Goal: Transaction & Acquisition: Purchase product/service

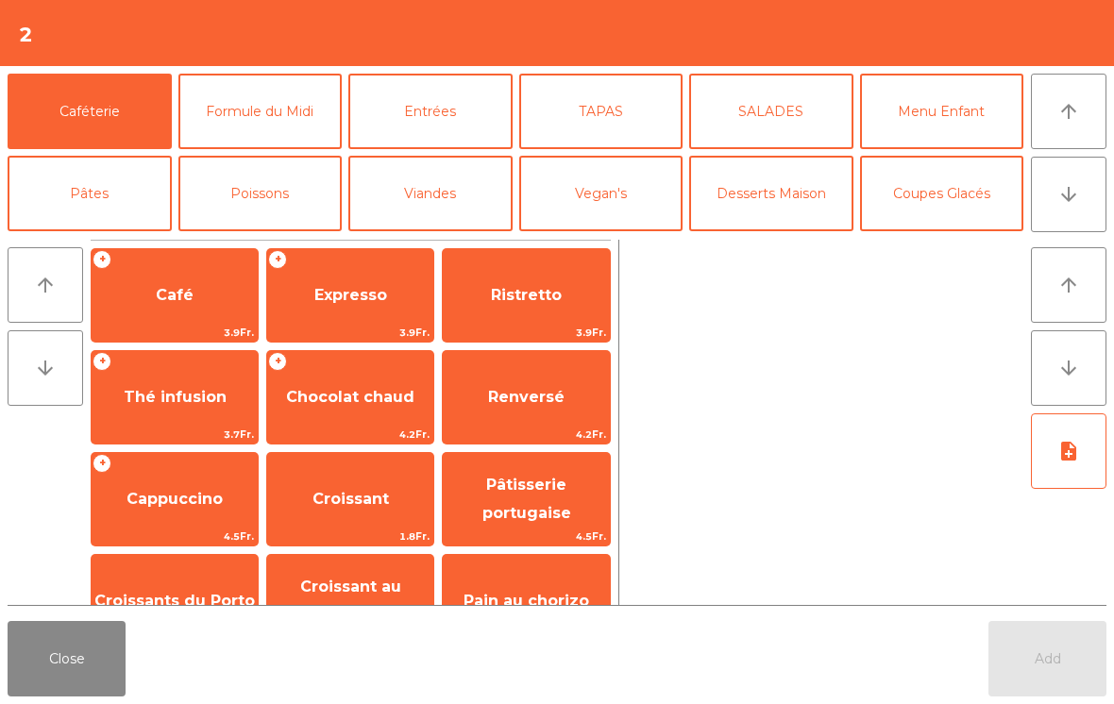
click at [1076, 192] on icon "arrow_downward" at bounding box center [1069, 194] width 23 height 23
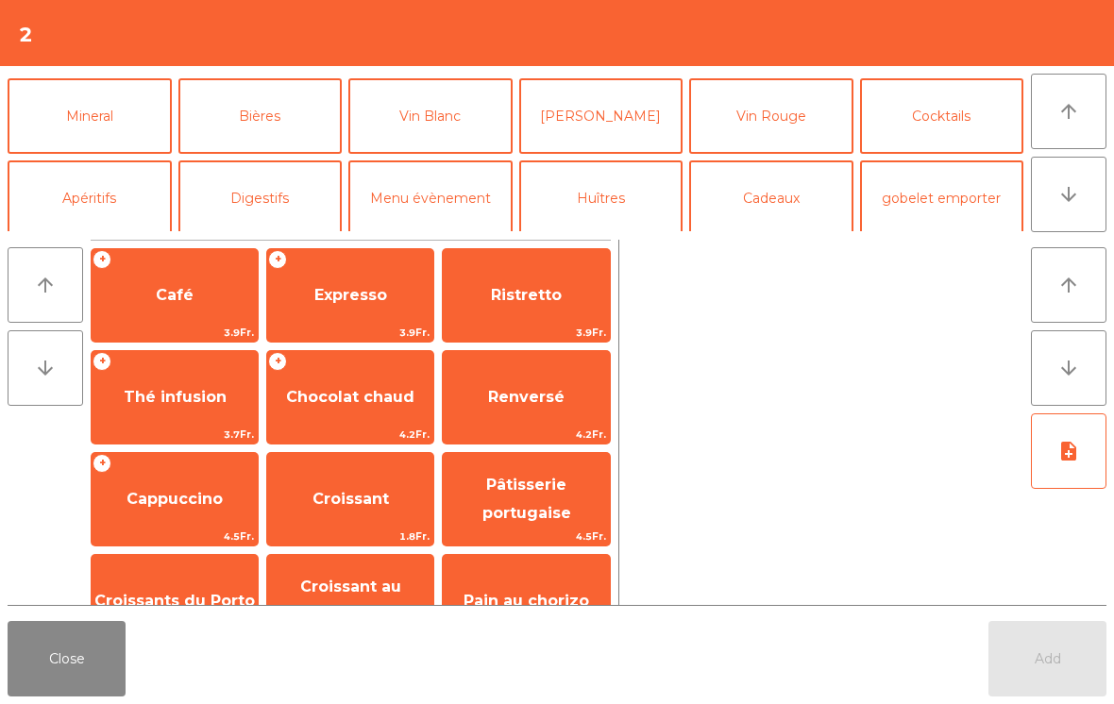
scroll to position [164, 0]
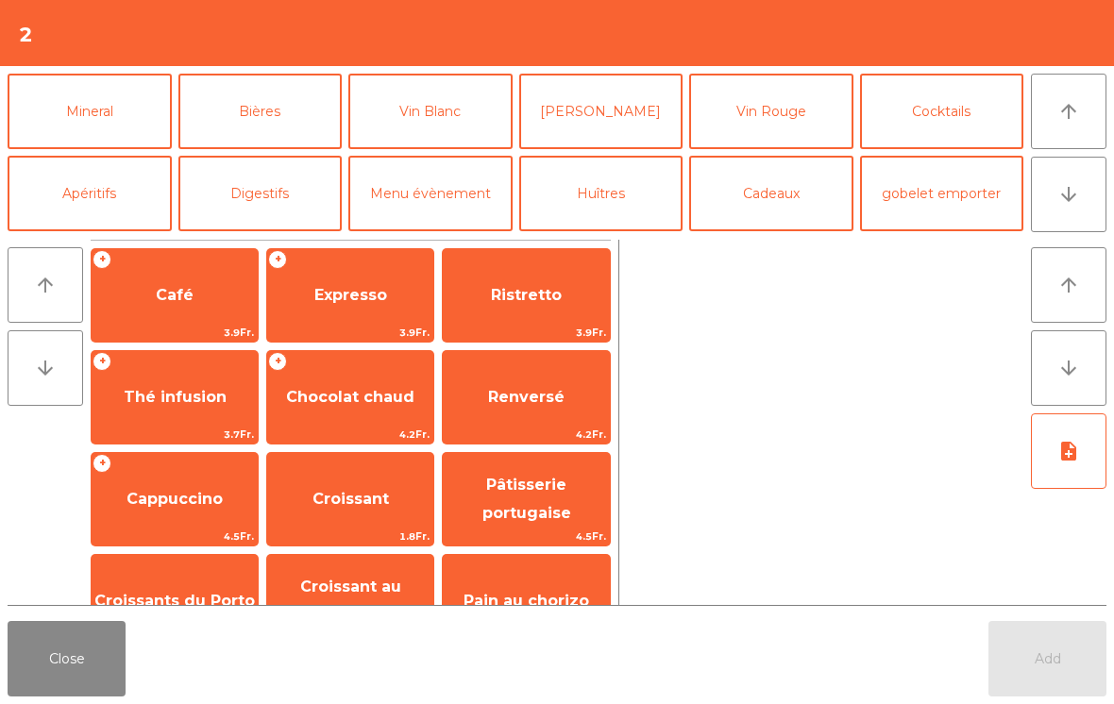
click at [104, 115] on button "Mineral" at bounding box center [90, 112] width 164 height 76
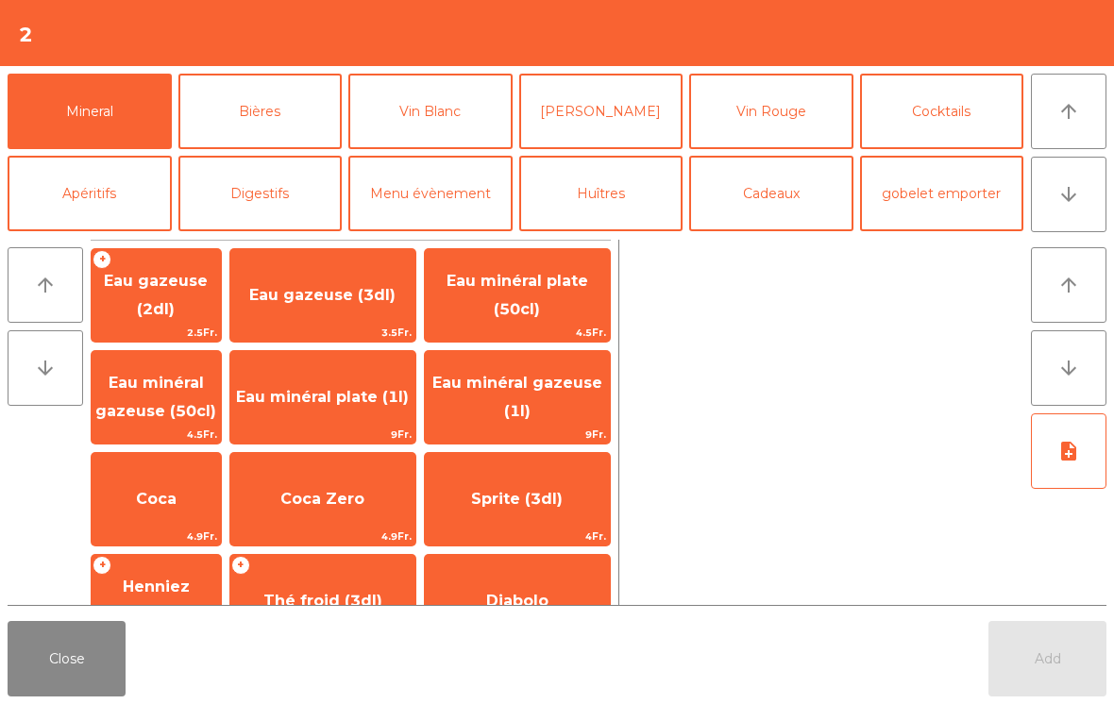
click at [364, 396] on span "Eau minéral plate (1l)" at bounding box center [322, 397] width 185 height 51
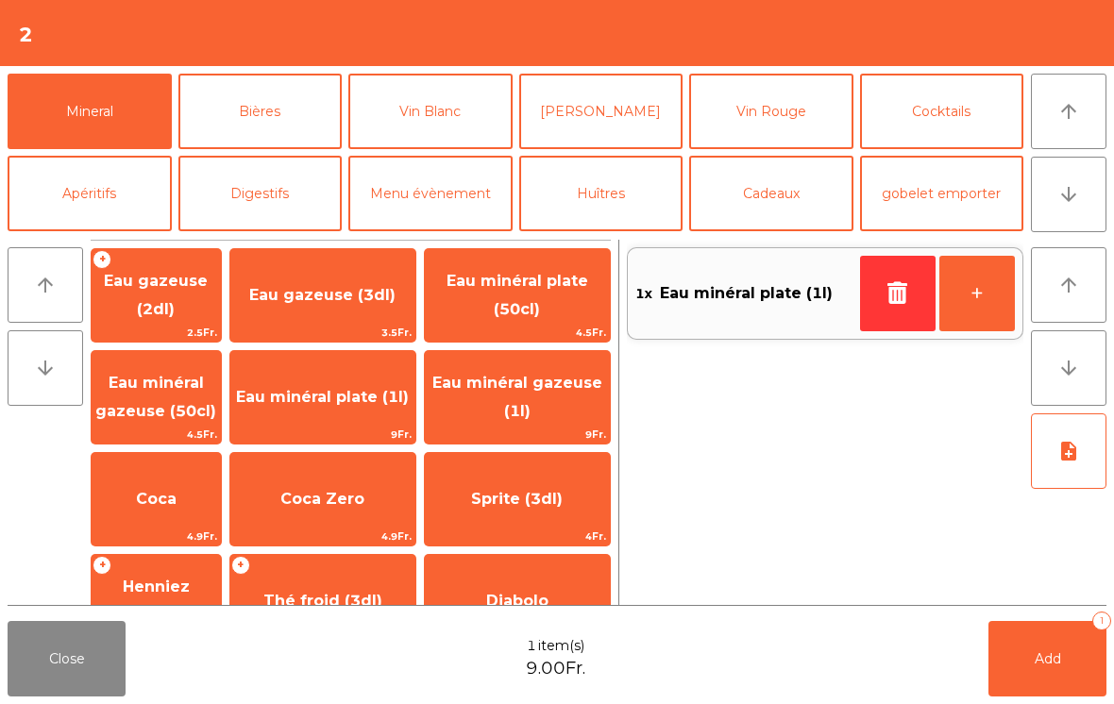
click at [1036, 669] on button "Add 1" at bounding box center [1048, 659] width 118 height 76
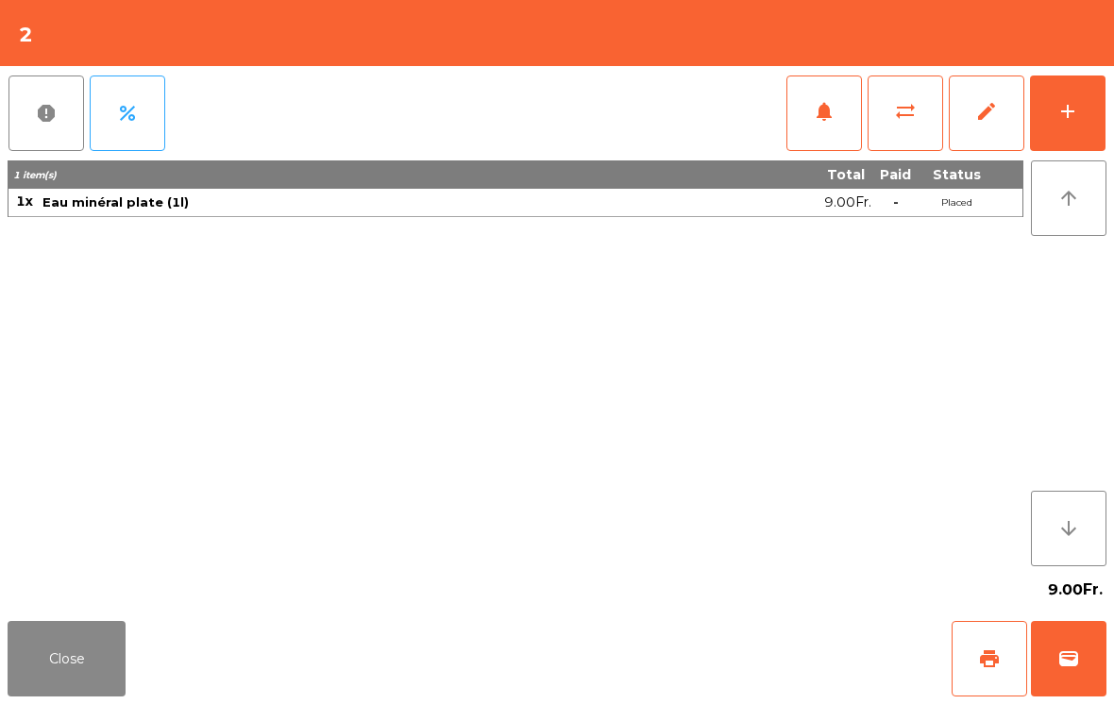
click at [63, 681] on button "Close" at bounding box center [67, 659] width 118 height 76
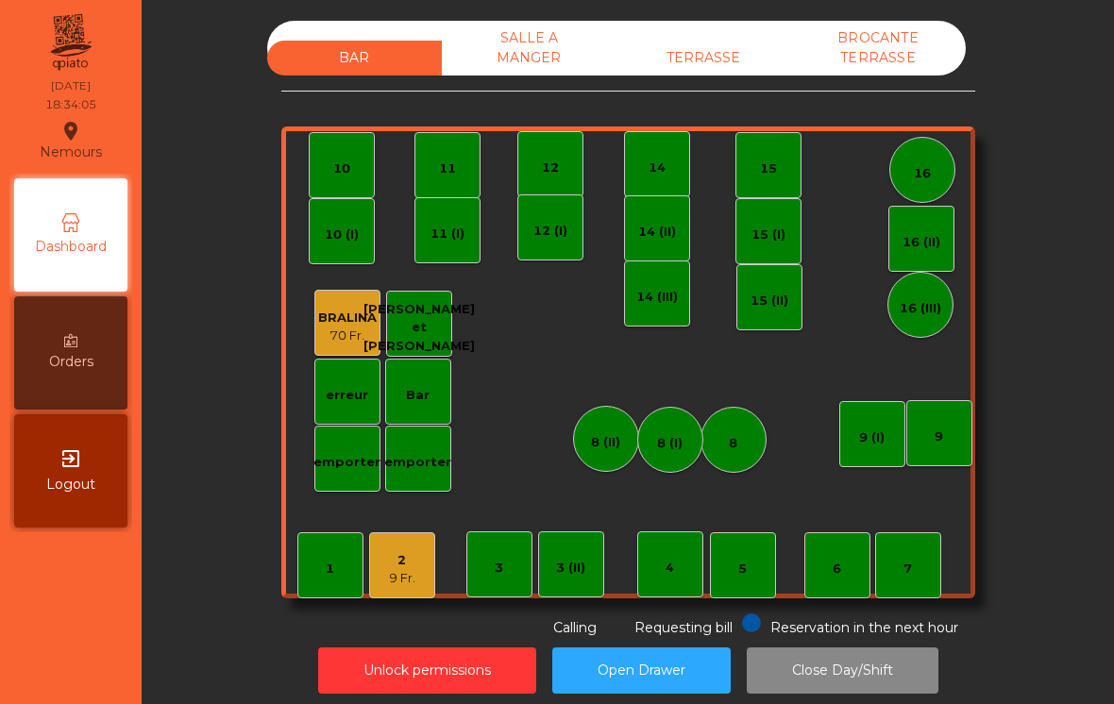
click at [411, 573] on div "9 Fr." at bounding box center [402, 578] width 26 height 19
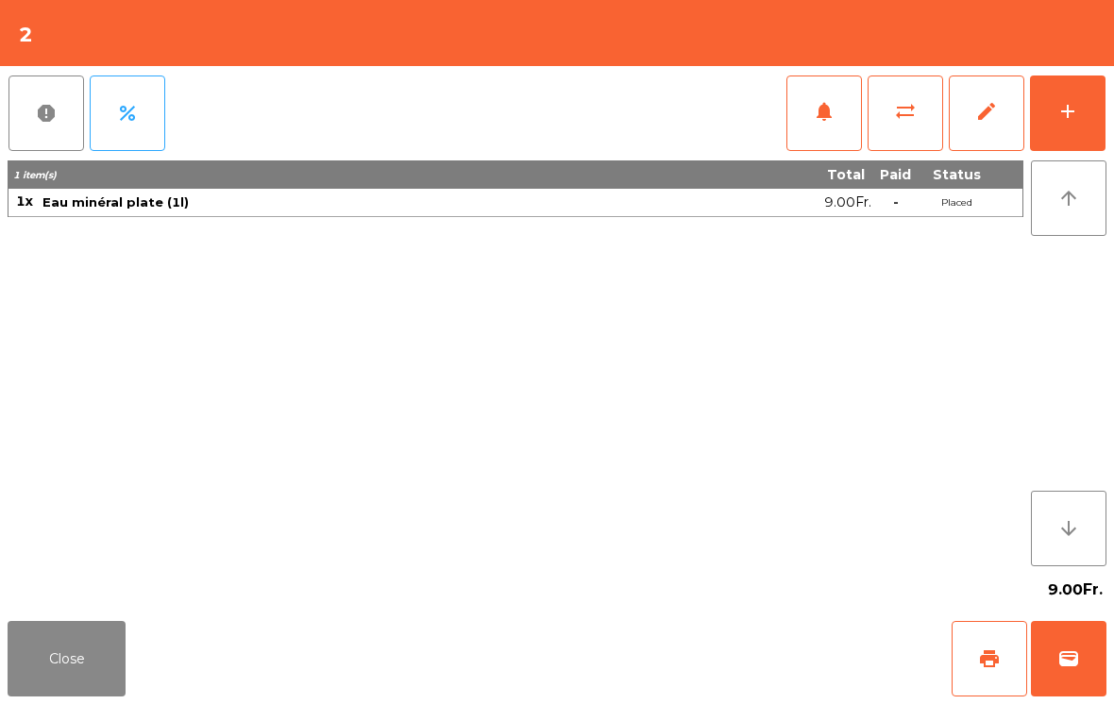
click at [1102, 107] on button "add" at bounding box center [1068, 114] width 76 height 76
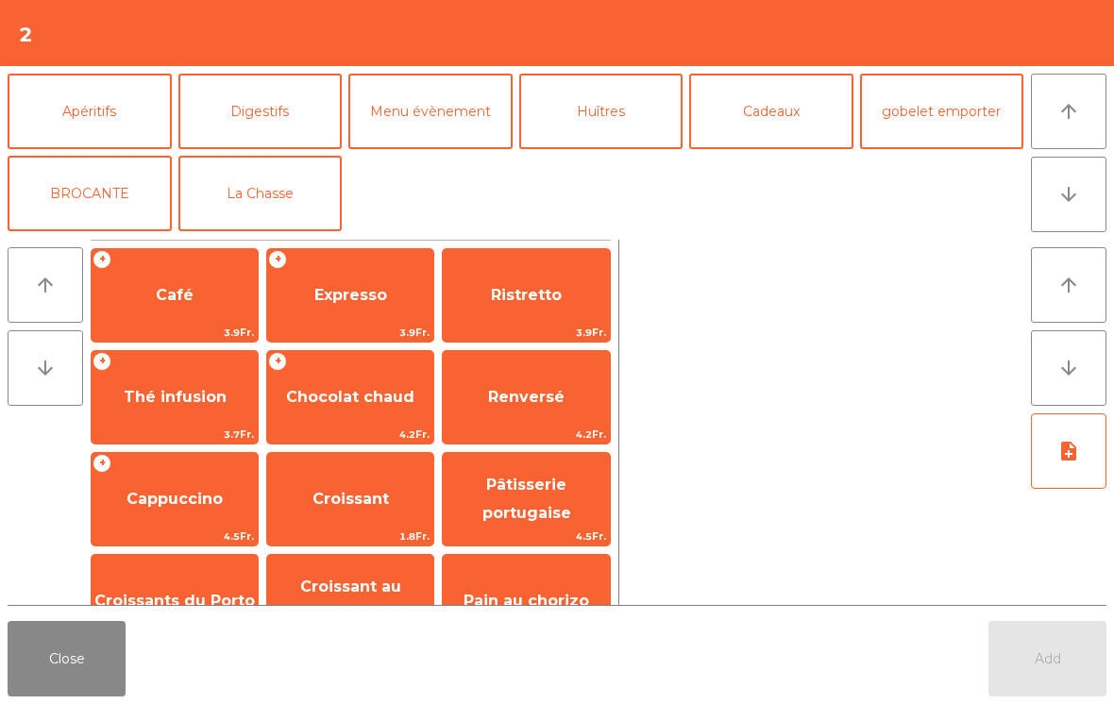
click at [276, 192] on button "La Chasse" at bounding box center [260, 194] width 164 height 76
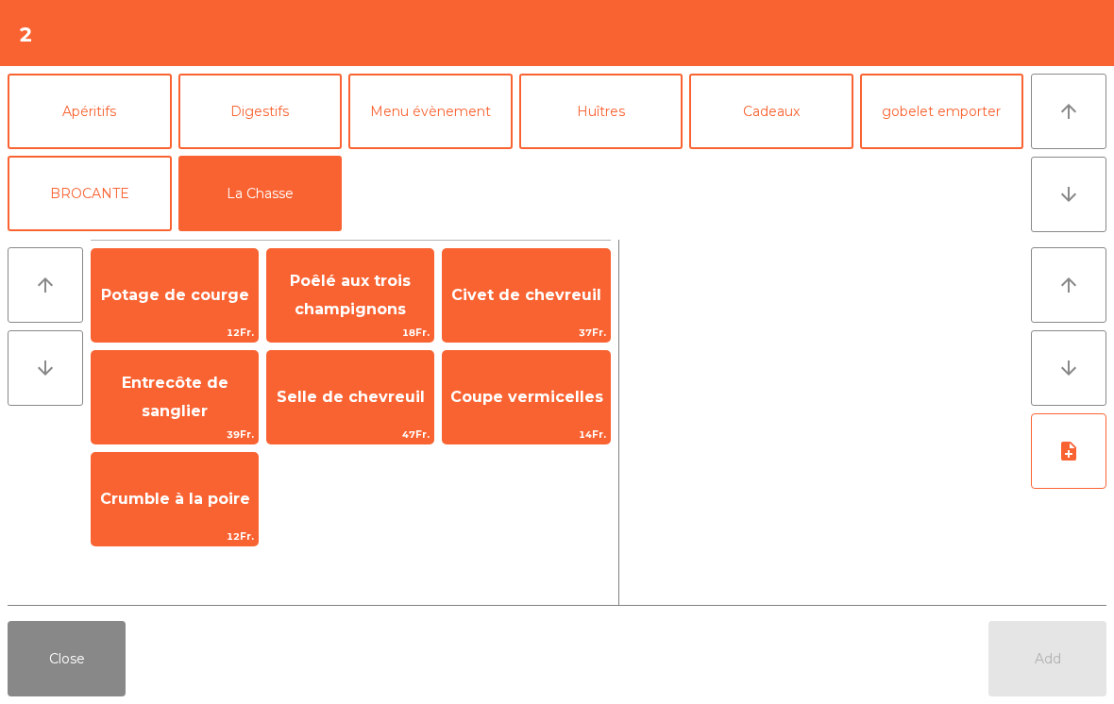
click at [180, 311] on span "Potage de courge" at bounding box center [175, 295] width 166 height 51
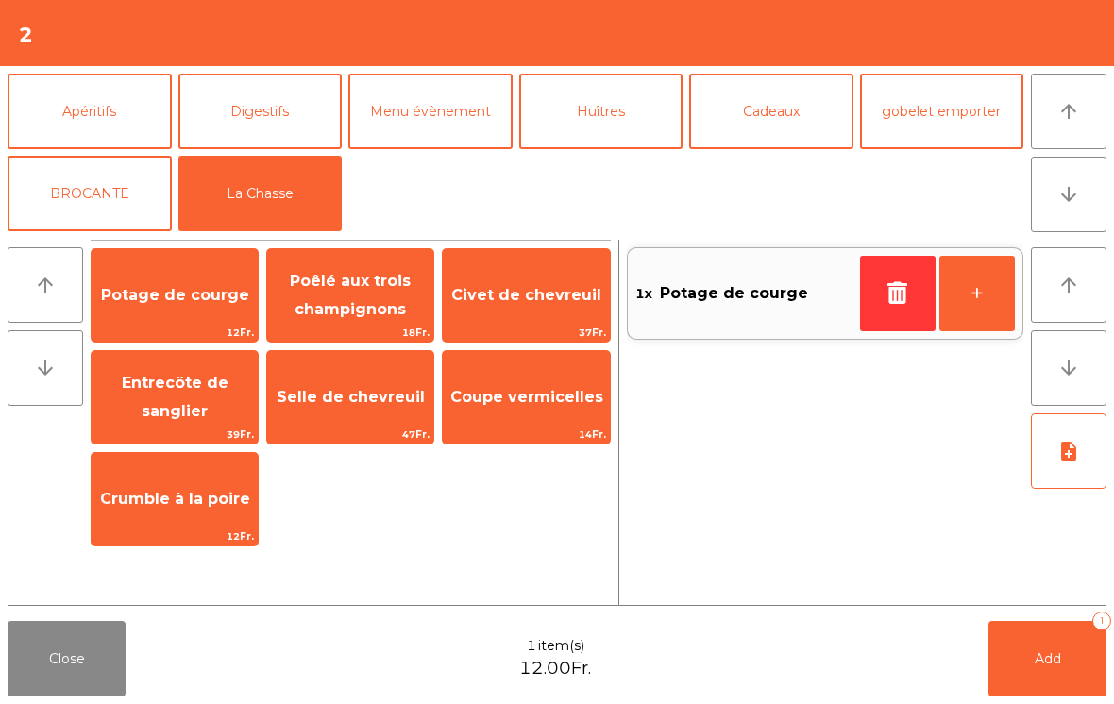
click at [185, 308] on span "Potage de courge" at bounding box center [175, 295] width 166 height 51
click at [387, 414] on span "Selle de chevreuil" at bounding box center [350, 397] width 166 height 51
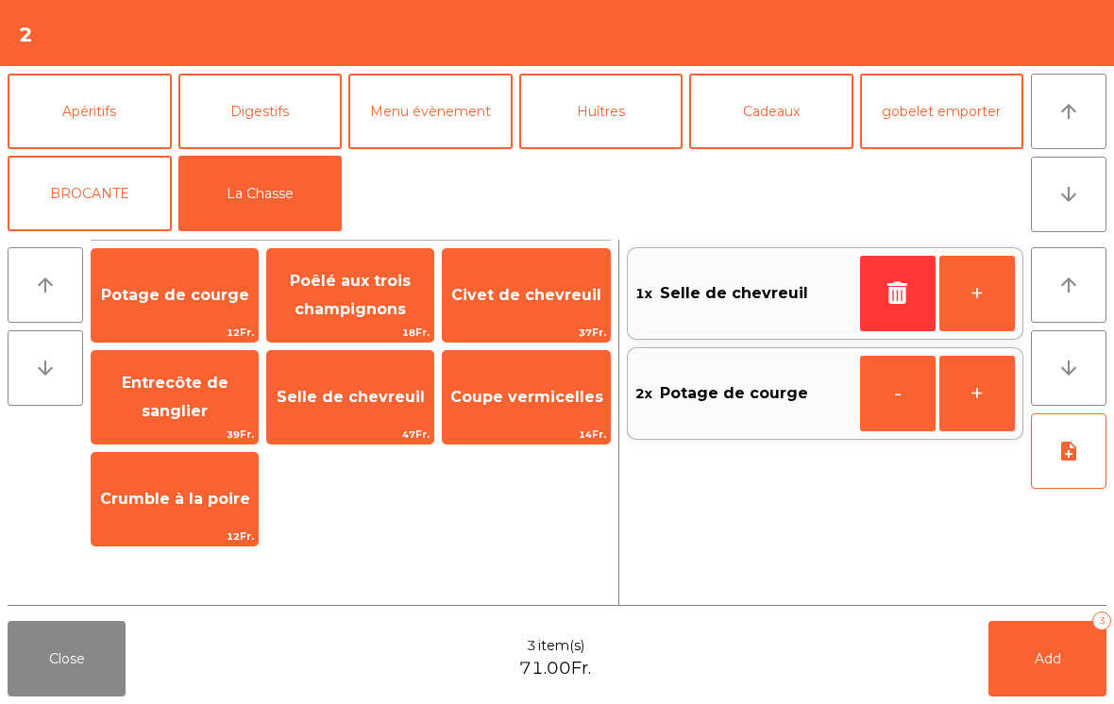
click at [370, 409] on span "Selle de chevreuil" at bounding box center [350, 397] width 166 height 51
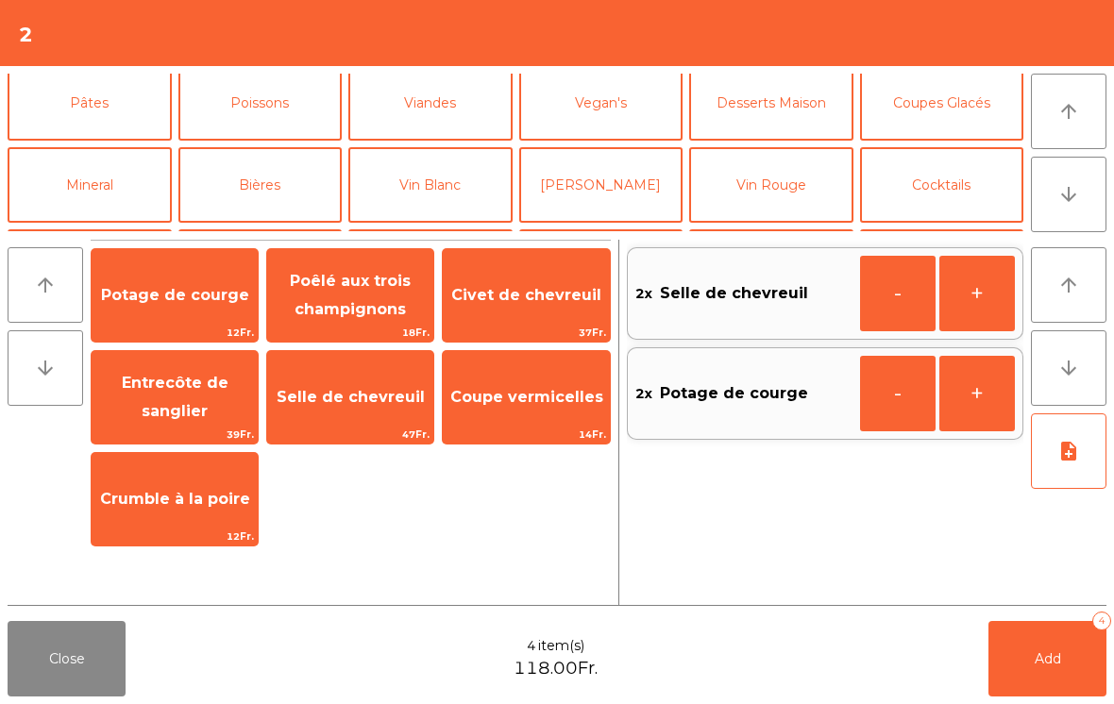
scroll to position [93, 0]
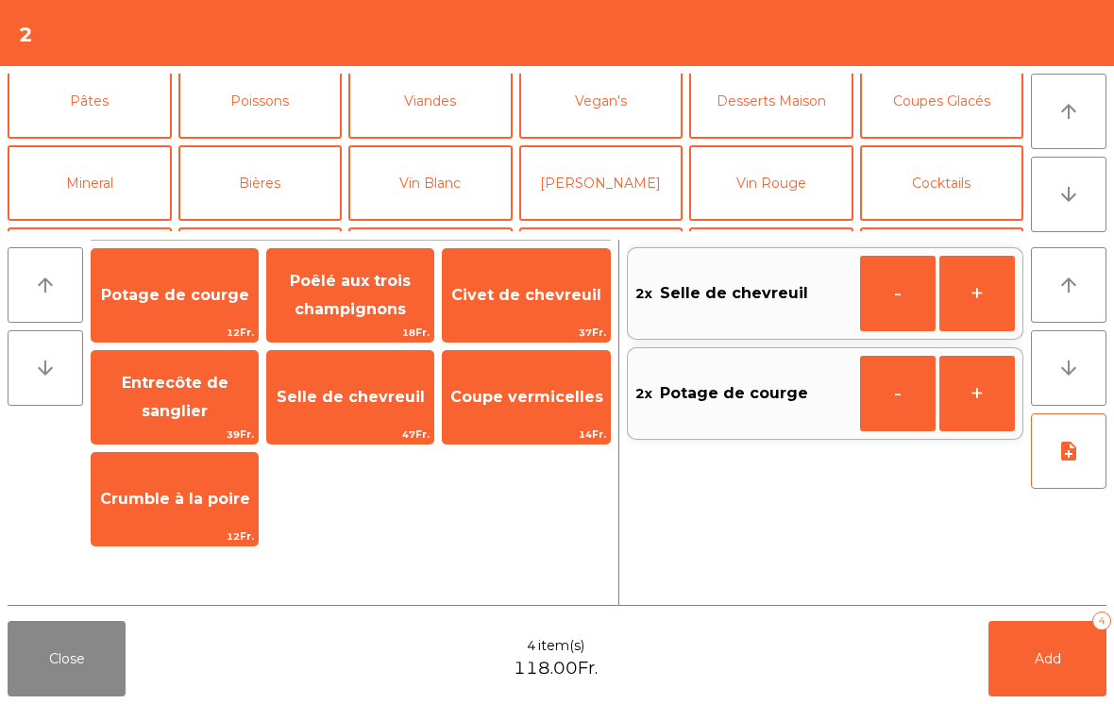
click at [800, 184] on button "Vin Rouge" at bounding box center [771, 183] width 164 height 76
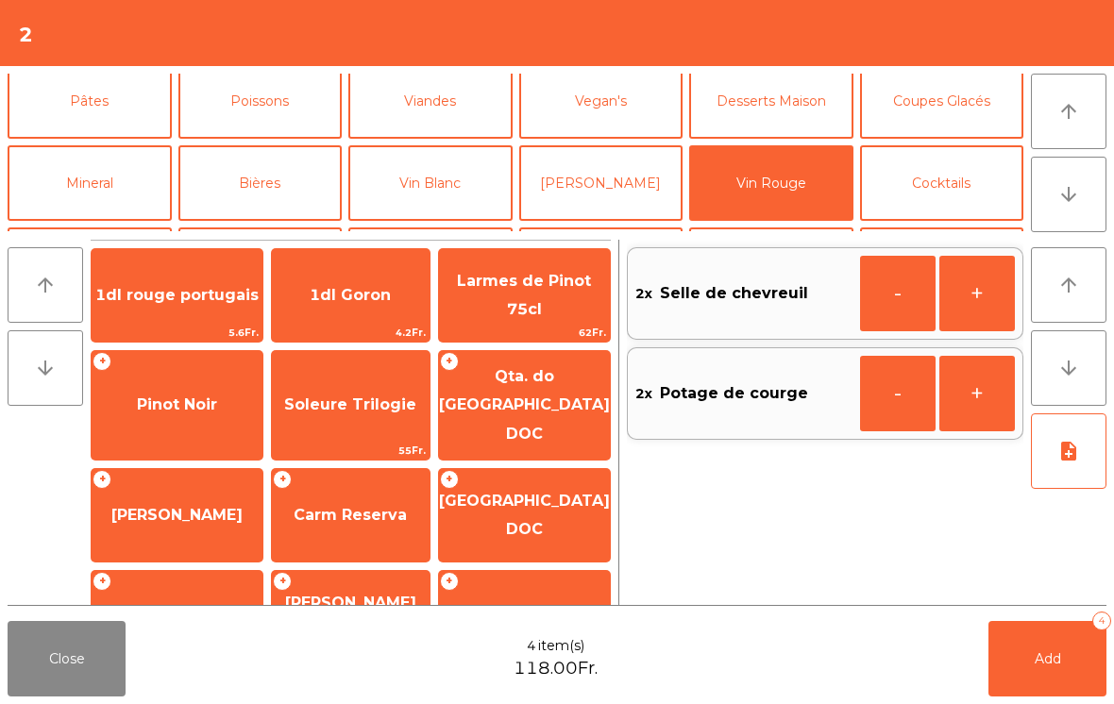
click at [553, 517] on span "[GEOGRAPHIC_DATA] DOC" at bounding box center [524, 515] width 171 height 46
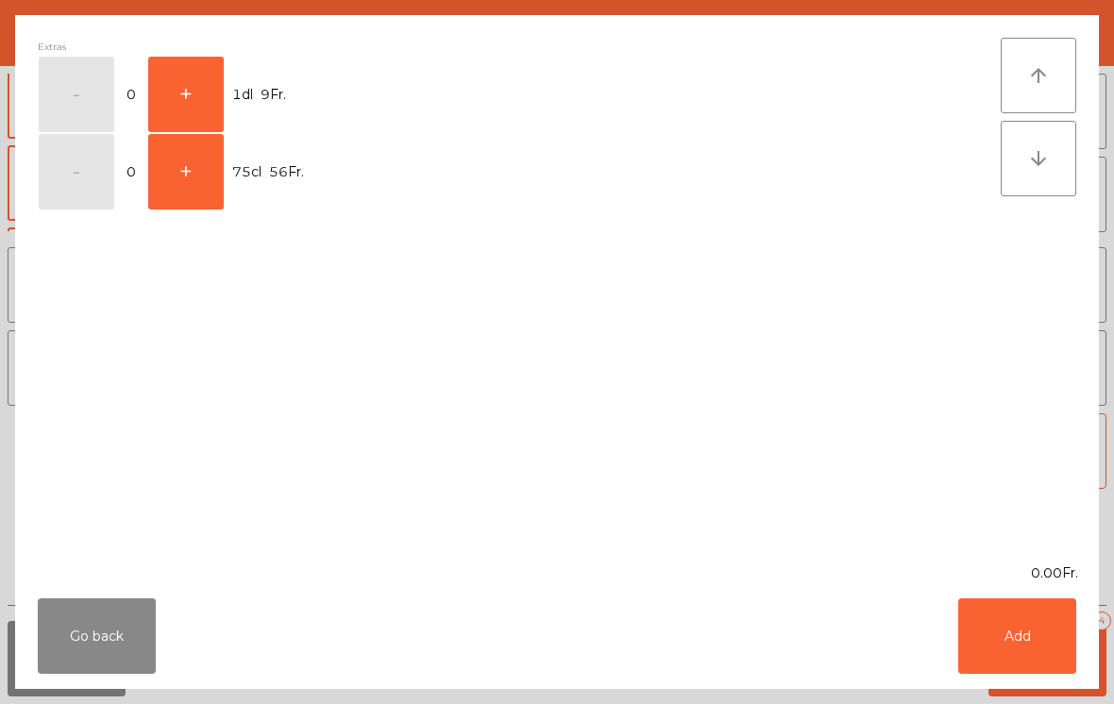
click at [182, 91] on button "+" at bounding box center [186, 95] width 76 height 76
click at [1028, 660] on button "Add" at bounding box center [1017, 637] width 118 height 76
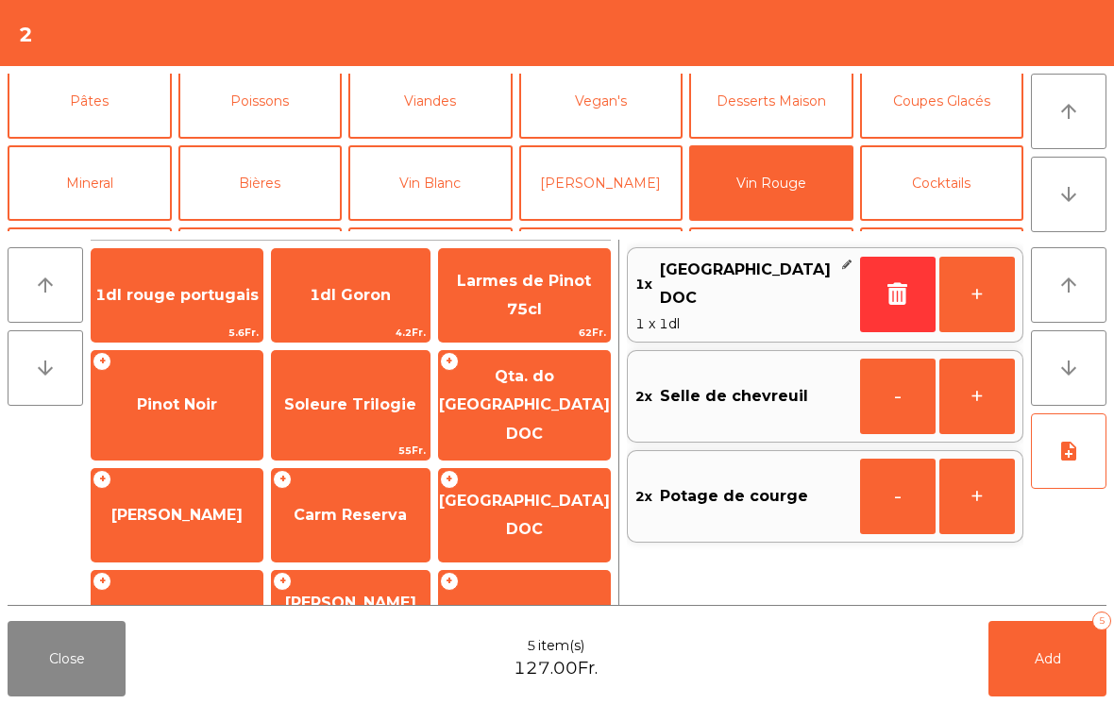
click at [985, 297] on button "+" at bounding box center [978, 295] width 76 height 76
click at [1024, 678] on button "Add 6" at bounding box center [1048, 659] width 118 height 76
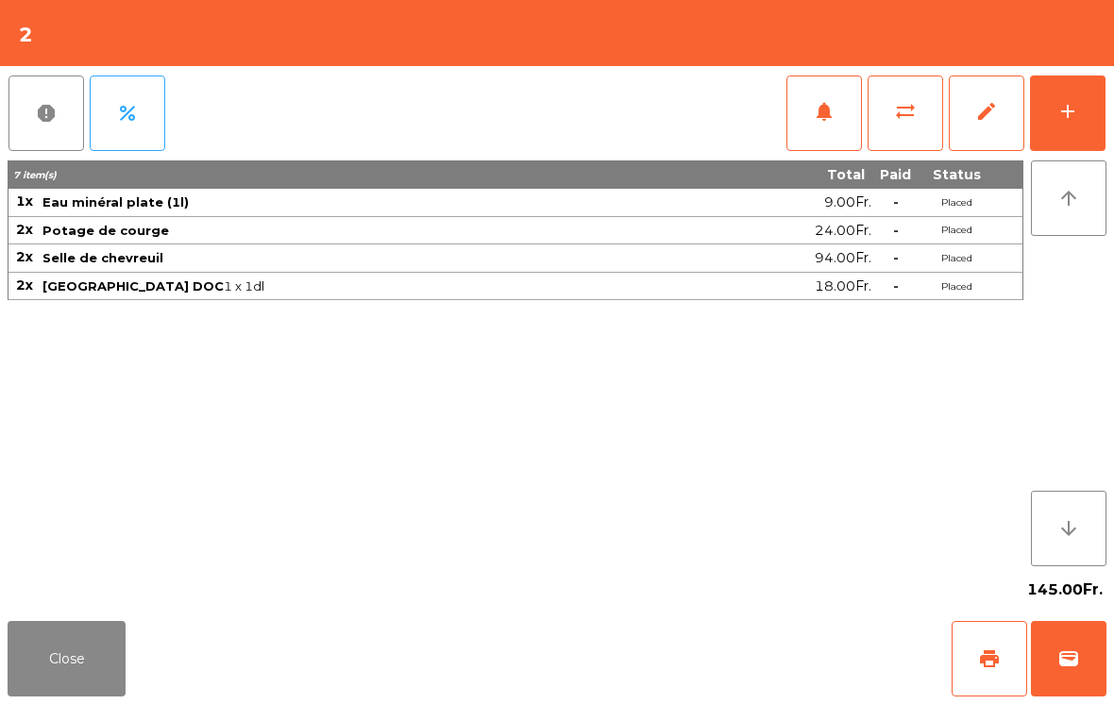
click at [70, 689] on button "Close" at bounding box center [67, 659] width 118 height 76
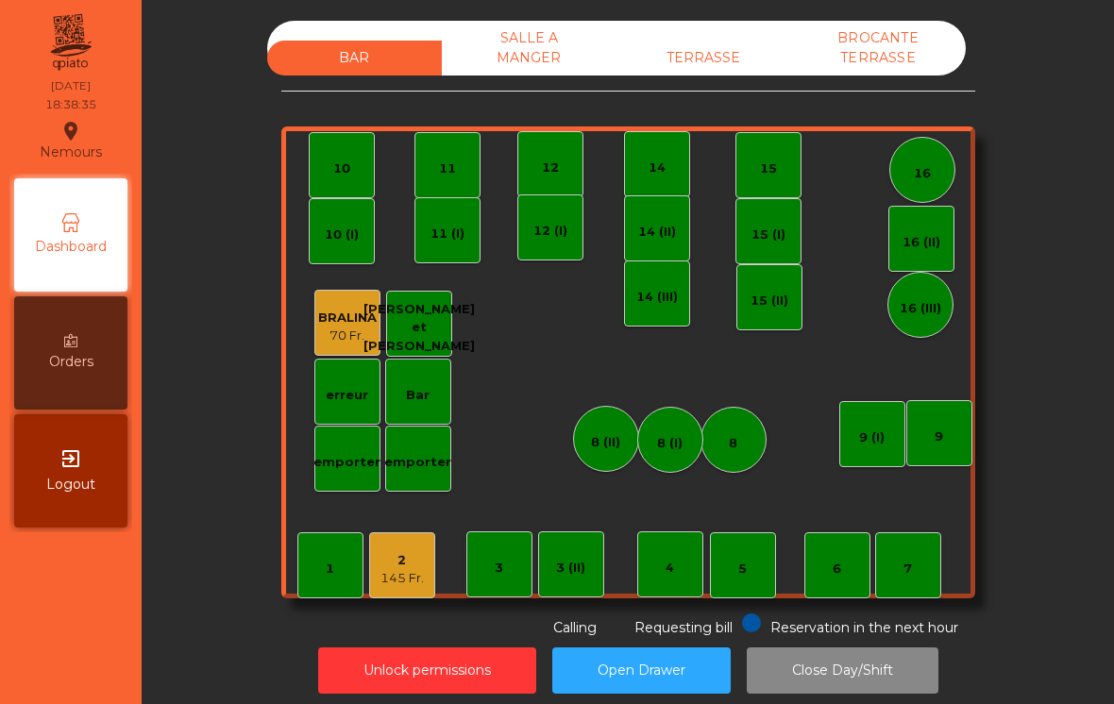
click at [906, 546] on div "7" at bounding box center [908, 566] width 66 height 66
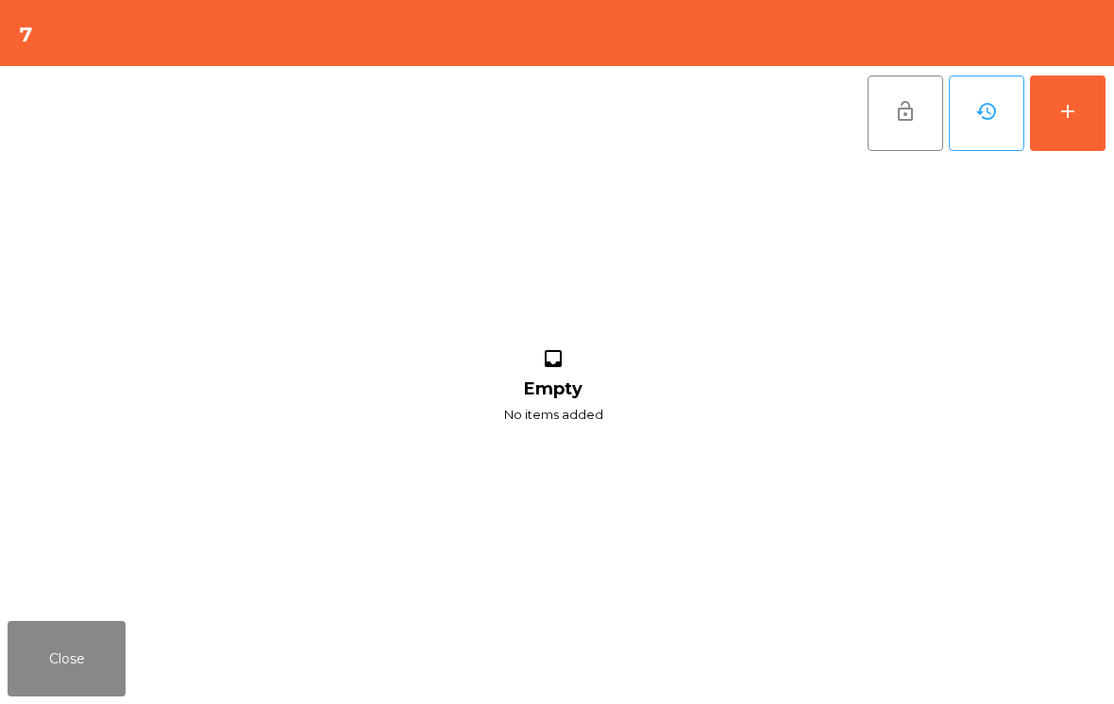
click at [1100, 117] on button "add" at bounding box center [1068, 114] width 76 height 76
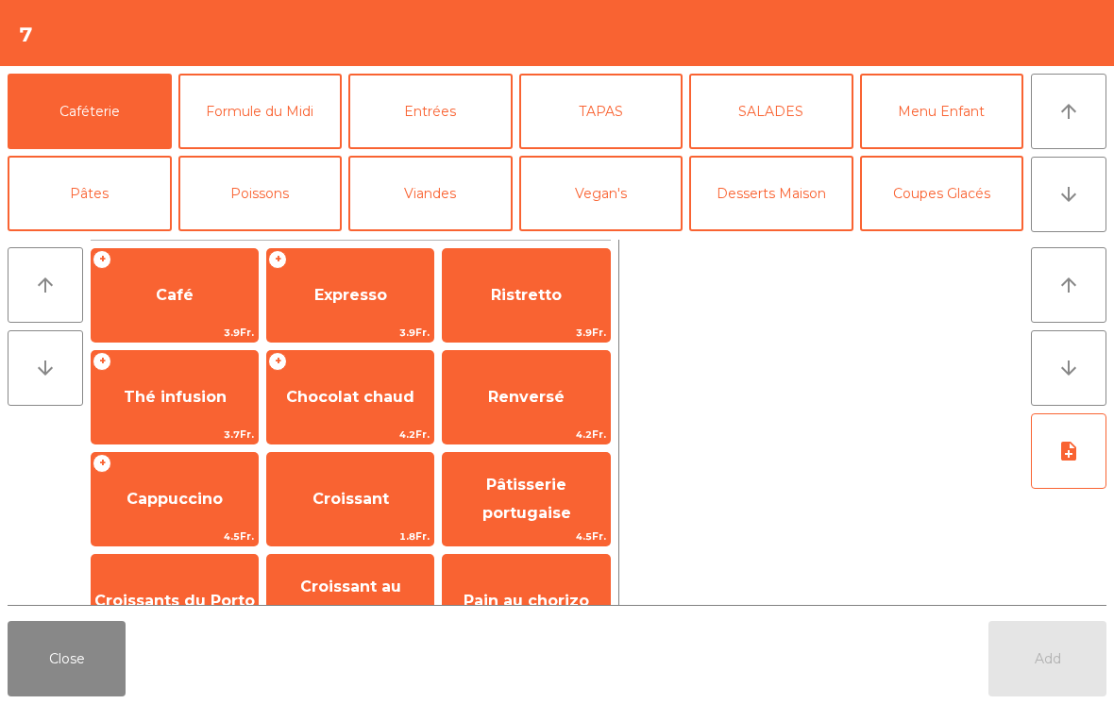
click at [1084, 191] on button "arrow_downward" at bounding box center [1069, 195] width 76 height 76
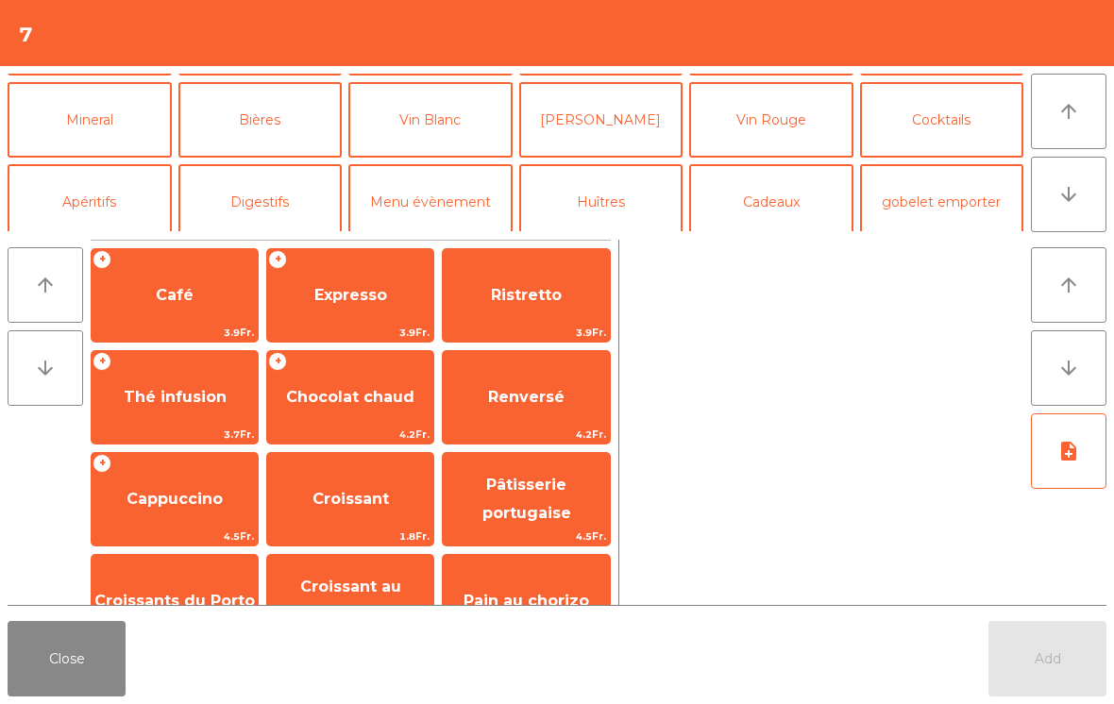
scroll to position [164, 0]
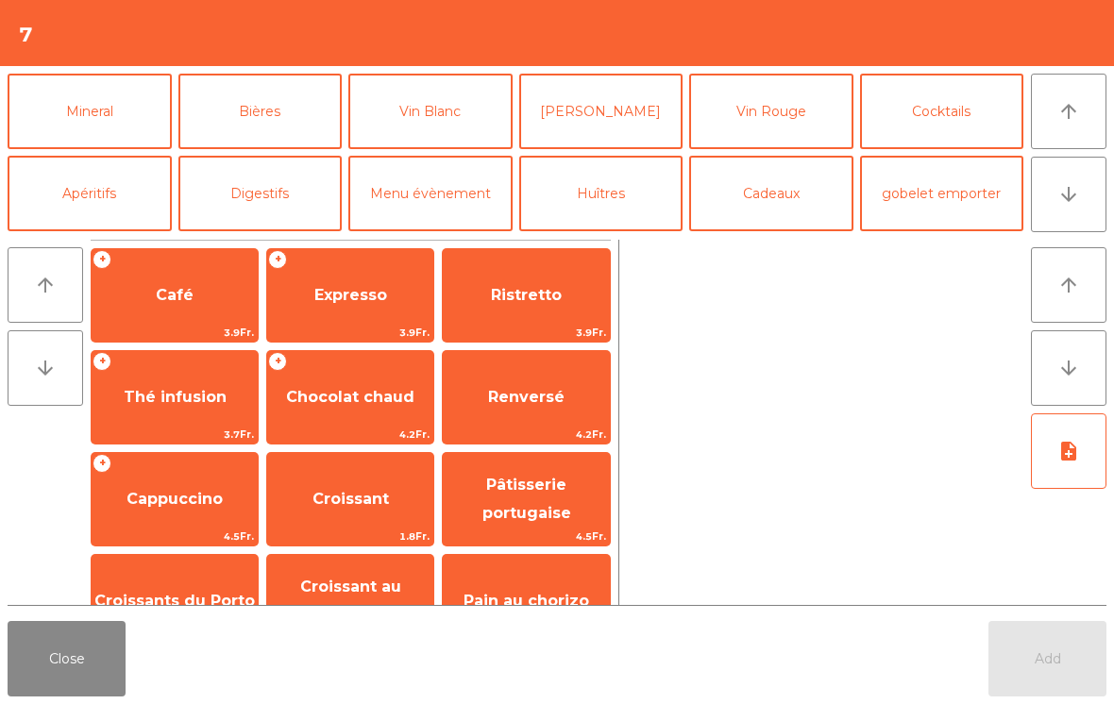
click at [113, 127] on button "Mineral" at bounding box center [90, 112] width 164 height 76
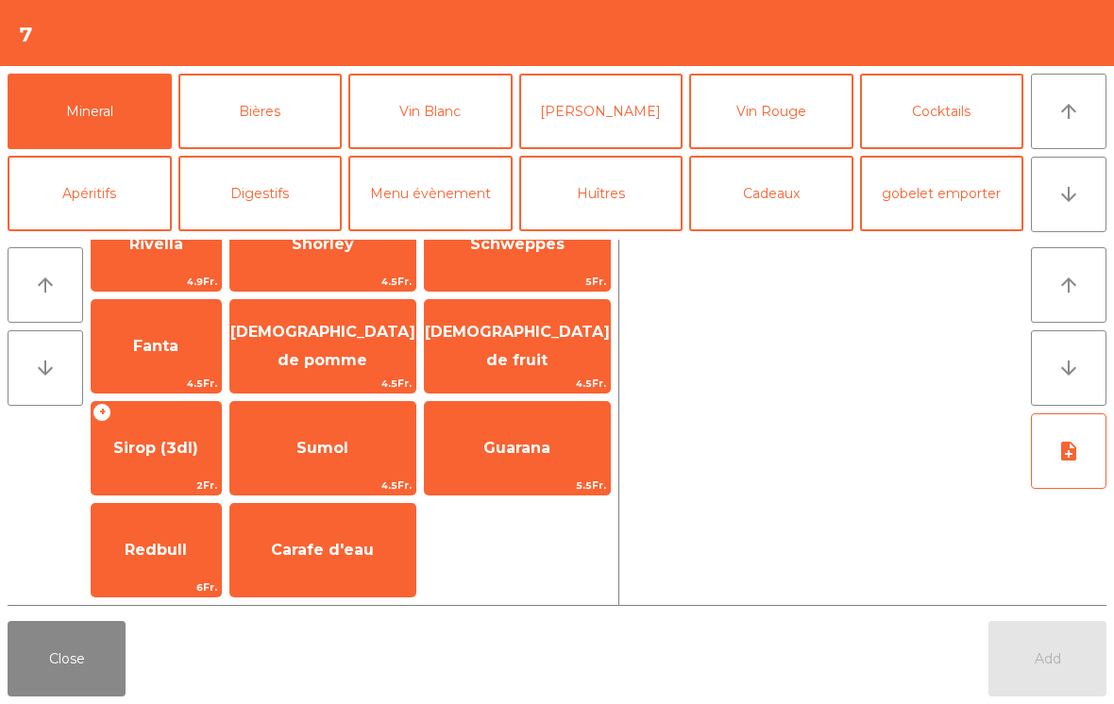
scroll to position [459, 0]
click at [188, 465] on span "Sirop (3dl)" at bounding box center [156, 448] width 129 height 51
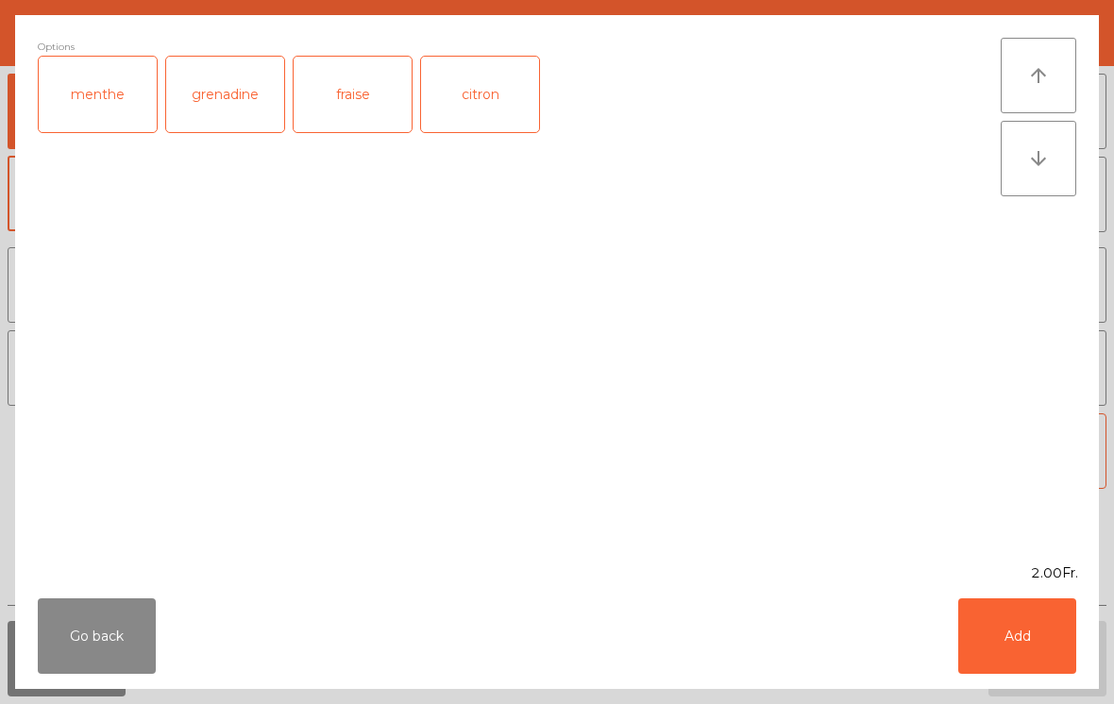
click at [486, 106] on div "citron" at bounding box center [480, 95] width 118 height 76
click at [1018, 628] on button "Add" at bounding box center [1017, 637] width 118 height 76
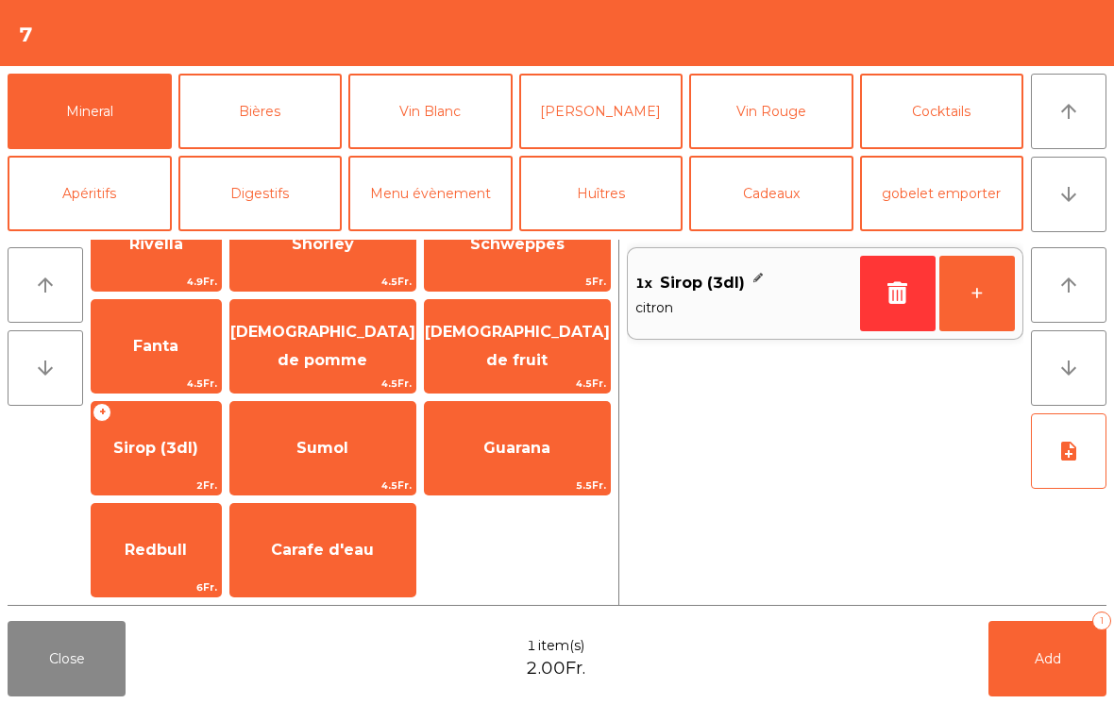
click at [970, 298] on button "+" at bounding box center [978, 294] width 76 height 76
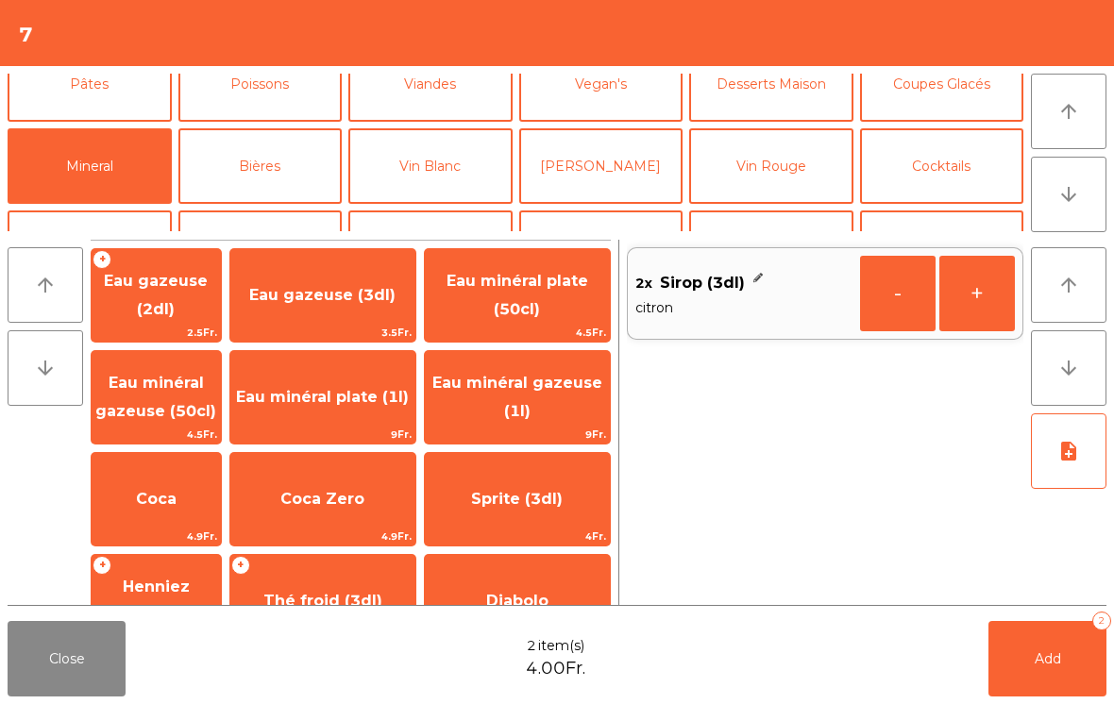
scroll to position [0, 0]
click at [556, 414] on span "Eau minéral gazeuse (1l)" at bounding box center [517, 398] width 185 height 80
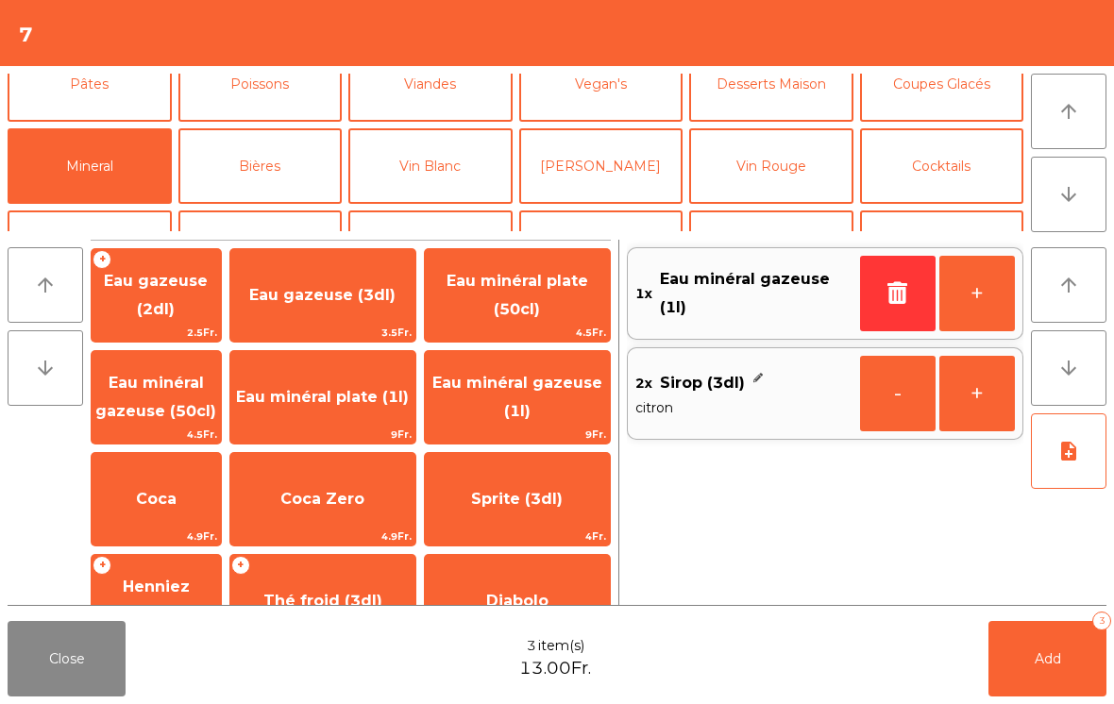
click at [438, 173] on button "Vin Blanc" at bounding box center [430, 166] width 164 height 76
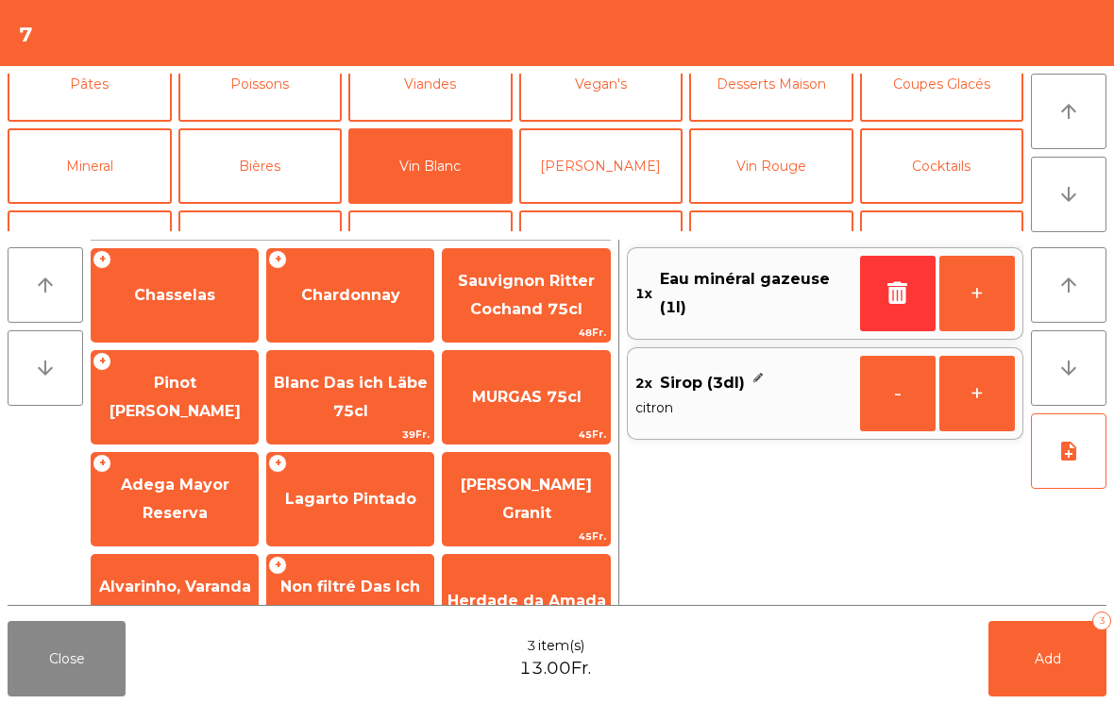
click at [186, 308] on span "Chasselas" at bounding box center [175, 295] width 166 height 51
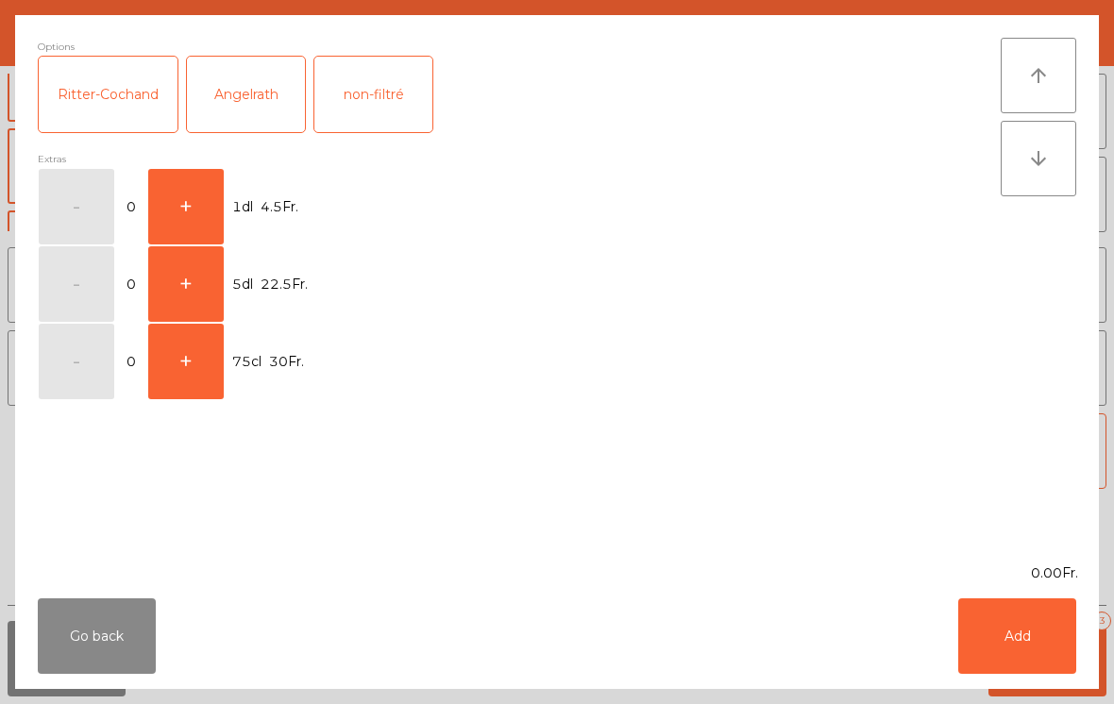
click at [173, 198] on button "+" at bounding box center [186, 207] width 76 height 76
click at [1039, 654] on button "Add" at bounding box center [1017, 637] width 118 height 76
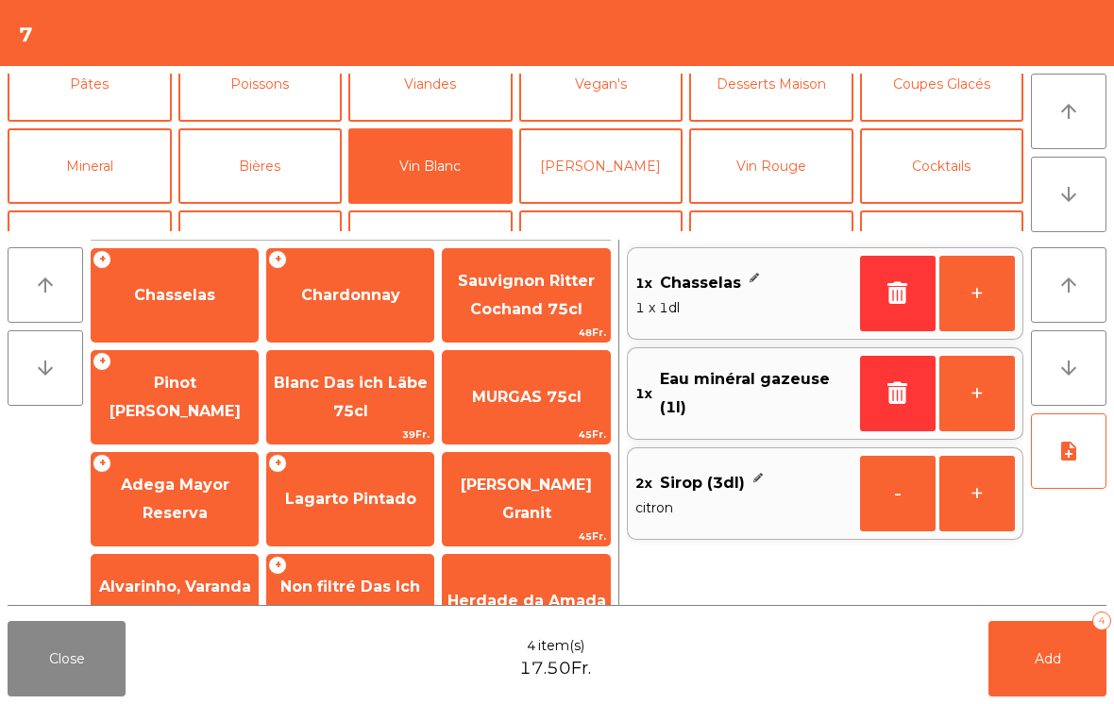
click at [1008, 306] on button "+" at bounding box center [978, 294] width 76 height 76
click at [1029, 662] on button "Add 5" at bounding box center [1048, 659] width 118 height 76
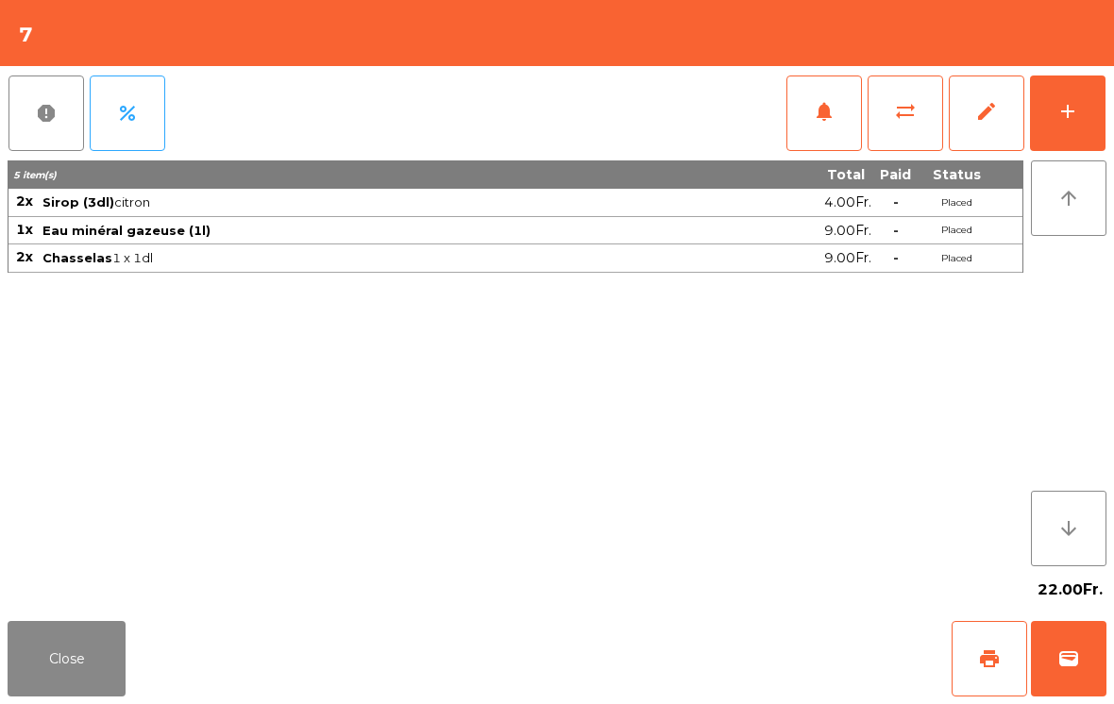
click at [93, 654] on button "Close" at bounding box center [67, 659] width 118 height 76
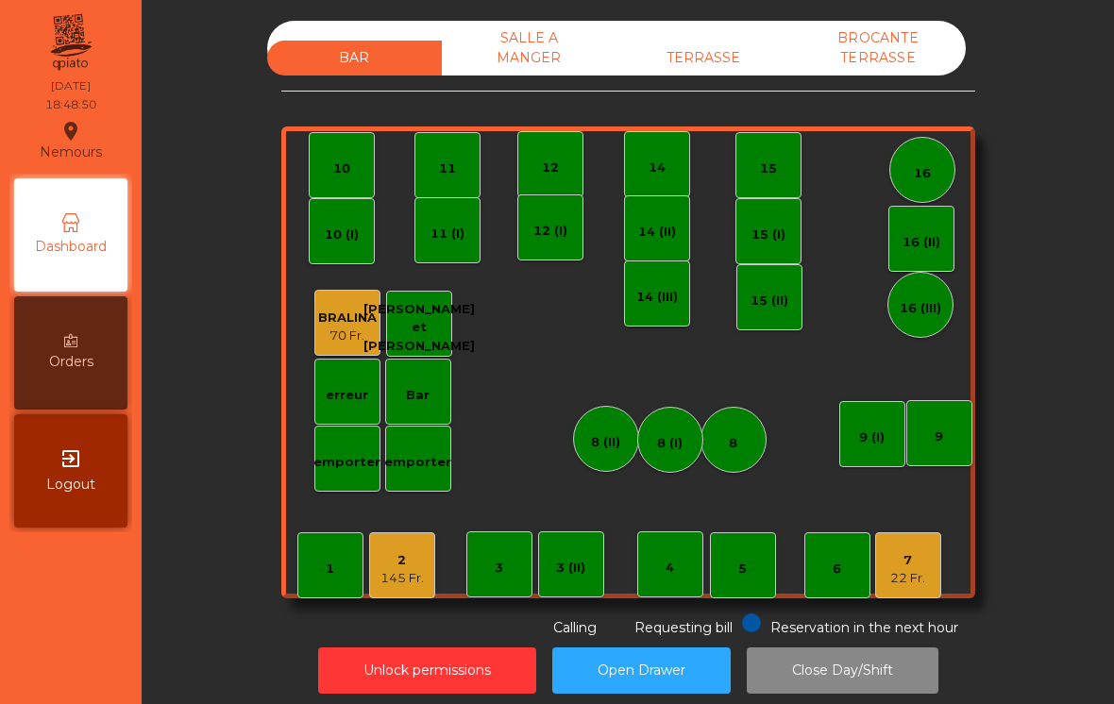
click at [921, 567] on div "7" at bounding box center [907, 560] width 35 height 19
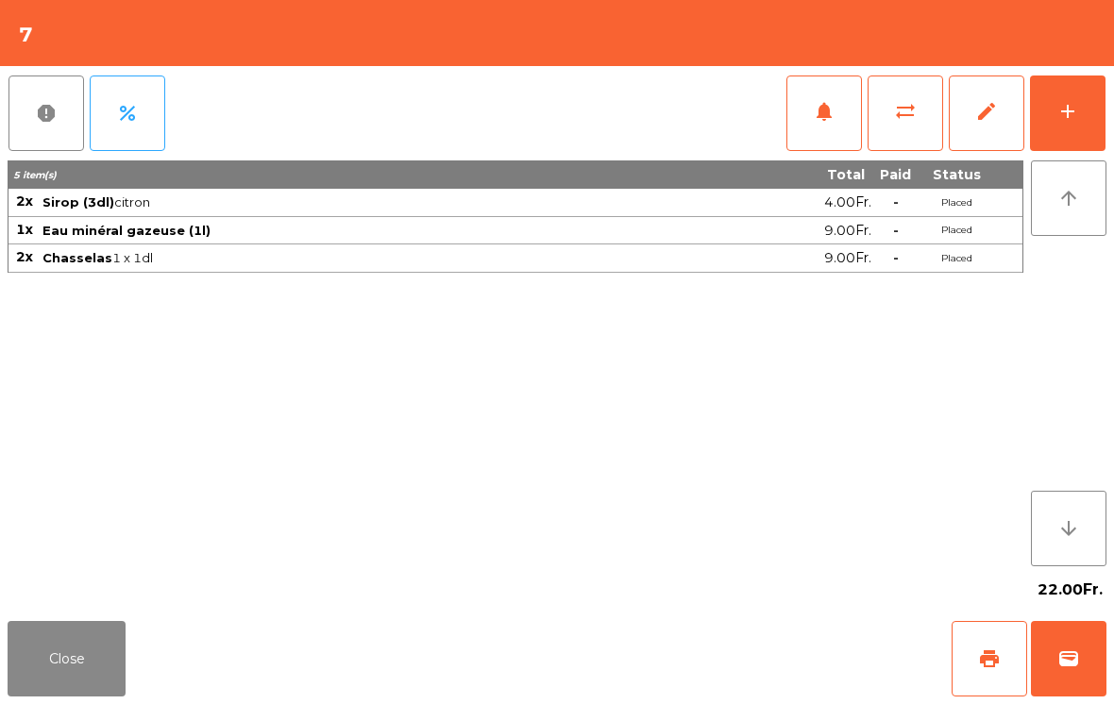
click at [1068, 122] on div "add" at bounding box center [1068, 111] width 23 height 23
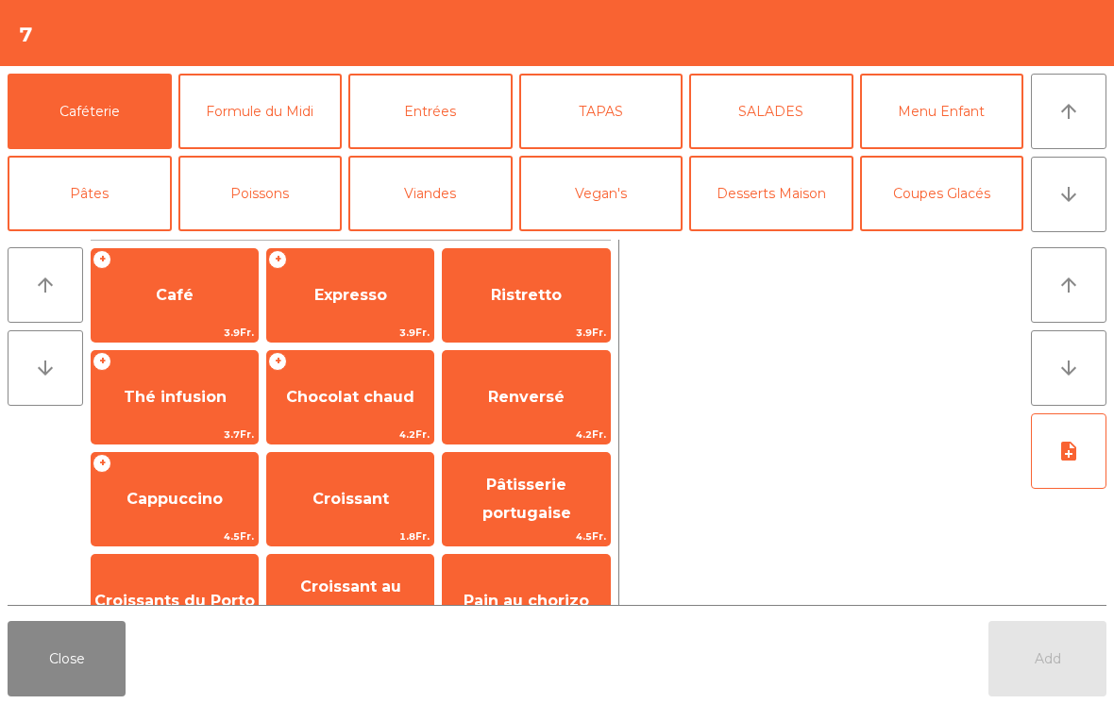
click at [429, 122] on button "Entrées" at bounding box center [430, 112] width 164 height 76
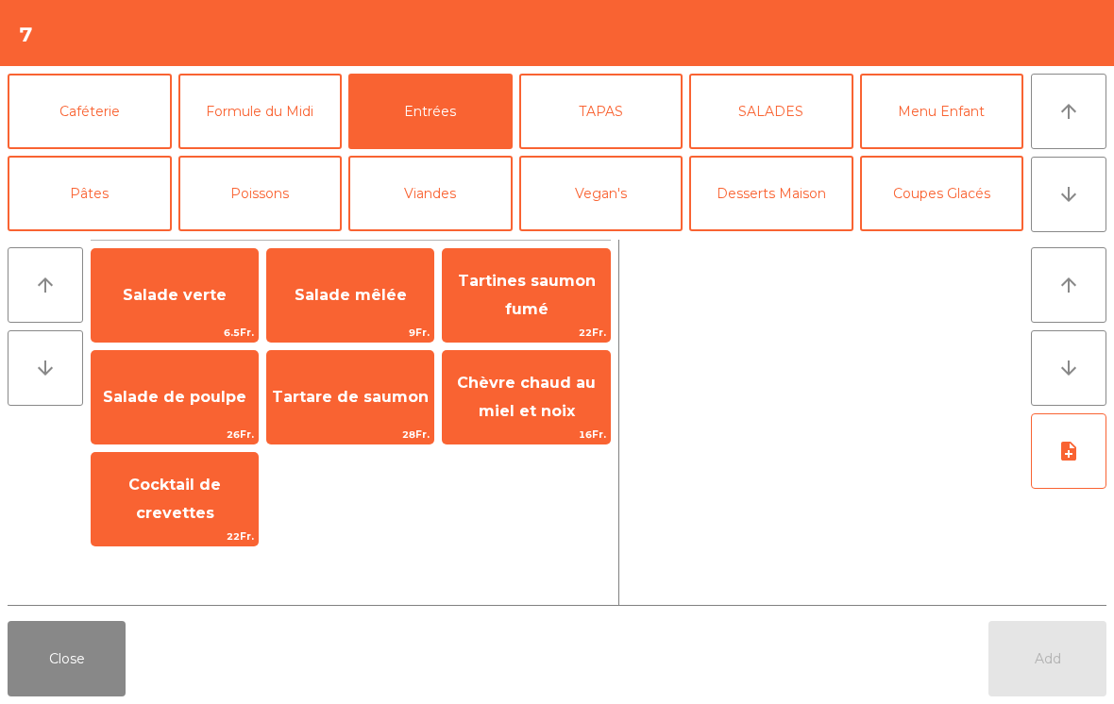
click at [385, 292] on span "Salade mêlée" at bounding box center [351, 295] width 112 height 18
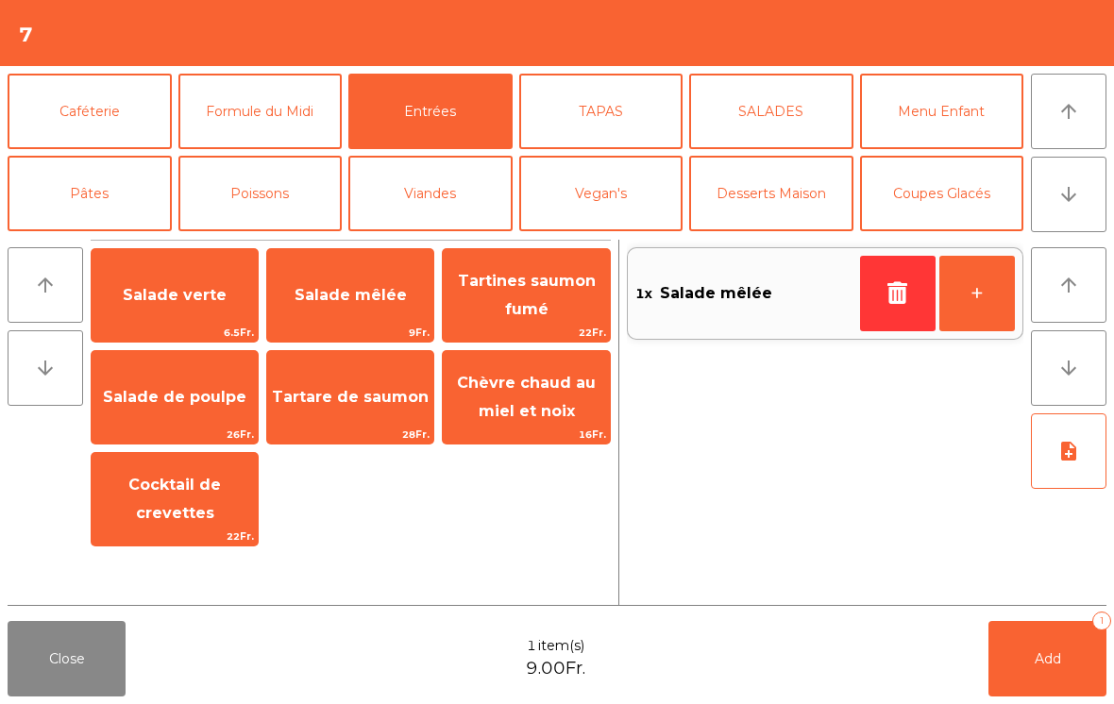
click at [980, 296] on button "+" at bounding box center [978, 294] width 76 height 76
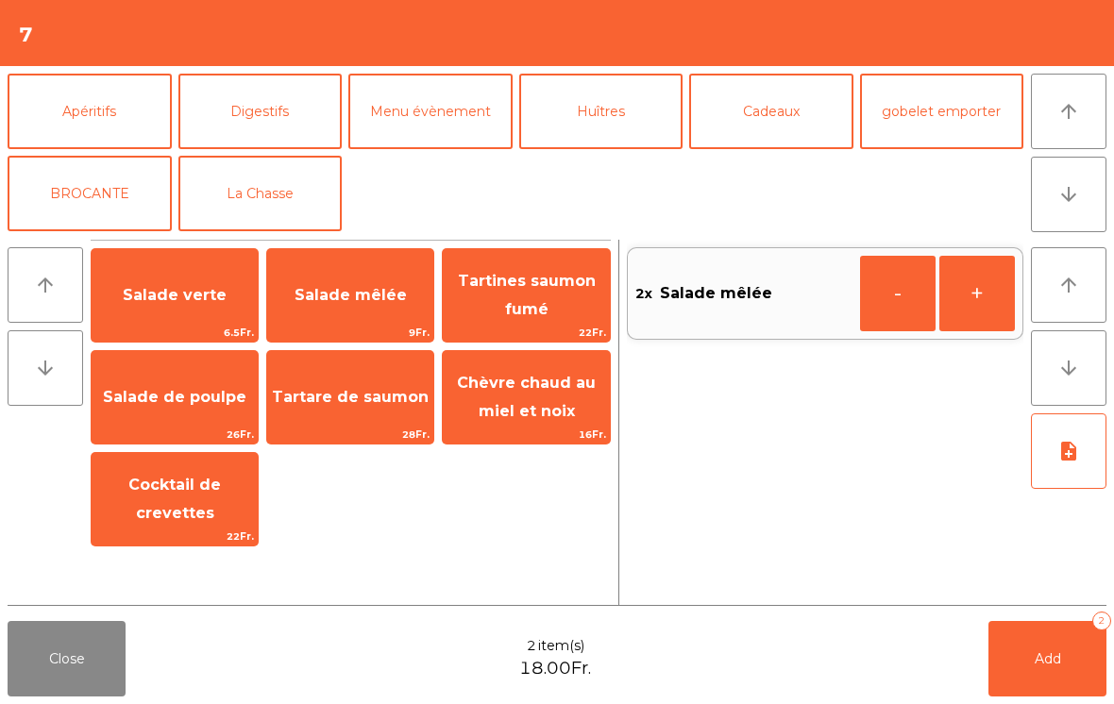
scroll to position [246, 0]
click at [288, 205] on button "La Chasse" at bounding box center [260, 194] width 164 height 76
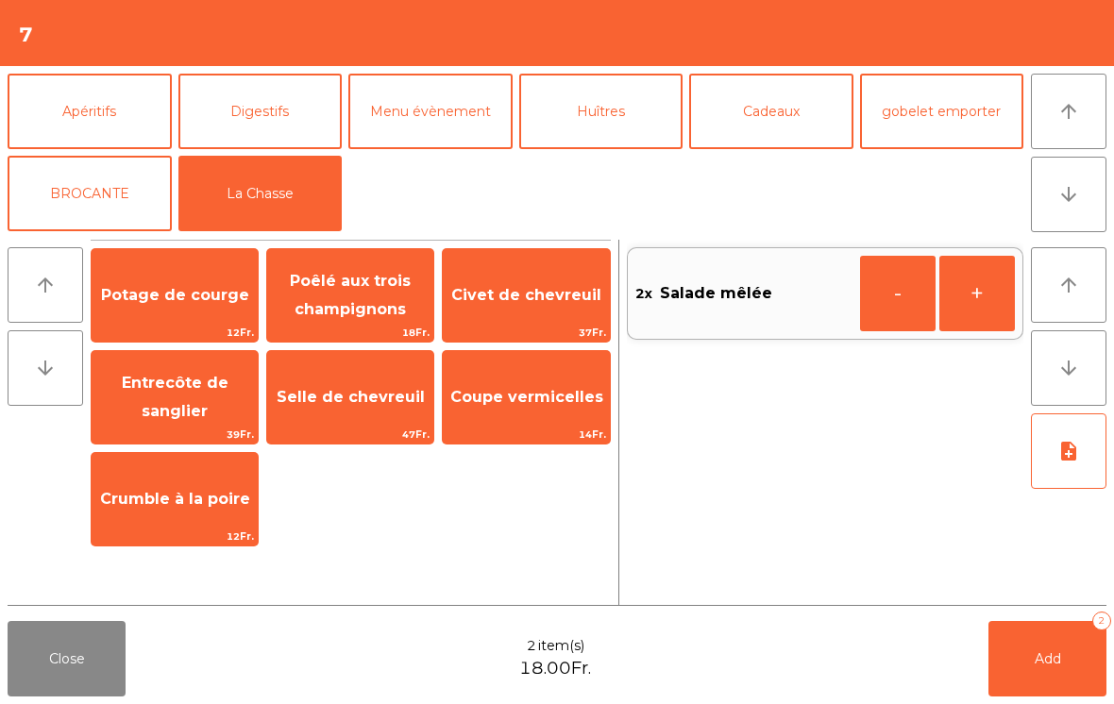
click at [534, 299] on span "Civet de chevreuil" at bounding box center [526, 295] width 150 height 18
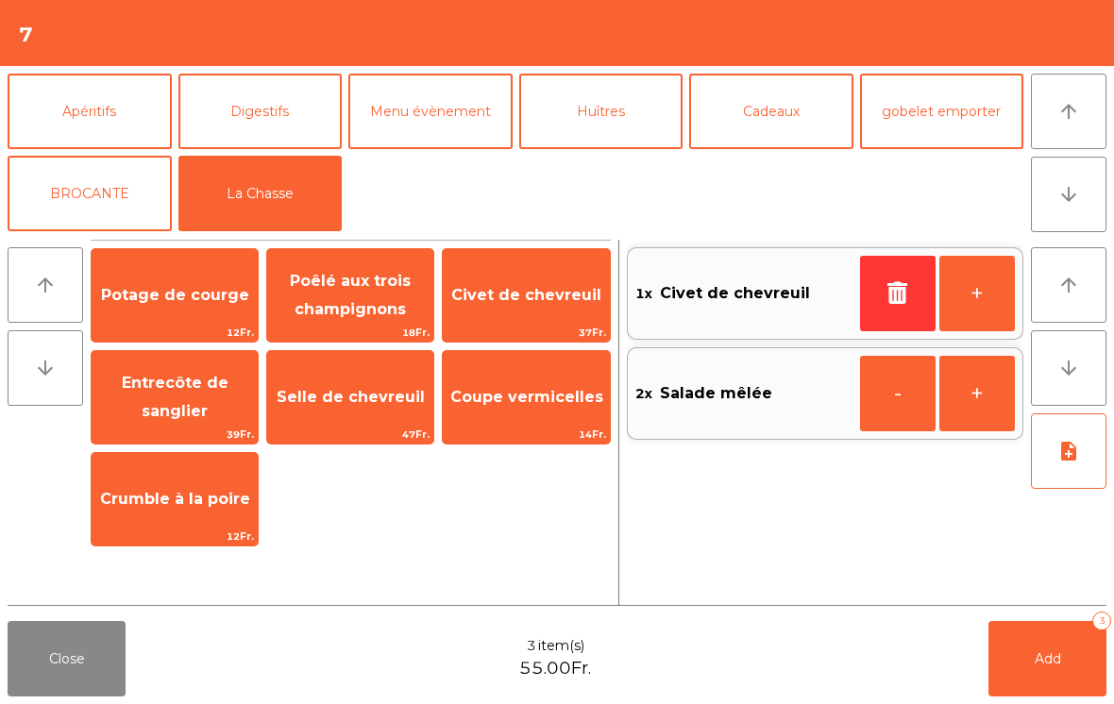
click at [209, 395] on span "Entrecôte de sanglier" at bounding box center [175, 398] width 166 height 80
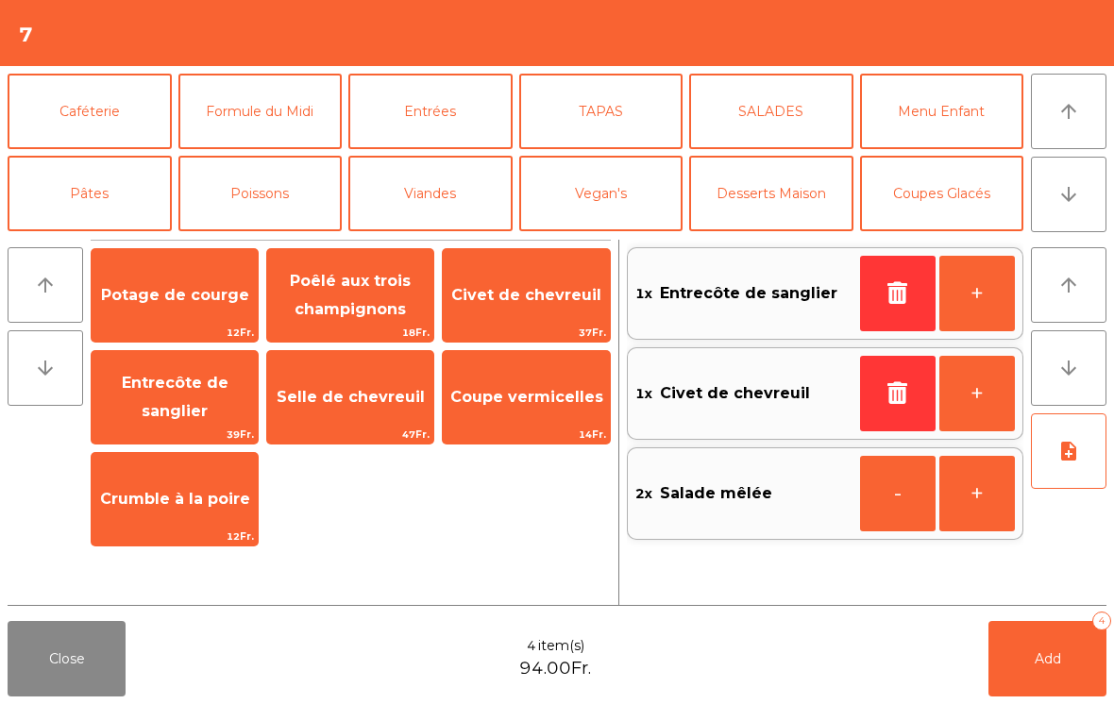
scroll to position [0, 0]
click at [955, 110] on button "Menu Enfant" at bounding box center [942, 112] width 164 height 76
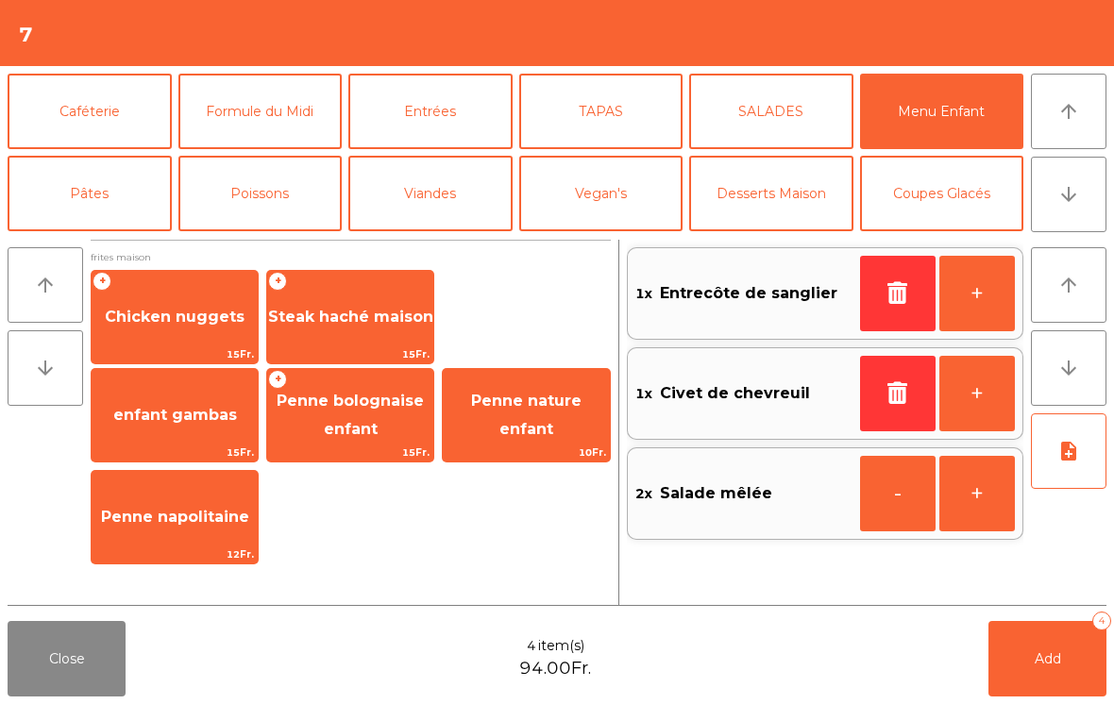
click at [217, 331] on span "Chicken nuggets" at bounding box center [175, 317] width 166 height 51
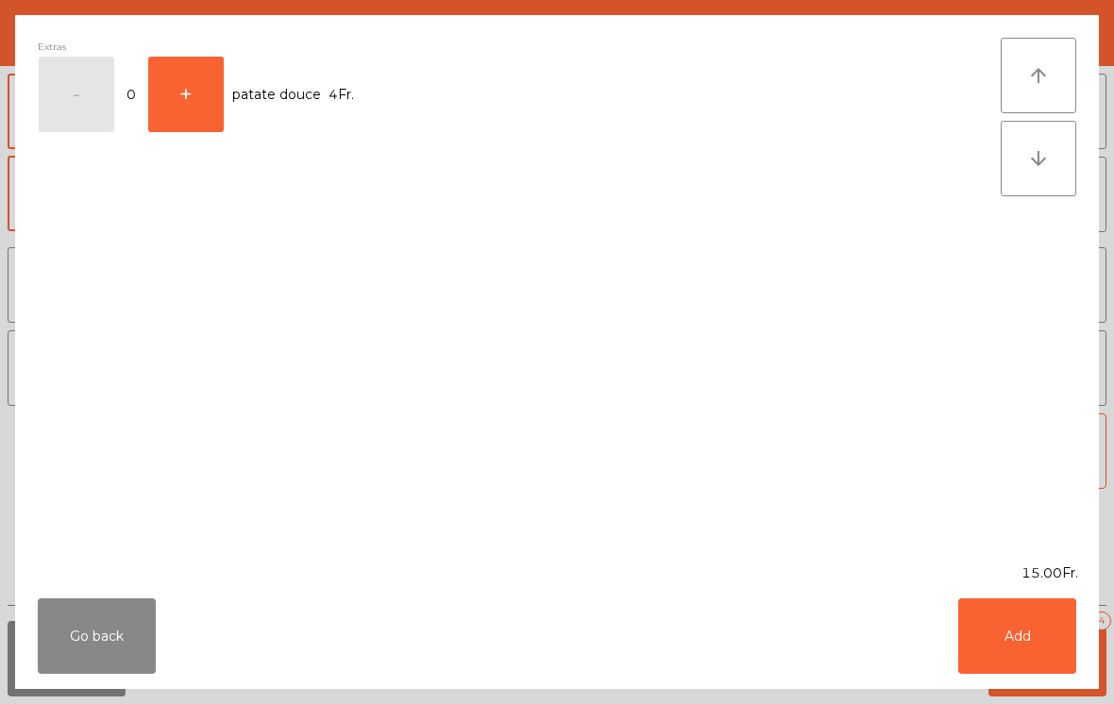
click at [1024, 636] on button "Add" at bounding box center [1017, 637] width 118 height 76
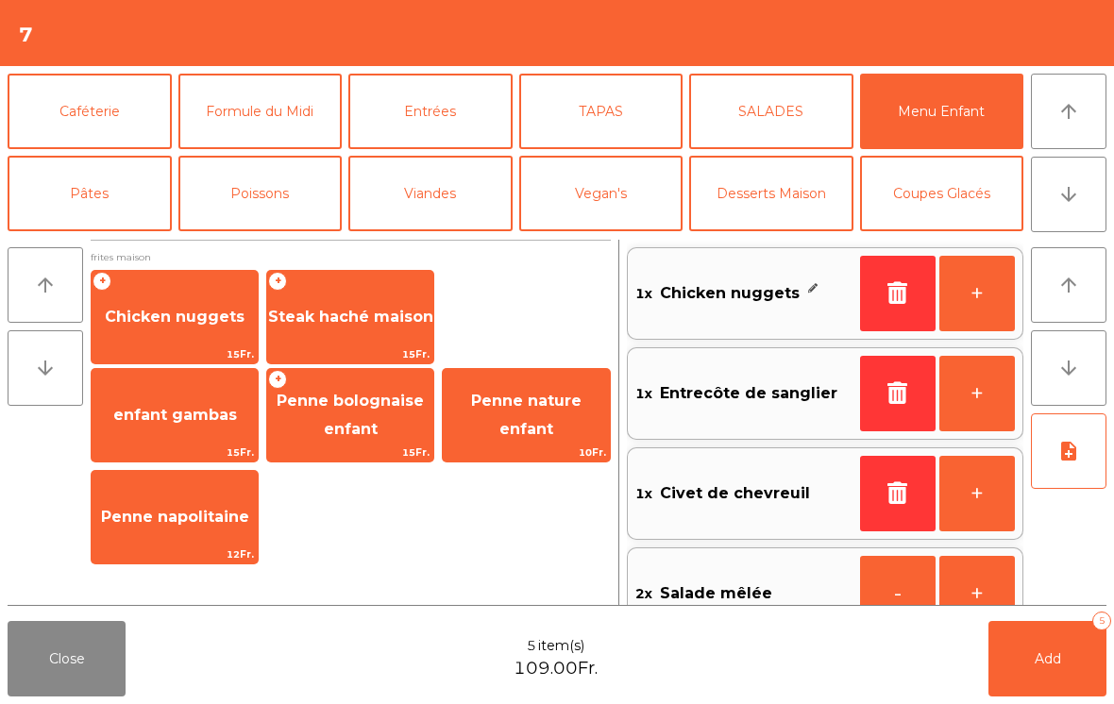
click at [984, 293] on button "+" at bounding box center [978, 294] width 76 height 76
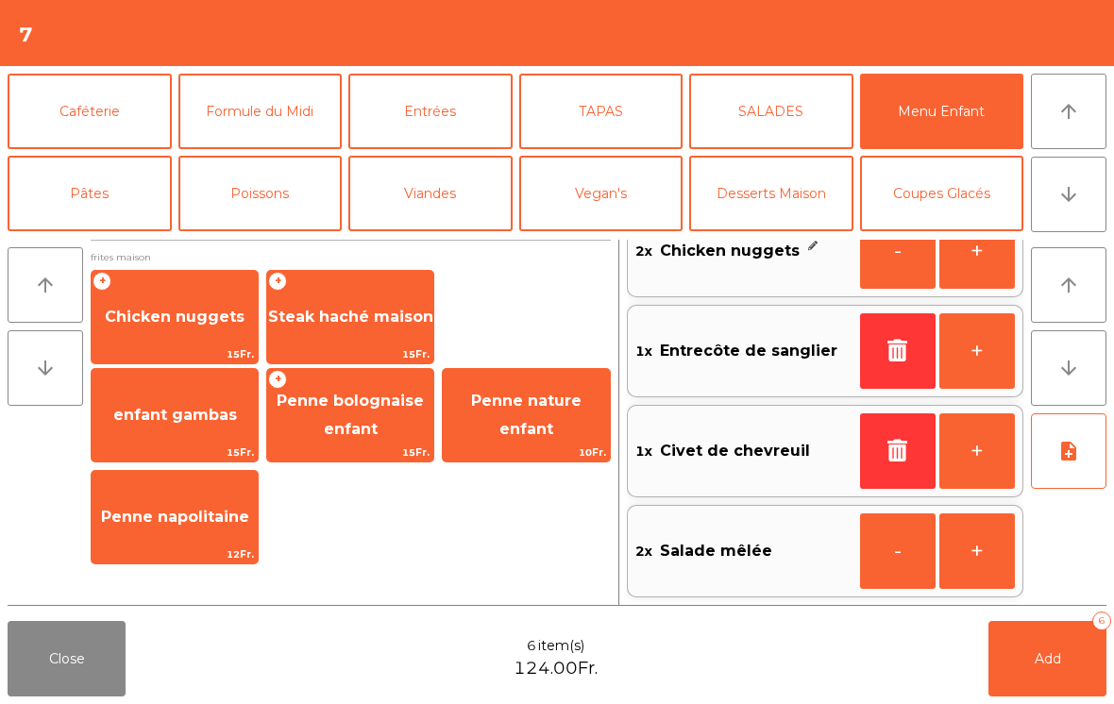
click at [1068, 454] on icon "note_add" at bounding box center [1069, 451] width 23 height 23
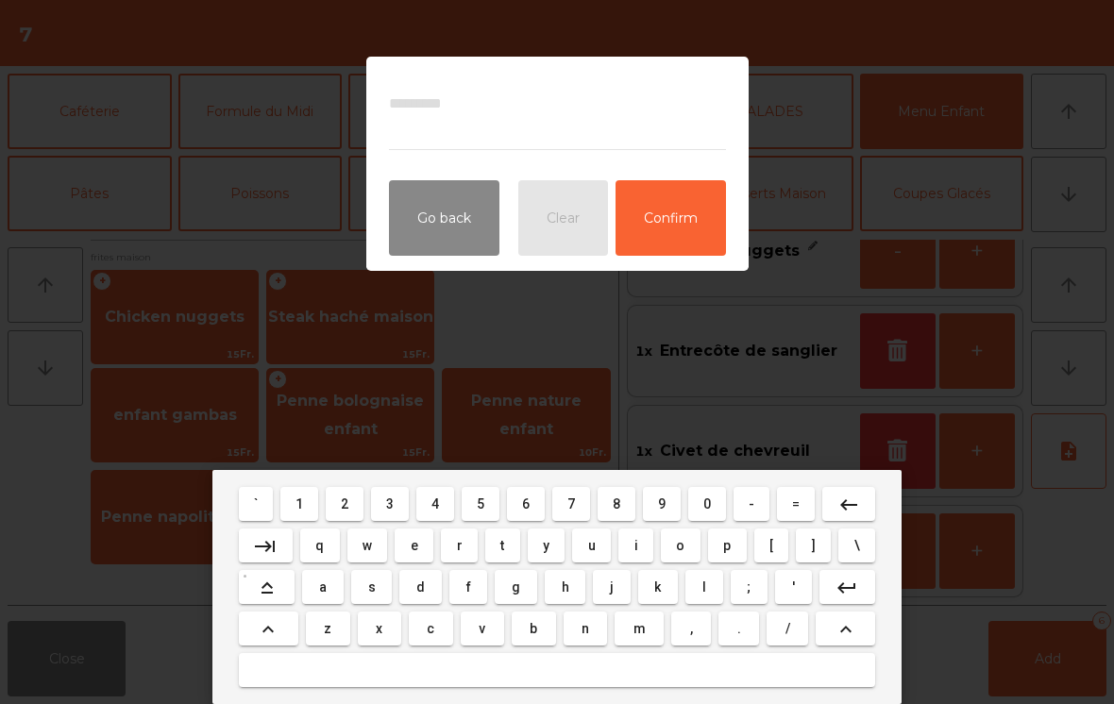
scroll to position [42, 0]
type textarea "********"
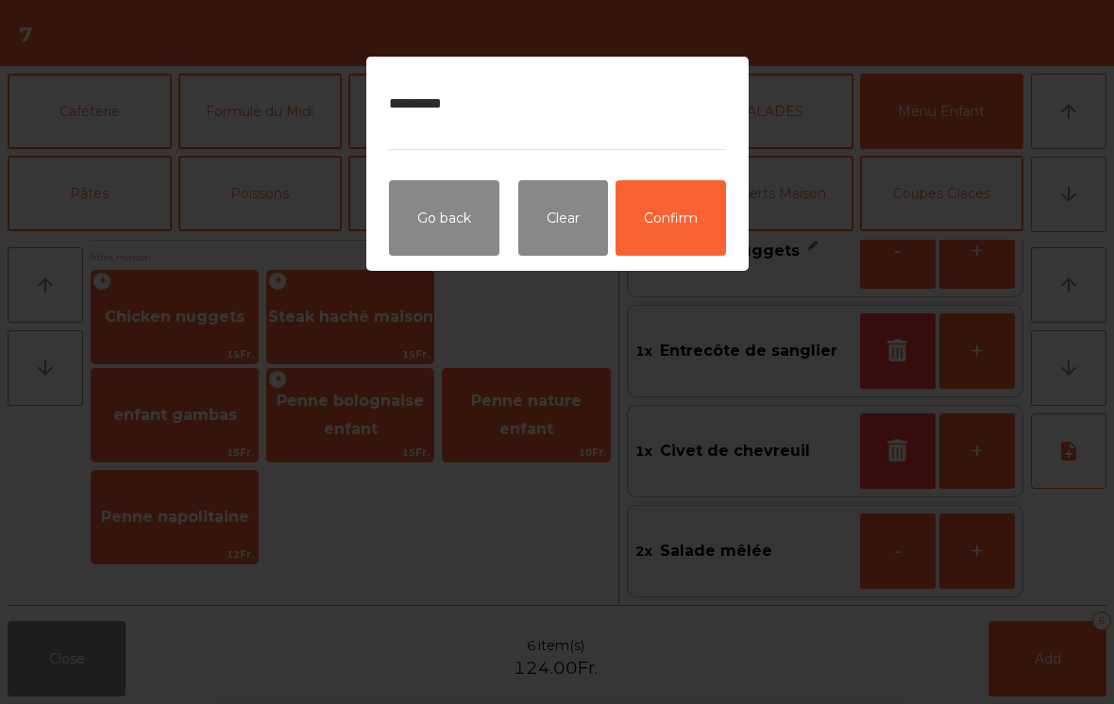
click at [694, 208] on button "Confirm" at bounding box center [671, 218] width 110 height 76
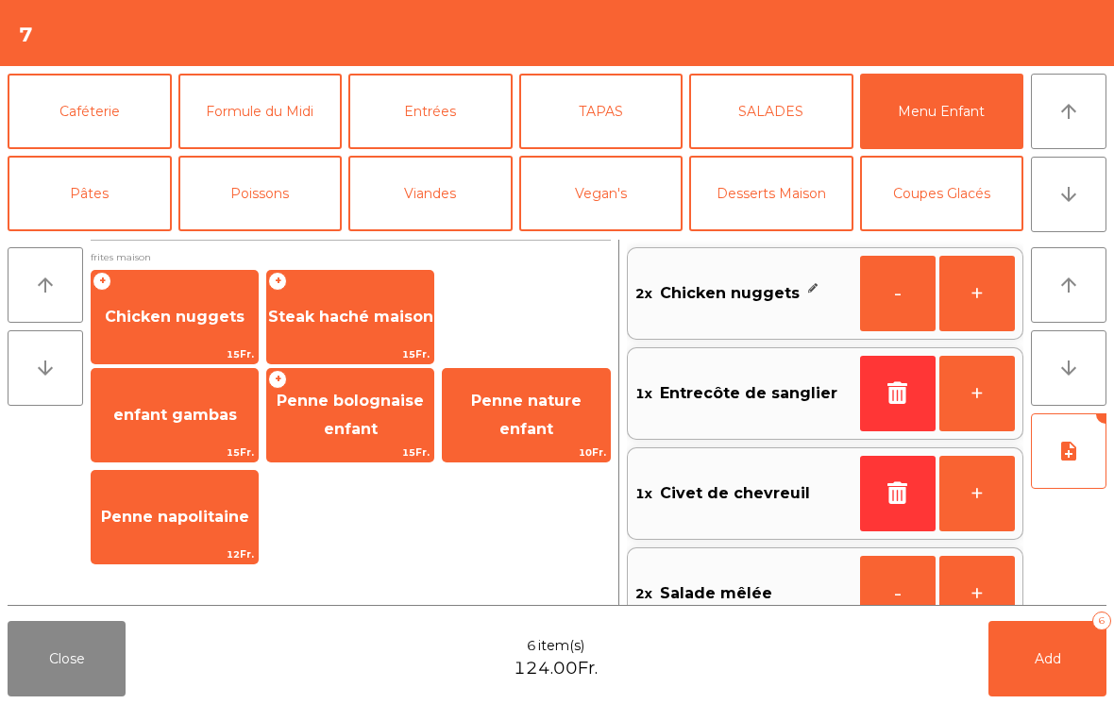
scroll to position [0, 0]
click at [1064, 460] on icon "note_add" at bounding box center [1069, 451] width 23 height 23
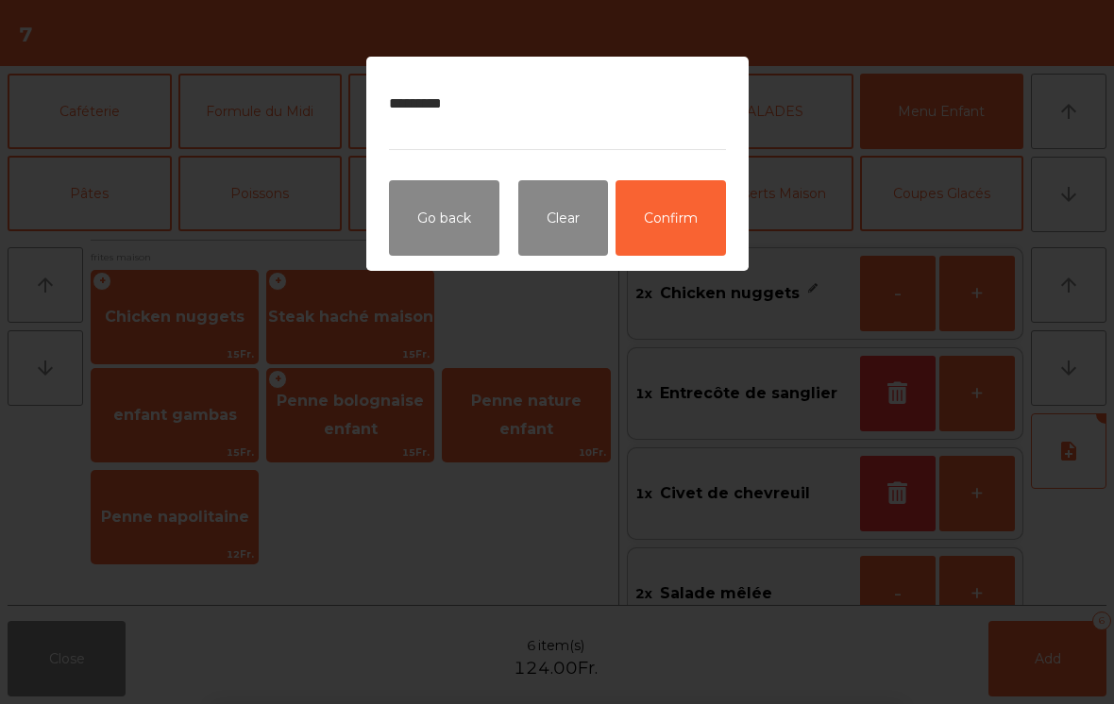
click at [665, 211] on button "Confirm" at bounding box center [671, 218] width 110 height 76
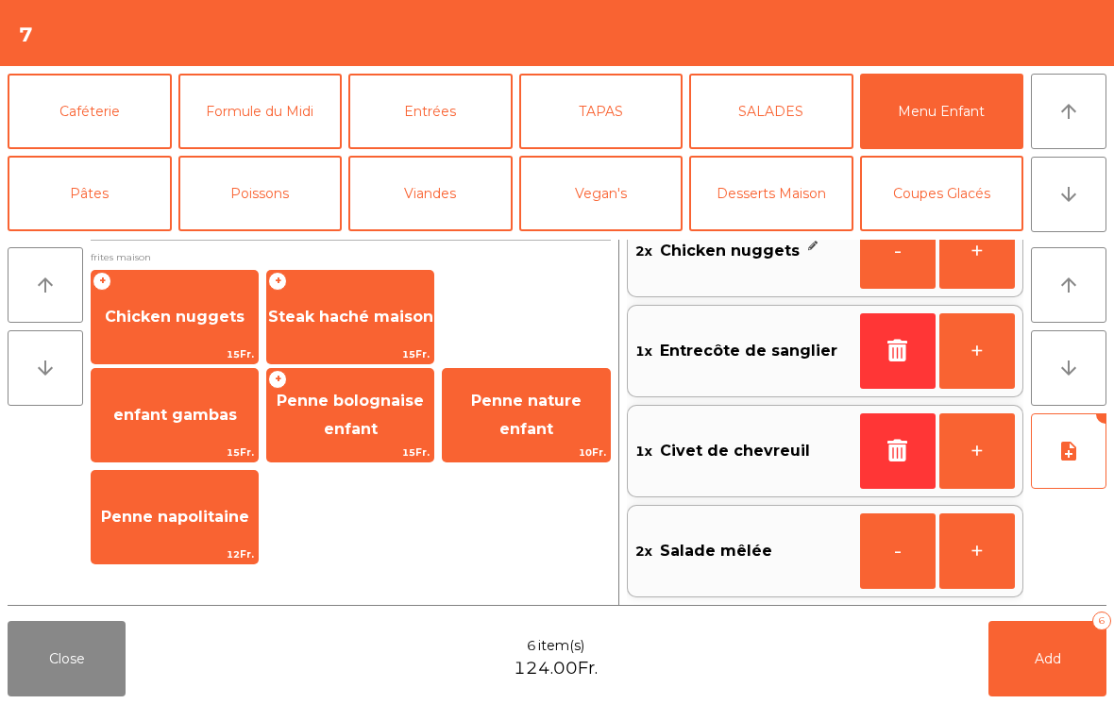
scroll to position [42, 0]
click at [1083, 651] on button "Add 6" at bounding box center [1048, 659] width 118 height 76
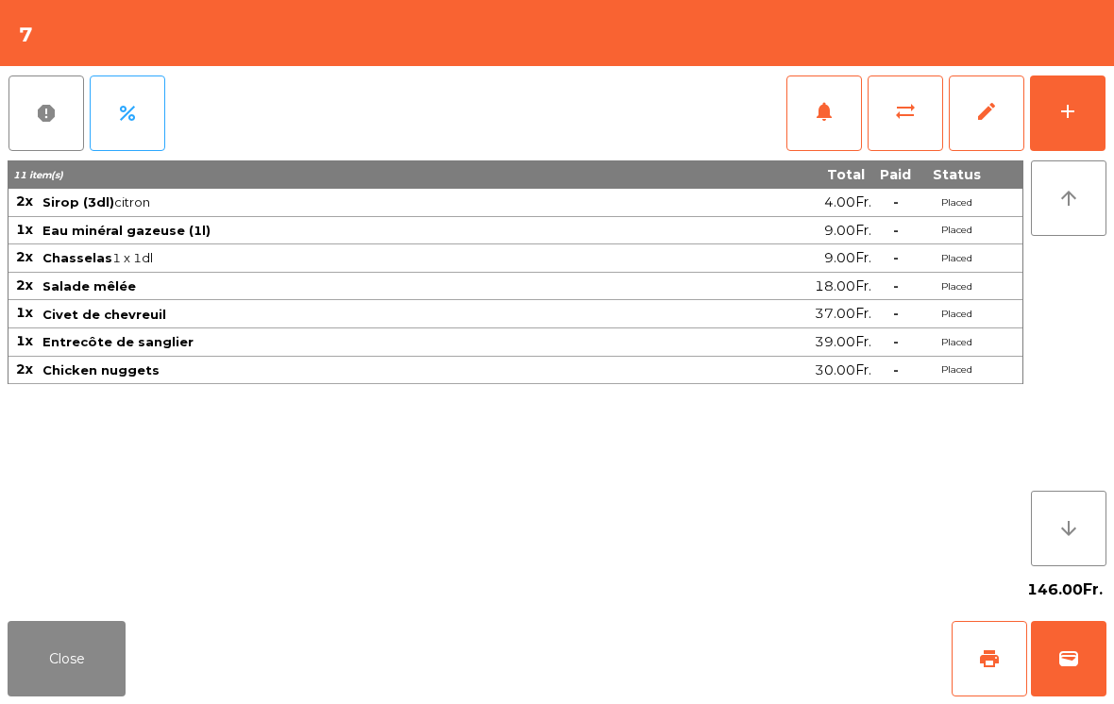
click at [66, 680] on button "Close" at bounding box center [67, 659] width 118 height 76
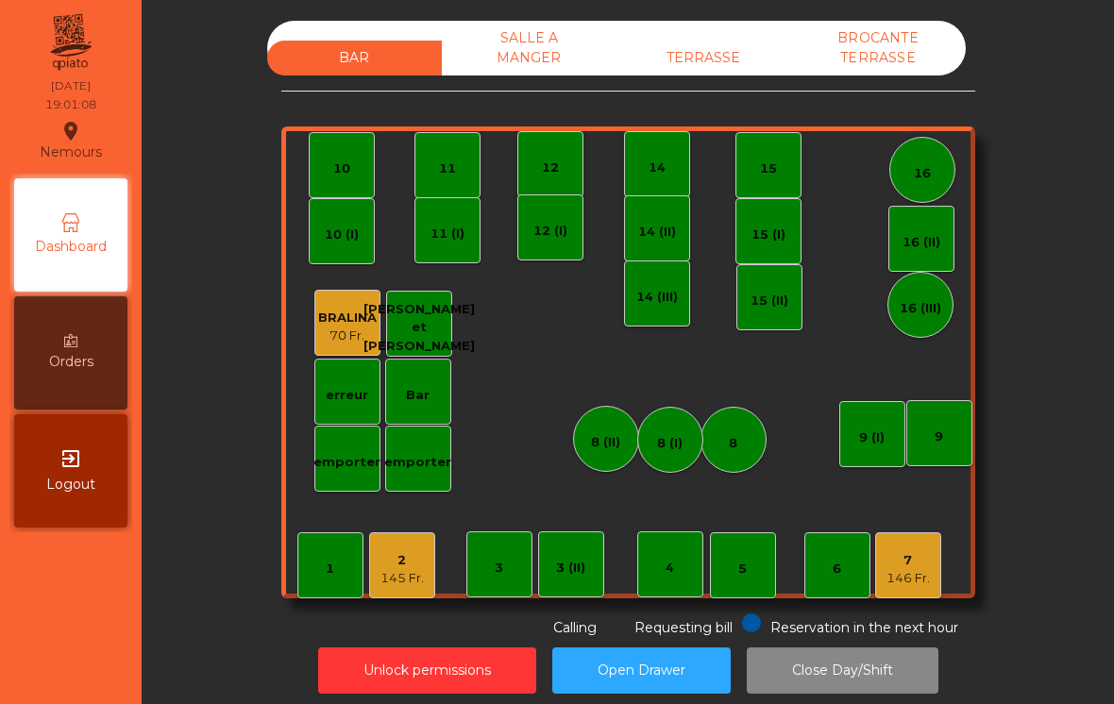
click at [683, 151] on div "14" at bounding box center [657, 164] width 66 height 66
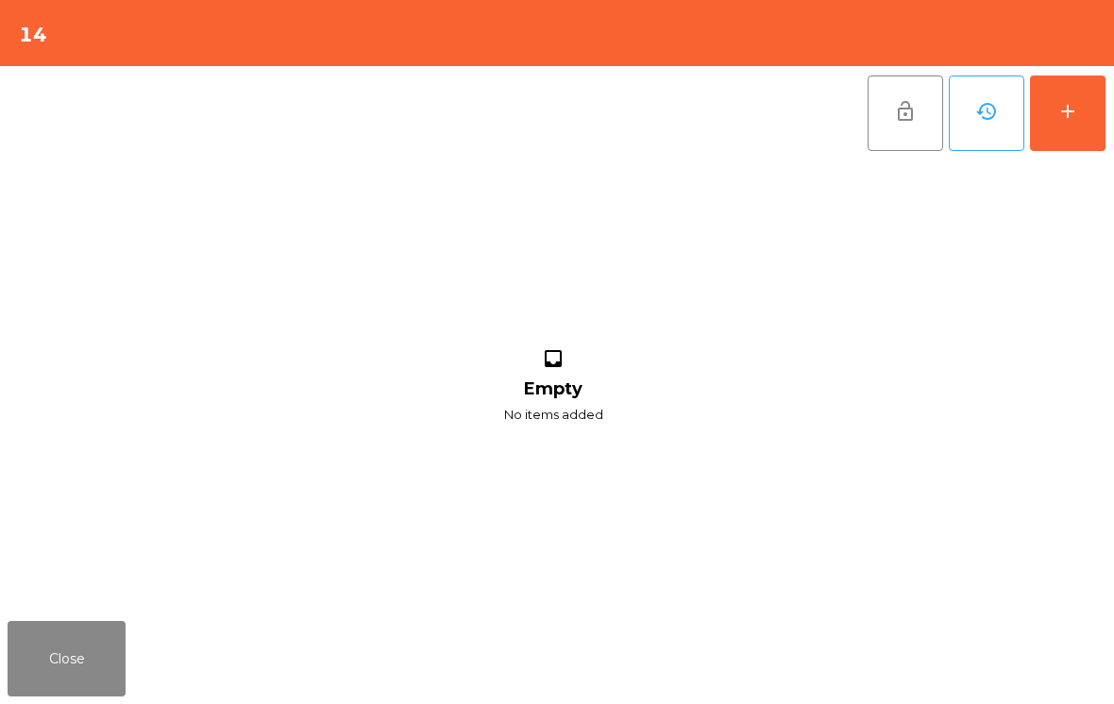
click at [1078, 147] on button "add" at bounding box center [1068, 114] width 76 height 76
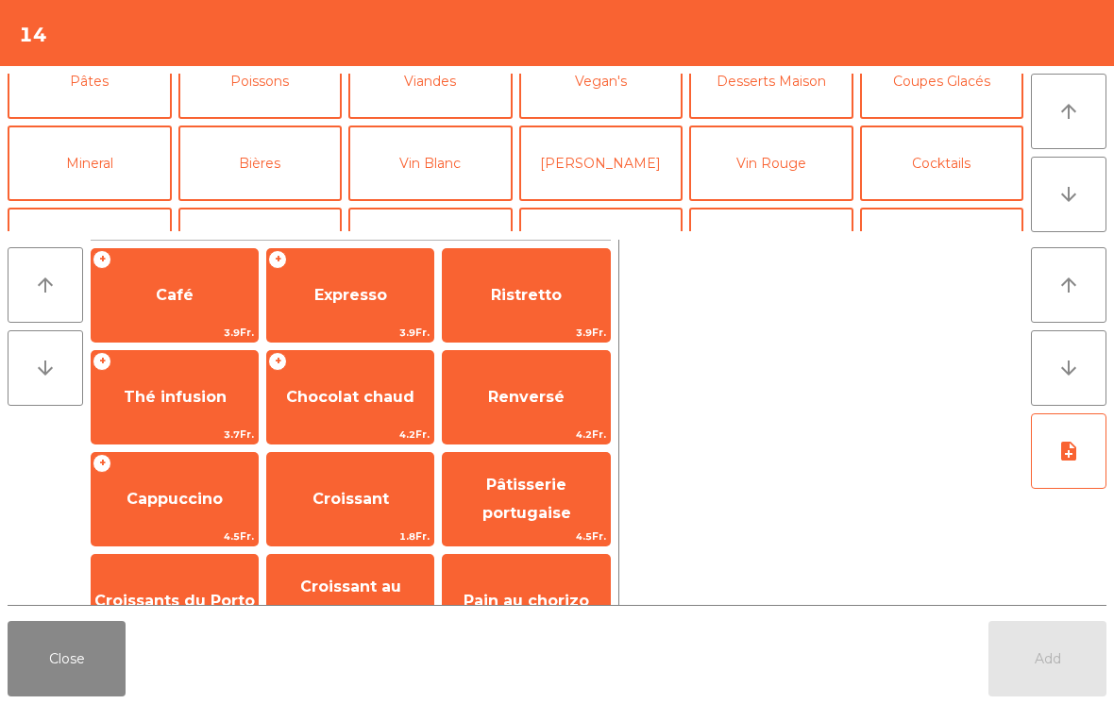
click at [88, 208] on button "Apéritifs" at bounding box center [90, 246] width 164 height 76
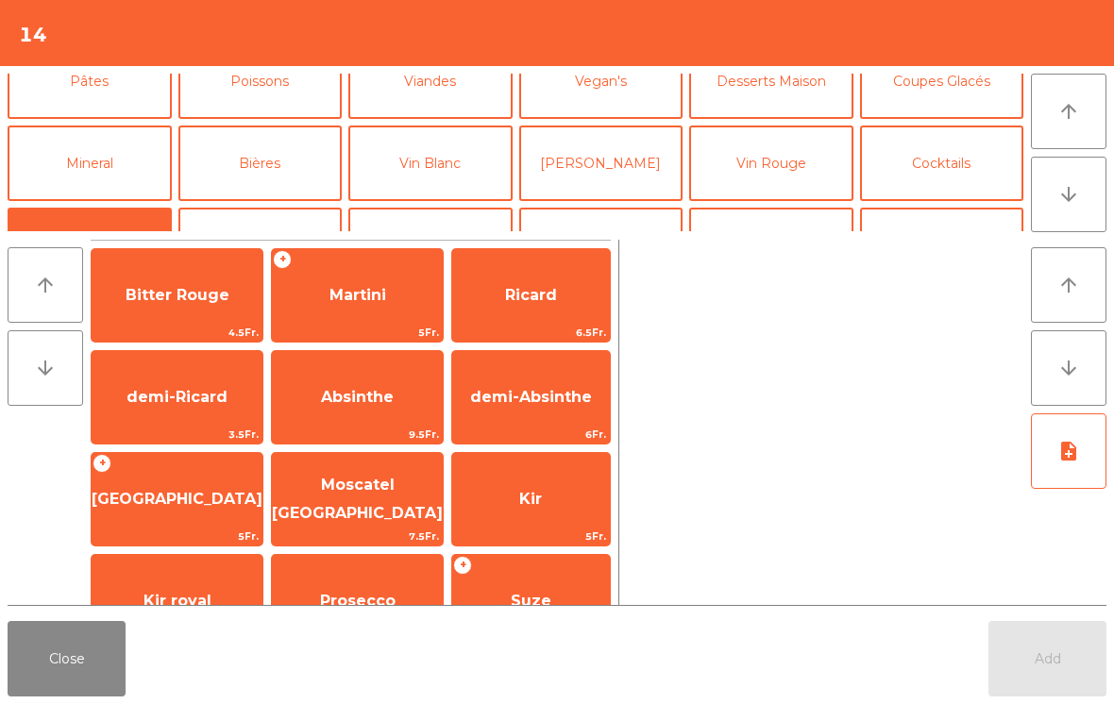
scroll to position [181, 0]
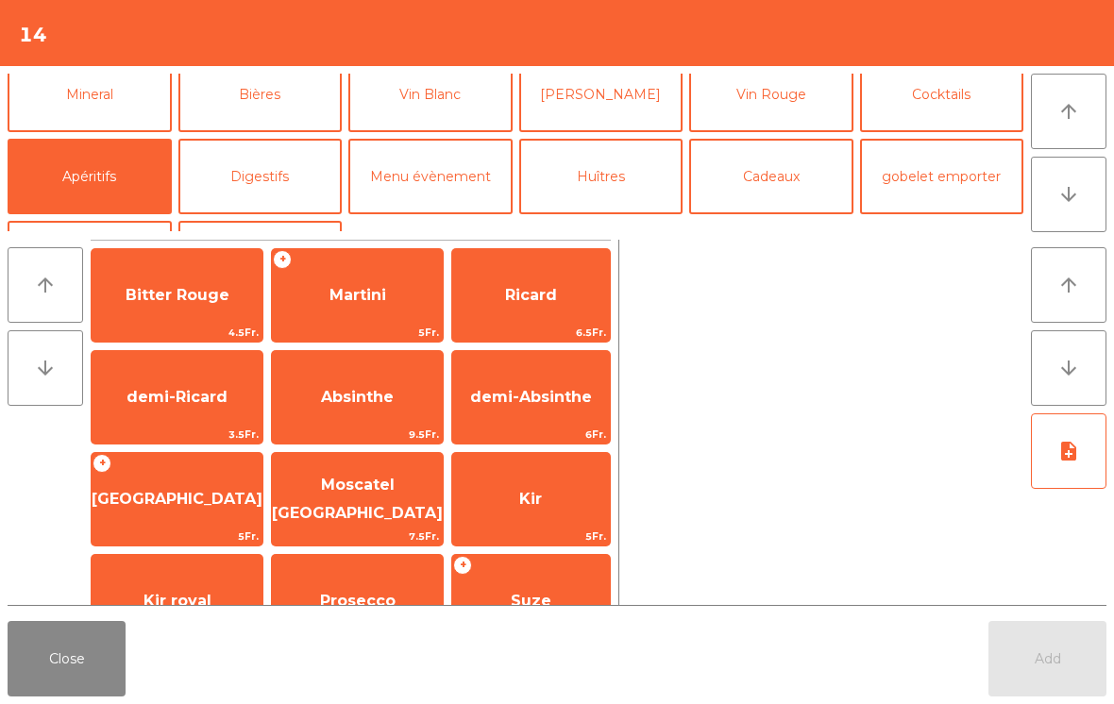
click at [184, 314] on span "Bitter Rouge" at bounding box center [177, 295] width 171 height 51
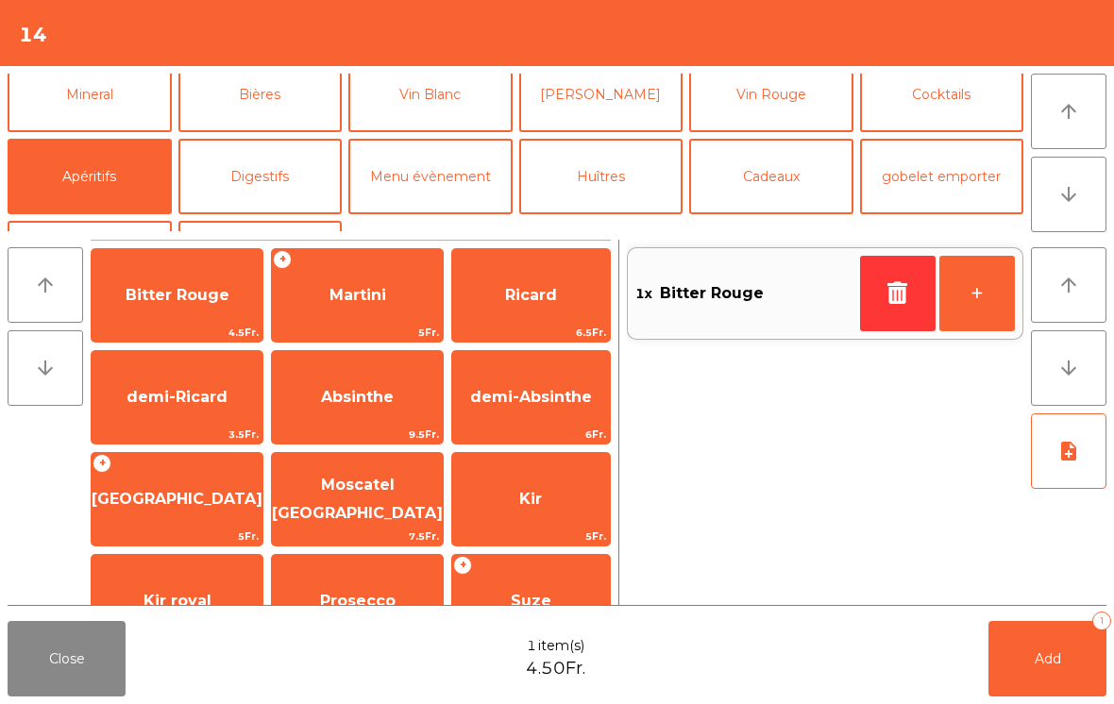
click at [556, 322] on div "[PERSON_NAME] 6.5Fr." at bounding box center [531, 295] width 160 height 94
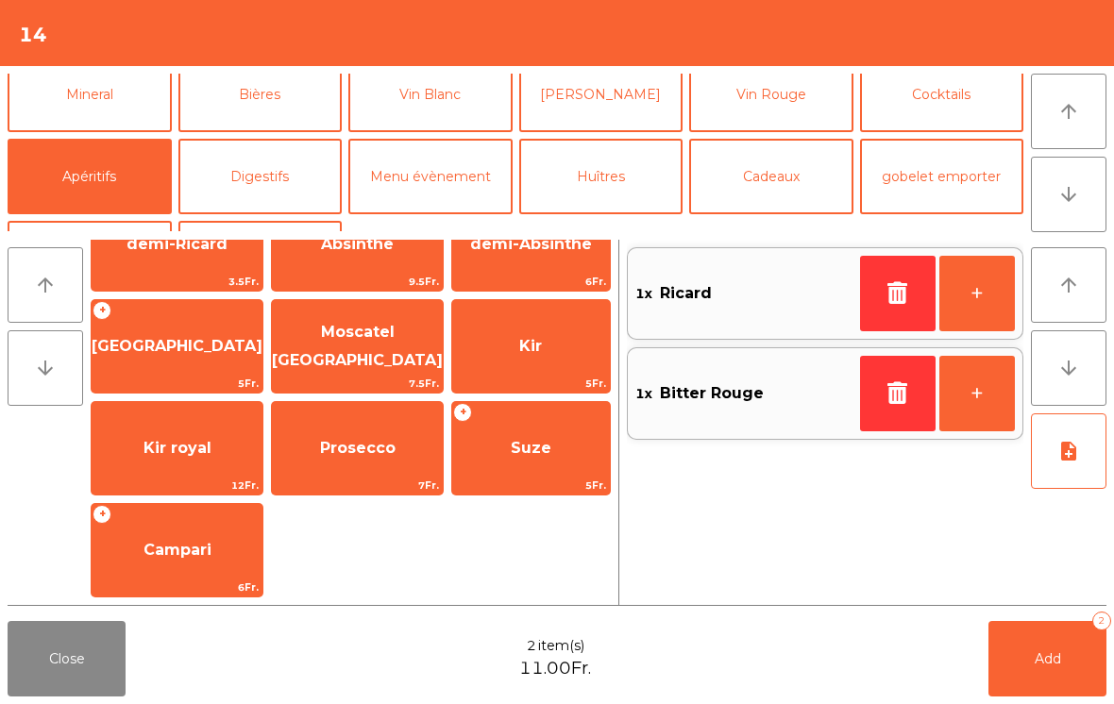
scroll to position [153, 0]
click at [358, 441] on span "Prosecco" at bounding box center [358, 448] width 76 height 18
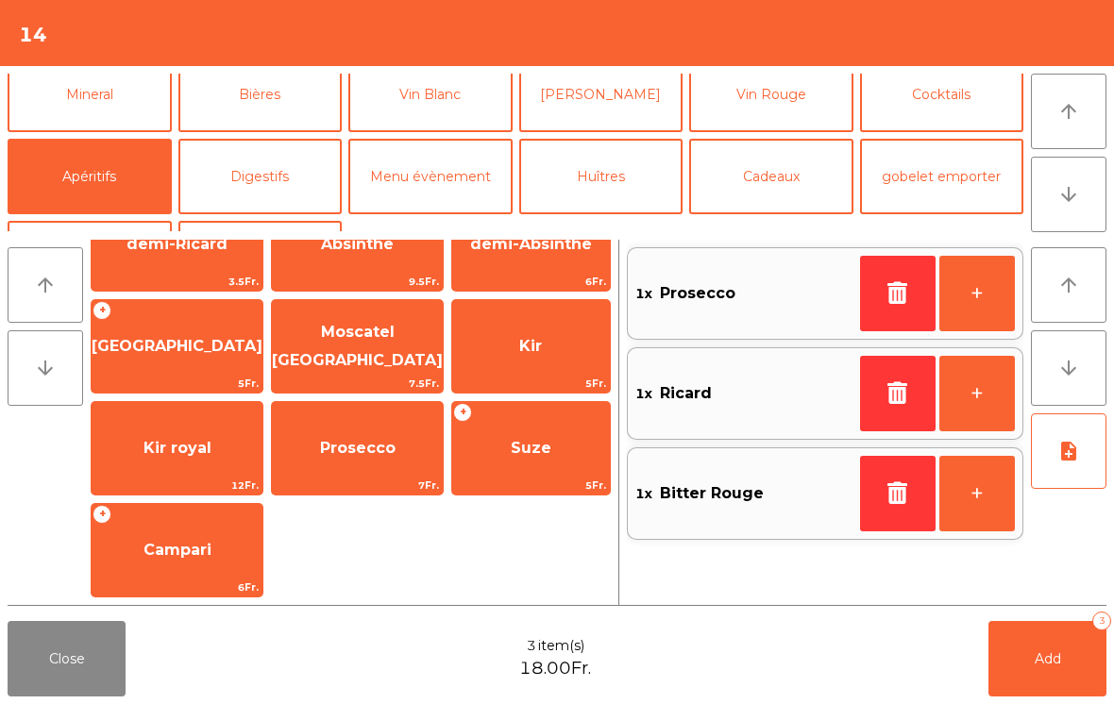
click at [987, 289] on button "+" at bounding box center [978, 294] width 76 height 76
click at [1035, 687] on button "Add 4" at bounding box center [1048, 659] width 118 height 76
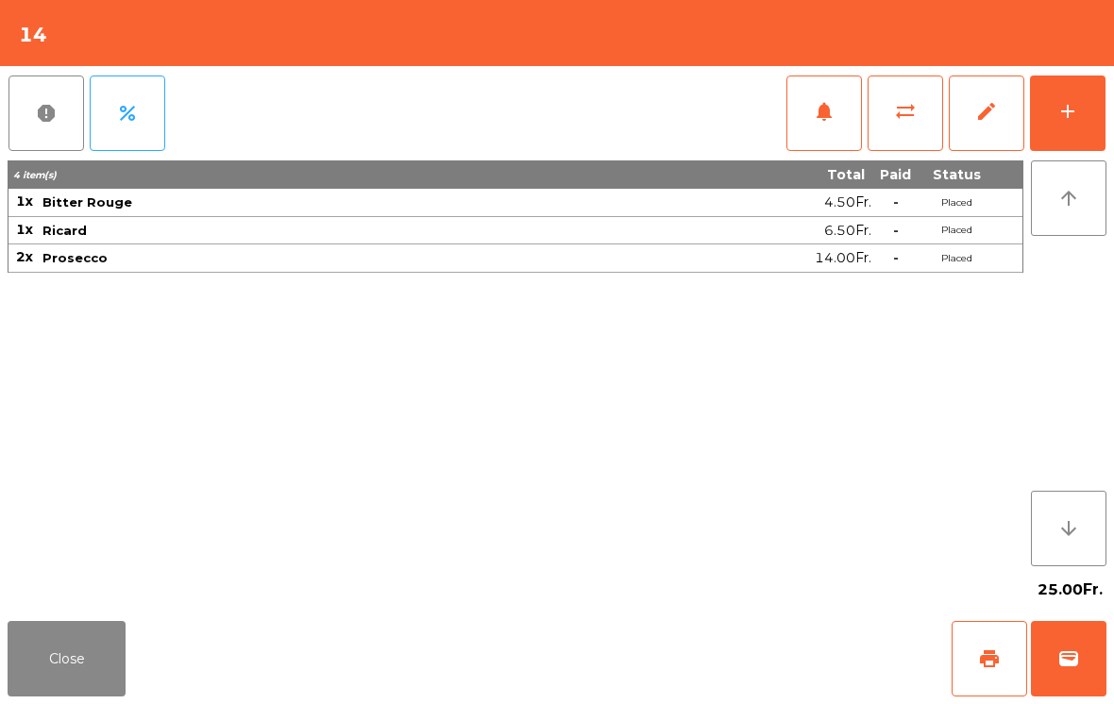
click at [93, 643] on button "Close" at bounding box center [67, 659] width 118 height 76
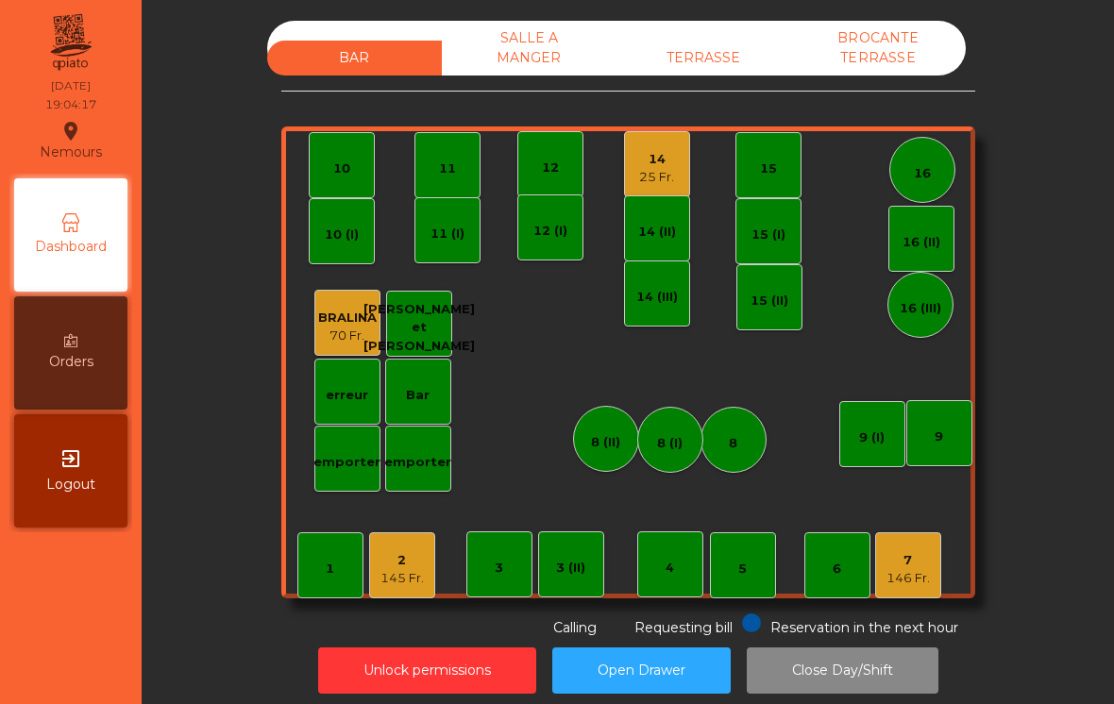
click at [410, 584] on div "145 Fr." at bounding box center [402, 578] width 43 height 19
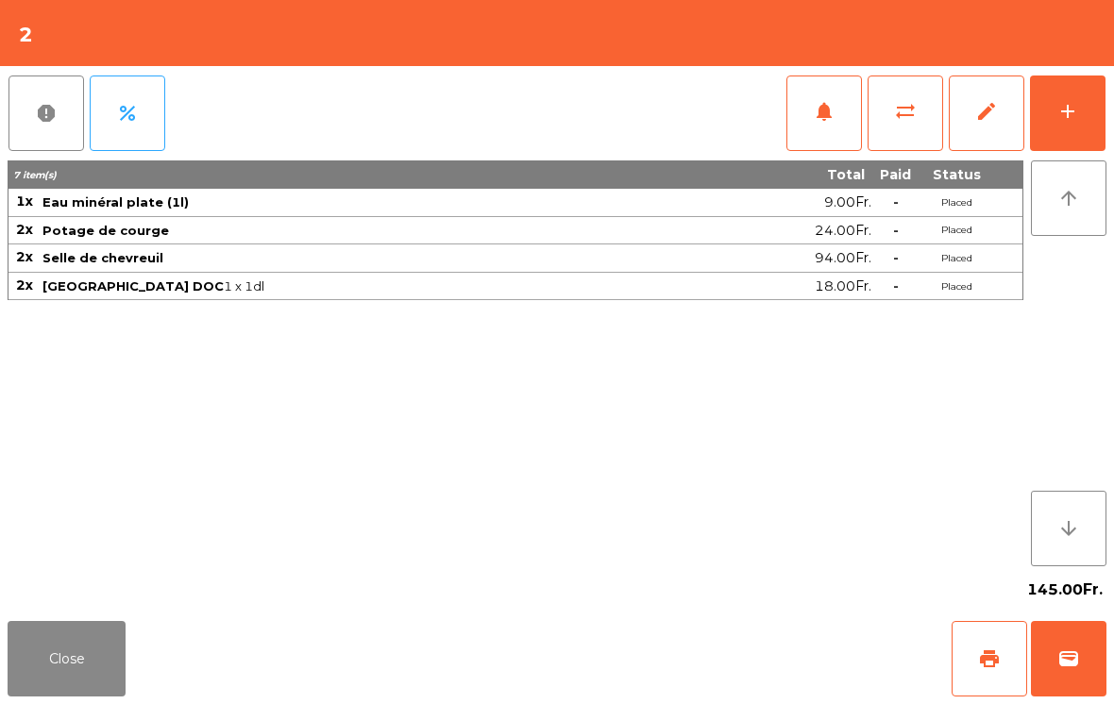
click at [50, 661] on button "Close" at bounding box center [67, 659] width 118 height 76
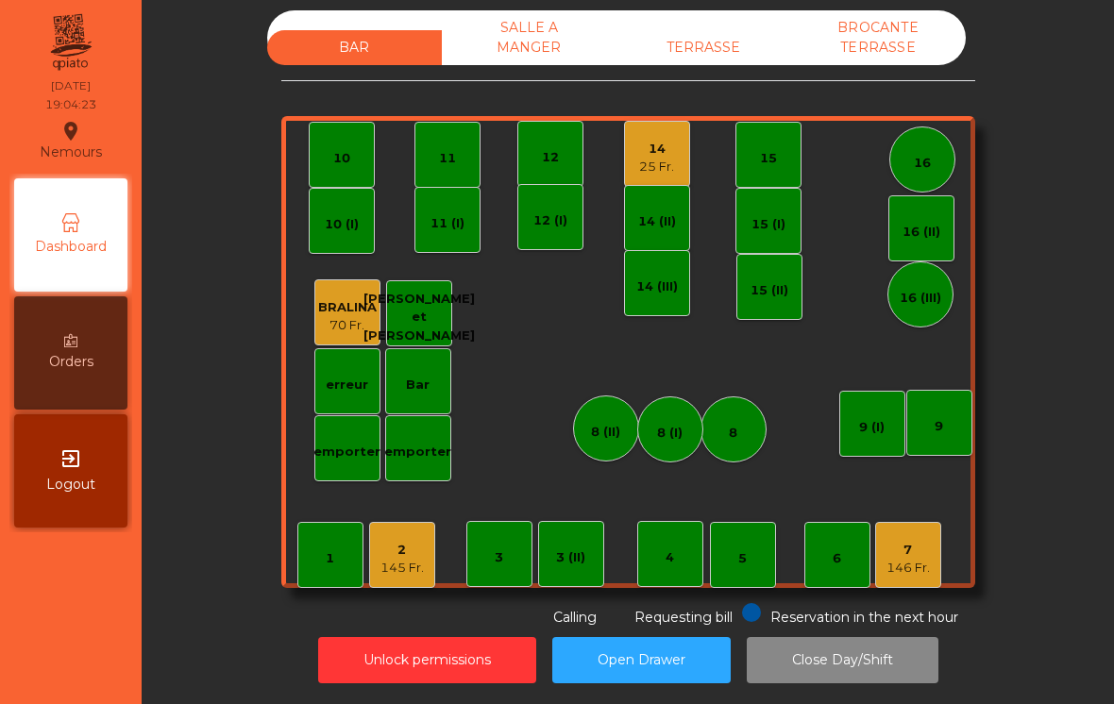
scroll to position [9, 0]
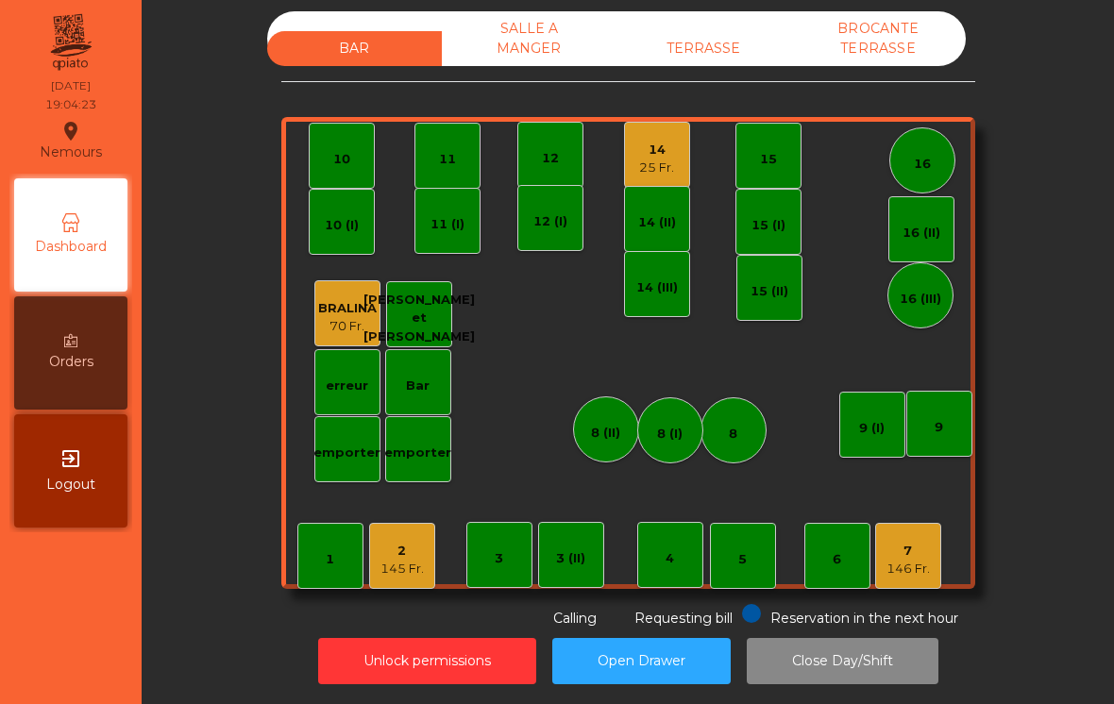
click at [889, 567] on div "146 Fr." at bounding box center [908, 569] width 43 height 19
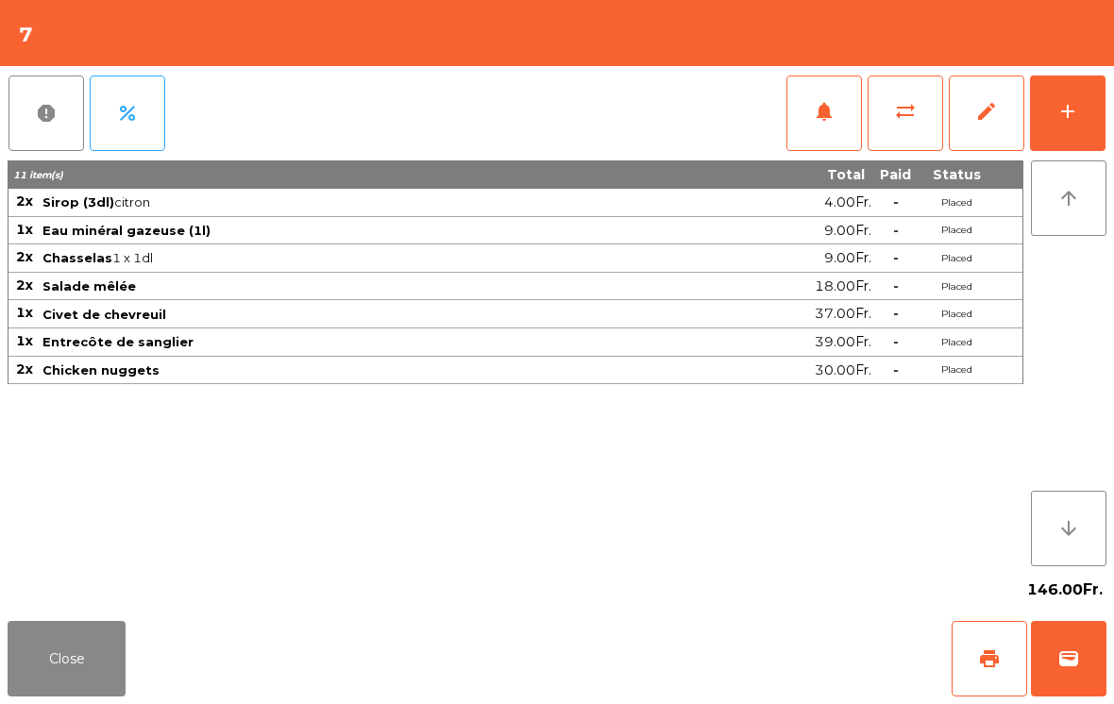
click at [76, 686] on button "Close" at bounding box center [67, 659] width 118 height 76
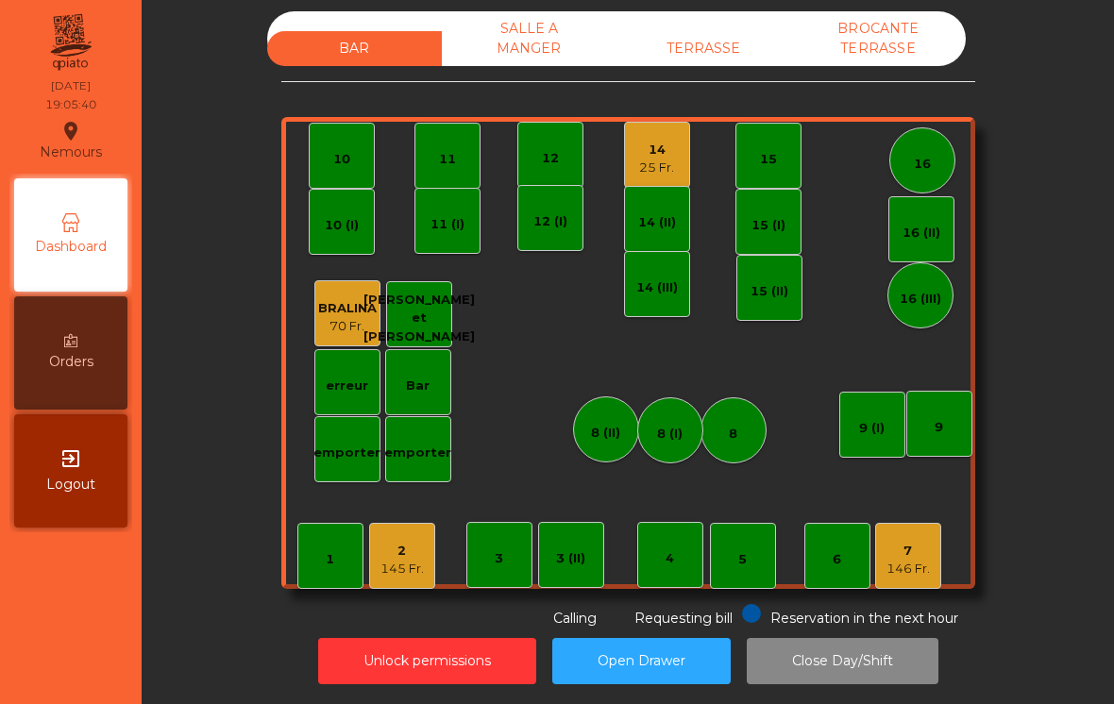
click at [895, 567] on div "146 Fr." at bounding box center [908, 569] width 43 height 19
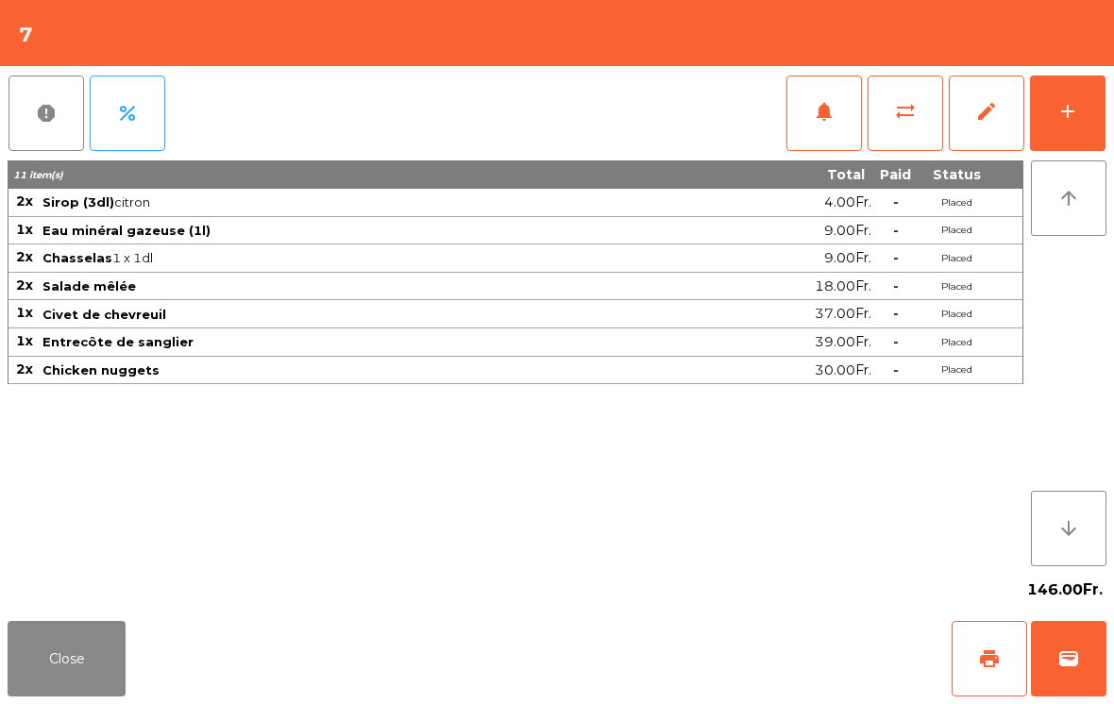
click at [823, 110] on span "notifications" at bounding box center [824, 111] width 23 height 23
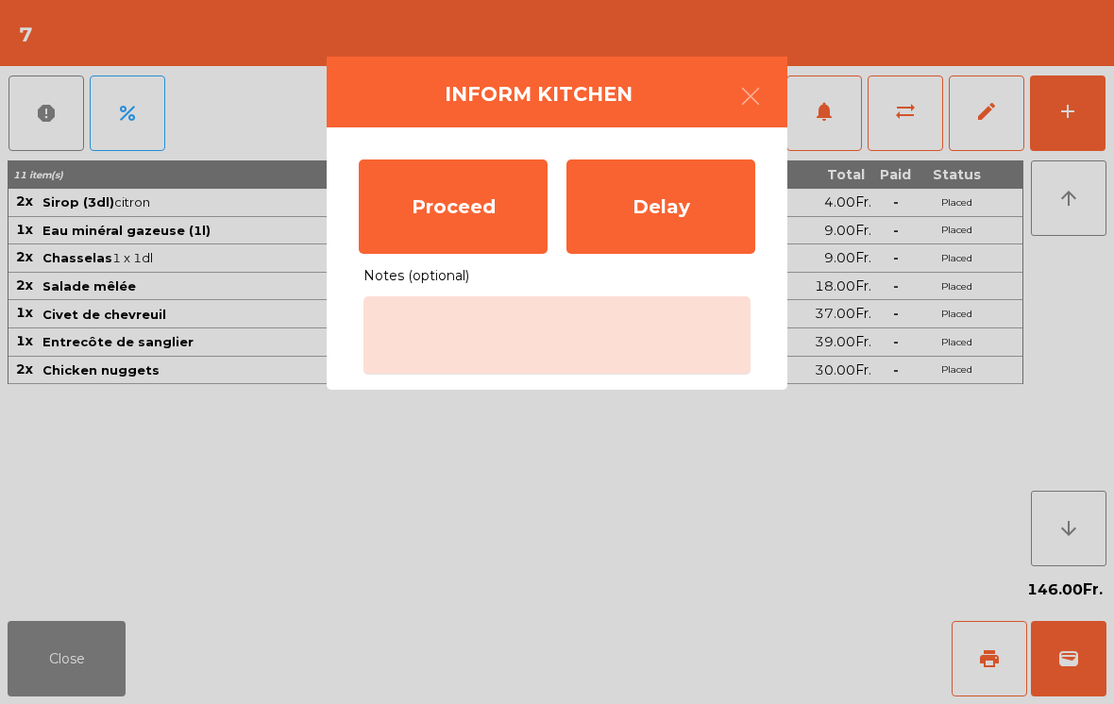
click at [438, 216] on div "Proceed" at bounding box center [453, 207] width 189 height 94
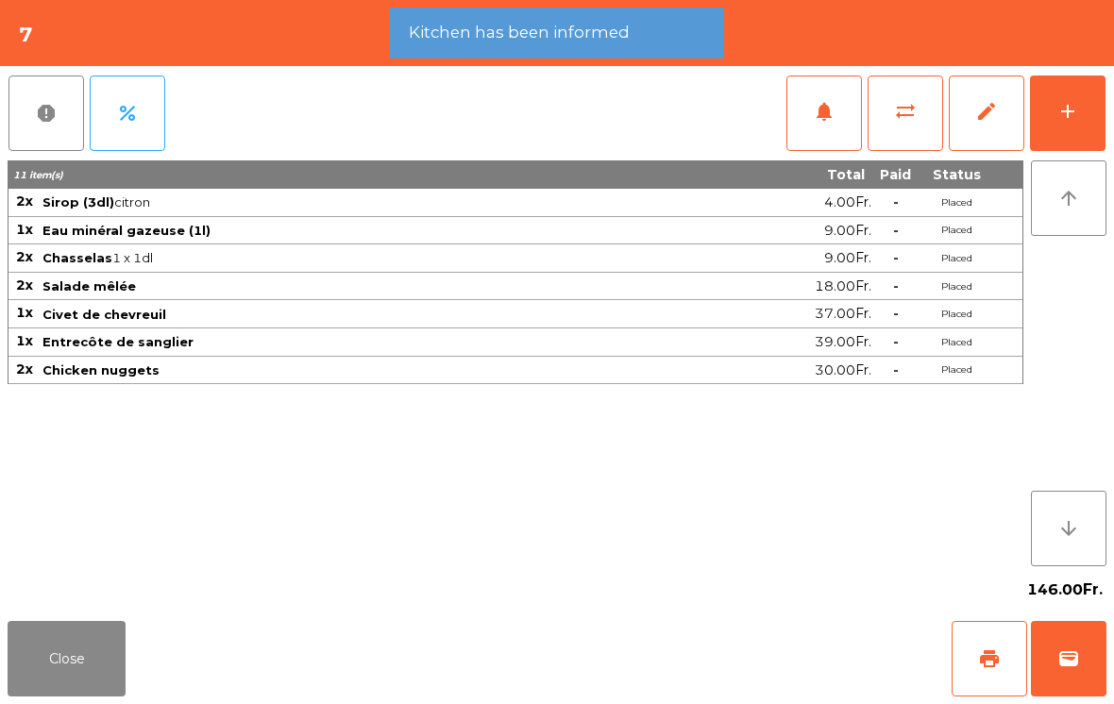
click at [50, 634] on button "Close" at bounding box center [67, 659] width 118 height 76
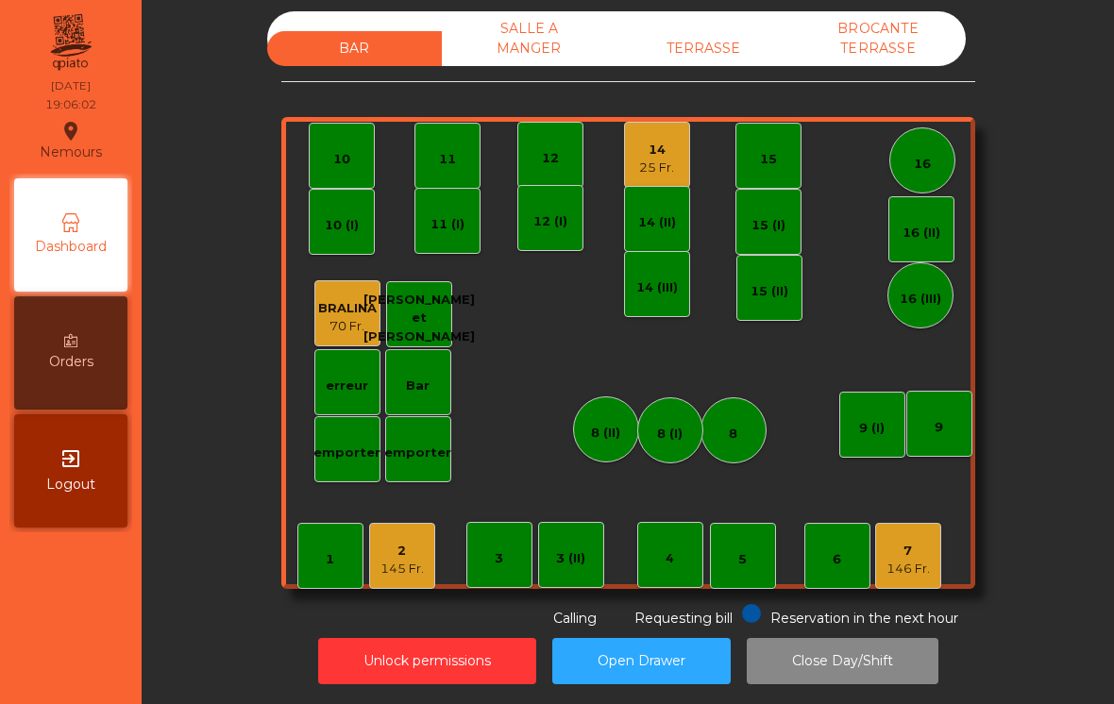
click at [970, 402] on div "9" at bounding box center [939, 424] width 66 height 66
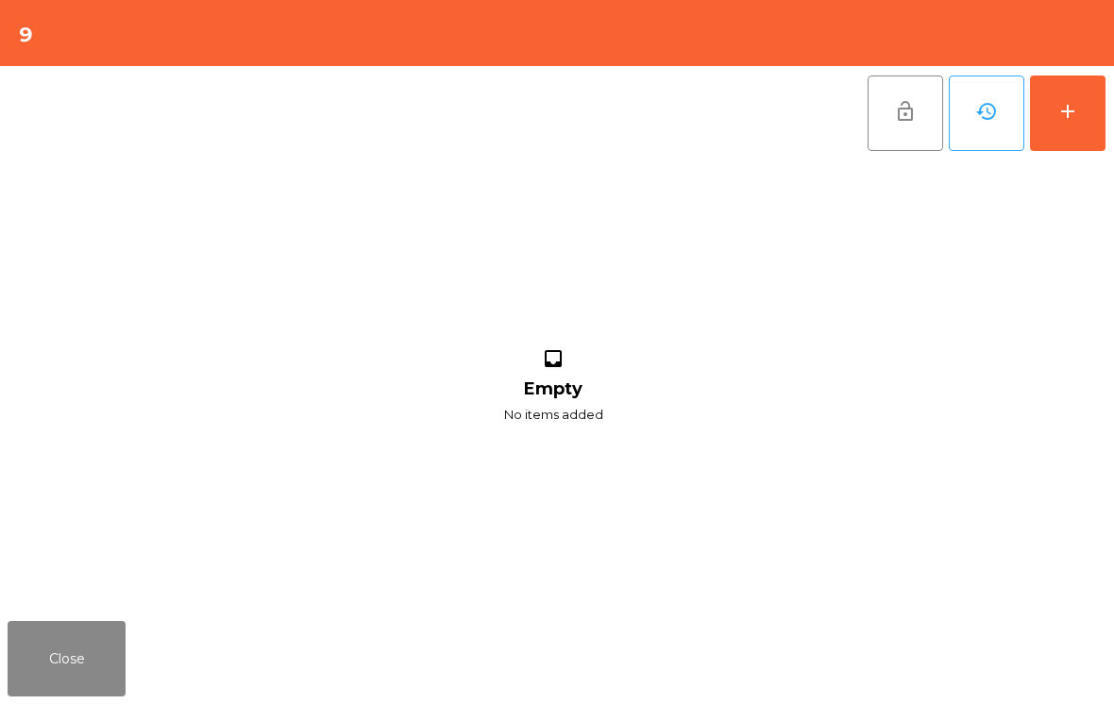
click at [1078, 122] on div "add" at bounding box center [1068, 111] width 23 height 23
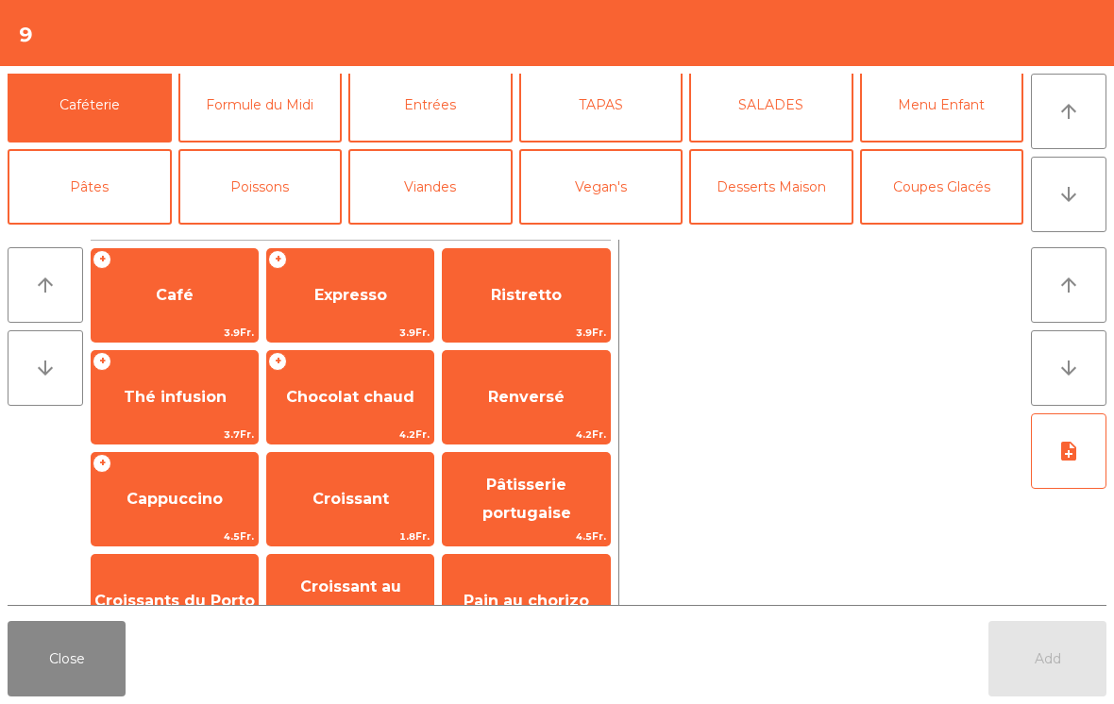
scroll to position [144, 0]
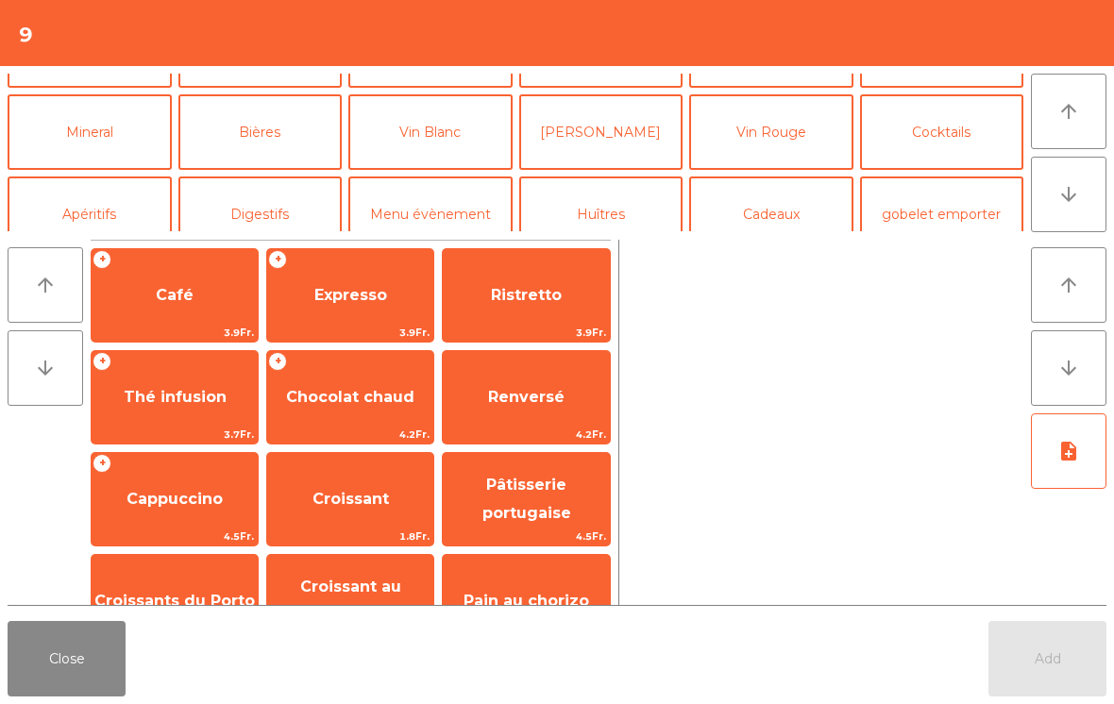
click at [445, 135] on button "Vin Blanc" at bounding box center [430, 132] width 164 height 76
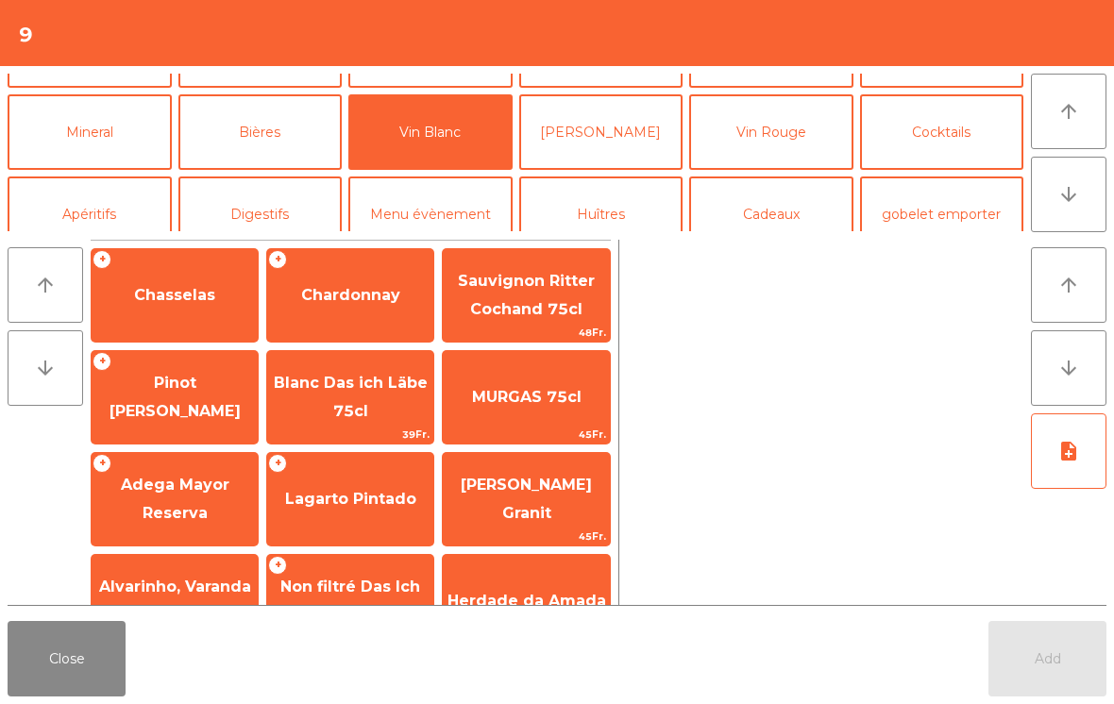
click at [157, 391] on span "Pinot [PERSON_NAME]" at bounding box center [175, 397] width 131 height 46
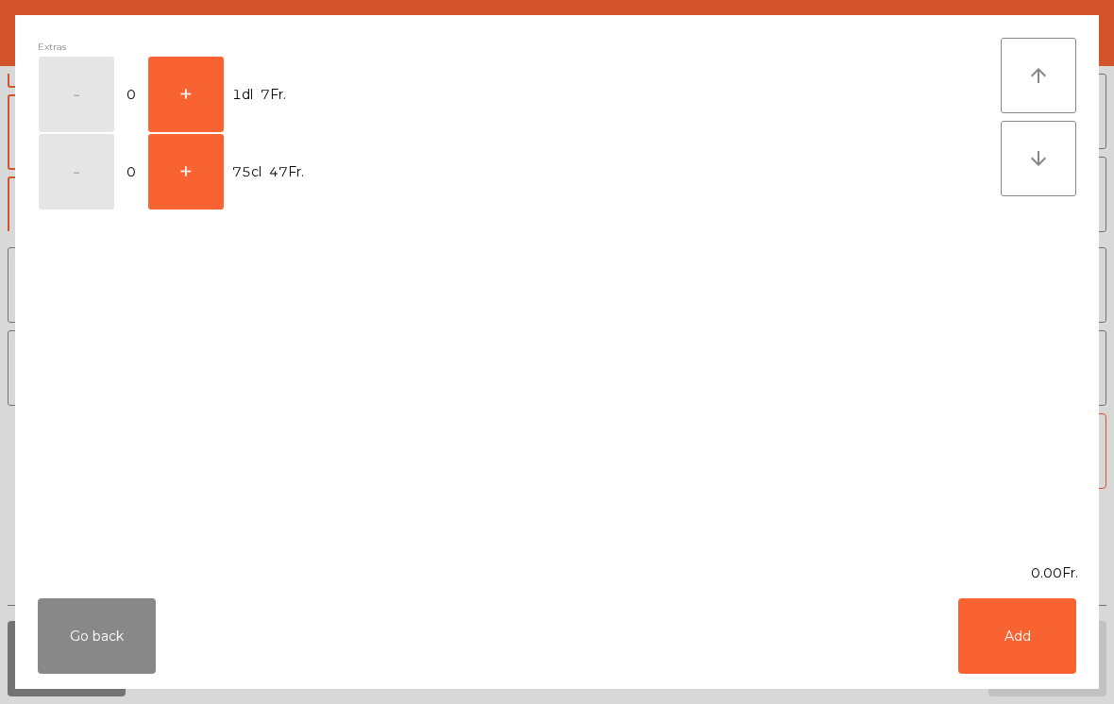
click at [177, 84] on button "+" at bounding box center [186, 95] width 76 height 76
click at [181, 100] on button "+" at bounding box center [186, 95] width 76 height 76
click at [1014, 638] on button "Add" at bounding box center [1017, 637] width 118 height 76
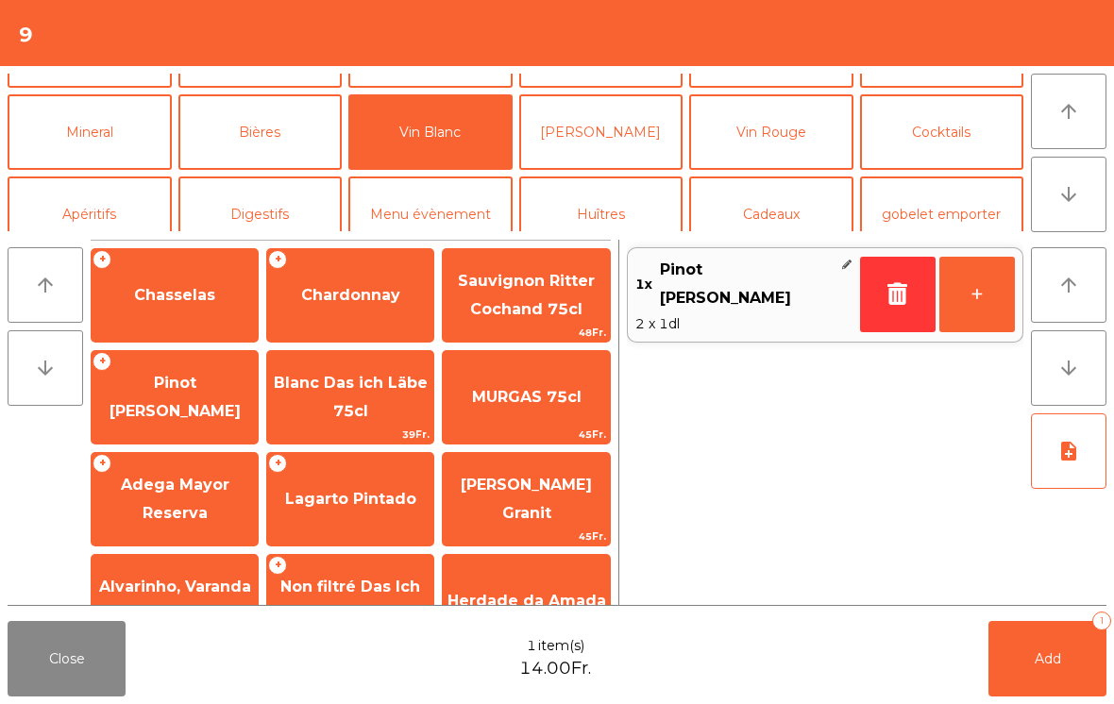
click at [79, 136] on button "Mineral" at bounding box center [90, 132] width 164 height 76
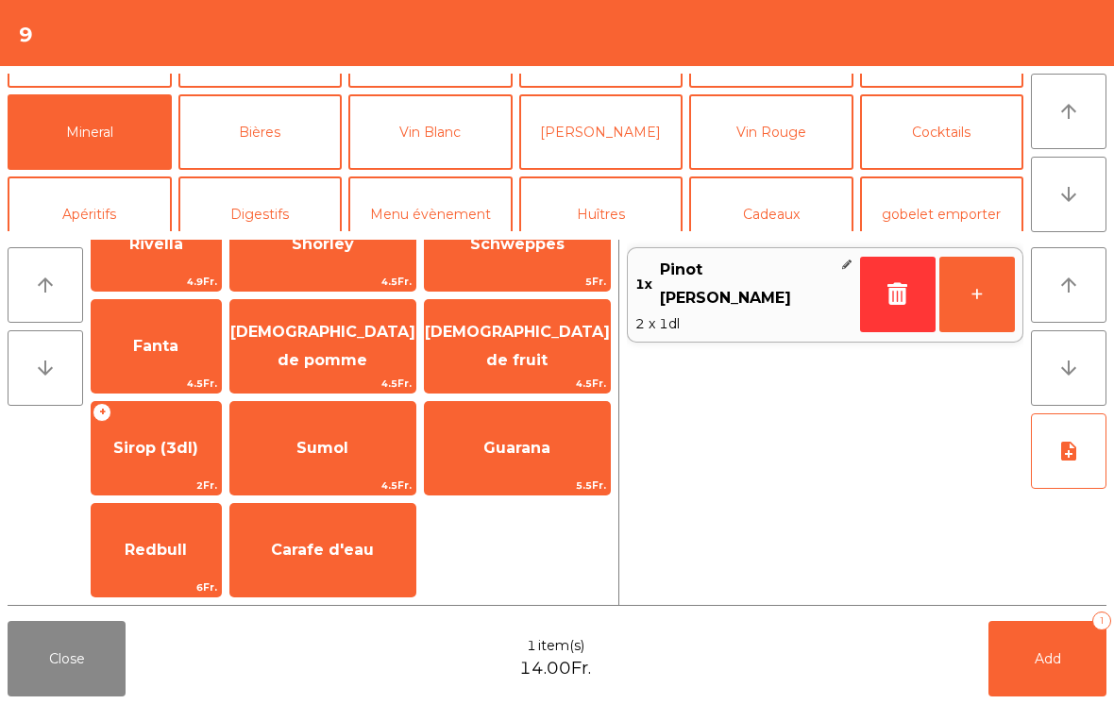
scroll to position [459, 0]
click at [371, 551] on span "Carafe d'eau" at bounding box center [322, 550] width 103 height 18
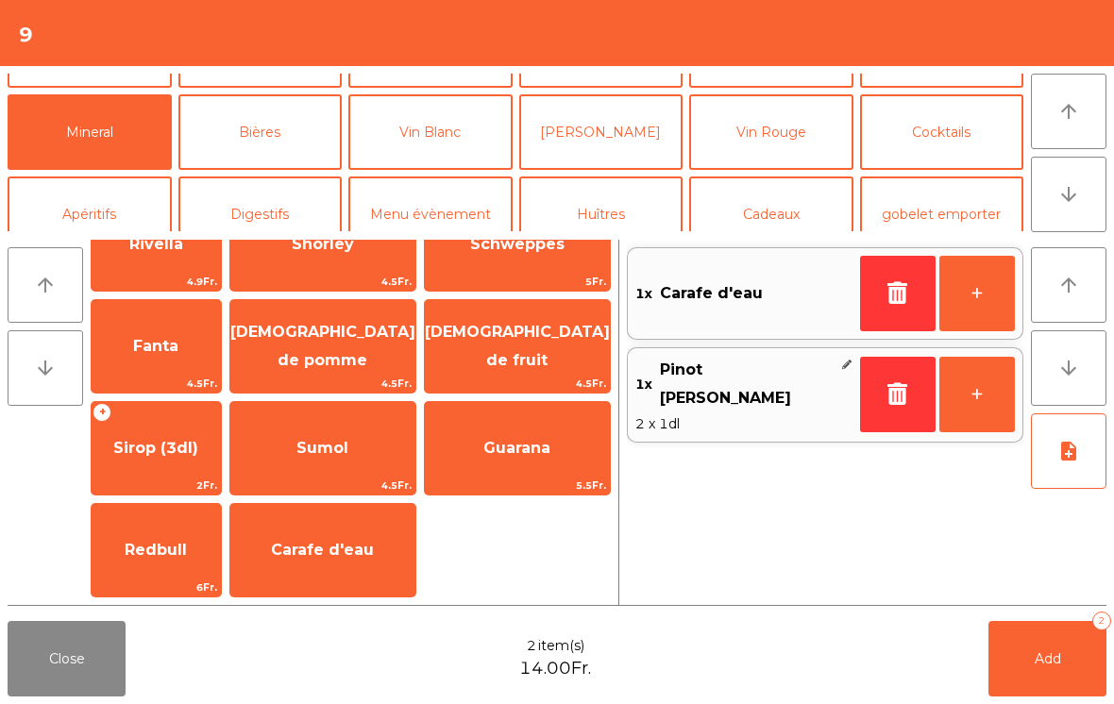
click at [1031, 681] on button "Add 2" at bounding box center [1048, 659] width 118 height 76
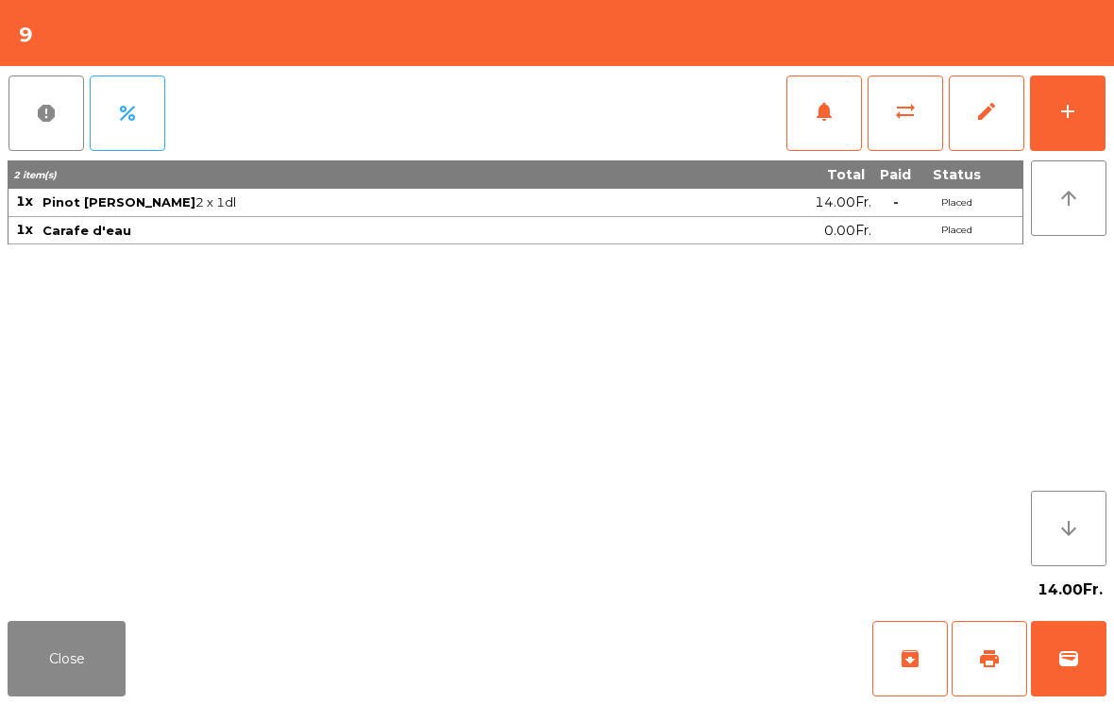
click at [59, 668] on button "Close" at bounding box center [67, 659] width 118 height 76
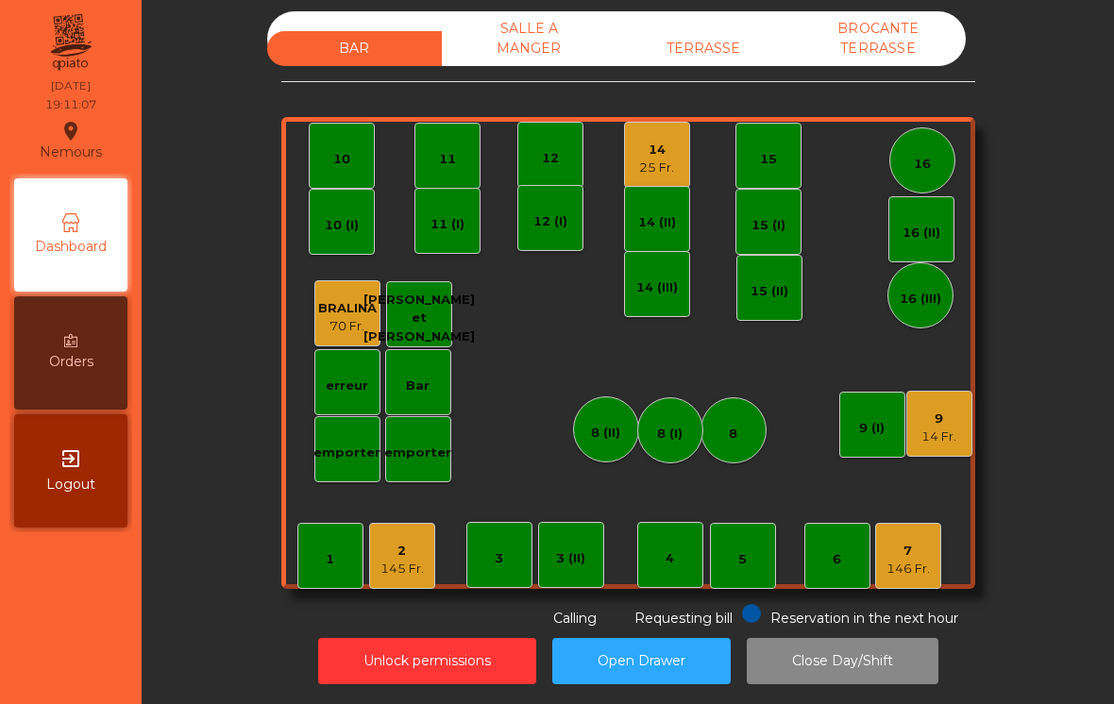
click at [942, 423] on div "9" at bounding box center [939, 419] width 35 height 19
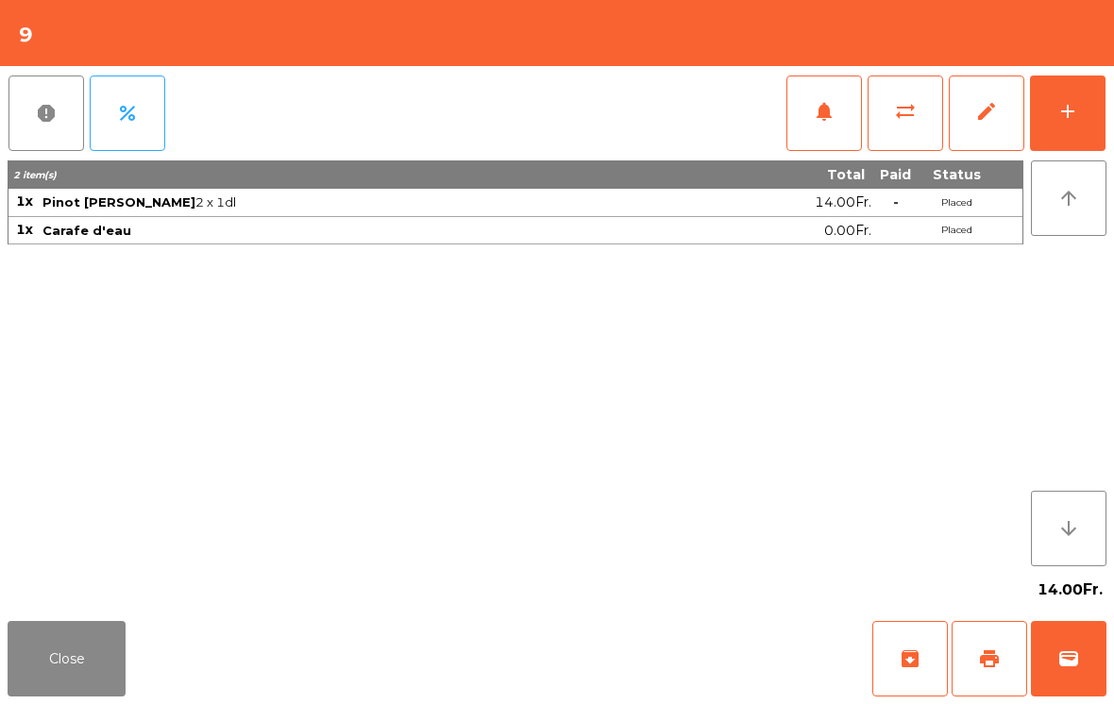
click at [1061, 125] on button "add" at bounding box center [1068, 114] width 76 height 76
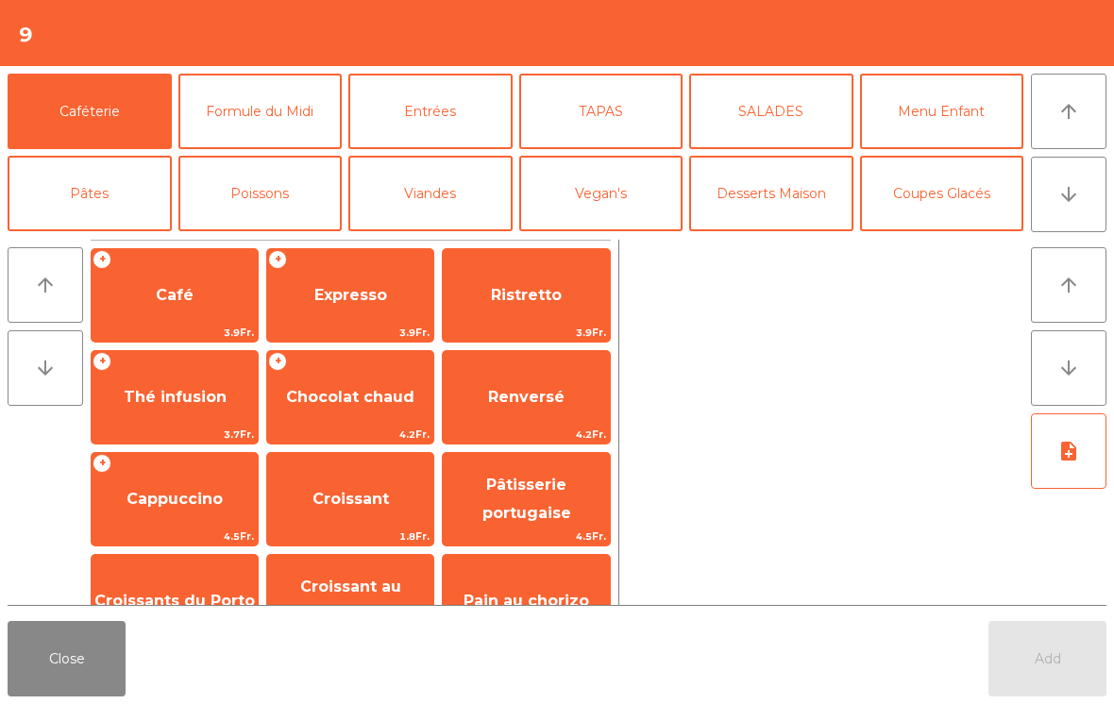
click at [1037, 204] on button "arrow_downward" at bounding box center [1069, 195] width 76 height 76
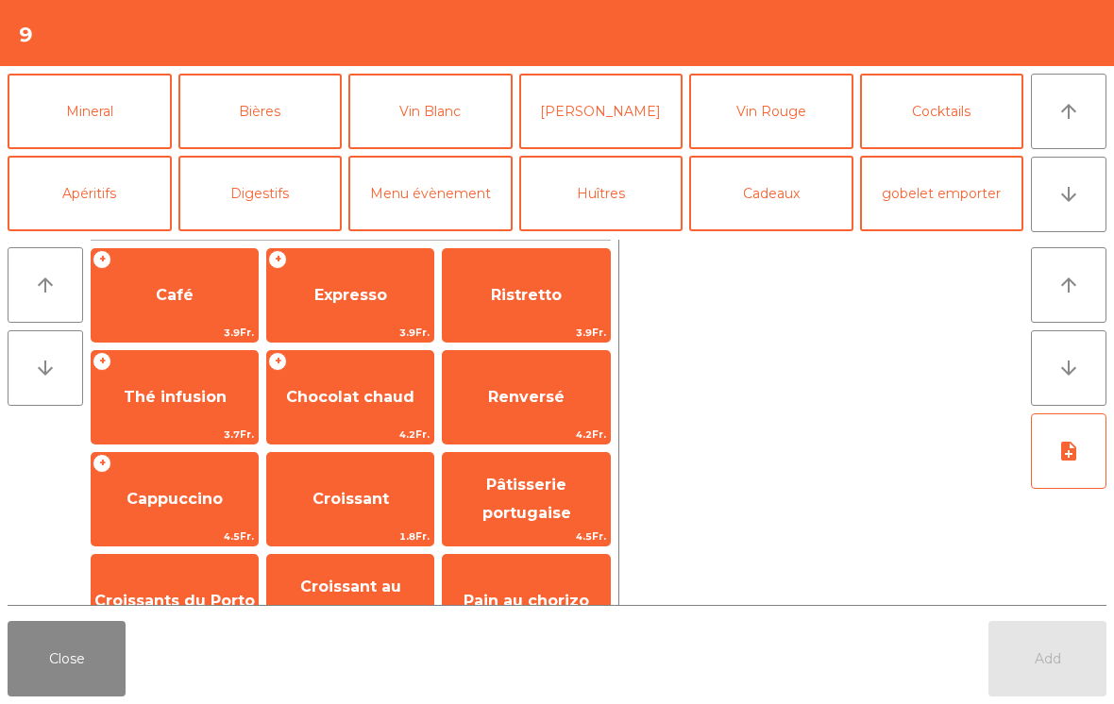
click at [758, 200] on button "Cadeaux" at bounding box center [771, 194] width 164 height 76
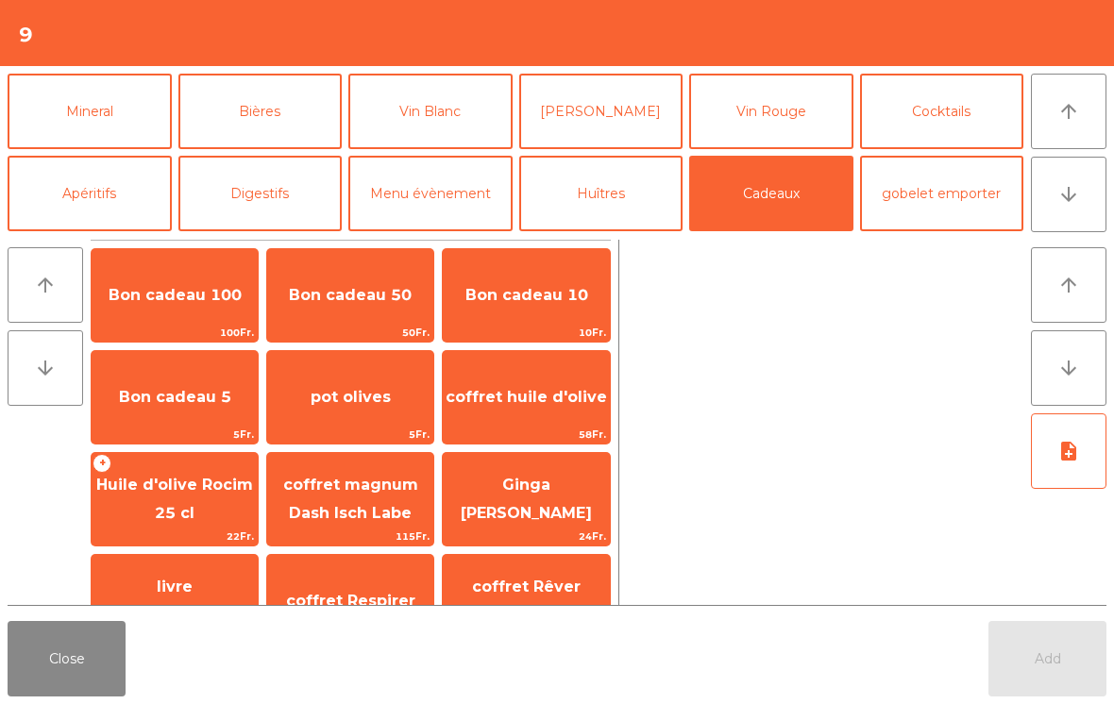
scroll to position [-1, 0]
click at [326, 403] on span "pot olives" at bounding box center [351, 397] width 80 height 18
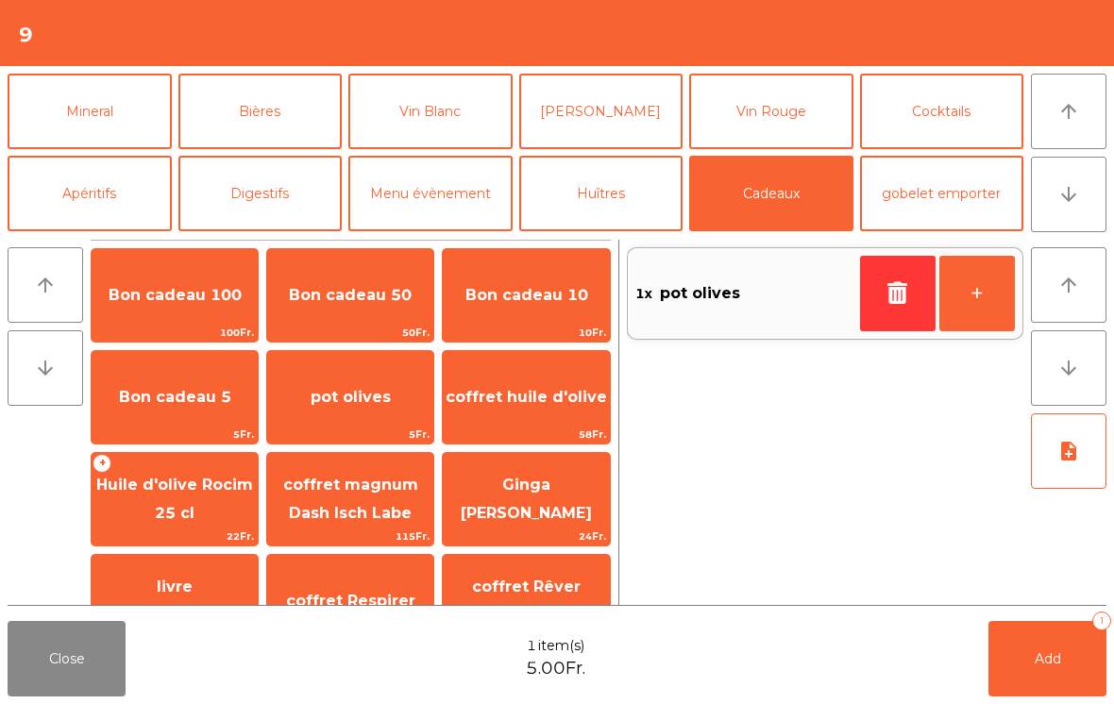
click at [1025, 651] on button "Add 1" at bounding box center [1048, 659] width 118 height 76
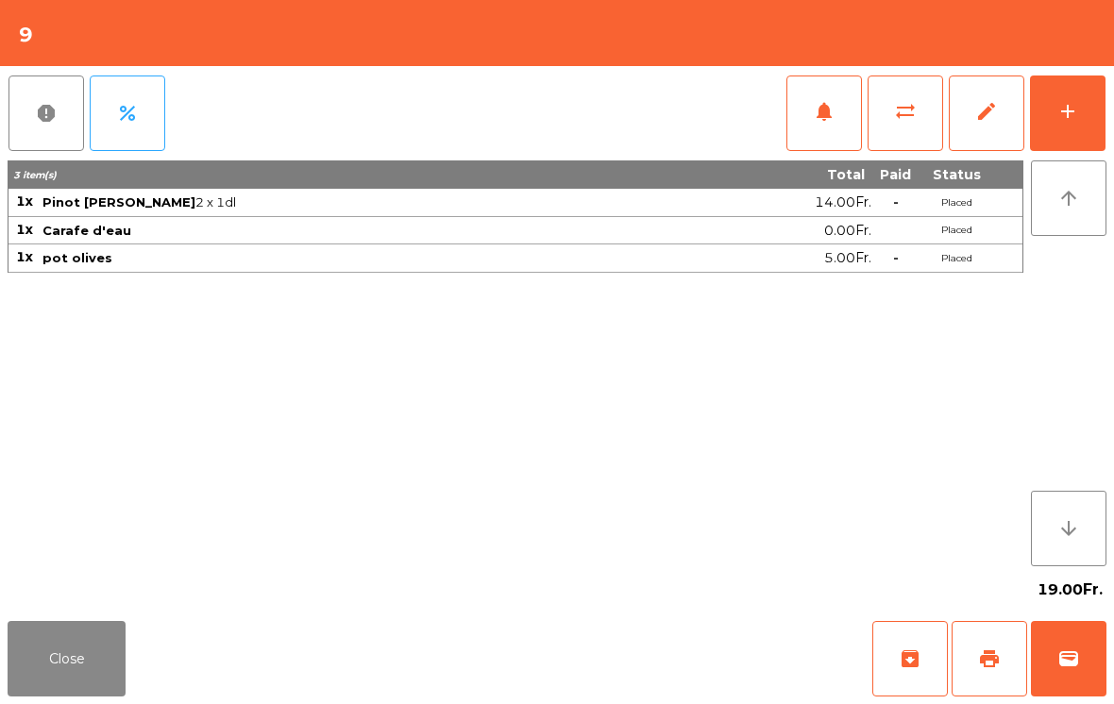
click at [37, 651] on button "Close" at bounding box center [67, 659] width 118 height 76
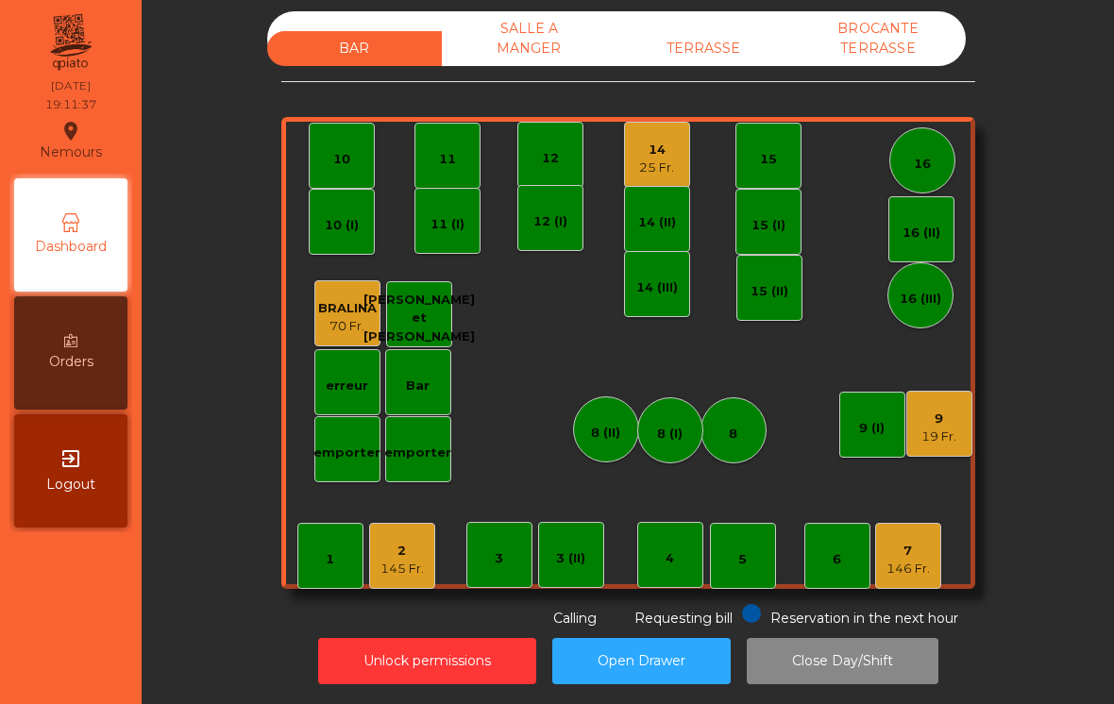
click at [669, 166] on div "25 Fr." at bounding box center [656, 168] width 35 height 19
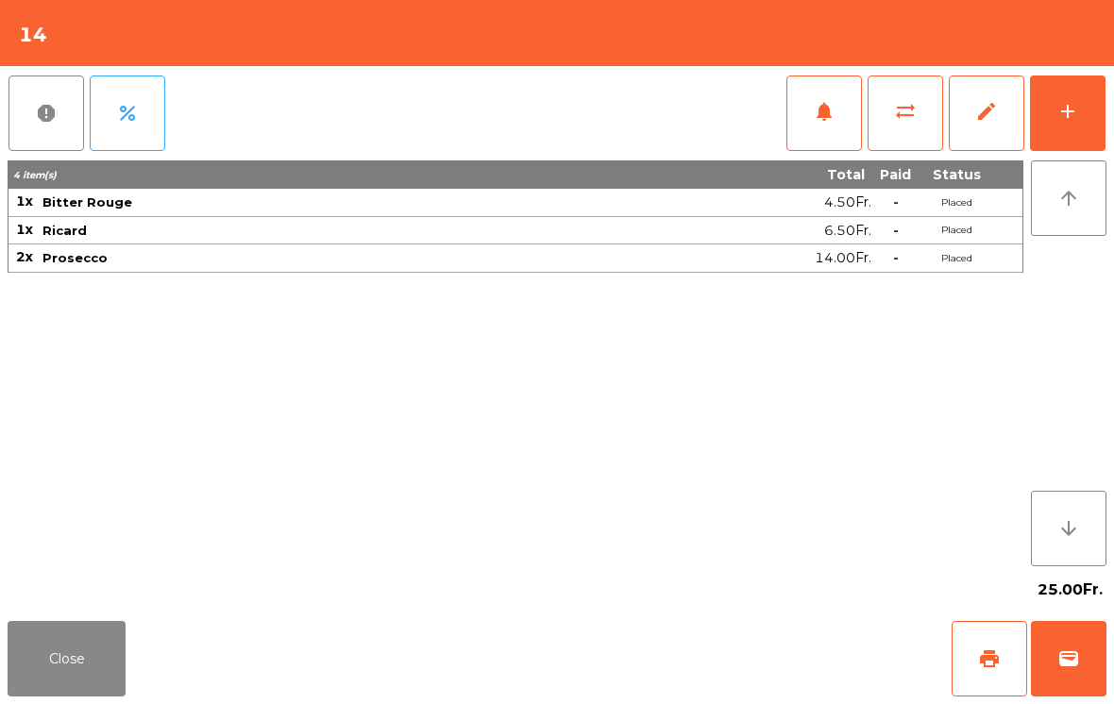
click at [1092, 109] on button "add" at bounding box center [1068, 114] width 76 height 76
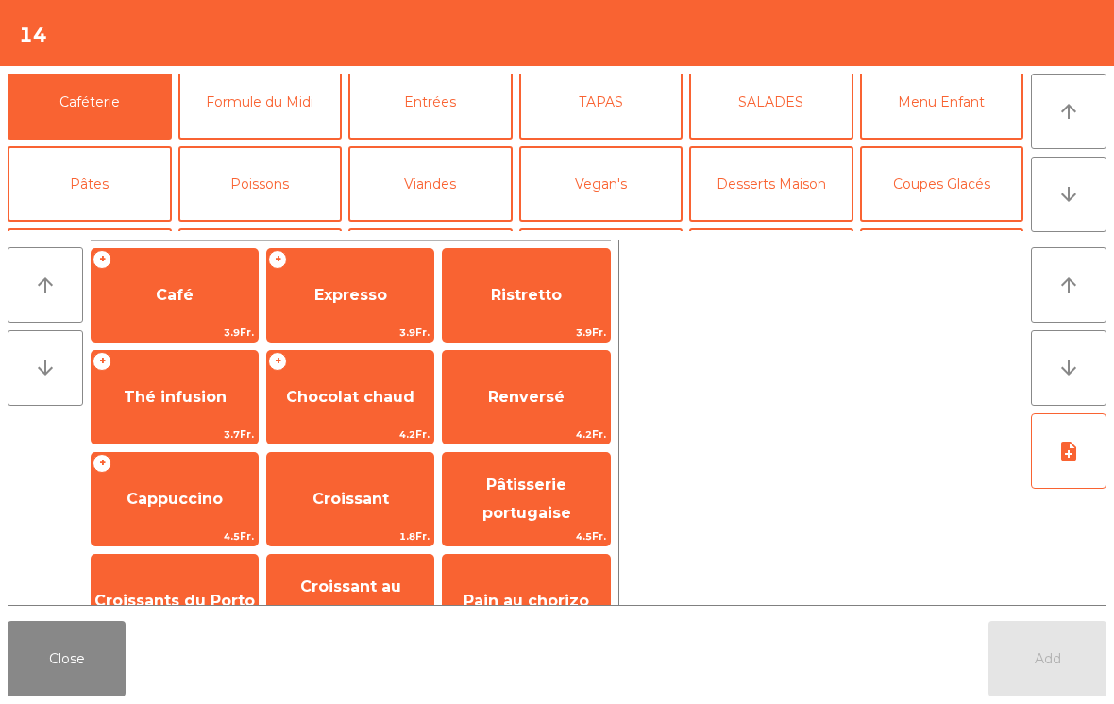
scroll to position [101, 0]
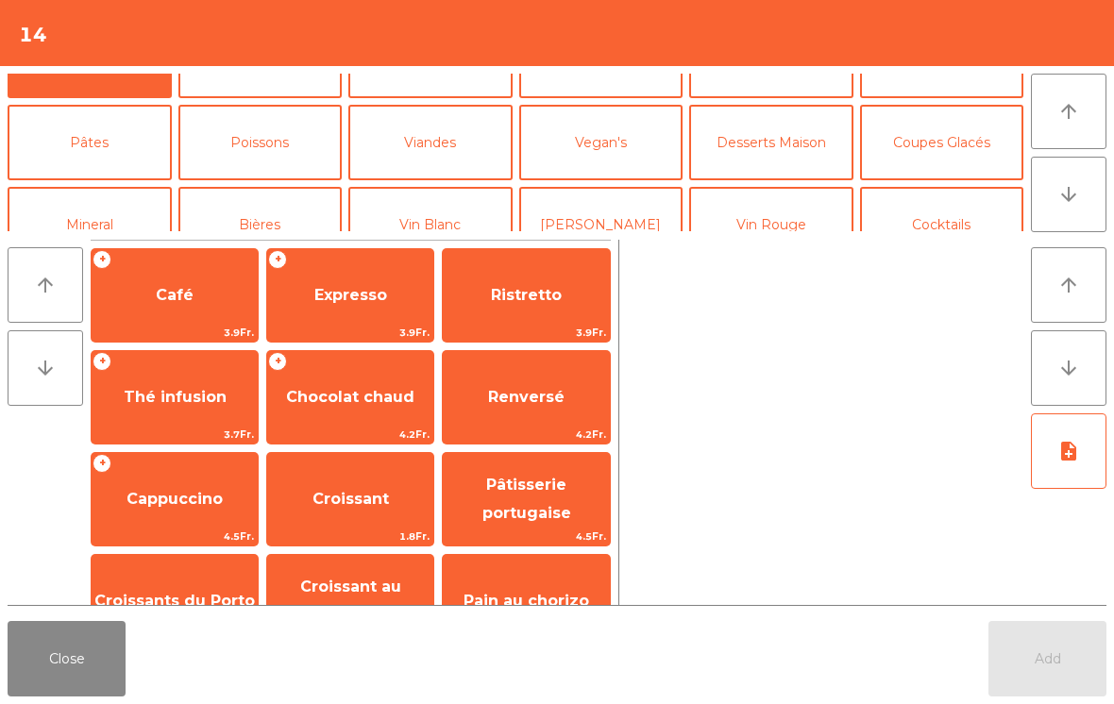
click at [285, 151] on button "Poissons" at bounding box center [260, 143] width 164 height 76
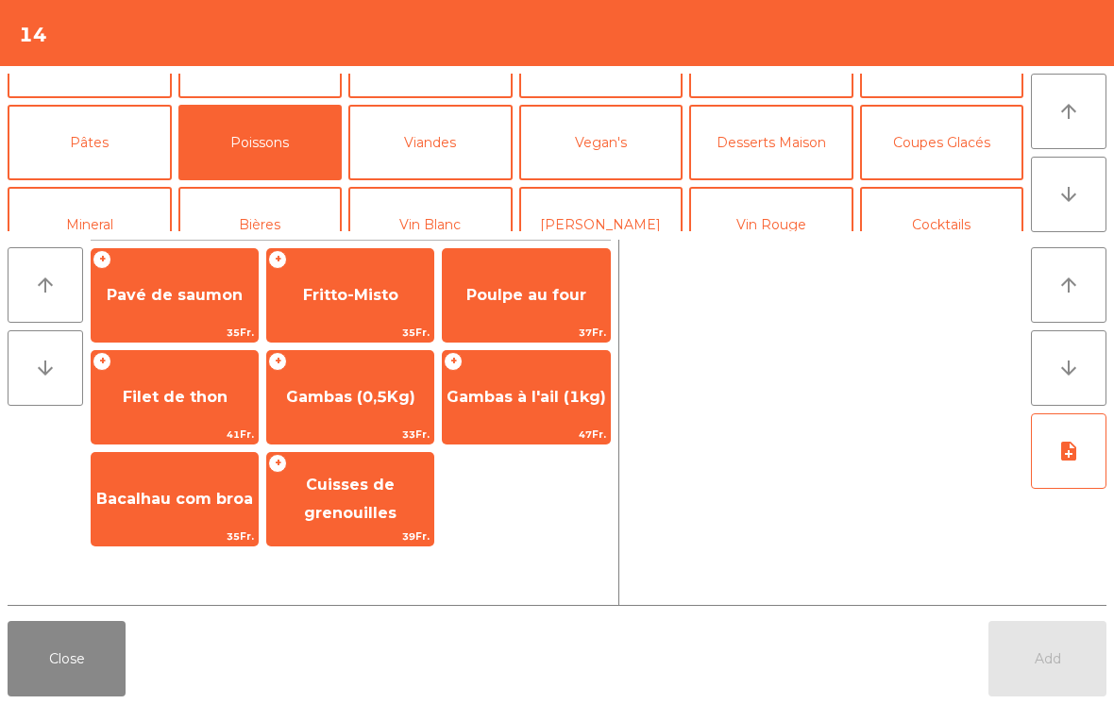
scroll to position [47, 0]
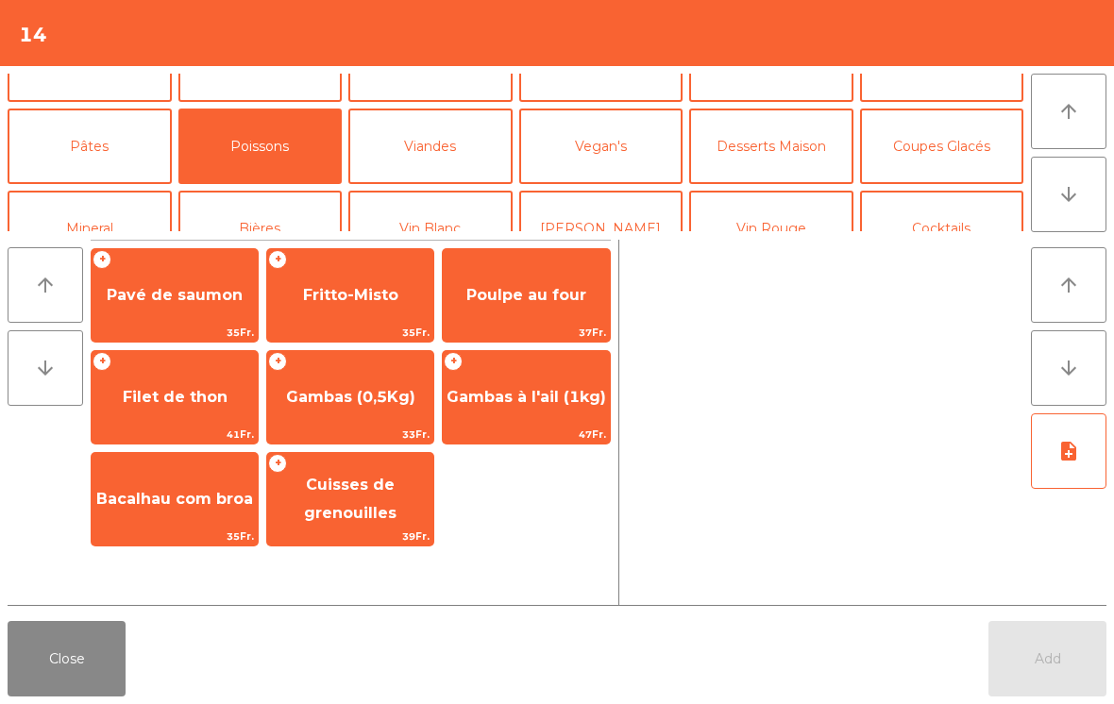
click at [161, 407] on span "Filet de thon" at bounding box center [175, 397] width 166 height 51
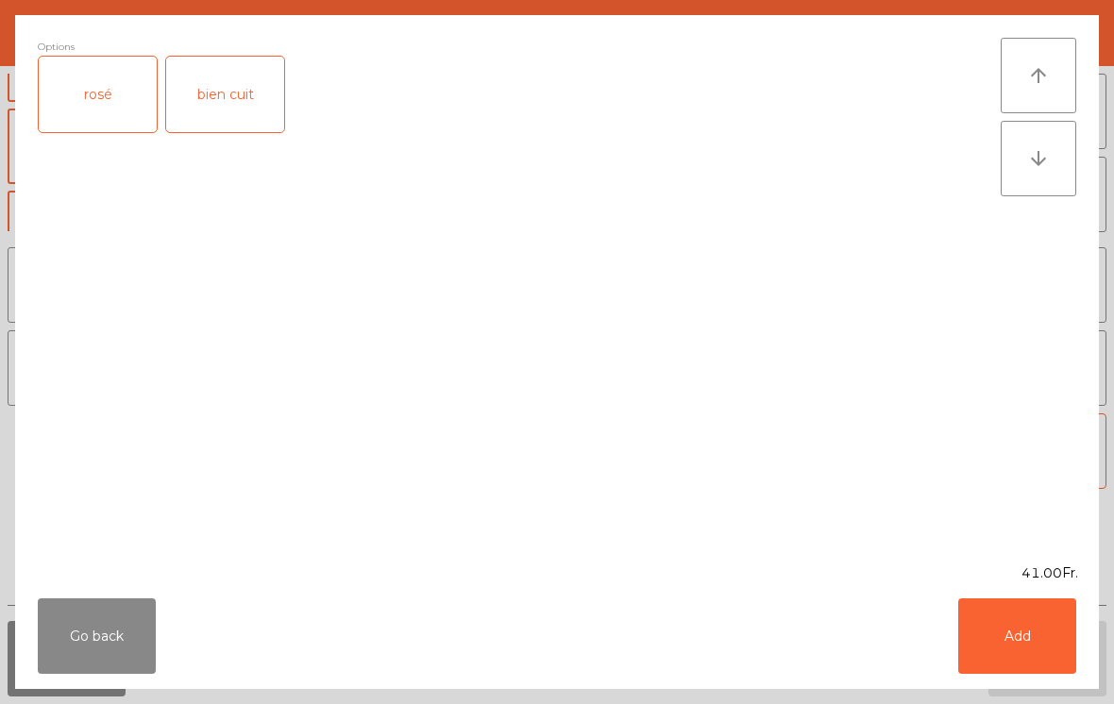
click at [118, 110] on div "rosé" at bounding box center [98, 95] width 118 height 76
click at [1001, 630] on button "Add" at bounding box center [1017, 637] width 118 height 76
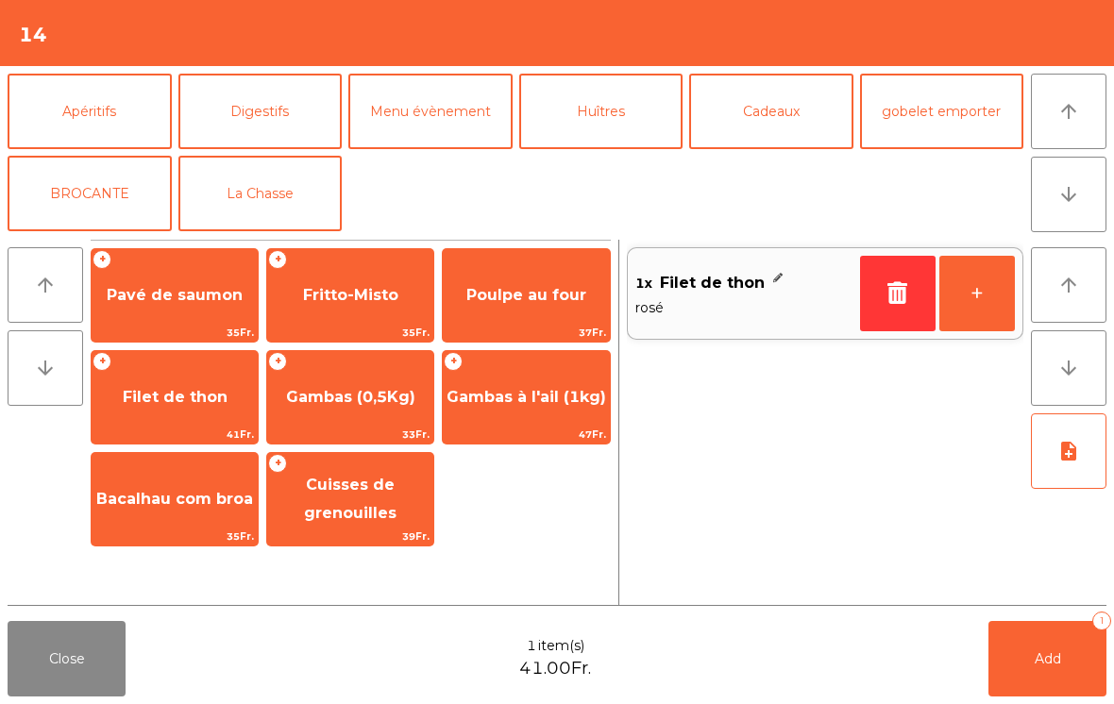
click at [262, 205] on button "La Chasse" at bounding box center [260, 194] width 164 height 76
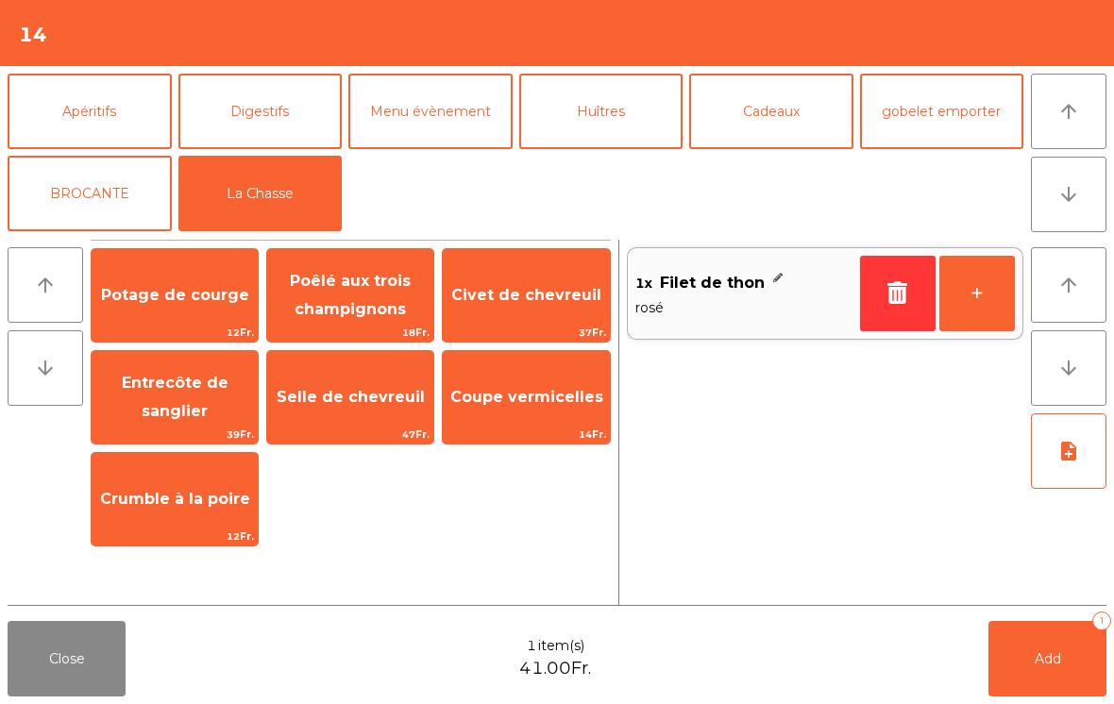
scroll to position [246, 0]
click at [561, 307] on span "Civet de chevreuil" at bounding box center [526, 295] width 166 height 51
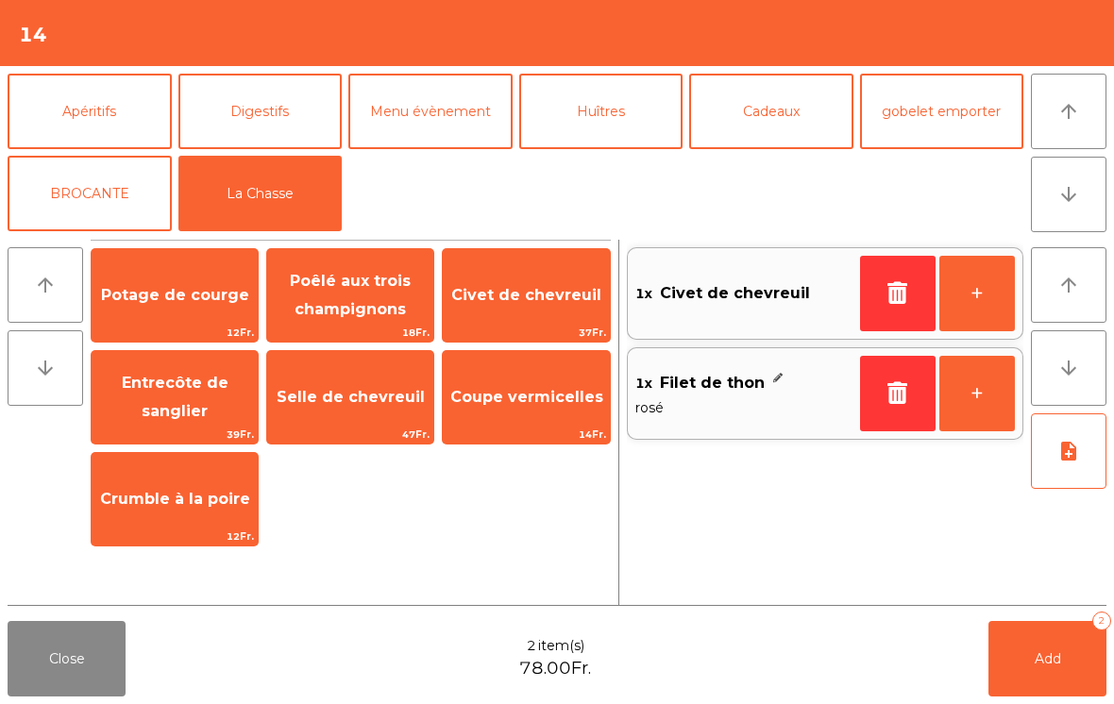
click at [169, 413] on span "Entrecôte de sanglier" at bounding box center [175, 397] width 107 height 46
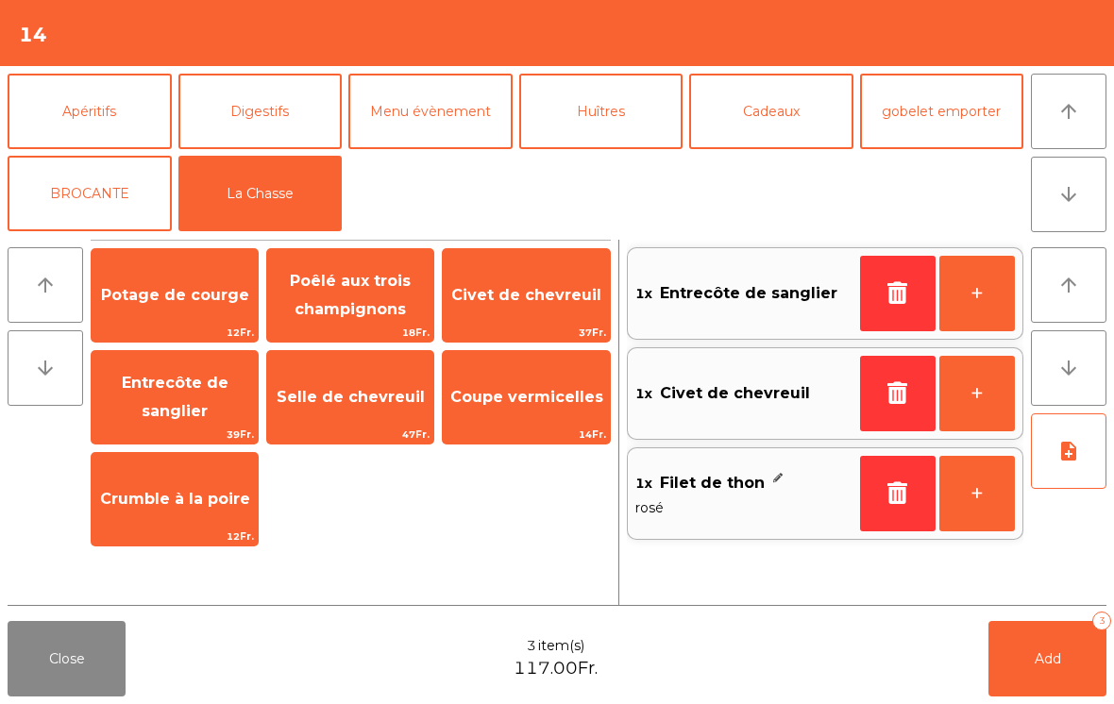
click at [974, 304] on button "+" at bounding box center [978, 294] width 76 height 76
click at [1073, 481] on button "note_add" at bounding box center [1069, 452] width 76 height 76
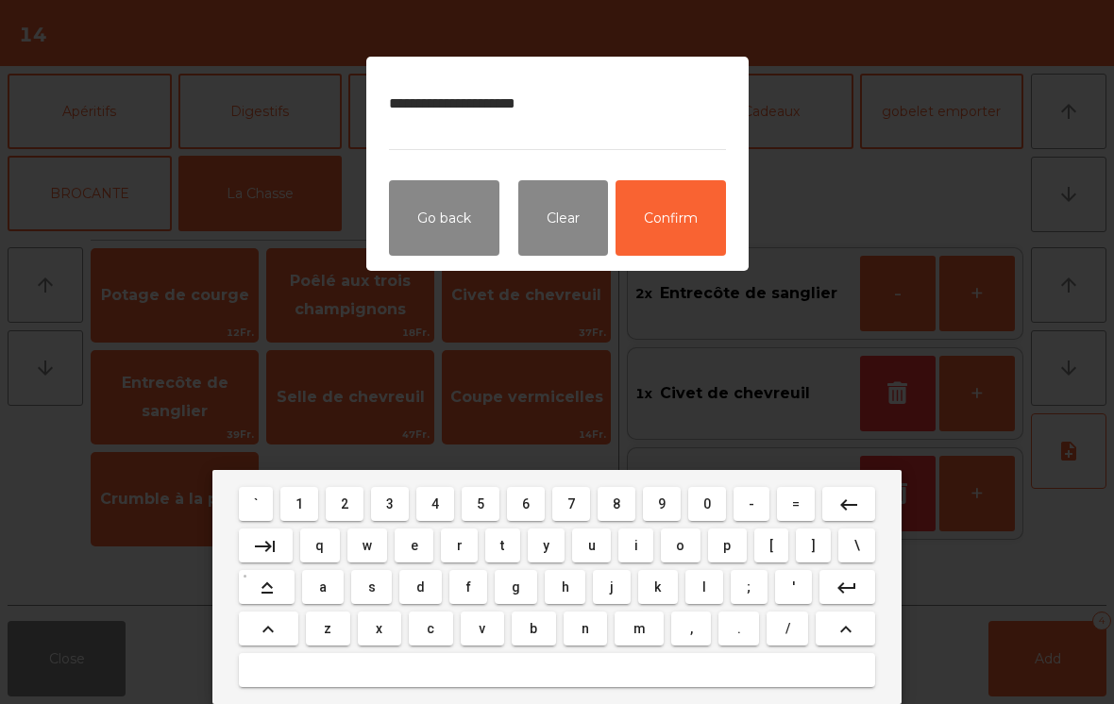
type textarea "**********"
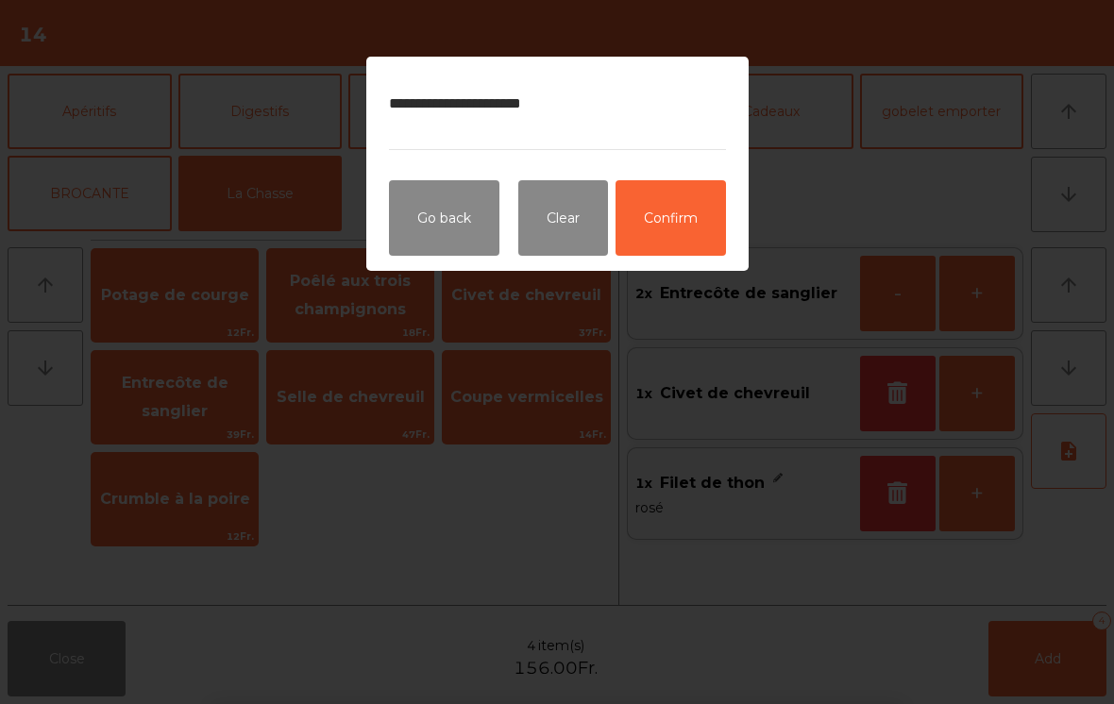
click at [704, 227] on button "Confirm" at bounding box center [671, 218] width 110 height 76
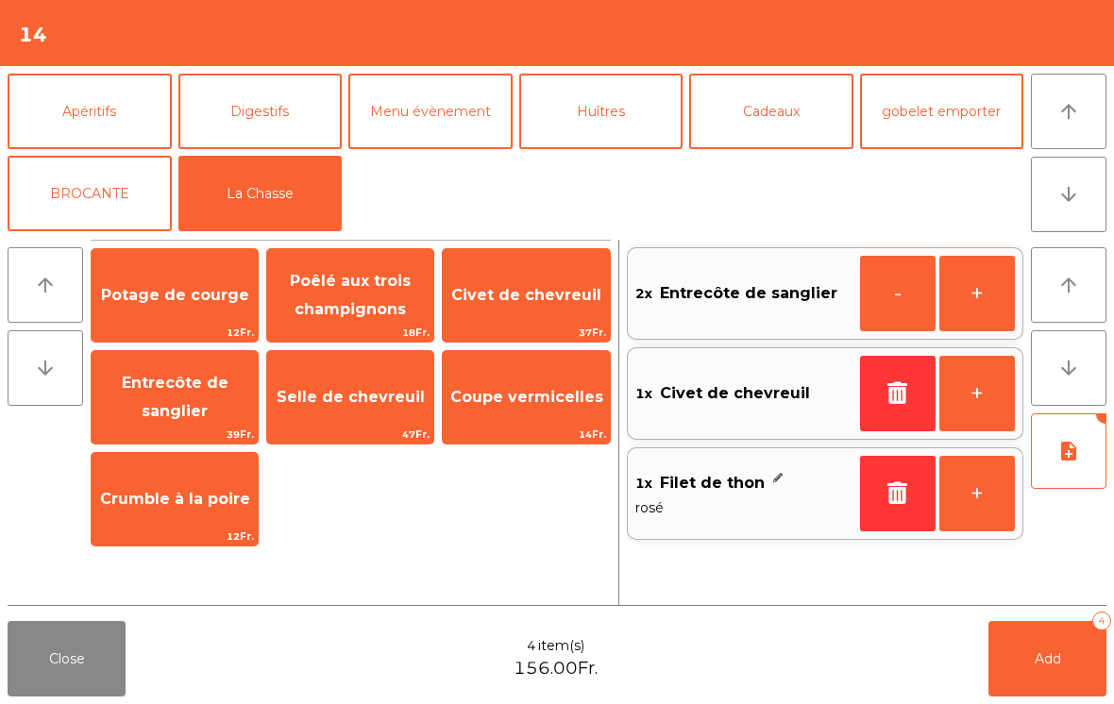
click at [1046, 665] on span "Add" at bounding box center [1048, 659] width 26 height 17
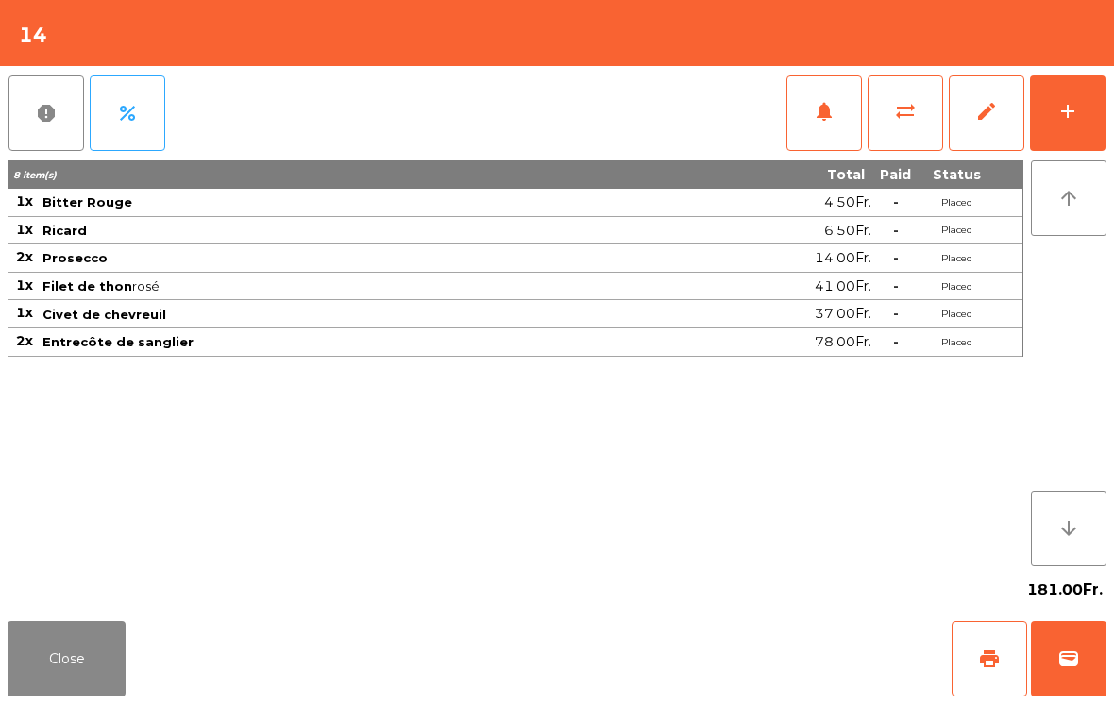
click at [56, 661] on button "Close" at bounding box center [67, 659] width 118 height 76
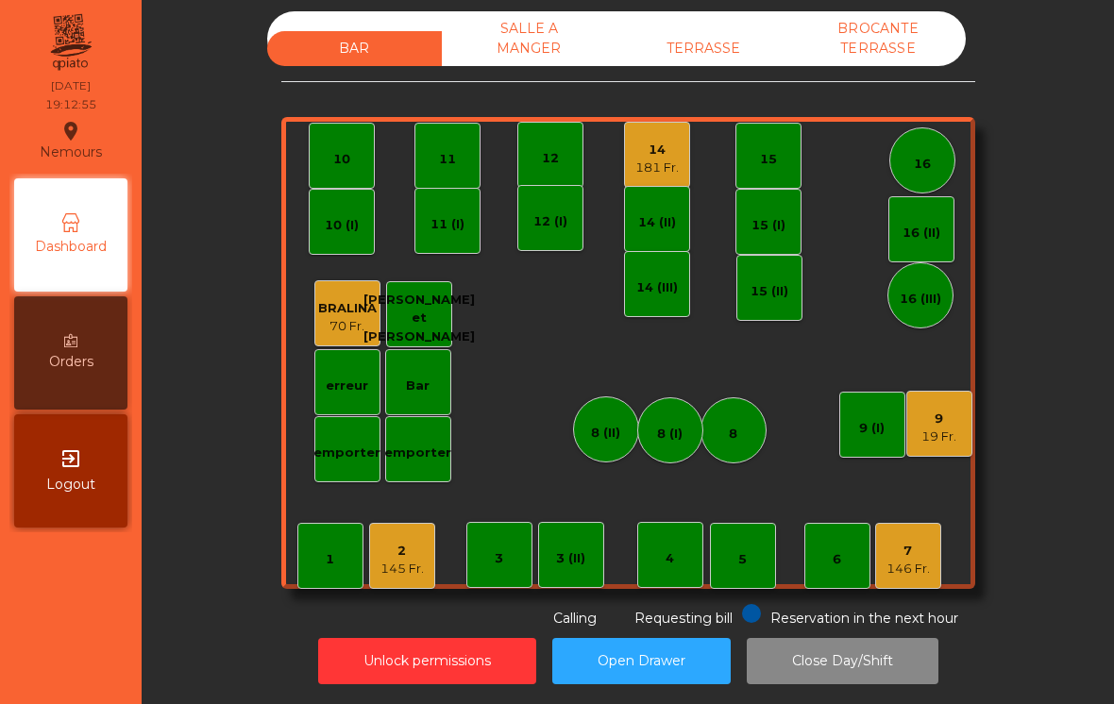
click at [895, 555] on div "7" at bounding box center [908, 551] width 43 height 19
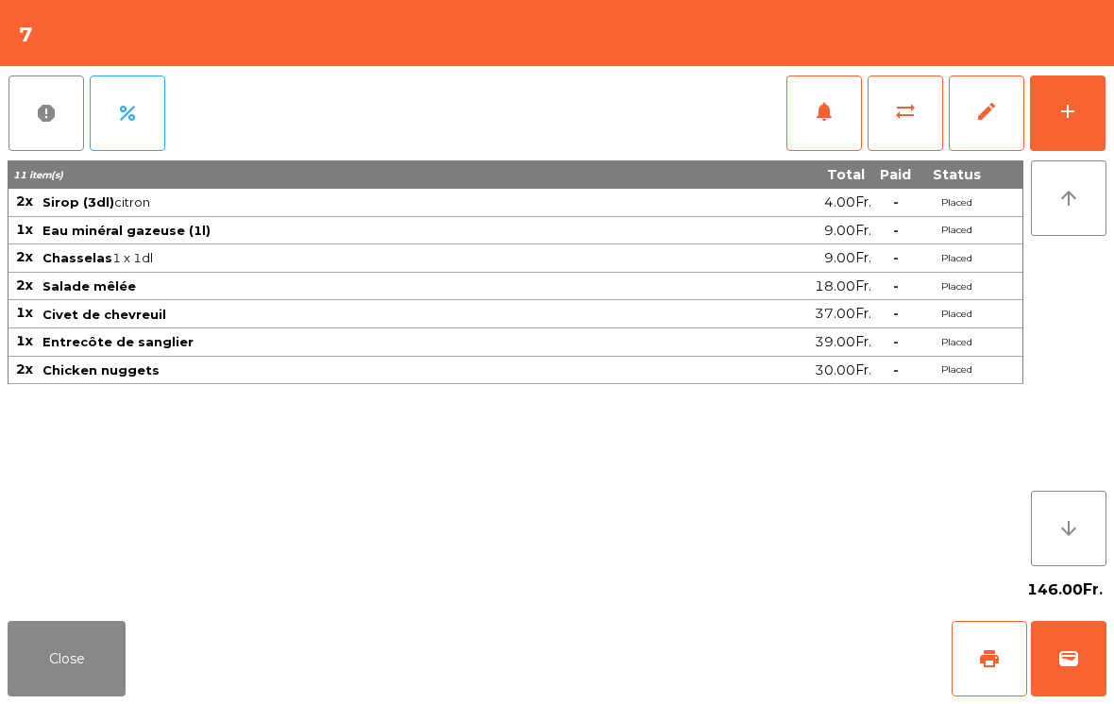
click at [1083, 133] on button "add" at bounding box center [1068, 114] width 76 height 76
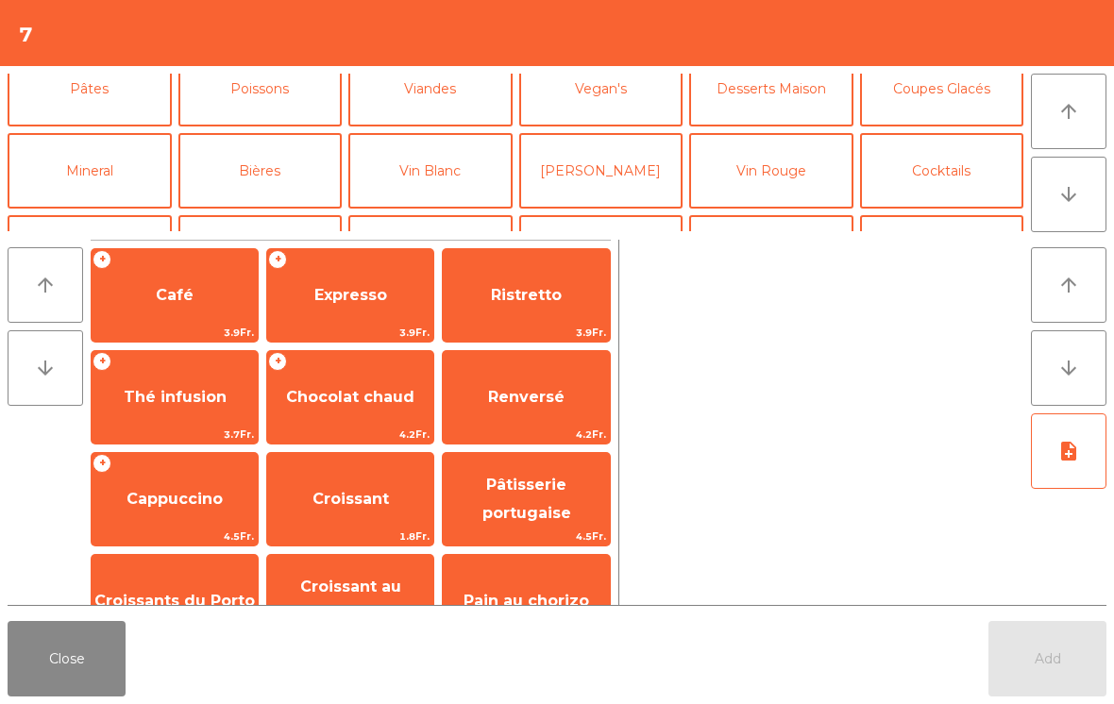
scroll to position [79, 0]
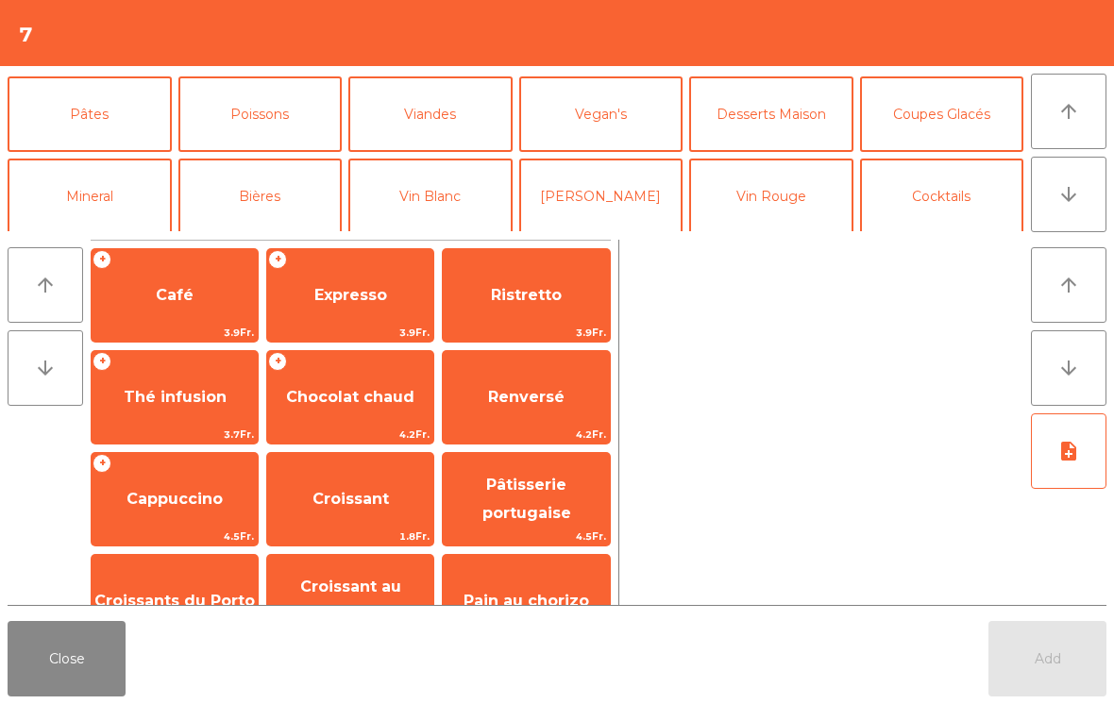
click at [794, 189] on button "Vin Rouge" at bounding box center [771, 197] width 164 height 76
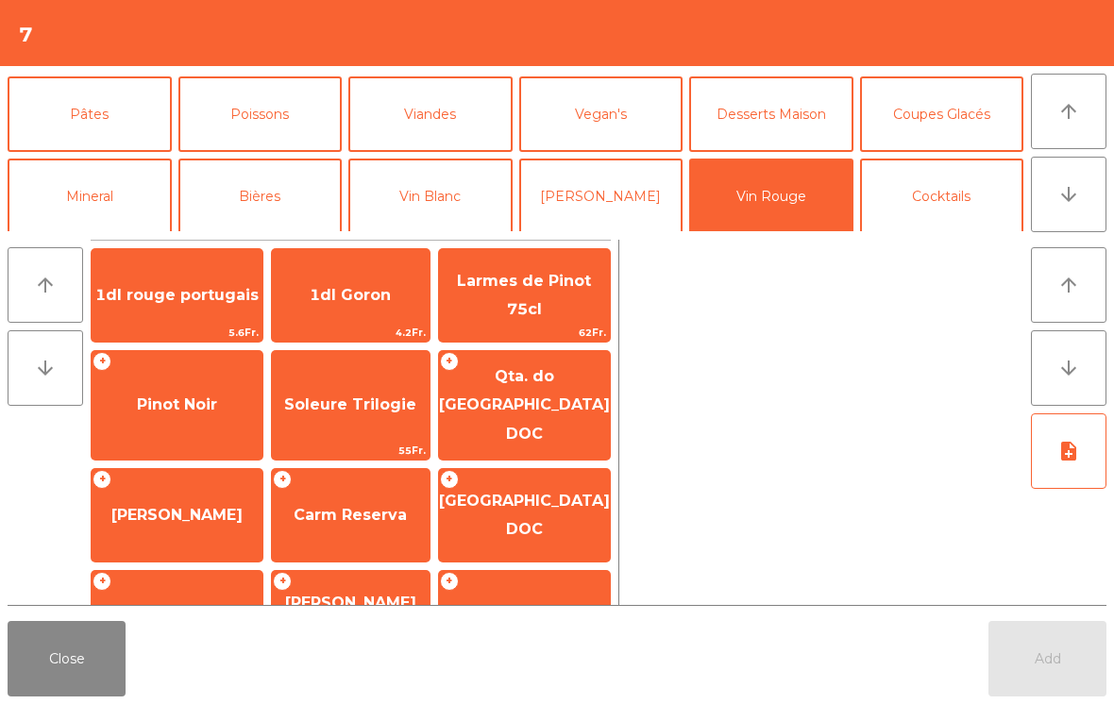
click at [182, 401] on span "Pinot Noir" at bounding box center [177, 405] width 80 height 18
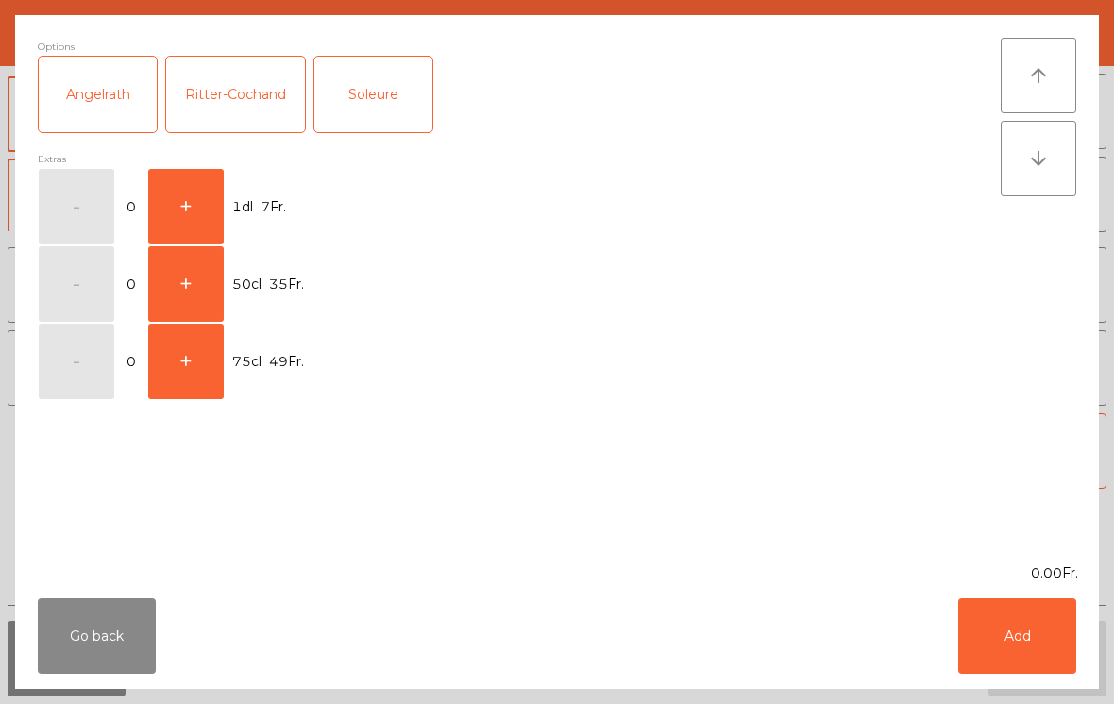
click at [181, 200] on button "+" at bounding box center [186, 207] width 76 height 76
click at [1025, 652] on button "Add" at bounding box center [1017, 637] width 118 height 76
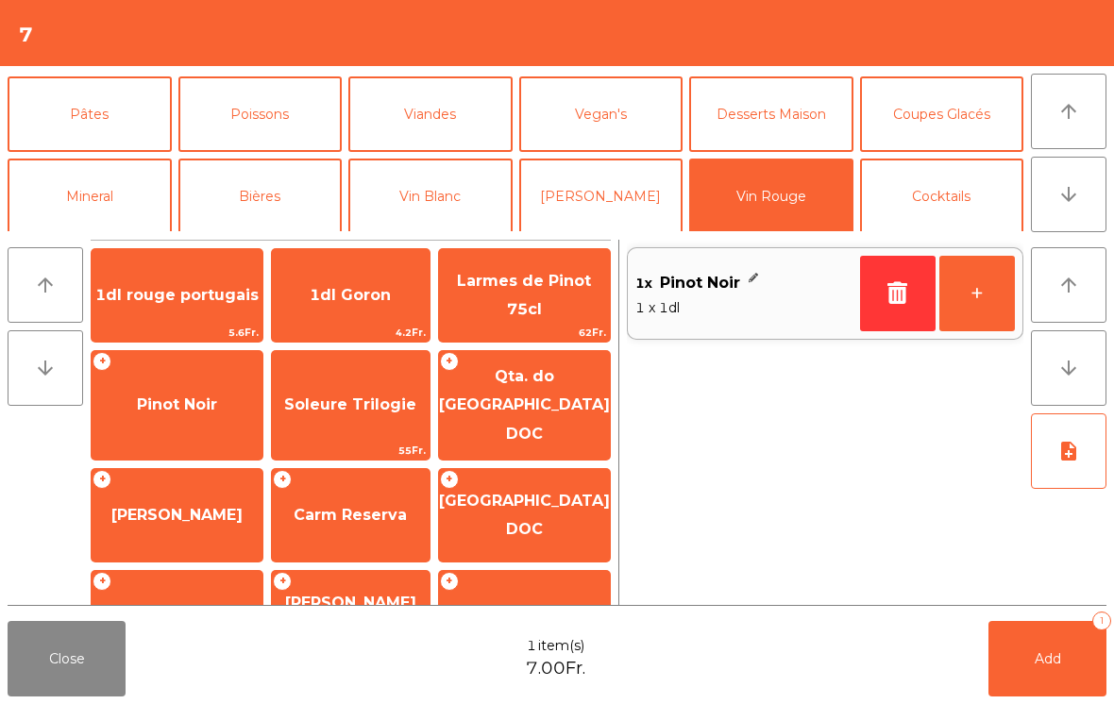
click at [987, 287] on button "+" at bounding box center [978, 294] width 76 height 76
click at [1075, 652] on button "Add 2" at bounding box center [1048, 659] width 118 height 76
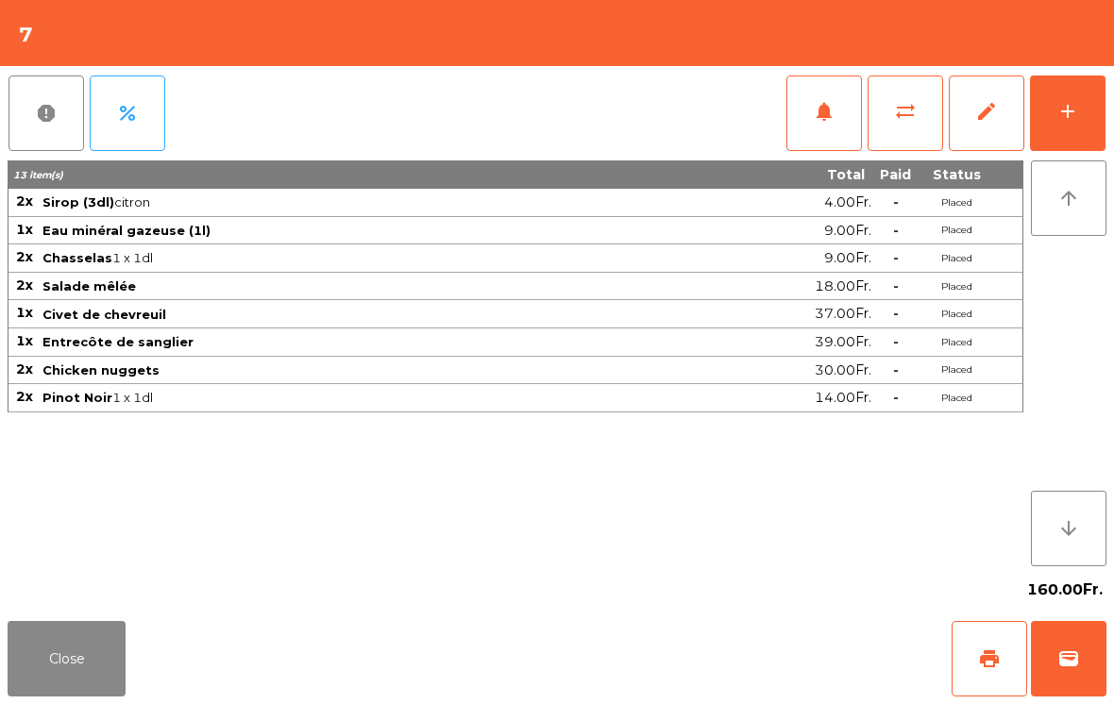
click at [90, 673] on button "Close" at bounding box center [67, 659] width 118 height 76
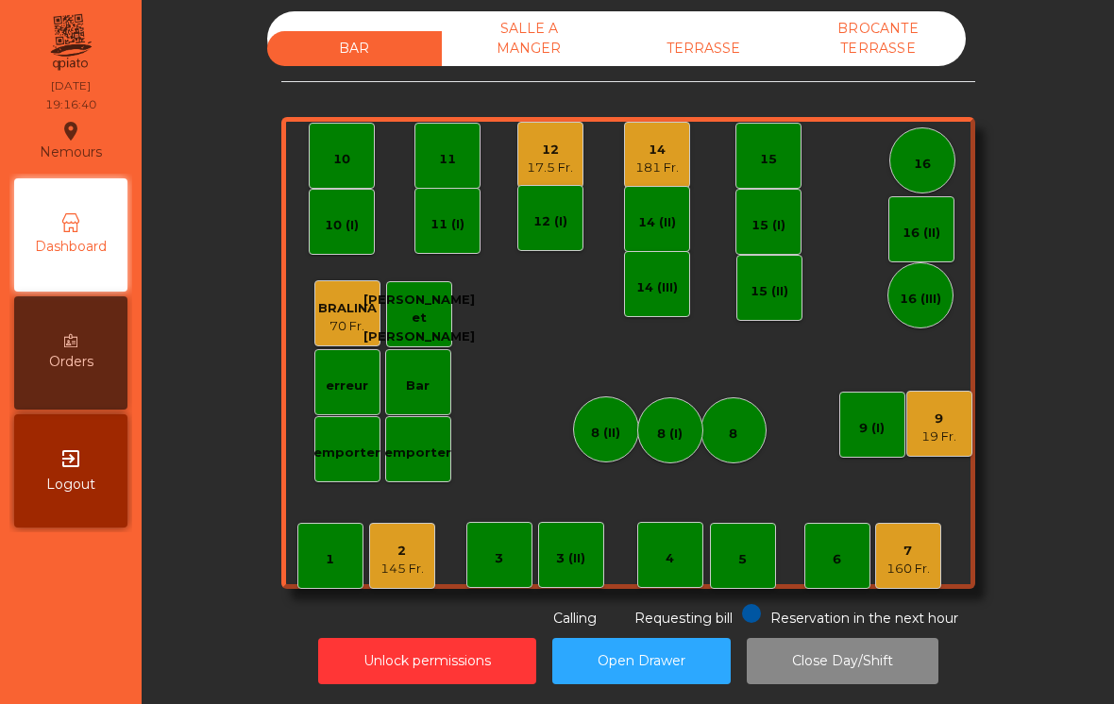
click at [932, 419] on div "9" at bounding box center [939, 419] width 35 height 19
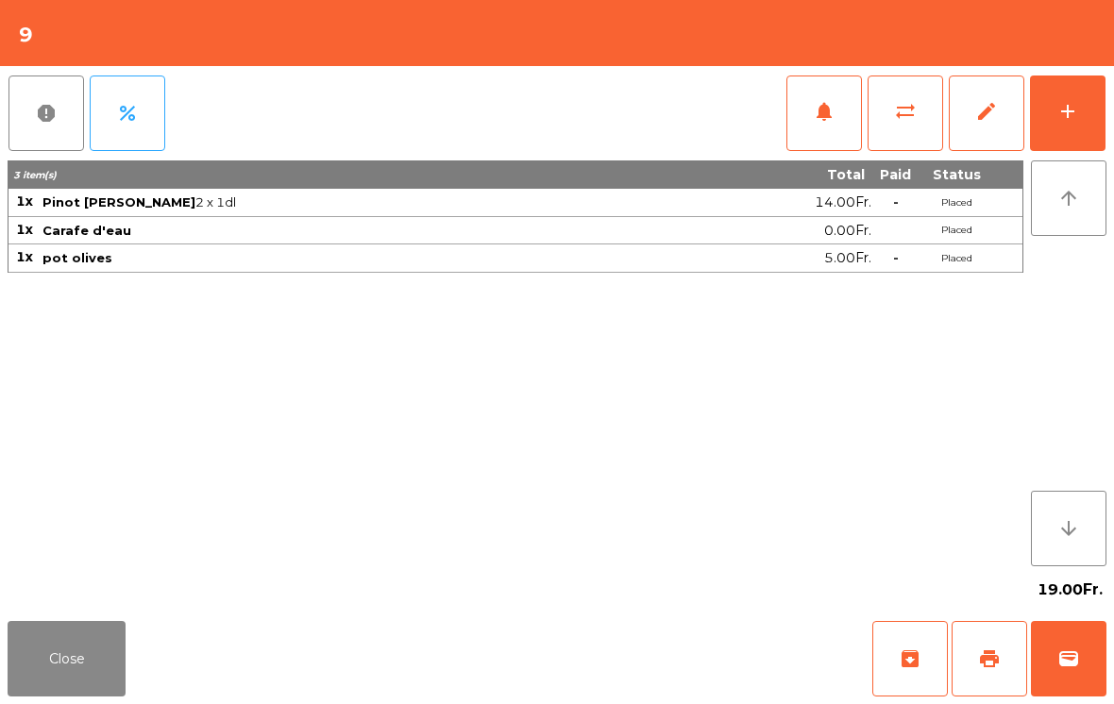
click at [1043, 95] on button "add" at bounding box center [1068, 114] width 76 height 76
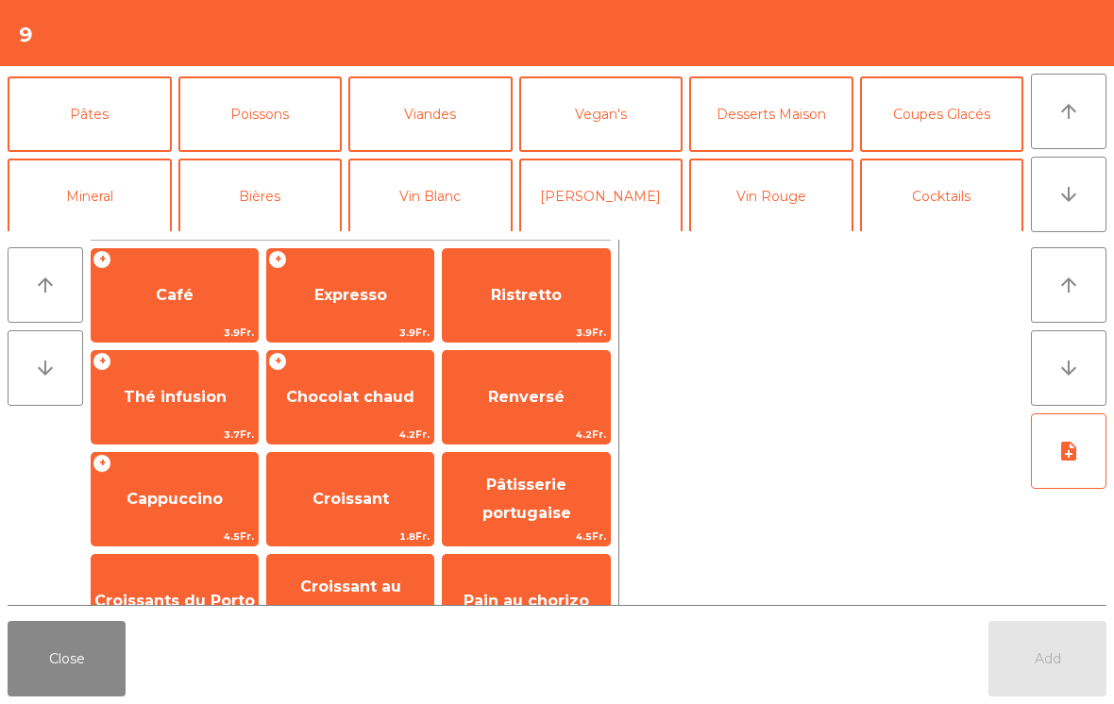
scroll to position [0, 0]
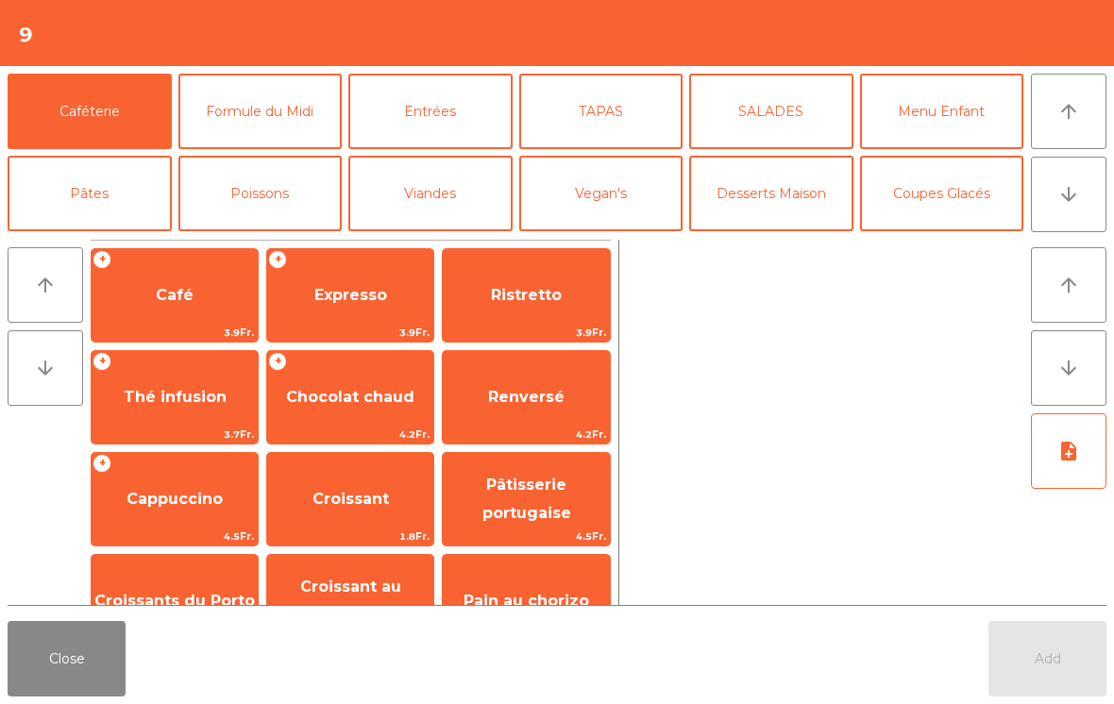
click at [453, 189] on button "Viandes" at bounding box center [430, 194] width 164 height 76
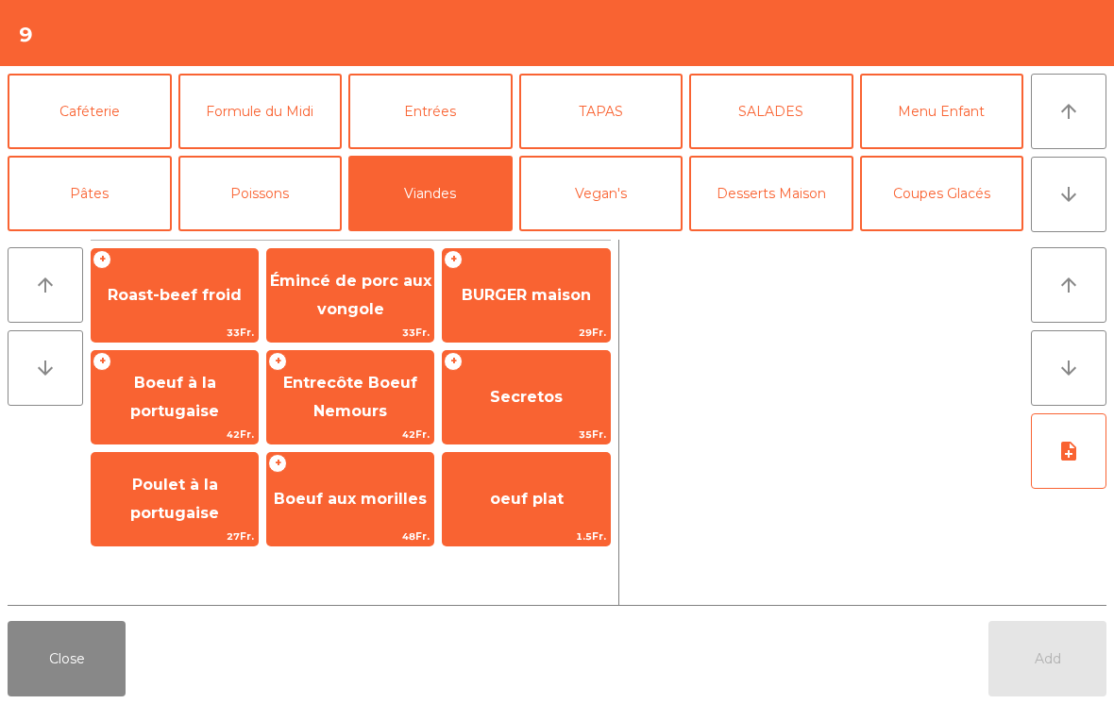
click at [345, 391] on span "Entrecôte Boeuf Nemours" at bounding box center [350, 397] width 134 height 46
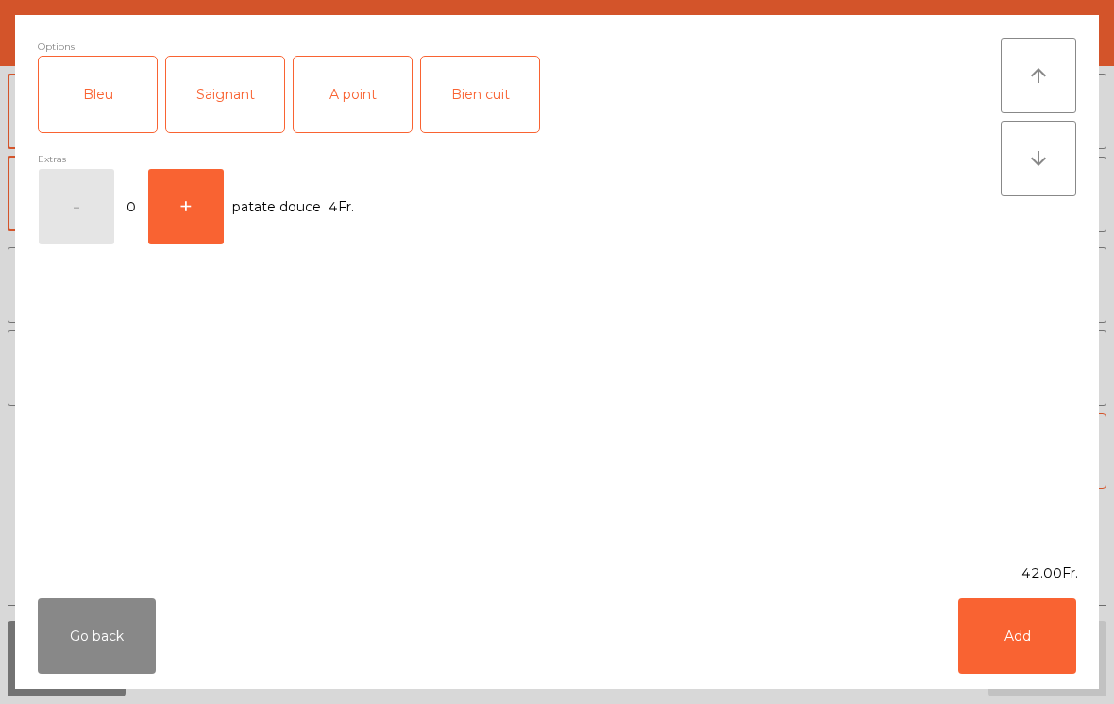
click at [228, 76] on div "Saignant" at bounding box center [225, 95] width 118 height 76
click at [1014, 632] on button "Add" at bounding box center [1017, 637] width 118 height 76
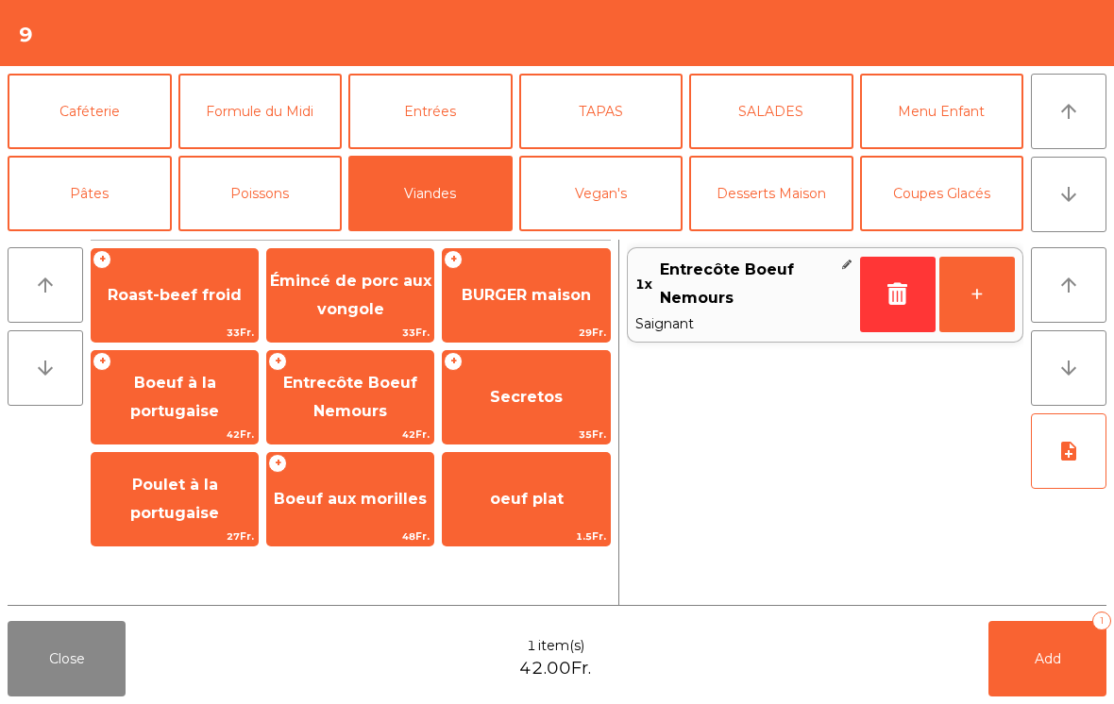
click at [541, 381] on span "Secretos" at bounding box center [526, 397] width 166 height 51
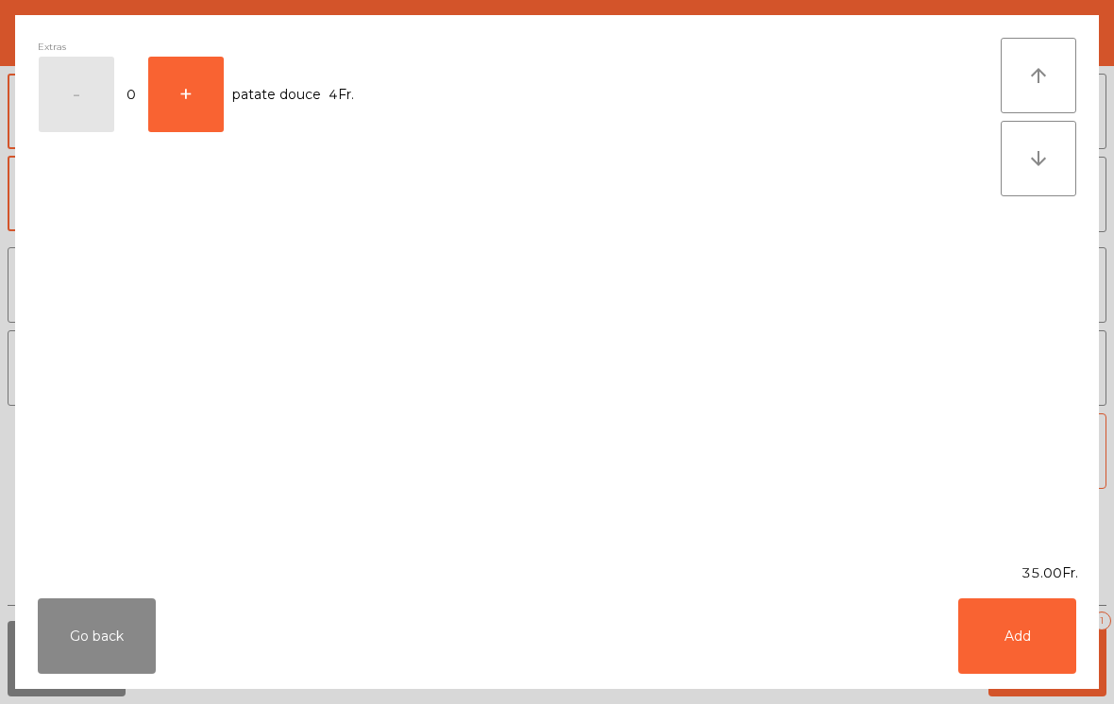
click at [1019, 651] on button "Add" at bounding box center [1017, 637] width 118 height 76
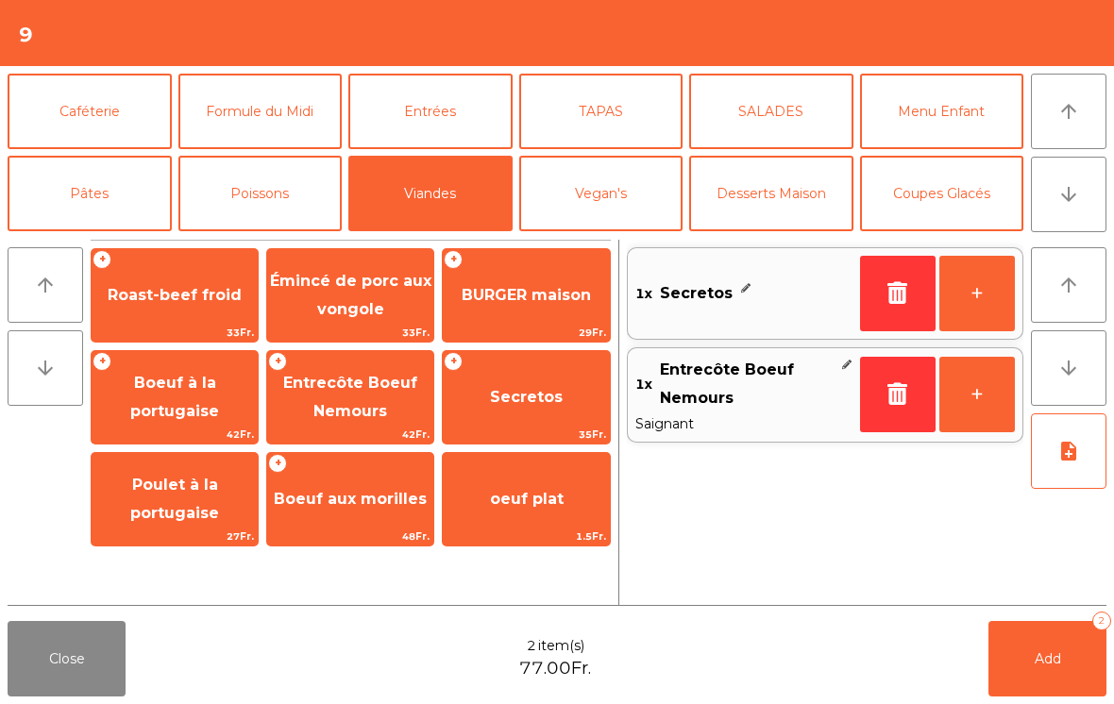
click at [1066, 460] on icon "note_add" at bounding box center [1069, 451] width 23 height 23
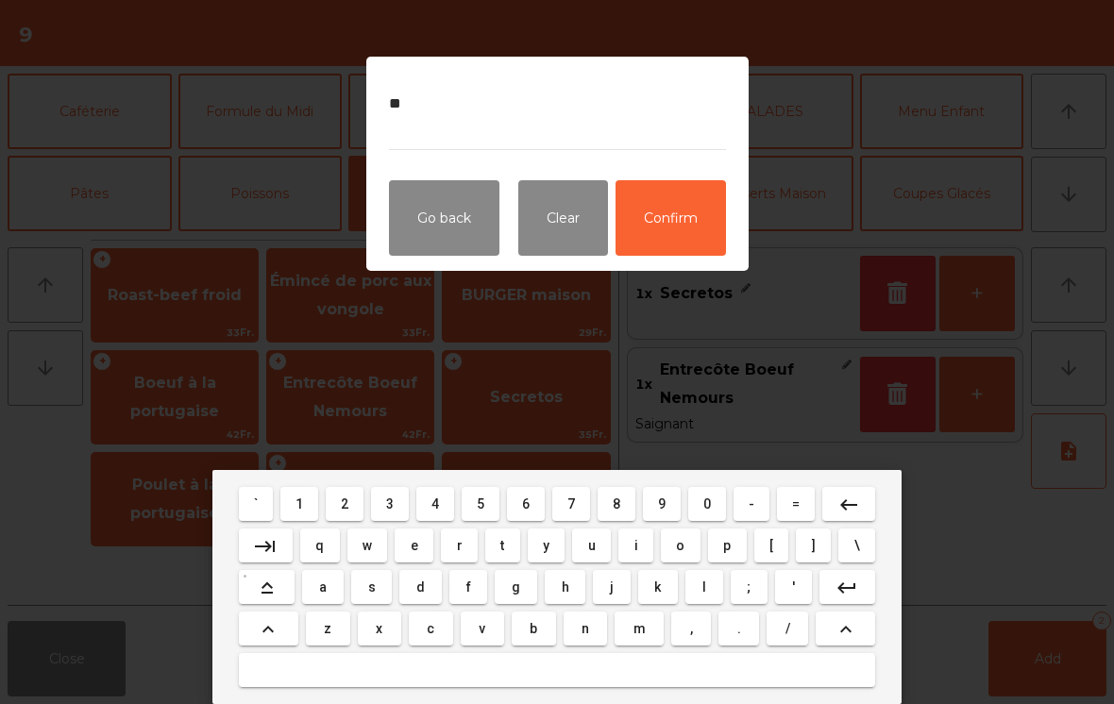
type textarea "*"
type textarea "**********"
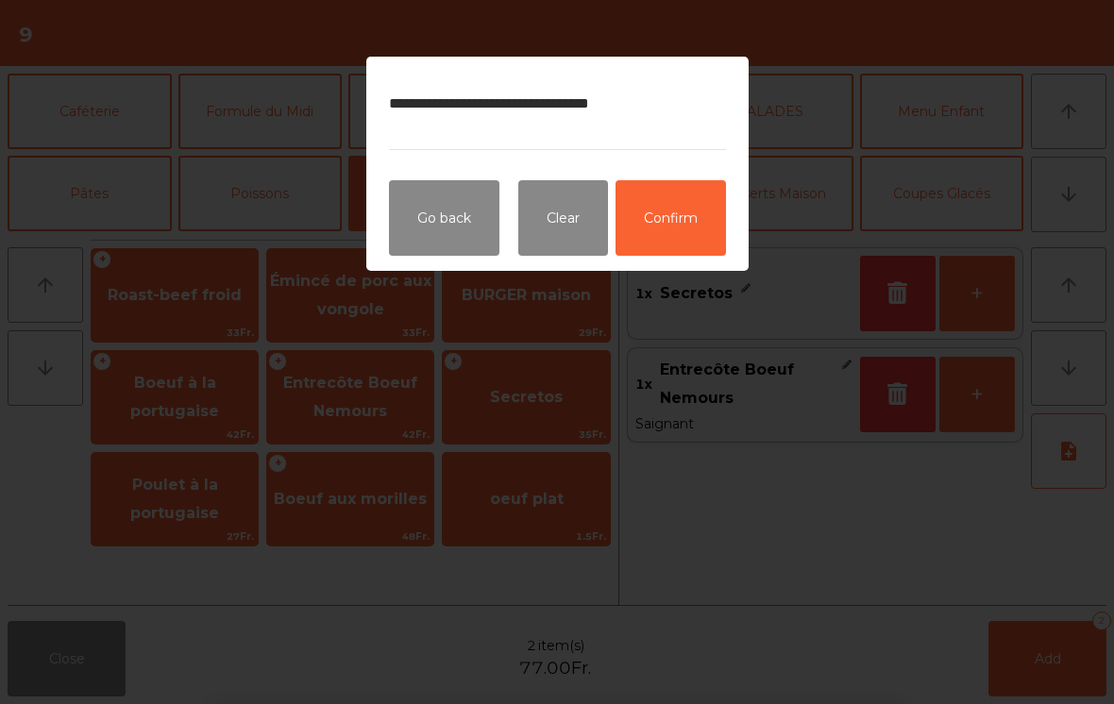
click at [694, 228] on button "Confirm" at bounding box center [671, 218] width 110 height 76
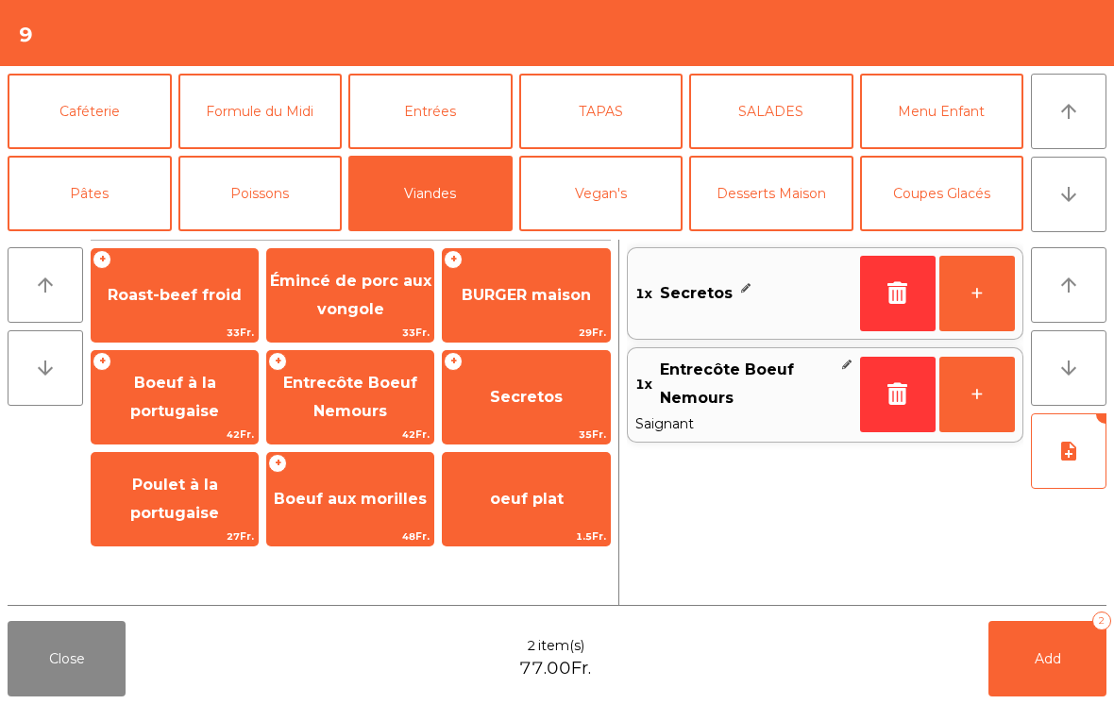
click at [1042, 672] on button "Add 2" at bounding box center [1048, 659] width 118 height 76
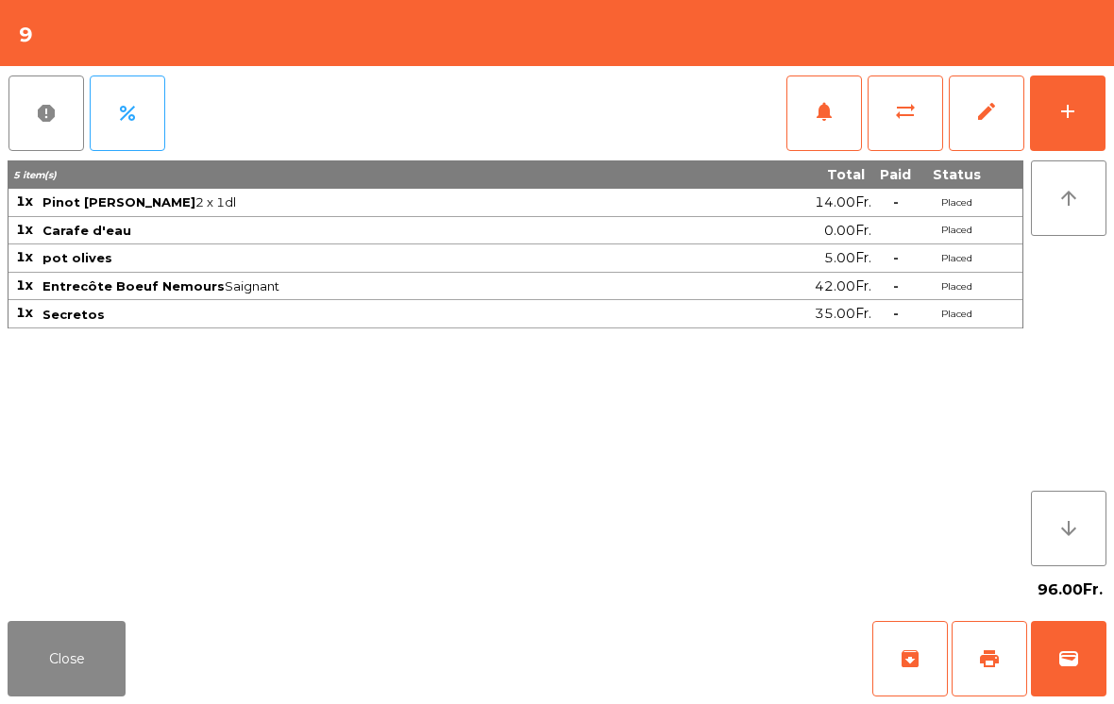
click at [65, 669] on button "Close" at bounding box center [67, 659] width 118 height 76
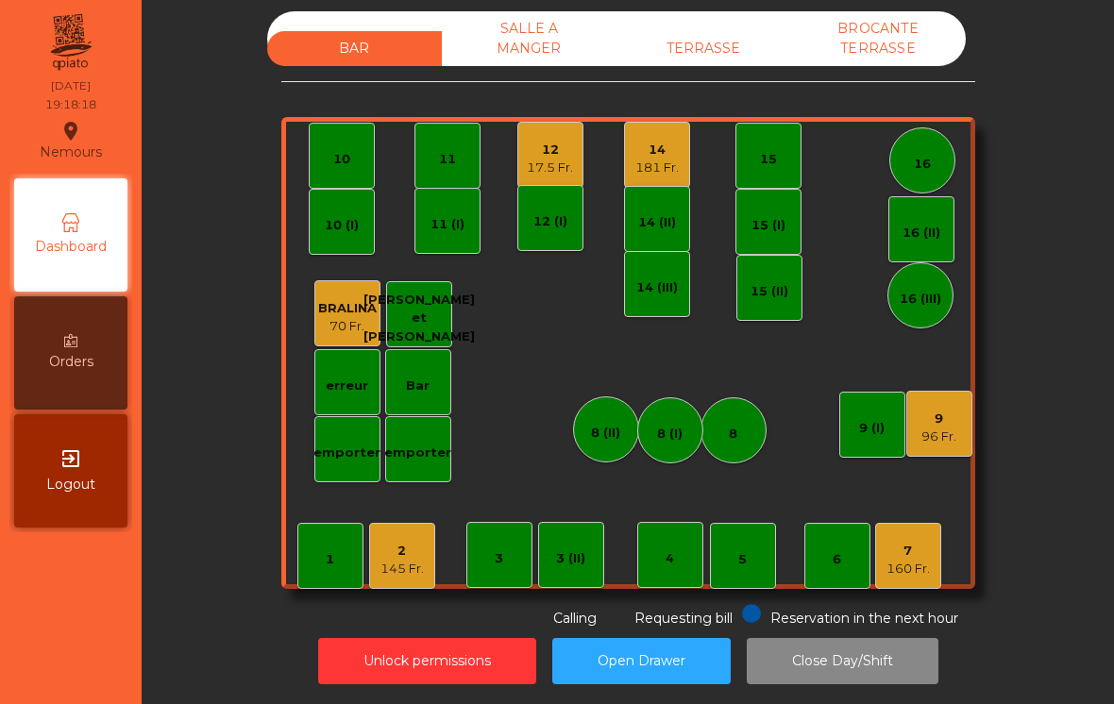
click at [556, 167] on div "17.5 Fr." at bounding box center [550, 168] width 46 height 19
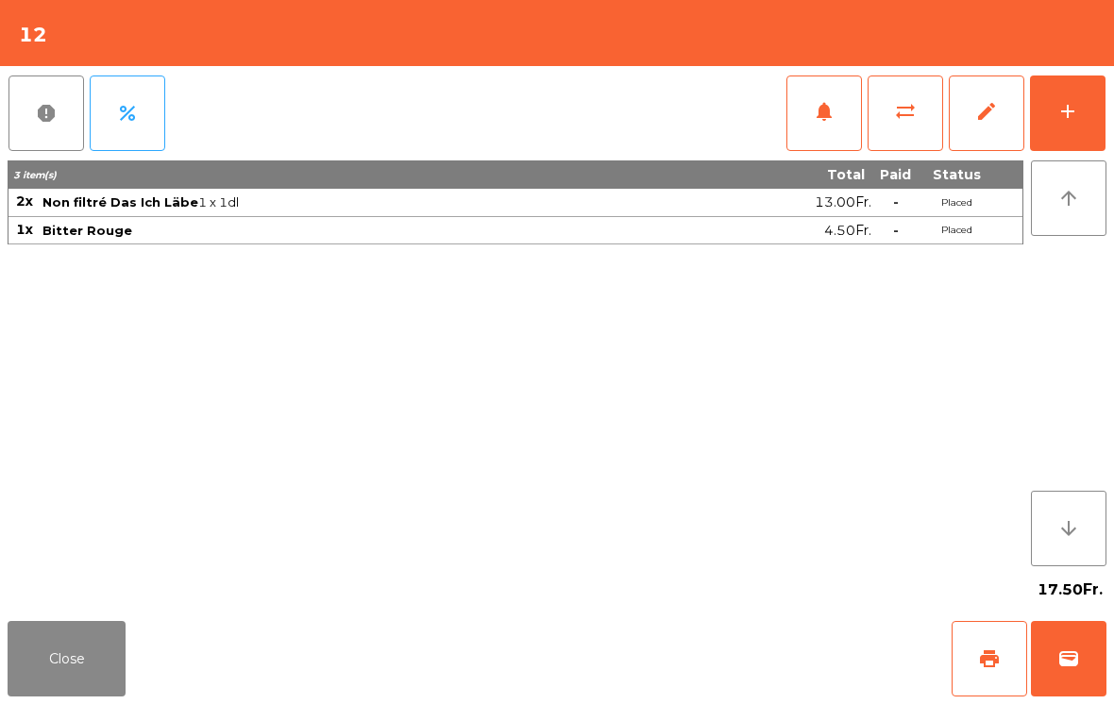
click at [64, 670] on button "Close" at bounding box center [67, 659] width 118 height 76
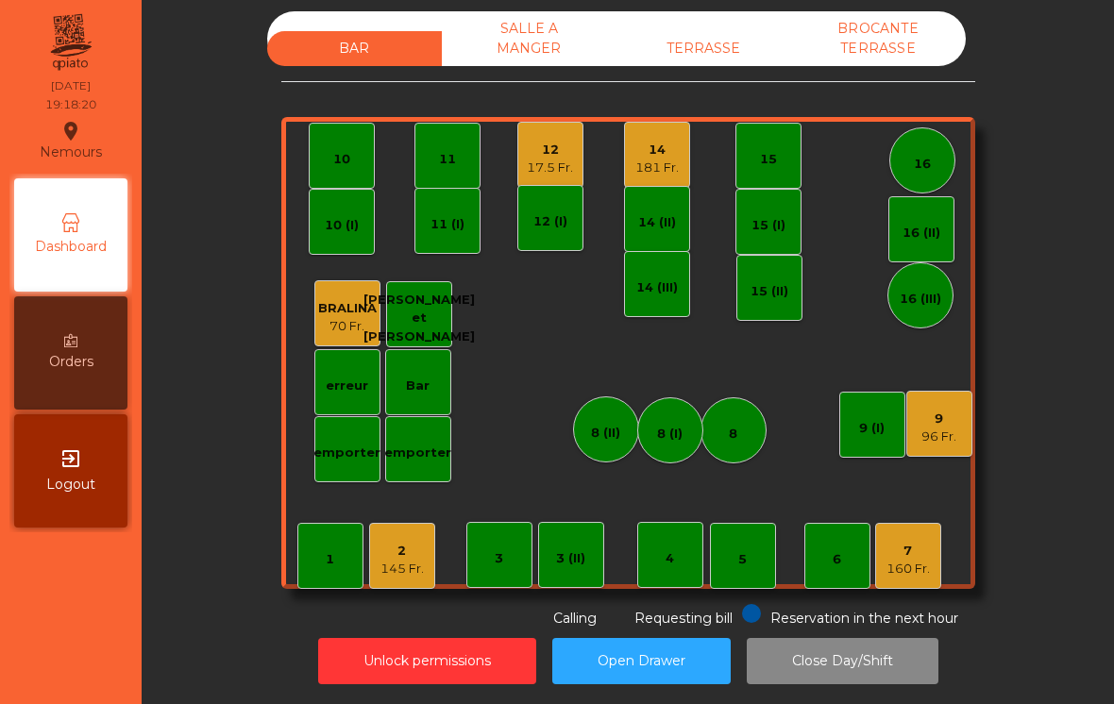
click at [654, 171] on div "181 Fr." at bounding box center [656, 168] width 43 height 19
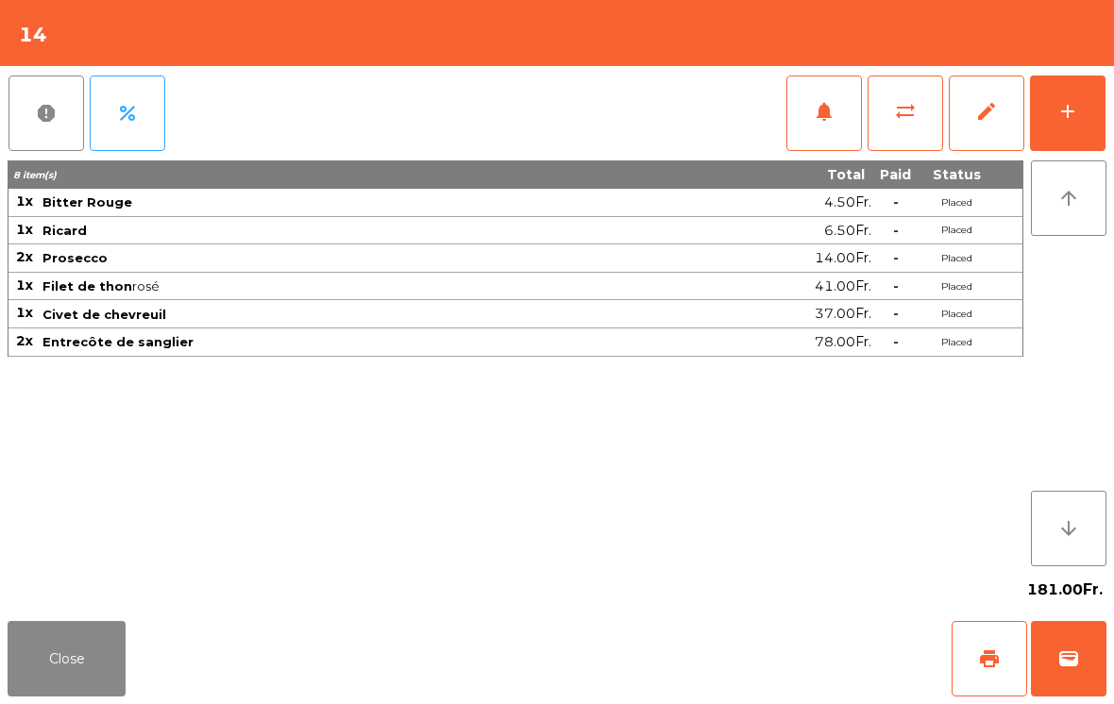
click at [72, 649] on button "Close" at bounding box center [67, 659] width 118 height 76
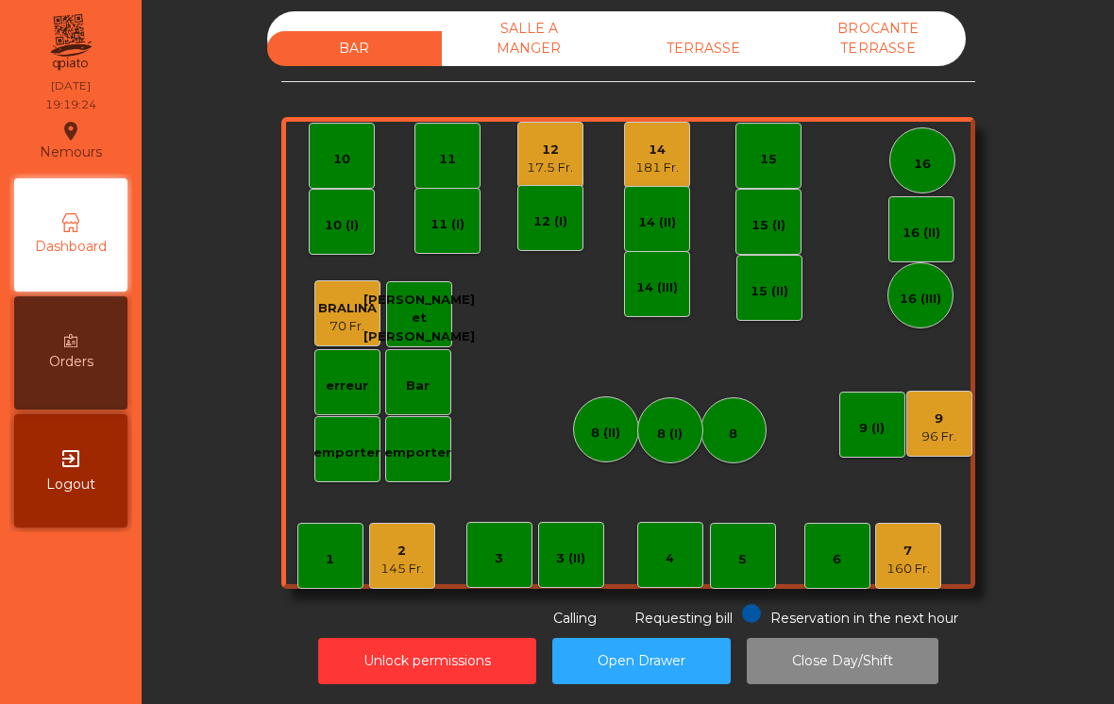
click at [649, 167] on div "181 Fr." at bounding box center [656, 168] width 43 height 19
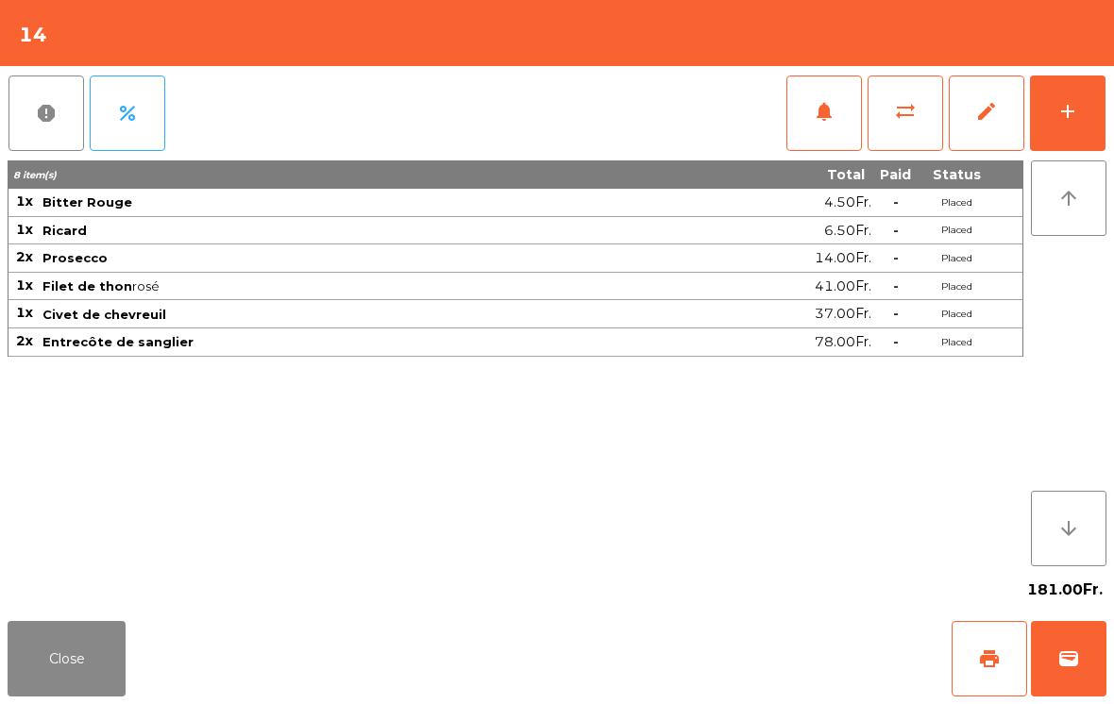
click at [1060, 112] on div "add" at bounding box center [1068, 111] width 23 height 23
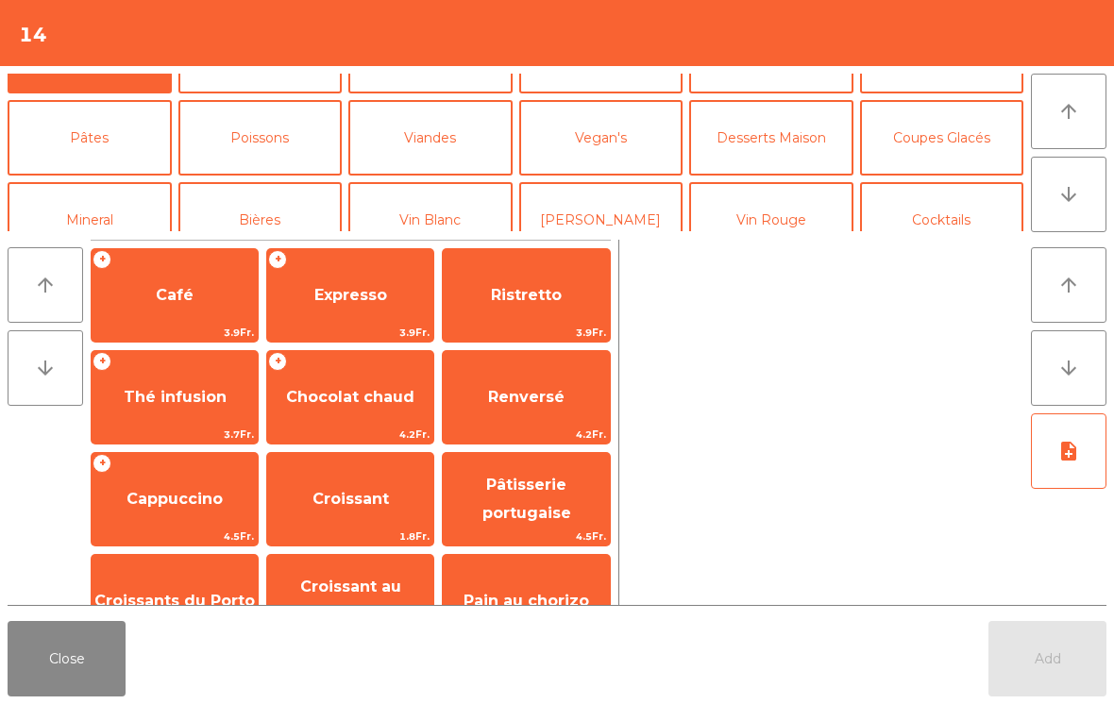
scroll to position [69, 0]
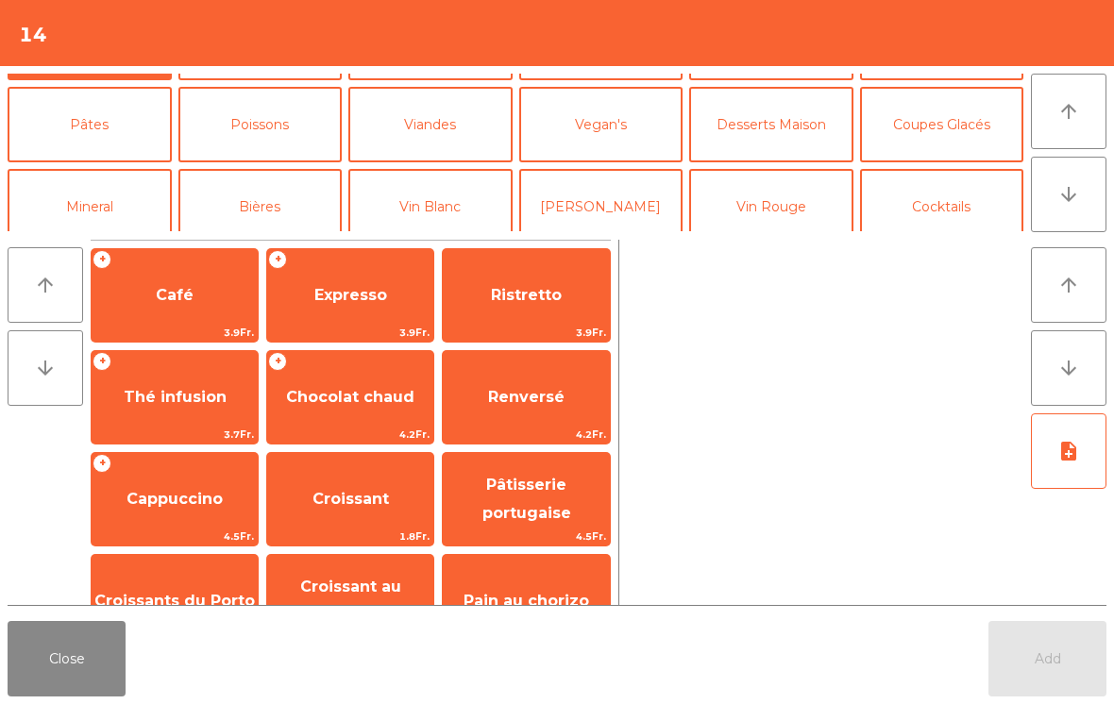
click at [783, 200] on button "Vin Rouge" at bounding box center [771, 207] width 164 height 76
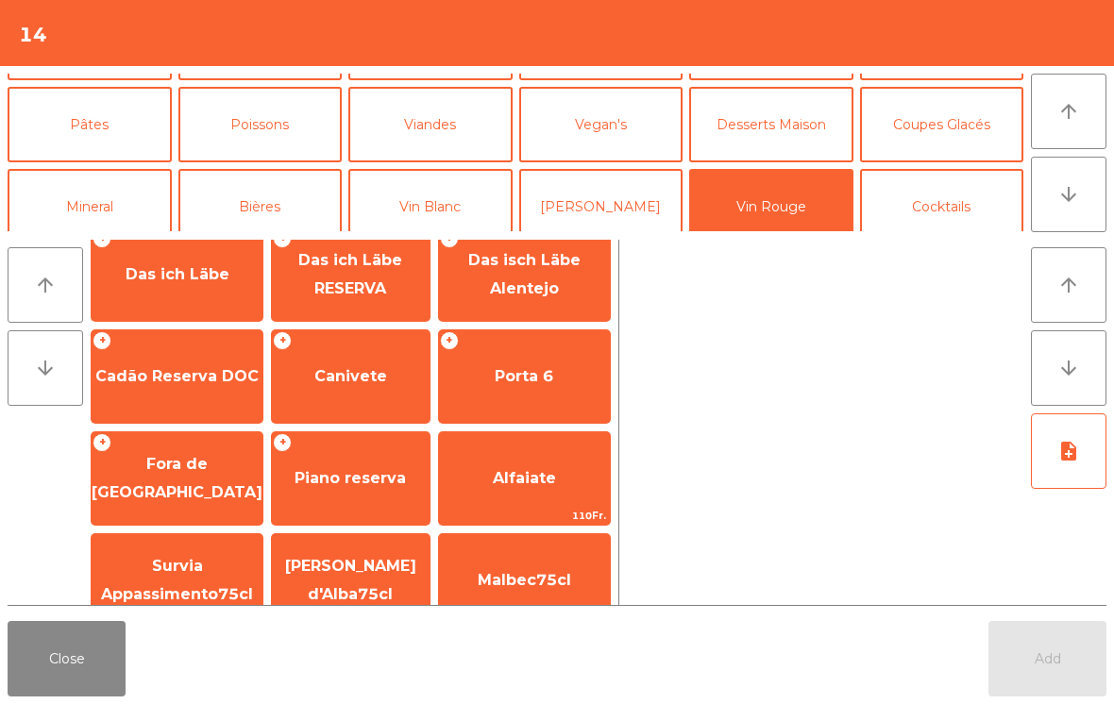
scroll to position [787, 0]
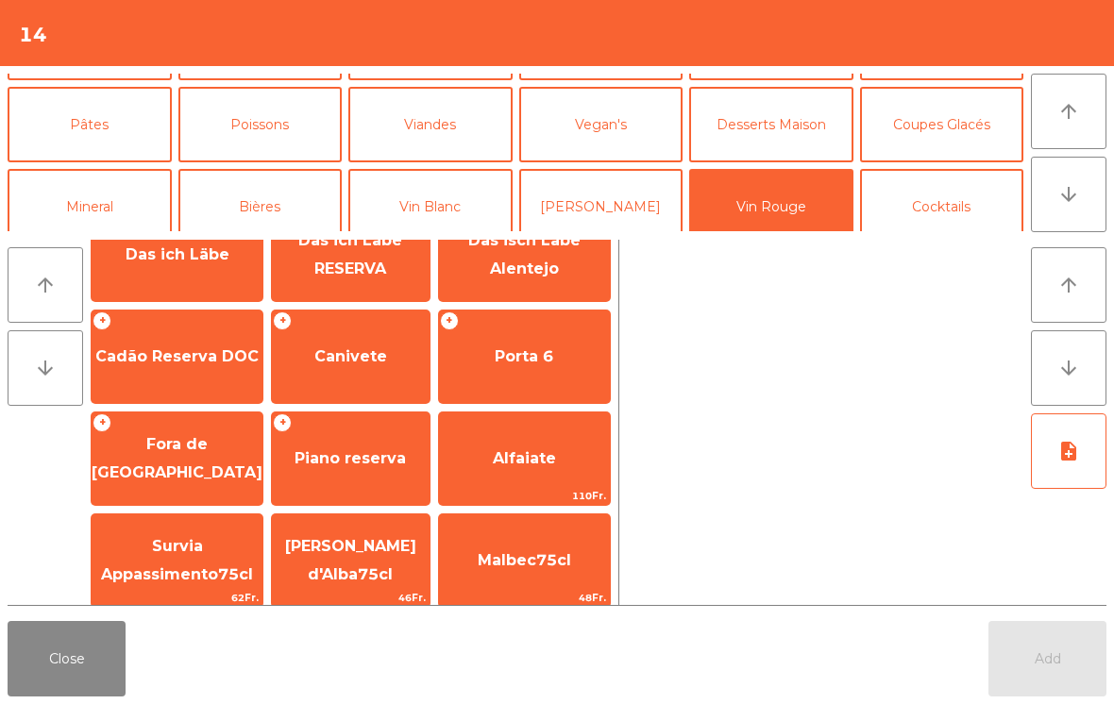
click at [350, 563] on span "[PERSON_NAME] d'Alba75cl" at bounding box center [350, 560] width 131 height 46
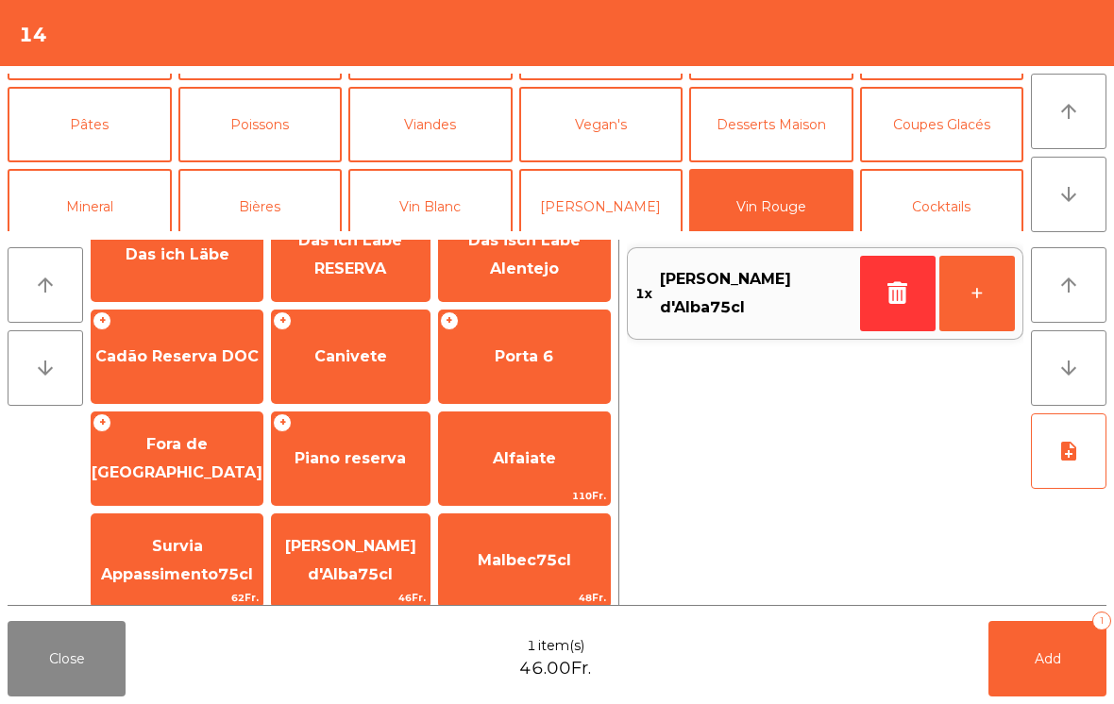
click at [1037, 655] on span "Add" at bounding box center [1048, 659] width 26 height 17
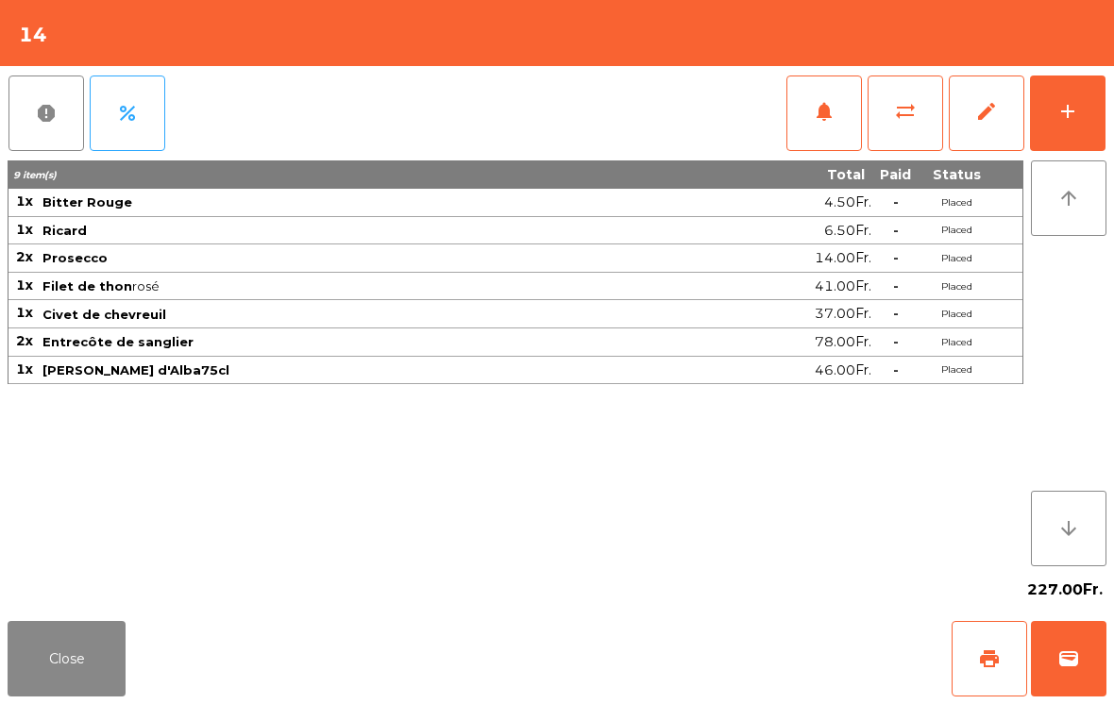
click at [55, 671] on button "Close" at bounding box center [67, 659] width 118 height 76
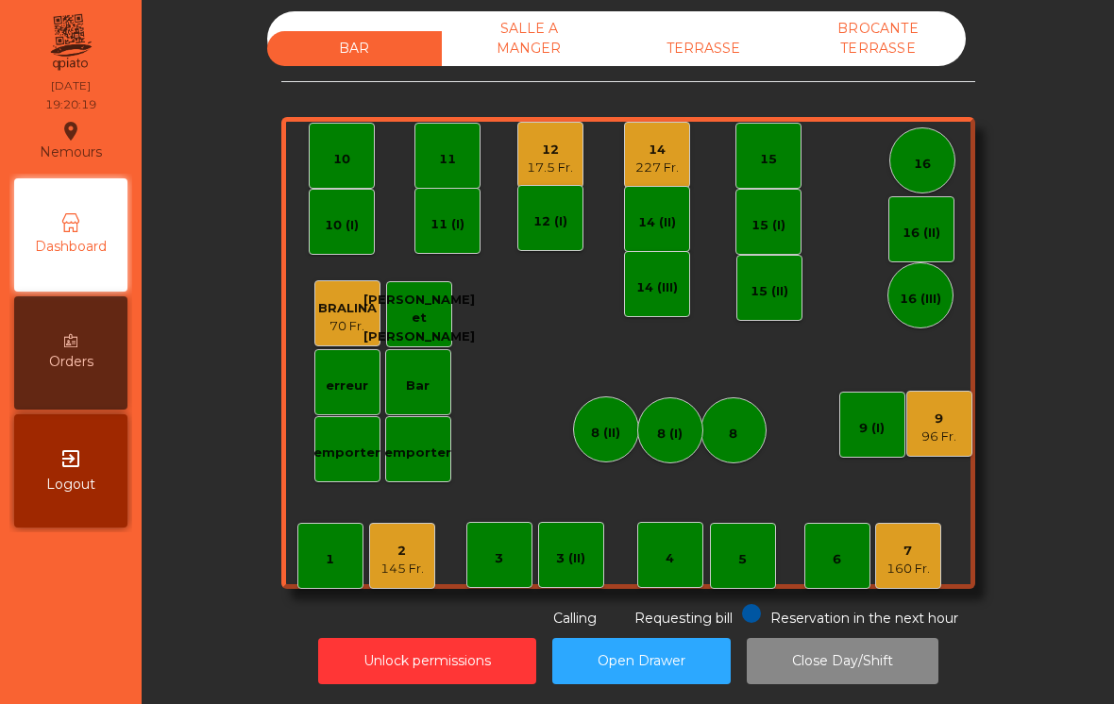
click at [664, 557] on div "4" at bounding box center [670, 555] width 66 height 66
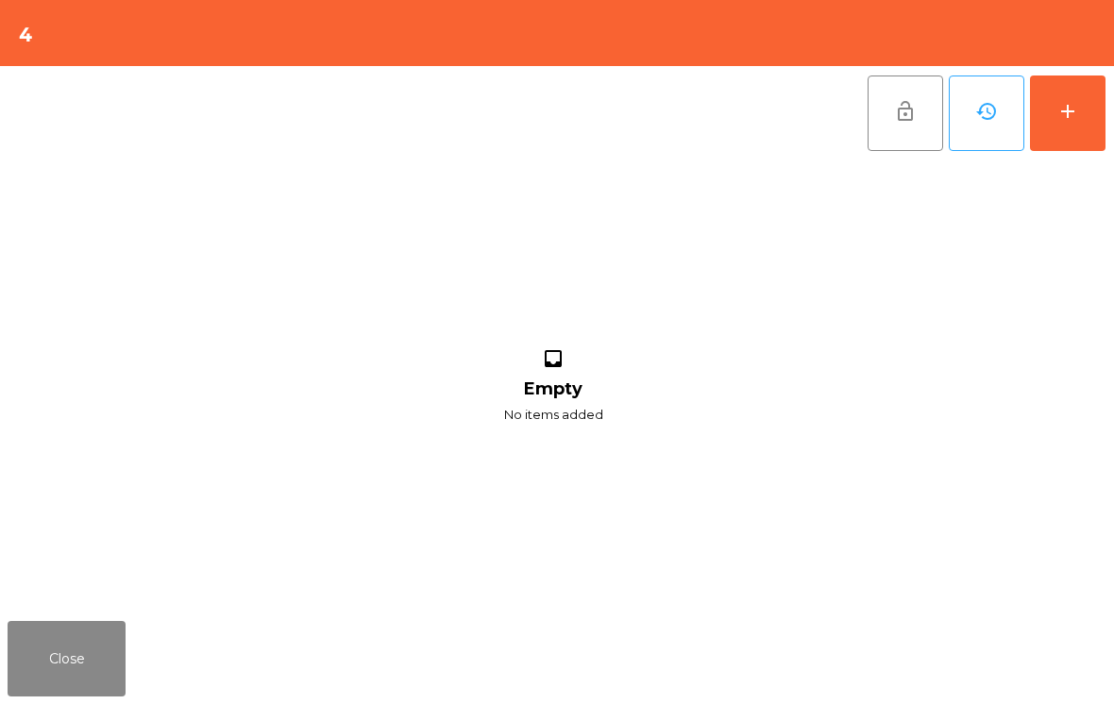
click at [1085, 104] on button "add" at bounding box center [1068, 114] width 76 height 76
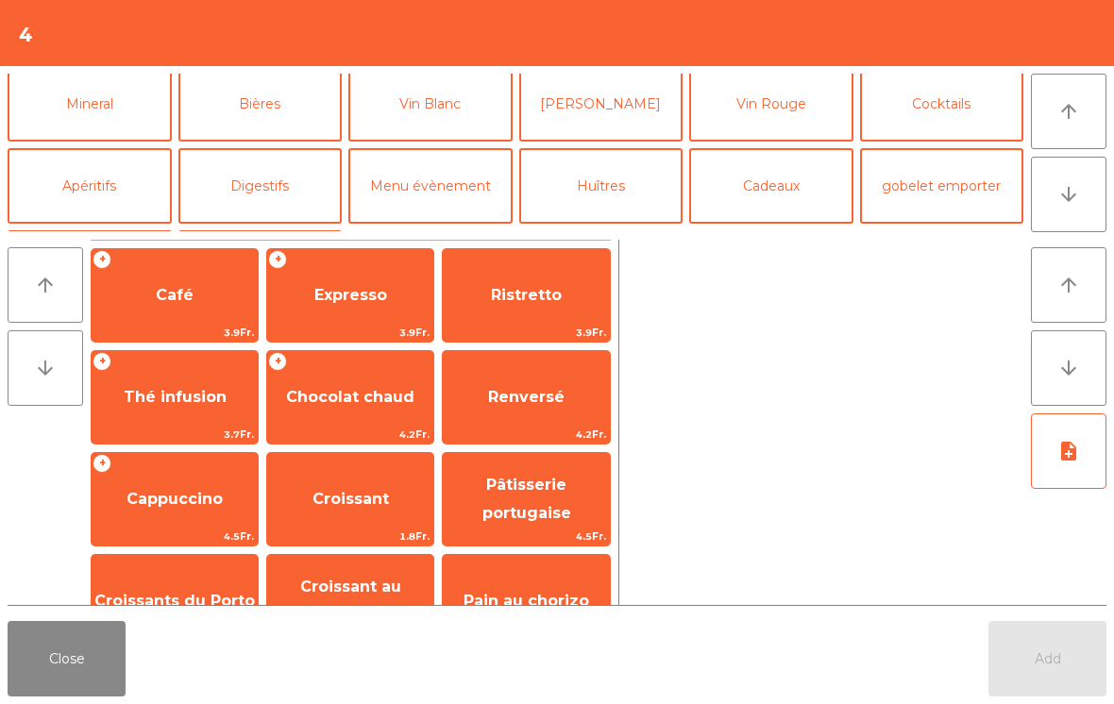
click at [97, 132] on button "Mineral" at bounding box center [90, 104] width 164 height 76
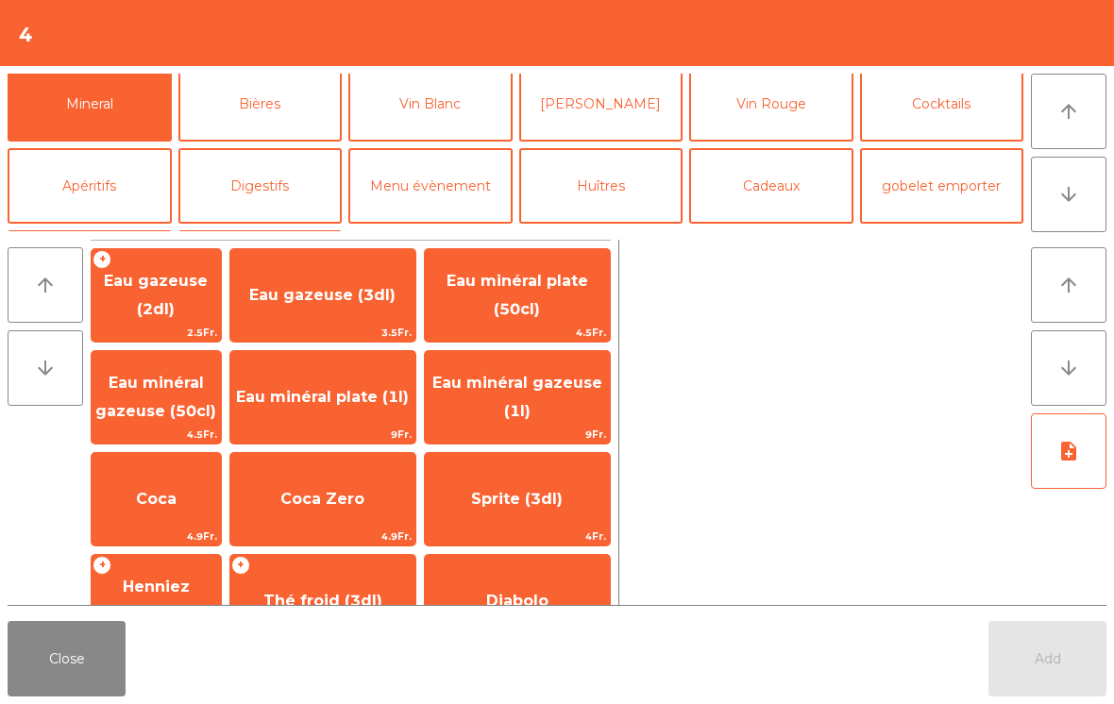
scroll to position [167, 0]
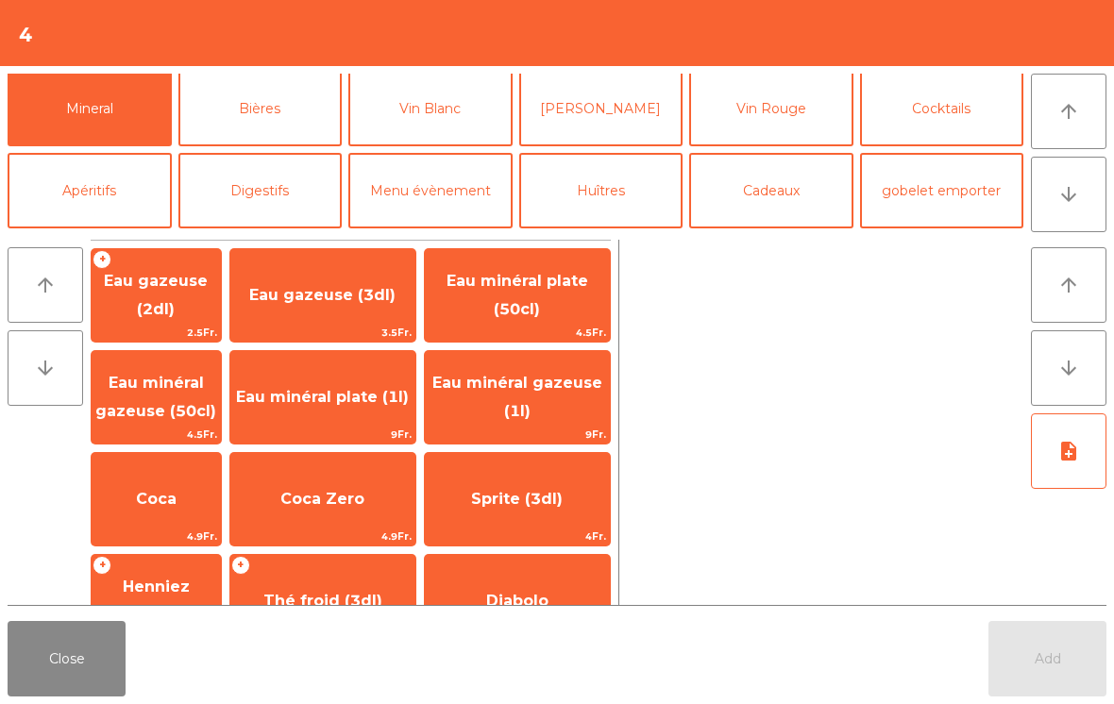
click at [532, 400] on span "Eau minéral gazeuse (1l)" at bounding box center [517, 398] width 185 height 80
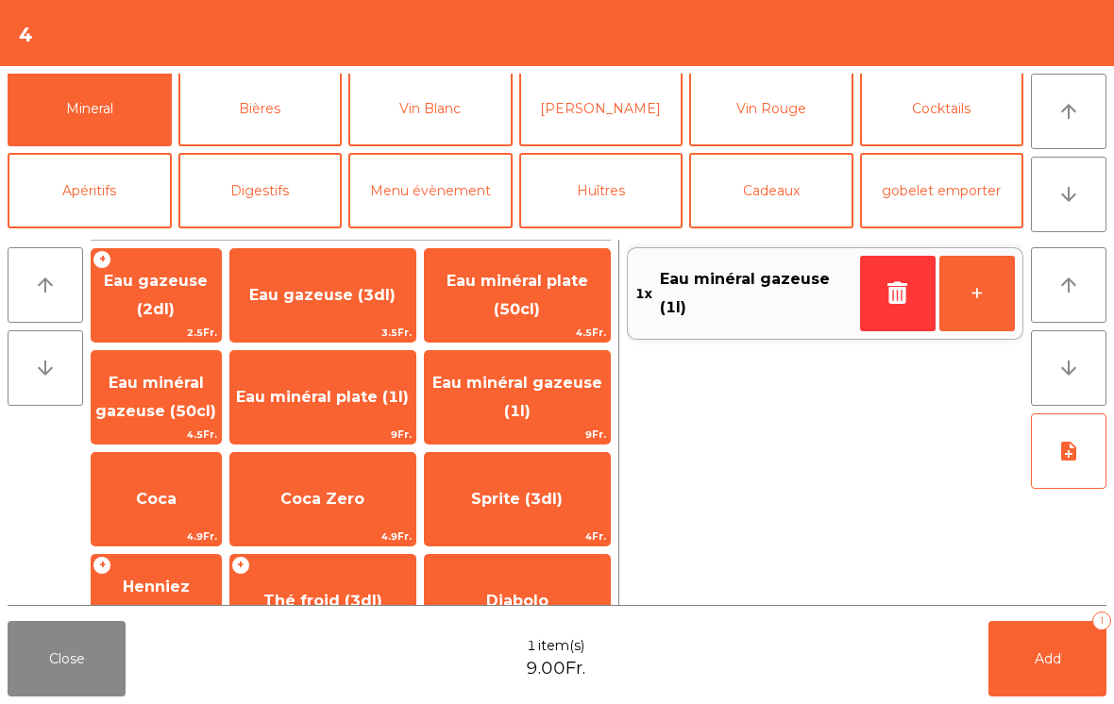
scroll to position [181, 0]
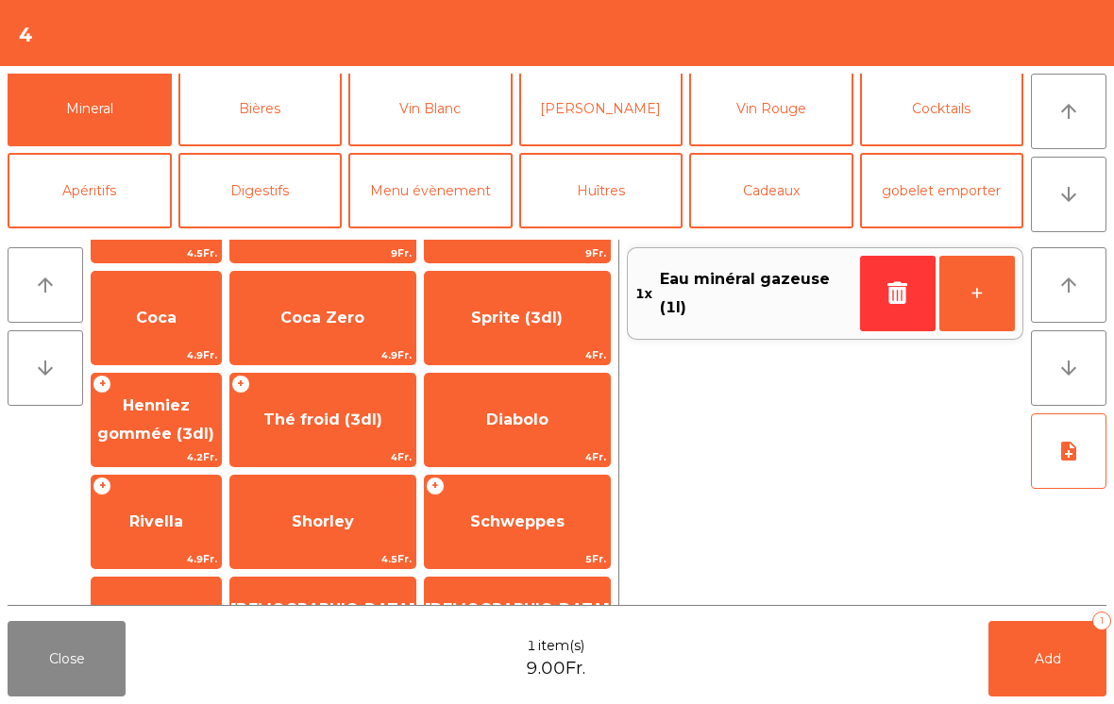
click at [536, 510] on span "Schweppes" at bounding box center [517, 522] width 185 height 51
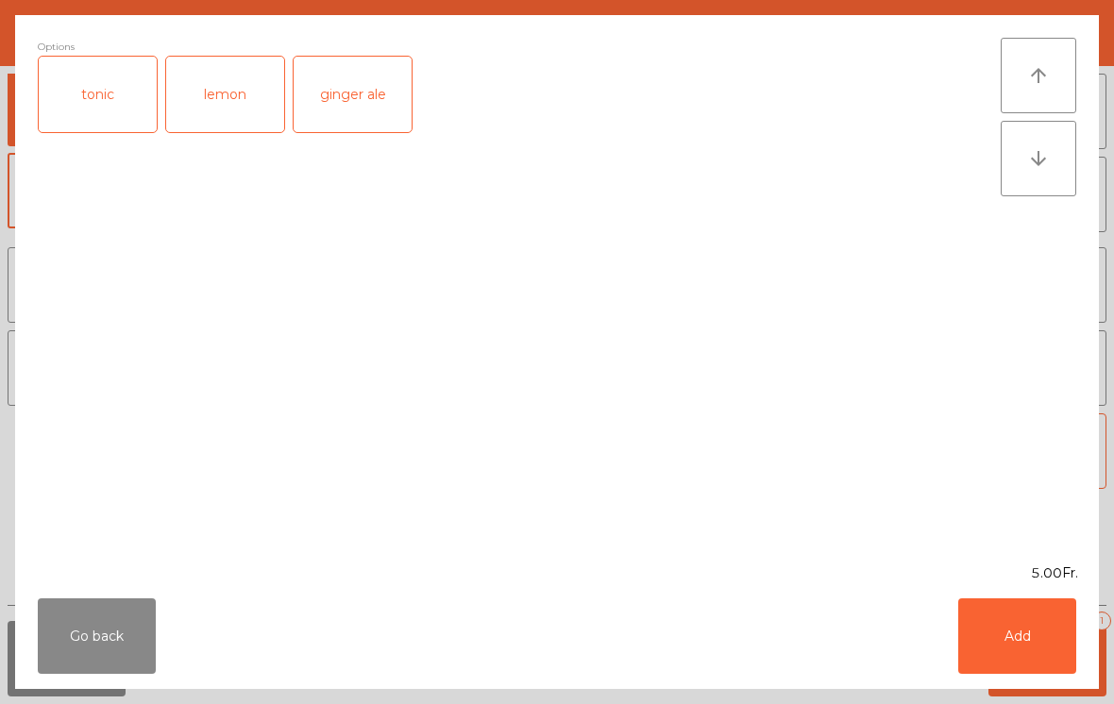
click at [100, 83] on div "tonic" at bounding box center [98, 95] width 118 height 76
click at [1009, 633] on button "Add" at bounding box center [1017, 637] width 118 height 76
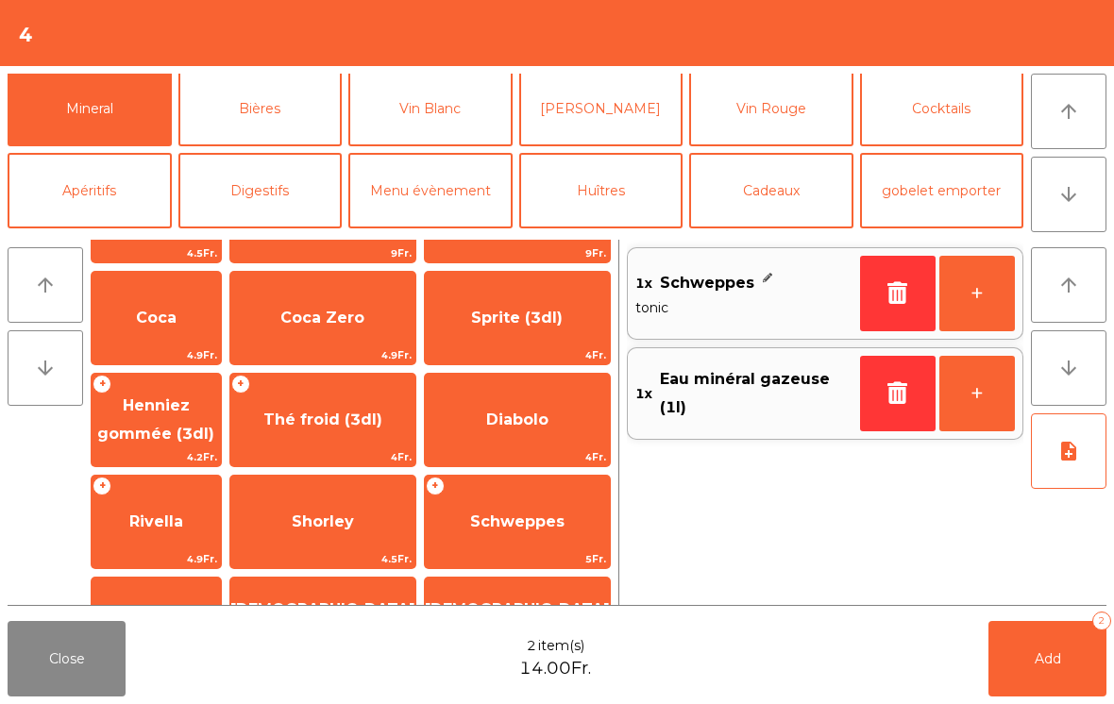
click at [1022, 652] on button "Add 2" at bounding box center [1048, 659] width 118 height 76
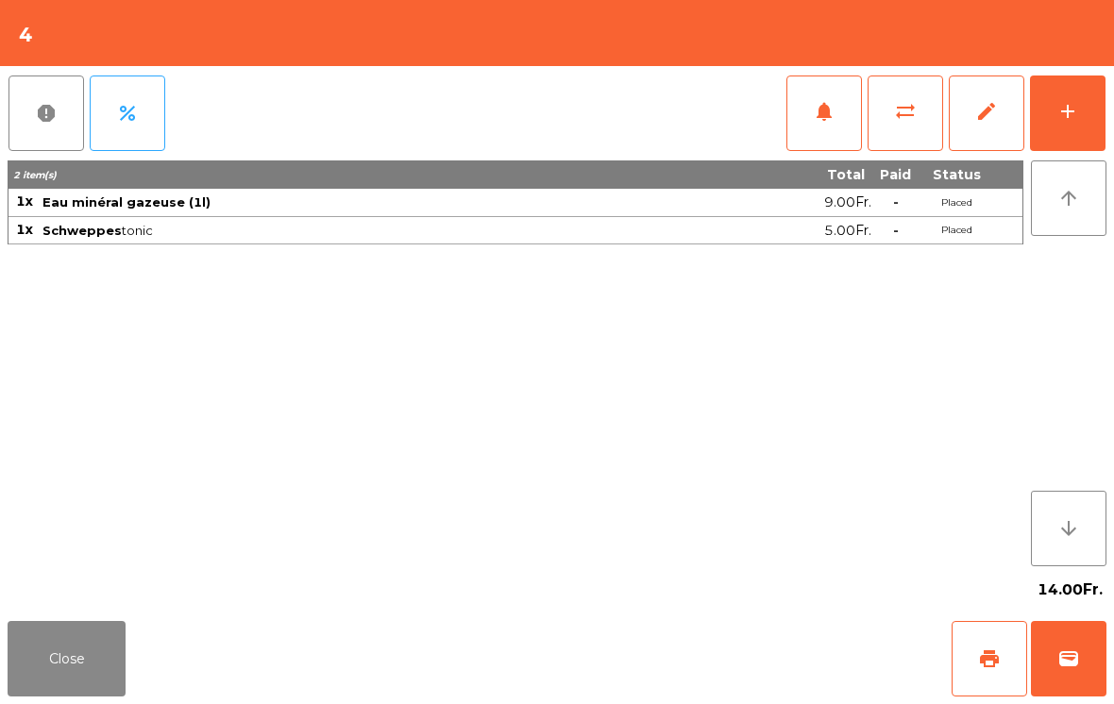
click at [116, 672] on button "Close" at bounding box center [67, 659] width 118 height 76
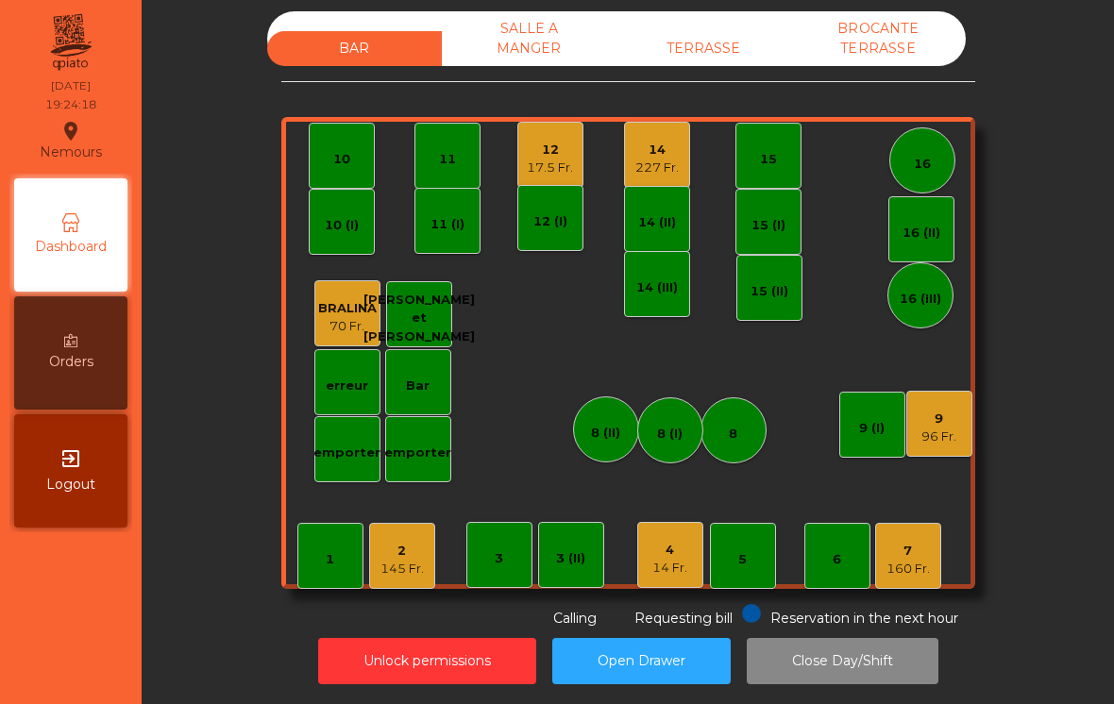
click at [950, 436] on div "96 Fr." at bounding box center [939, 437] width 35 height 19
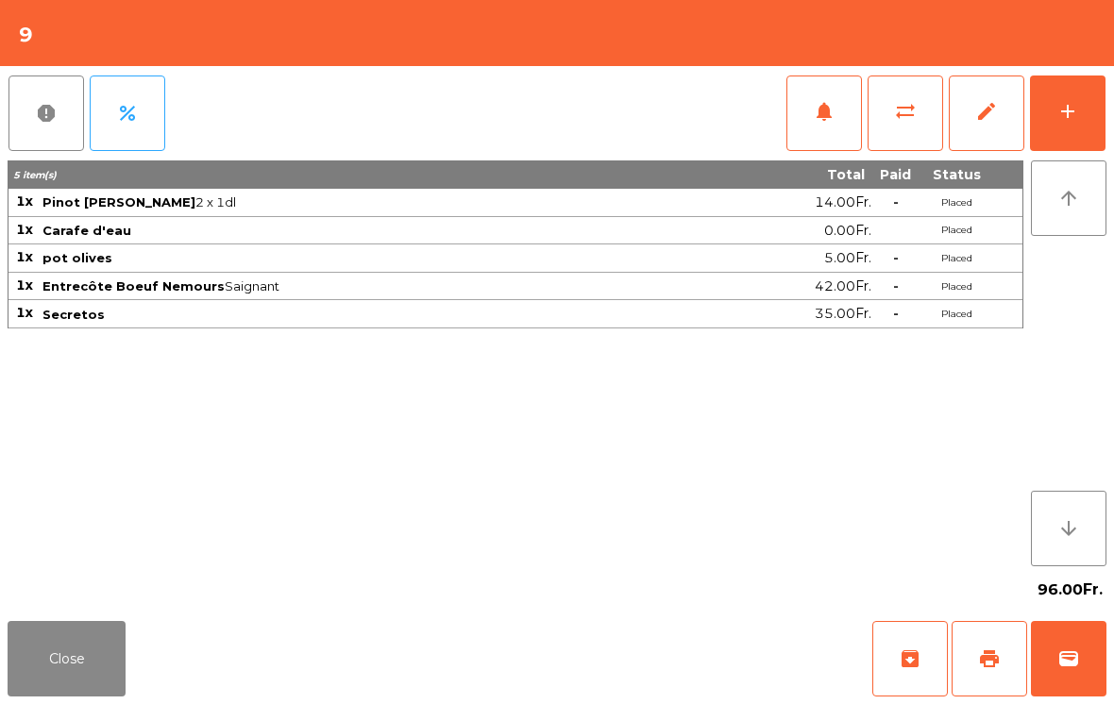
click at [1076, 113] on div "add" at bounding box center [1068, 111] width 23 height 23
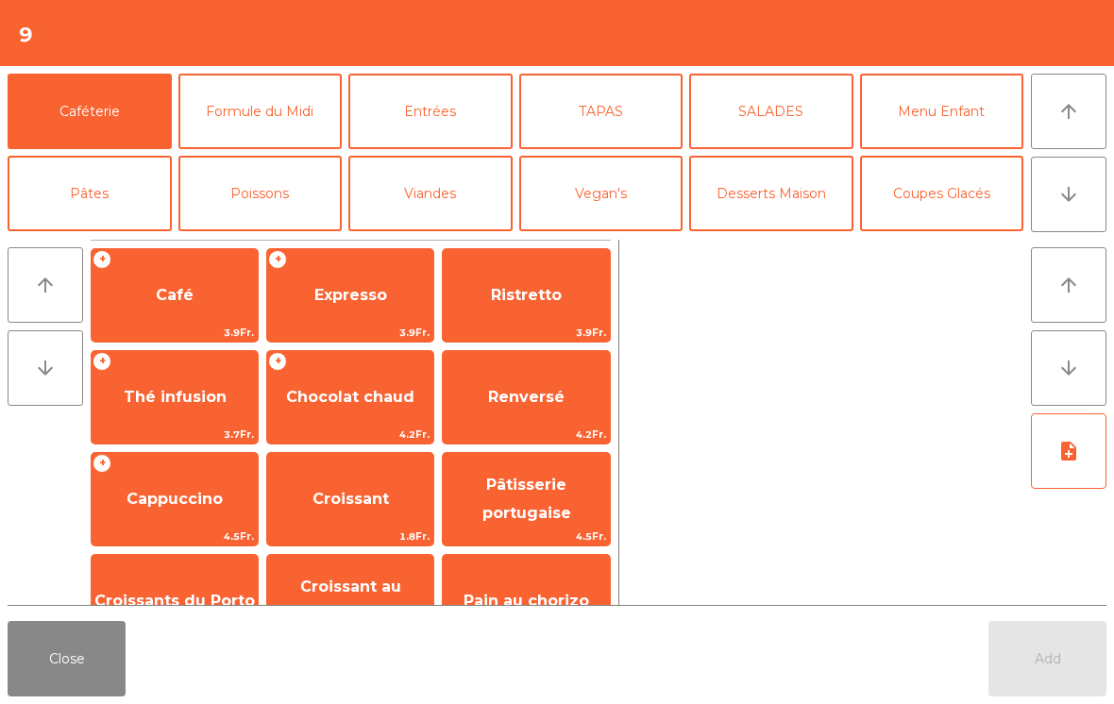
click at [1086, 197] on button "arrow_downward" at bounding box center [1069, 195] width 76 height 76
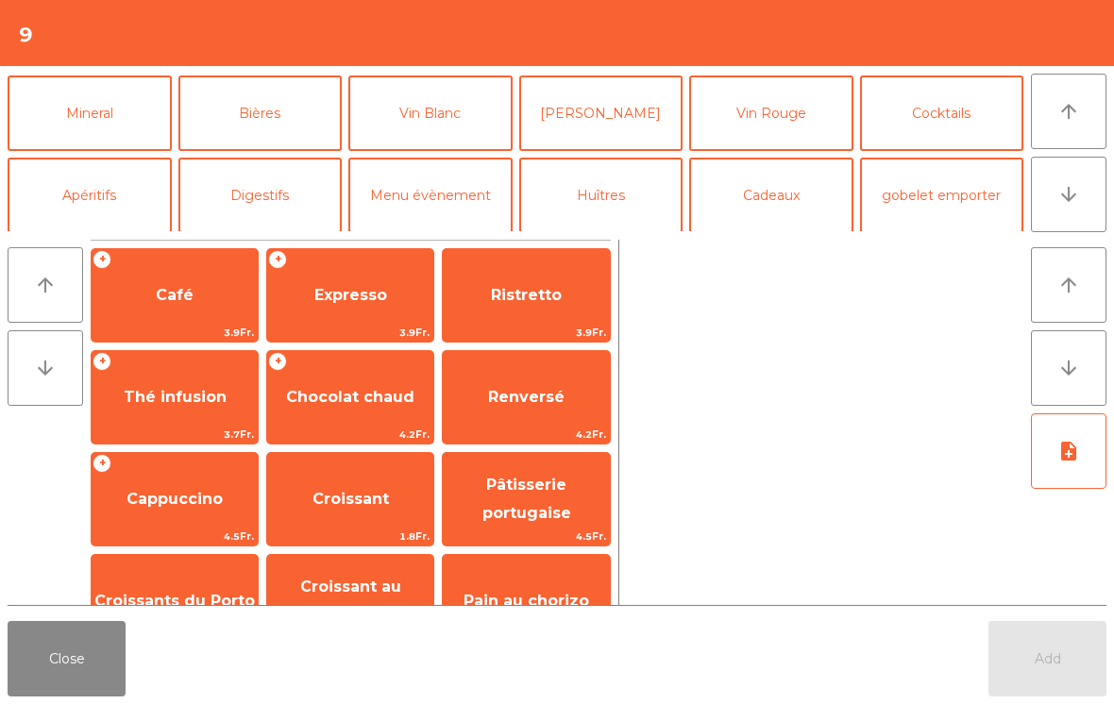
click at [767, 139] on button "Vin Rouge" at bounding box center [771, 114] width 164 height 76
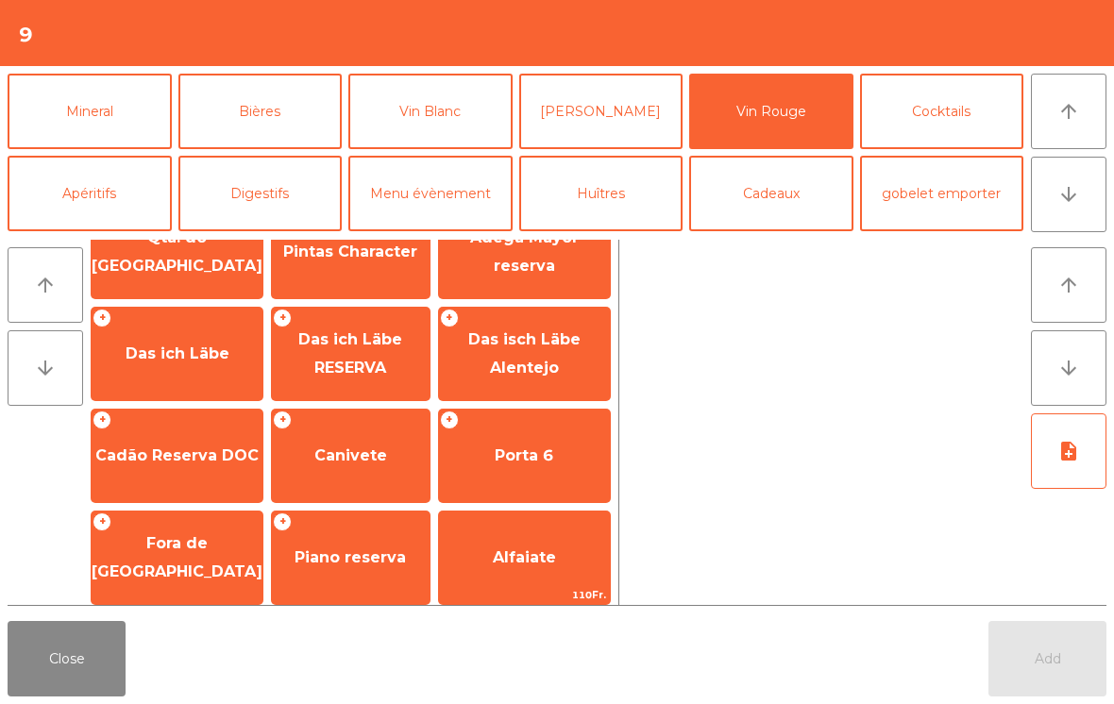
scroll to position [700, 0]
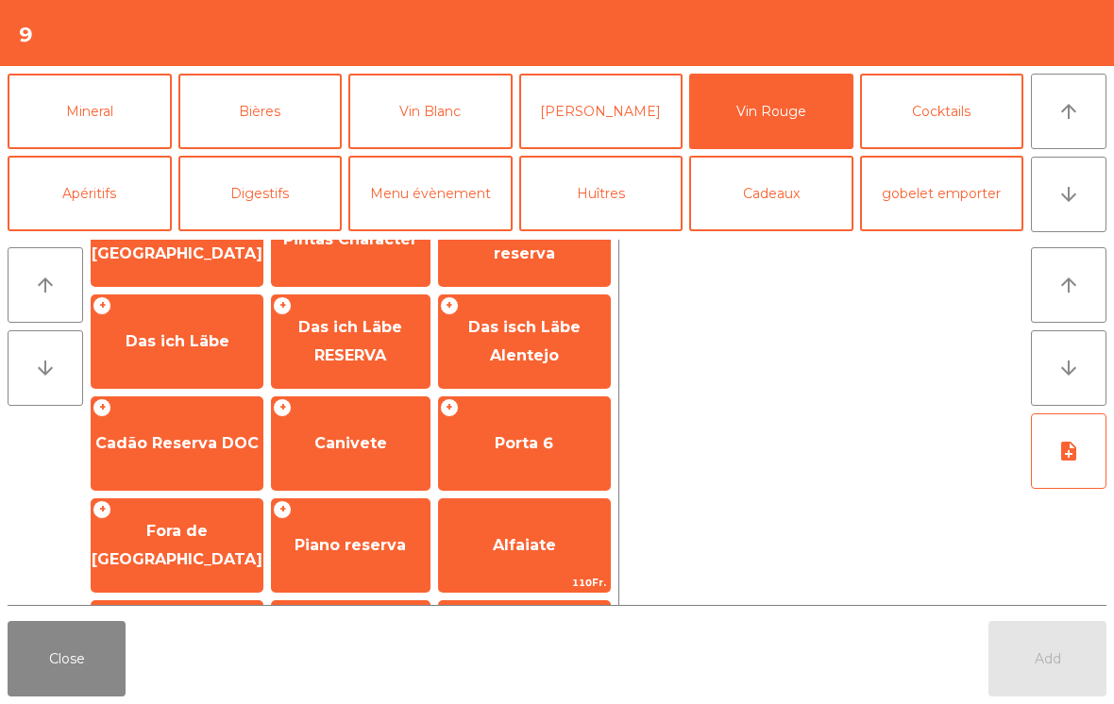
click at [330, 435] on span "Canivete" at bounding box center [350, 443] width 73 height 18
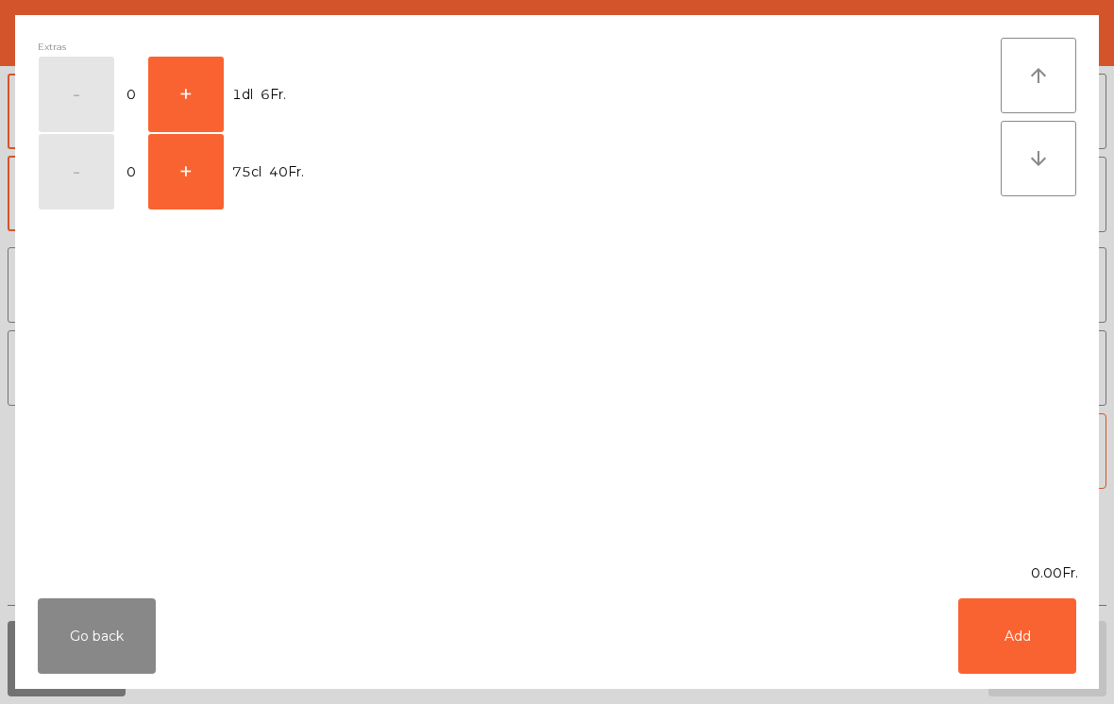
click at [202, 98] on button "+" at bounding box center [186, 95] width 76 height 76
click at [184, 100] on button "+" at bounding box center [186, 95] width 76 height 76
click at [183, 99] on button "+" at bounding box center [186, 95] width 76 height 76
click at [1013, 650] on button "Add" at bounding box center [1017, 637] width 118 height 76
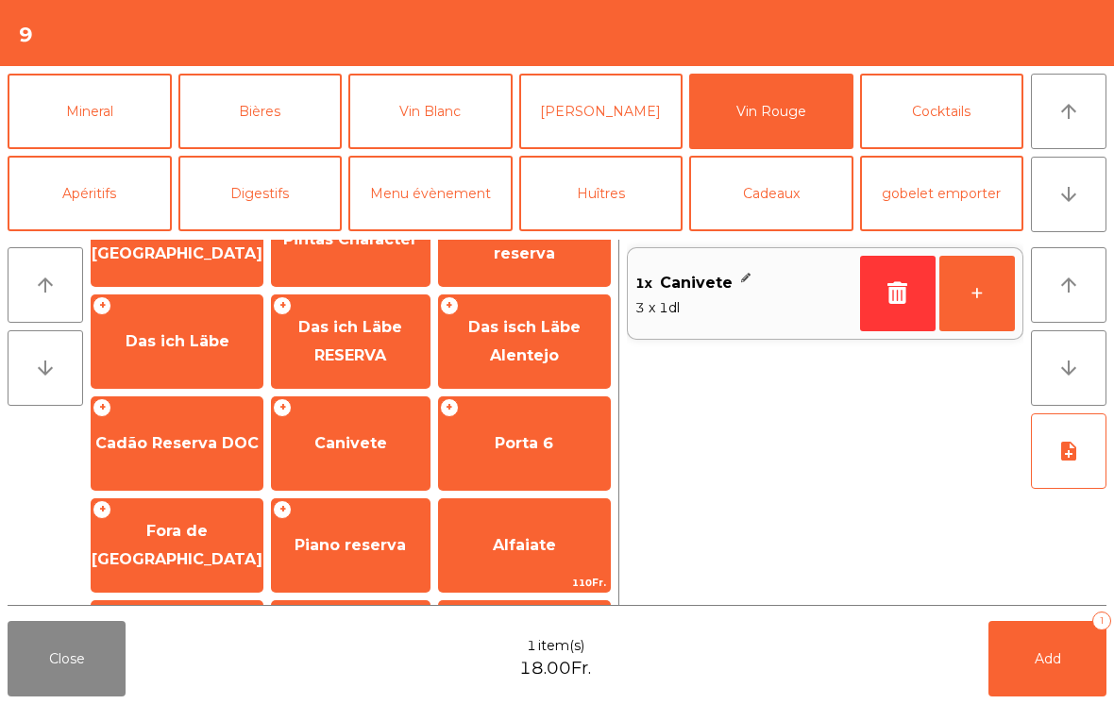
click at [1047, 675] on button "Add 1" at bounding box center [1048, 659] width 118 height 76
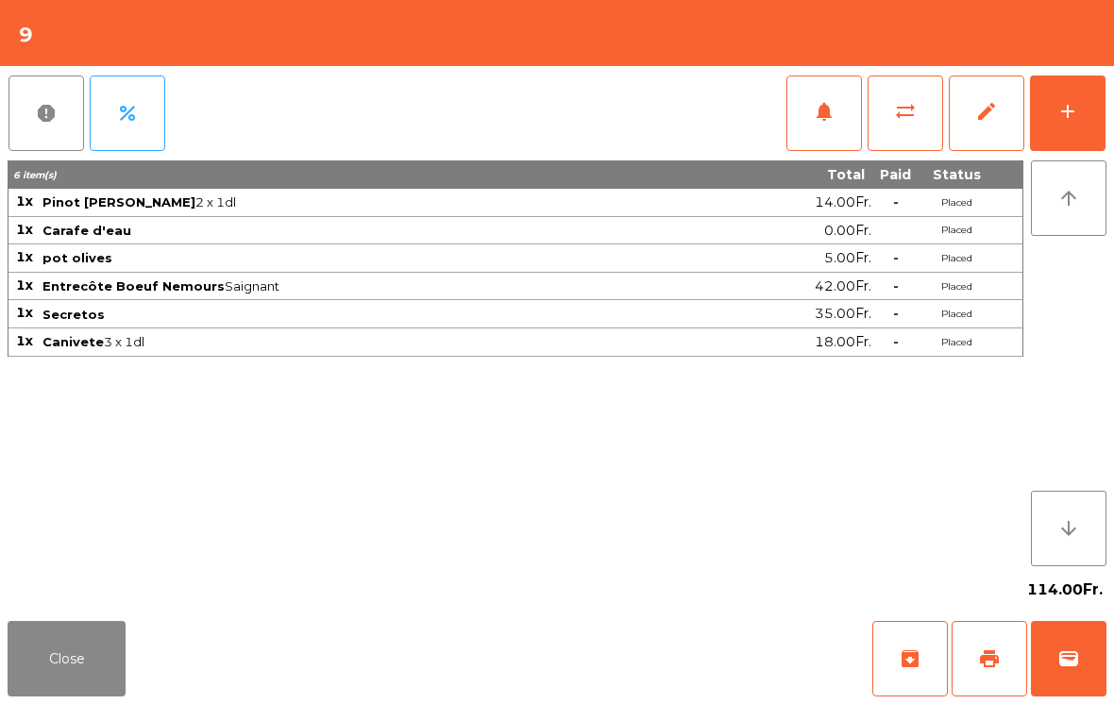
click at [46, 668] on button "Close" at bounding box center [67, 659] width 118 height 76
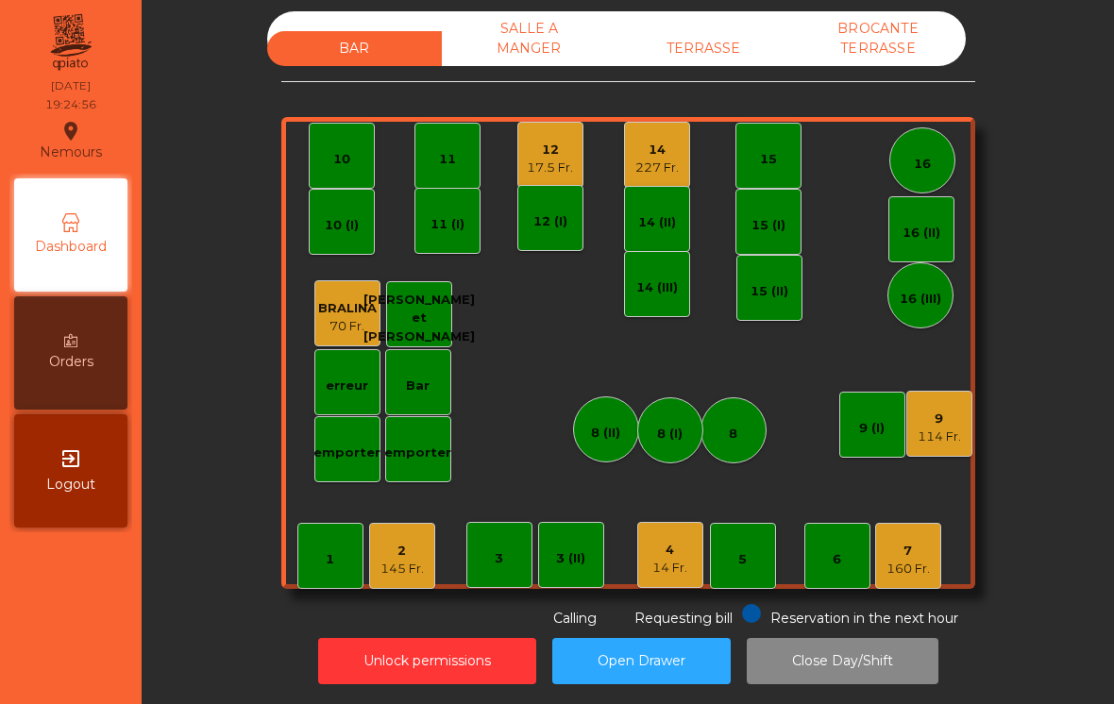
click at [939, 574] on div "7 160 Fr." at bounding box center [908, 556] width 66 height 66
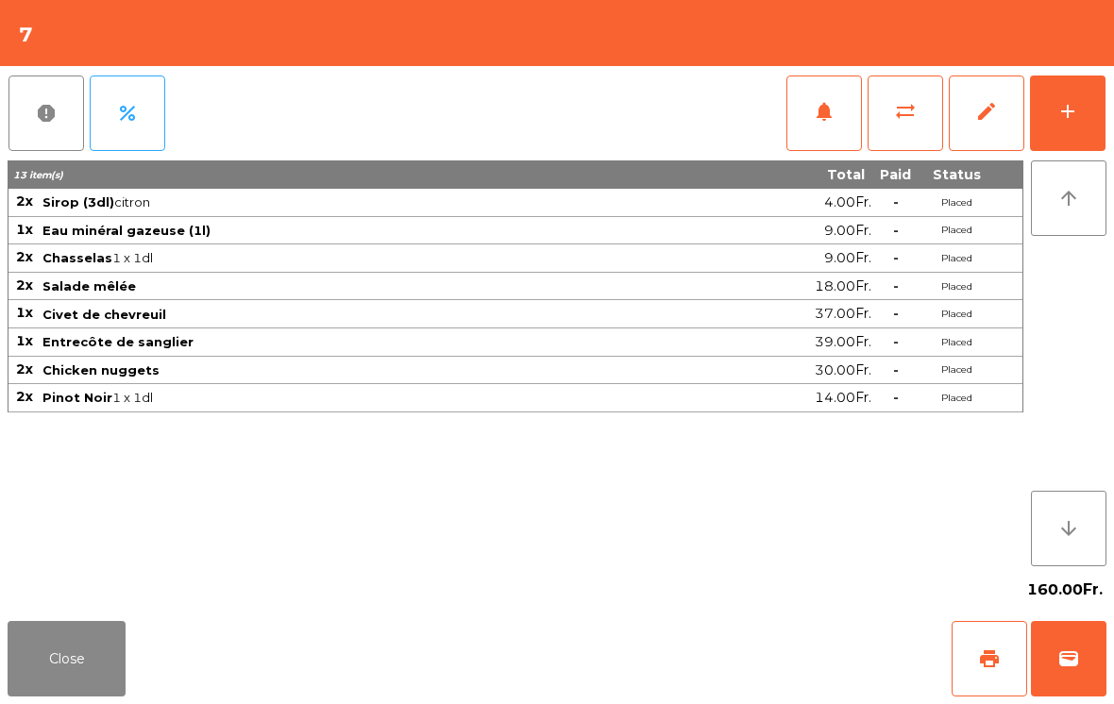
scroll to position [9, 0]
click at [1100, 104] on button "add" at bounding box center [1068, 114] width 76 height 76
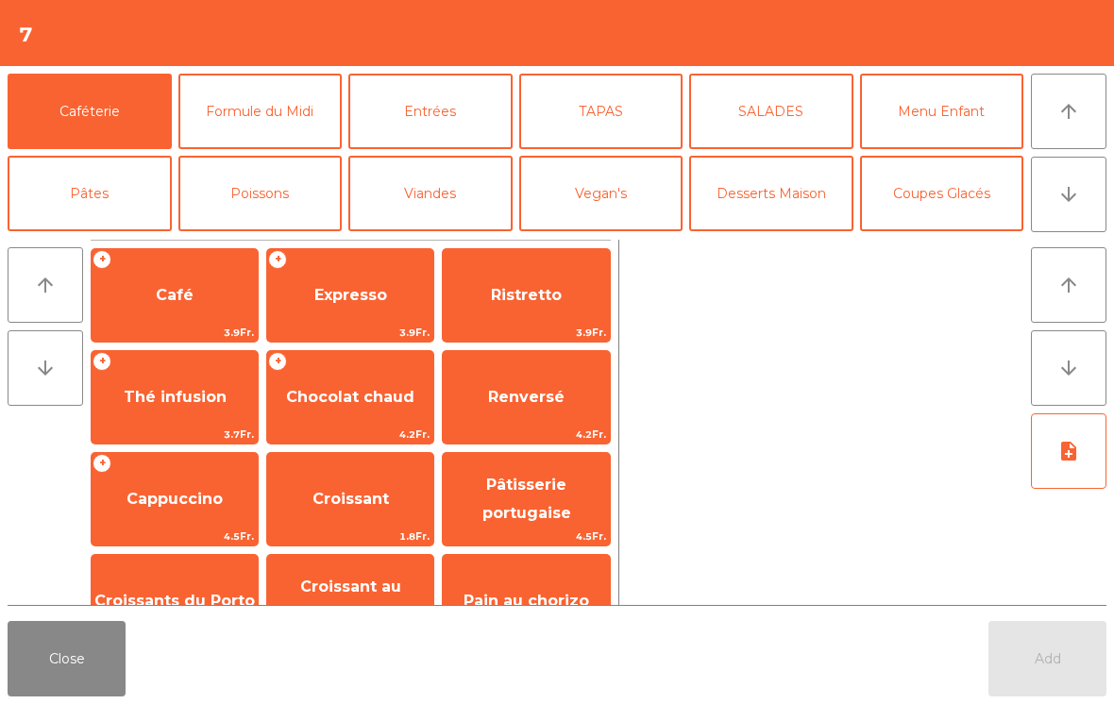
click at [1082, 104] on button "arrow_upward" at bounding box center [1069, 112] width 76 height 76
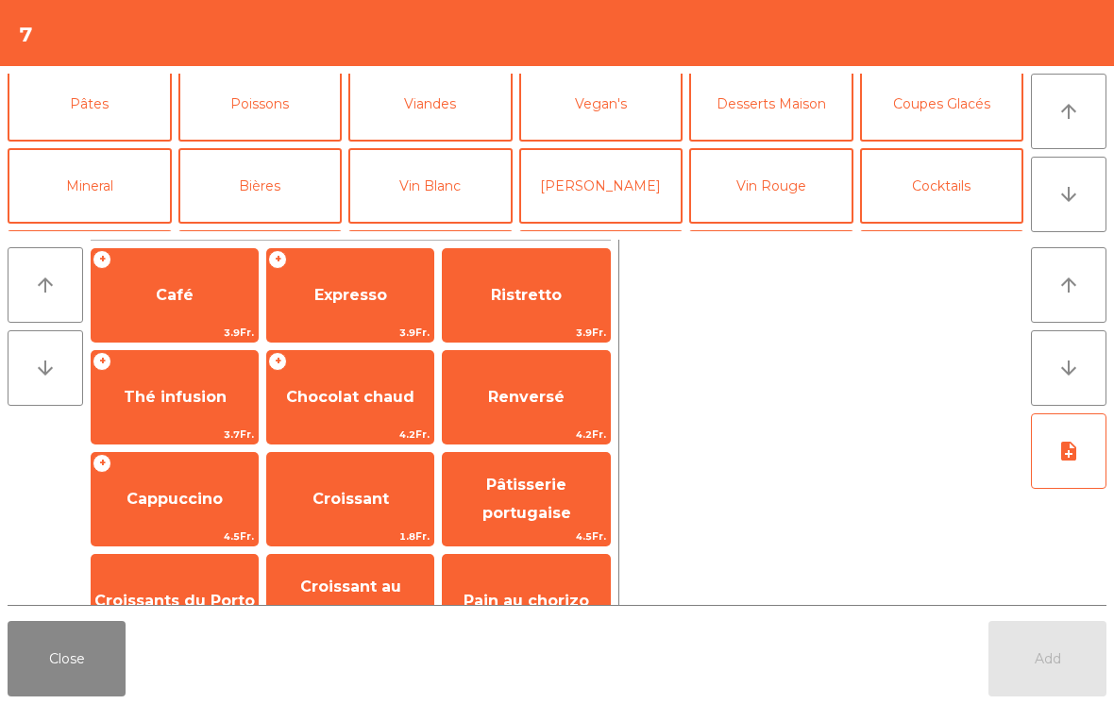
click at [127, 171] on button "Mineral" at bounding box center [90, 186] width 164 height 76
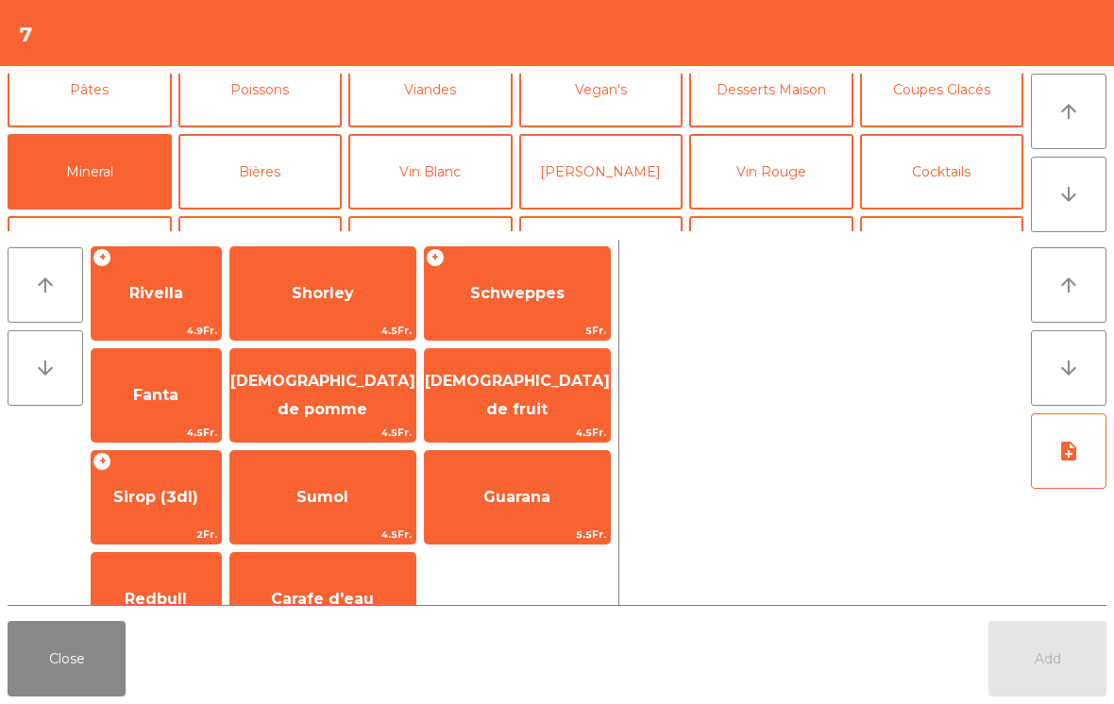
scroll to position [459, 0]
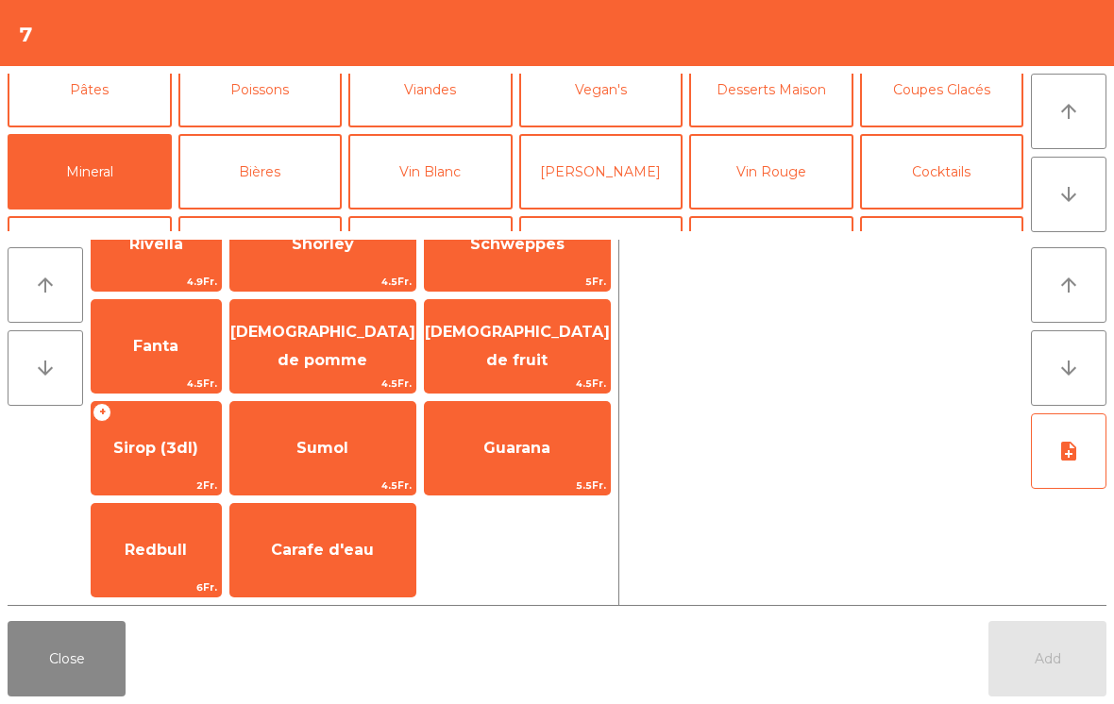
click at [175, 452] on span "Sirop (3dl)" at bounding box center [155, 448] width 85 height 18
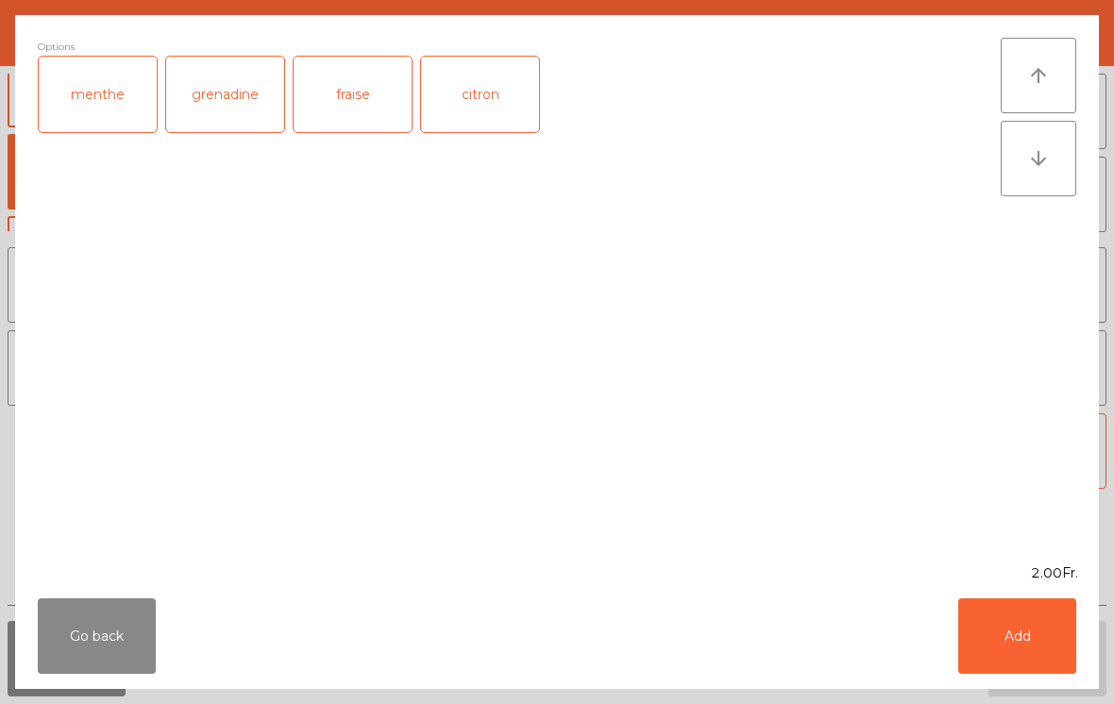
click at [496, 93] on div "citron" at bounding box center [480, 95] width 118 height 76
click at [1022, 618] on button "Add" at bounding box center [1017, 637] width 118 height 76
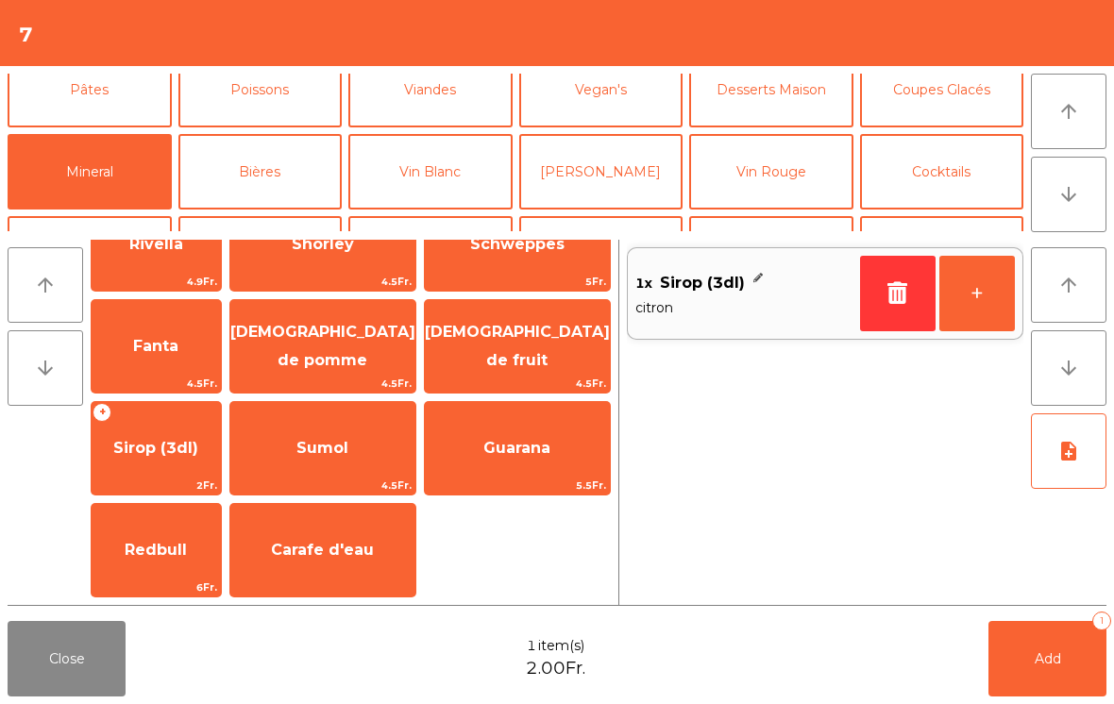
click at [1053, 661] on span "Add" at bounding box center [1048, 659] width 26 height 17
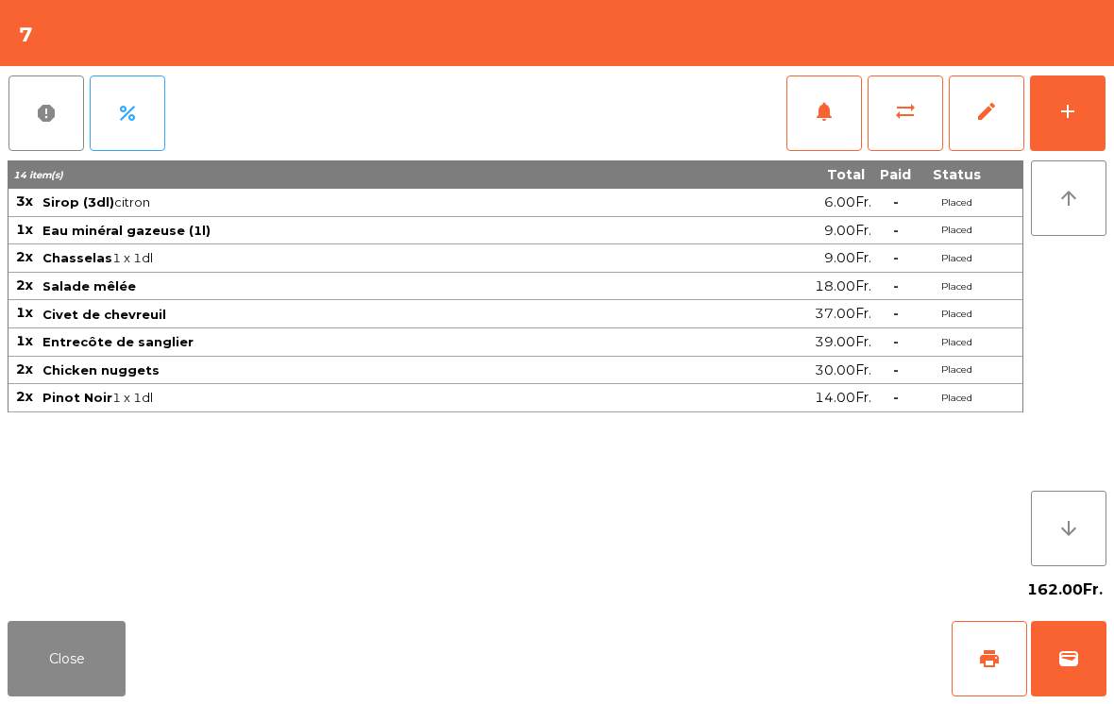
click at [89, 676] on button "Close" at bounding box center [67, 659] width 118 height 76
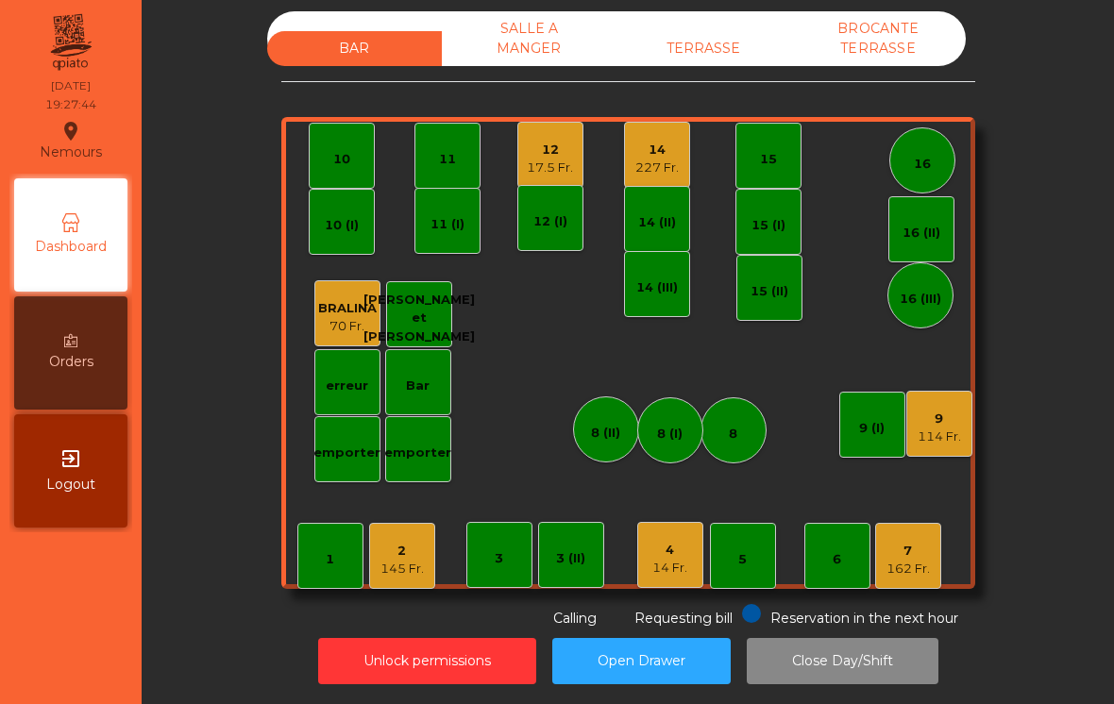
click at [681, 547] on div "4" at bounding box center [669, 550] width 35 height 19
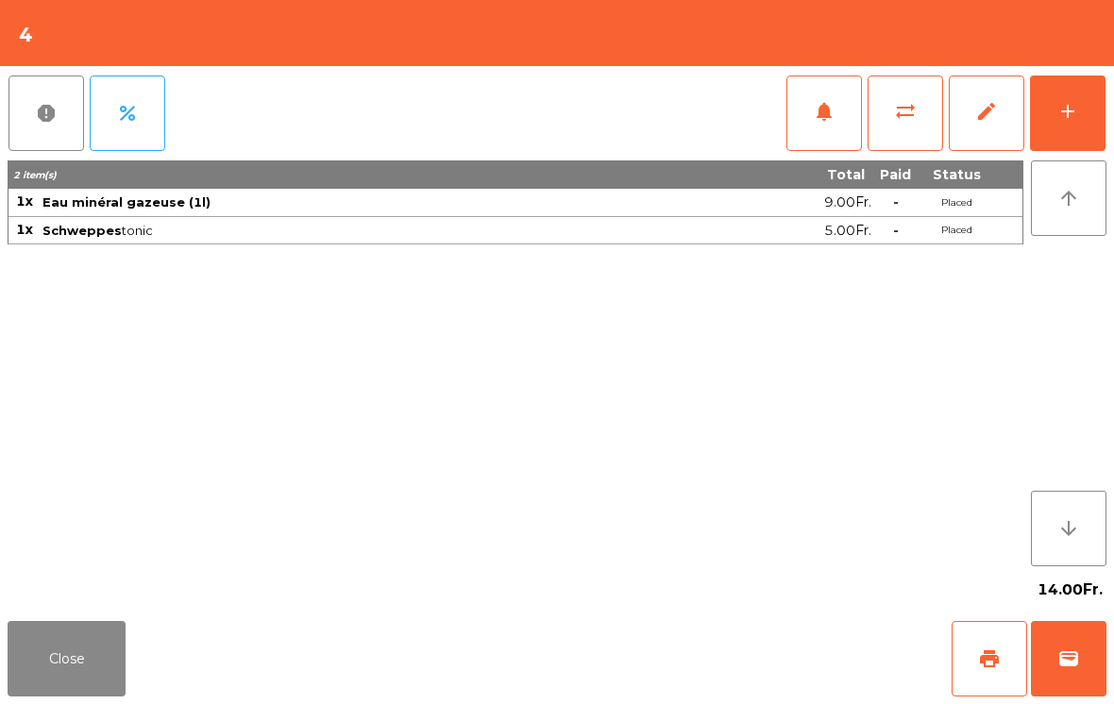
click at [1084, 108] on button "add" at bounding box center [1068, 114] width 76 height 76
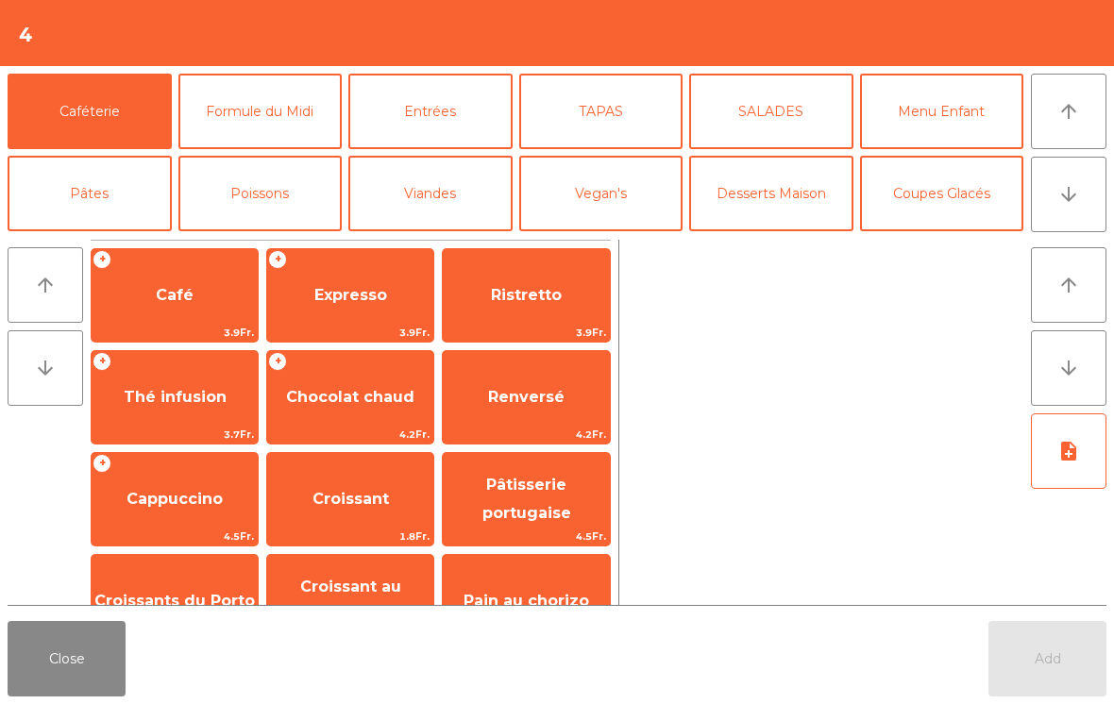
click at [297, 177] on button "Poissons" at bounding box center [260, 194] width 164 height 76
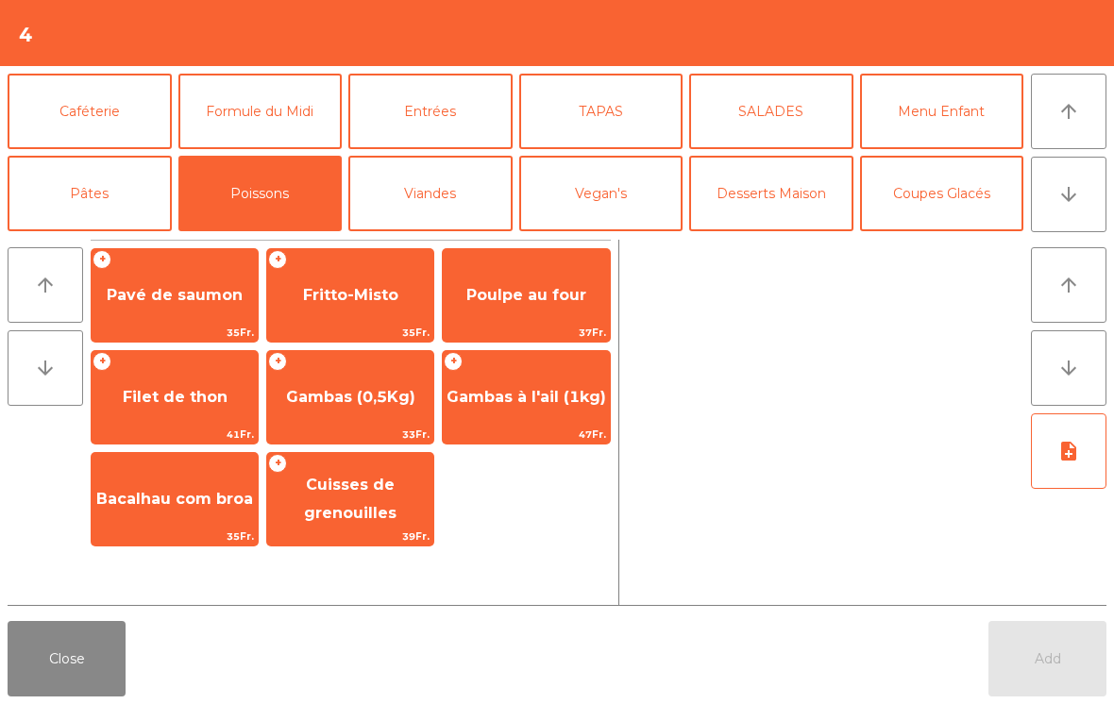
click at [199, 286] on span "Pavé de saumon" at bounding box center [175, 295] width 136 height 18
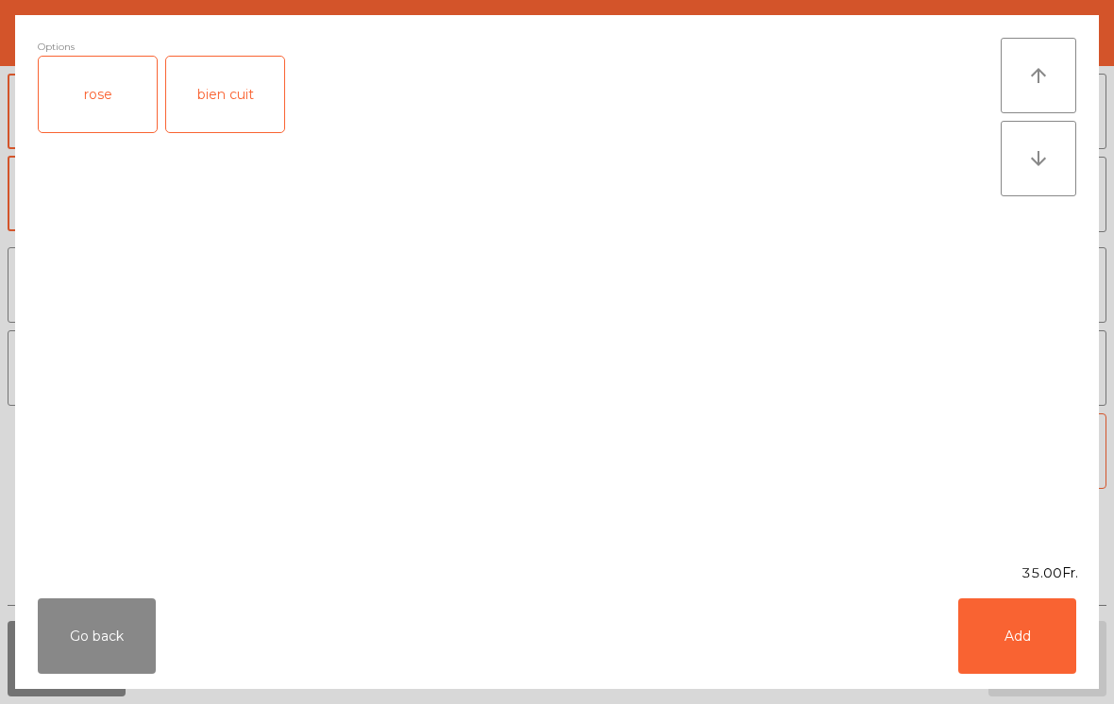
click at [249, 90] on div "bien cuit" at bounding box center [225, 95] width 118 height 76
click at [1036, 627] on button "Add" at bounding box center [1017, 637] width 118 height 76
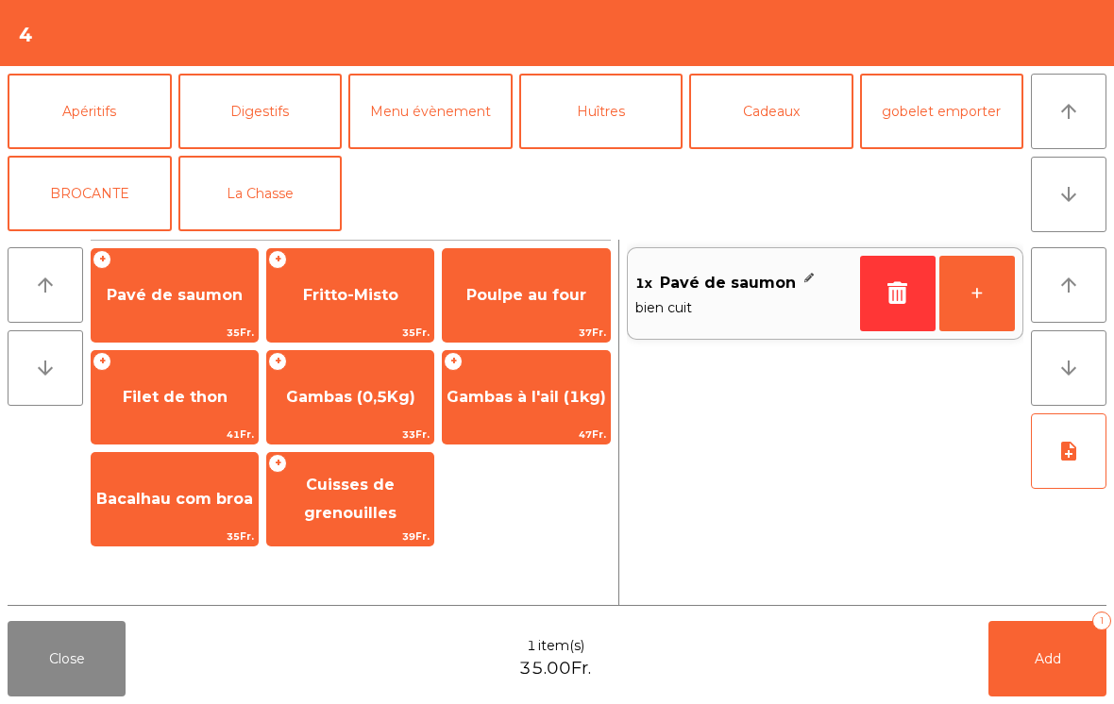
scroll to position [246, 0]
click at [270, 186] on button "La Chasse" at bounding box center [260, 194] width 164 height 76
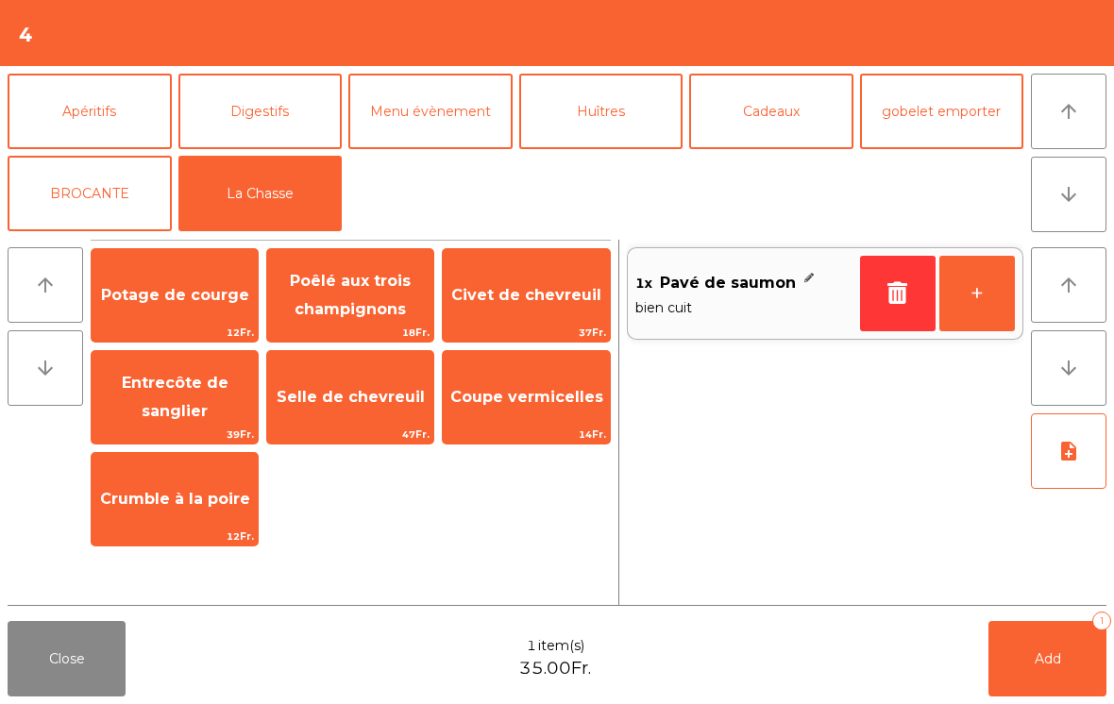
click at [187, 299] on span "Potage de courge" at bounding box center [175, 295] width 148 height 18
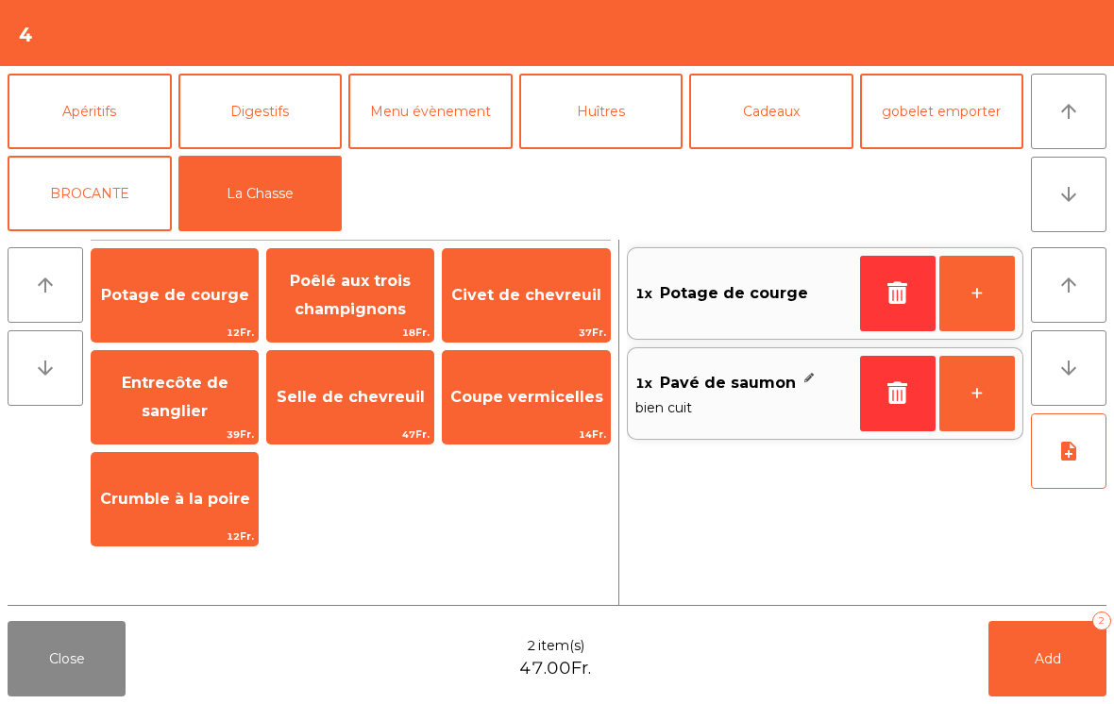
click at [535, 280] on span "Civet de chevreuil" at bounding box center [526, 295] width 166 height 51
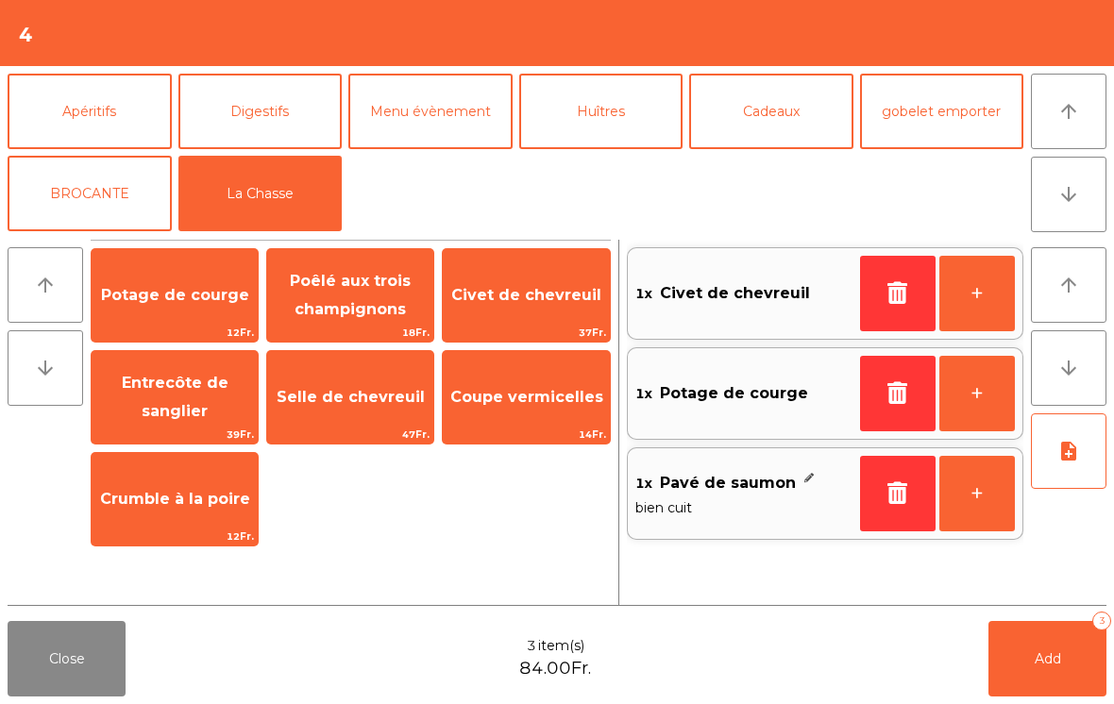
click at [1057, 461] on button "note_add" at bounding box center [1069, 452] width 76 height 76
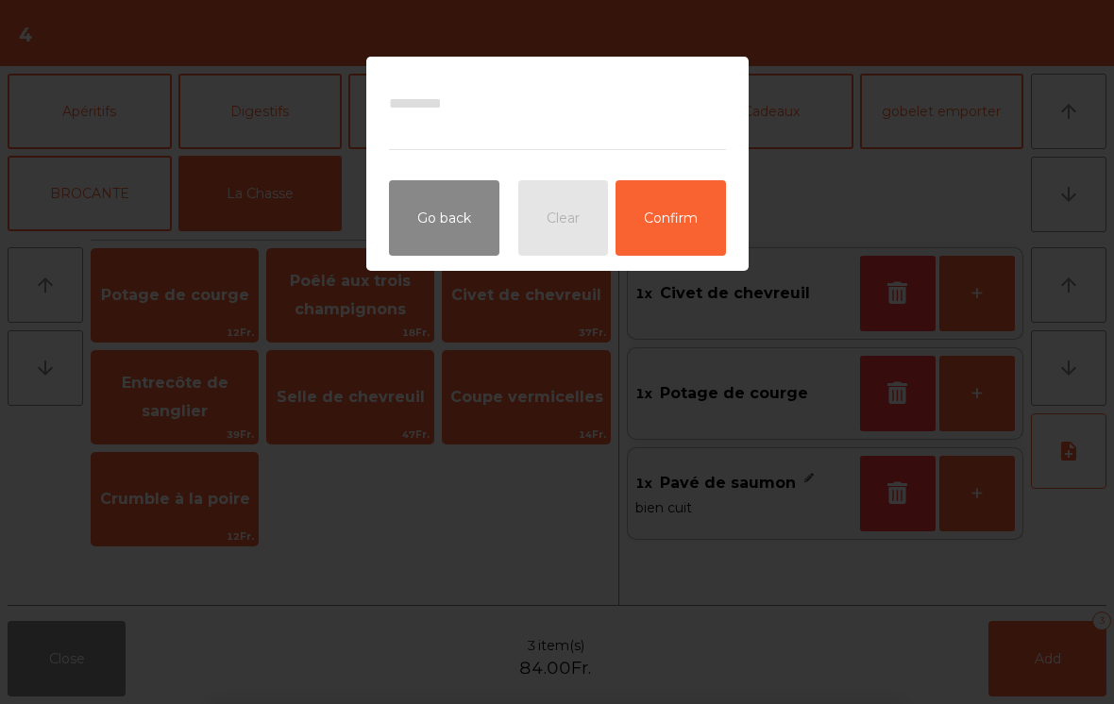
click at [430, 208] on button "Go back" at bounding box center [444, 218] width 110 height 76
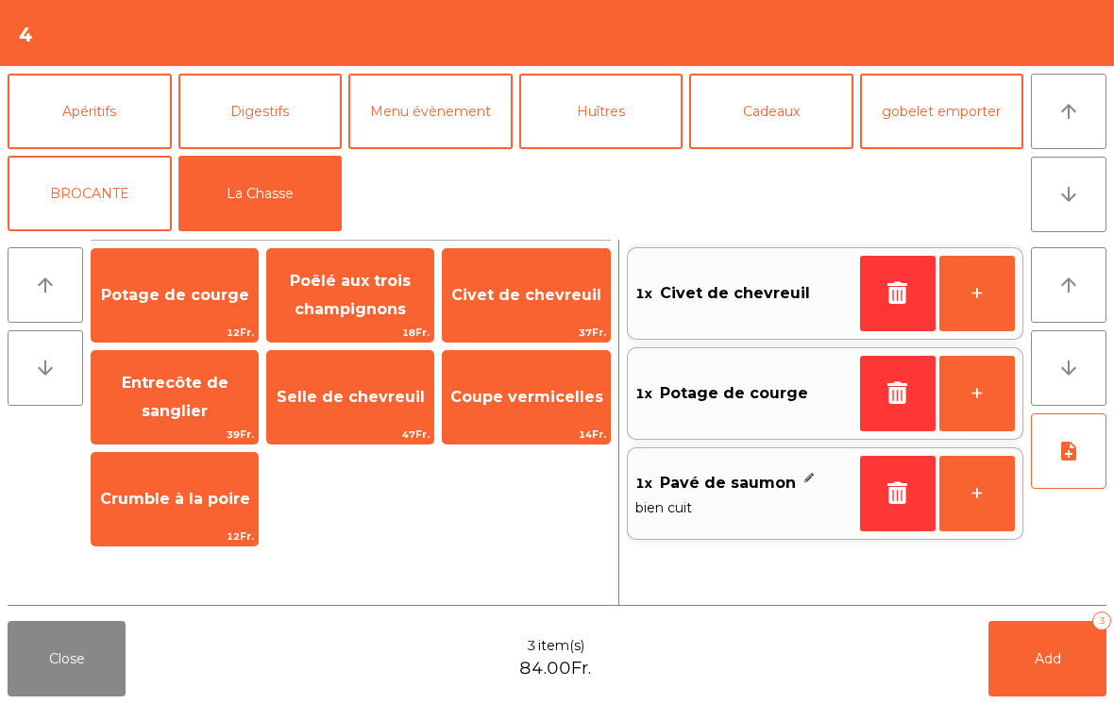
click at [966, 396] on button "+" at bounding box center [978, 394] width 76 height 76
click at [893, 279] on button "-" at bounding box center [898, 294] width 76 height 76
click at [906, 286] on icon "button" at bounding box center [898, 292] width 28 height 23
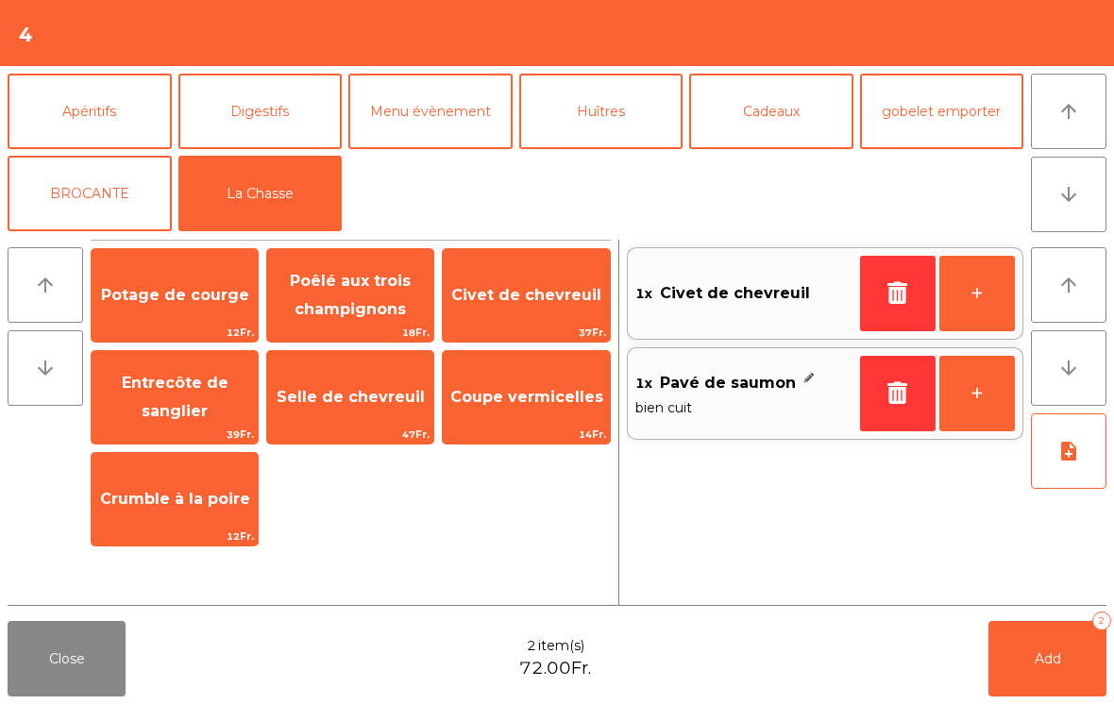
click at [194, 296] on span "Potage de courge" at bounding box center [175, 295] width 148 height 18
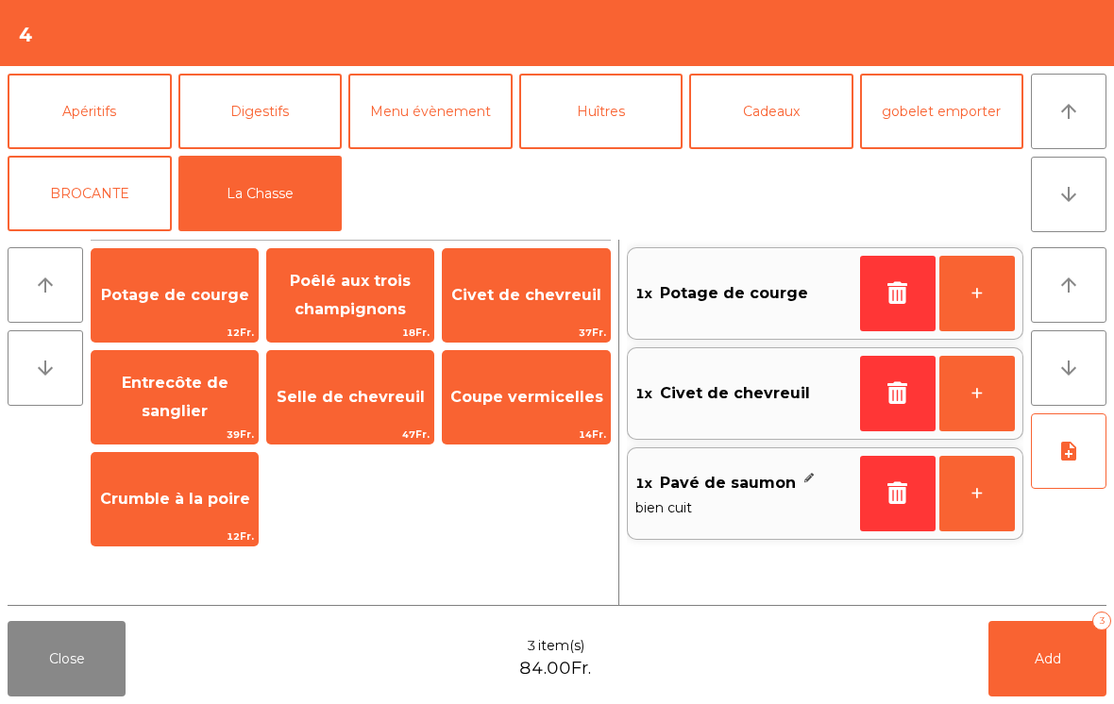
click at [1075, 456] on icon "note_add" at bounding box center [1069, 451] width 23 height 23
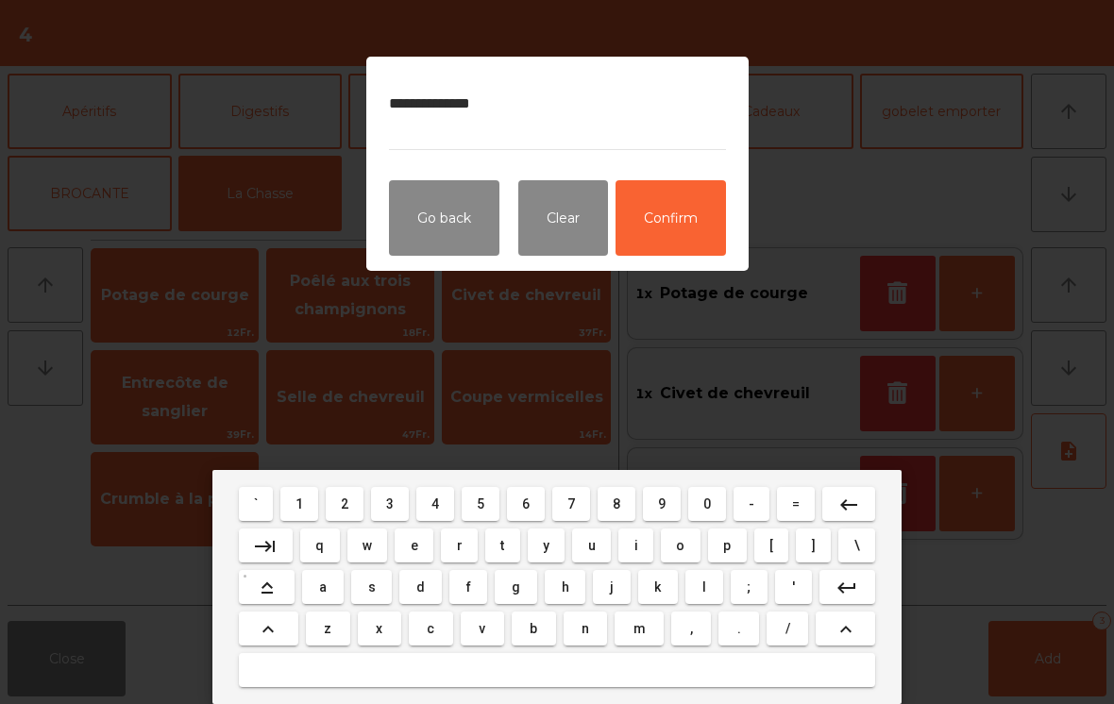
click at [395, 91] on textarea "**********" at bounding box center [557, 114] width 337 height 71
click at [396, 93] on textarea "**********" at bounding box center [557, 114] width 337 height 71
click at [397, 100] on textarea "**********" at bounding box center [557, 114] width 337 height 71
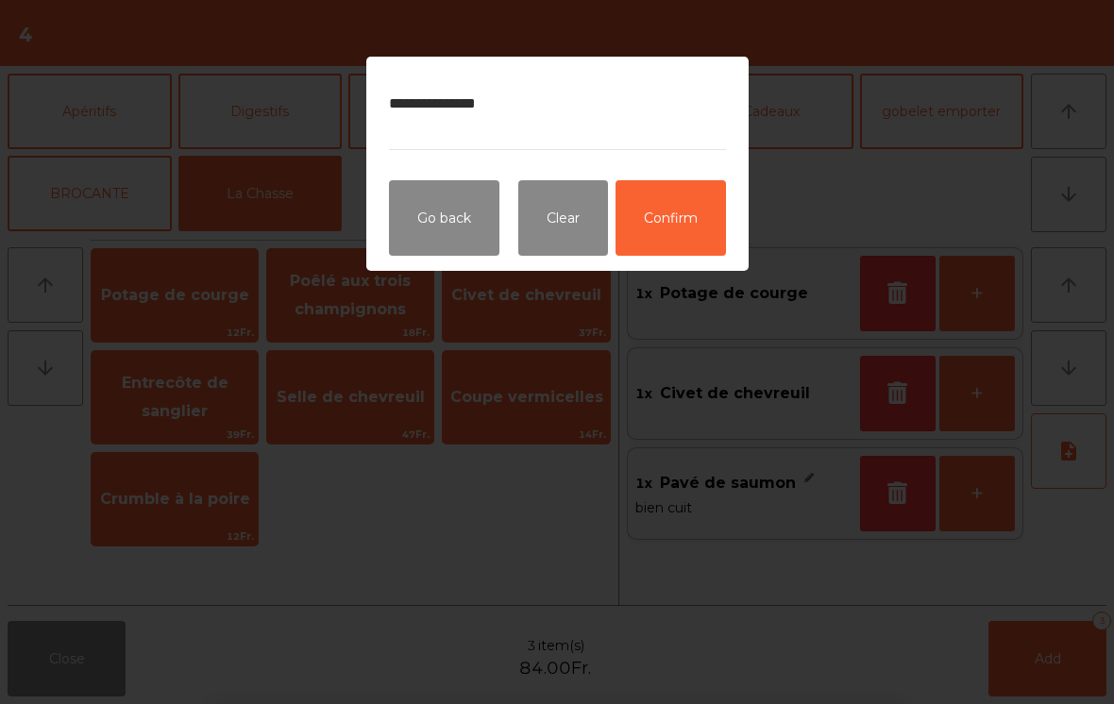
click at [383, 95] on div "**********" at bounding box center [557, 111] width 382 height 109
click at [403, 108] on textarea "**********" at bounding box center [557, 114] width 337 height 71
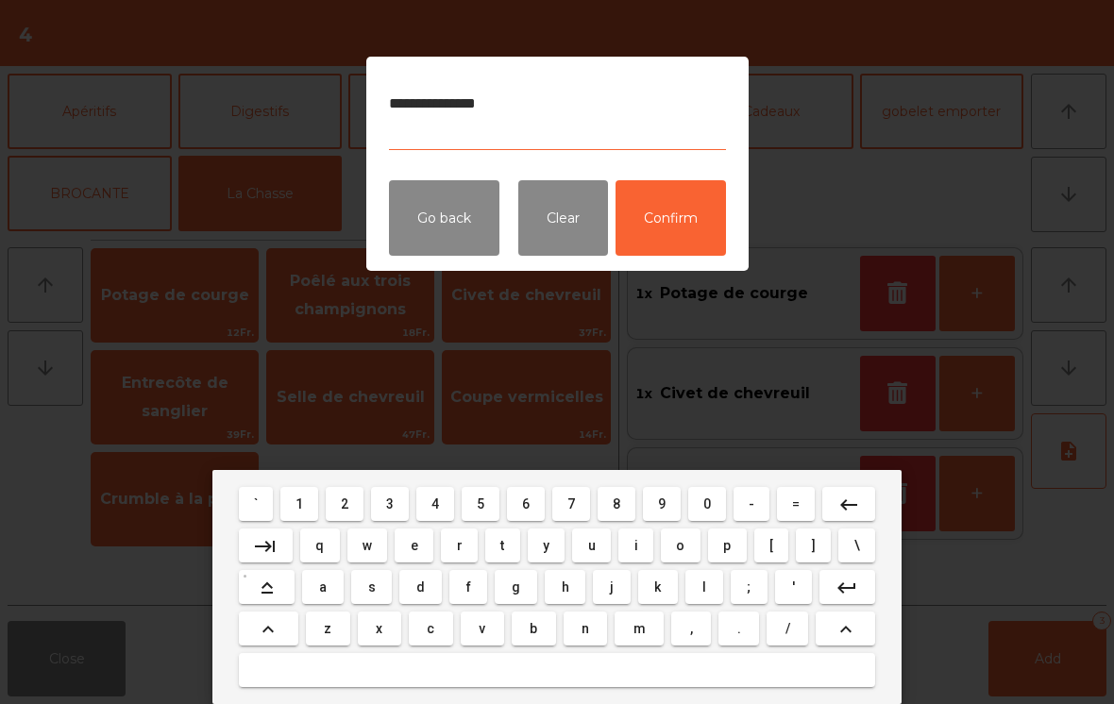
click at [400, 100] on textarea "**********" at bounding box center [557, 114] width 337 height 71
click at [389, 105] on textarea "**********" at bounding box center [557, 114] width 337 height 71
click at [396, 110] on textarea "**********" at bounding box center [557, 114] width 337 height 71
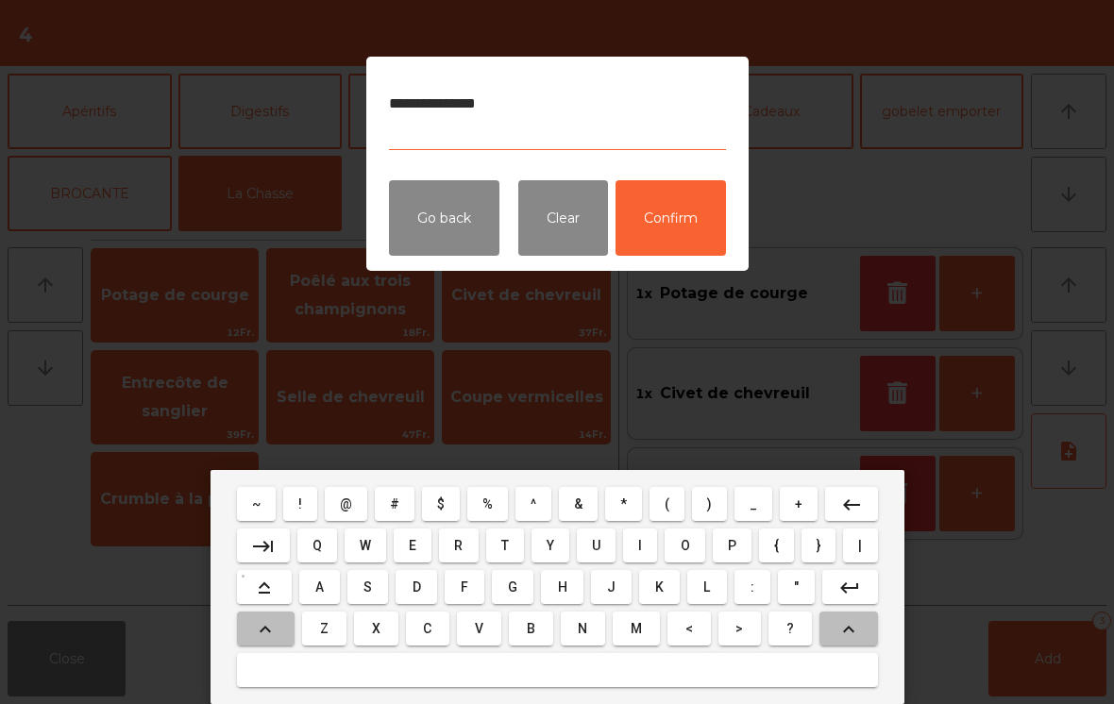
click at [398, 100] on textarea "**********" at bounding box center [557, 114] width 337 height 71
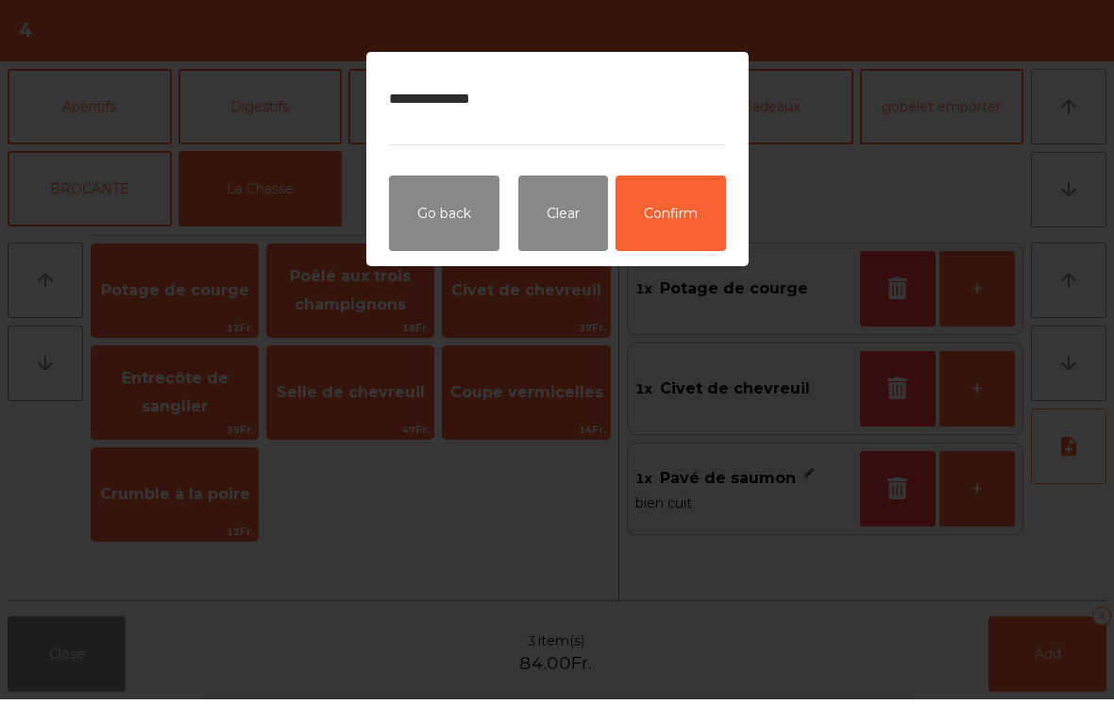
click at [377, 104] on div "**********" at bounding box center [557, 111] width 382 height 109
click at [398, 113] on textarea "**********" at bounding box center [557, 114] width 337 height 71
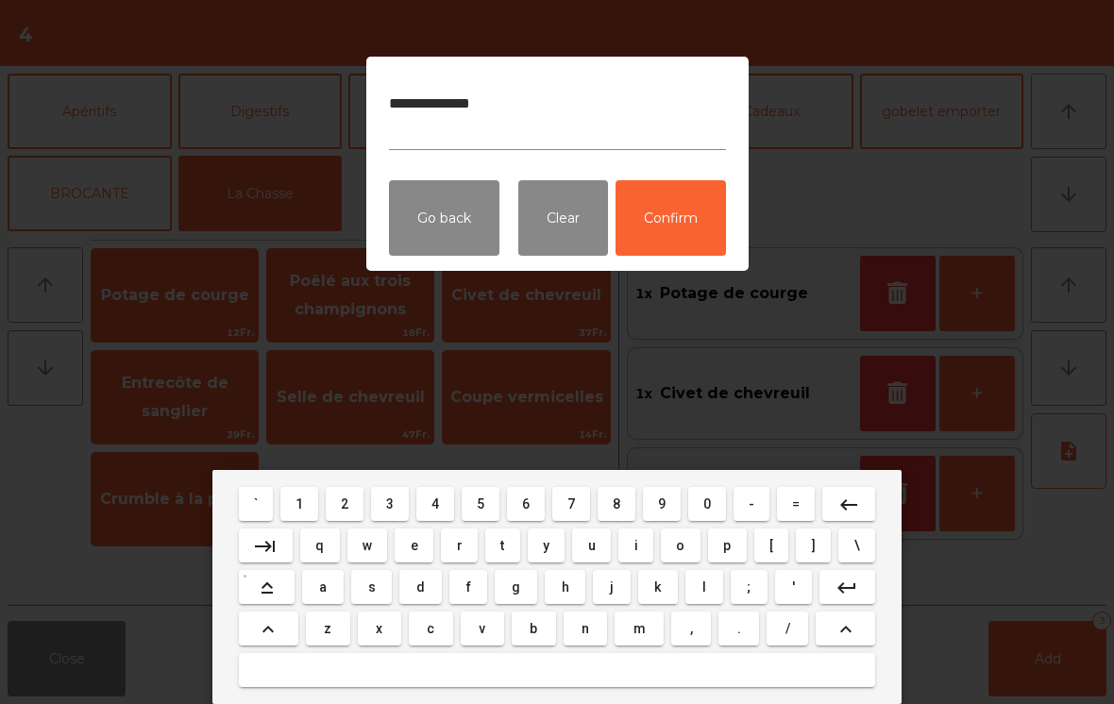
click at [389, 116] on textarea "**********" at bounding box center [557, 114] width 337 height 71
click at [402, 101] on textarea "**********" at bounding box center [557, 114] width 337 height 71
type textarea "**********"
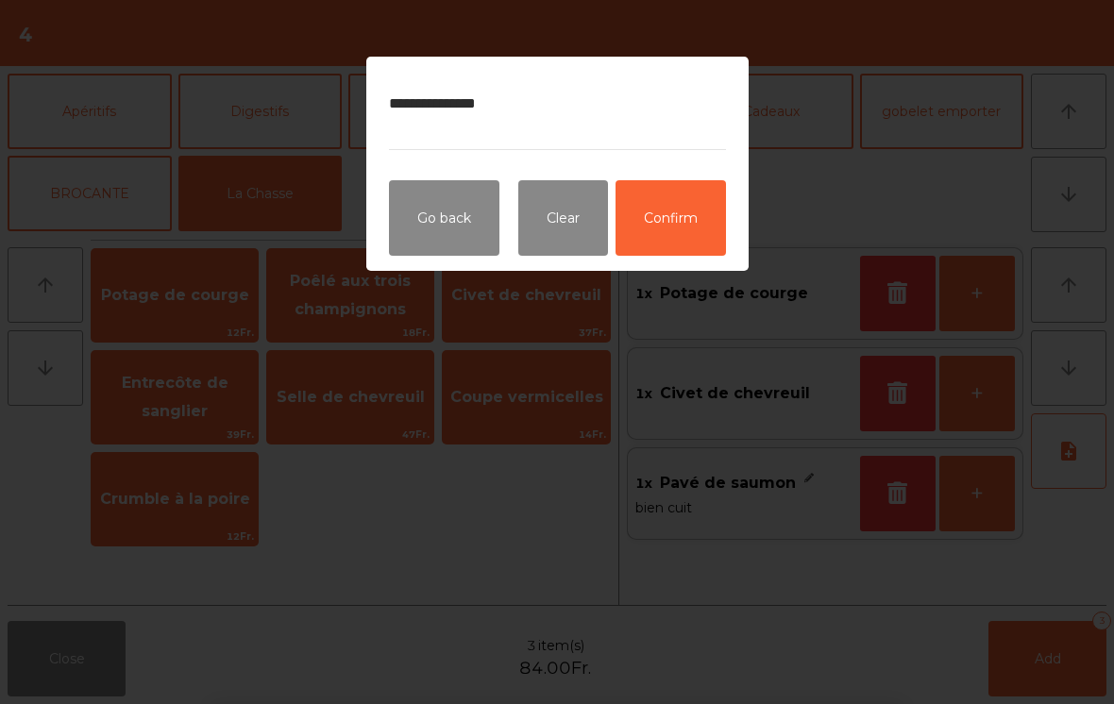
click at [672, 222] on button "Confirm" at bounding box center [671, 218] width 110 height 76
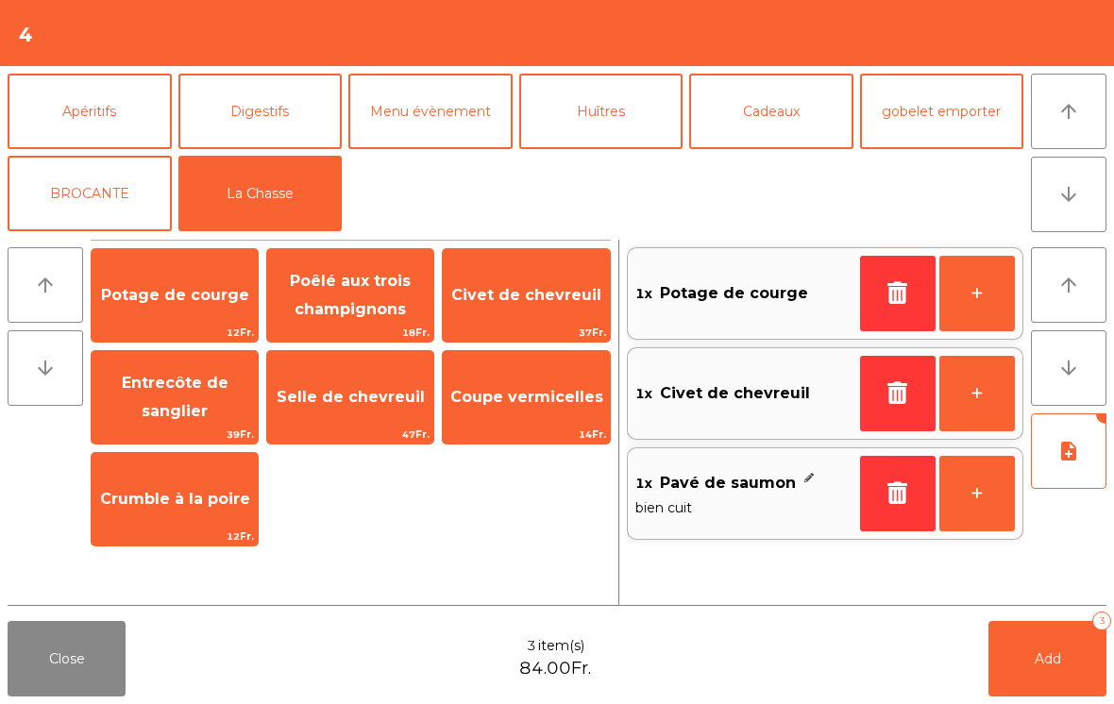
click at [1055, 659] on span "Add" at bounding box center [1048, 659] width 26 height 17
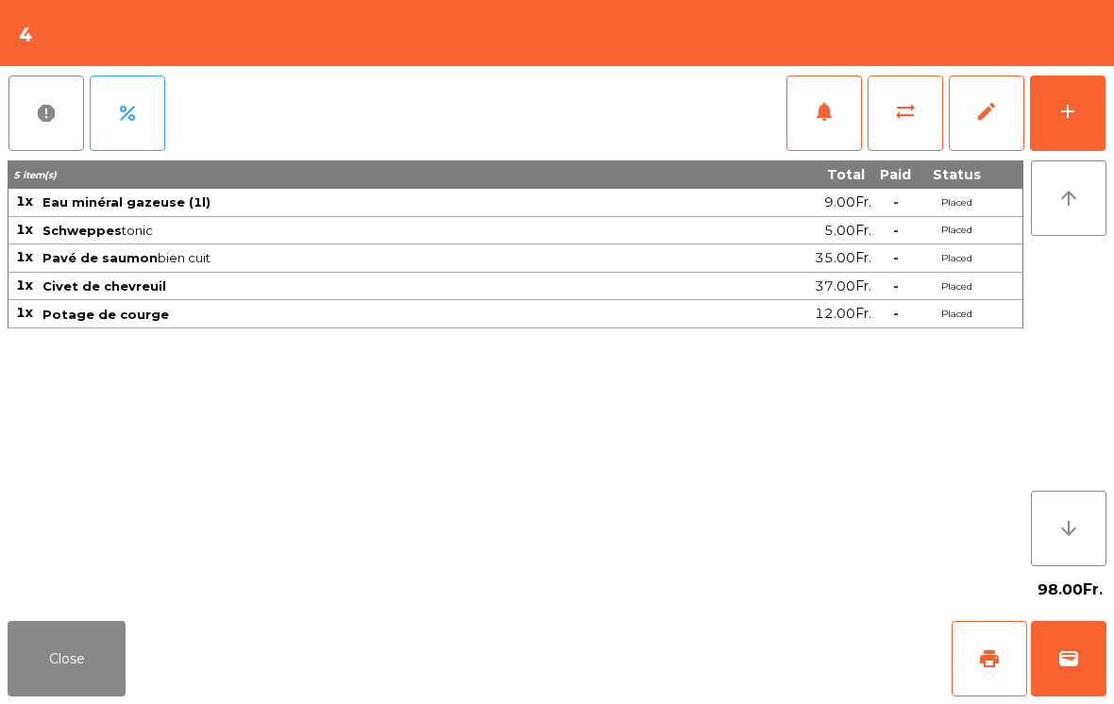
click at [83, 640] on button "Close" at bounding box center [67, 659] width 118 height 76
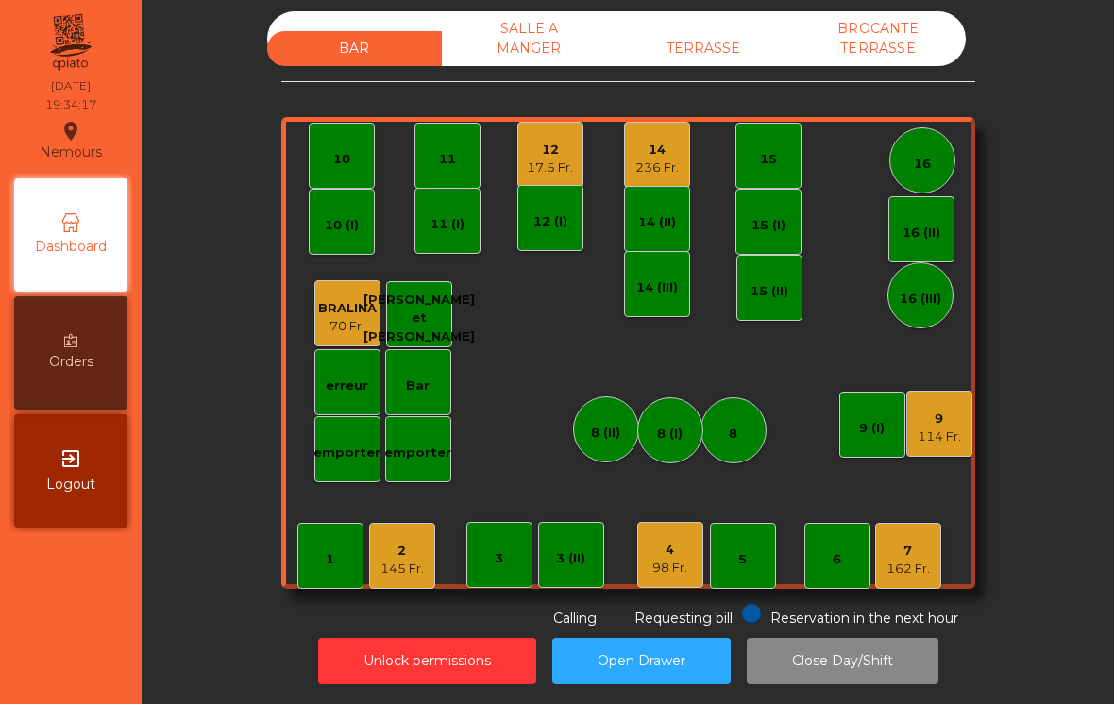
click at [953, 439] on div "9 114 Fr." at bounding box center [939, 424] width 66 height 66
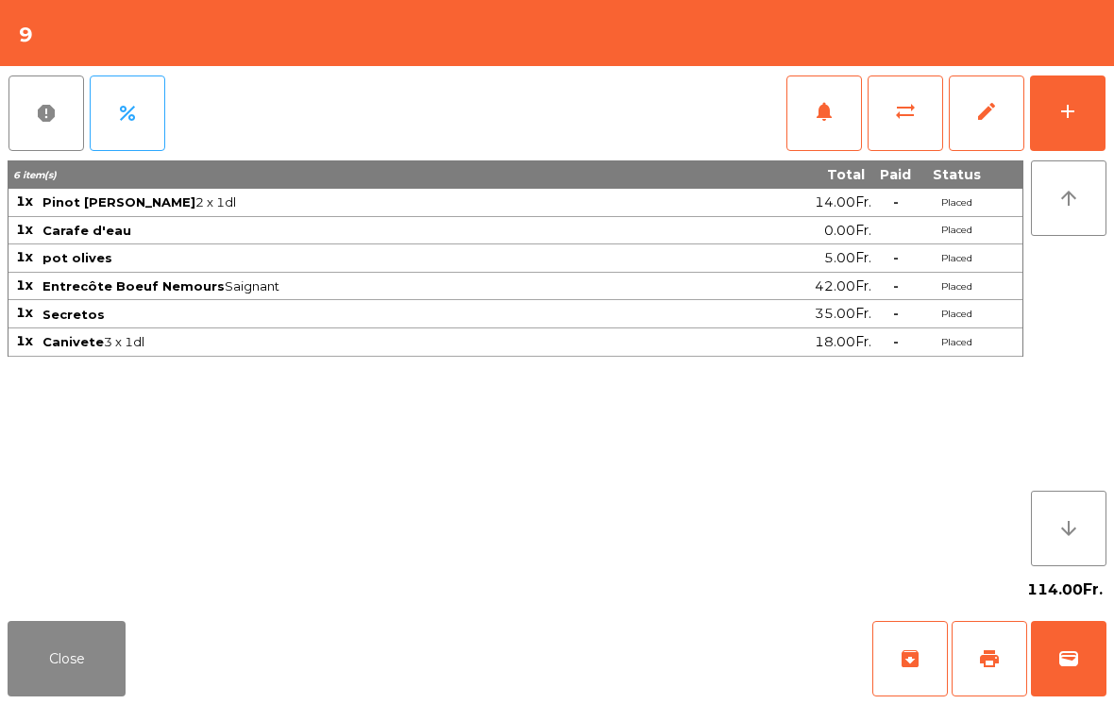
click at [1055, 134] on button "add" at bounding box center [1068, 114] width 76 height 76
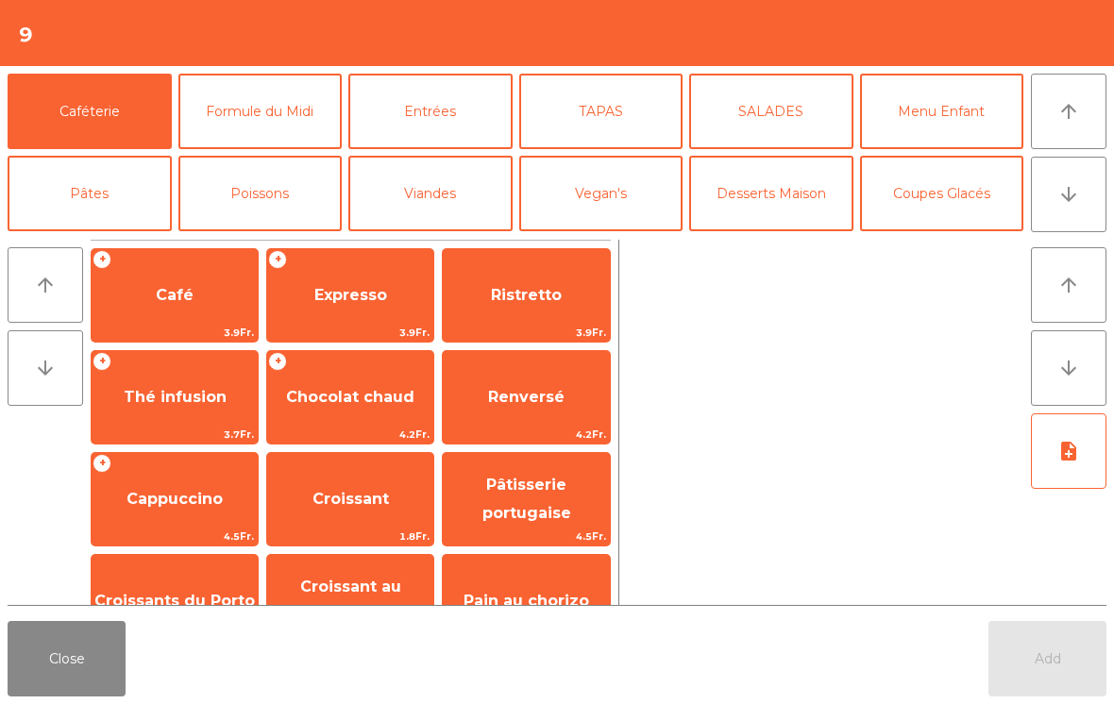
click at [419, 121] on button "Entrées" at bounding box center [430, 112] width 164 height 76
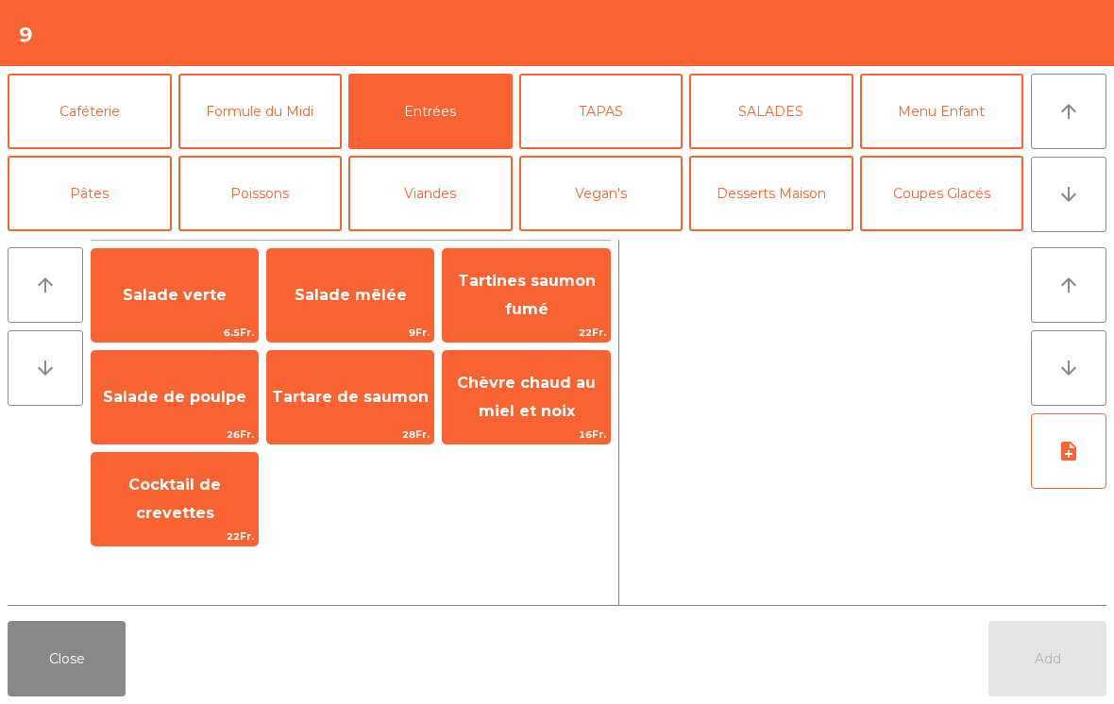
click at [137, 316] on span "Salade verte" at bounding box center [175, 295] width 166 height 51
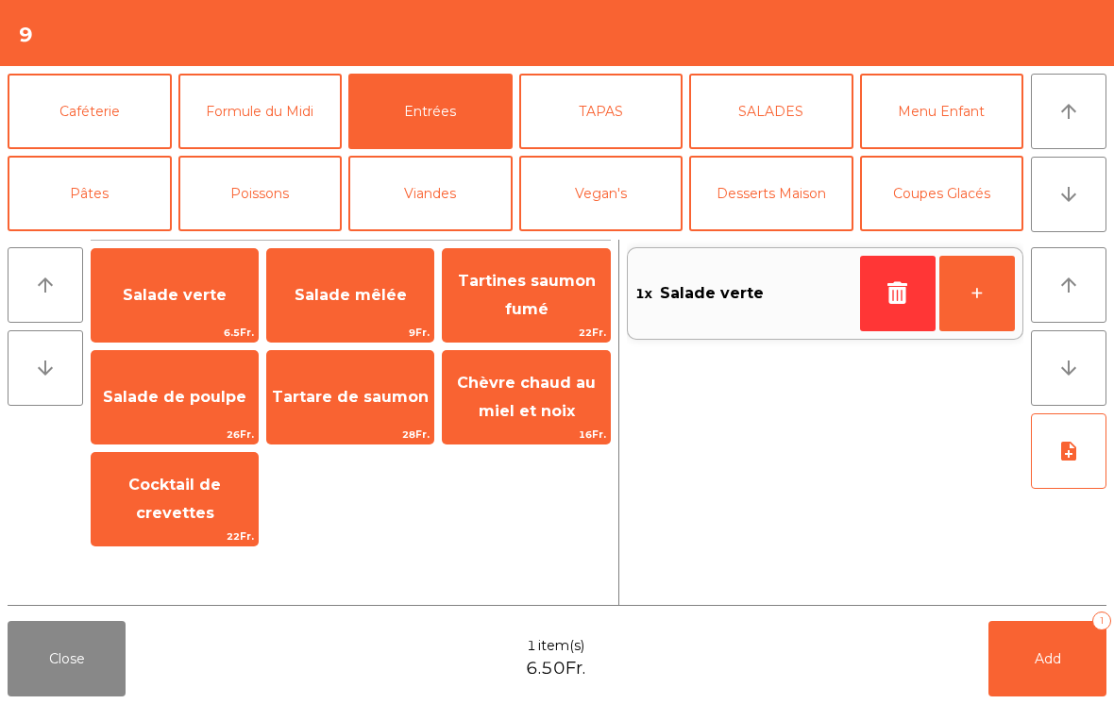
click at [968, 295] on button "+" at bounding box center [978, 294] width 76 height 76
click at [1039, 669] on button "Add 2" at bounding box center [1048, 659] width 118 height 76
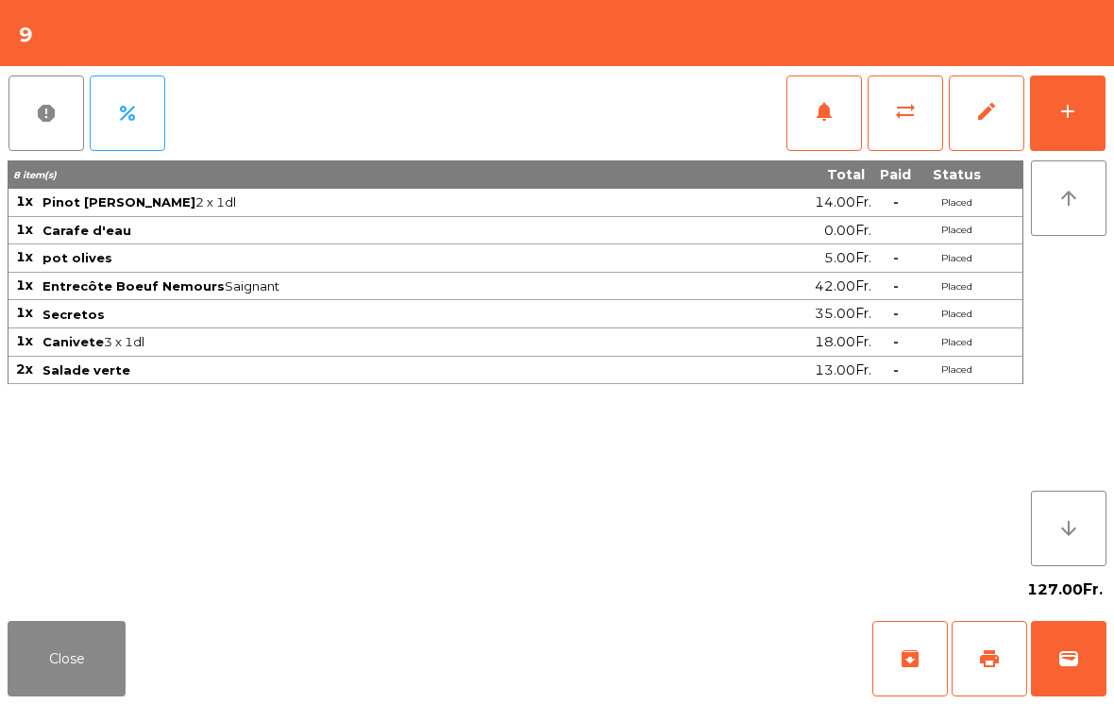
click at [42, 685] on button "Close" at bounding box center [67, 659] width 118 height 76
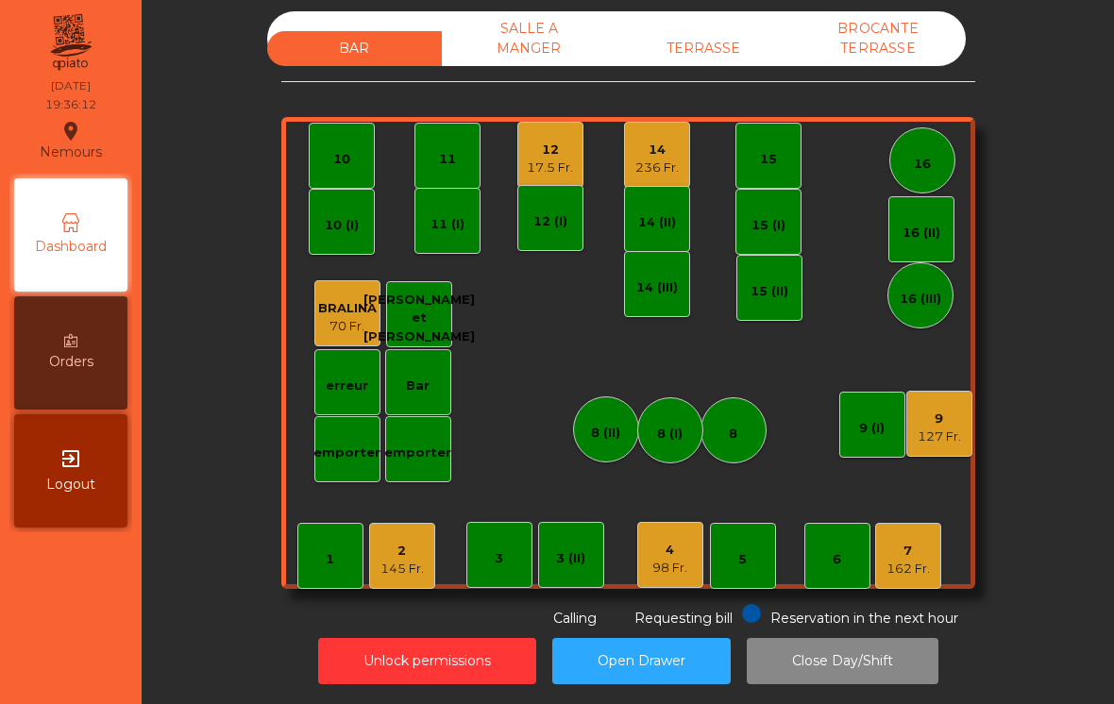
click at [540, 159] on div "17.5 Fr." at bounding box center [550, 168] width 46 height 19
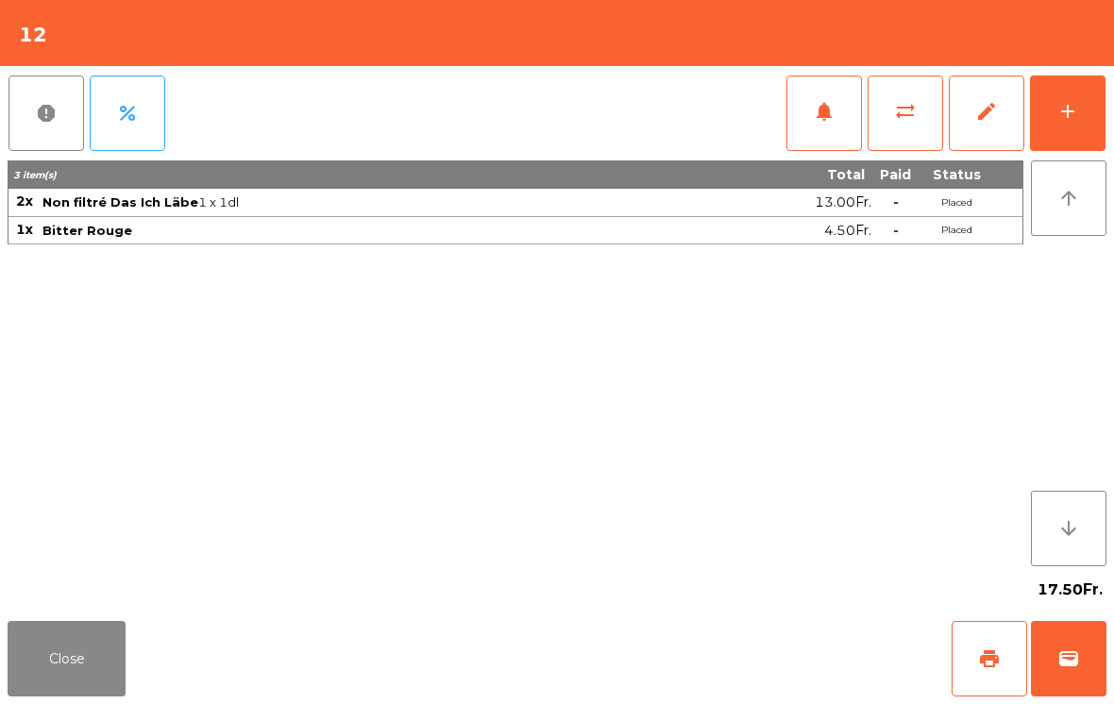
click at [1069, 109] on div "add" at bounding box center [1068, 111] width 23 height 23
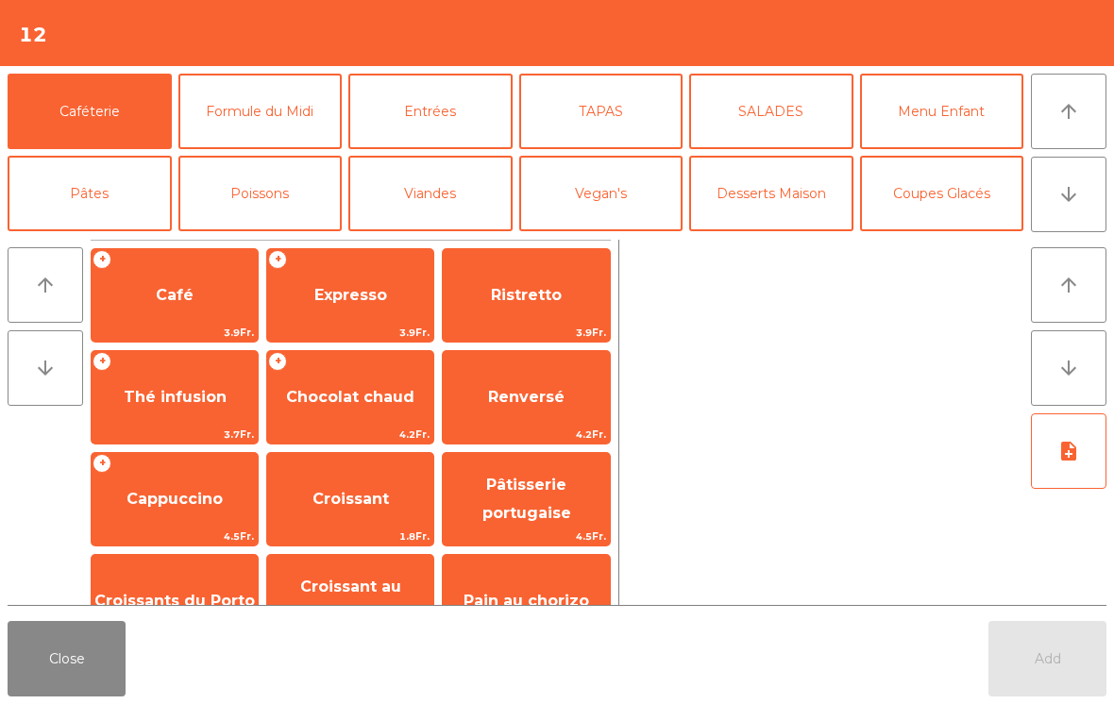
click at [1058, 203] on icon "arrow_downward" at bounding box center [1069, 194] width 23 height 23
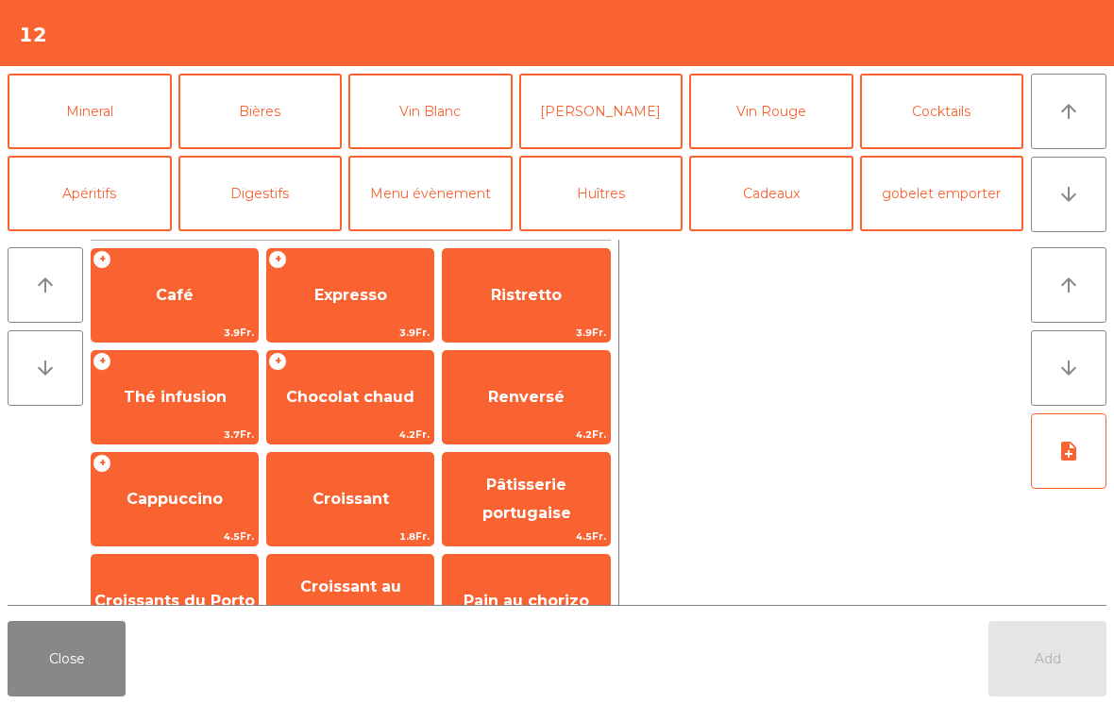
click at [759, 126] on button "Vin Rouge" at bounding box center [771, 112] width 164 height 76
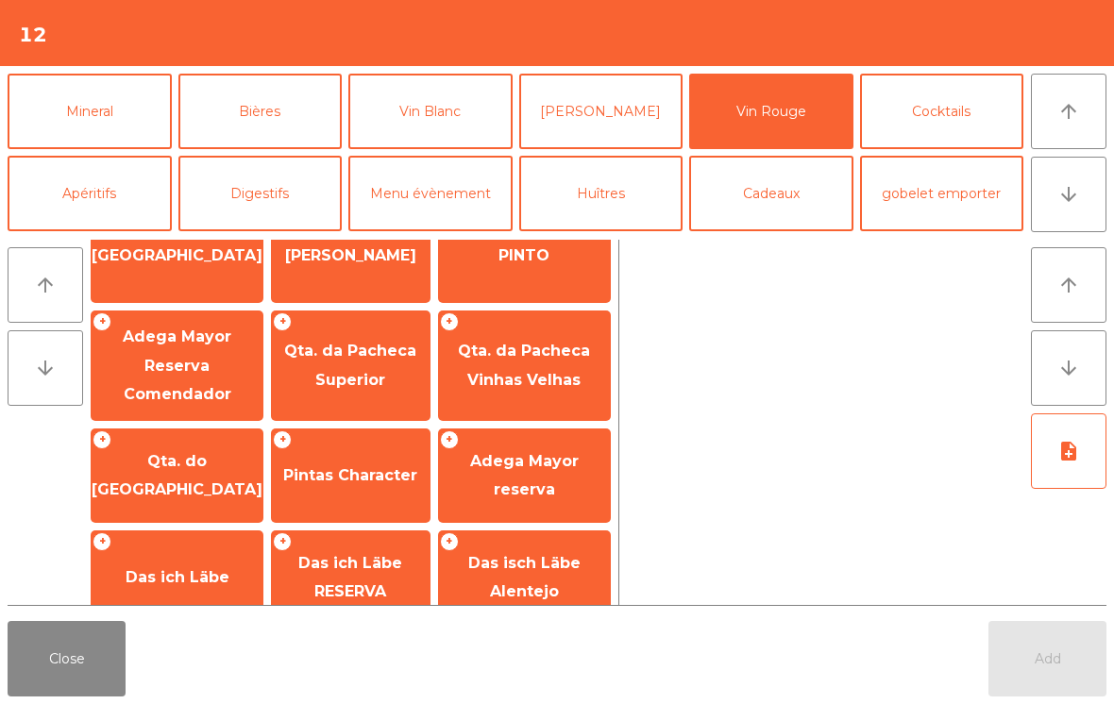
scroll to position [463, 0]
click at [151, 459] on span "Qta. do [GEOGRAPHIC_DATA]" at bounding box center [177, 476] width 171 height 46
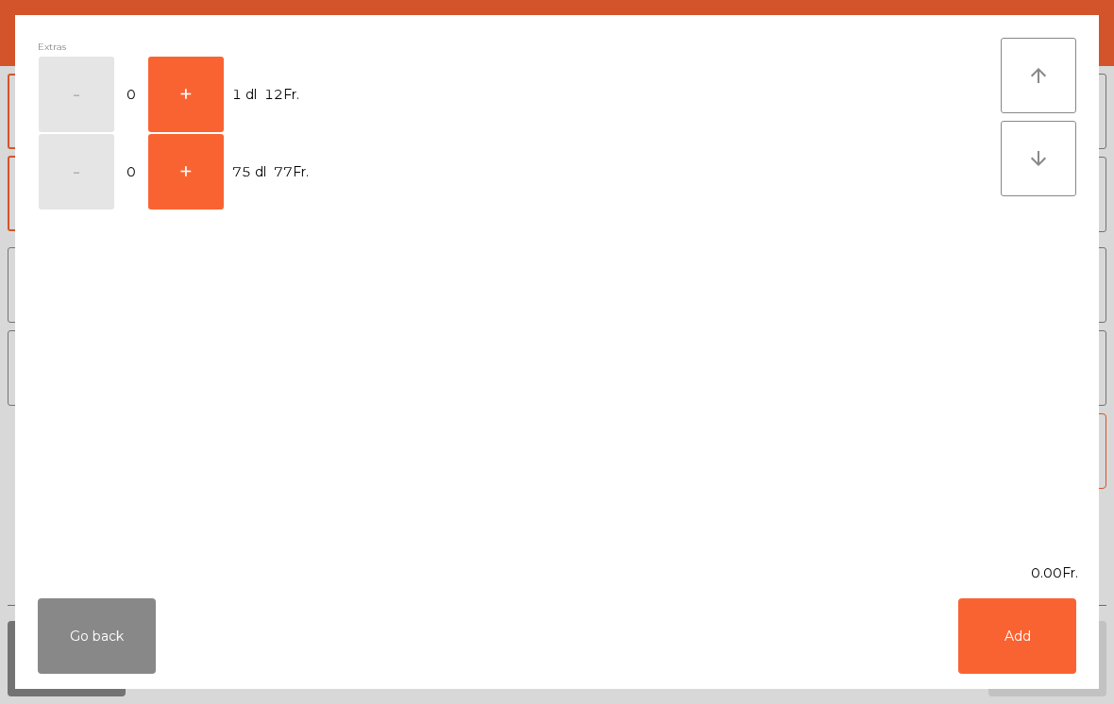
click at [104, 631] on button "Go back" at bounding box center [97, 637] width 118 height 76
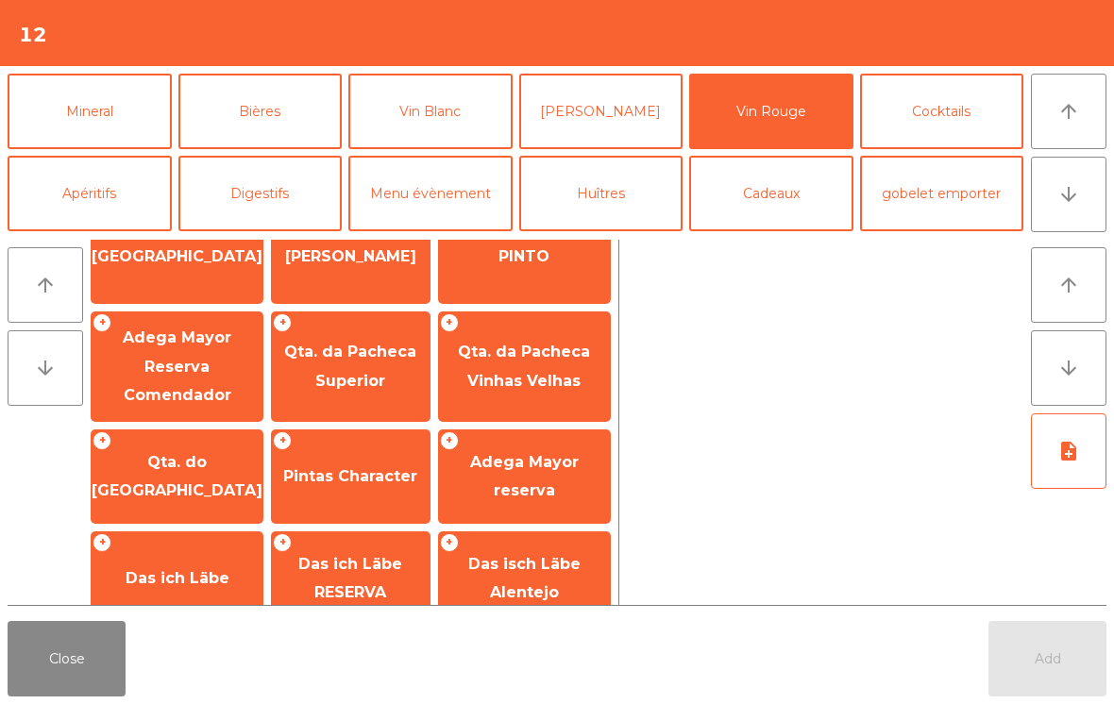
click at [54, 664] on button "Close" at bounding box center [67, 659] width 118 height 76
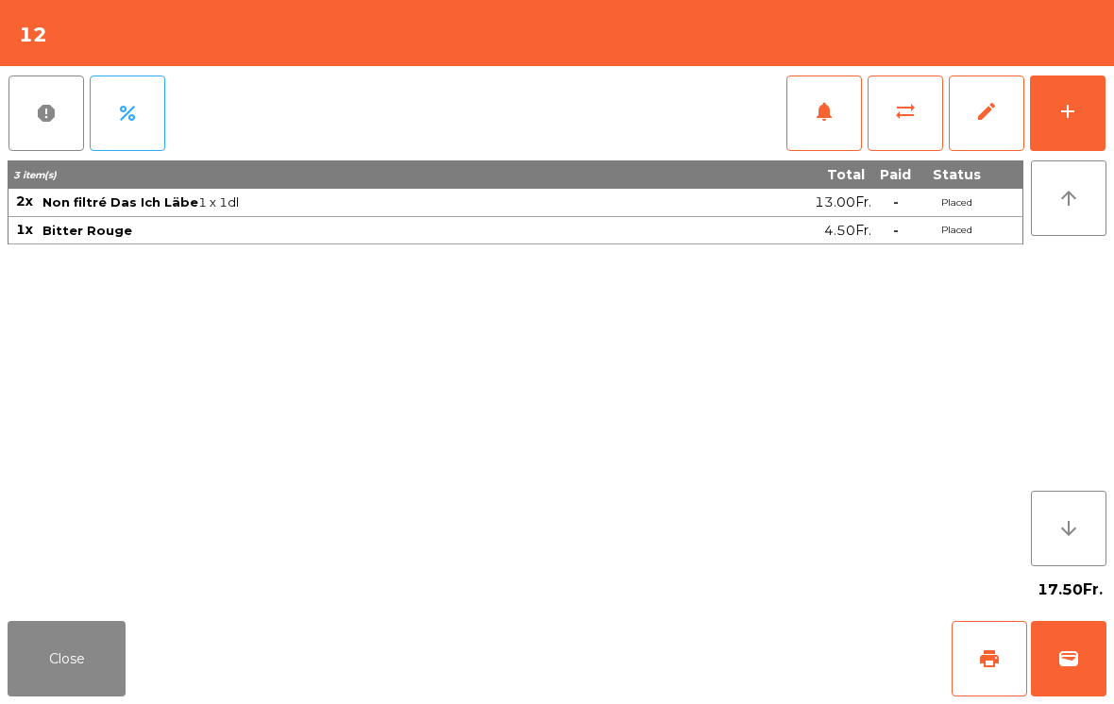
click at [74, 661] on button "Close" at bounding box center [67, 659] width 118 height 76
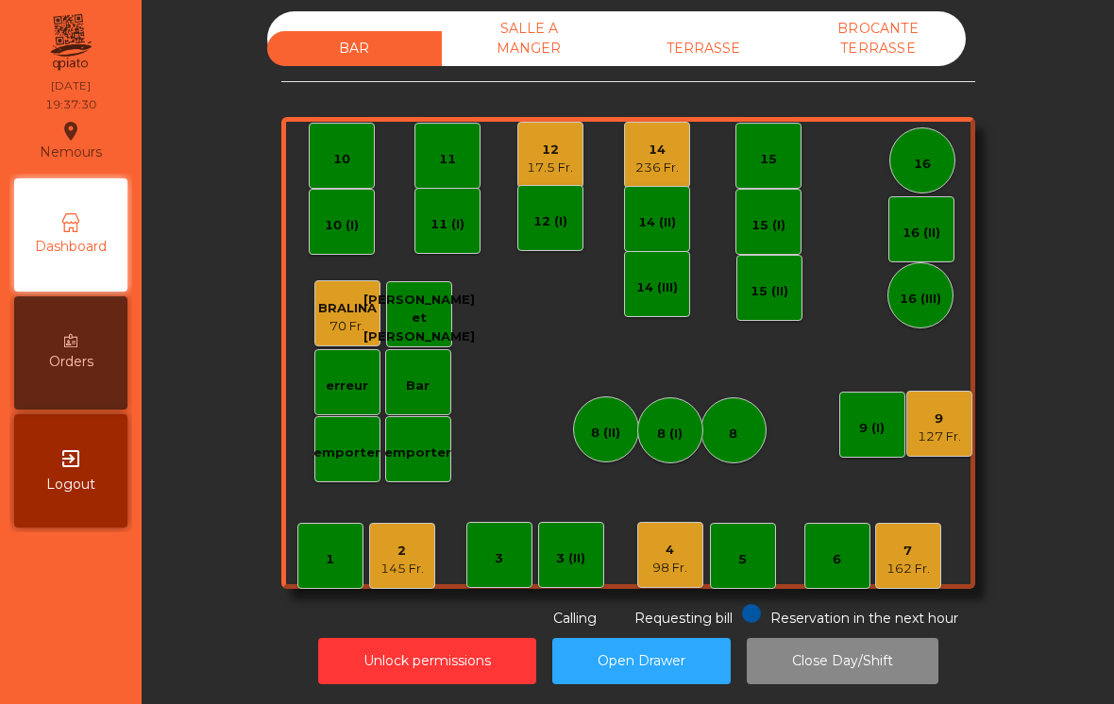
click at [950, 428] on div "127 Fr." at bounding box center [939, 437] width 43 height 19
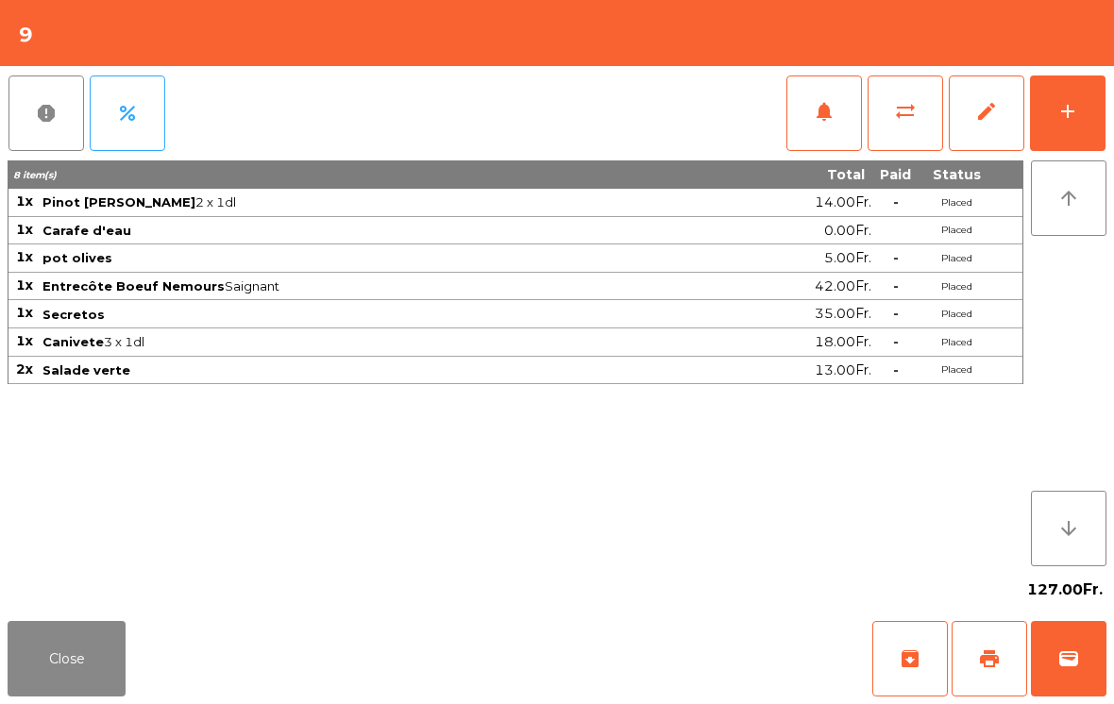
click at [86, 672] on button "Close" at bounding box center [67, 659] width 118 height 76
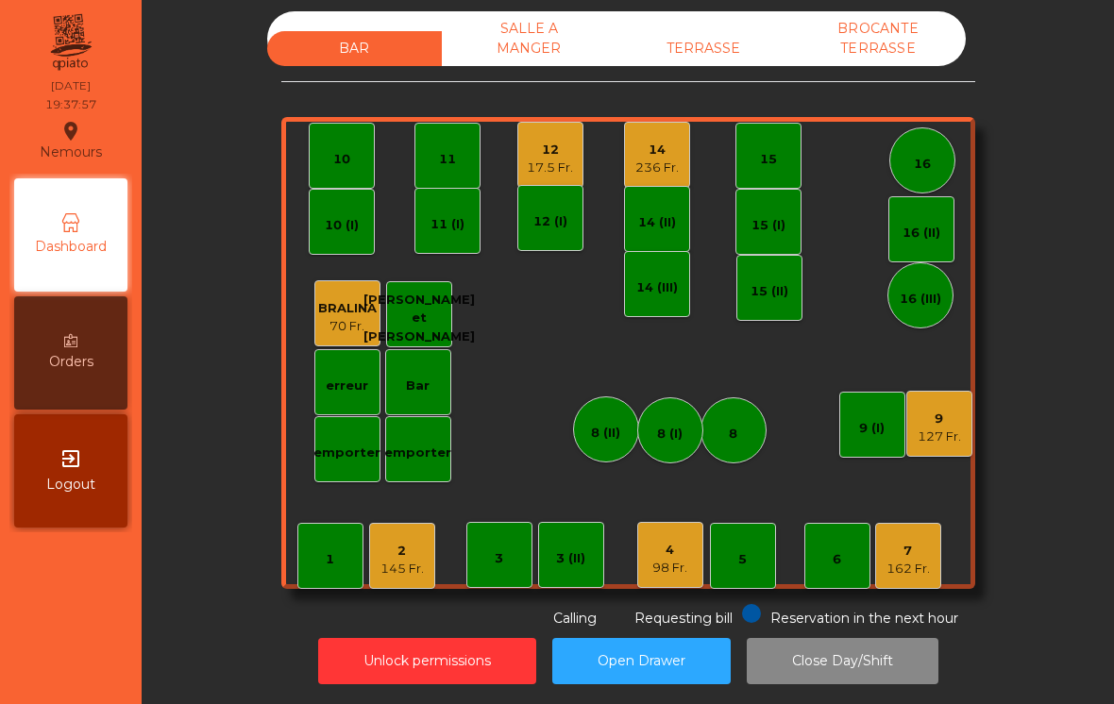
click at [585, 550] on div "3 (II)" at bounding box center [570, 559] width 29 height 19
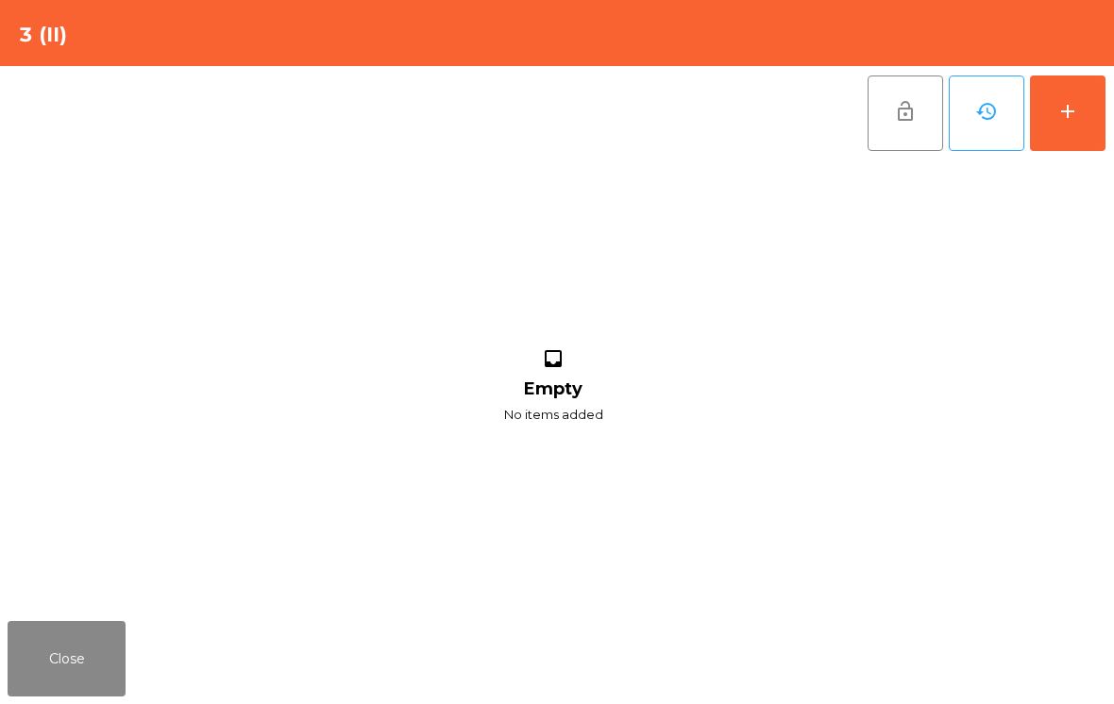
click at [1078, 135] on button "add" at bounding box center [1068, 114] width 76 height 76
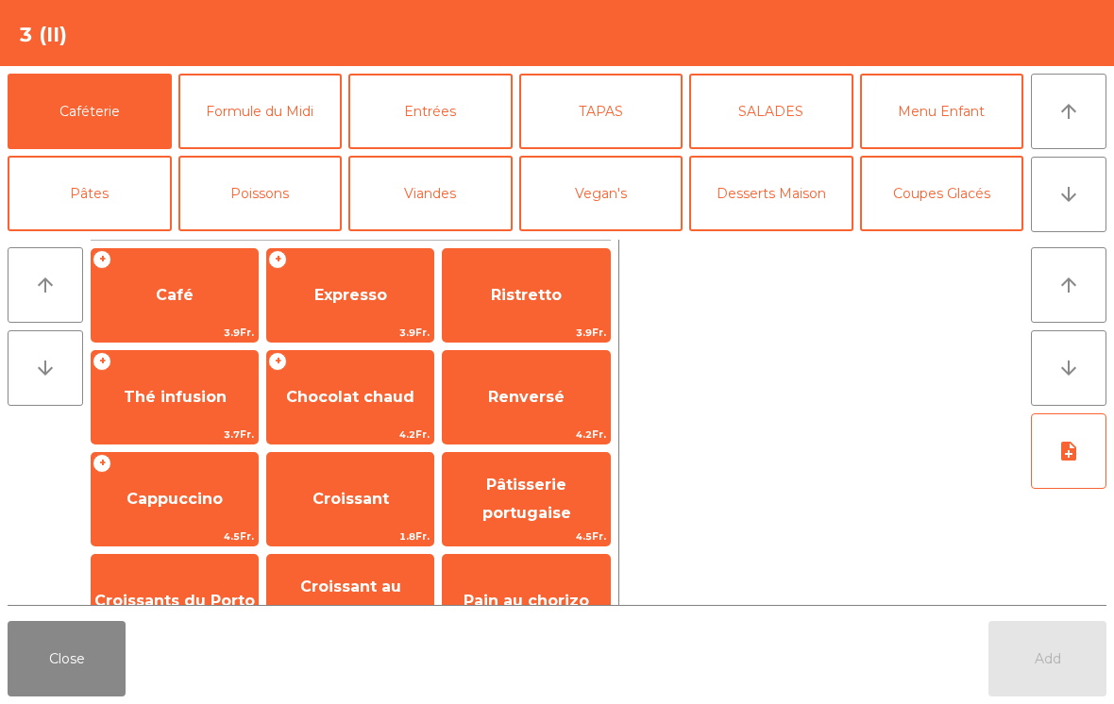
click at [1092, 198] on button "arrow_downward" at bounding box center [1069, 195] width 76 height 76
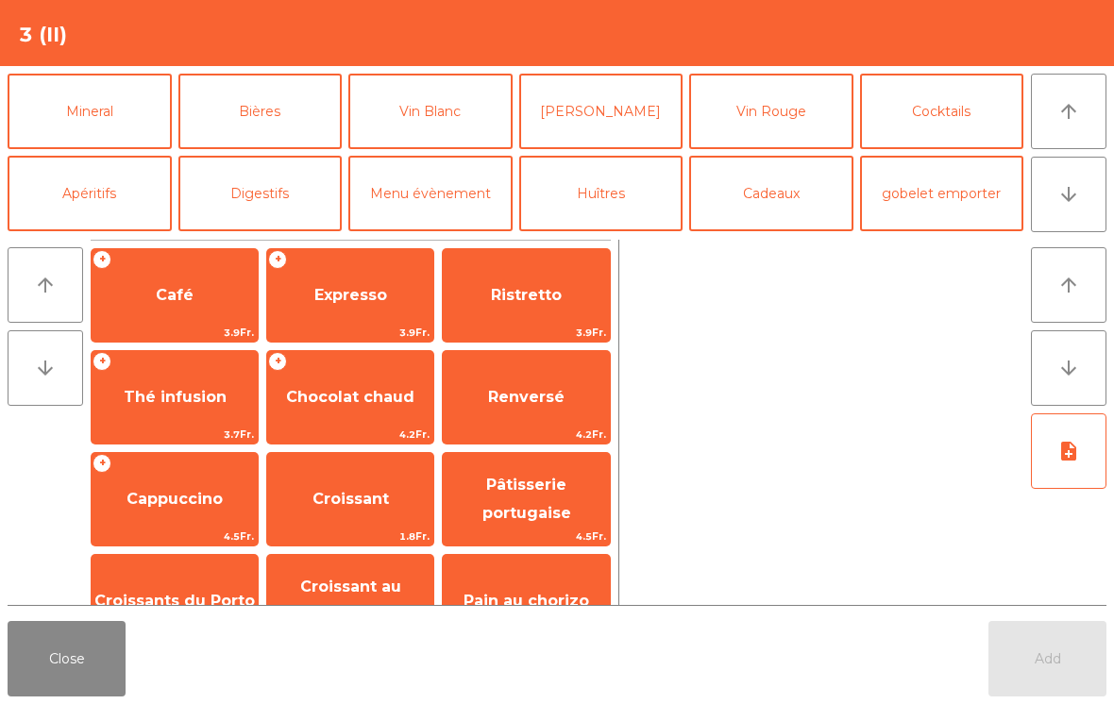
click at [388, 189] on button "Menu évènement" at bounding box center [430, 194] width 164 height 76
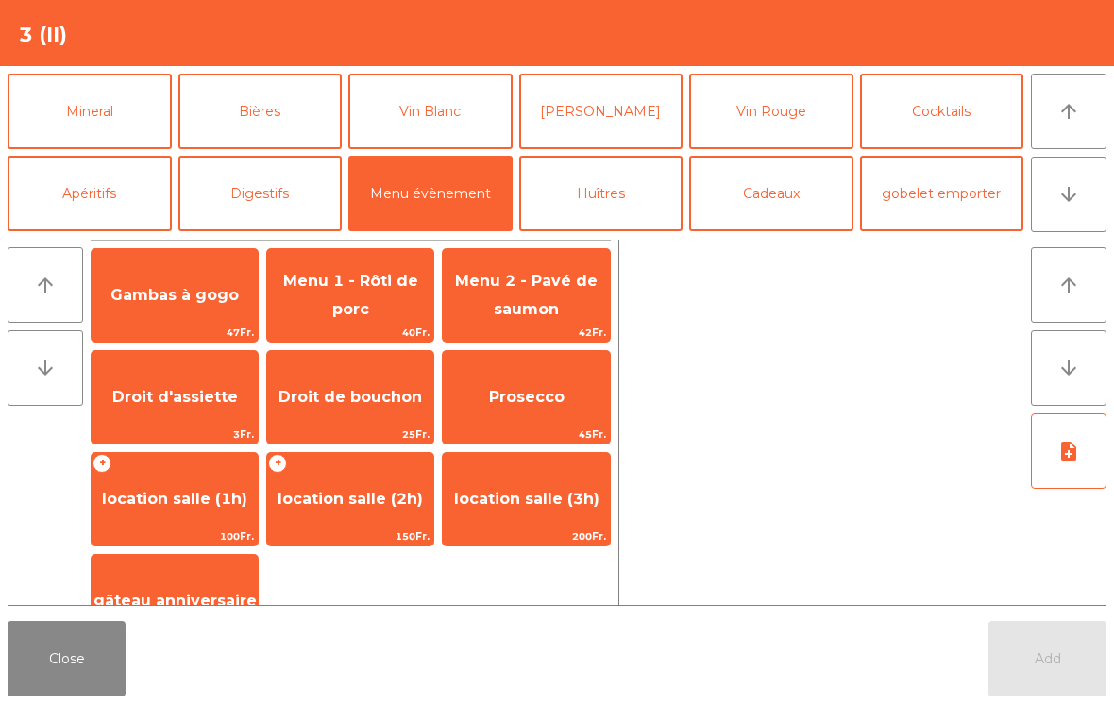
click at [550, 423] on div "Prosecco 45Fr." at bounding box center [526, 397] width 168 height 94
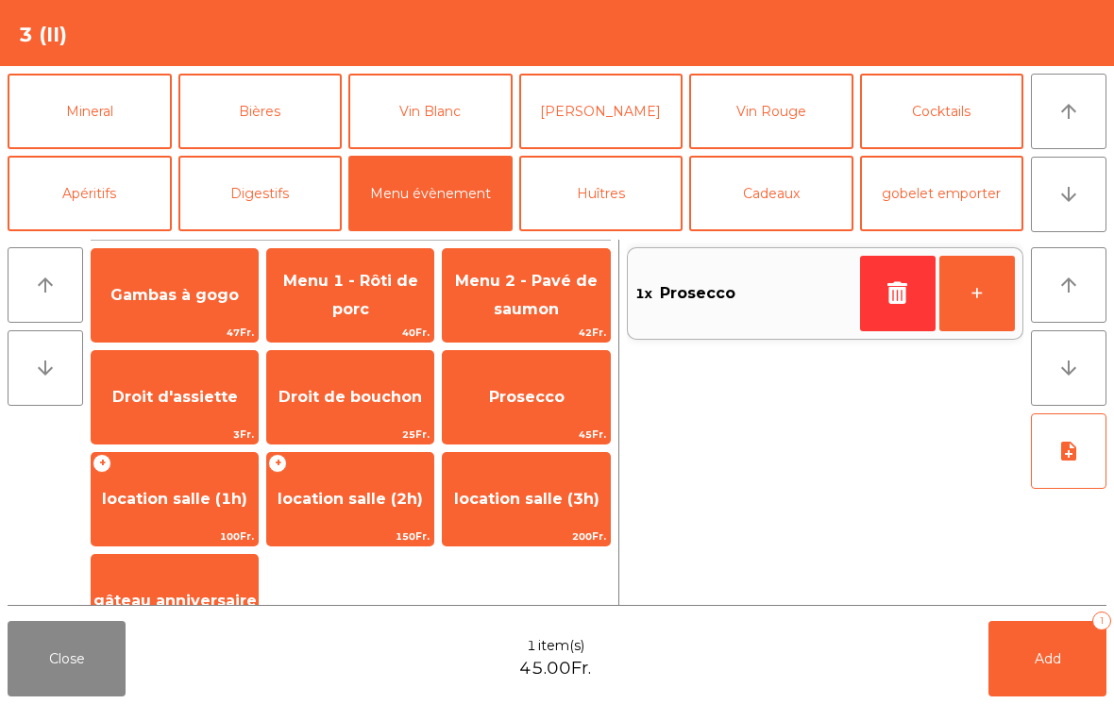
click at [1032, 673] on button "Add 1" at bounding box center [1048, 659] width 118 height 76
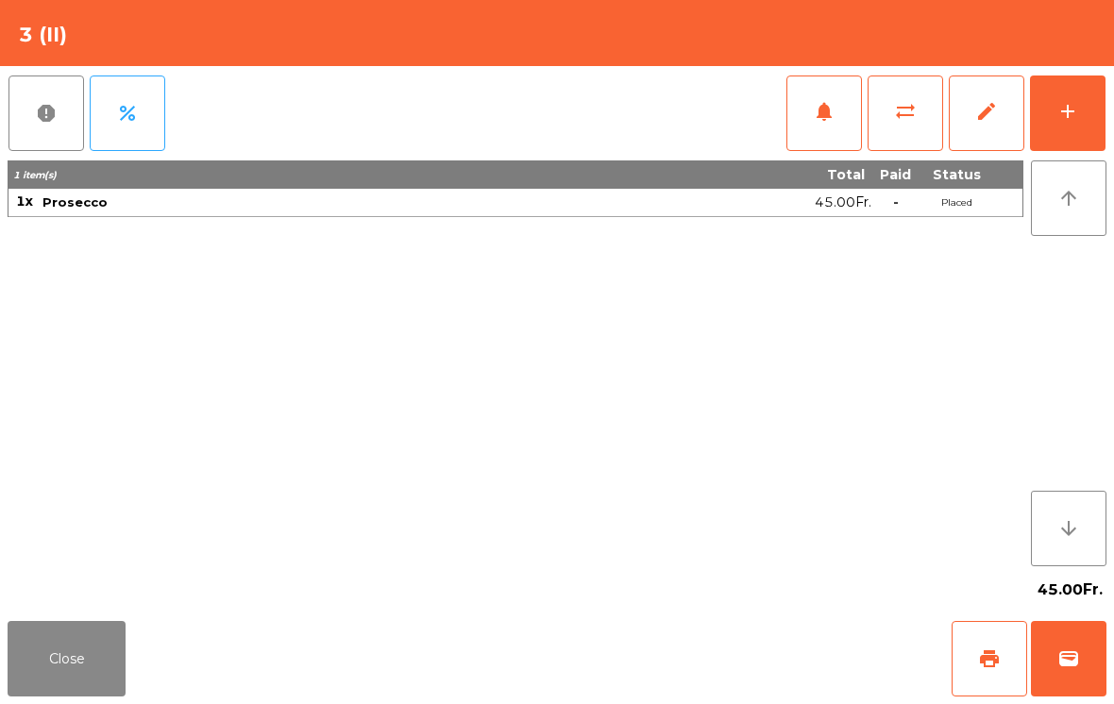
click at [60, 672] on button "Close" at bounding box center [67, 659] width 118 height 76
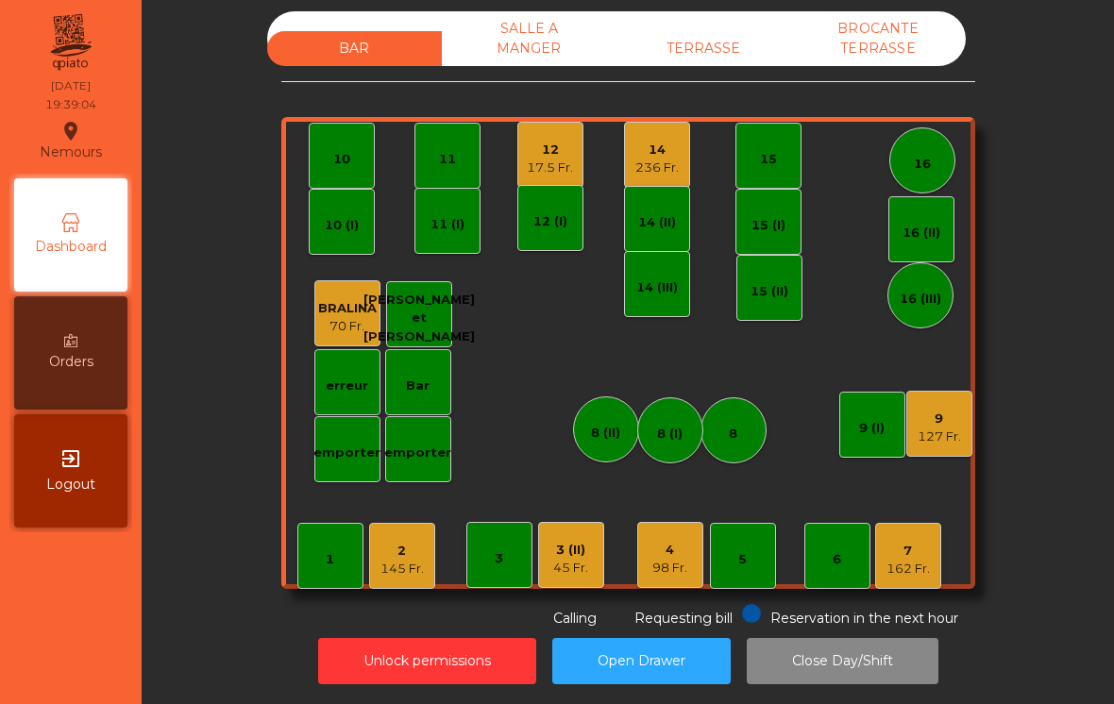
click at [536, 141] on div "12" at bounding box center [550, 150] width 46 height 19
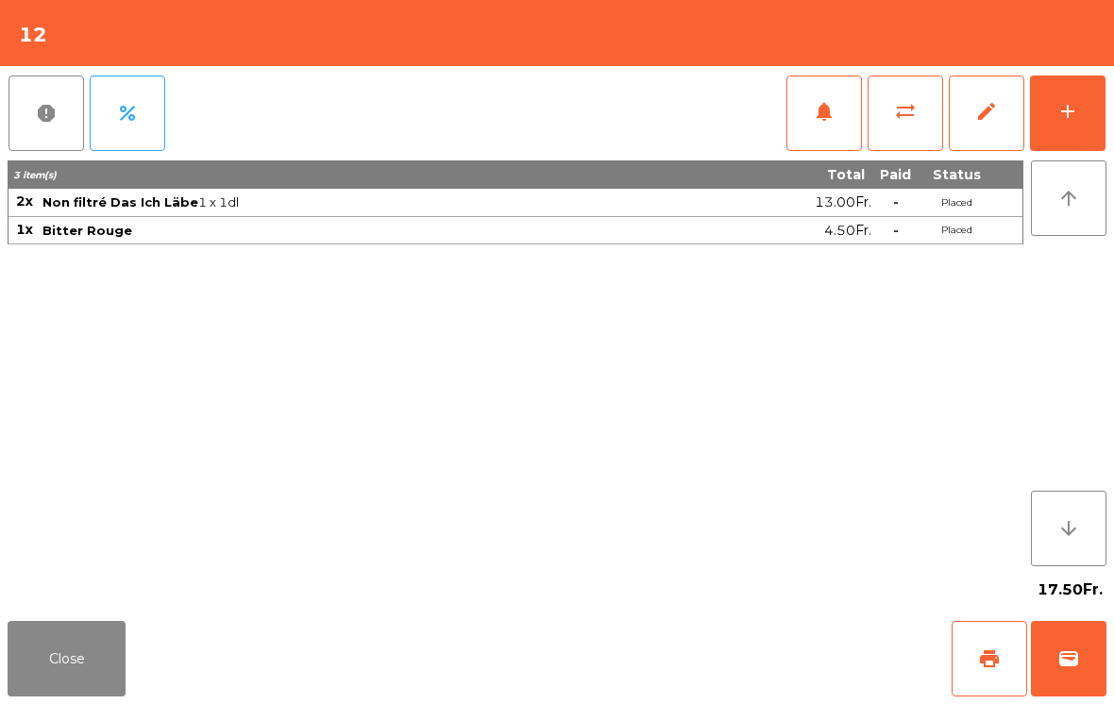
click at [1086, 109] on button "add" at bounding box center [1068, 114] width 76 height 76
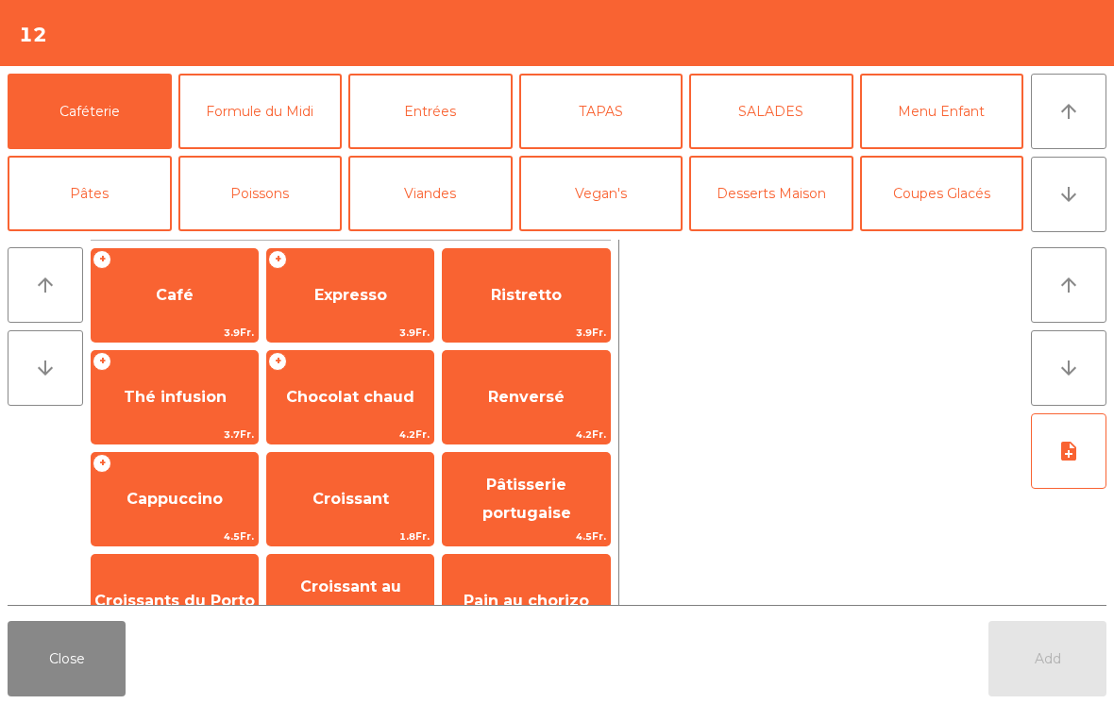
click at [635, 109] on button "TAPAS" at bounding box center [601, 112] width 164 height 76
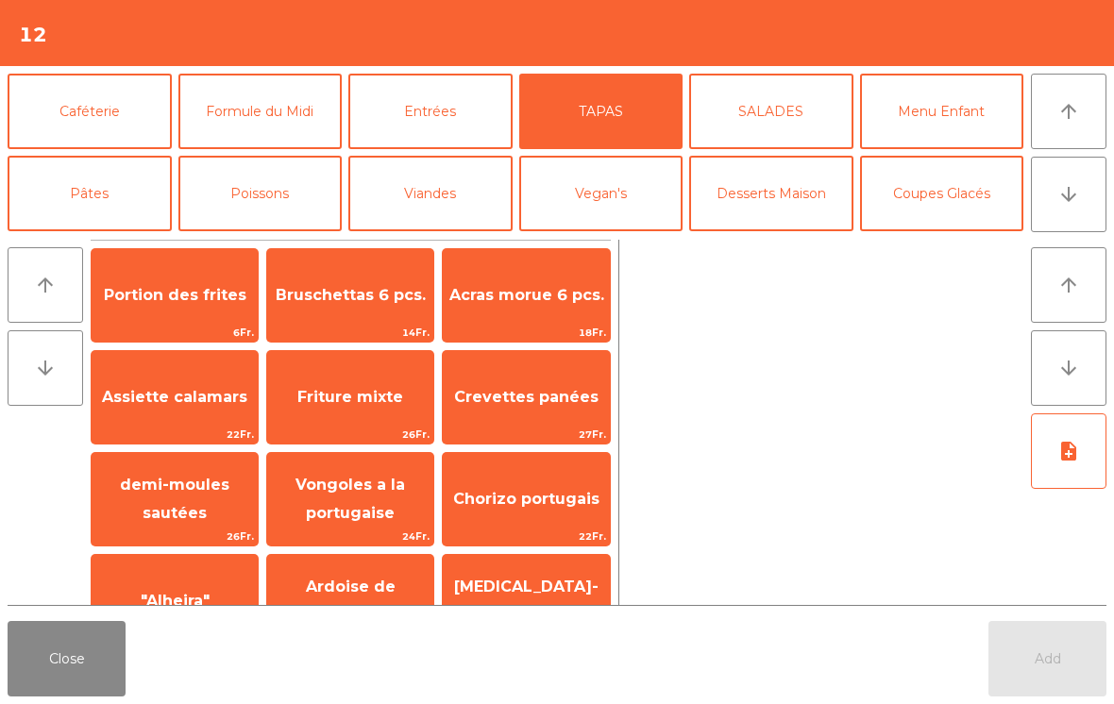
click at [358, 286] on span "Bruschettas 6 pcs." at bounding box center [351, 295] width 150 height 18
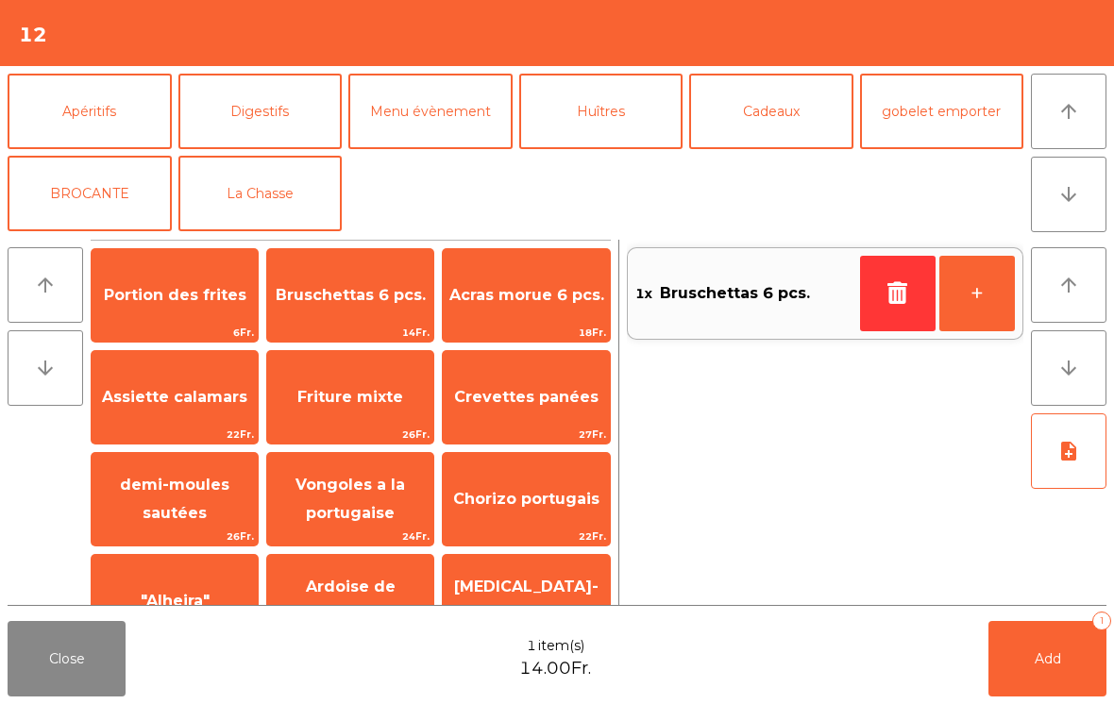
click at [276, 212] on button "La Chasse" at bounding box center [260, 194] width 164 height 76
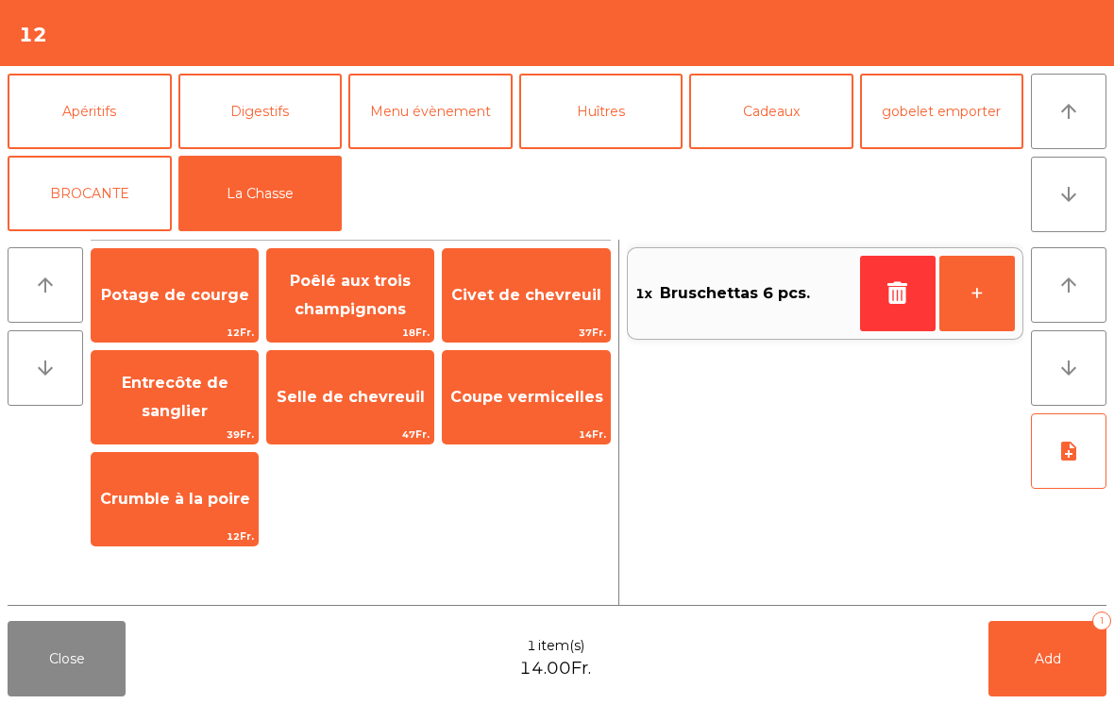
scroll to position [246, 0]
click at [385, 416] on span "Selle de chevreuil" at bounding box center [350, 397] width 166 height 51
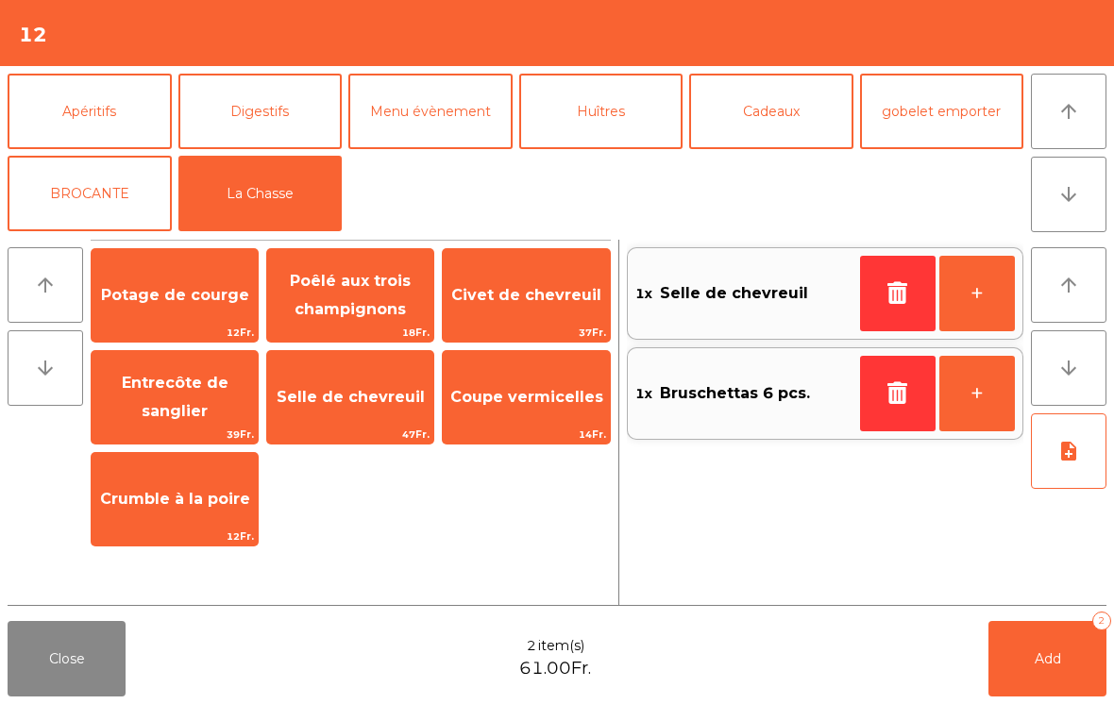
click at [374, 429] on span "47Fr." at bounding box center [350, 435] width 166 height 18
click at [196, 400] on span "Entrecôte de sanglier" at bounding box center [175, 398] width 166 height 80
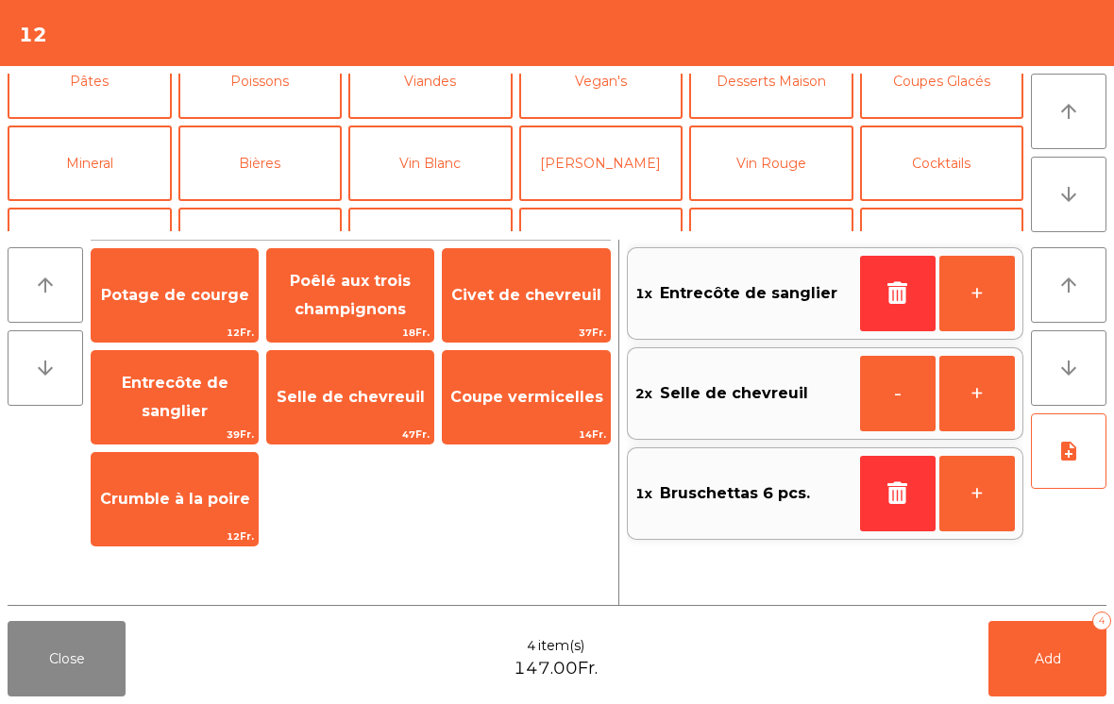
scroll to position [116, 0]
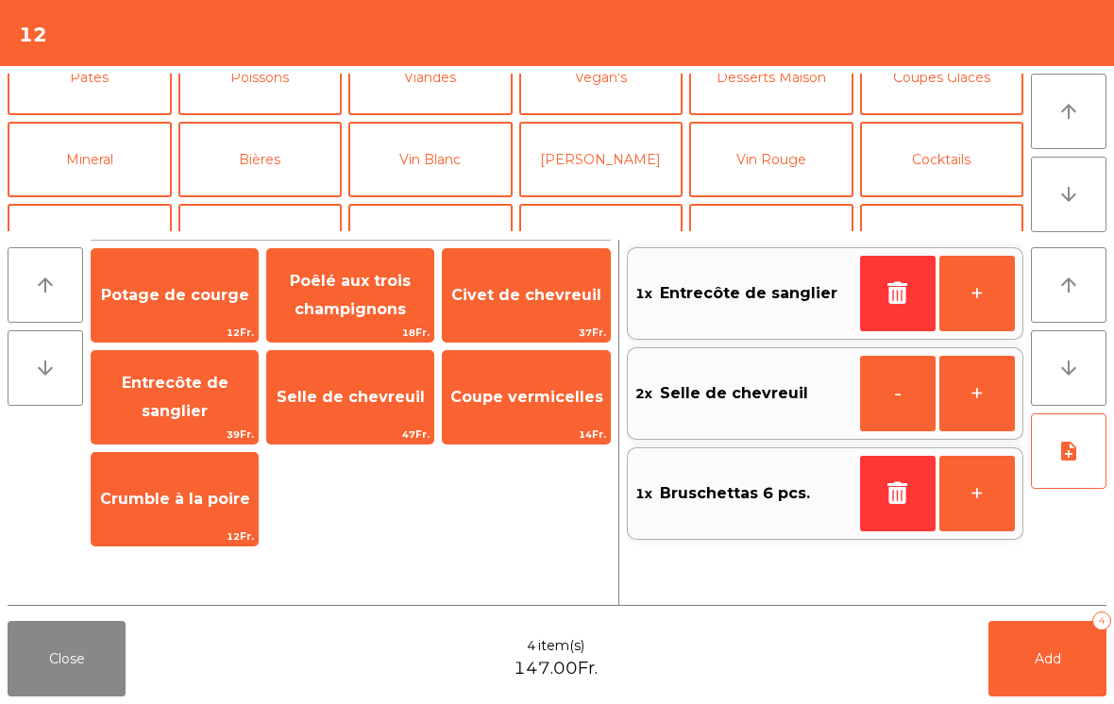
click at [802, 157] on button "Vin Rouge" at bounding box center [771, 160] width 164 height 76
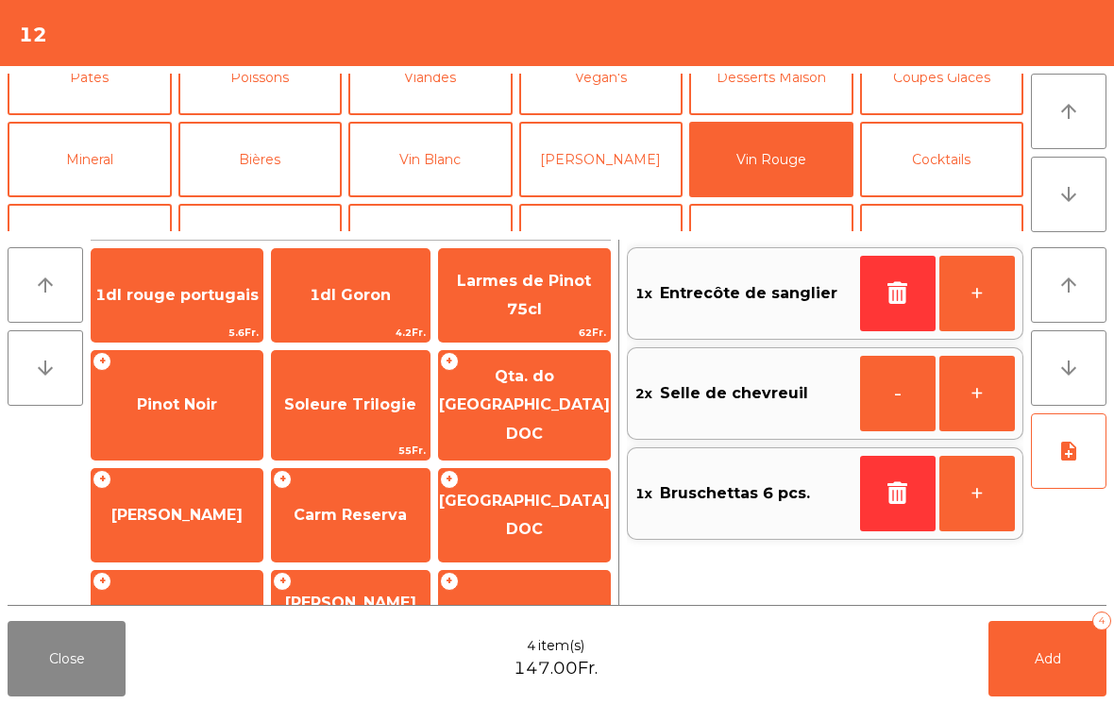
scroll to position [274, 0]
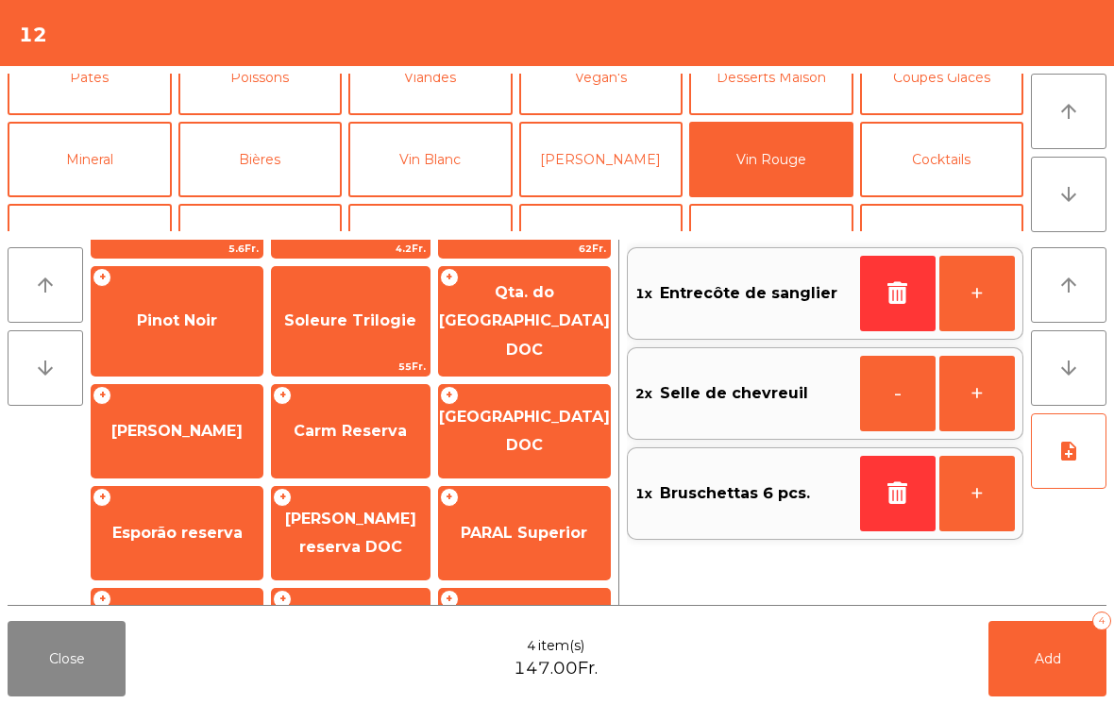
click at [569, 449] on span "[GEOGRAPHIC_DATA] DOC" at bounding box center [524, 432] width 171 height 80
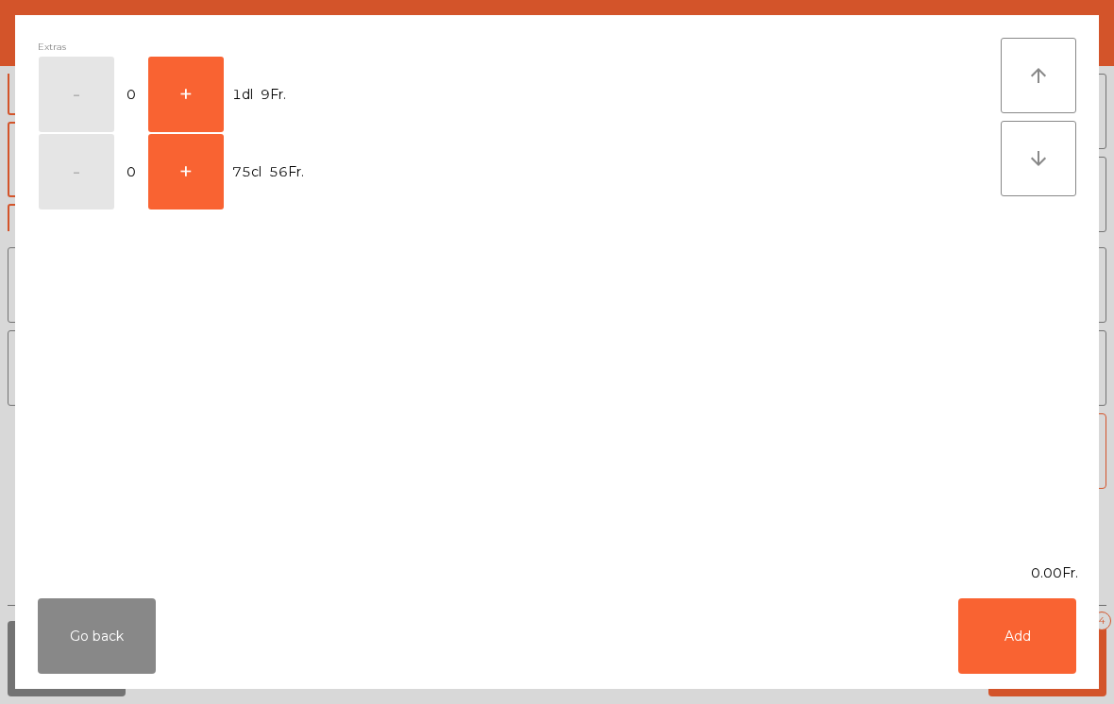
click at [204, 194] on button "+" at bounding box center [186, 172] width 76 height 76
click at [1051, 651] on button "Add" at bounding box center [1017, 637] width 118 height 76
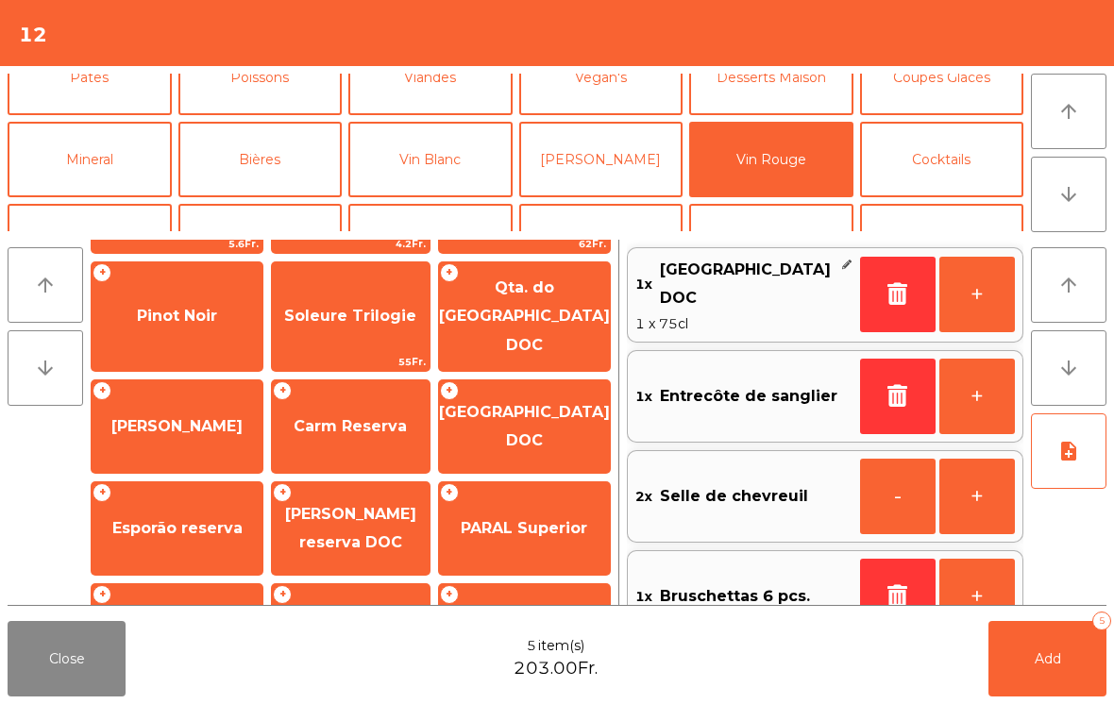
click at [124, 181] on button "Mineral" at bounding box center [90, 160] width 164 height 76
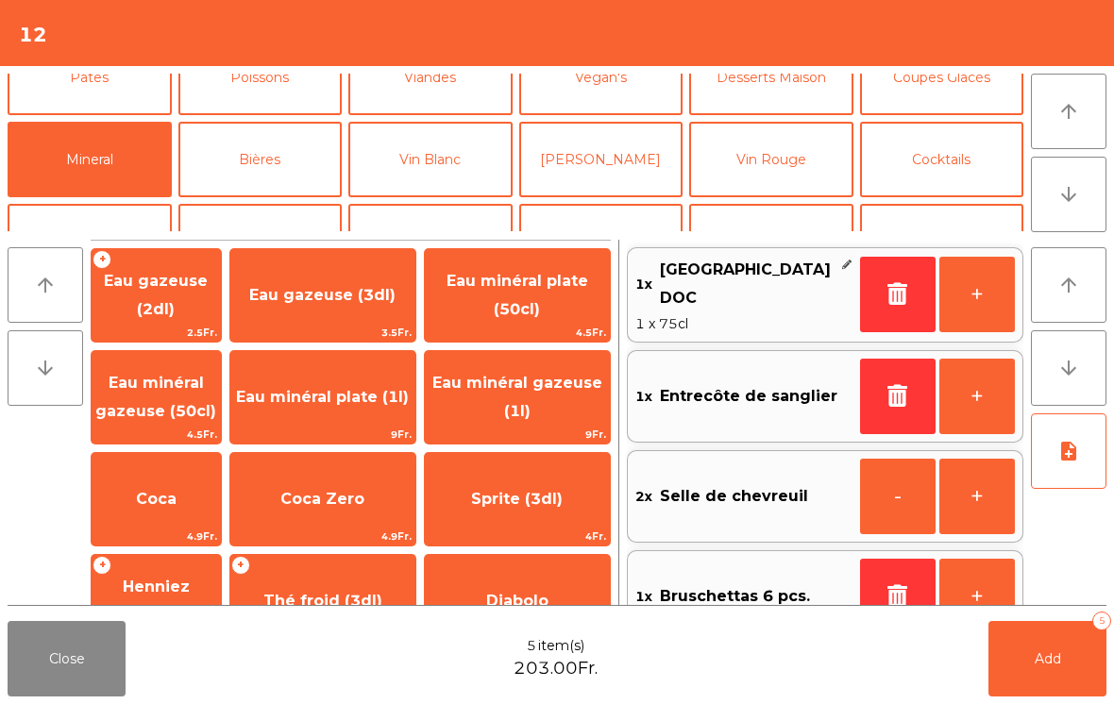
scroll to position [0, 0]
click at [186, 391] on span "Eau minéral gazeuse (50cl)" at bounding box center [155, 397] width 121 height 46
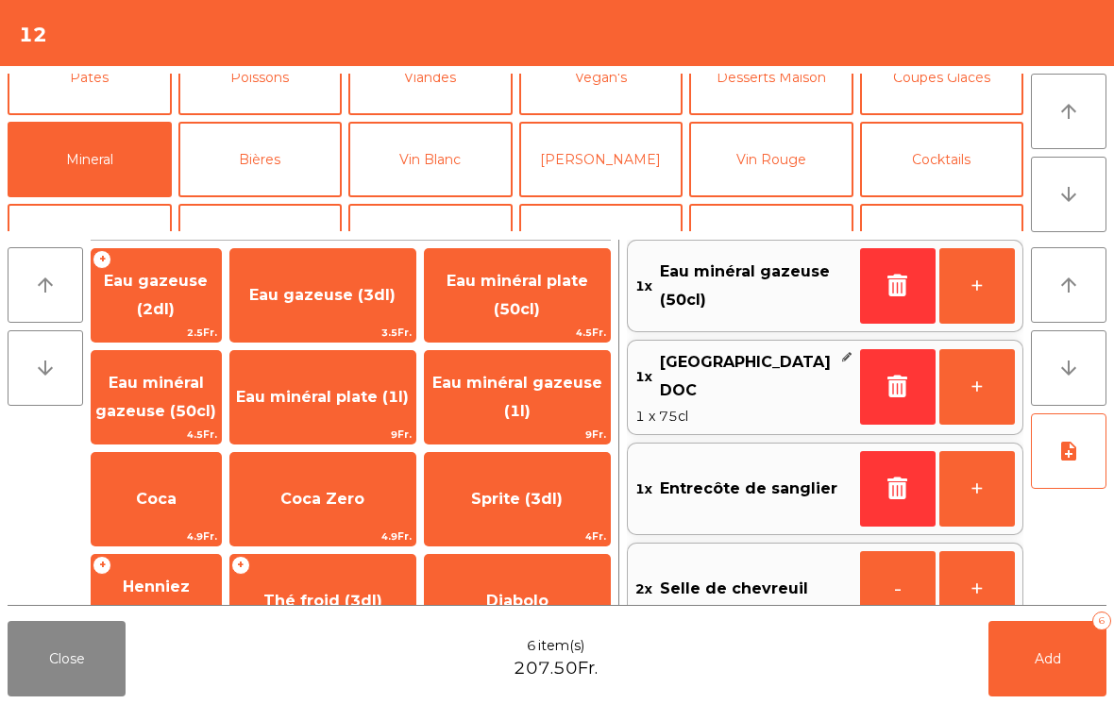
scroll to position [459, 0]
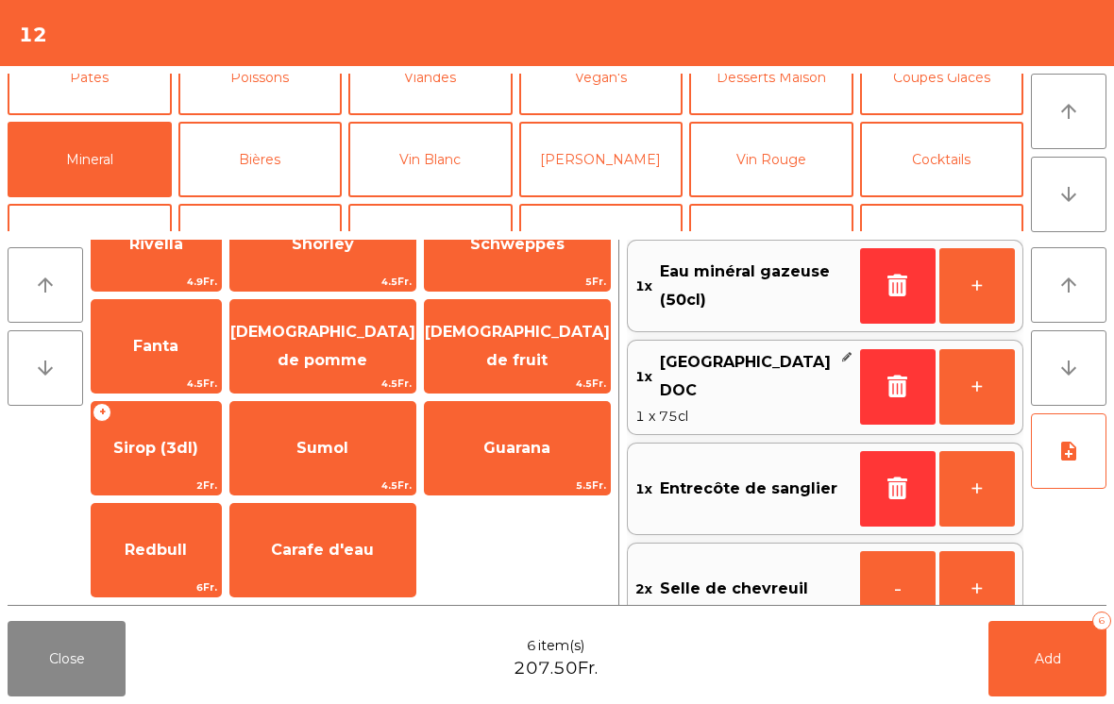
click at [367, 561] on span "Carafe d'eau" at bounding box center [322, 550] width 185 height 51
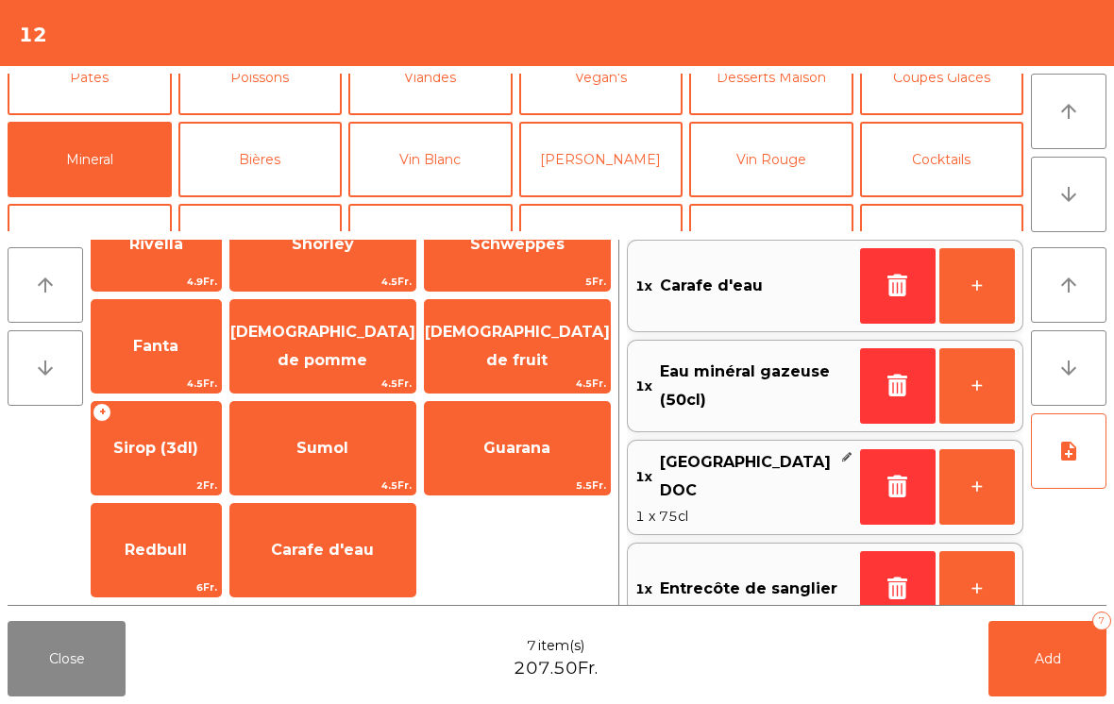
click at [1103, 655] on button "Add 7" at bounding box center [1048, 659] width 118 height 76
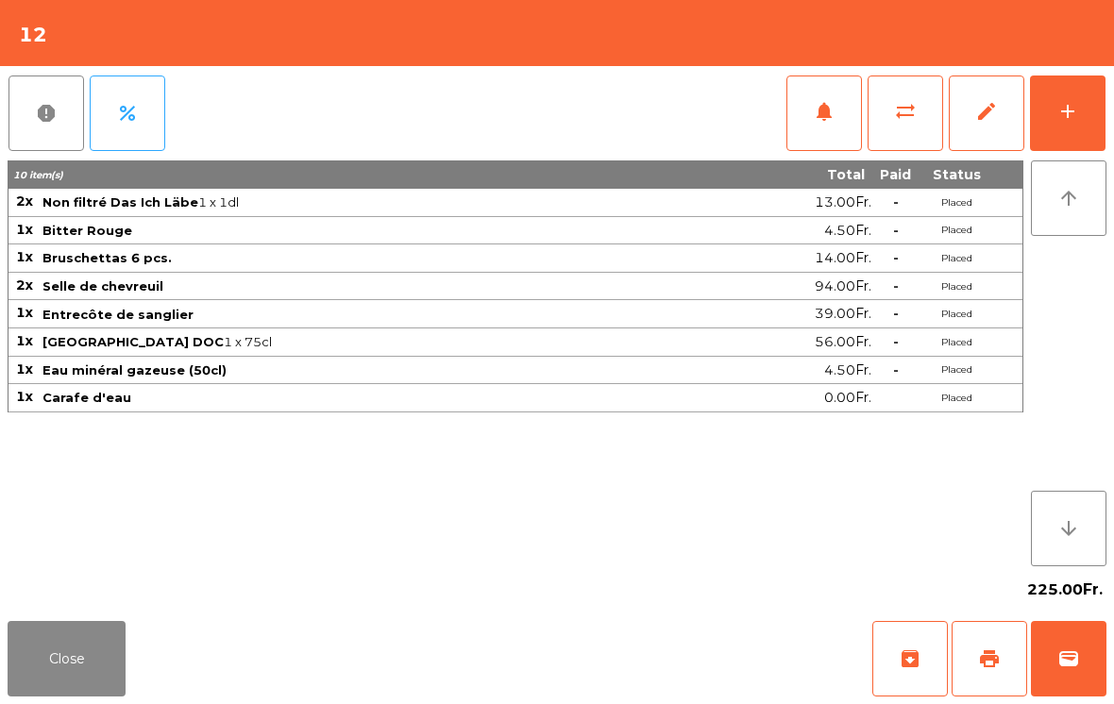
click at [93, 668] on button "Close" at bounding box center [67, 659] width 118 height 76
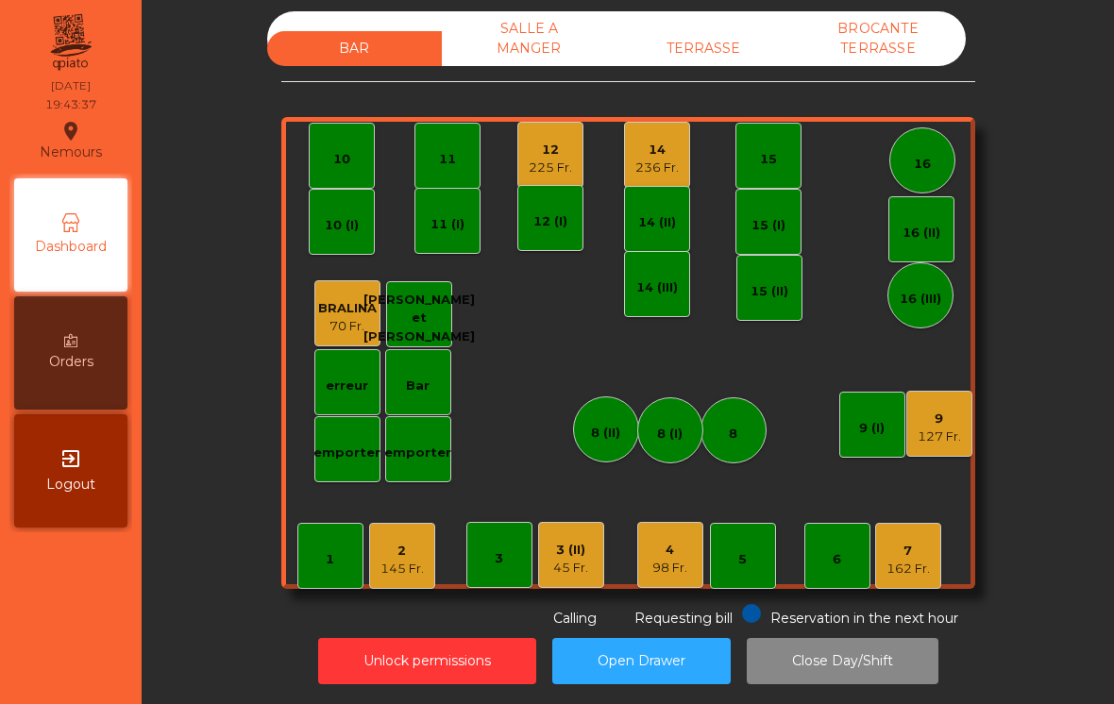
click at [406, 569] on div "2 145 Fr." at bounding box center [402, 556] width 66 height 66
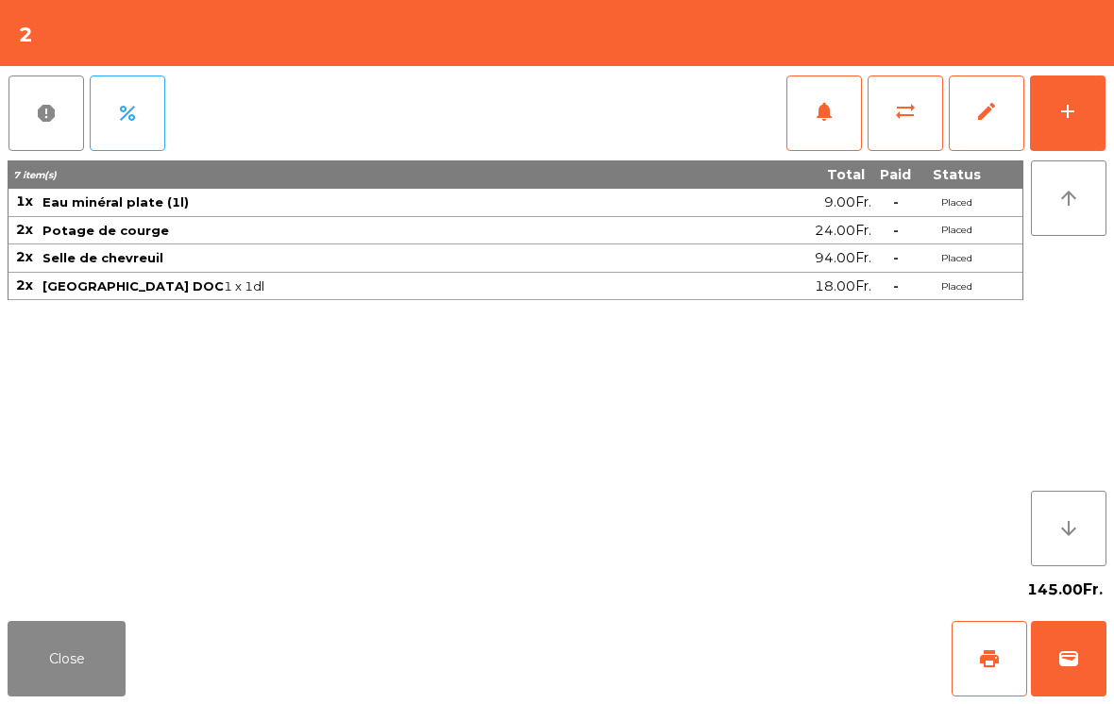
click at [1075, 653] on span "wallet" at bounding box center [1069, 659] width 23 height 23
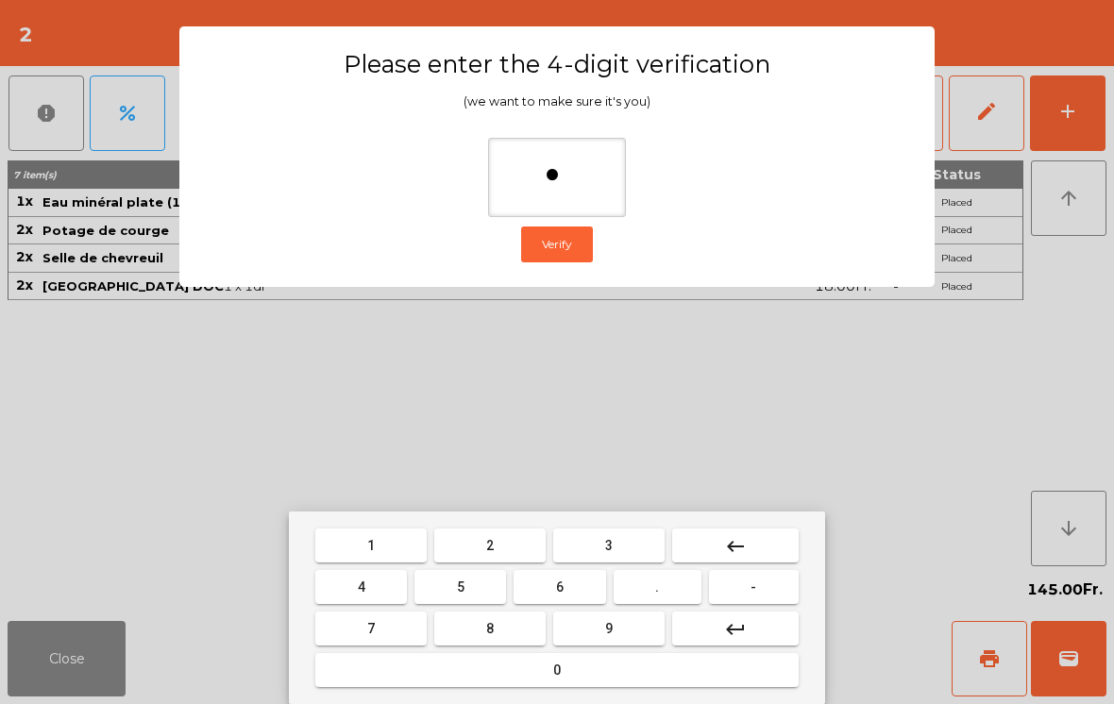
type input "**"
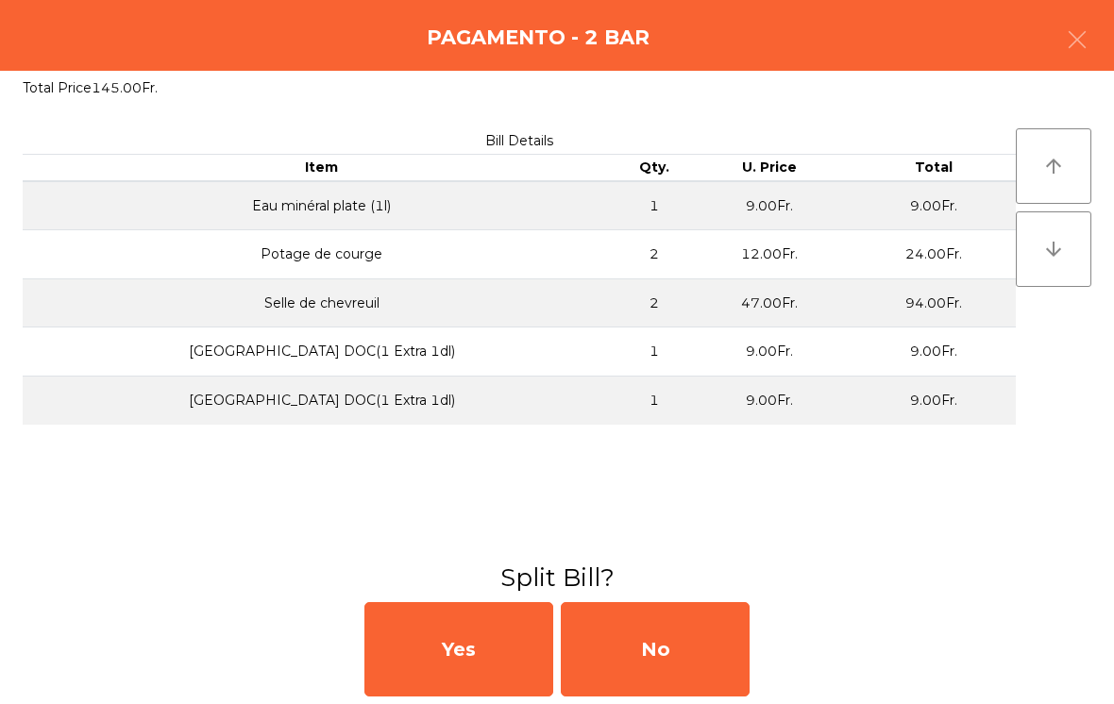
click at [669, 636] on div "No" at bounding box center [655, 649] width 189 height 94
click at [691, 641] on div "MB" at bounding box center [655, 649] width 189 height 94
click at [685, 663] on div "No" at bounding box center [655, 649] width 189 height 94
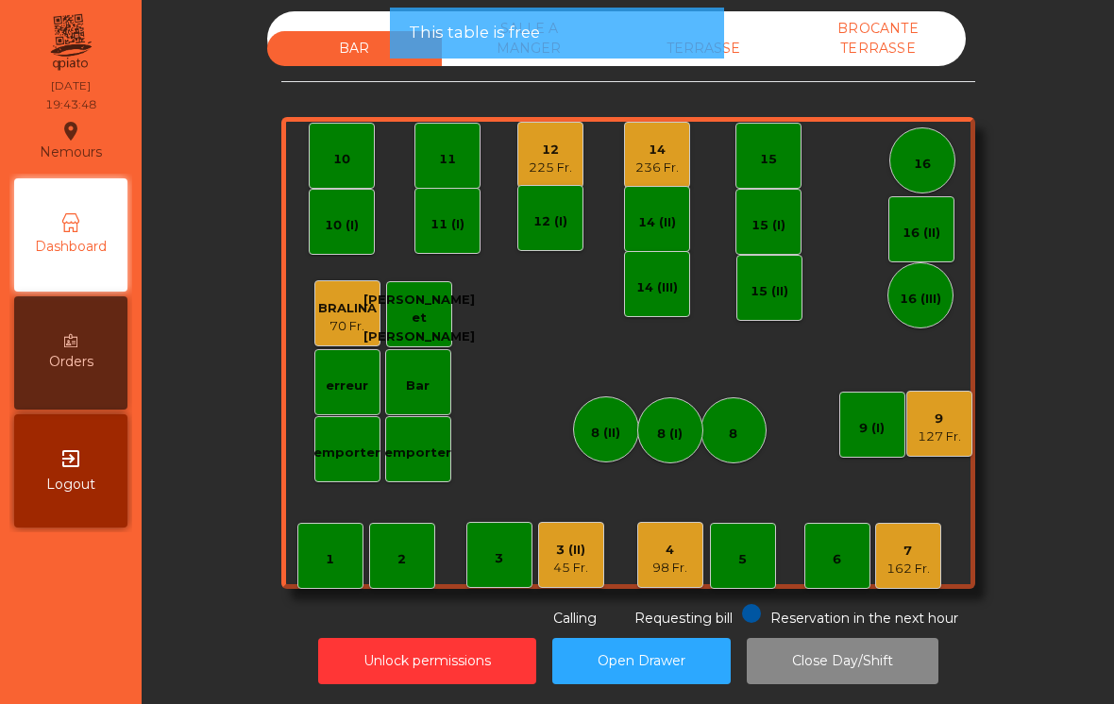
click at [551, 543] on div "3 (II) 45 Fr." at bounding box center [571, 555] width 66 height 66
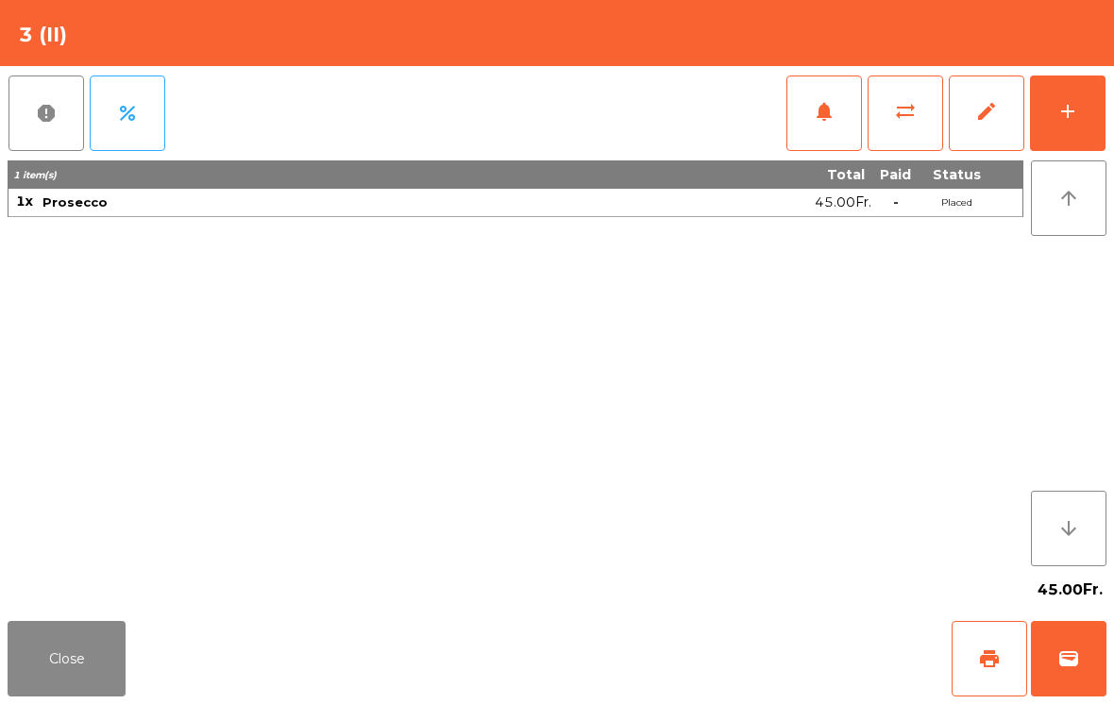
click at [1065, 88] on button "add" at bounding box center [1068, 114] width 76 height 76
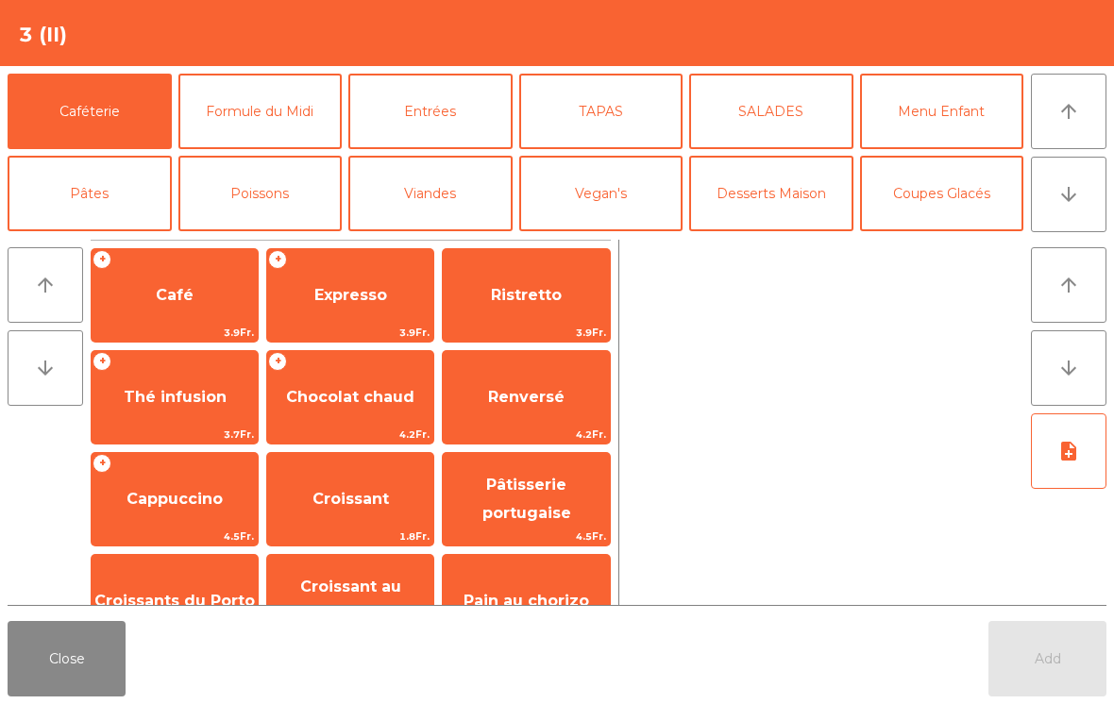
click at [274, 212] on button "Poissons" at bounding box center [260, 194] width 164 height 76
click at [273, 212] on button "Poissons" at bounding box center [260, 194] width 164 height 76
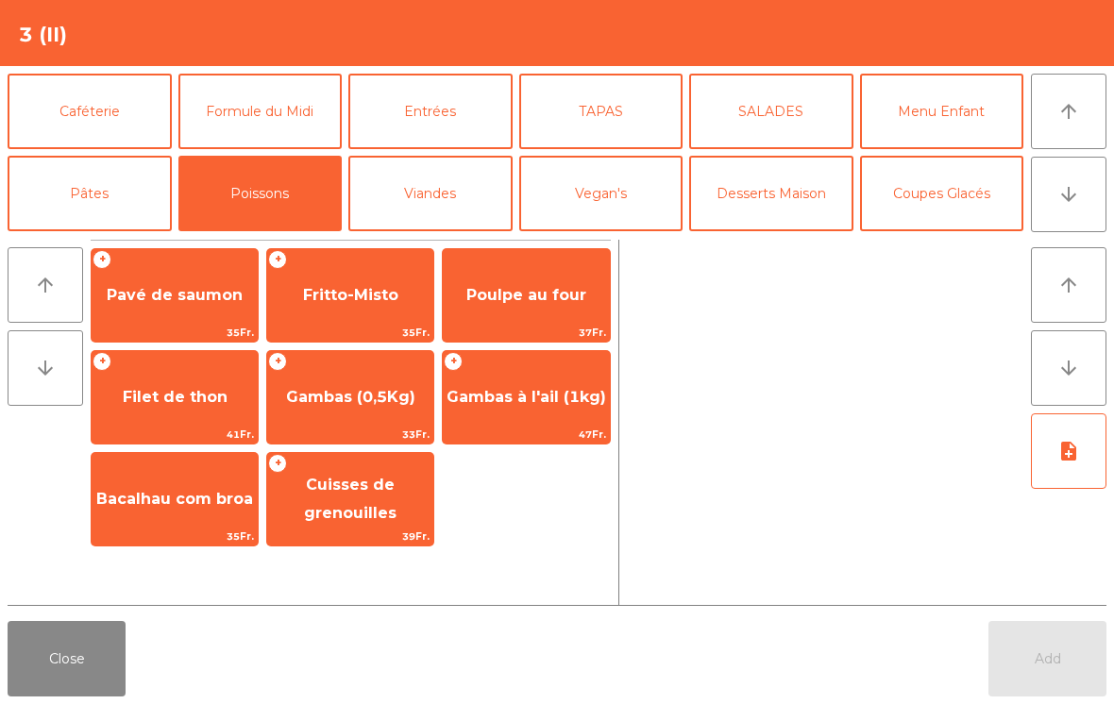
click at [460, 369] on div "+ Gambas à l'ail (1kg) 47Fr." at bounding box center [526, 397] width 168 height 94
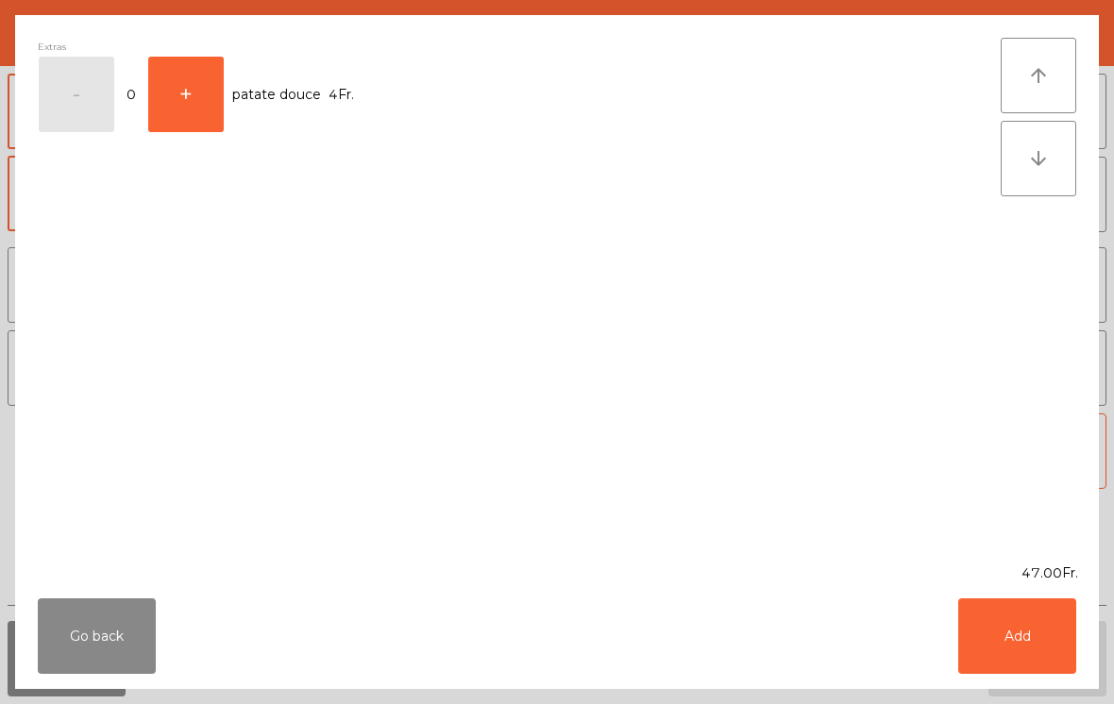
click at [1026, 650] on button "Add" at bounding box center [1017, 637] width 118 height 76
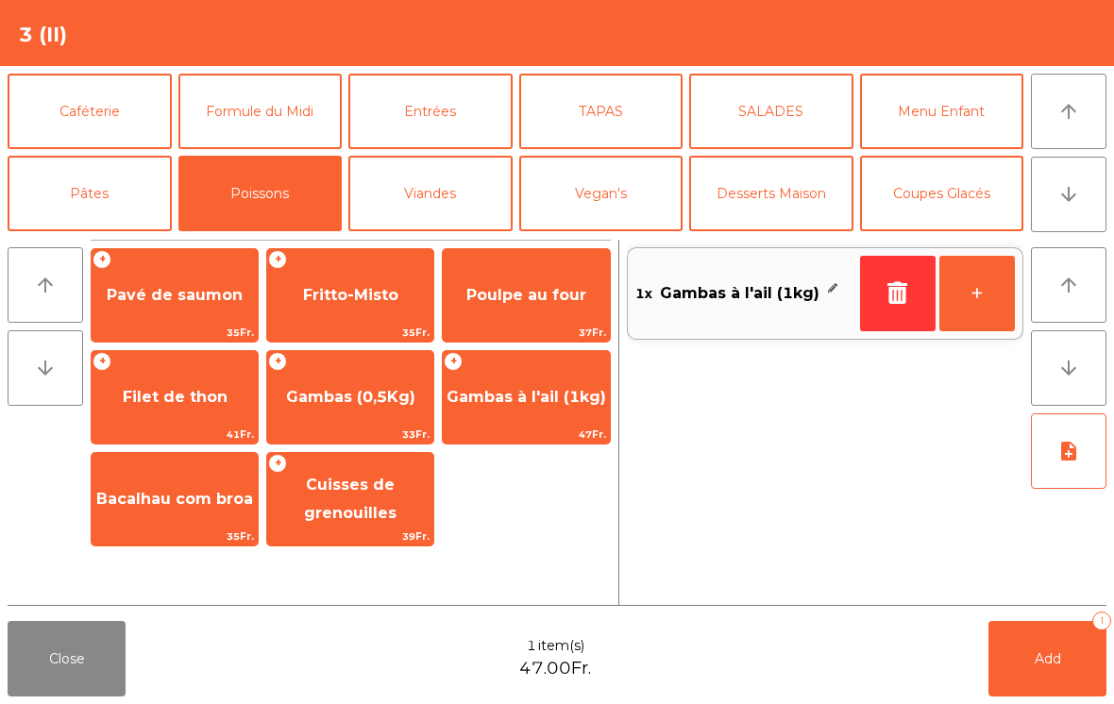
click at [259, 366] on div "+ Filet de thon 41Fr." at bounding box center [175, 397] width 168 height 94
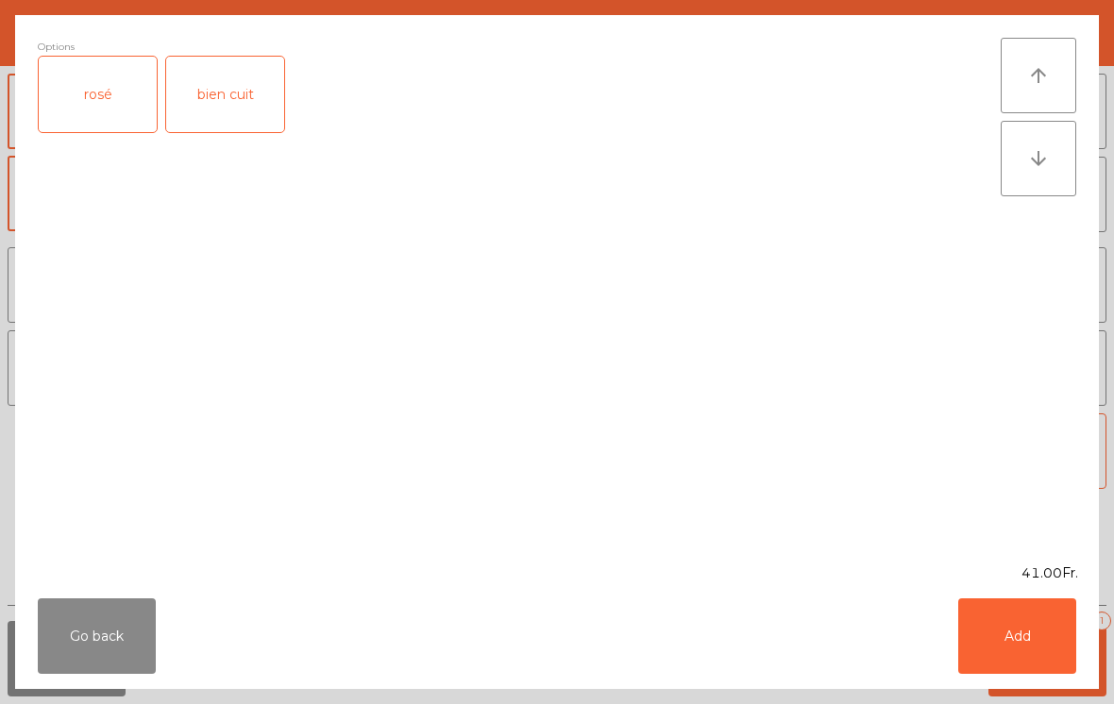
click at [119, 636] on button "Go back" at bounding box center [97, 637] width 118 height 76
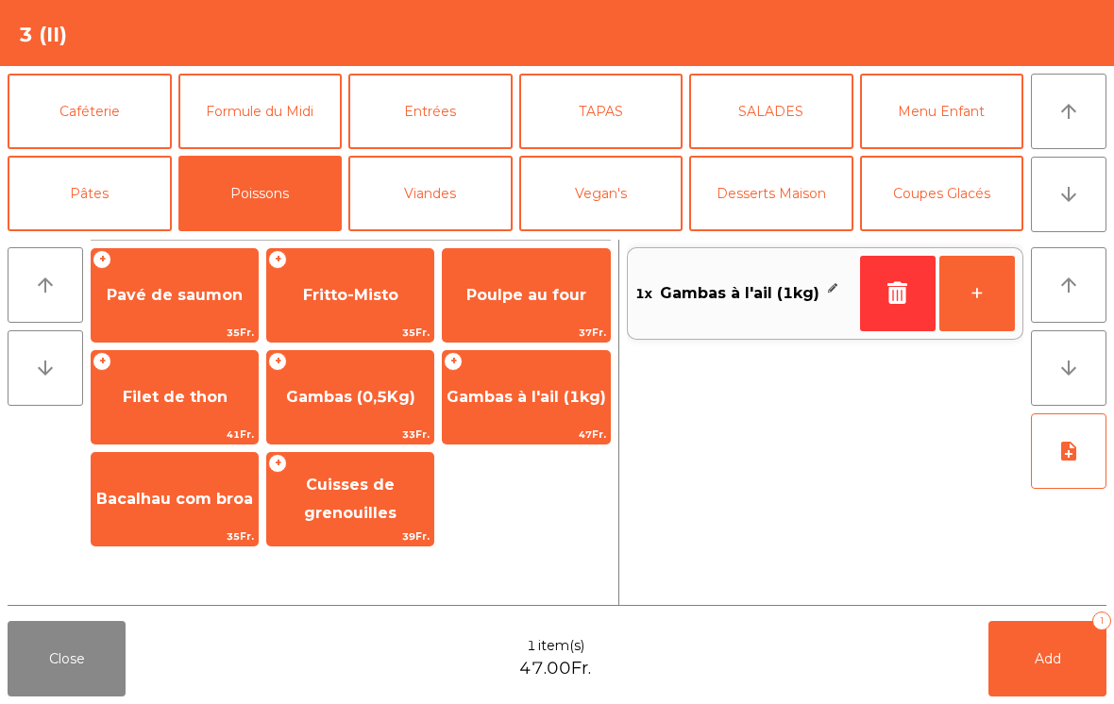
click at [350, 391] on span "Gambas (0,5Kg)" at bounding box center [350, 397] width 129 height 18
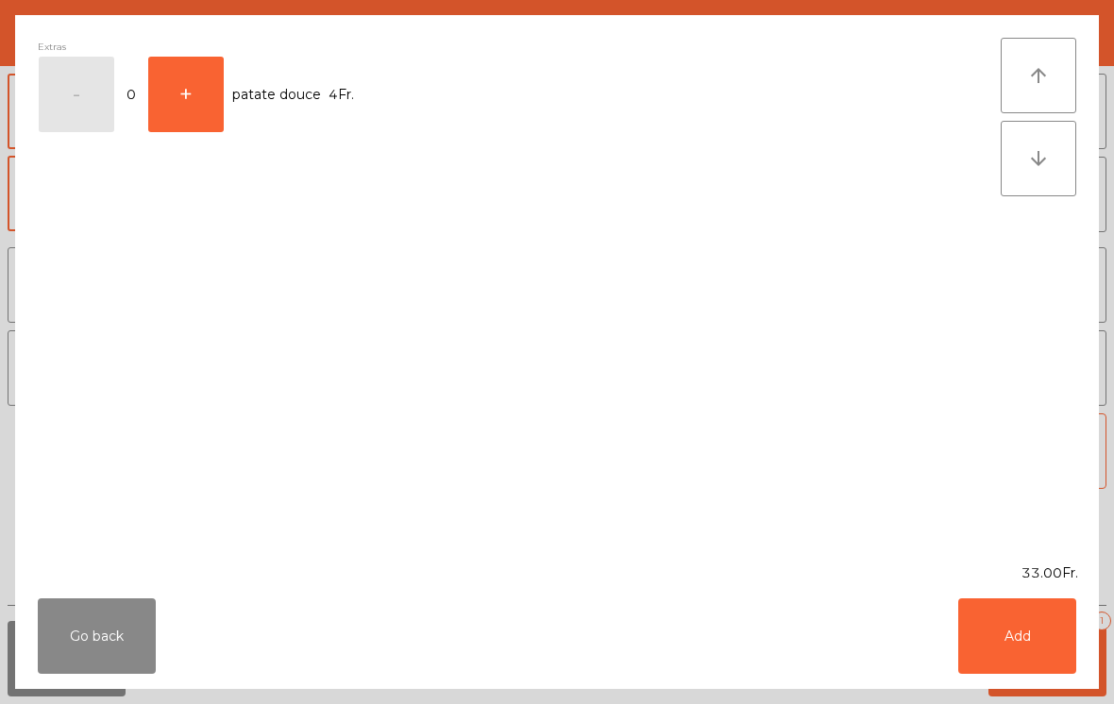
click at [1022, 630] on button "Add" at bounding box center [1017, 637] width 118 height 76
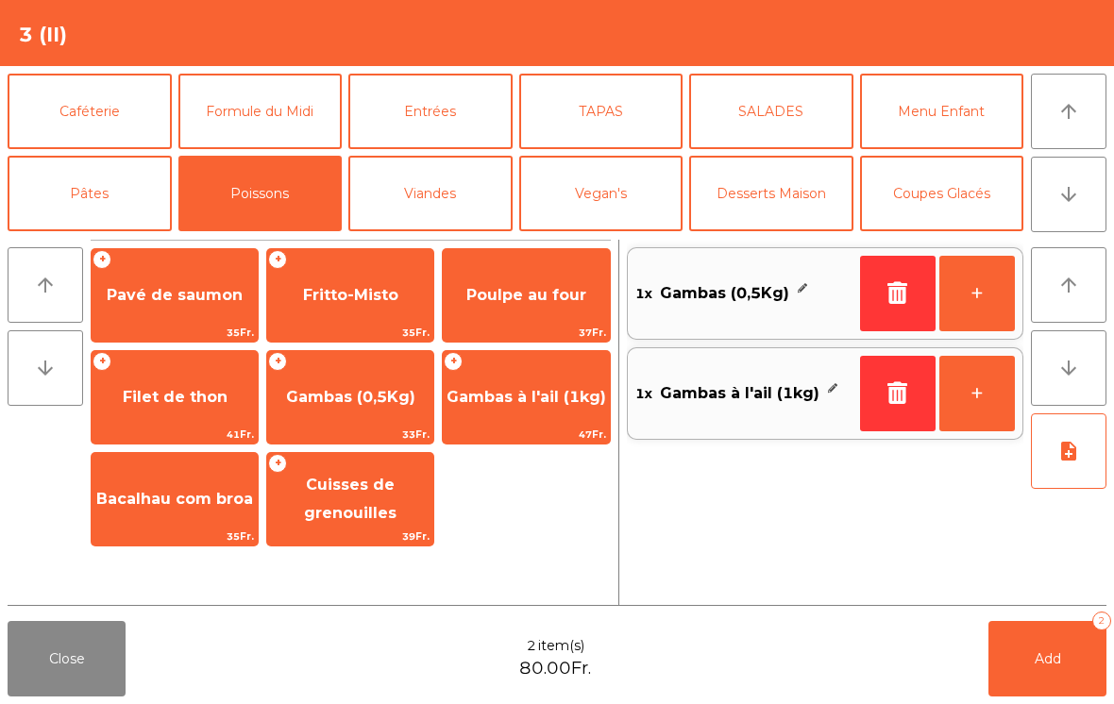
click at [1067, 452] on icon "note_add" at bounding box center [1069, 451] width 23 height 23
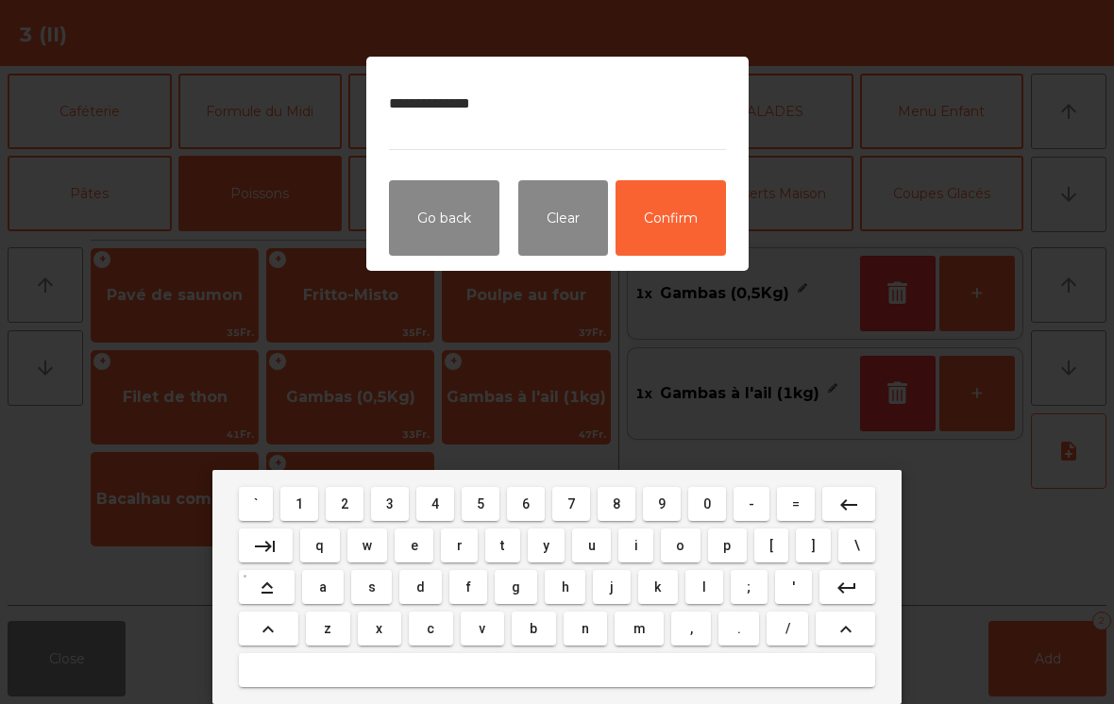
type textarea "**********"
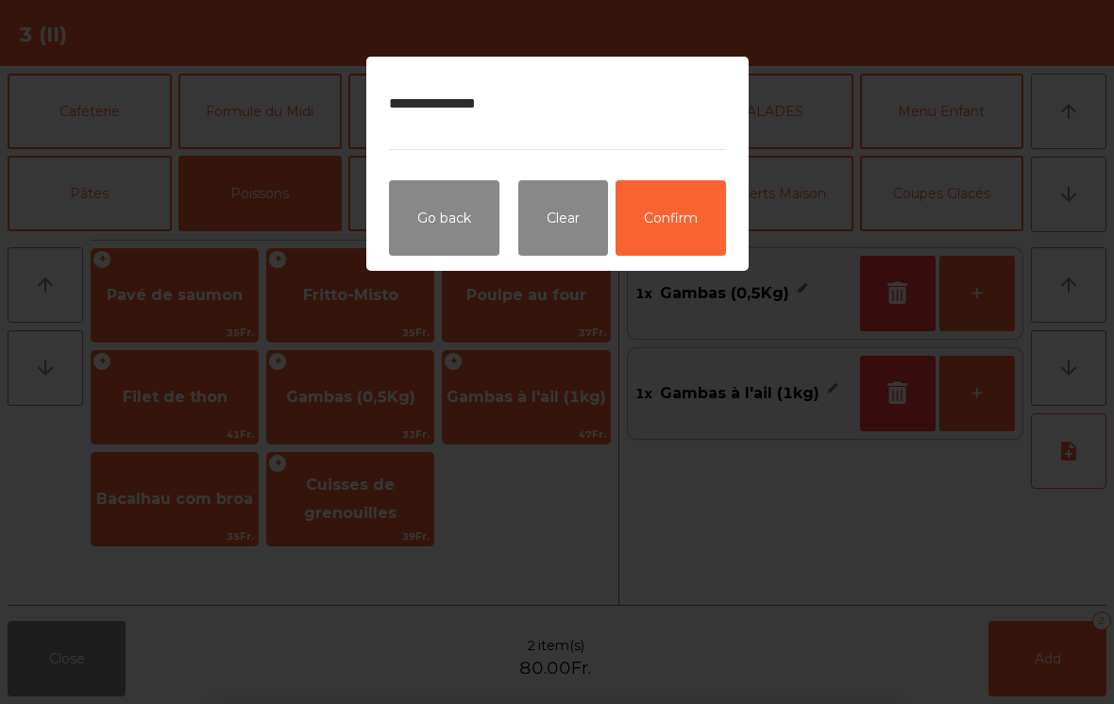
click at [673, 221] on button "Confirm" at bounding box center [671, 218] width 110 height 76
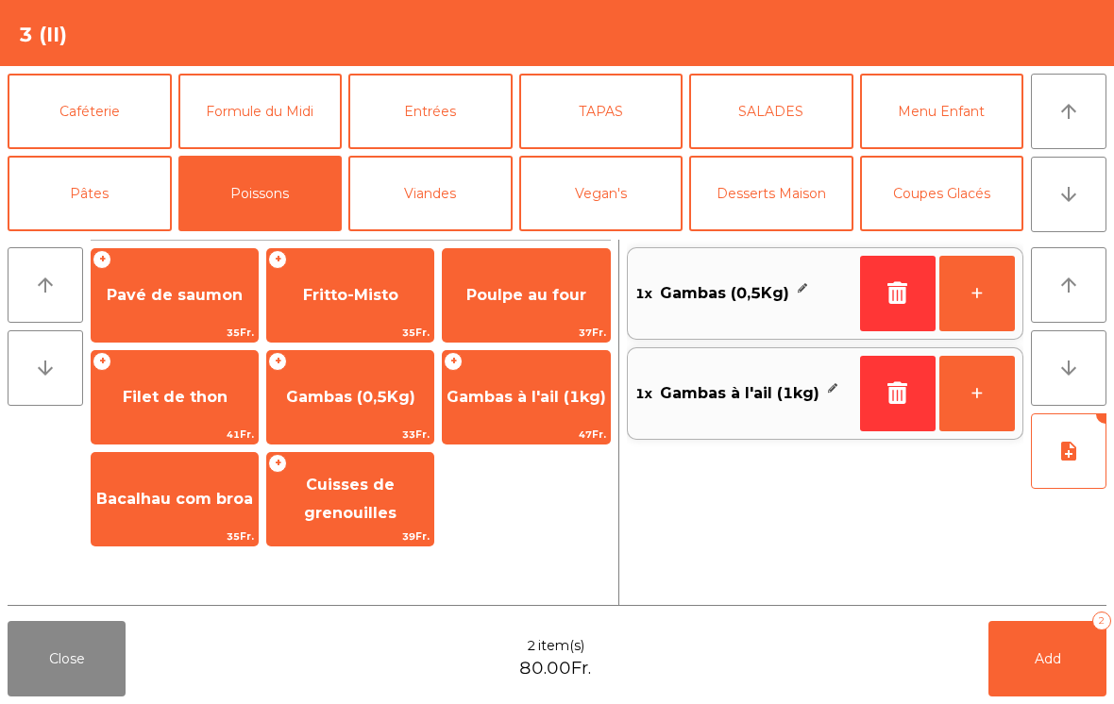
click at [1059, 655] on span "Add" at bounding box center [1048, 659] width 26 height 17
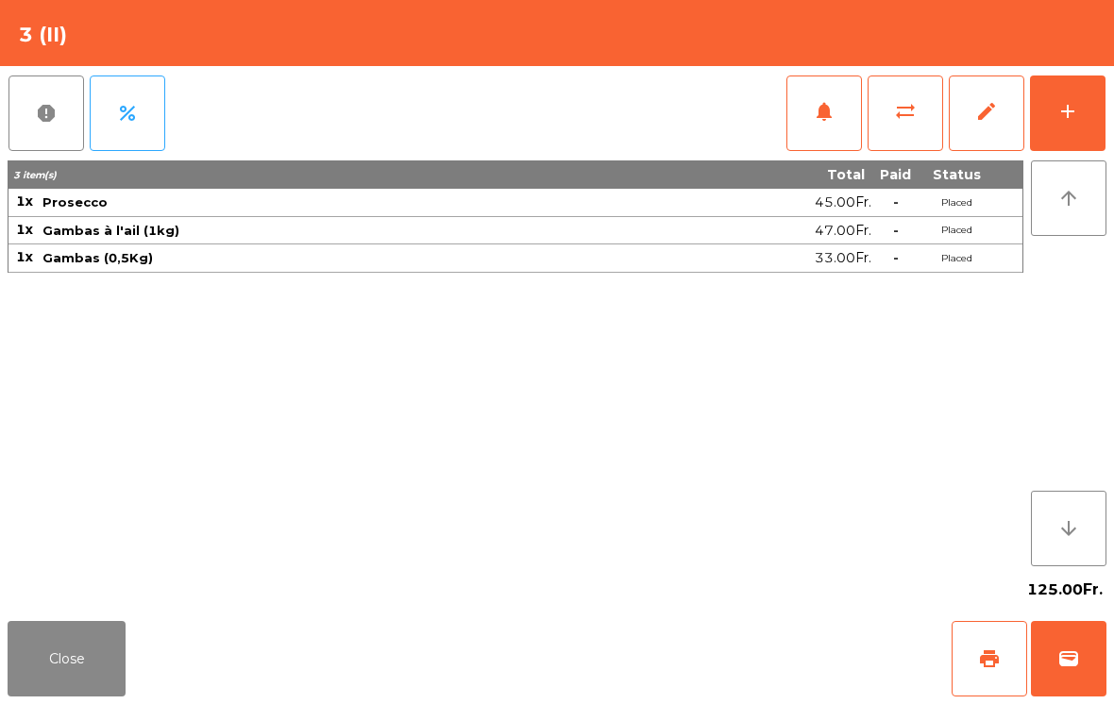
click at [80, 656] on button "Close" at bounding box center [67, 659] width 118 height 76
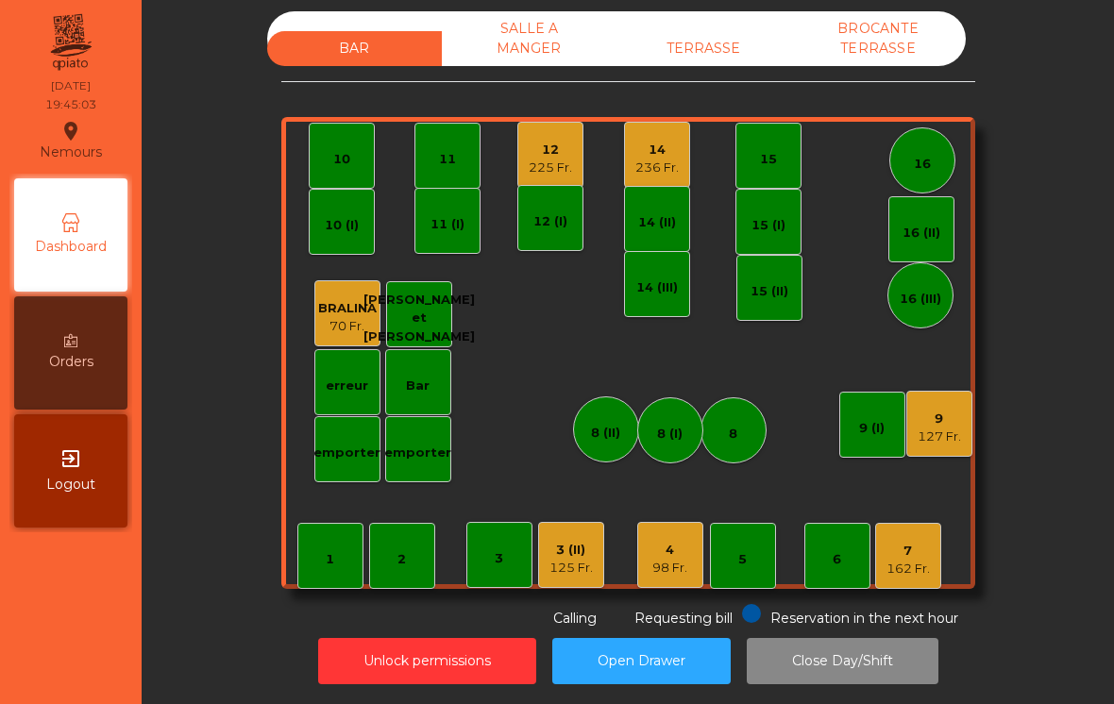
click at [791, 154] on div "15" at bounding box center [769, 156] width 66 height 66
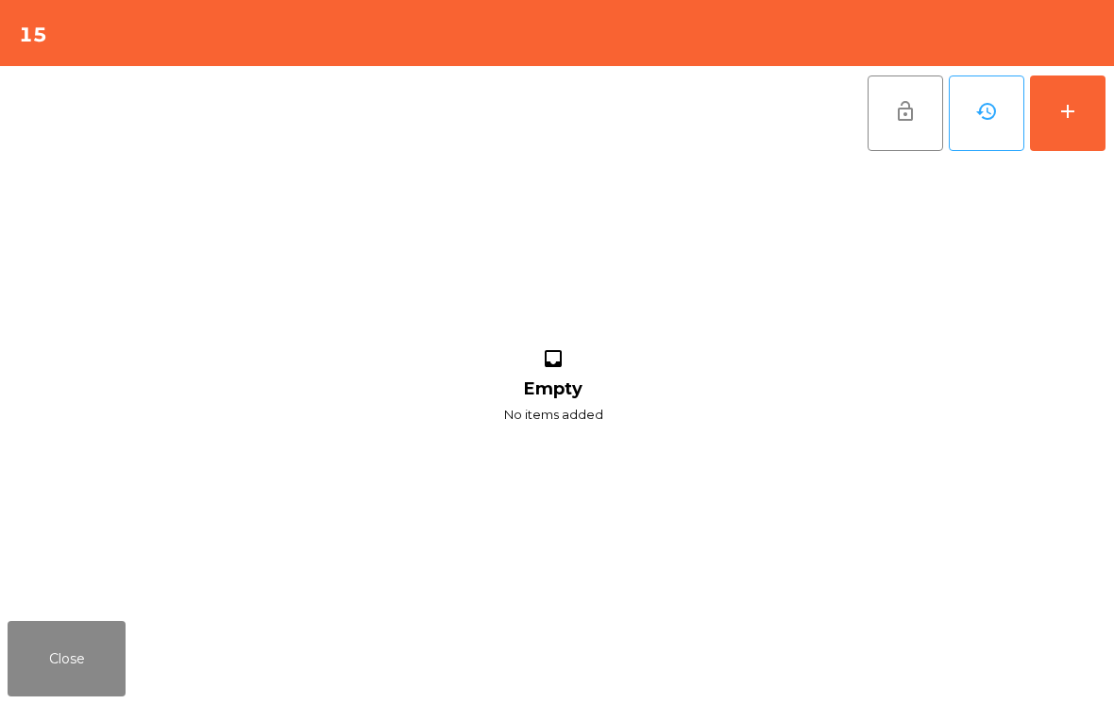
click at [1085, 98] on button "add" at bounding box center [1068, 114] width 76 height 76
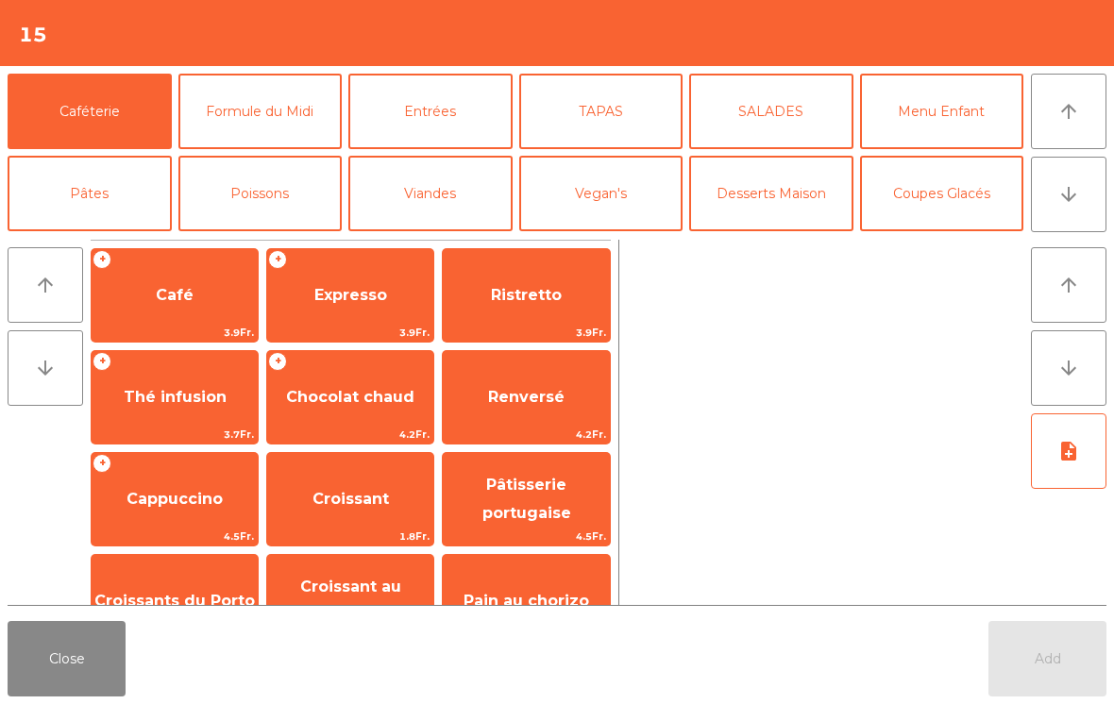
click at [1083, 200] on button "arrow_downward" at bounding box center [1069, 195] width 76 height 76
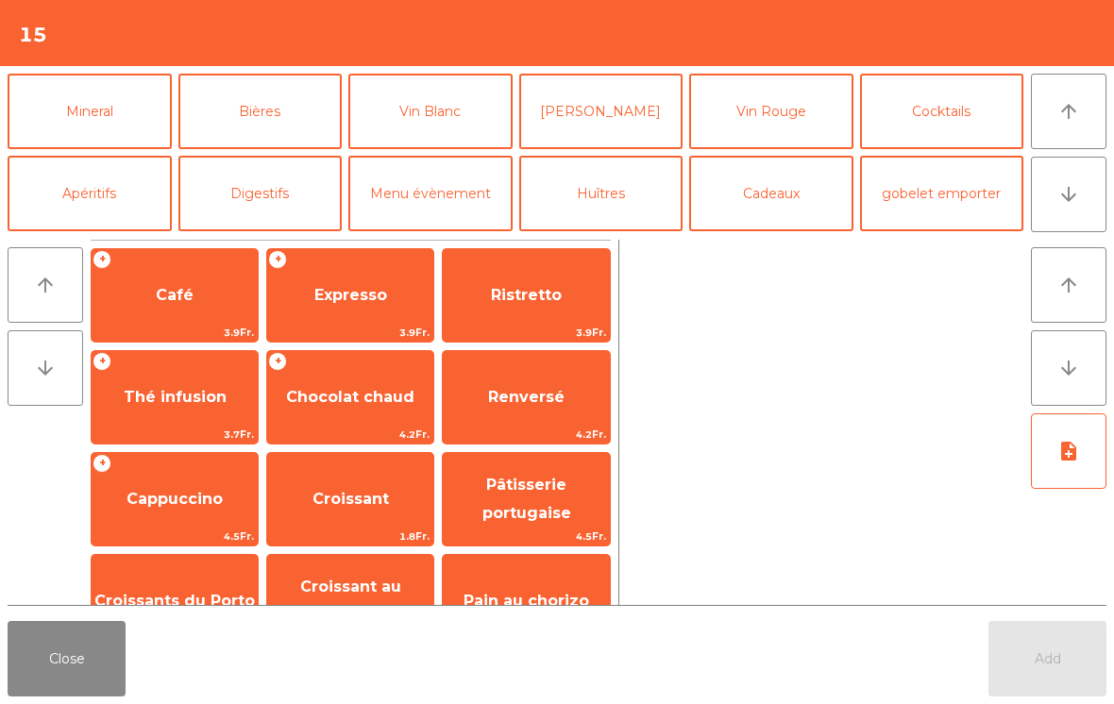
click at [93, 123] on button "Mineral" at bounding box center [90, 112] width 164 height 76
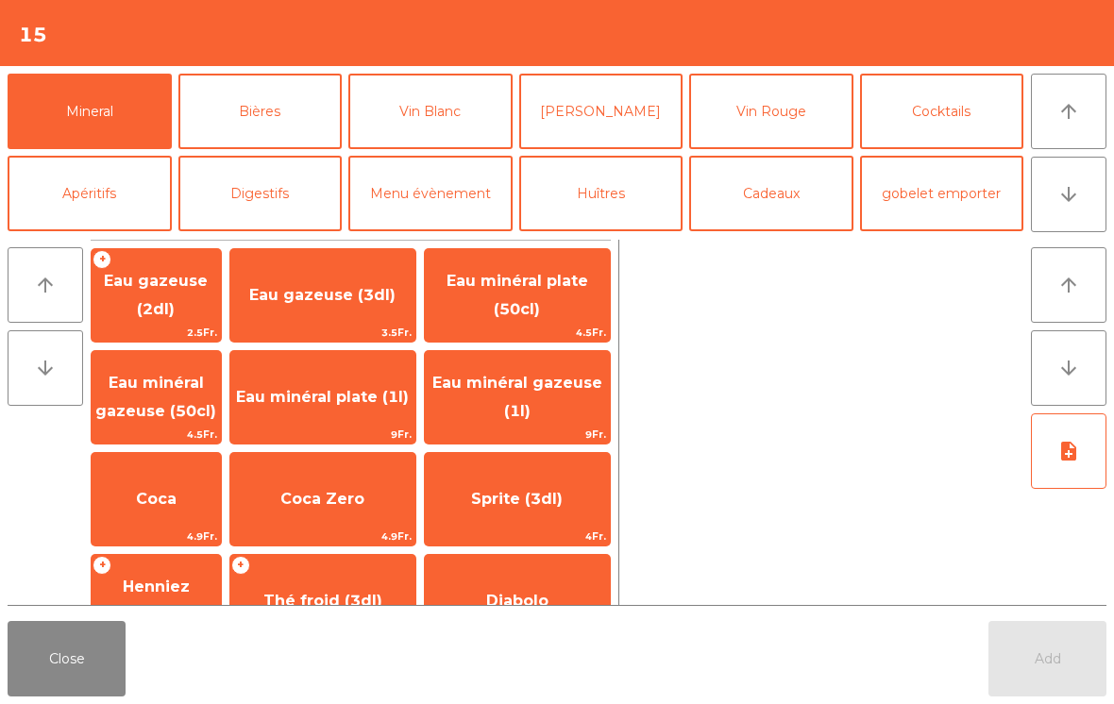
click at [343, 406] on span "Eau minéral plate (1l)" at bounding box center [322, 397] width 173 height 18
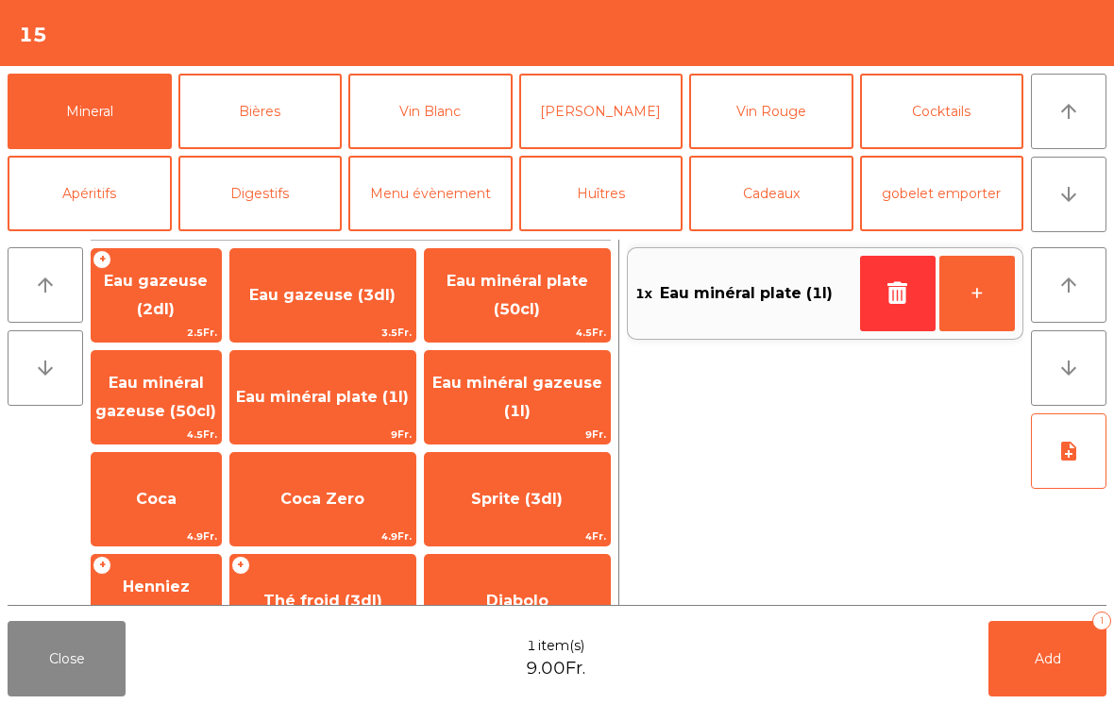
click at [83, 195] on button "Apéritifs" at bounding box center [90, 194] width 164 height 76
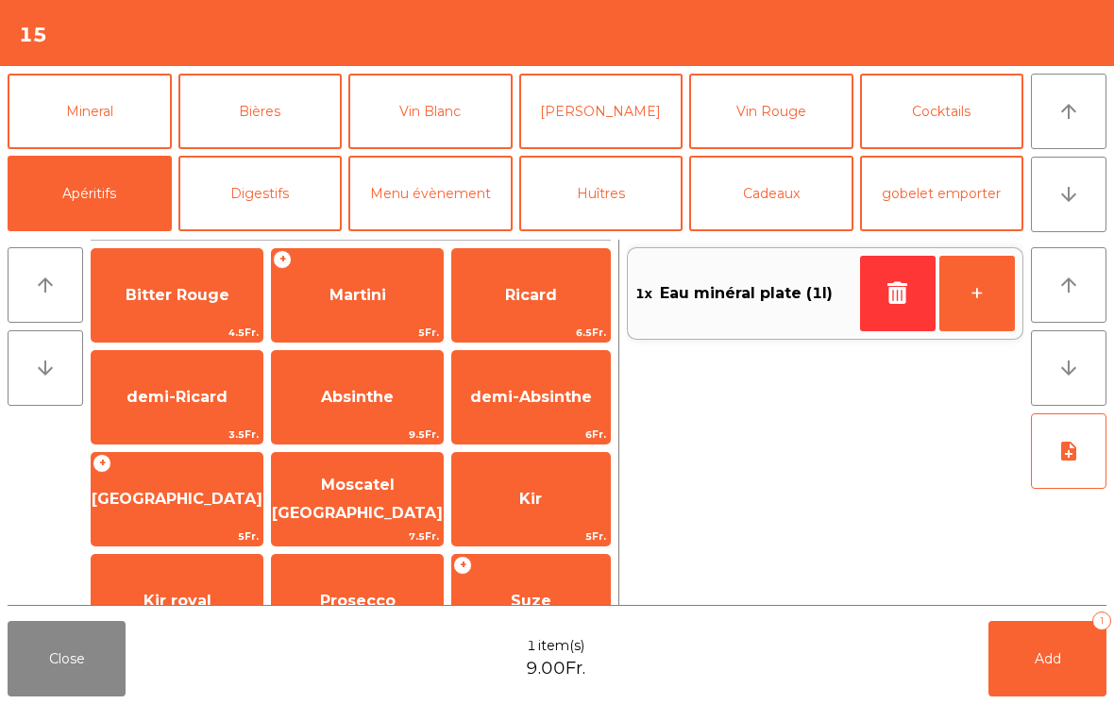
click at [330, 601] on span "Prosecco" at bounding box center [358, 601] width 76 height 18
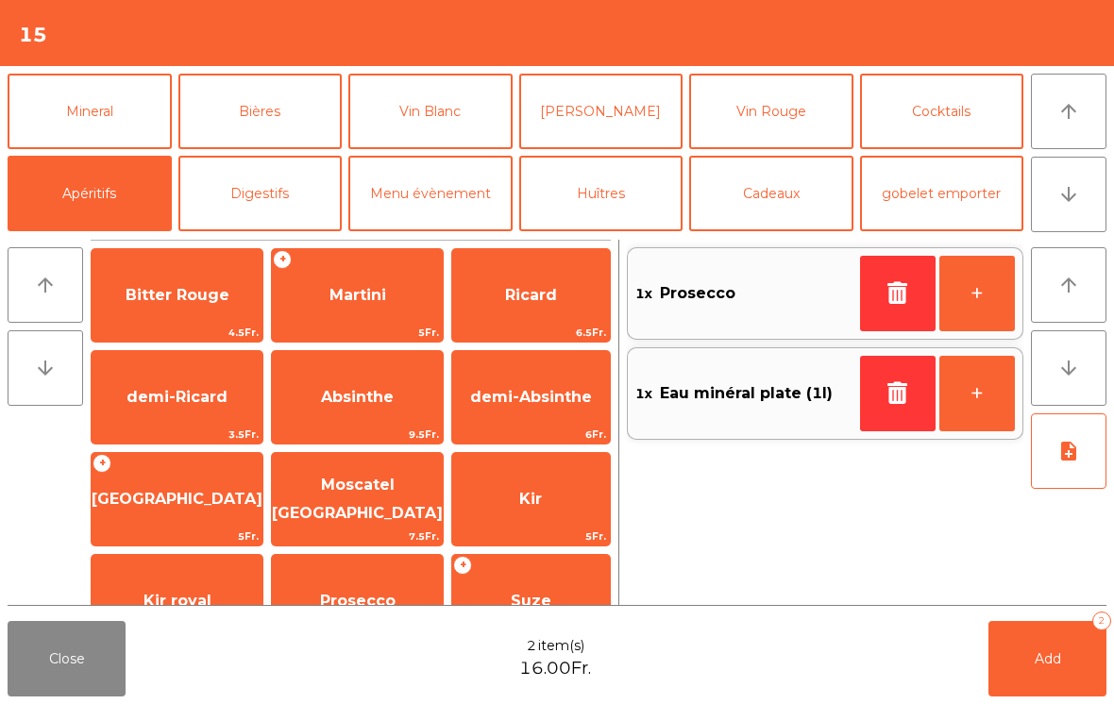
click at [1031, 667] on button "Add 2" at bounding box center [1048, 659] width 118 height 76
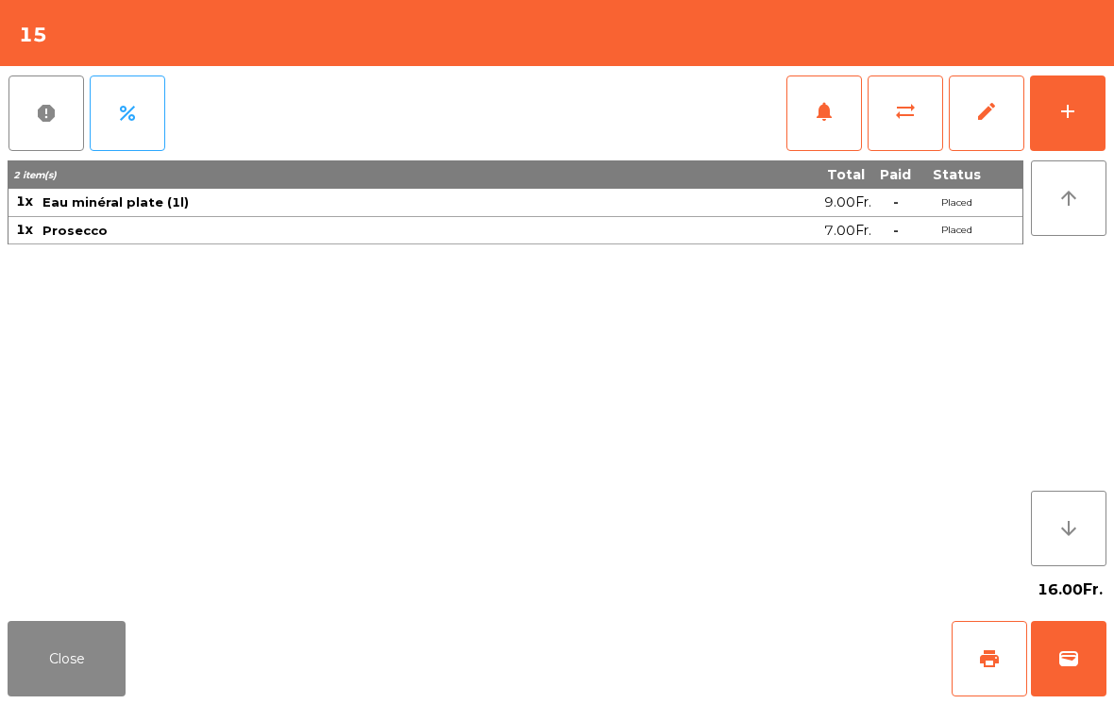
click at [78, 652] on button "Close" at bounding box center [67, 659] width 118 height 76
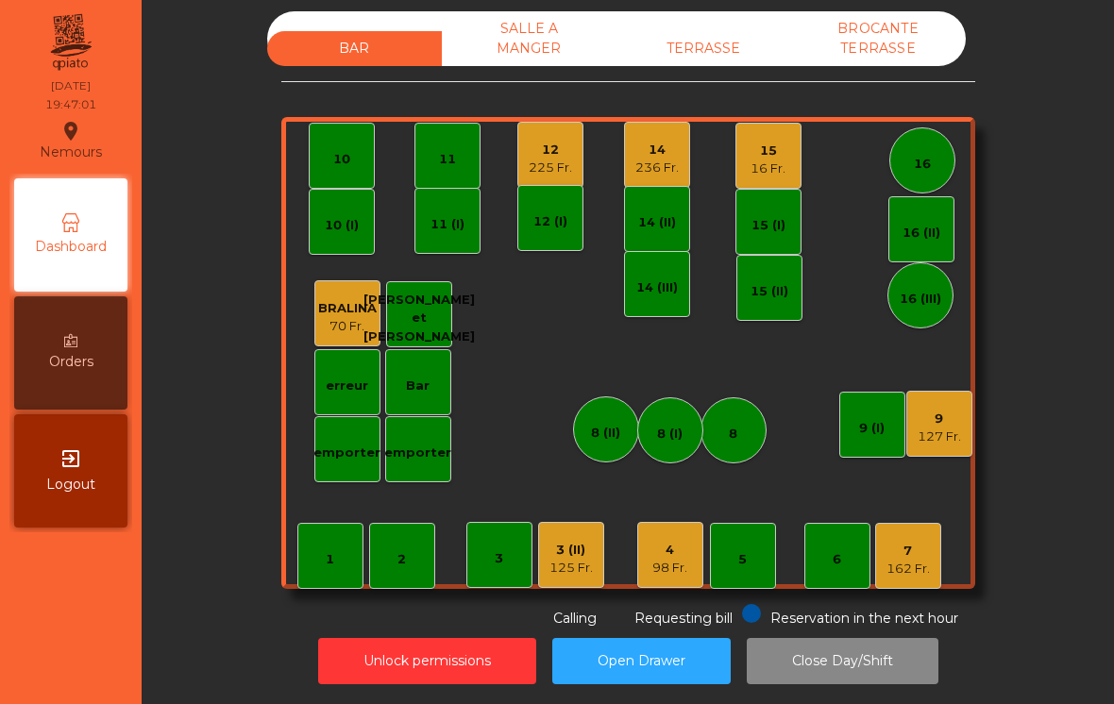
click at [570, 559] on div "125 Fr." at bounding box center [571, 568] width 43 height 19
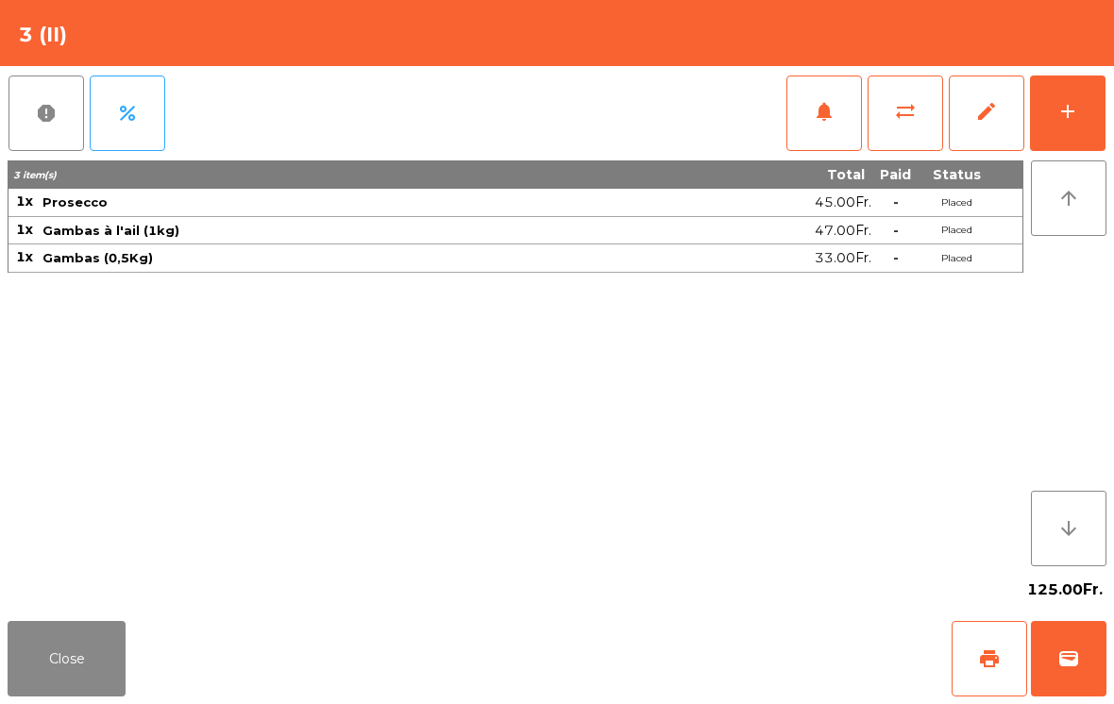
click at [1063, 129] on button "add" at bounding box center [1068, 114] width 76 height 76
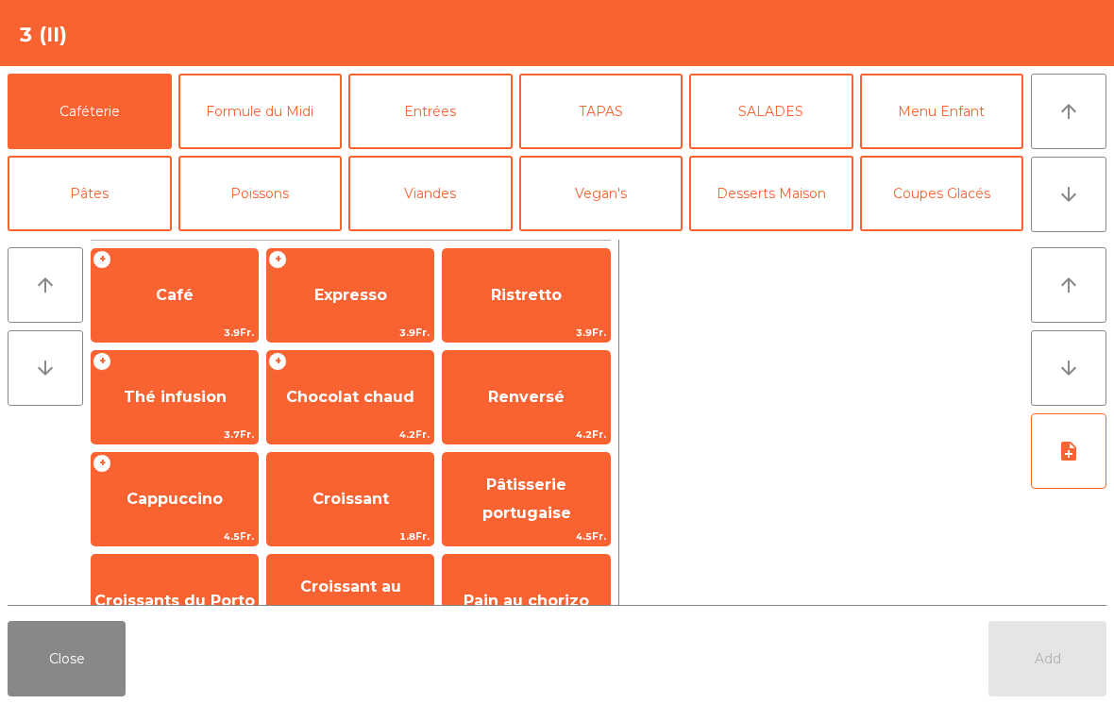
scroll to position [8, 0]
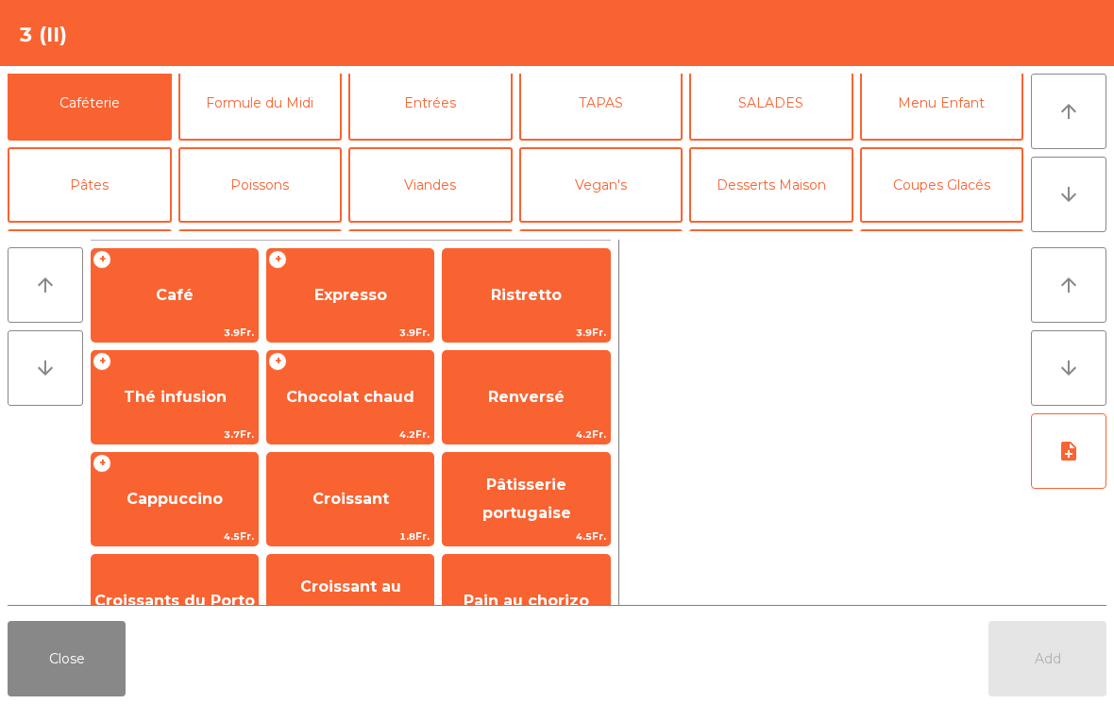
click at [120, 229] on button "Mineral" at bounding box center [90, 267] width 164 height 76
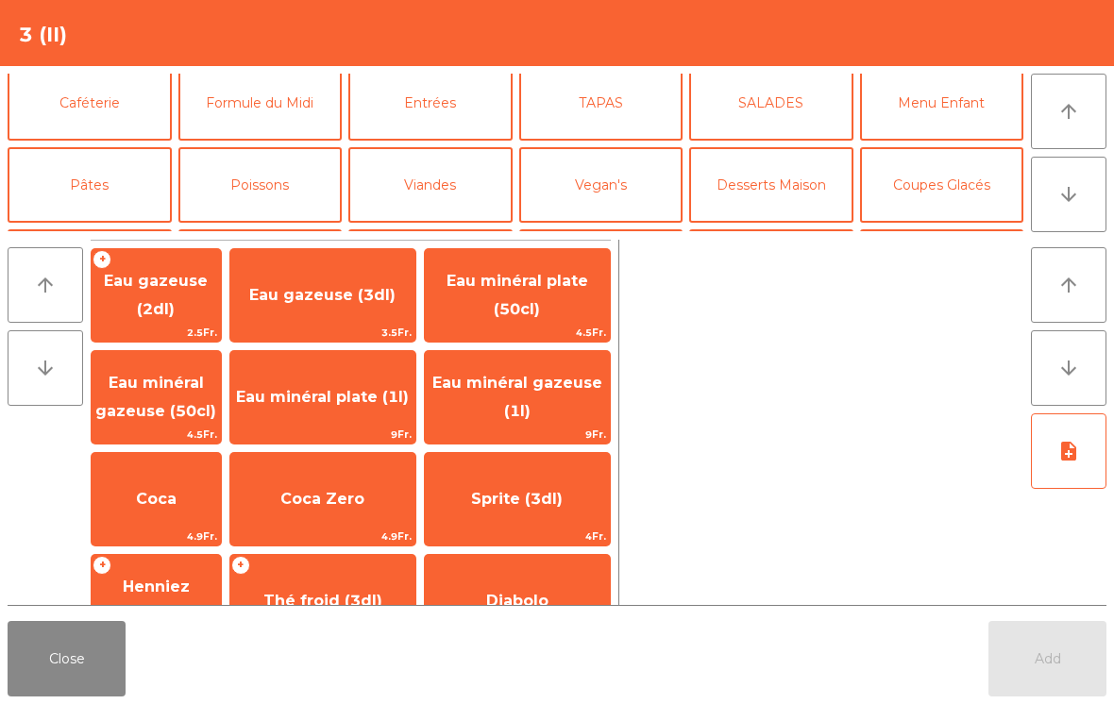
scroll to position [117, 0]
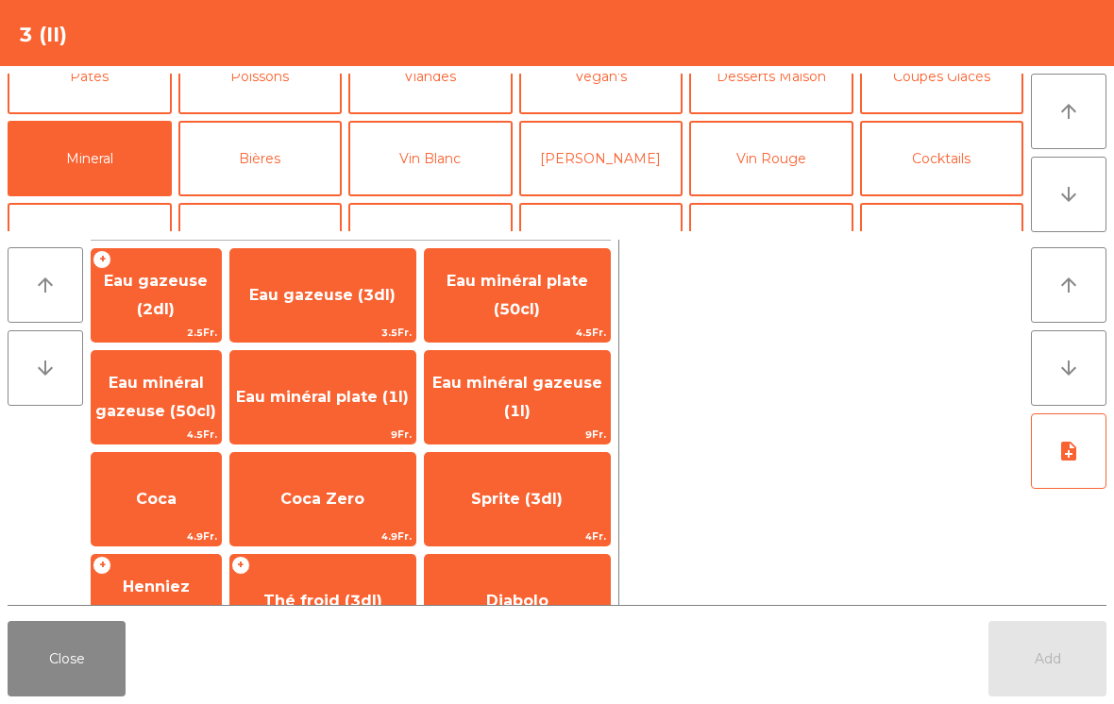
click at [212, 397] on span "Eau minéral gazeuse (50cl)" at bounding box center [156, 398] width 129 height 80
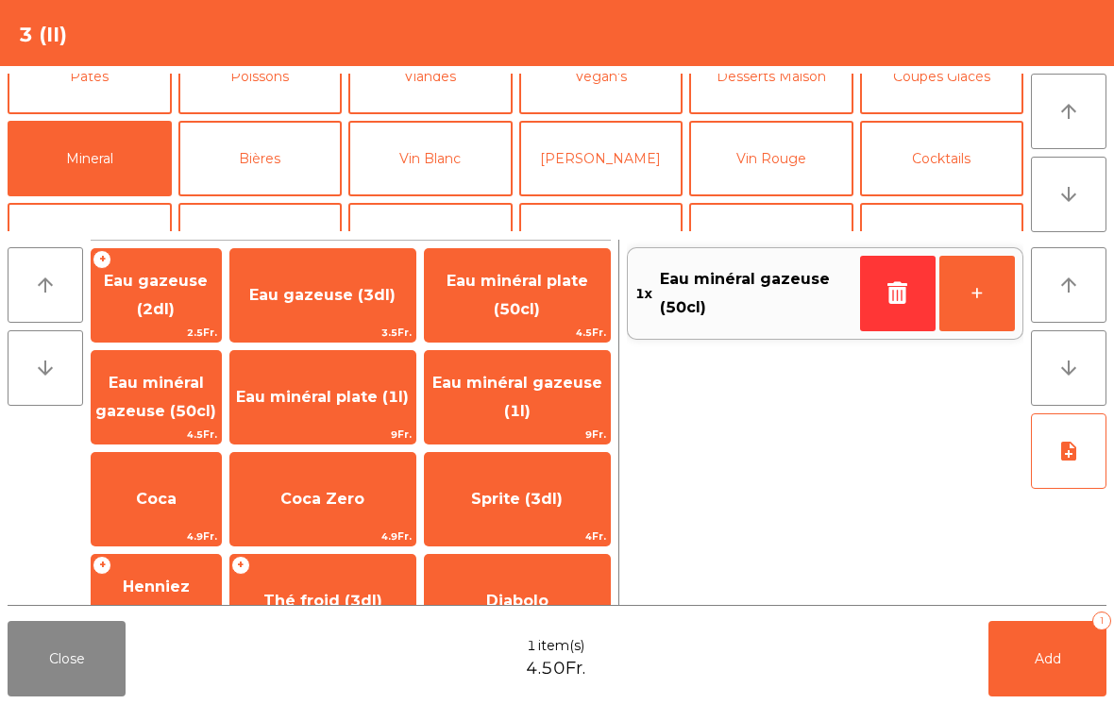
click at [1069, 656] on button "Add 1" at bounding box center [1048, 659] width 118 height 76
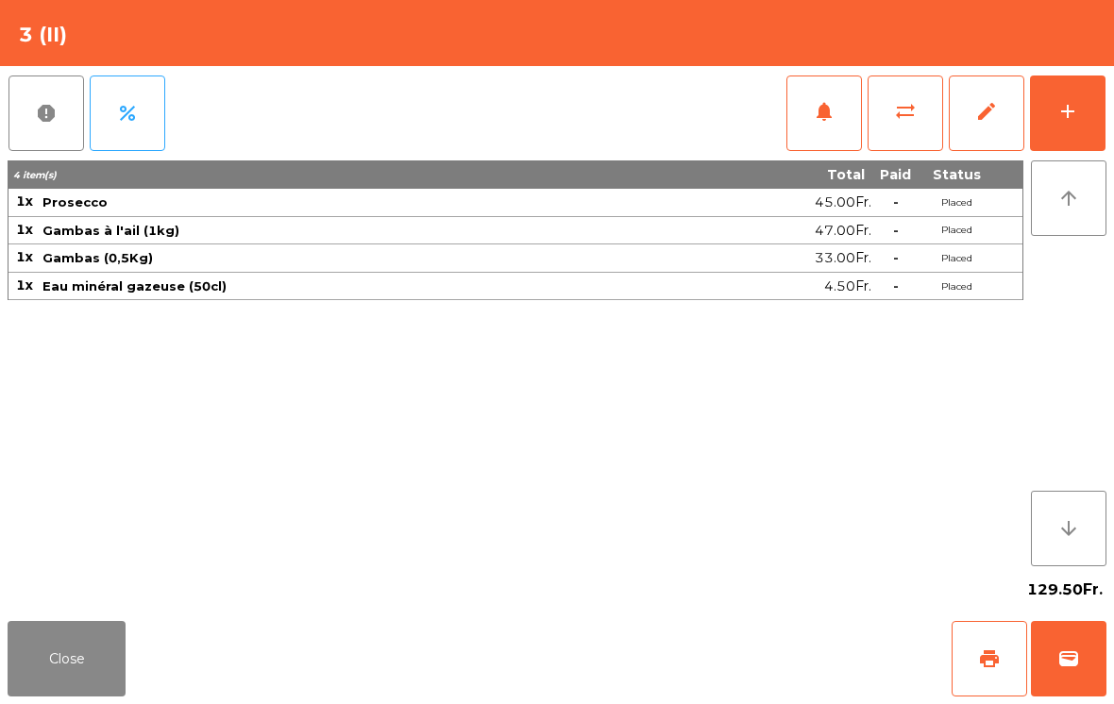
click at [67, 670] on button "Close" at bounding box center [67, 659] width 118 height 76
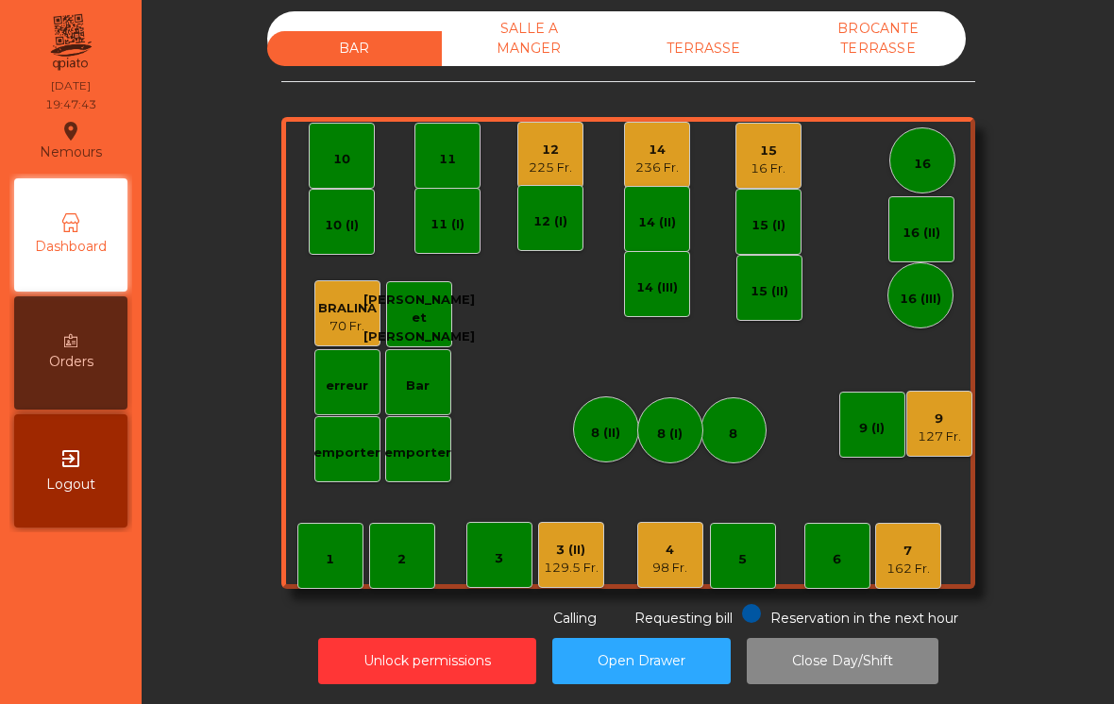
click at [917, 543] on div "7" at bounding box center [908, 551] width 43 height 19
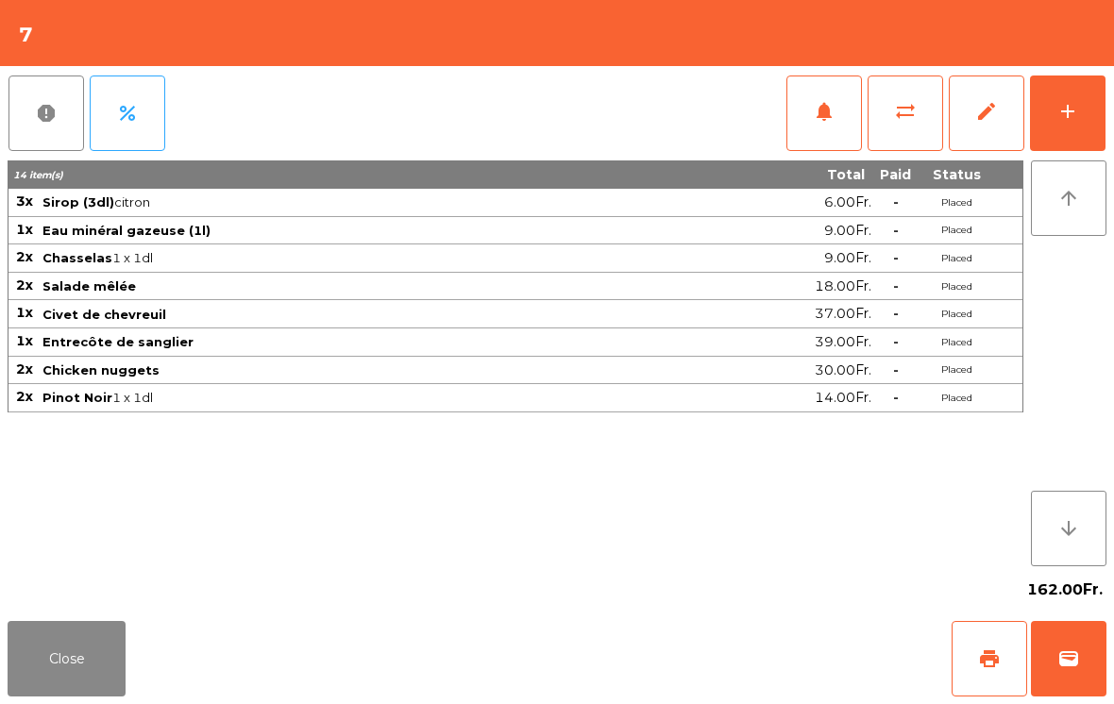
click at [1084, 129] on button "add" at bounding box center [1068, 114] width 76 height 76
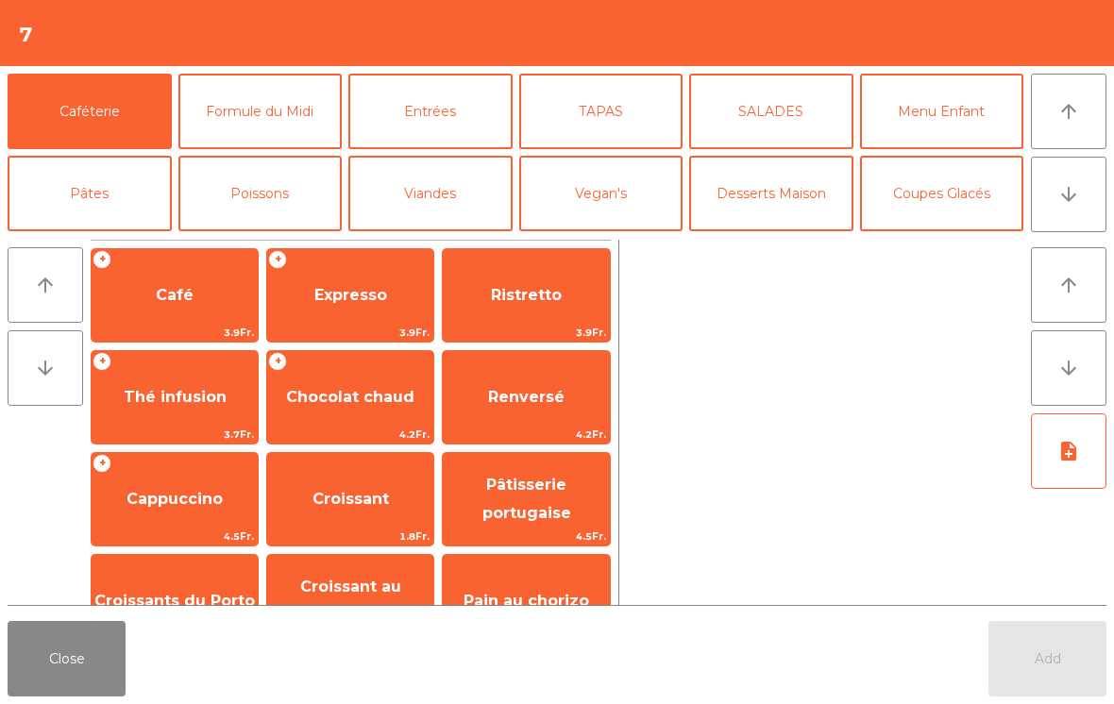
click at [351, 296] on span "Expresso" at bounding box center [350, 295] width 73 height 18
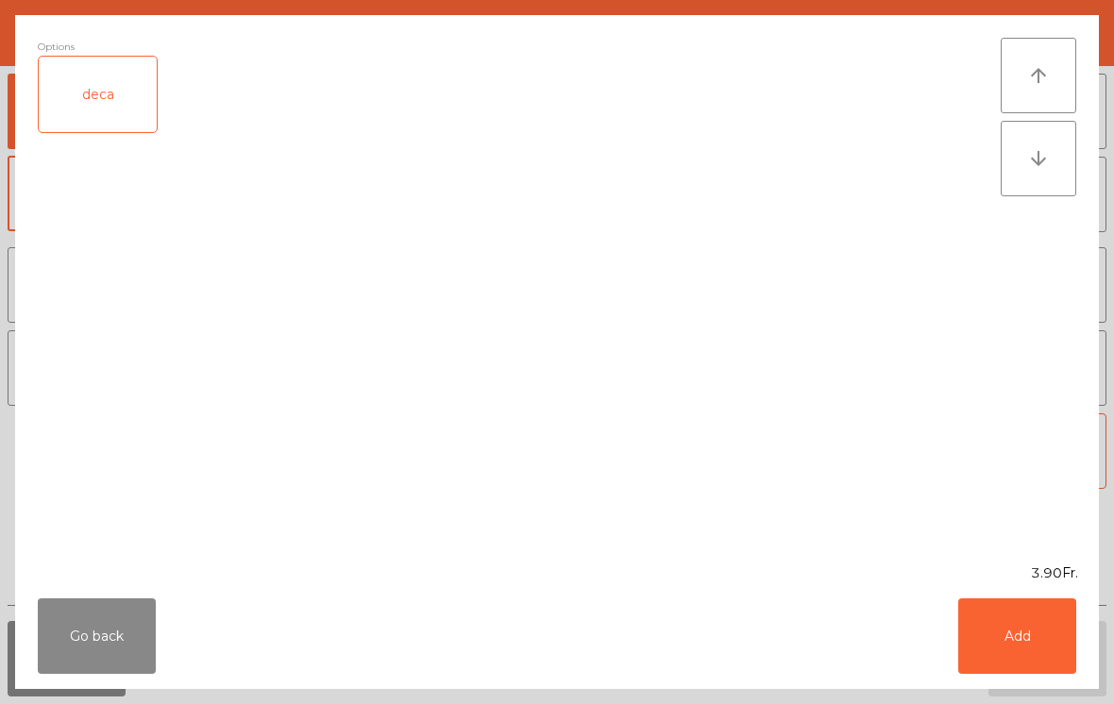
click at [1035, 637] on button "Add" at bounding box center [1017, 637] width 118 height 76
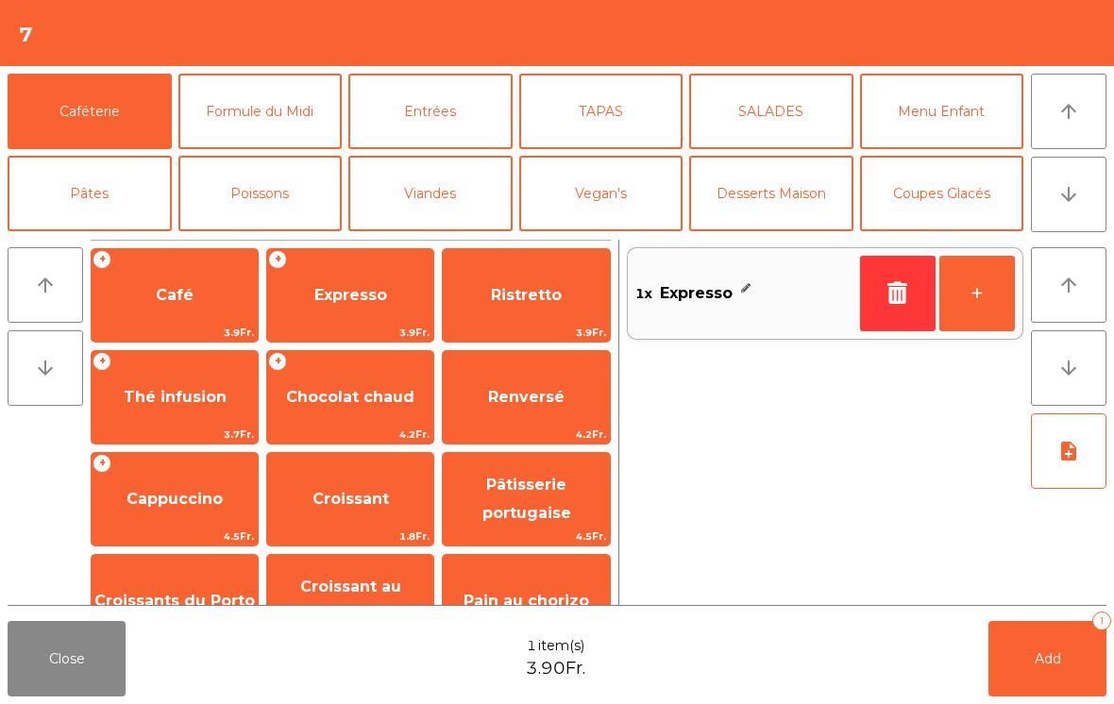
click at [978, 281] on button "+" at bounding box center [978, 294] width 76 height 76
click at [1037, 655] on span "Add" at bounding box center [1048, 659] width 26 height 17
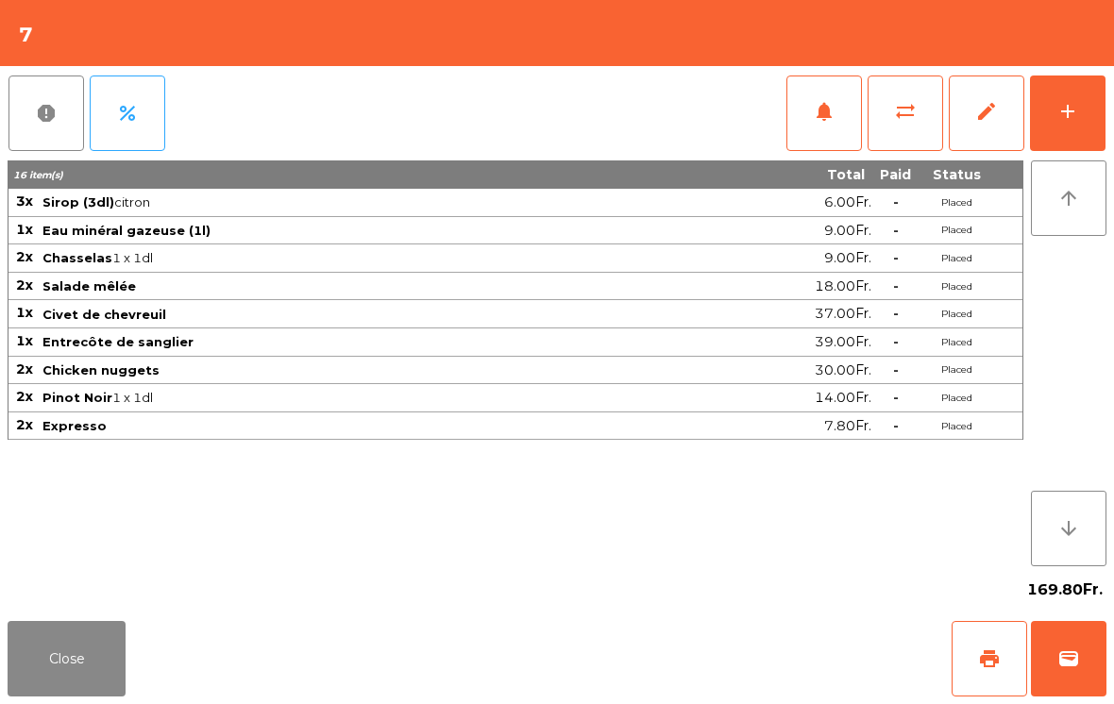
click at [44, 657] on button "Close" at bounding box center [67, 659] width 118 height 76
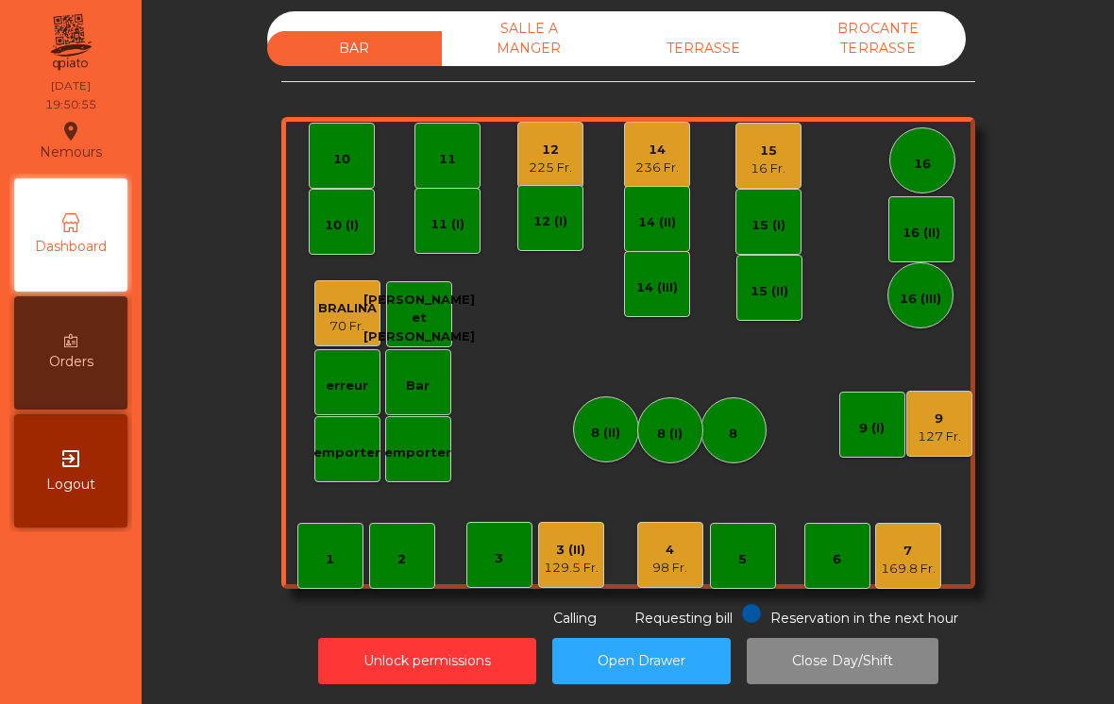
click at [779, 142] on div "15" at bounding box center [768, 151] width 35 height 19
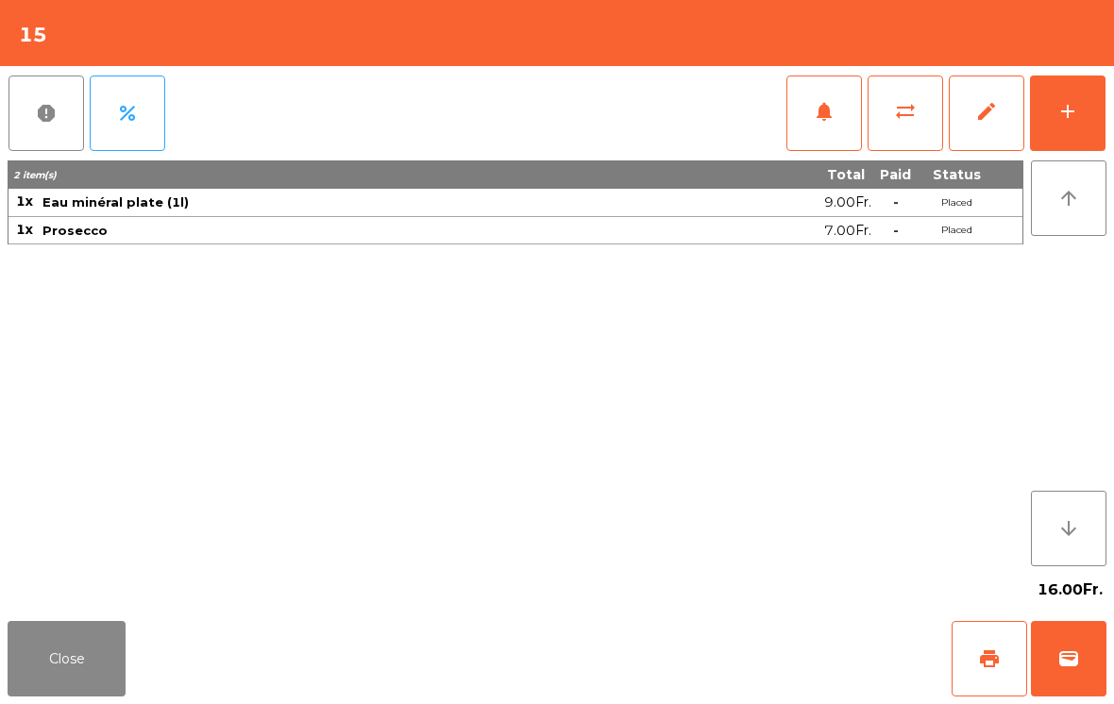
click at [1083, 111] on button "add" at bounding box center [1068, 114] width 76 height 76
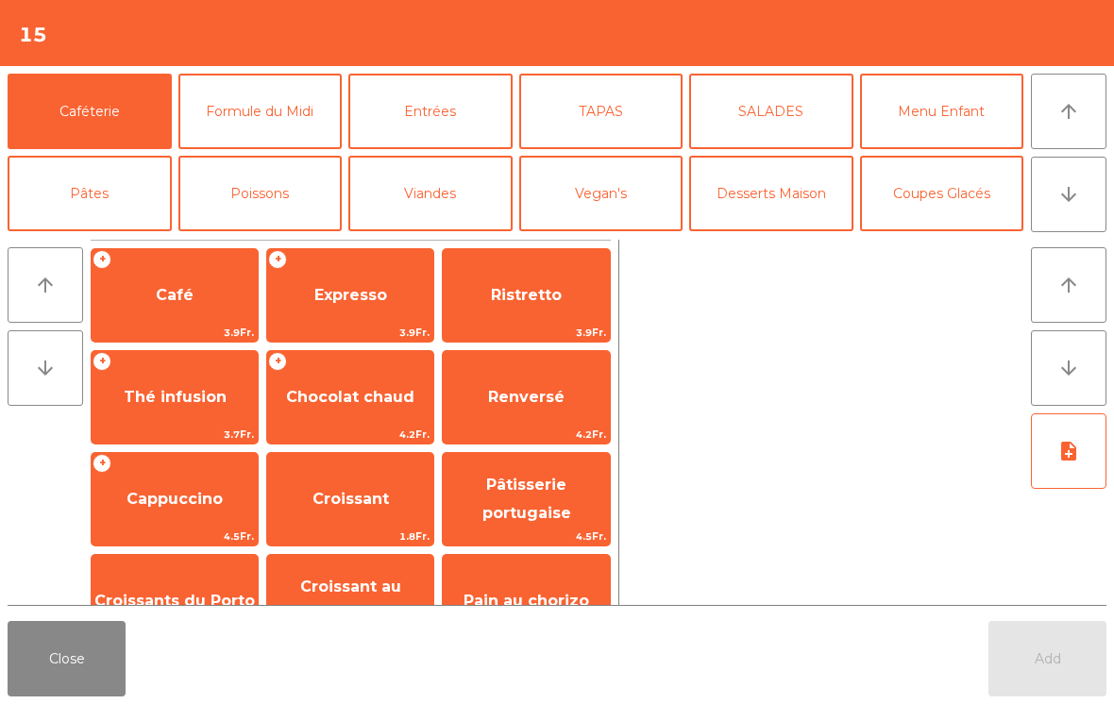
scroll to position [280, 0]
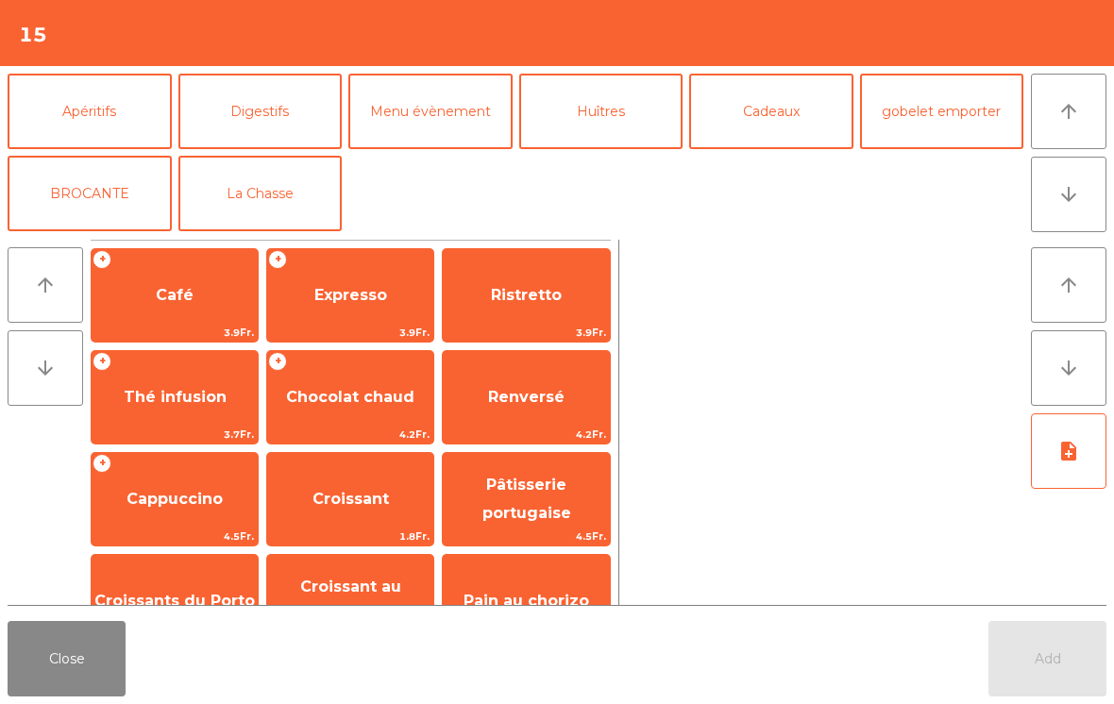
click at [296, 198] on button "La Chasse" at bounding box center [260, 194] width 164 height 76
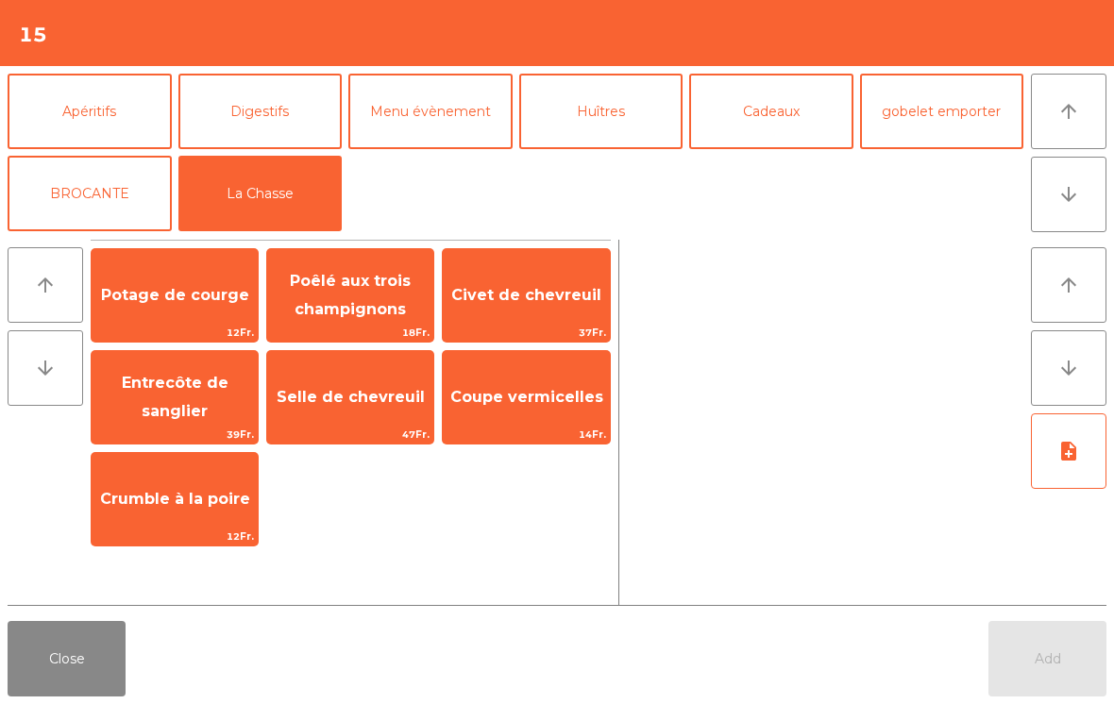
scroll to position [246, 0]
click at [371, 306] on span "Poêlé aux trois champignons" at bounding box center [350, 295] width 121 height 46
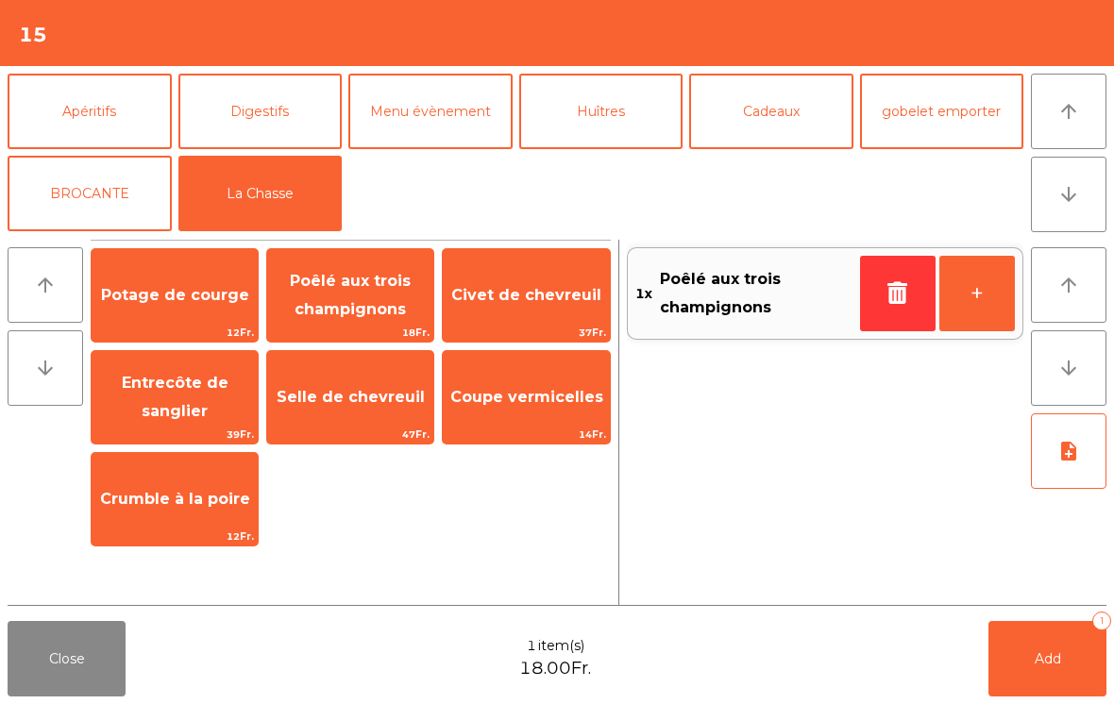
click at [354, 408] on span "Selle de chevreuil" at bounding box center [350, 397] width 166 height 51
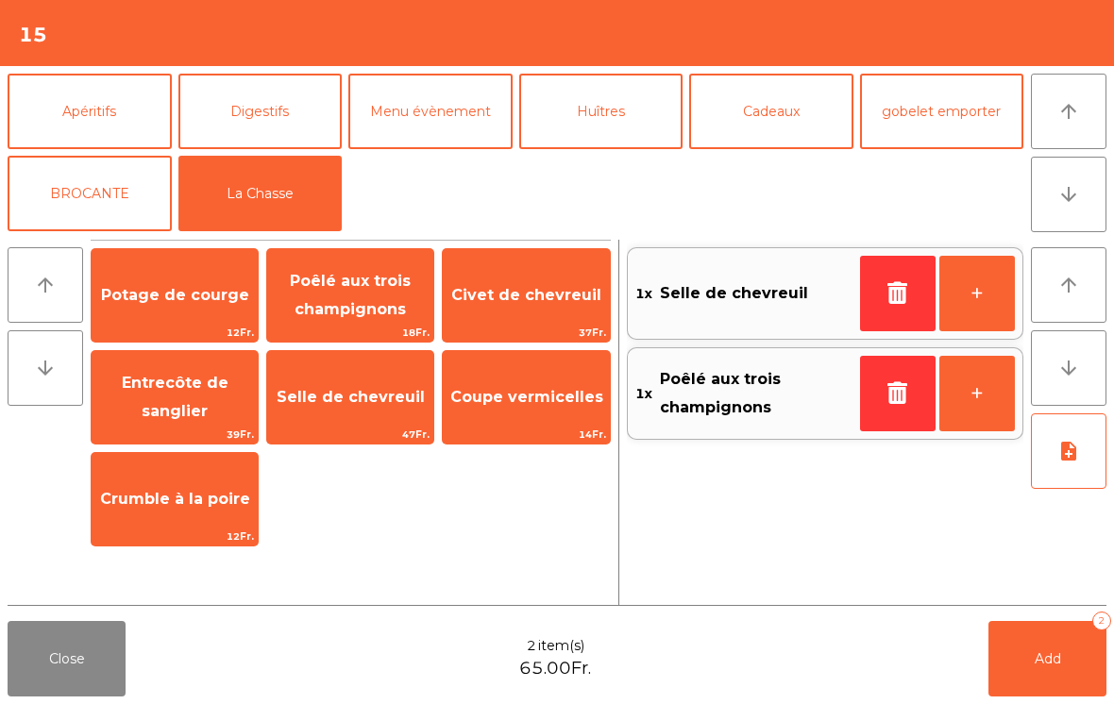
click at [378, 414] on span "Selle de chevreuil" at bounding box center [350, 397] width 166 height 51
click at [161, 393] on span "Entrecôte de sanglier" at bounding box center [175, 398] width 166 height 80
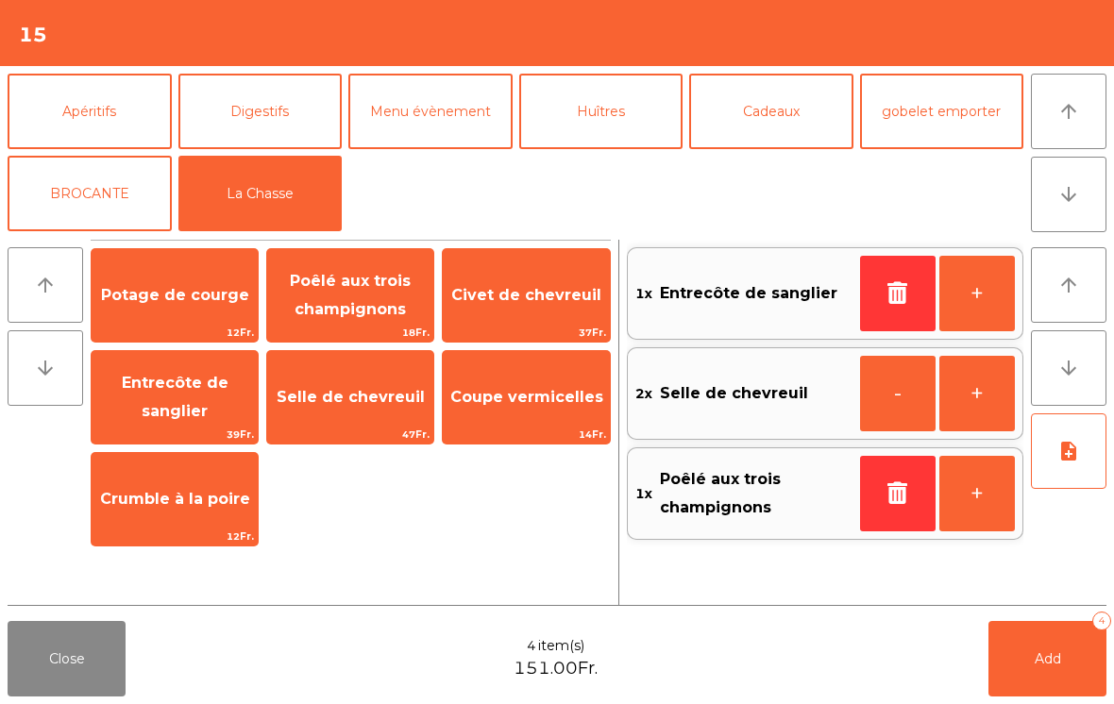
click at [1074, 659] on button "Add 4" at bounding box center [1048, 659] width 118 height 76
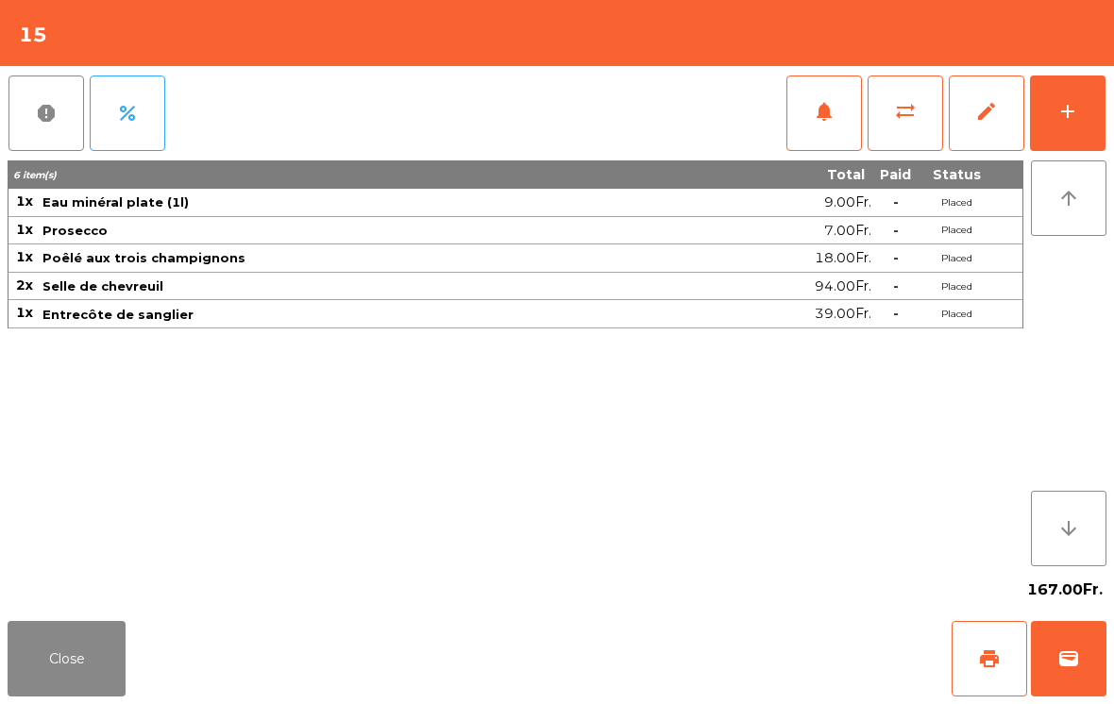
click at [57, 662] on button "Close" at bounding box center [67, 659] width 118 height 76
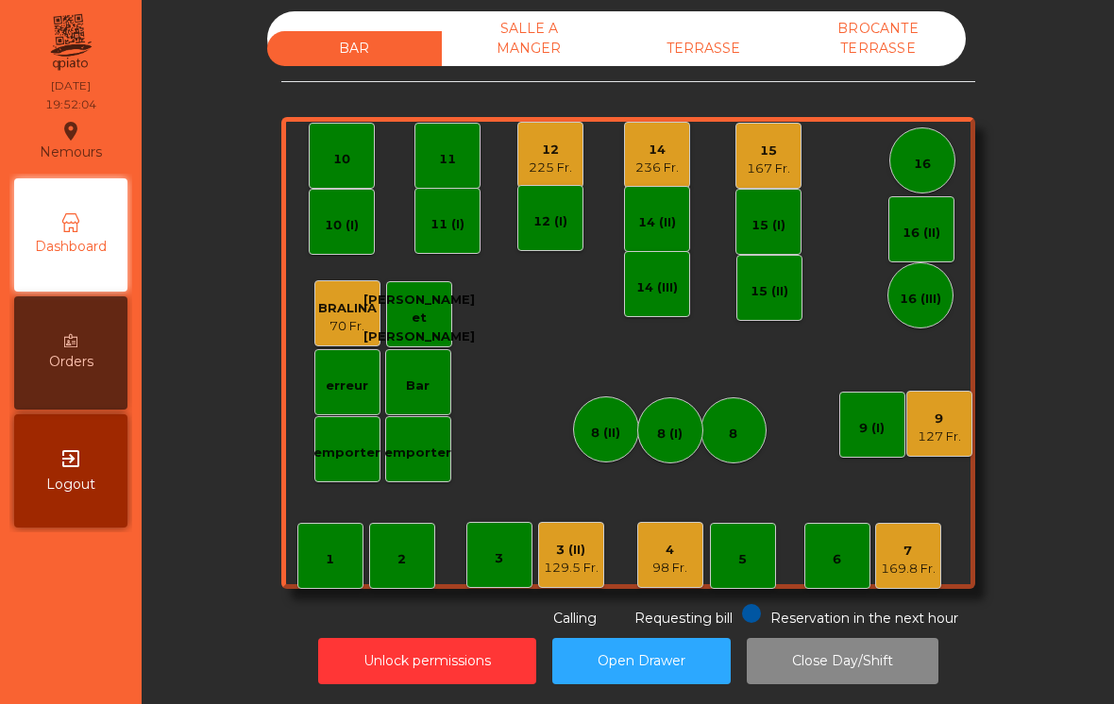
click at [314, 545] on div "1" at bounding box center [330, 556] width 66 height 66
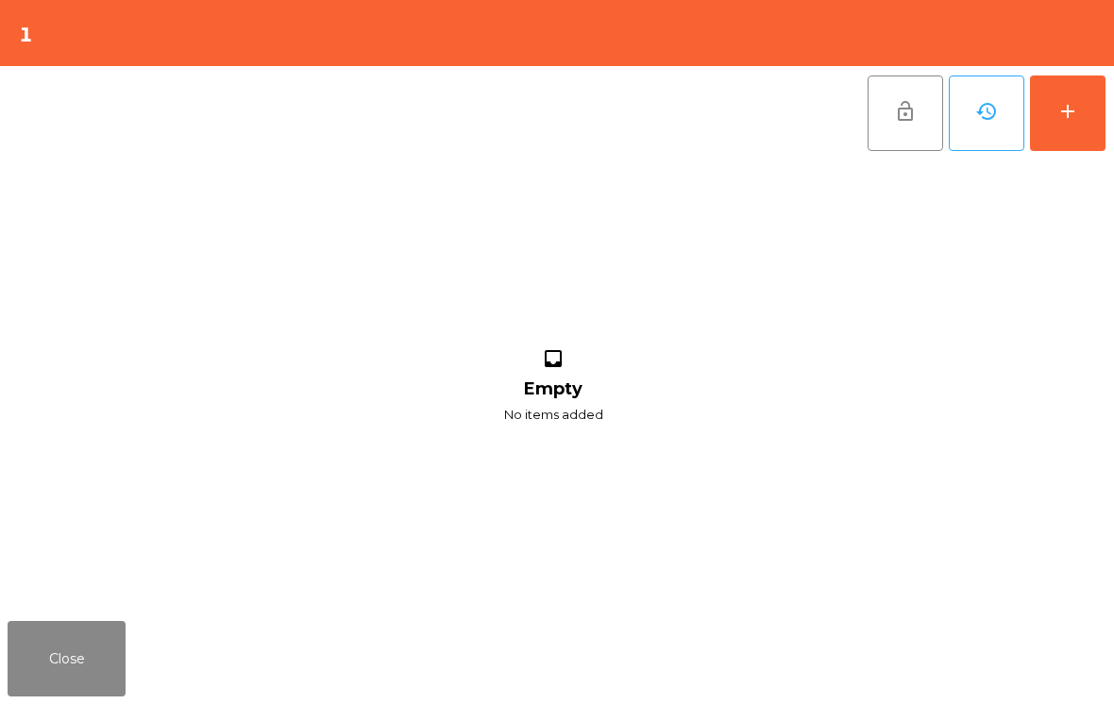
click at [1041, 123] on button "add" at bounding box center [1068, 114] width 76 height 76
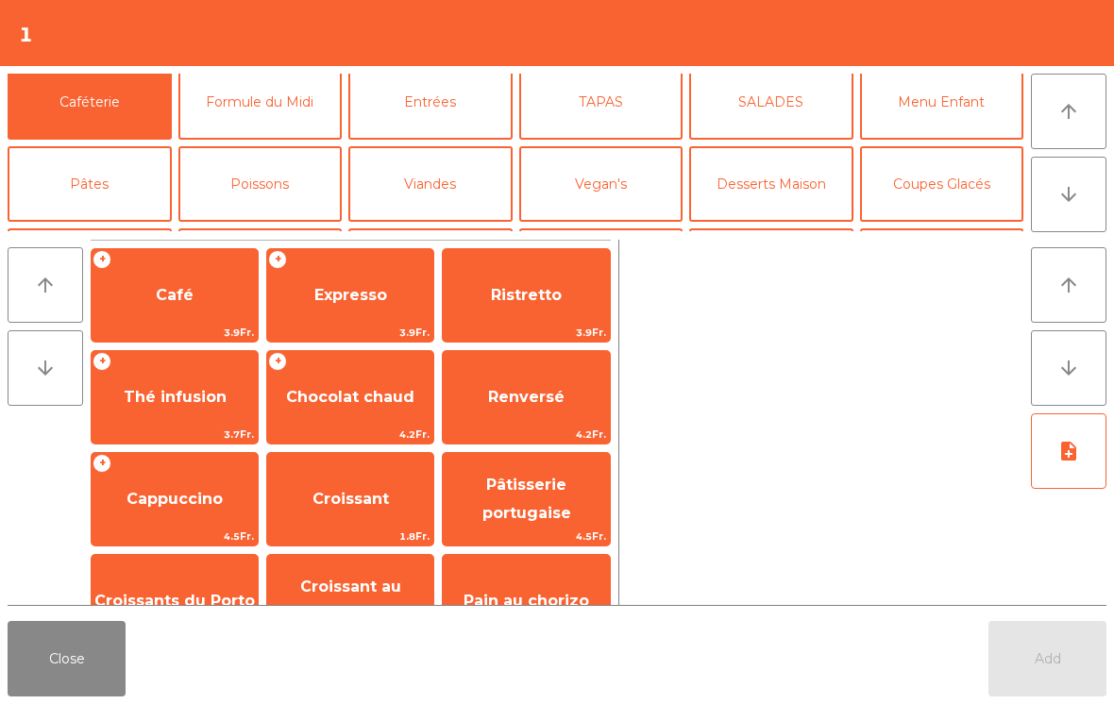
scroll to position [239, 0]
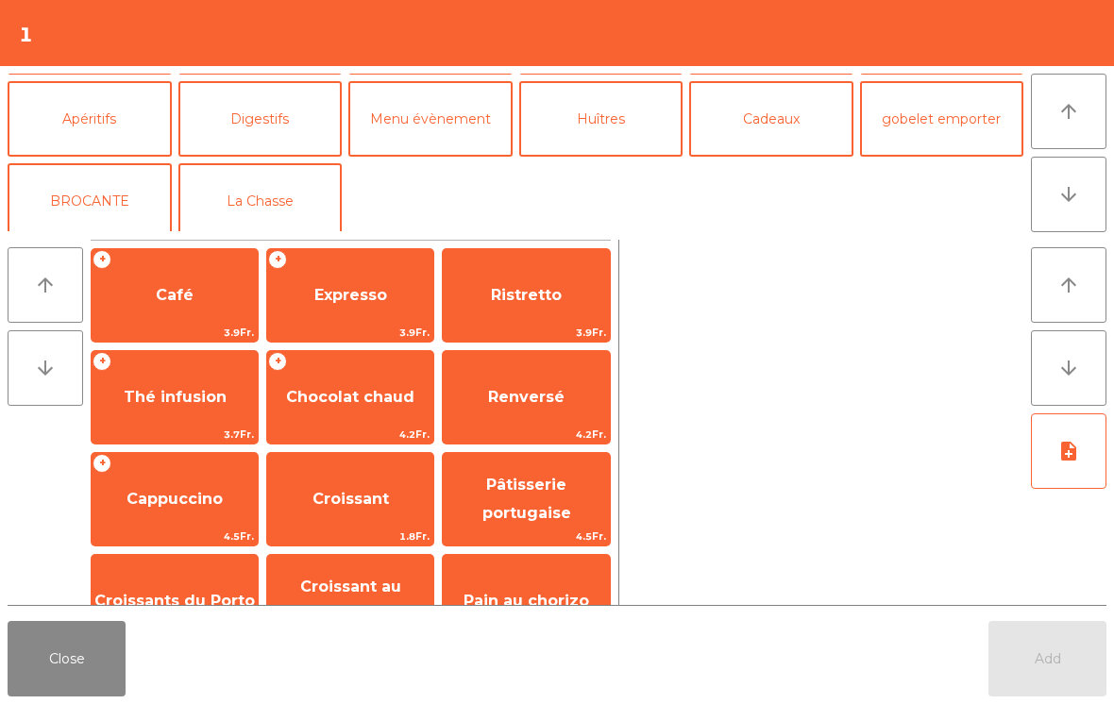
click at [118, 117] on button "Apéritifs" at bounding box center [90, 119] width 164 height 76
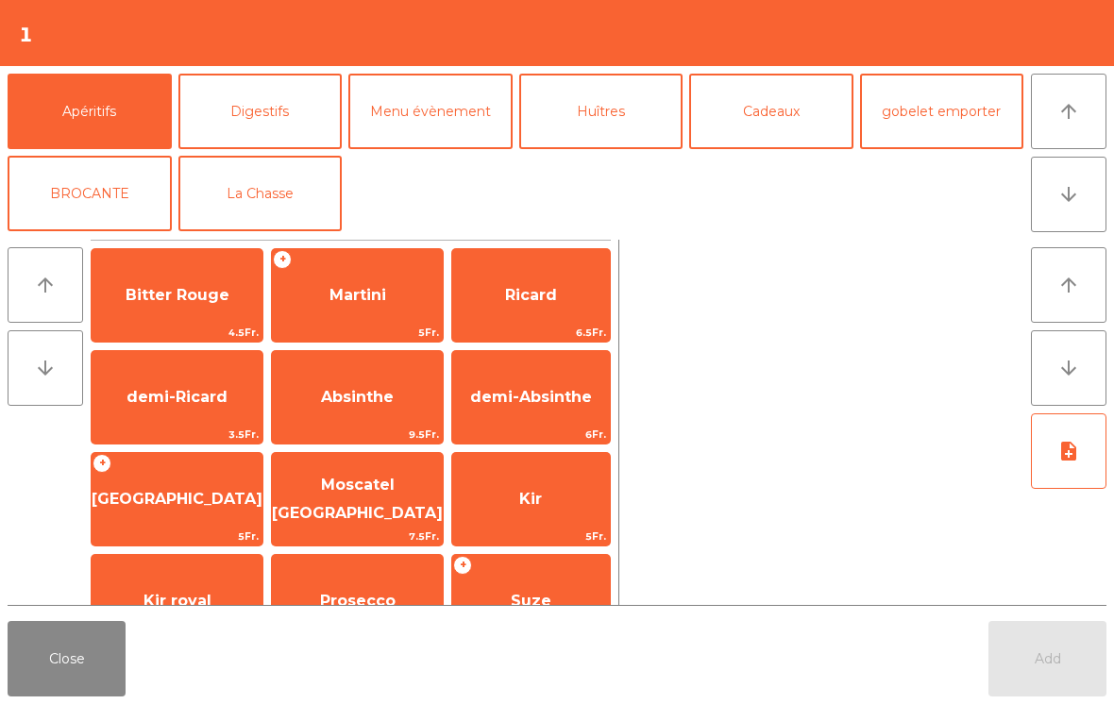
scroll to position [153, 0]
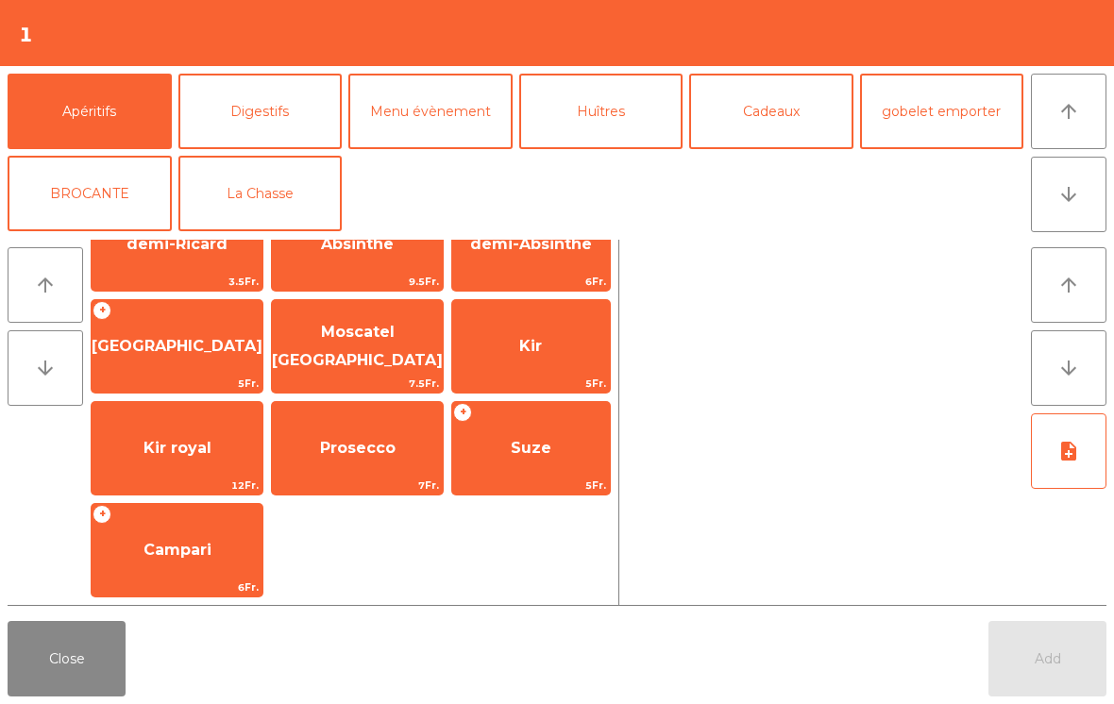
click at [180, 526] on span "Campari" at bounding box center [177, 550] width 171 height 51
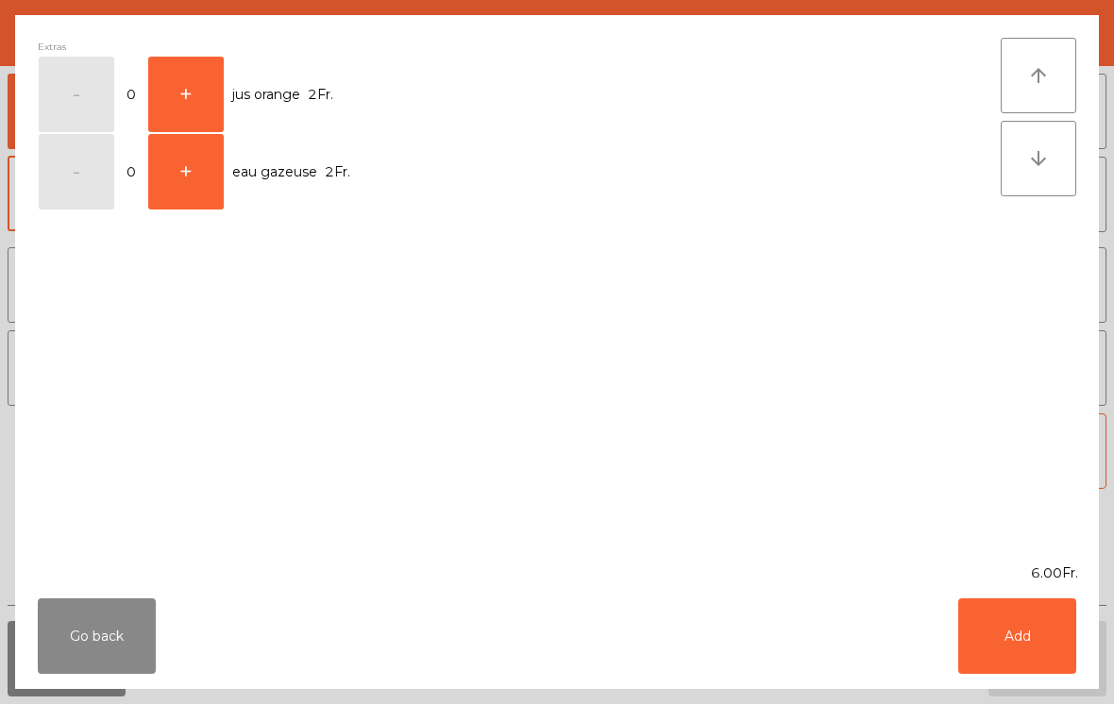
click at [177, 79] on button "+" at bounding box center [186, 95] width 76 height 76
click at [188, 88] on button "+" at bounding box center [186, 95] width 76 height 76
click at [1031, 636] on button "Add" at bounding box center [1017, 637] width 118 height 76
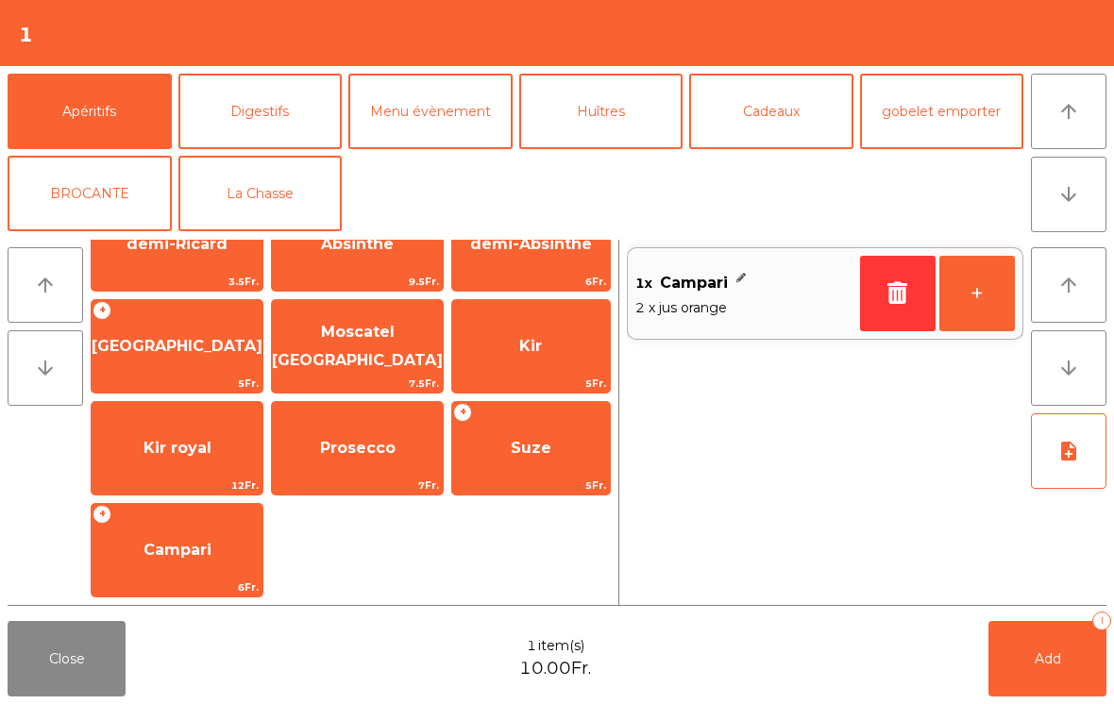
click at [96, 67] on button "Mineral" at bounding box center [90, 30] width 164 height 76
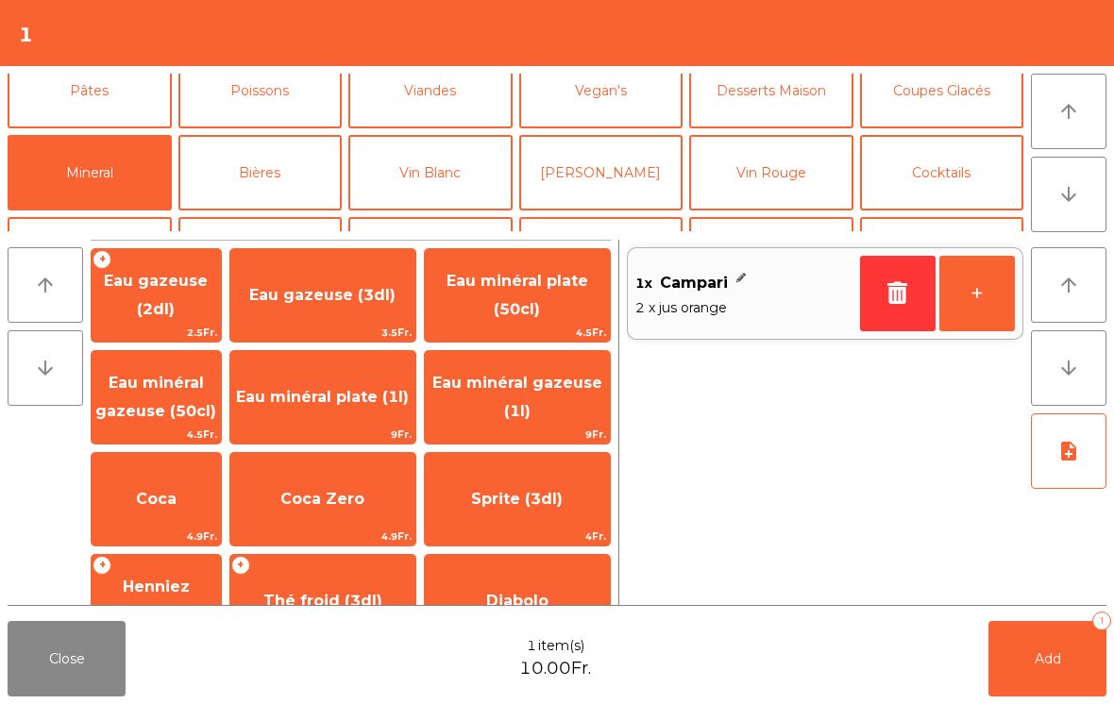
scroll to position [0, 0]
click at [548, 377] on span "Eau minéral gazeuse (1l)" at bounding box center [517, 397] width 170 height 46
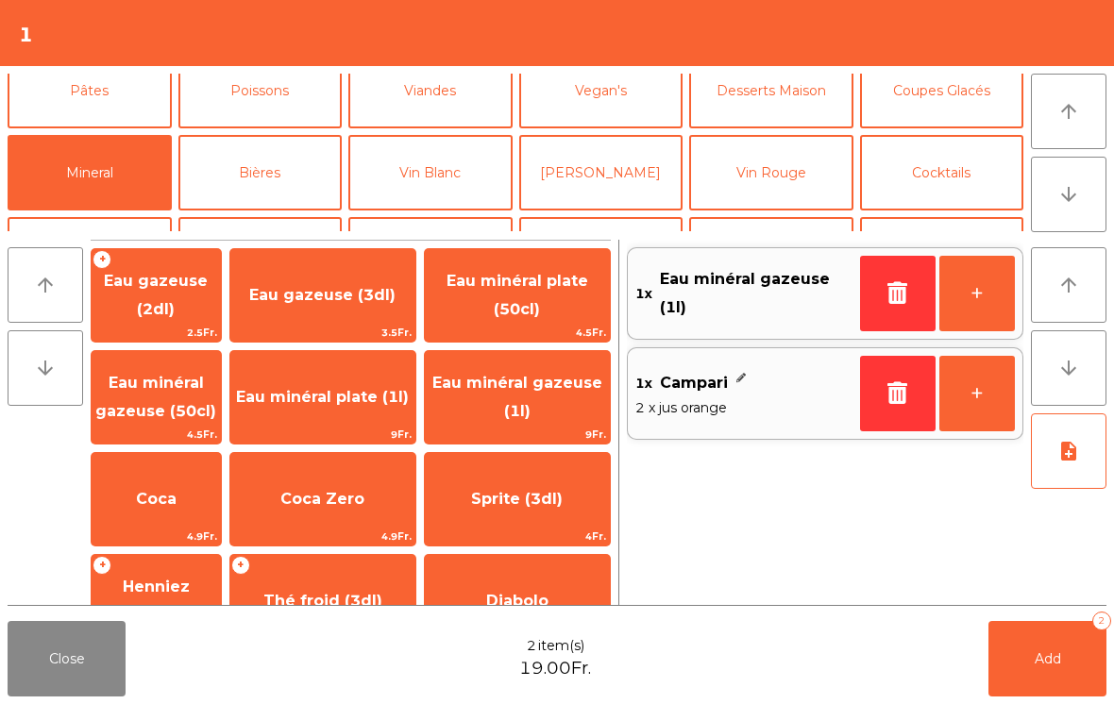
click at [1049, 668] on button "Add 2" at bounding box center [1048, 659] width 118 height 76
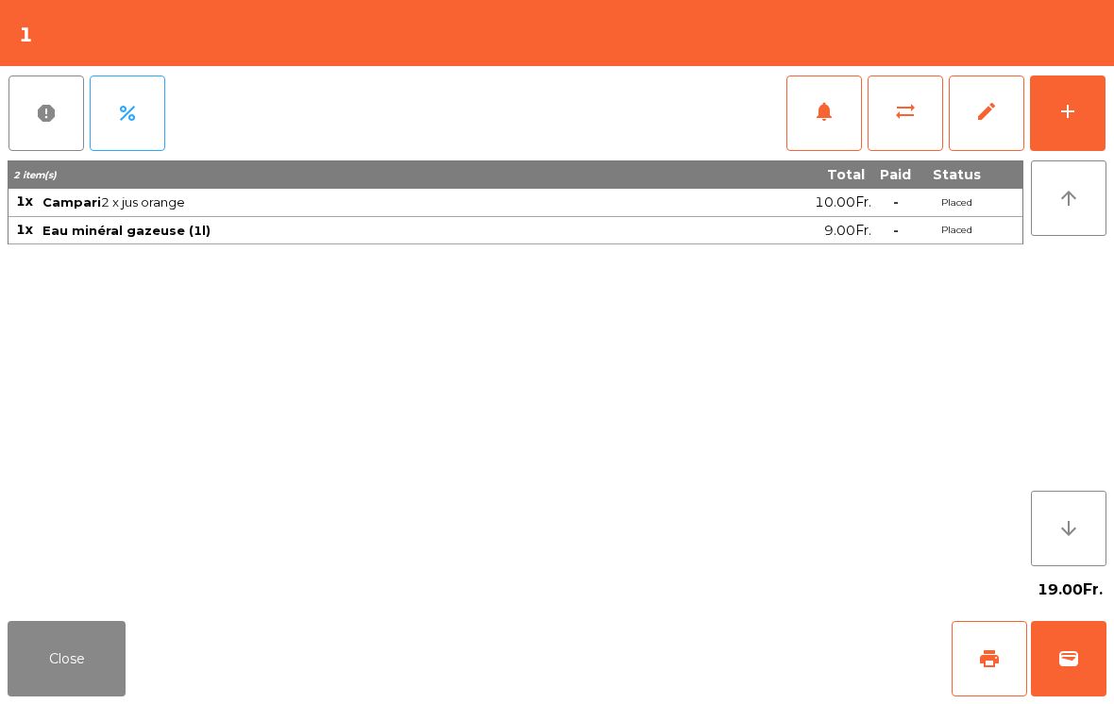
click at [59, 660] on button "Close" at bounding box center [67, 659] width 118 height 76
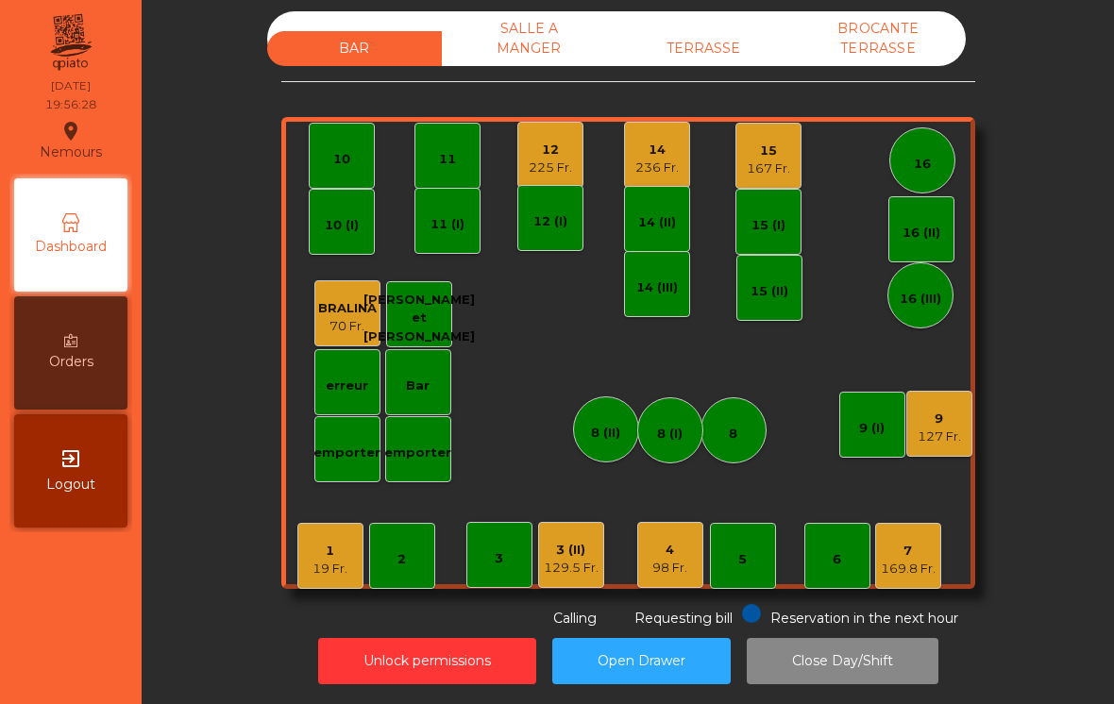
click at [328, 560] on div "19 Fr." at bounding box center [330, 569] width 35 height 19
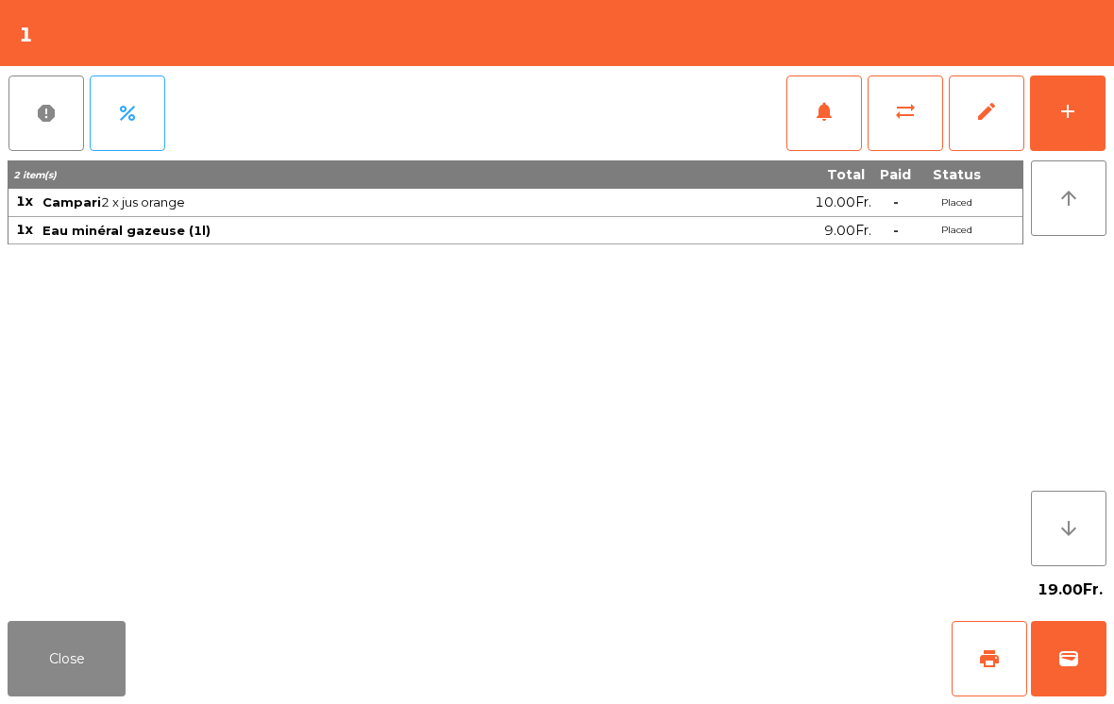
click at [1091, 110] on button "add" at bounding box center [1068, 114] width 76 height 76
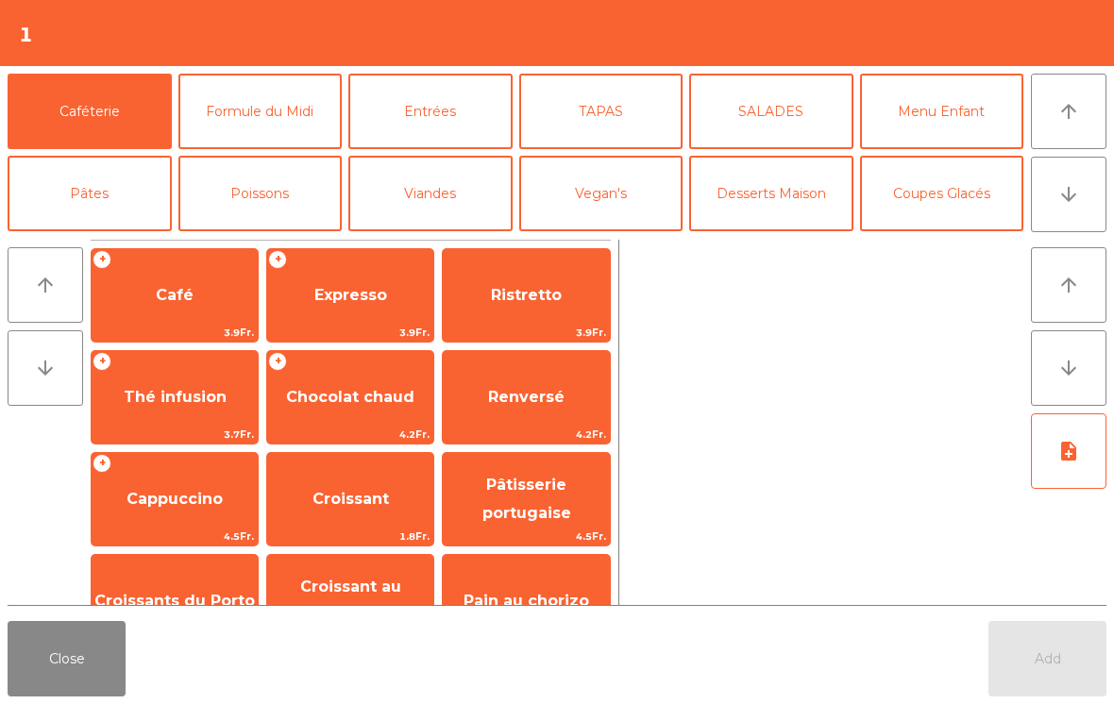
click at [450, 95] on button "Entrées" at bounding box center [430, 112] width 164 height 76
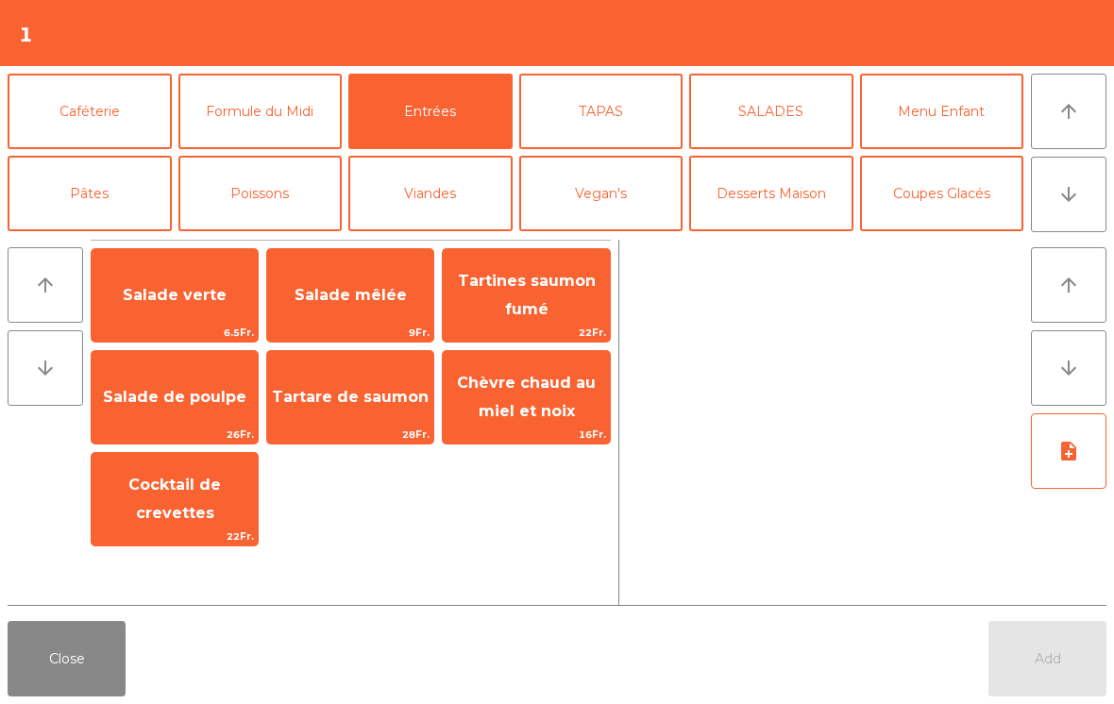
click at [173, 391] on span "Salade de poulpe" at bounding box center [175, 397] width 144 height 18
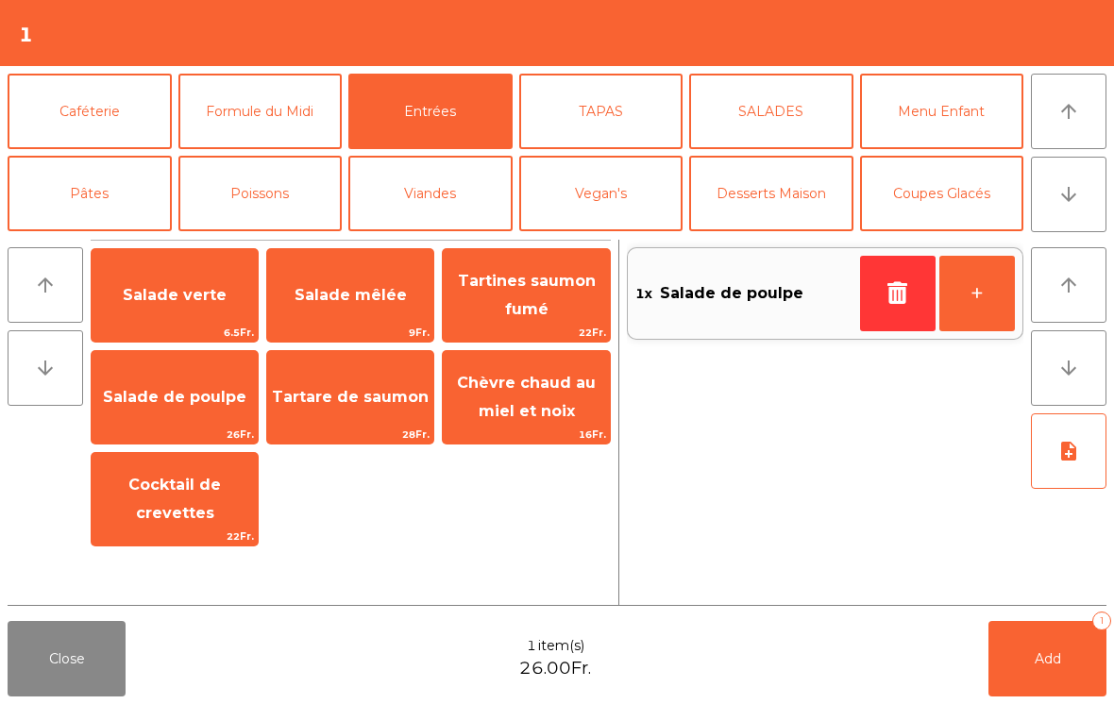
click at [530, 406] on span "Chèvre chaud au miel et noix" at bounding box center [526, 397] width 139 height 46
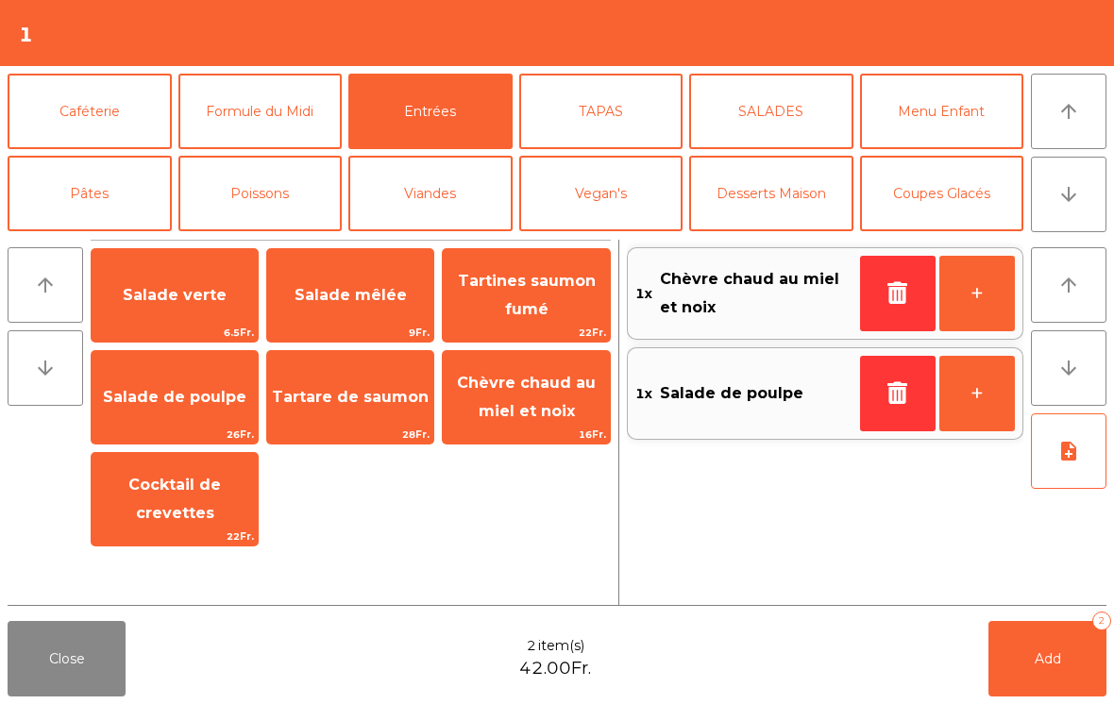
click at [443, 193] on button "Viandes" at bounding box center [430, 194] width 164 height 76
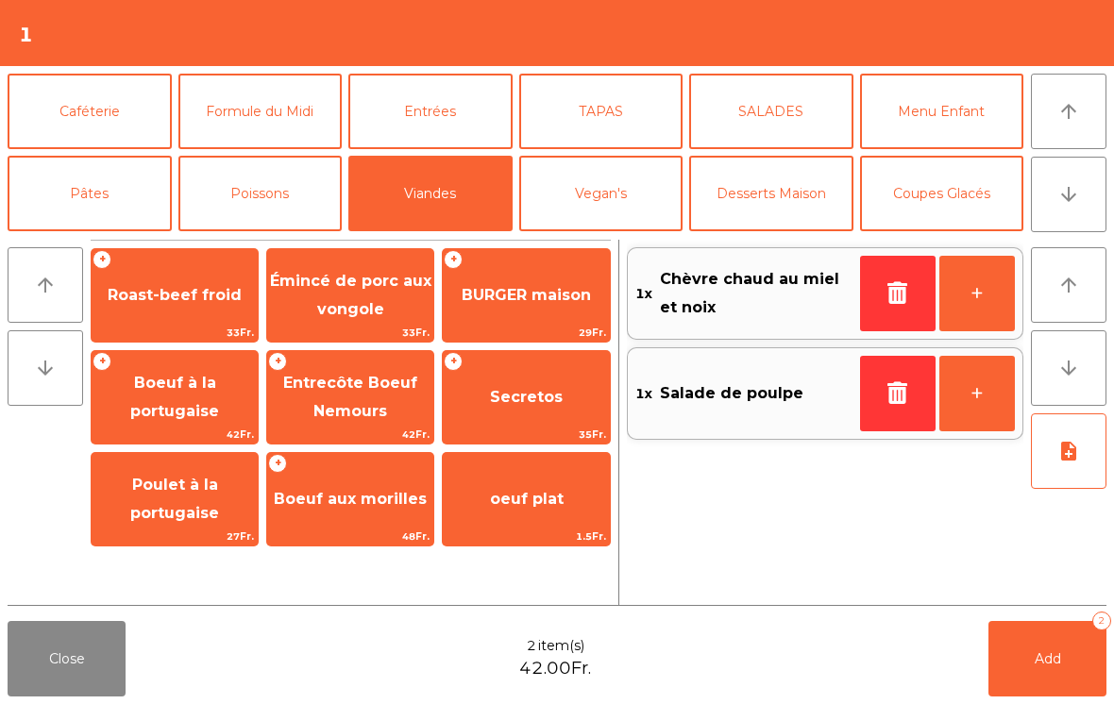
click at [538, 409] on span "Secretos" at bounding box center [526, 397] width 166 height 51
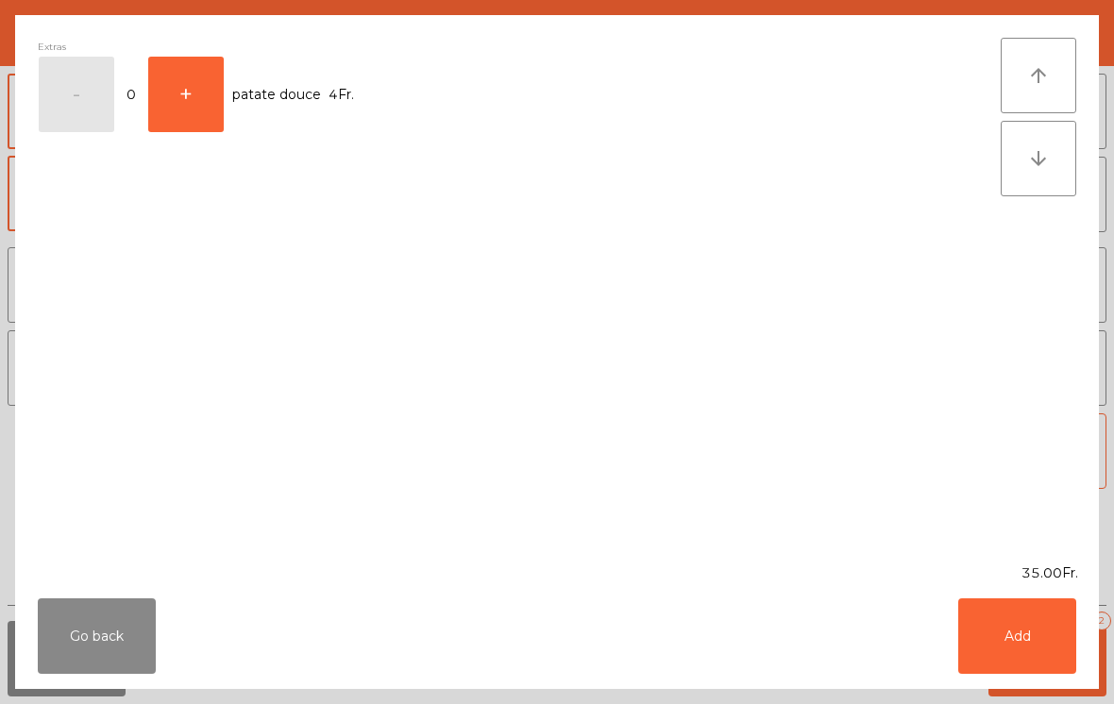
click at [1024, 624] on button "Add" at bounding box center [1017, 637] width 118 height 76
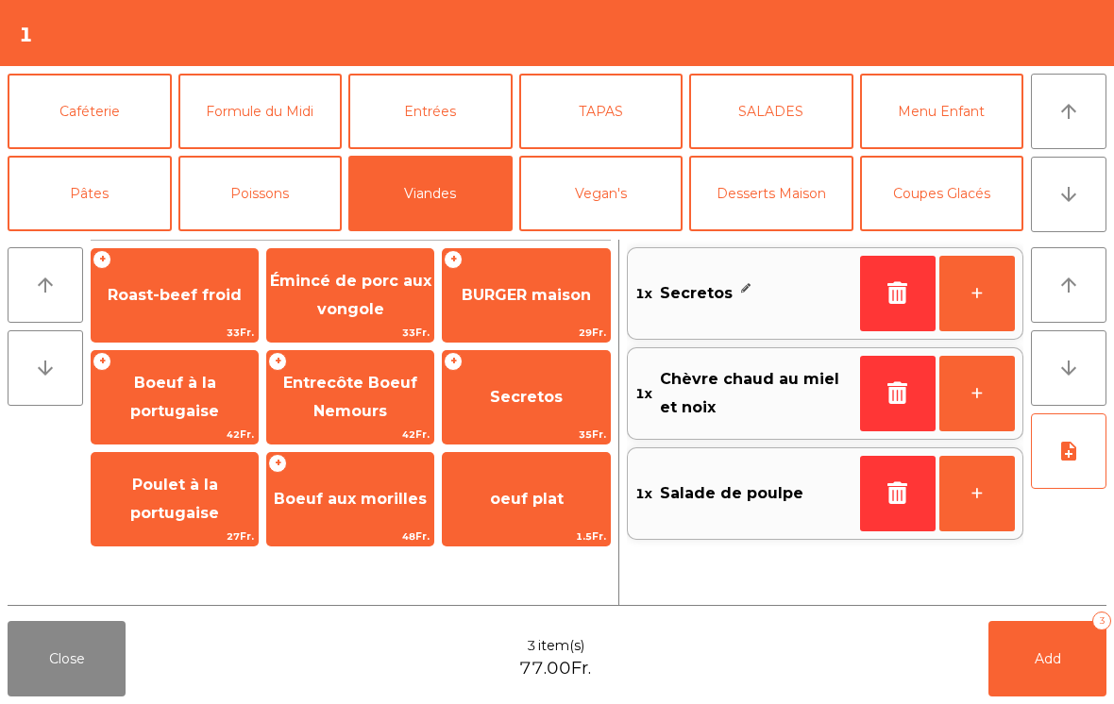
click at [166, 389] on span "Boeuf à la portugaise" at bounding box center [174, 397] width 89 height 46
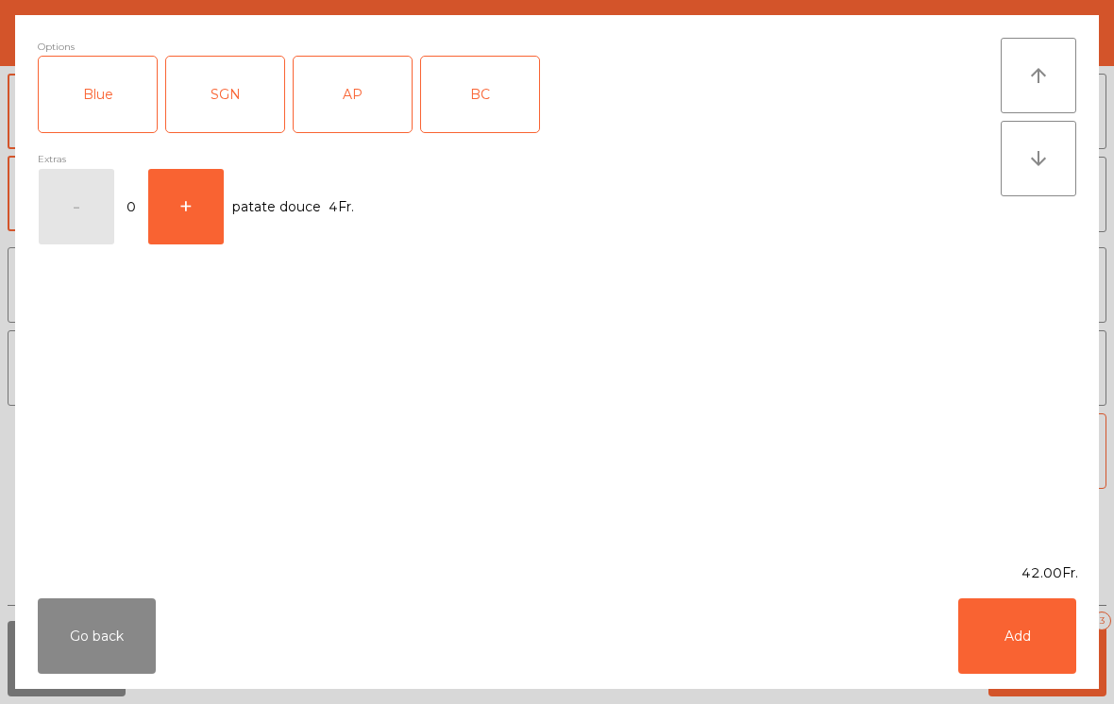
click at [220, 92] on div "SGN" at bounding box center [225, 95] width 118 height 76
click at [1010, 636] on button "Add" at bounding box center [1017, 637] width 118 height 76
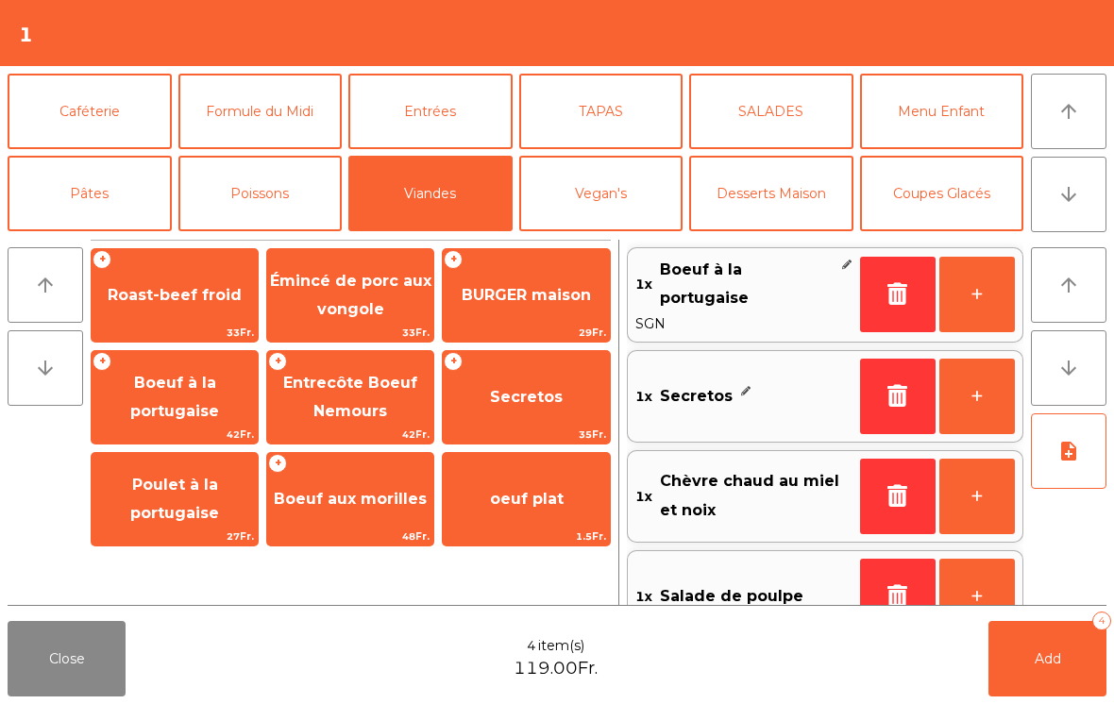
click at [1043, 655] on span "Add" at bounding box center [1048, 659] width 26 height 17
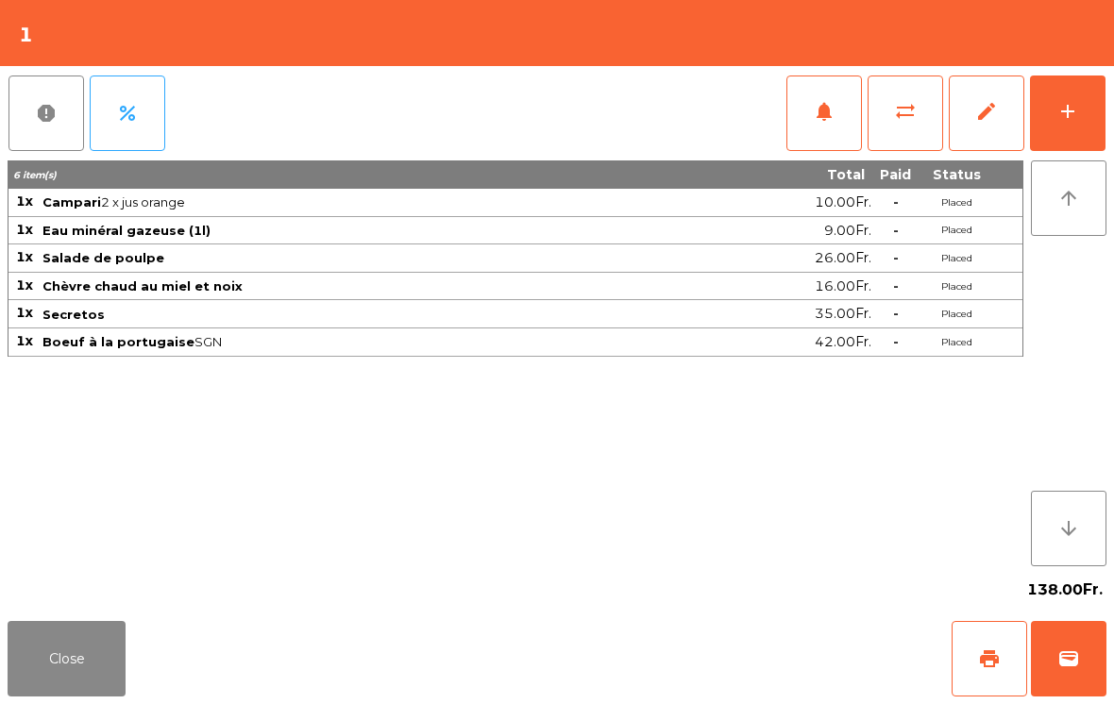
click at [97, 638] on button "Close" at bounding box center [67, 659] width 118 height 76
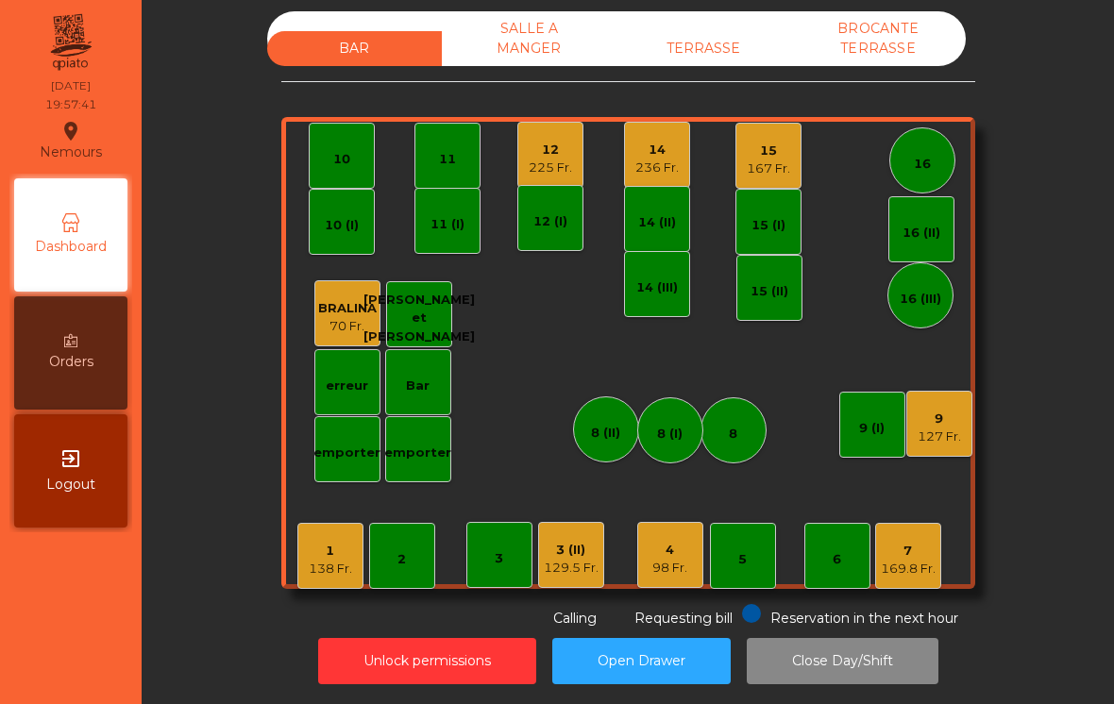
click at [398, 550] on div "2" at bounding box center [402, 559] width 8 height 19
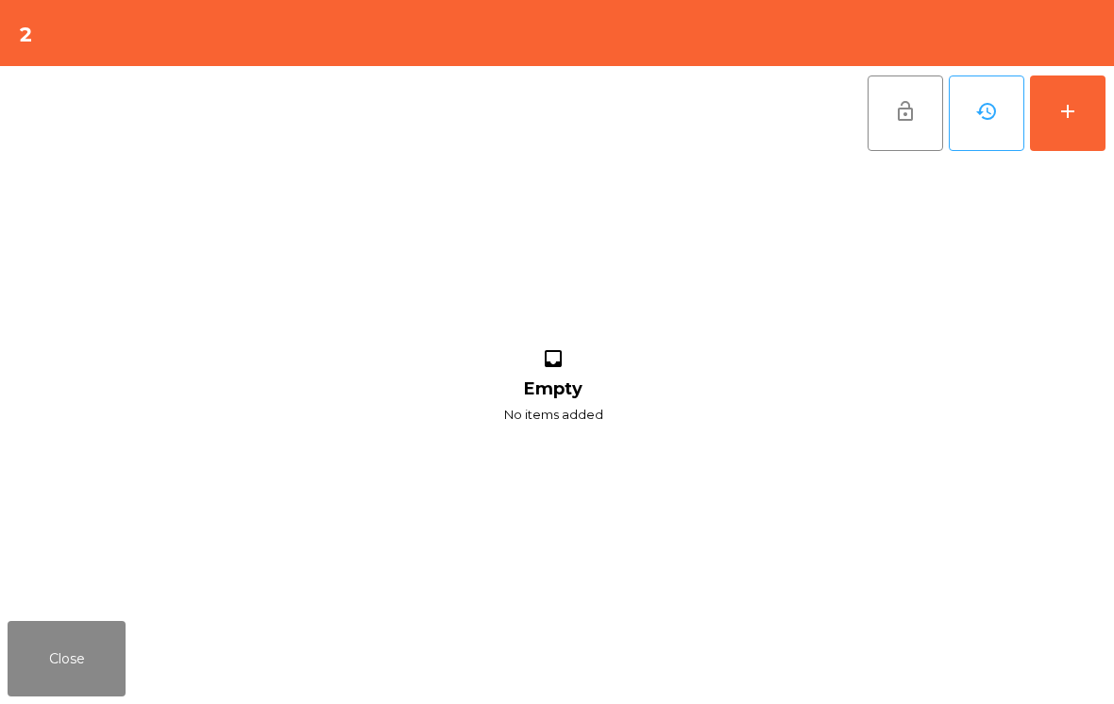
click at [1088, 122] on button "add" at bounding box center [1068, 114] width 76 height 76
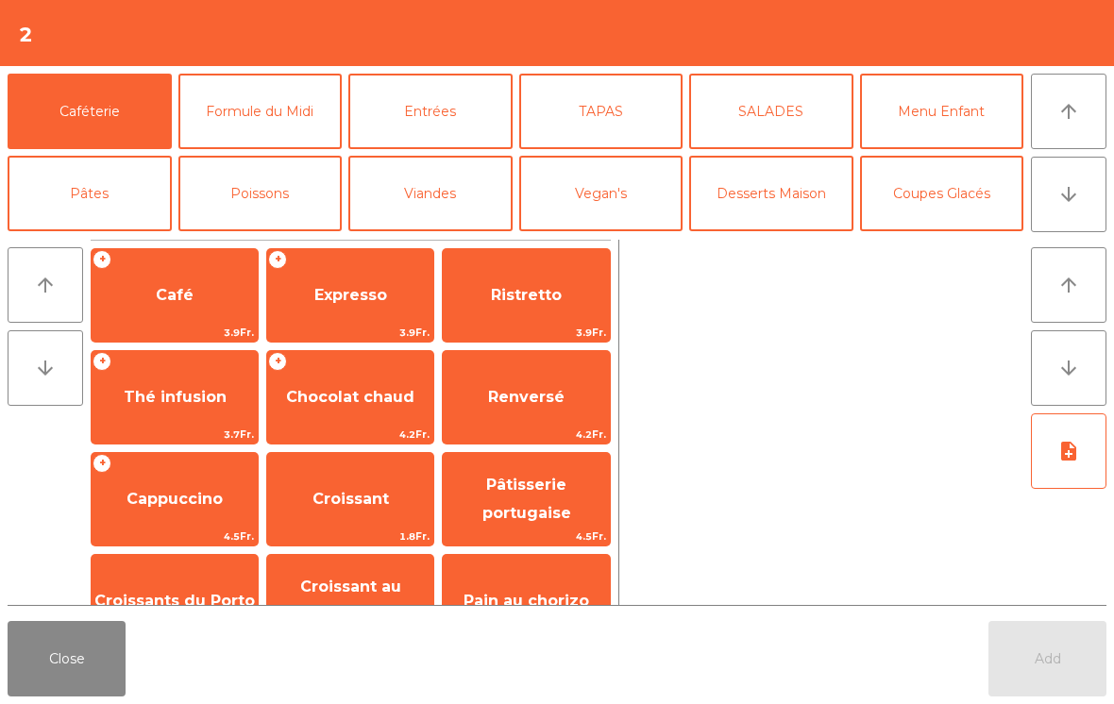
scroll to position [7, 0]
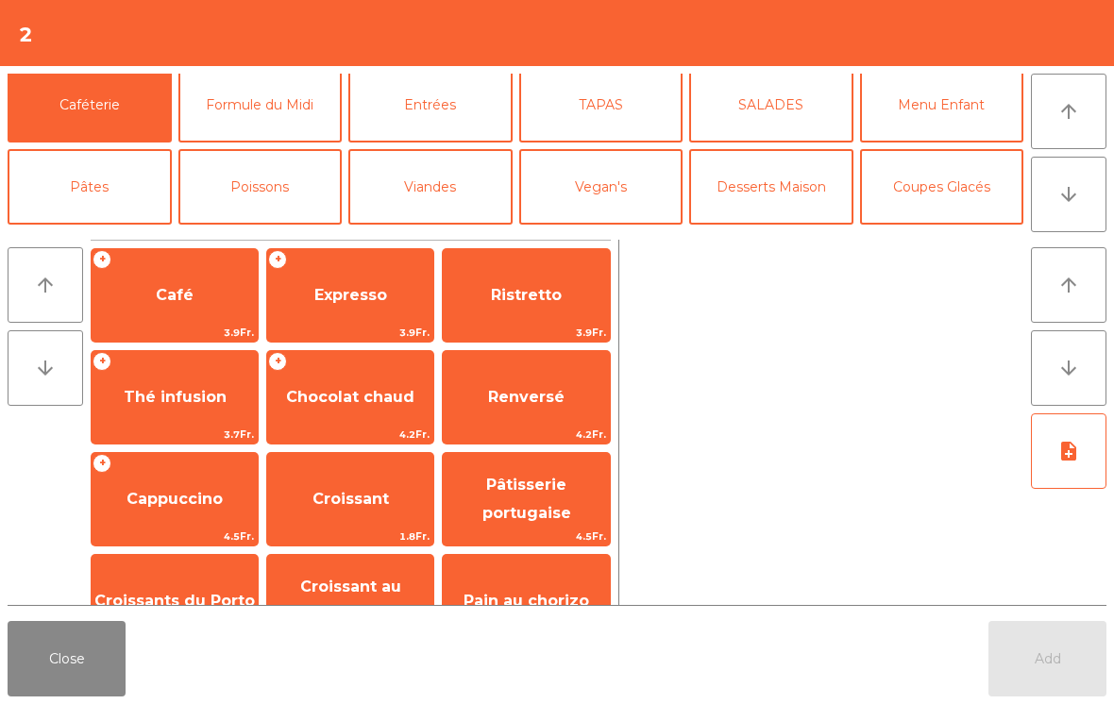
click at [93, 231] on button "Mineral" at bounding box center [90, 269] width 164 height 76
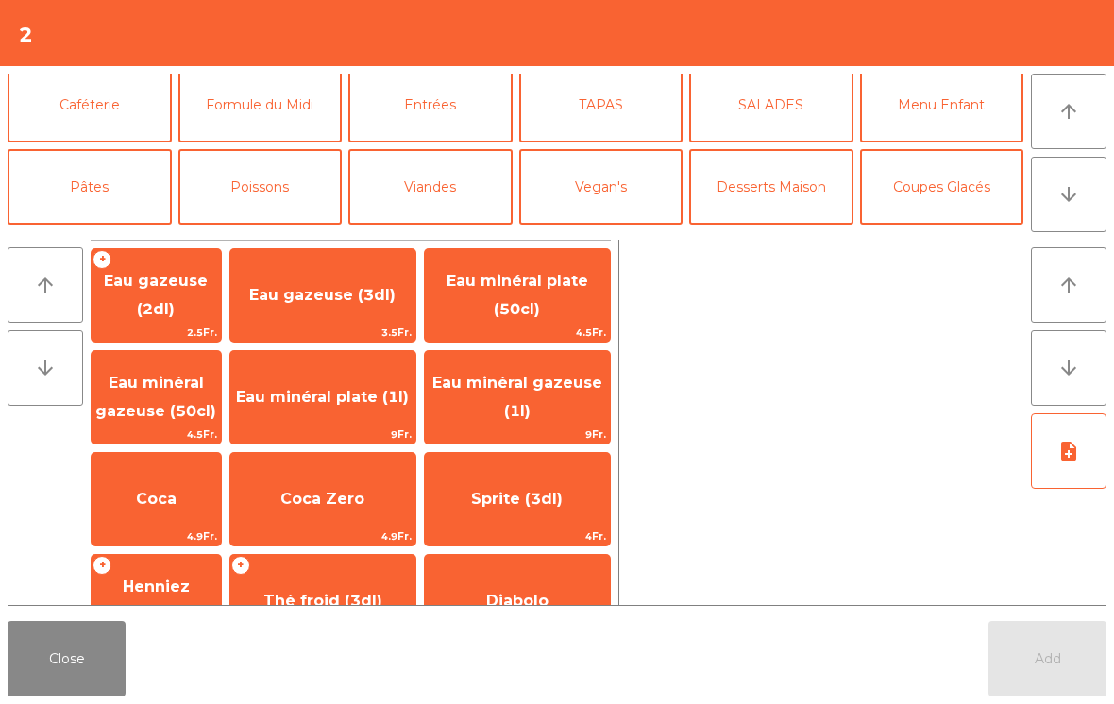
scroll to position [109, 0]
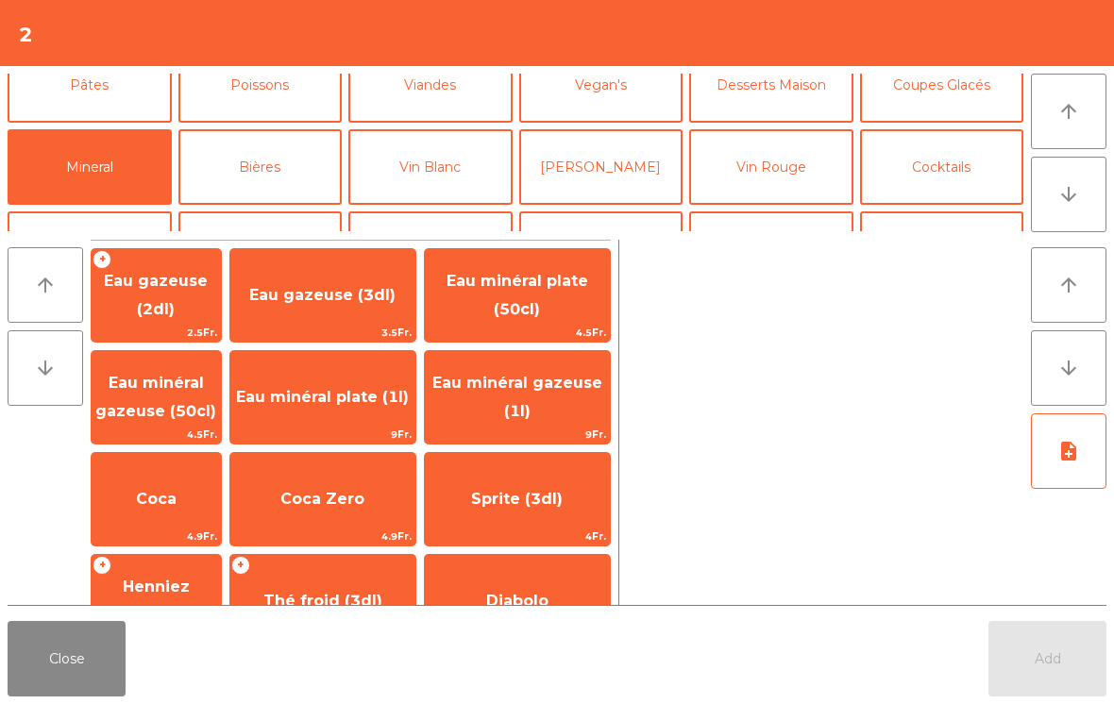
click at [381, 405] on span "Eau minéral plate (1l)" at bounding box center [322, 397] width 185 height 51
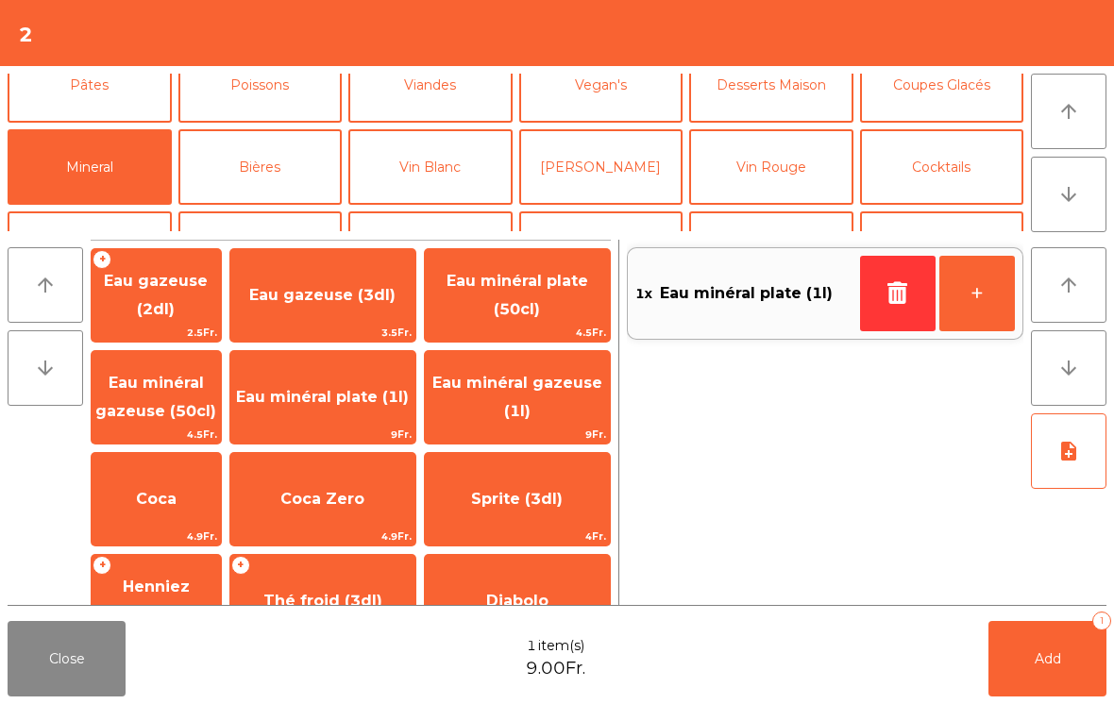
click at [1068, 660] on button "Add 1" at bounding box center [1048, 659] width 118 height 76
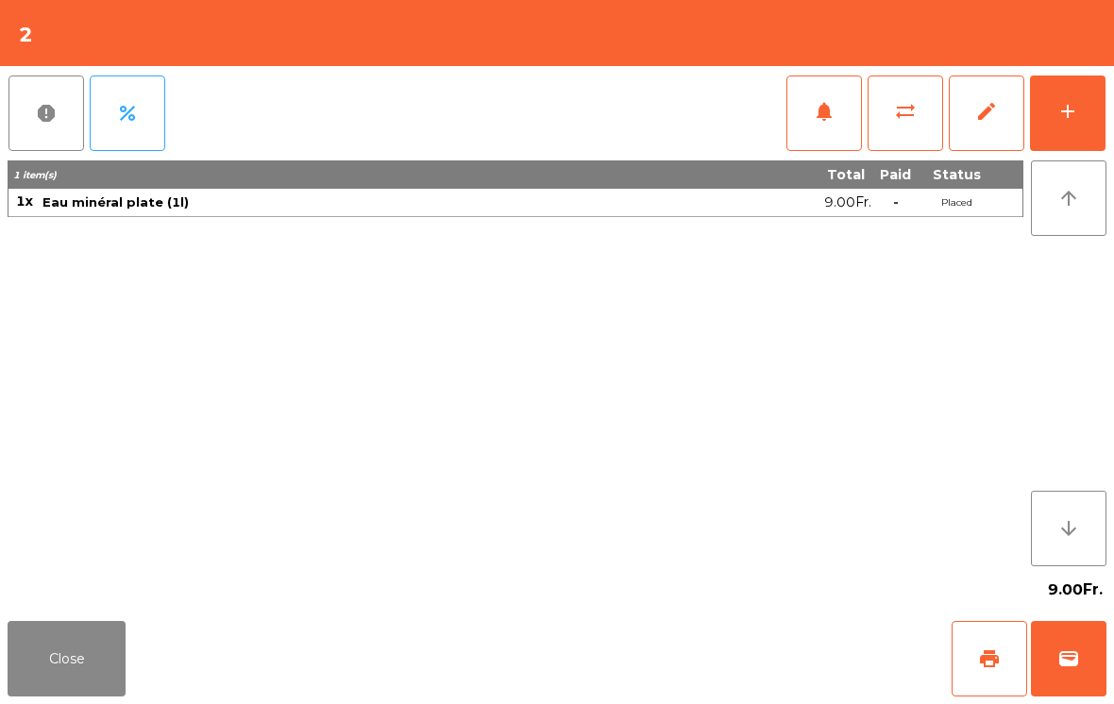
click at [74, 667] on button "Close" at bounding box center [67, 659] width 118 height 76
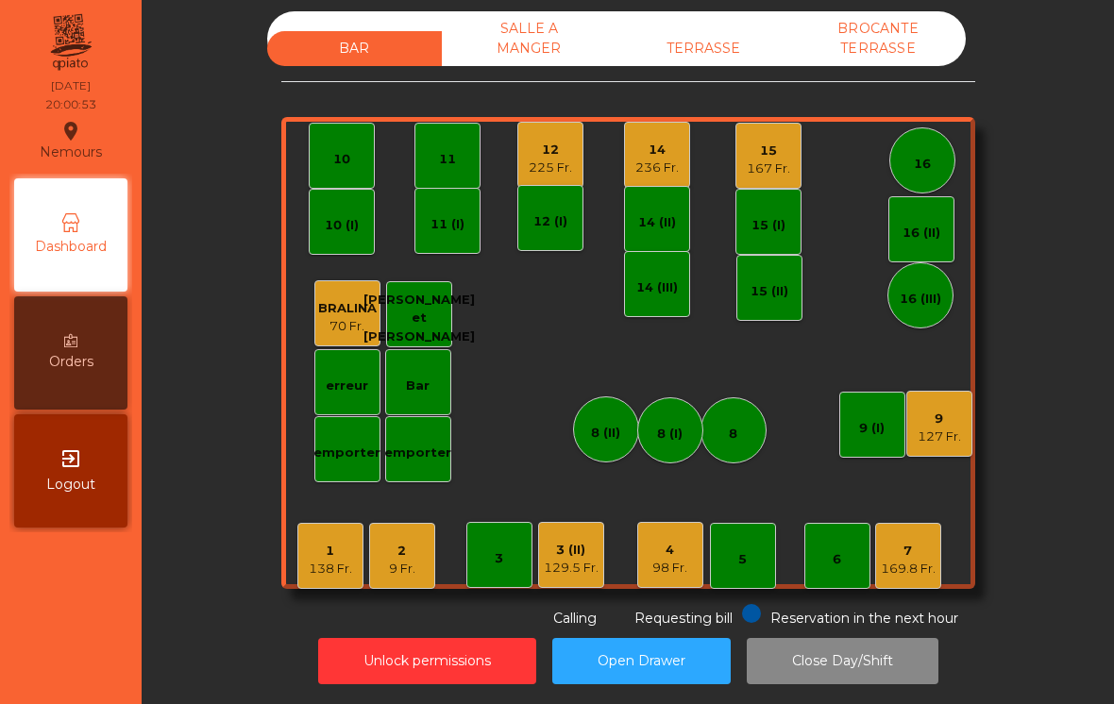
click at [349, 567] on div "138 Fr." at bounding box center [330, 569] width 43 height 19
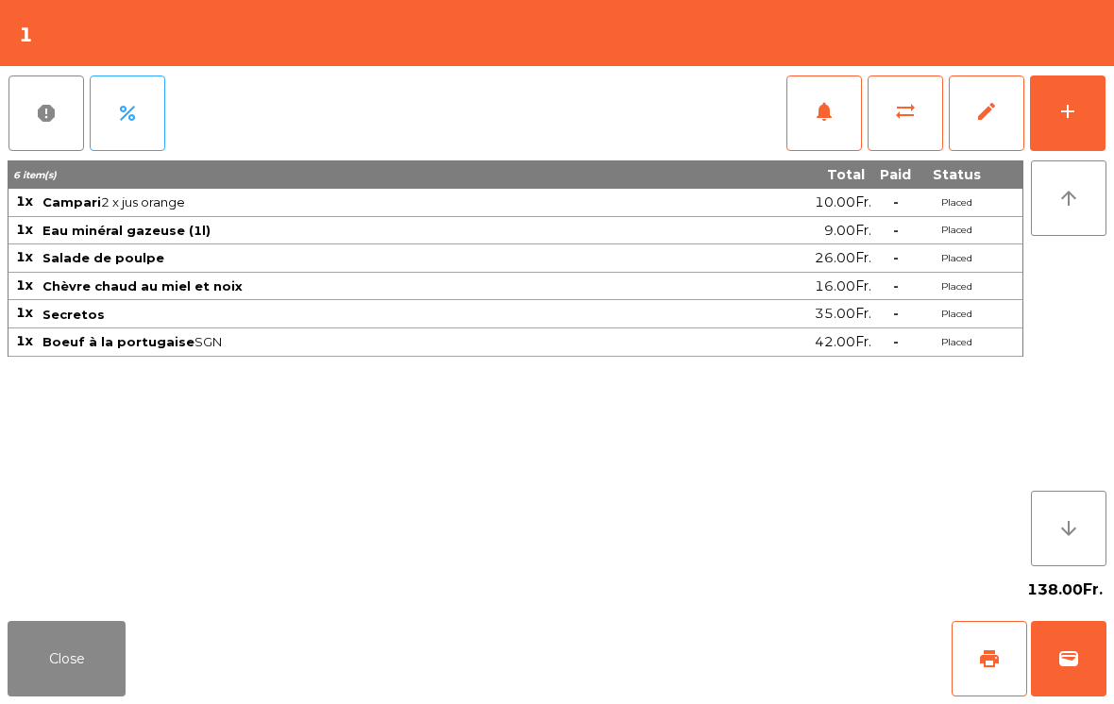
click at [1074, 108] on div "add" at bounding box center [1068, 111] width 23 height 23
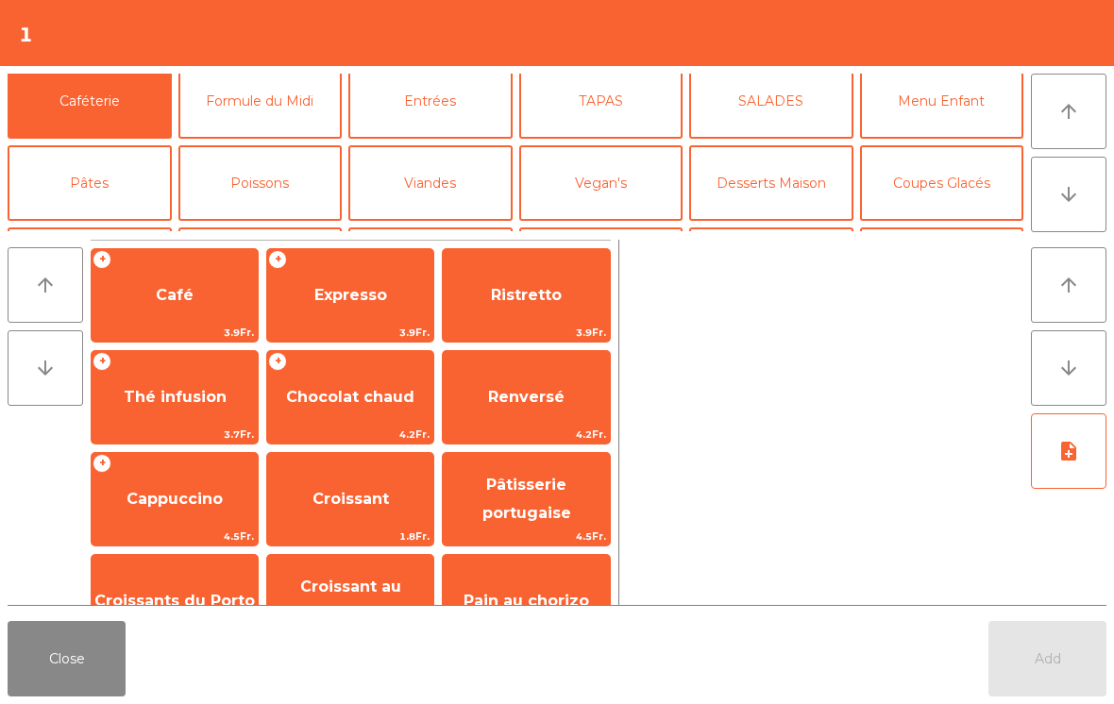
scroll to position [106, 0]
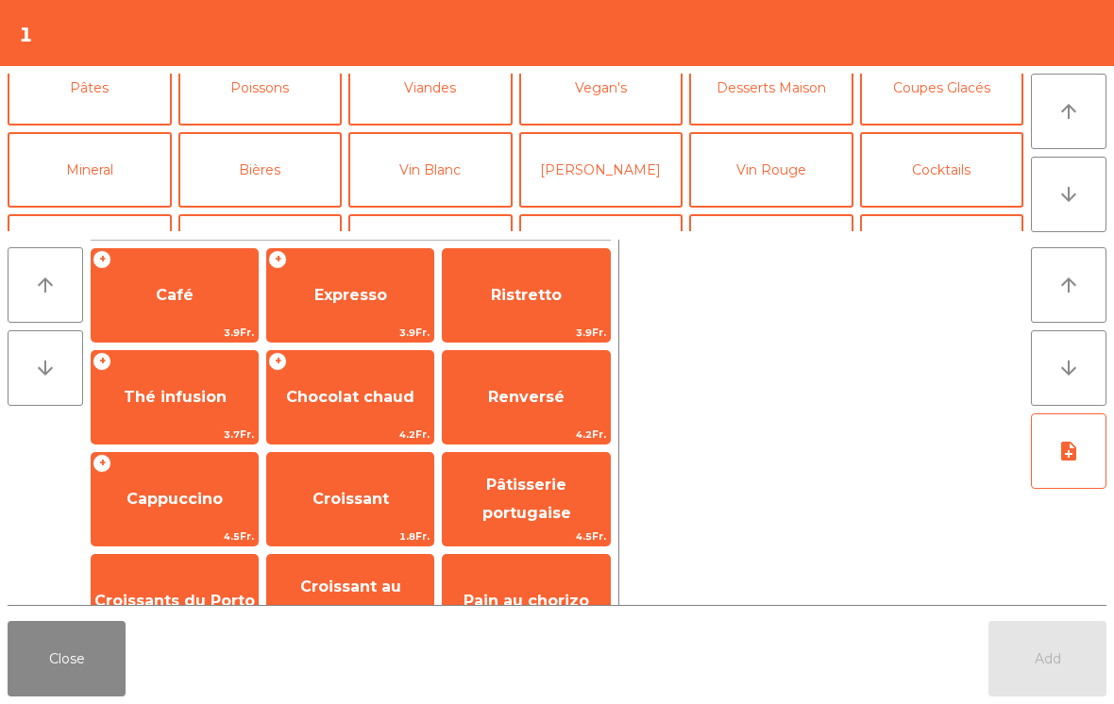
click at [776, 161] on button "Vin Rouge" at bounding box center [771, 170] width 164 height 76
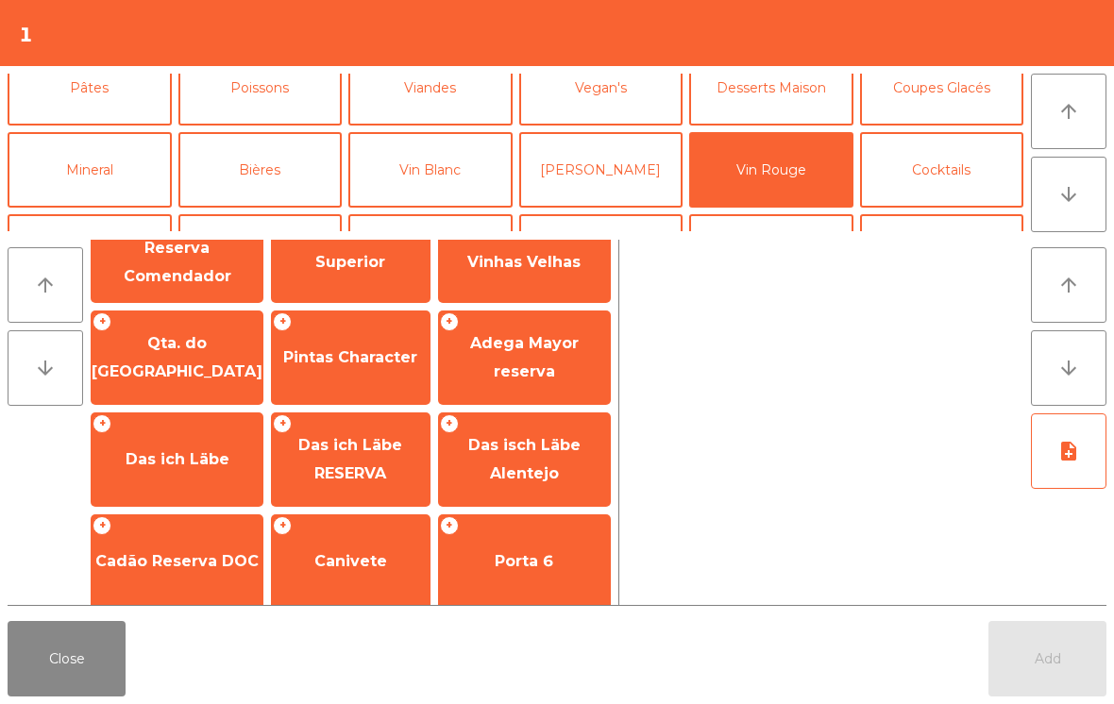
scroll to position [624, 0]
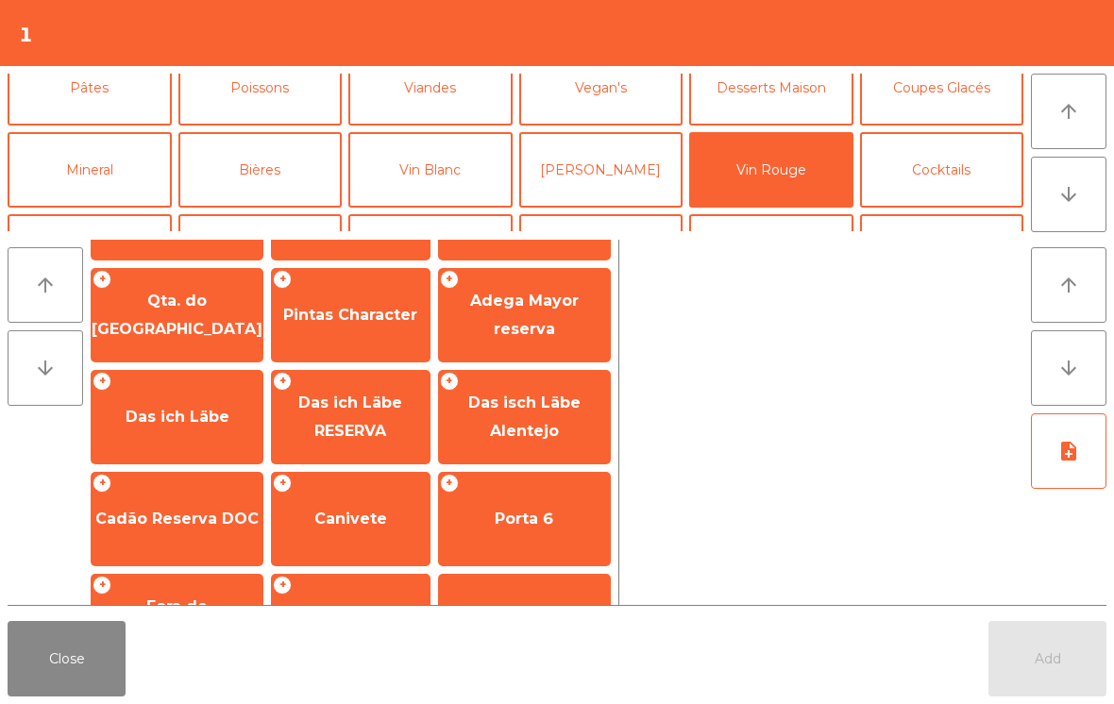
click at [361, 394] on span "Das ich Läbe RESERVA" at bounding box center [350, 417] width 104 height 46
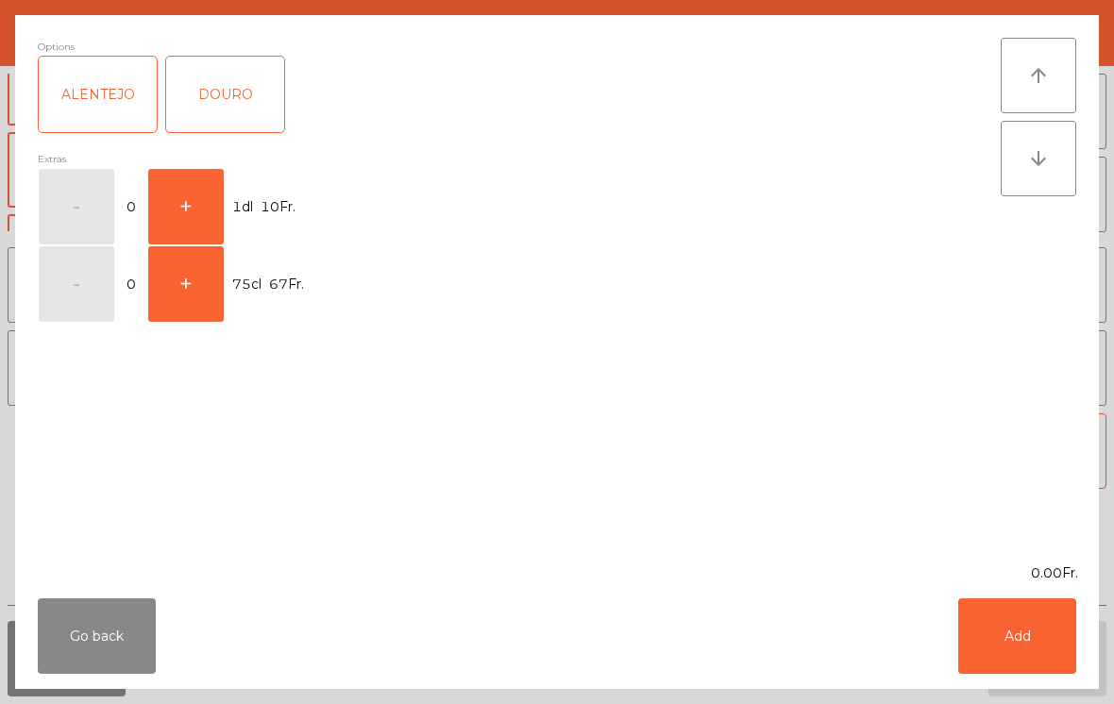
click at [226, 104] on div "DOURO" at bounding box center [225, 95] width 118 height 76
click at [177, 284] on button "+" at bounding box center [186, 284] width 76 height 76
click at [1034, 636] on button "Add" at bounding box center [1017, 637] width 118 height 76
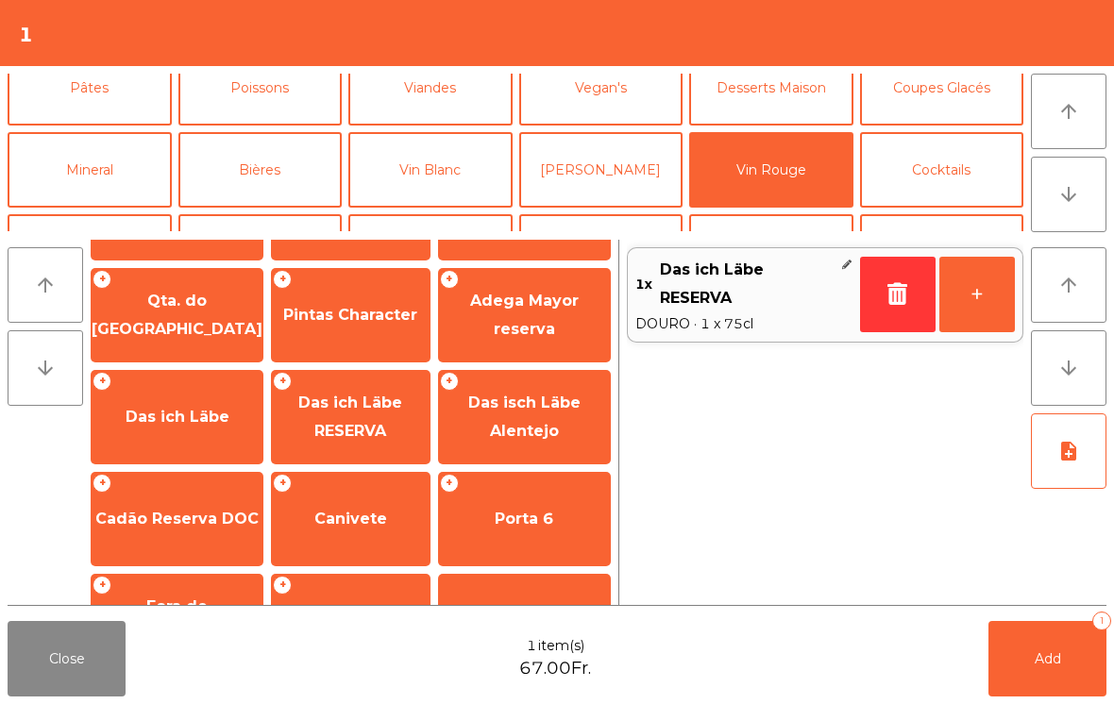
click at [1024, 655] on button "Add 1" at bounding box center [1048, 659] width 118 height 76
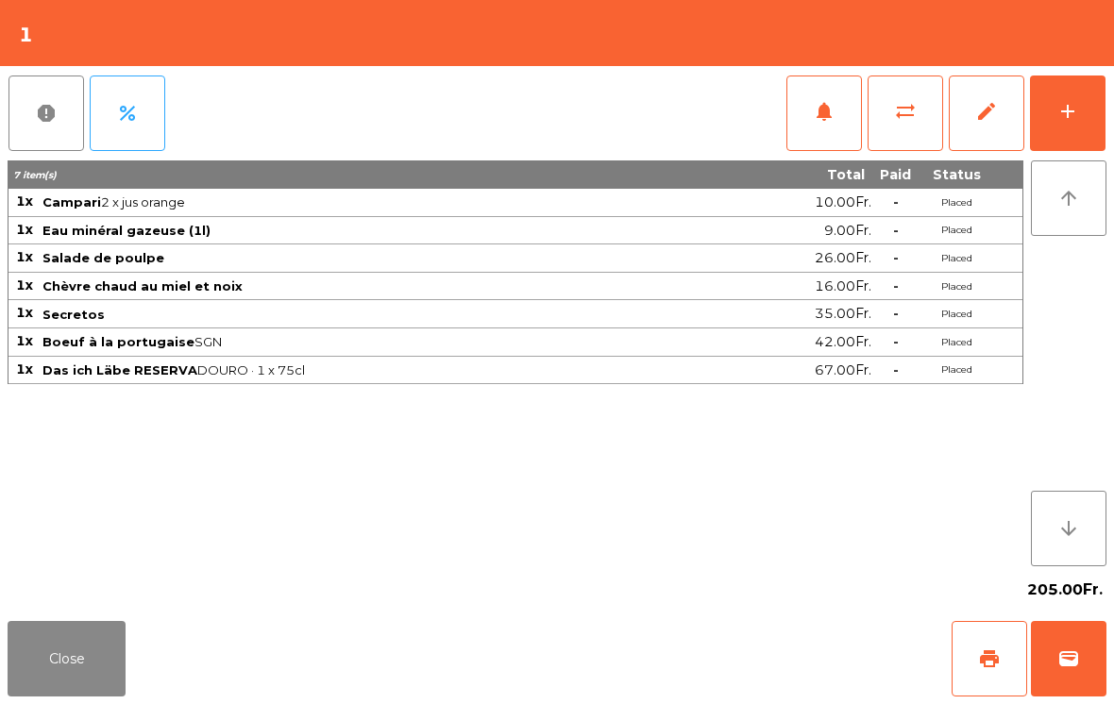
click at [76, 670] on button "Close" at bounding box center [67, 659] width 118 height 76
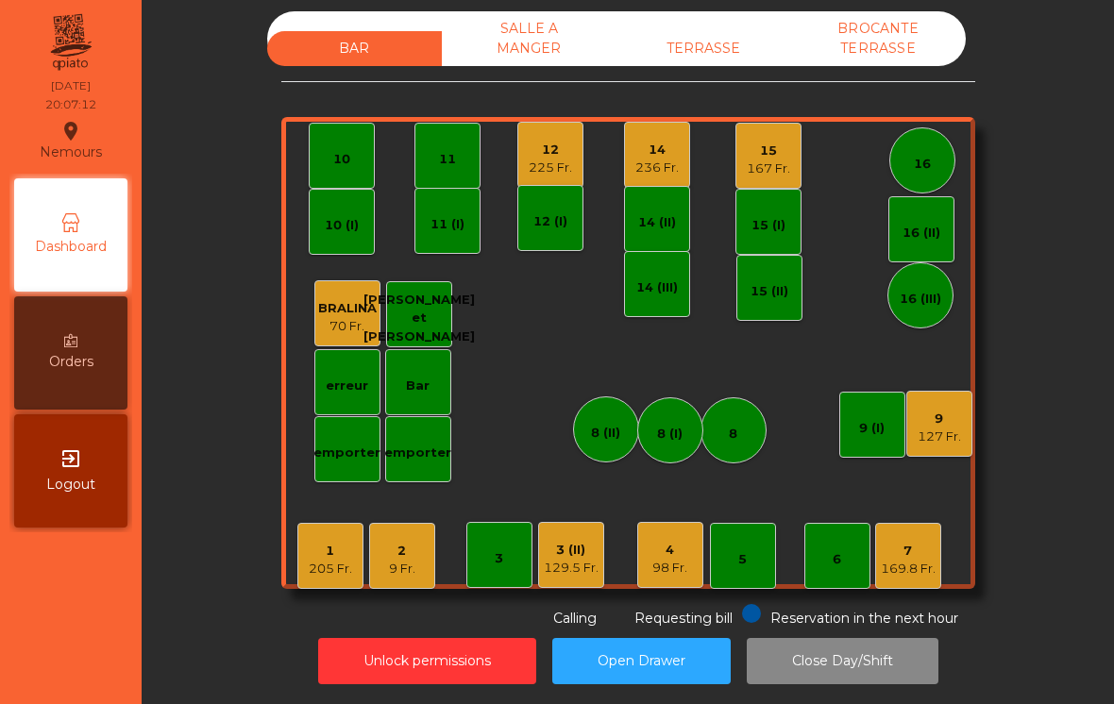
click at [918, 545] on div "7" at bounding box center [908, 551] width 55 height 19
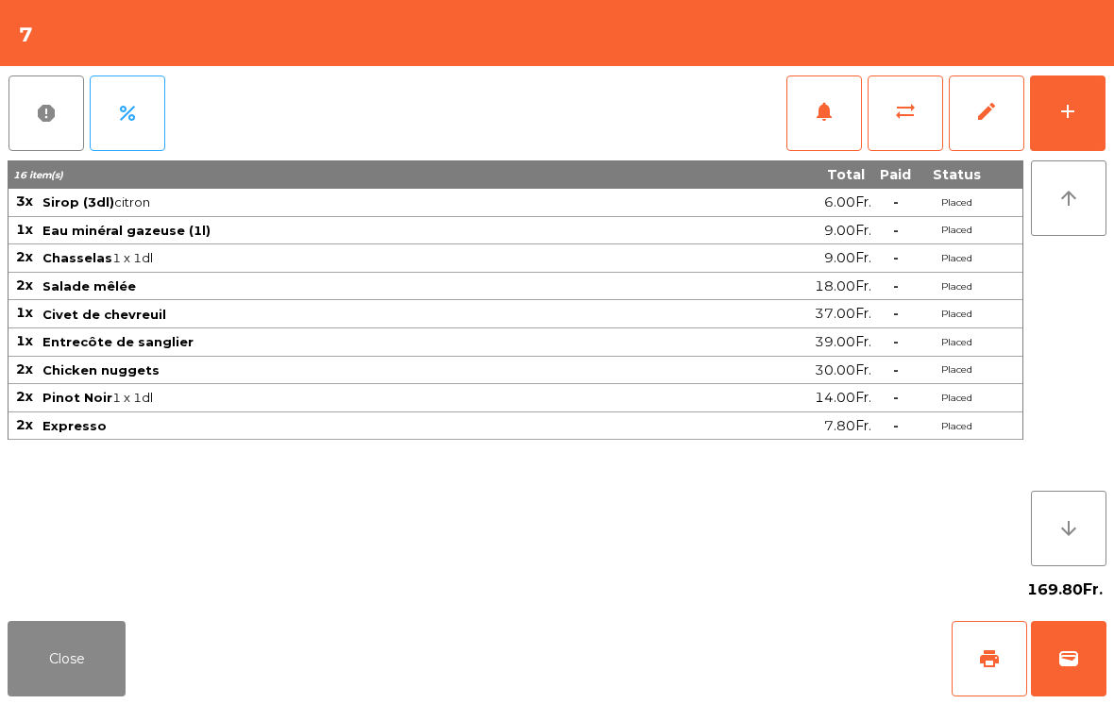
click at [996, 649] on span "print" at bounding box center [989, 659] width 23 height 23
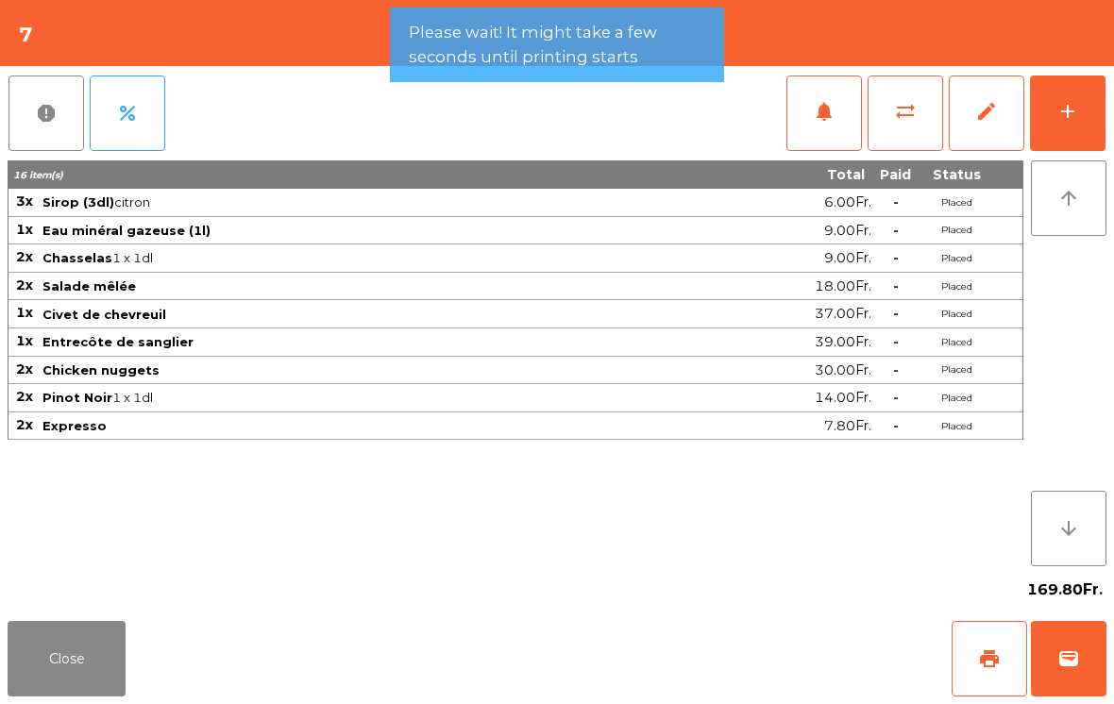
click at [51, 674] on button "Close" at bounding box center [67, 659] width 118 height 76
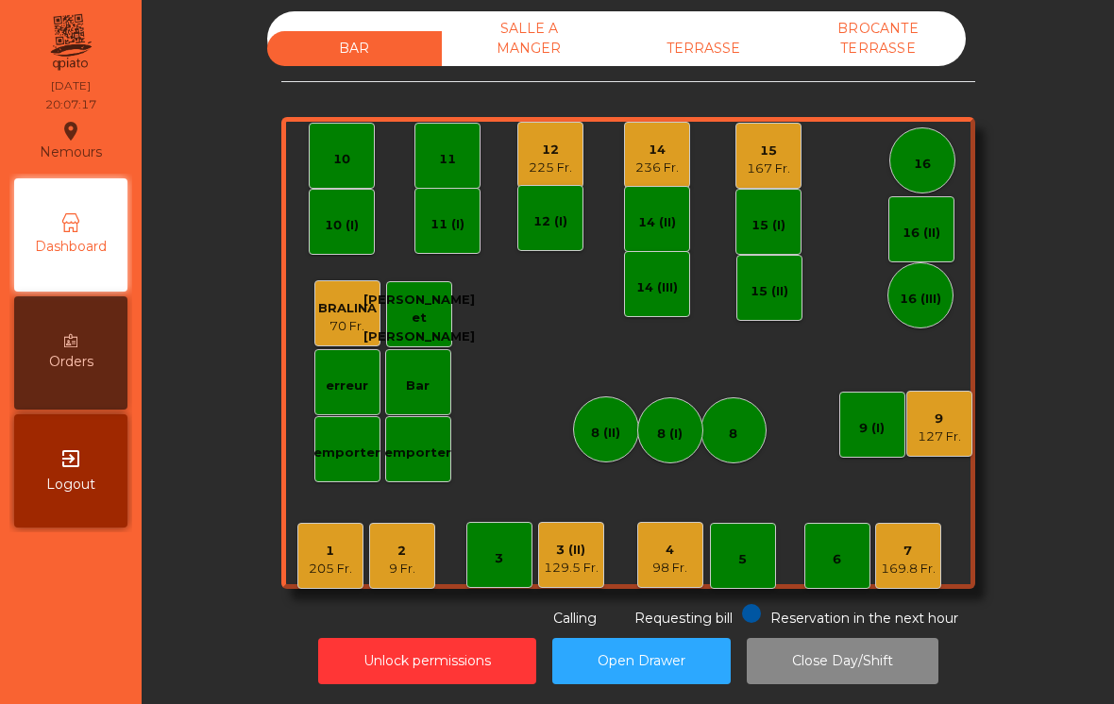
click at [403, 565] on div "9 Fr." at bounding box center [402, 569] width 26 height 19
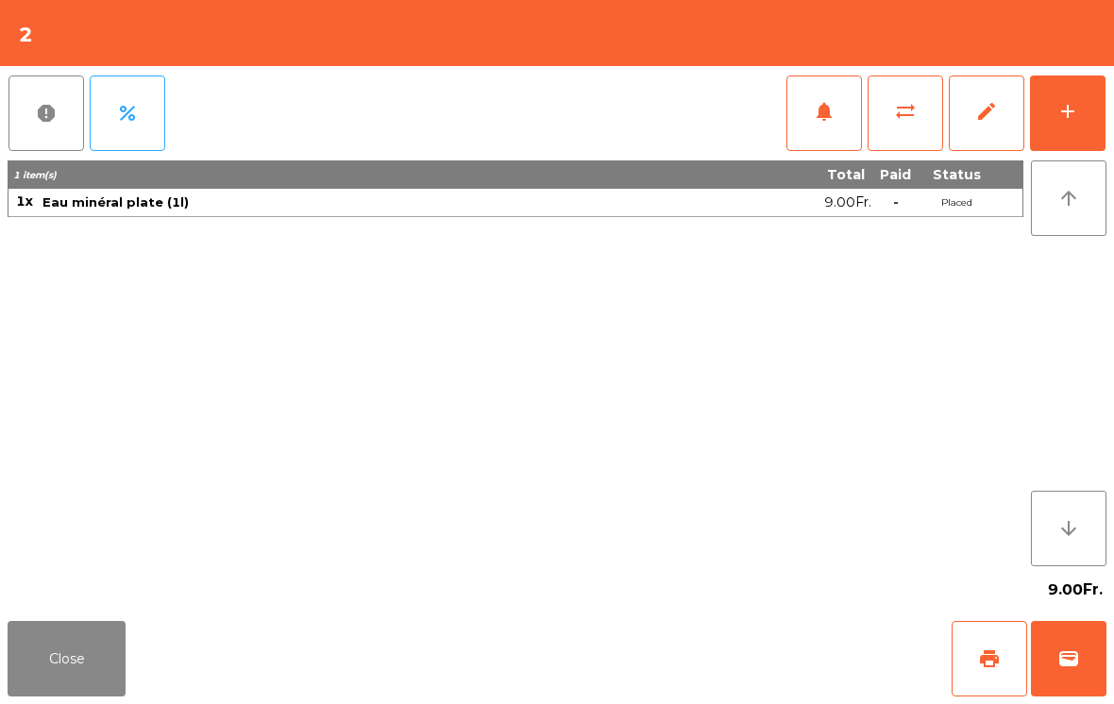
click at [1078, 97] on button "add" at bounding box center [1068, 114] width 76 height 76
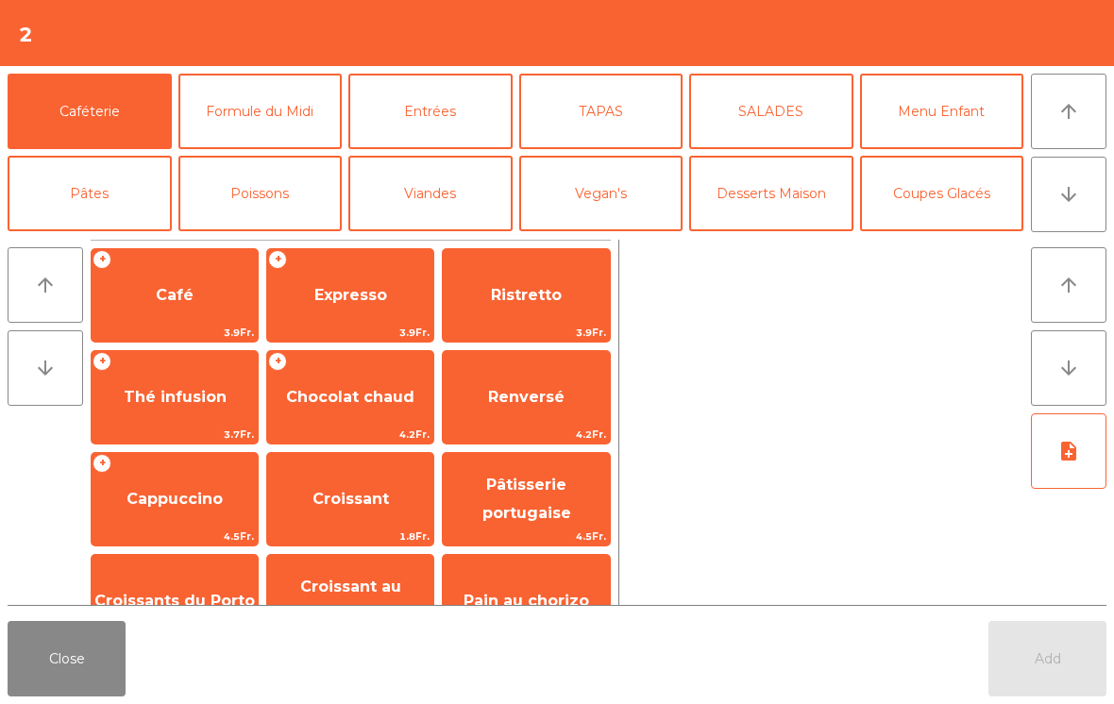
click at [43, 660] on button "Close" at bounding box center [67, 659] width 118 height 76
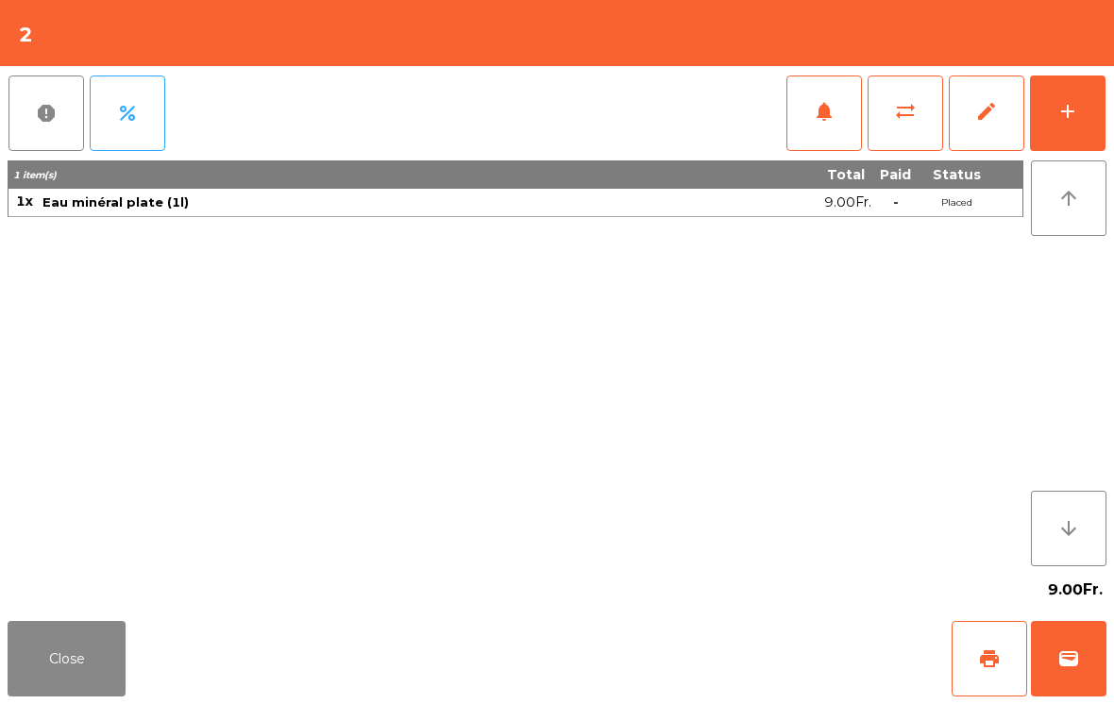
click at [84, 674] on button "Close" at bounding box center [67, 659] width 118 height 76
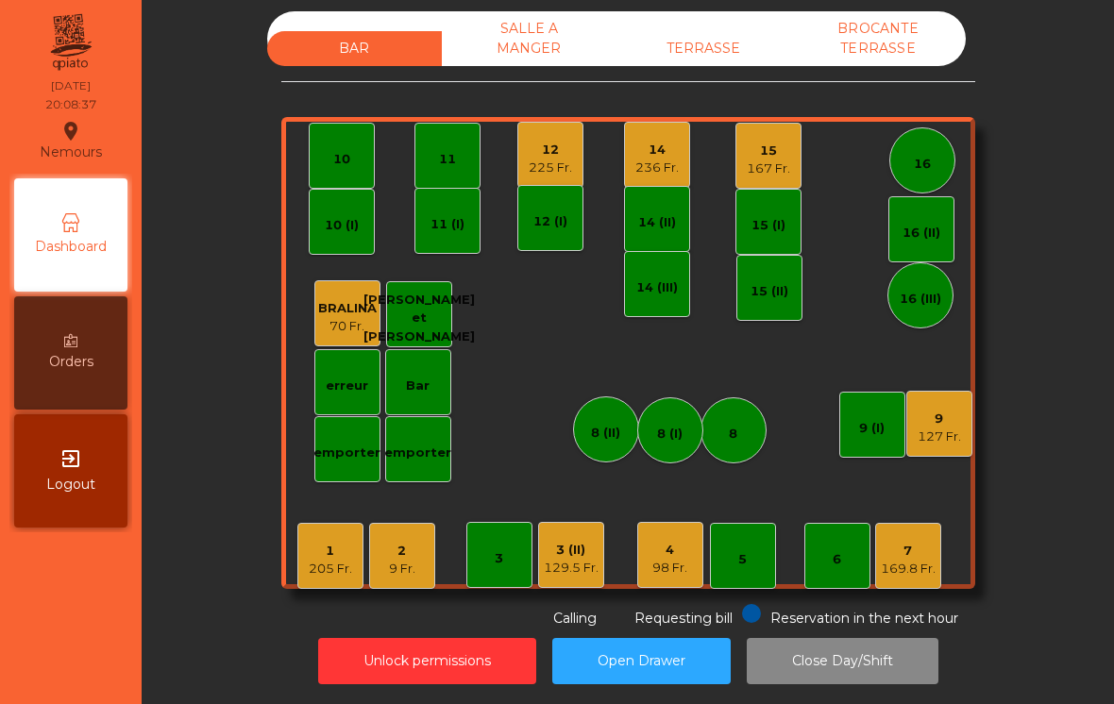
click at [679, 562] on div "98 Fr." at bounding box center [669, 568] width 35 height 19
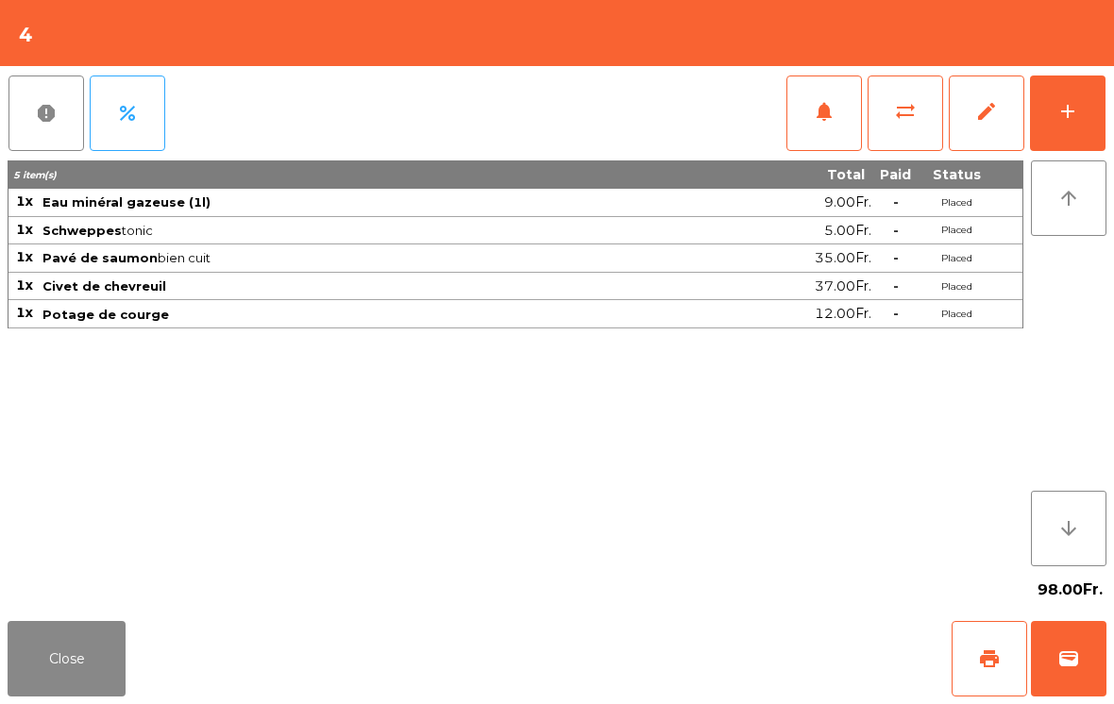
click at [812, 136] on button "notifications" at bounding box center [825, 114] width 76 height 76
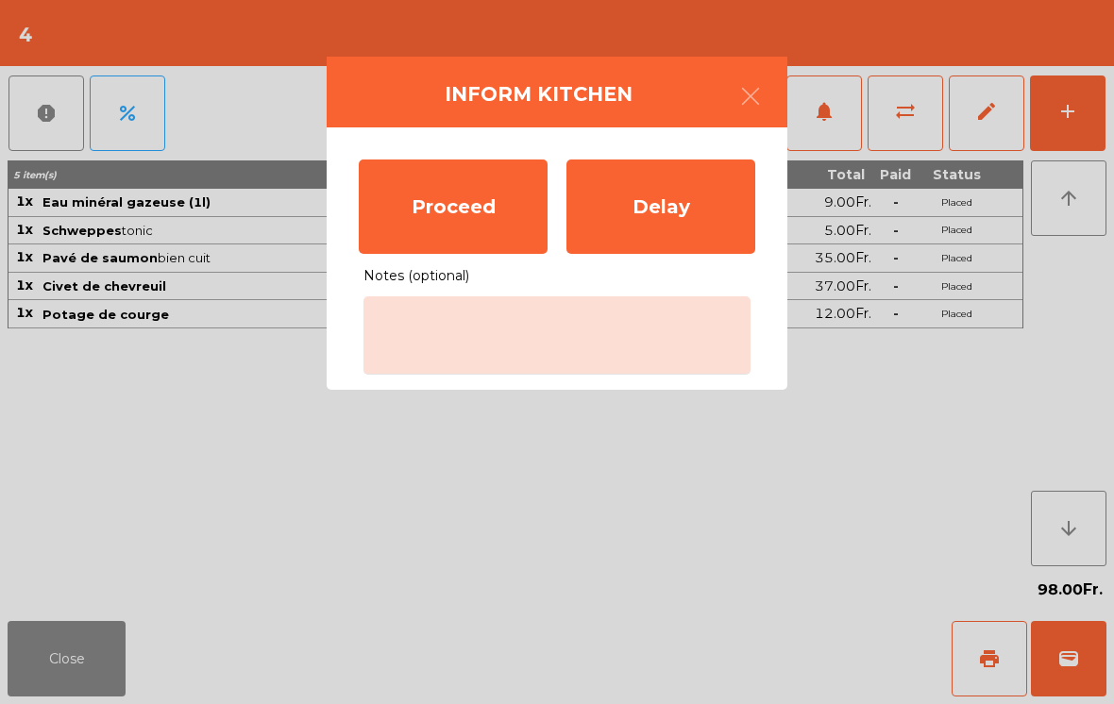
click at [461, 219] on div "Proceed" at bounding box center [453, 207] width 189 height 94
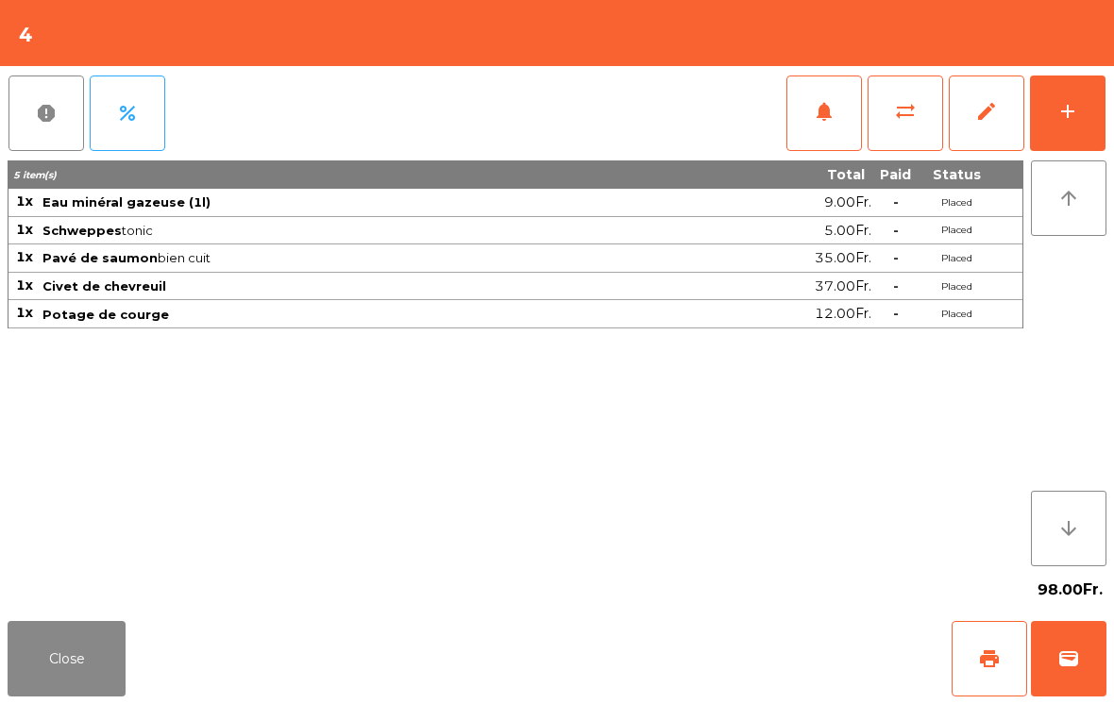
click at [110, 655] on button "Close" at bounding box center [67, 659] width 118 height 76
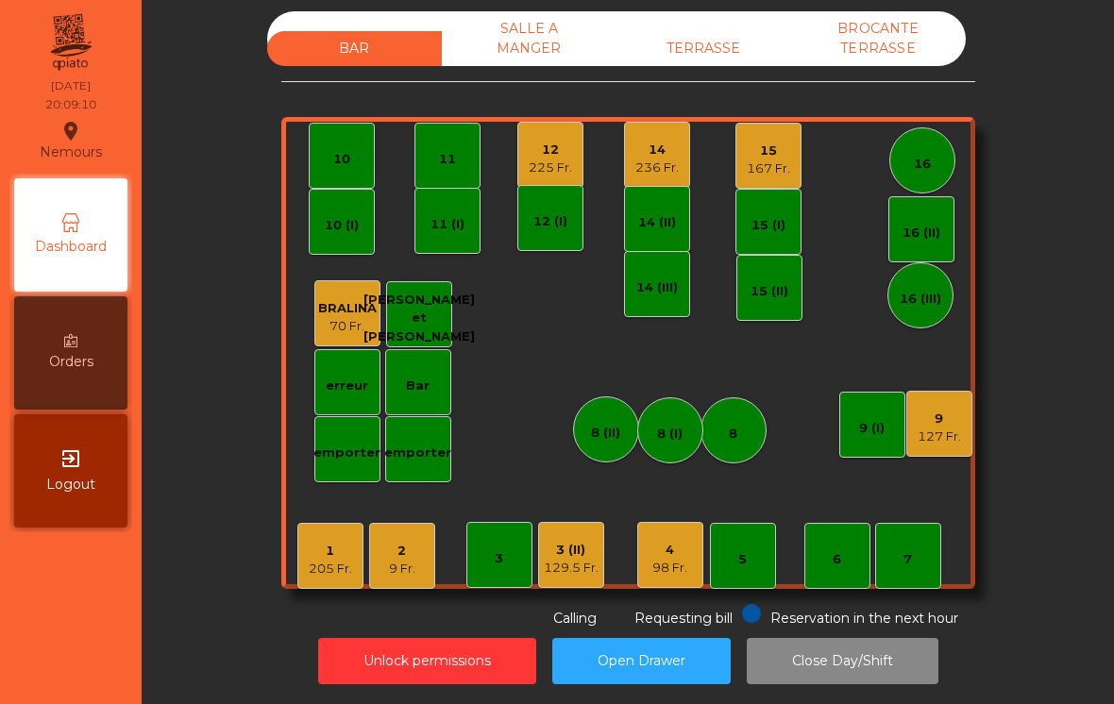
click at [409, 548] on div "2" at bounding box center [402, 551] width 26 height 19
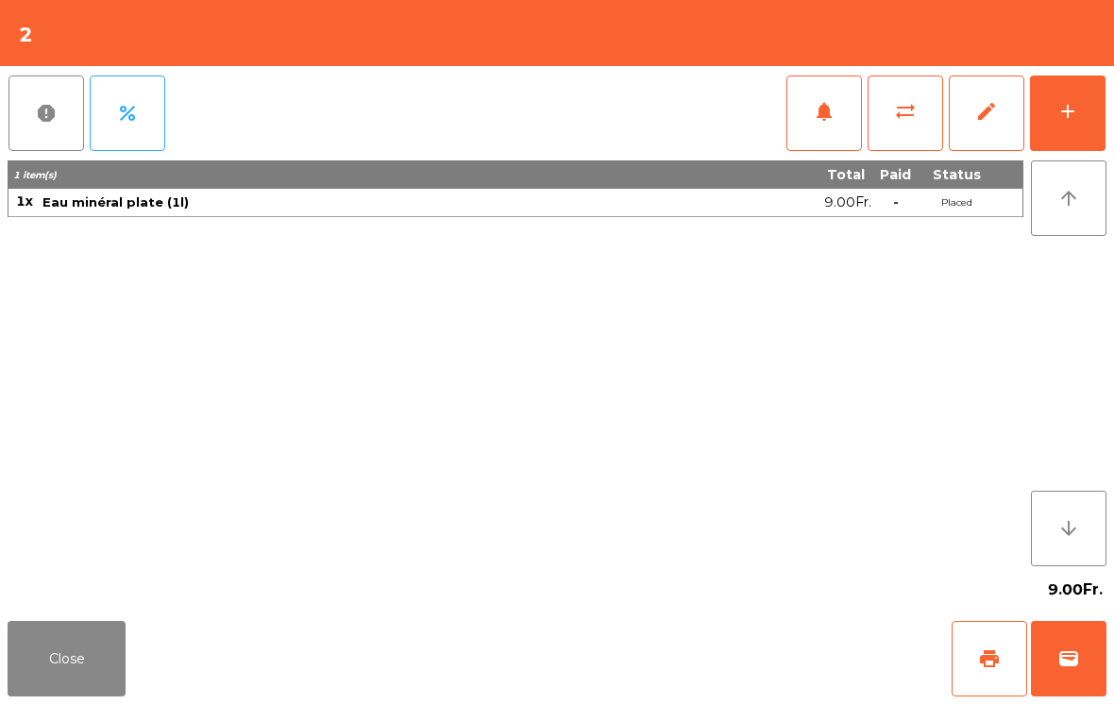
click at [1080, 133] on button "add" at bounding box center [1068, 114] width 76 height 76
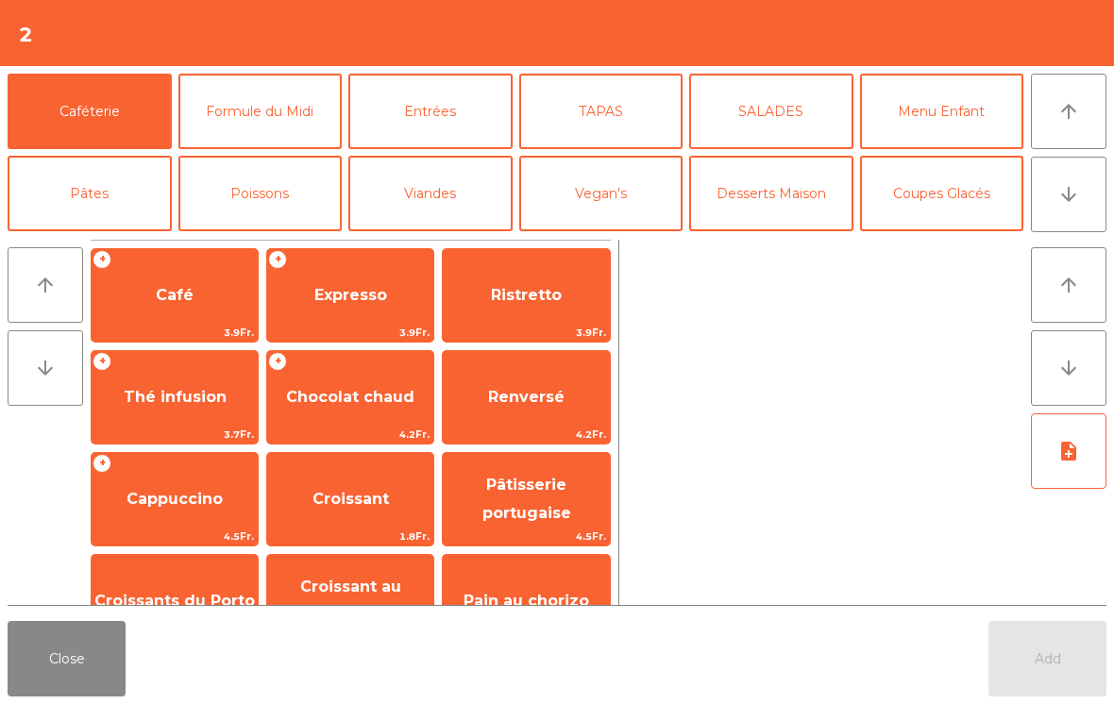
click at [419, 105] on button "Entrées" at bounding box center [430, 112] width 164 height 76
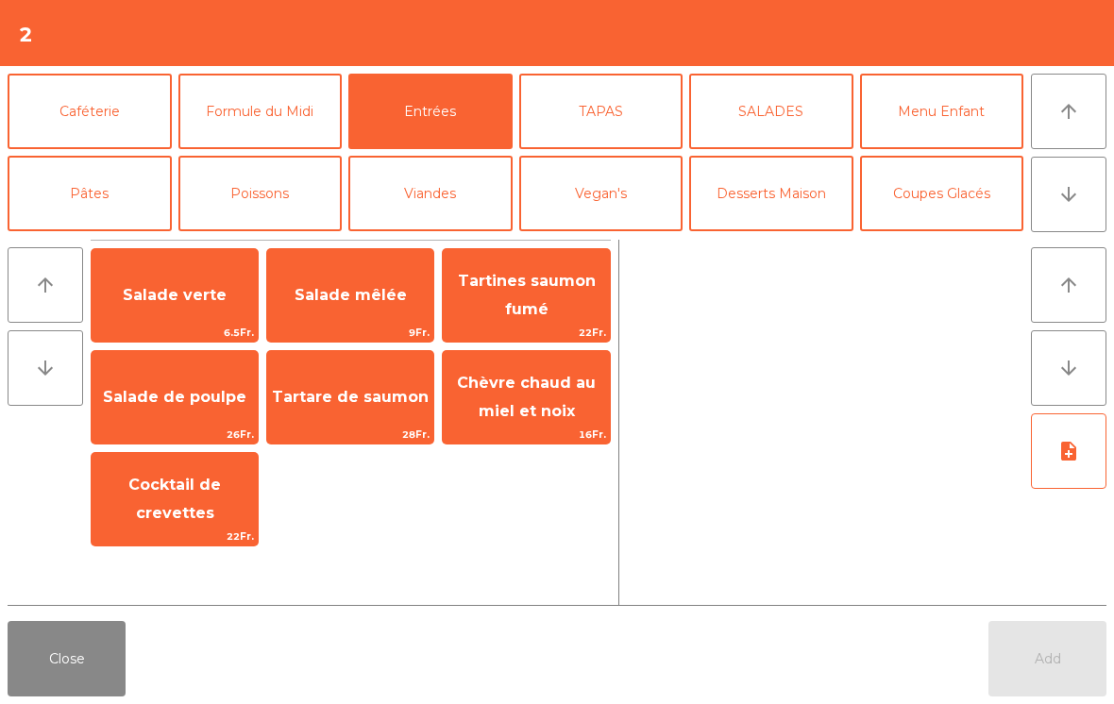
click at [170, 304] on span "Salade verte" at bounding box center [175, 295] width 104 height 18
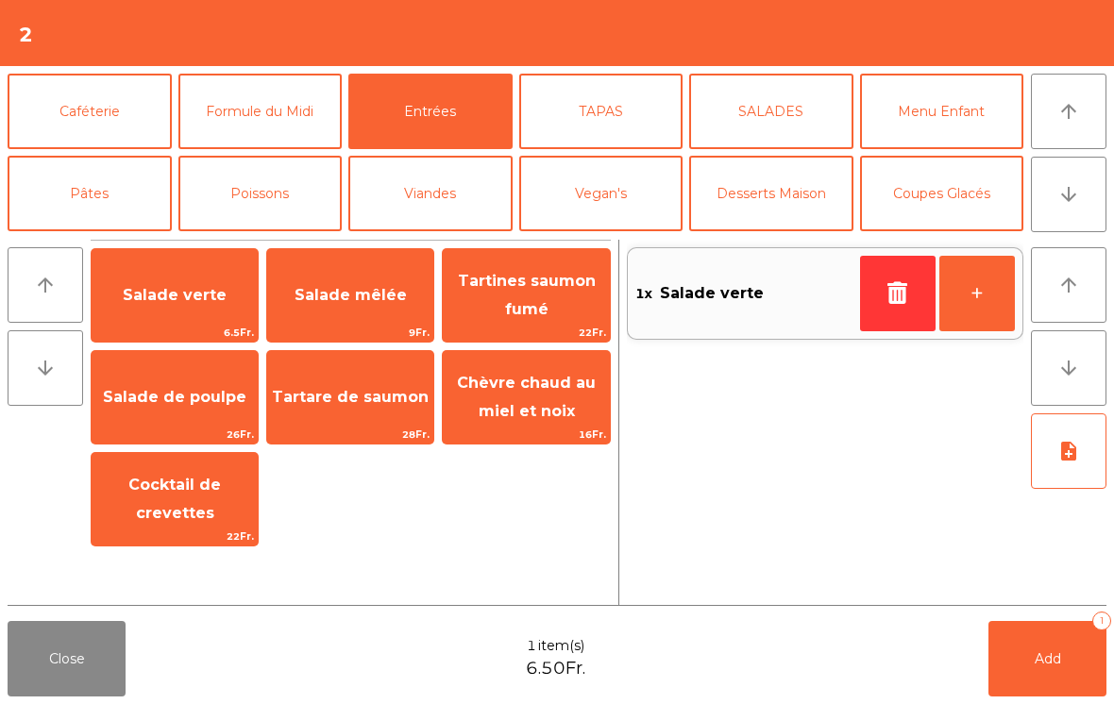
click at [348, 309] on span "Salade mêlée" at bounding box center [350, 295] width 166 height 51
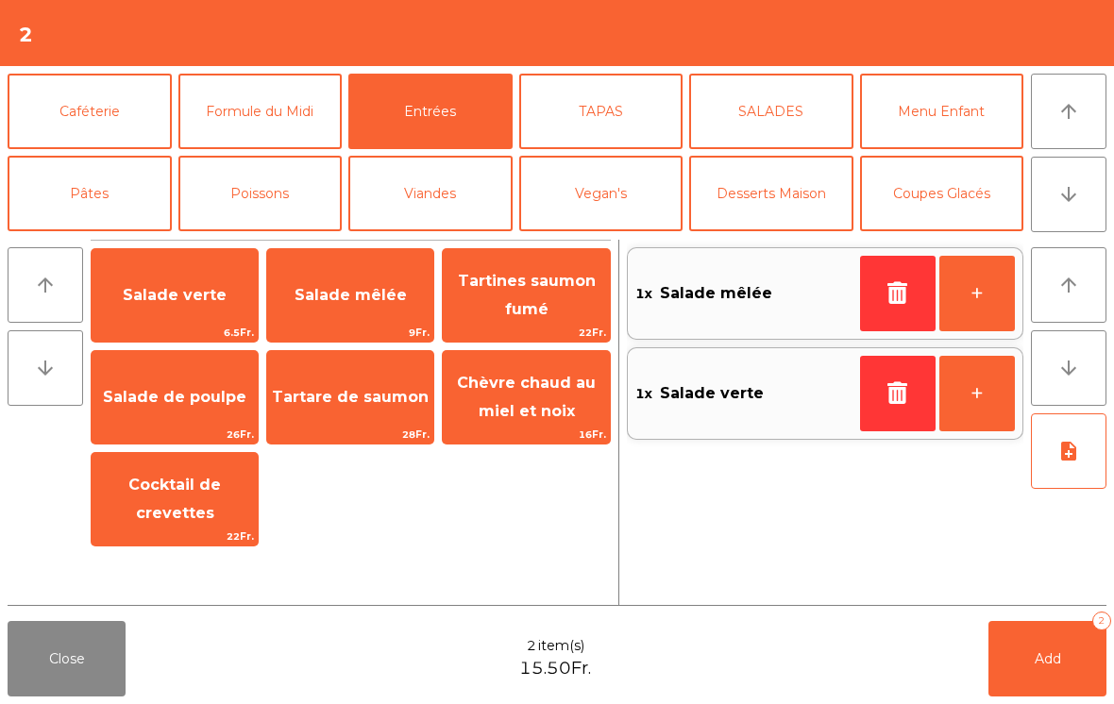
click at [277, 179] on button "Poissons" at bounding box center [260, 194] width 164 height 76
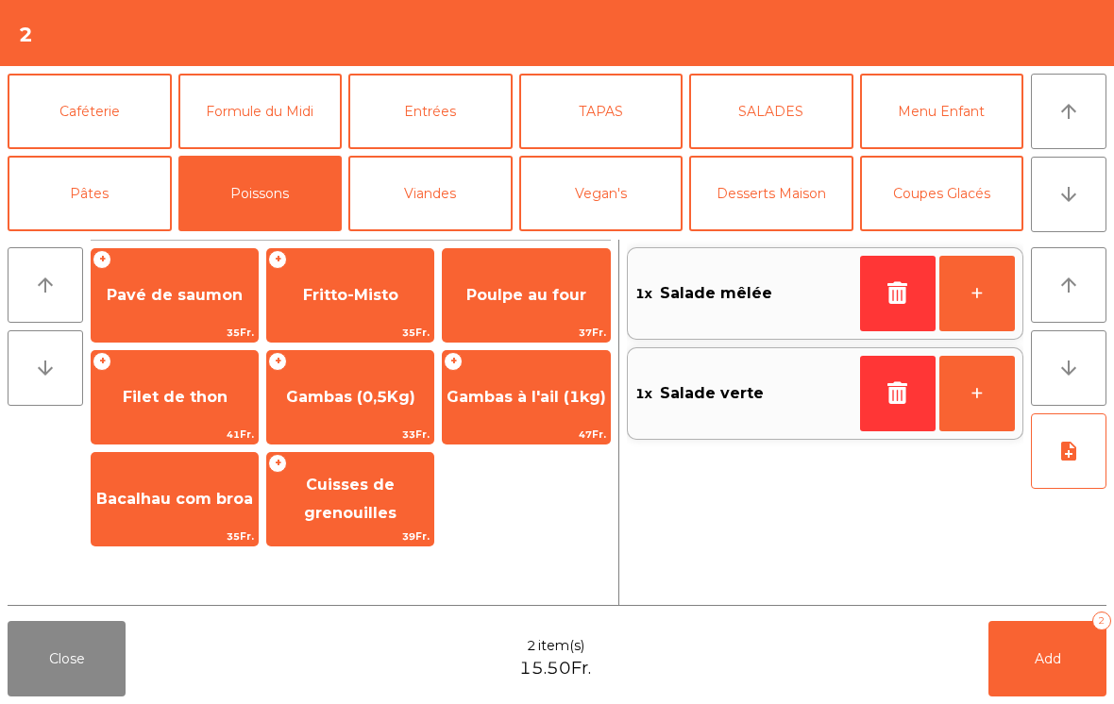
click at [533, 301] on span "Poulpe au four" at bounding box center [526, 295] width 120 height 18
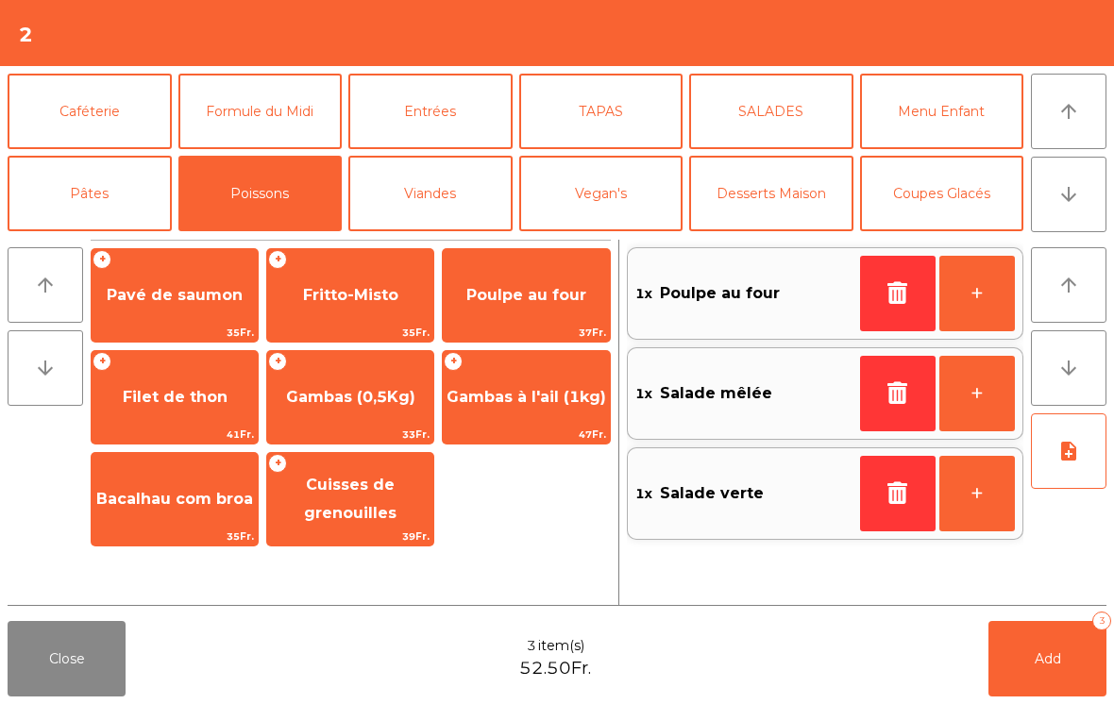
click at [372, 390] on span "Gambas (0,5Kg)" at bounding box center [350, 397] width 129 height 18
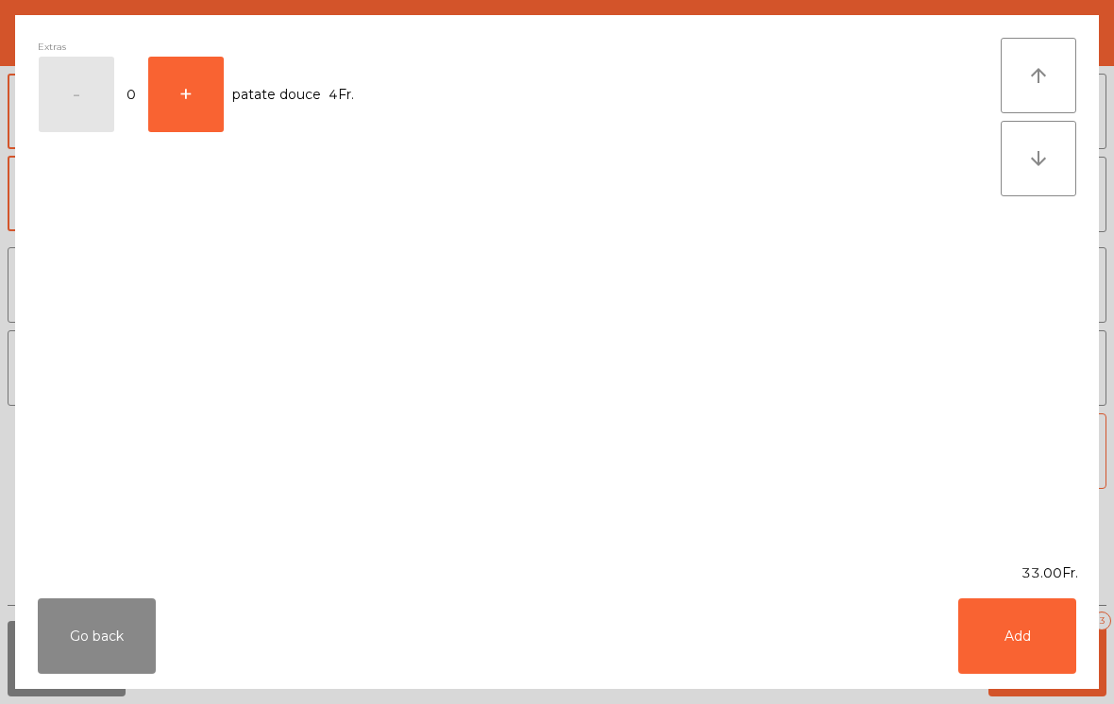
click at [1035, 620] on button "Add" at bounding box center [1017, 637] width 118 height 76
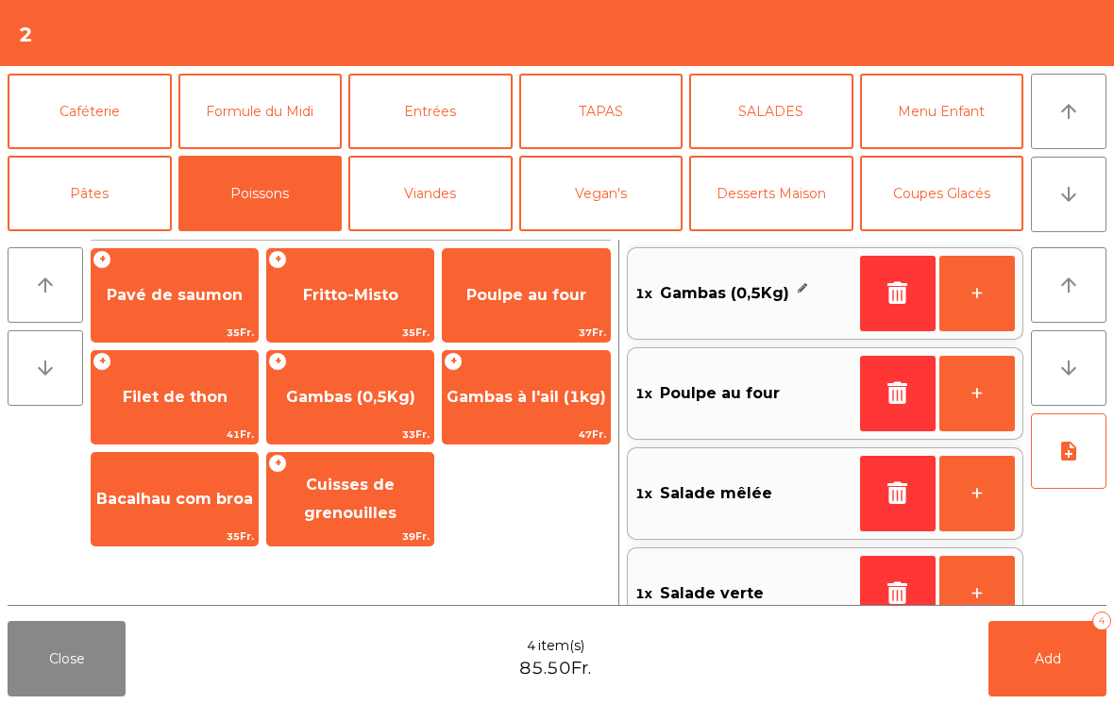
click at [1041, 661] on span "Add" at bounding box center [1048, 659] width 26 height 17
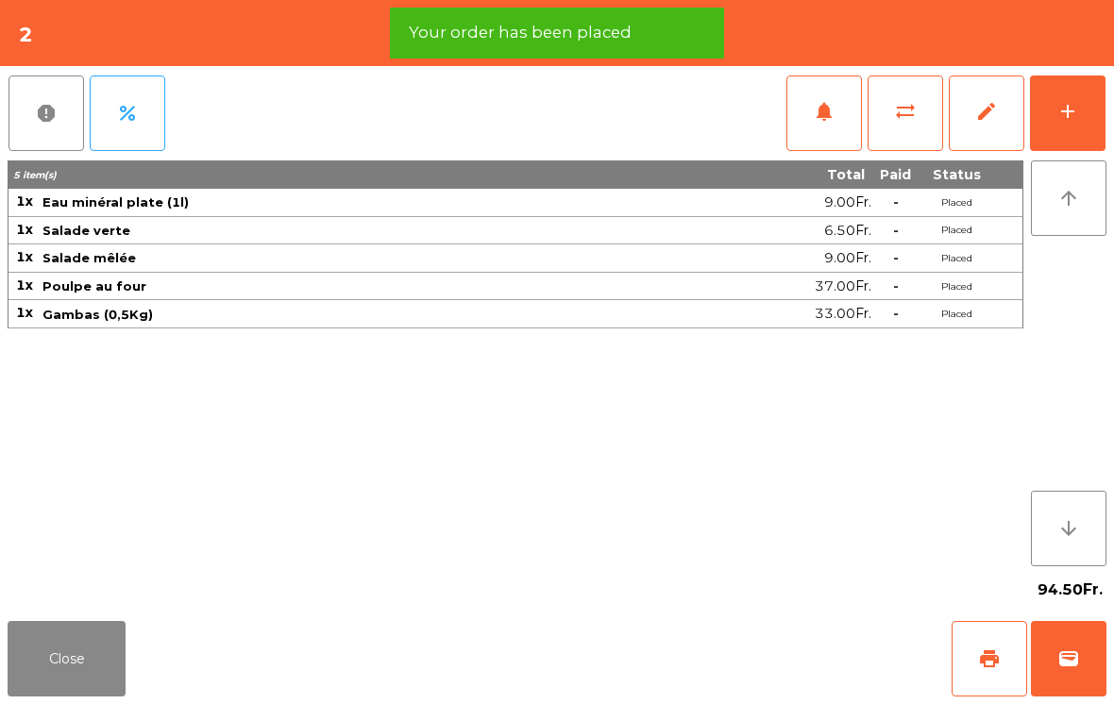
click at [1077, 109] on div "add" at bounding box center [1068, 111] width 23 height 23
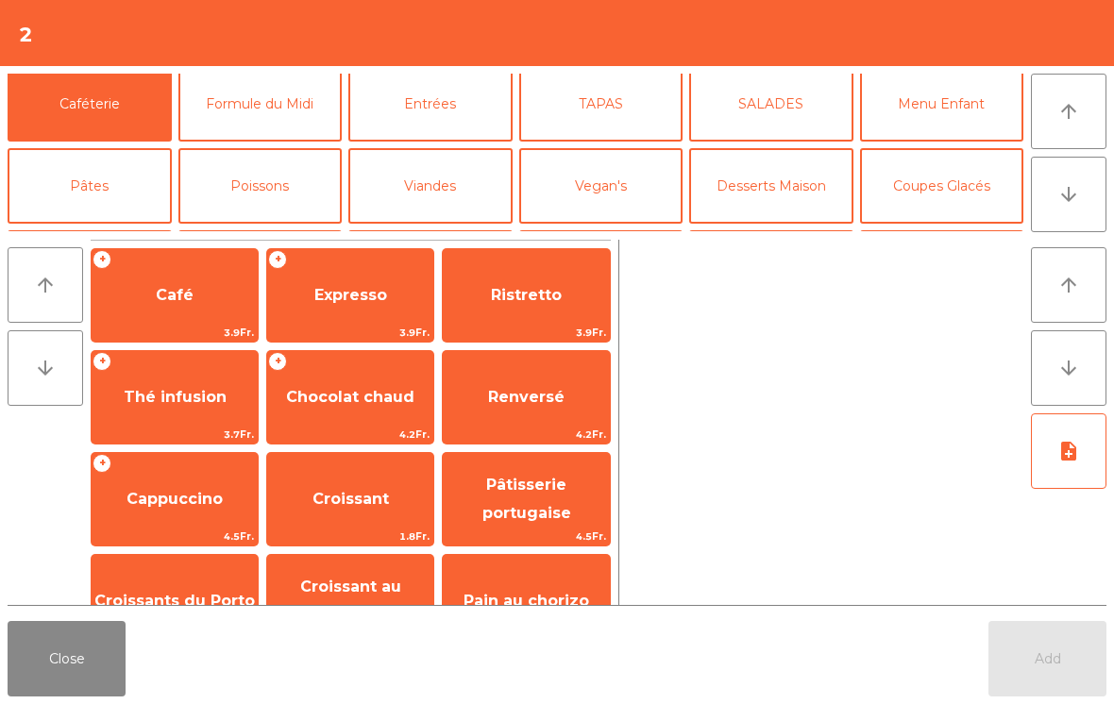
scroll to position [136, 0]
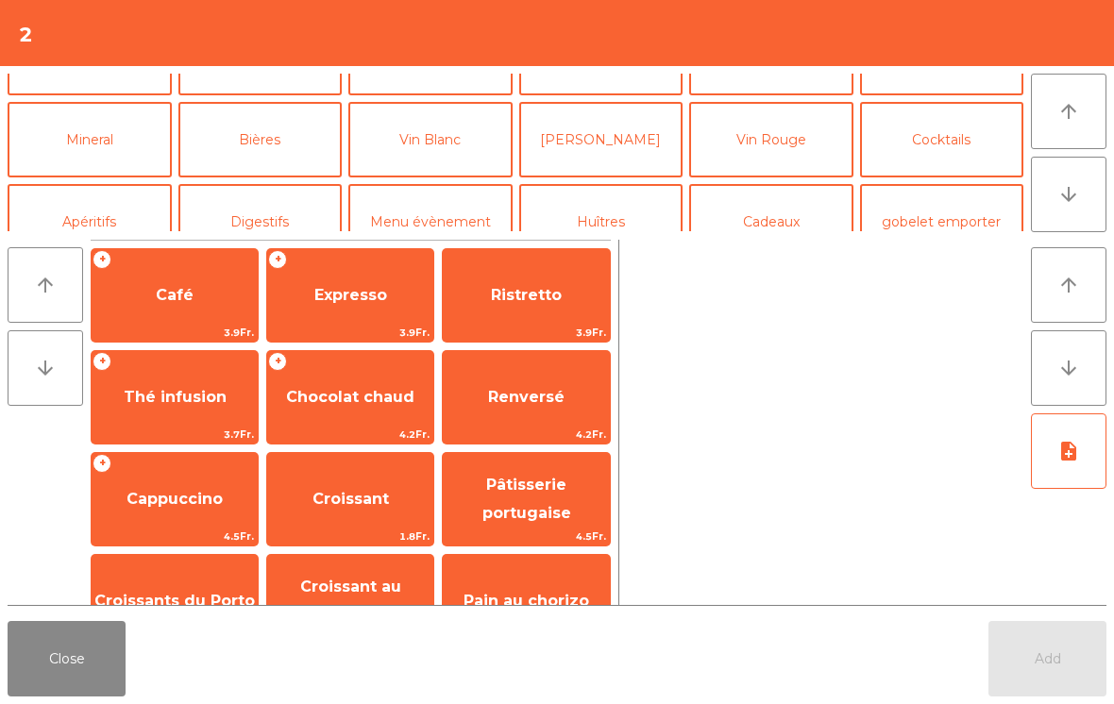
click at [464, 145] on button "Vin Blanc" at bounding box center [430, 140] width 164 height 76
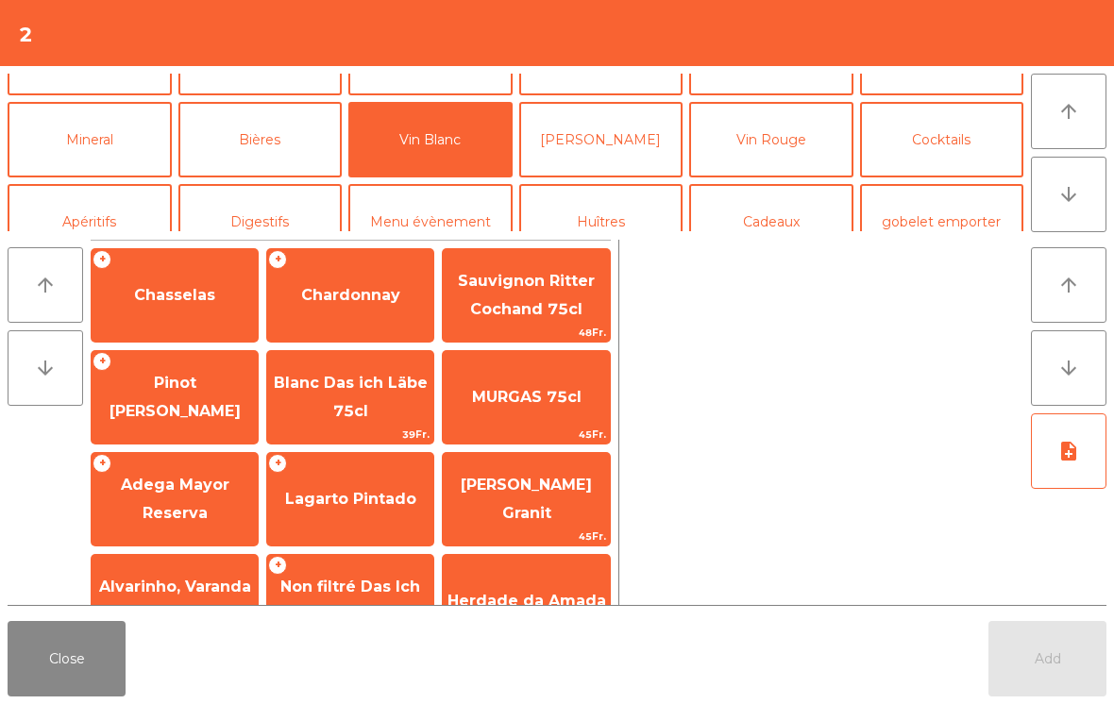
click at [175, 383] on span "Pinot [PERSON_NAME]" at bounding box center [175, 398] width 166 height 80
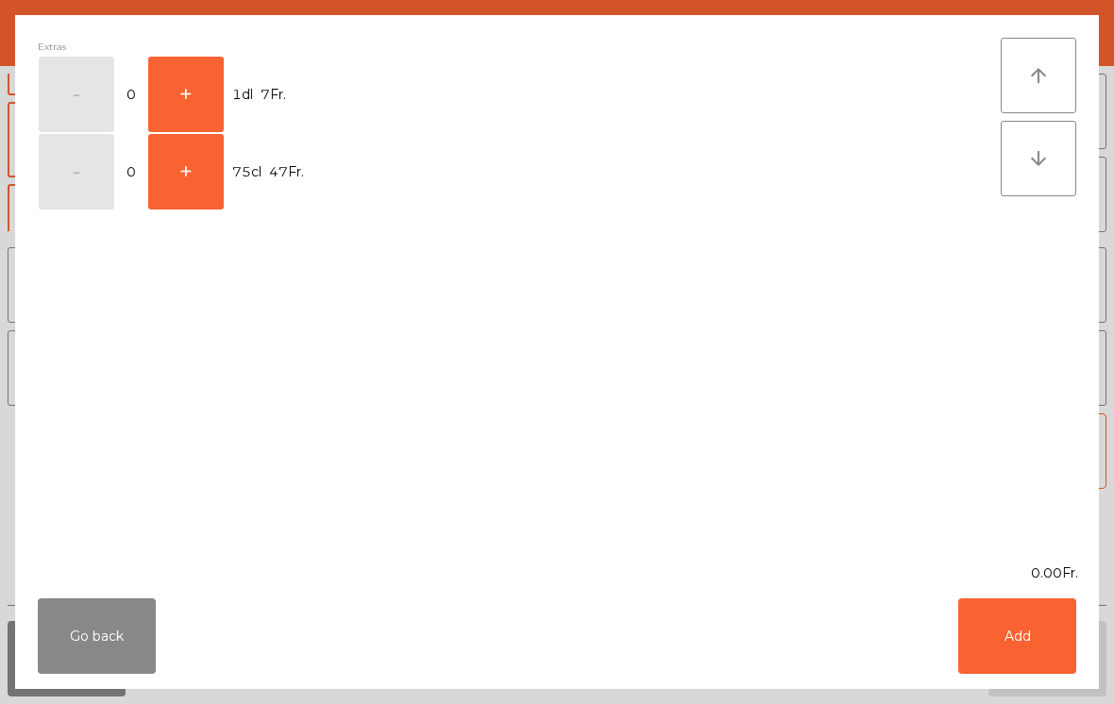
click at [195, 88] on button "+" at bounding box center [186, 95] width 76 height 76
click at [1024, 644] on button "Add" at bounding box center [1017, 637] width 118 height 76
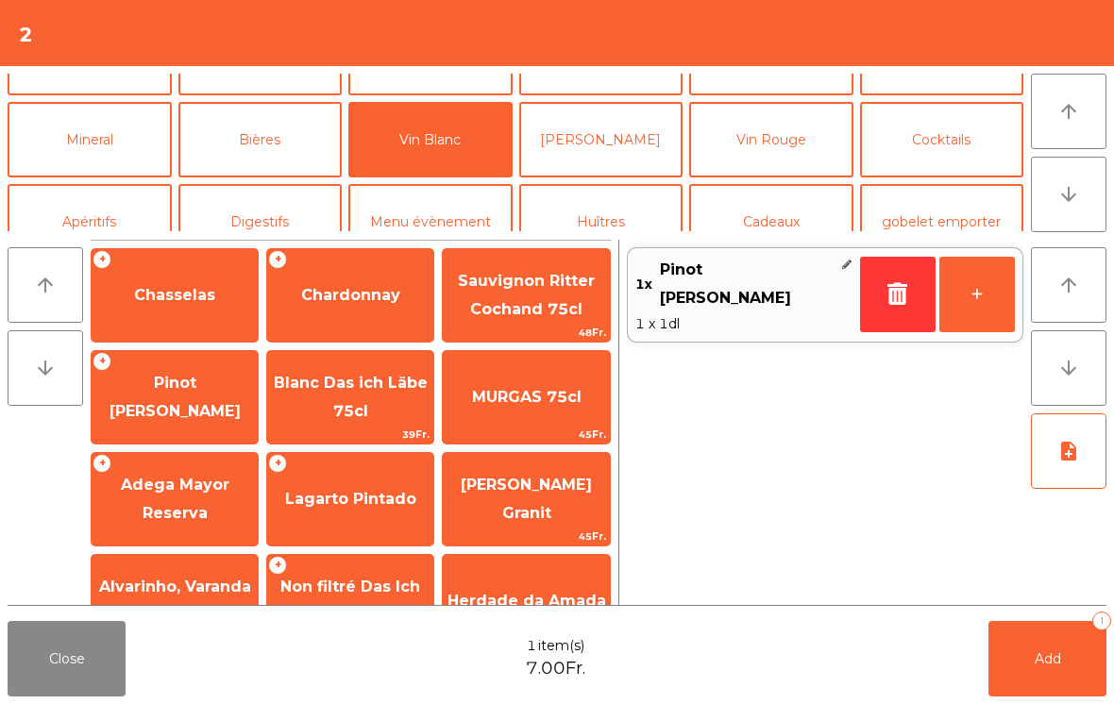
click at [1036, 662] on span "Add" at bounding box center [1048, 659] width 26 height 17
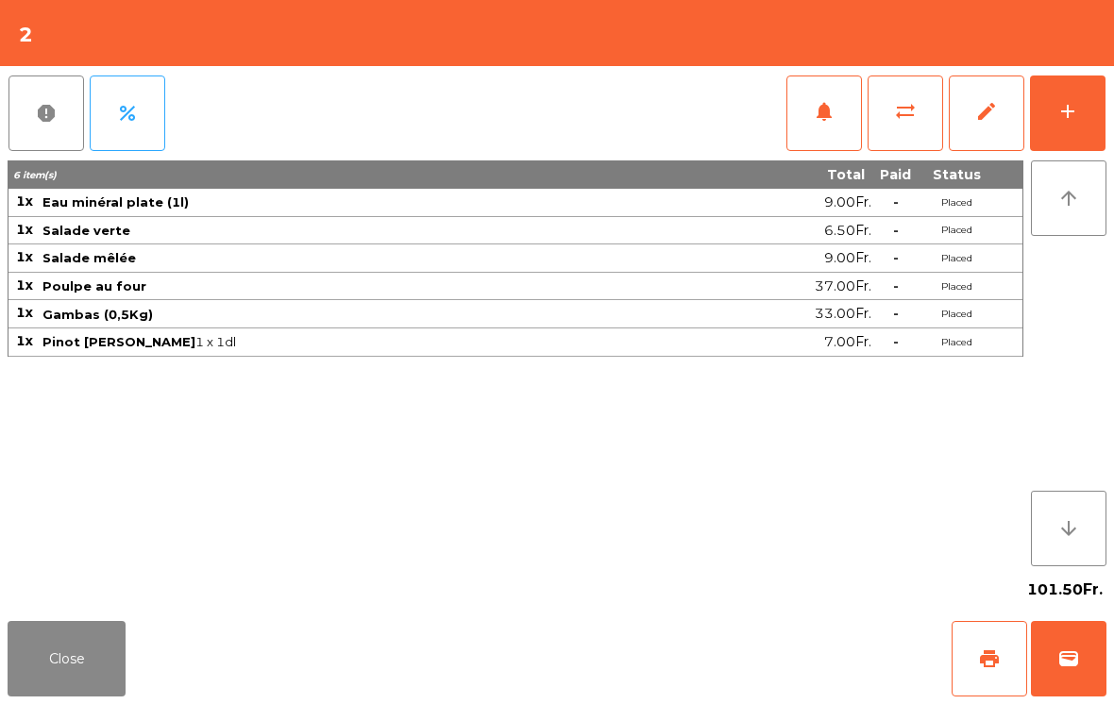
click at [50, 647] on button "Close" at bounding box center [67, 659] width 118 height 76
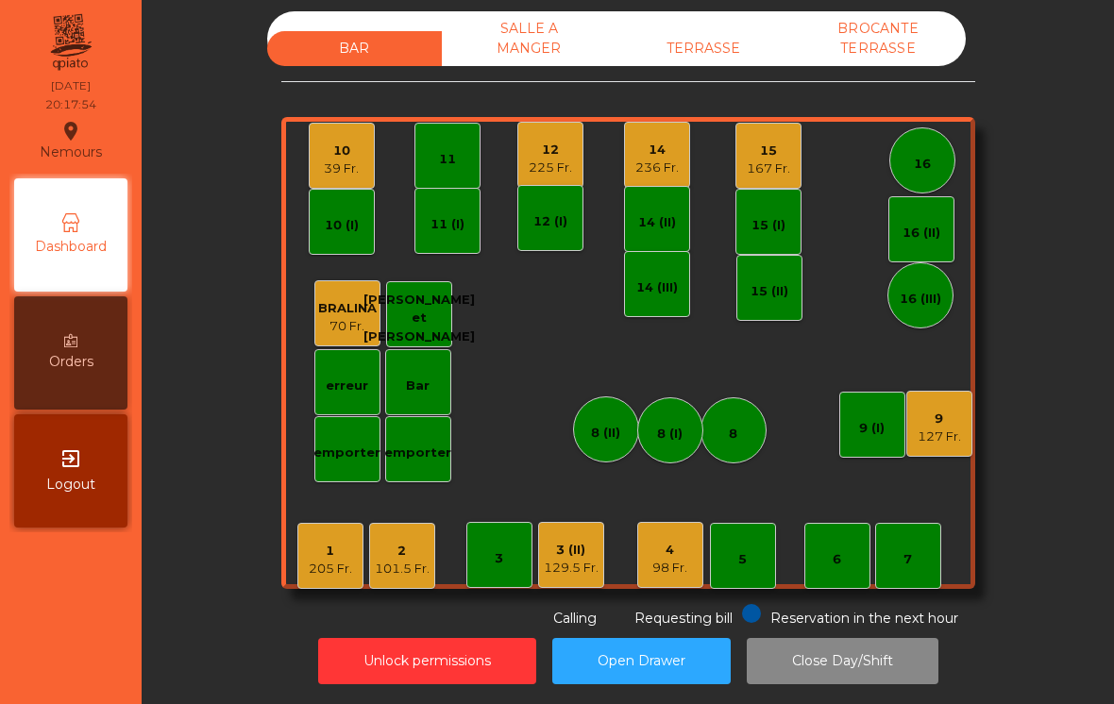
click at [334, 542] on div "1" at bounding box center [330, 551] width 43 height 19
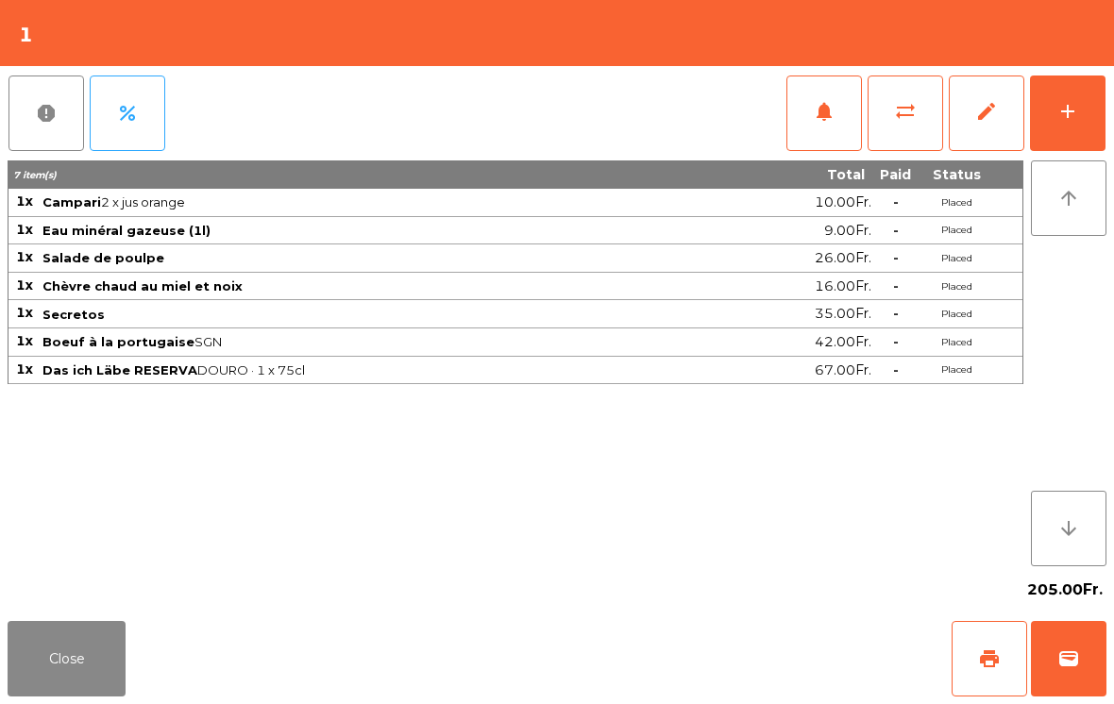
click at [811, 115] on button "notifications" at bounding box center [825, 114] width 76 height 76
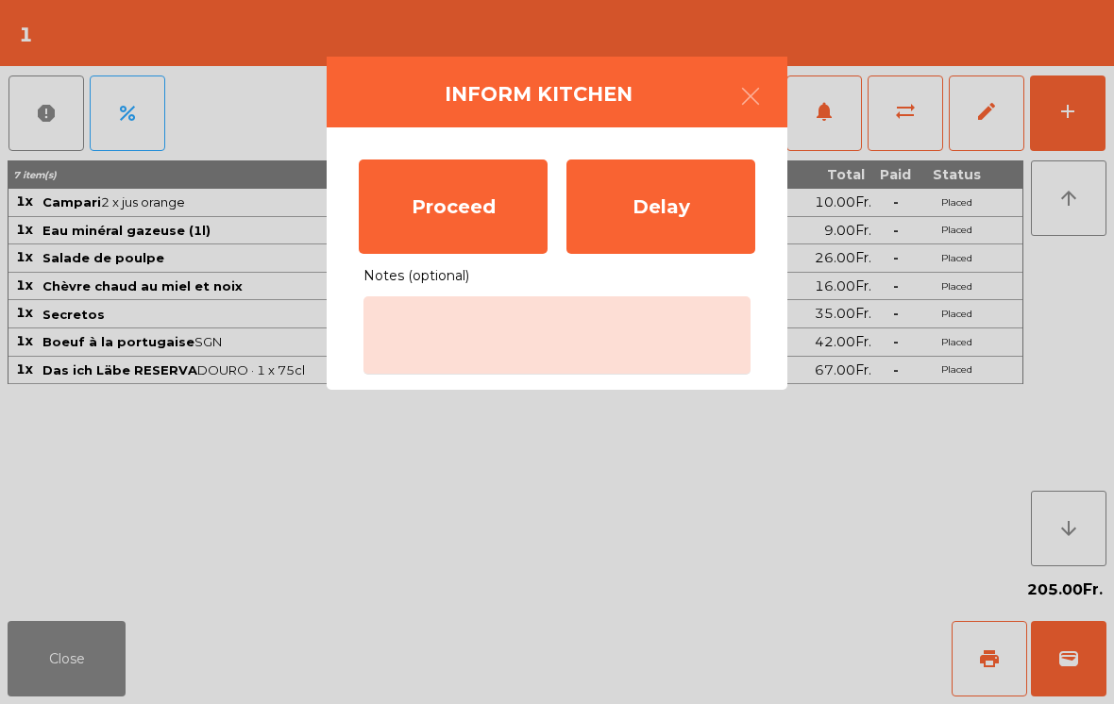
click at [407, 194] on div "Proceed" at bounding box center [453, 207] width 189 height 94
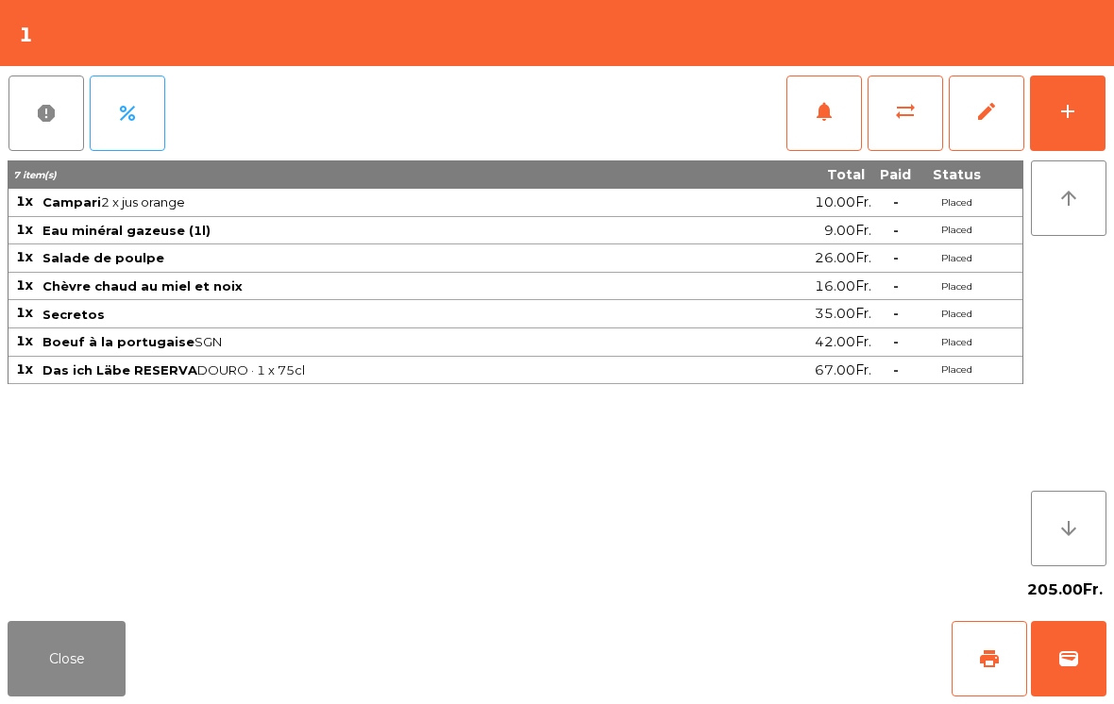
click at [79, 656] on button "Close" at bounding box center [67, 659] width 118 height 76
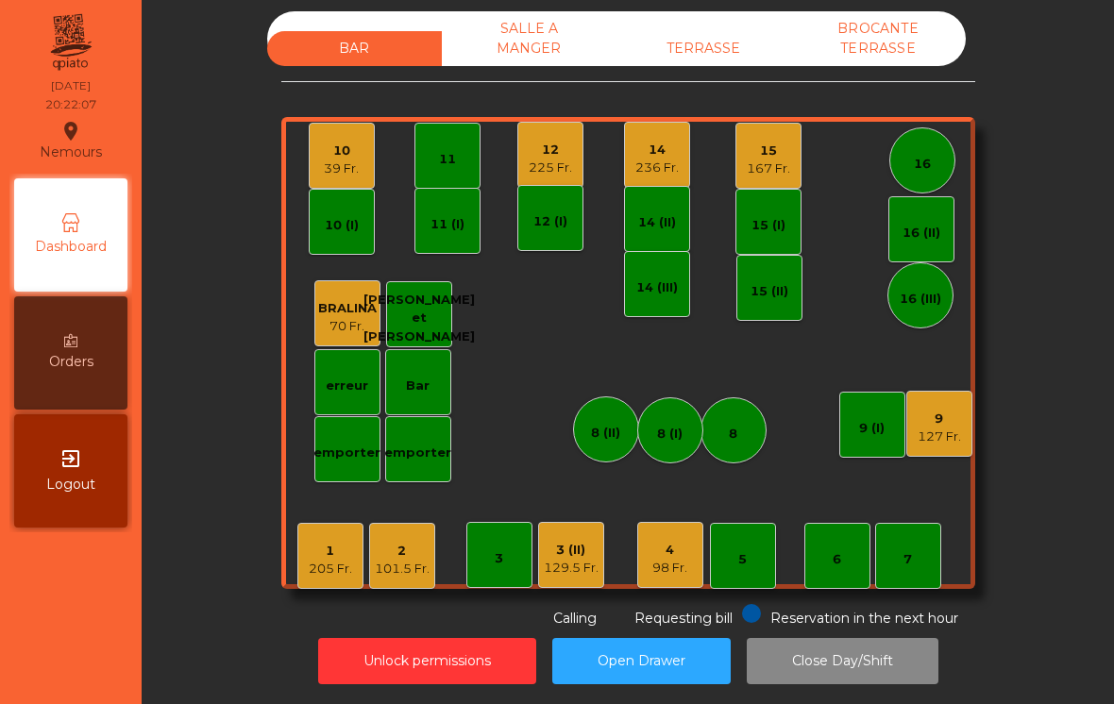
click at [327, 164] on div "39 Fr." at bounding box center [341, 169] width 35 height 19
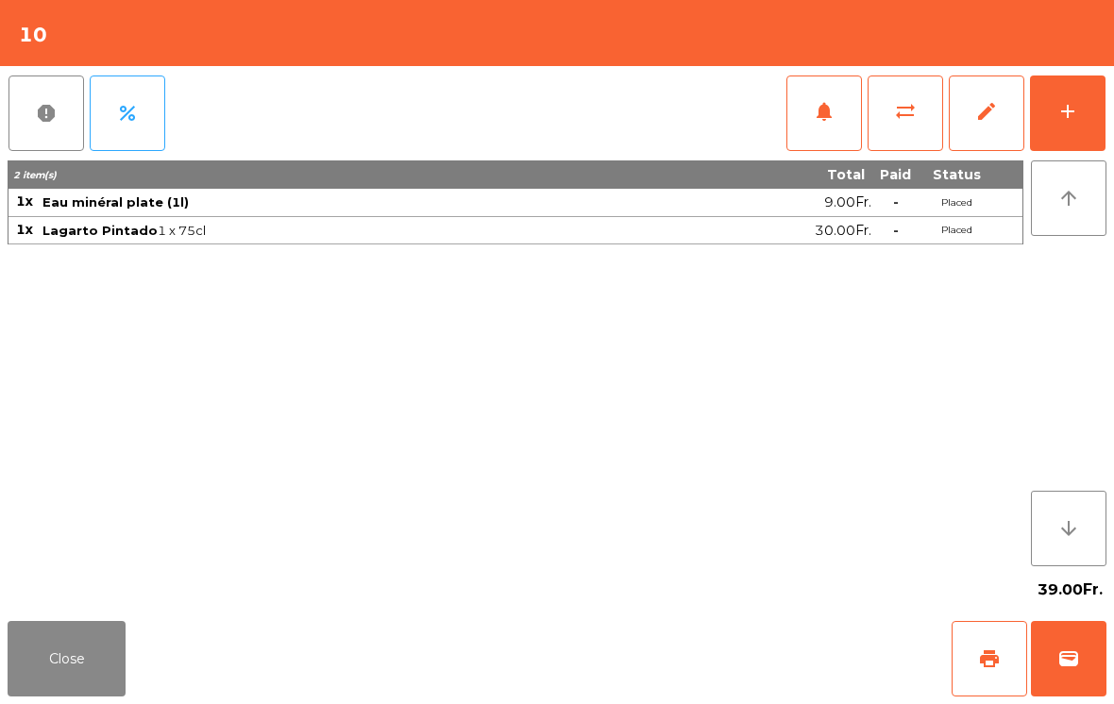
click at [1060, 115] on div "add" at bounding box center [1068, 111] width 23 height 23
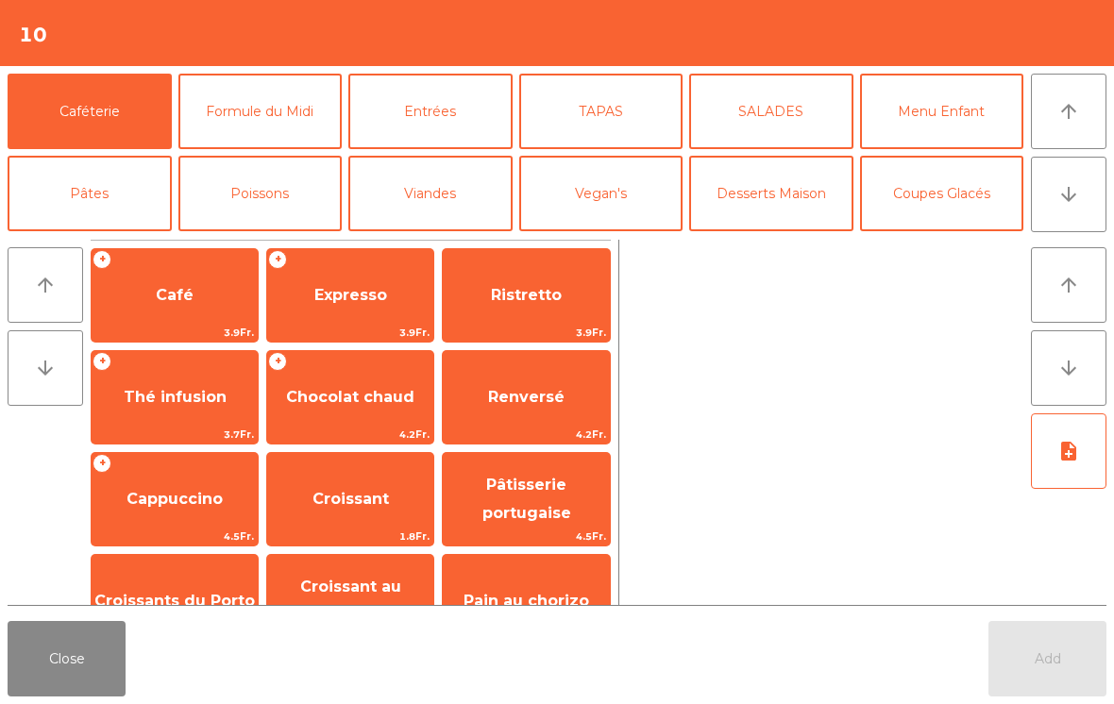
click at [587, 100] on button "TAPAS" at bounding box center [601, 112] width 164 height 76
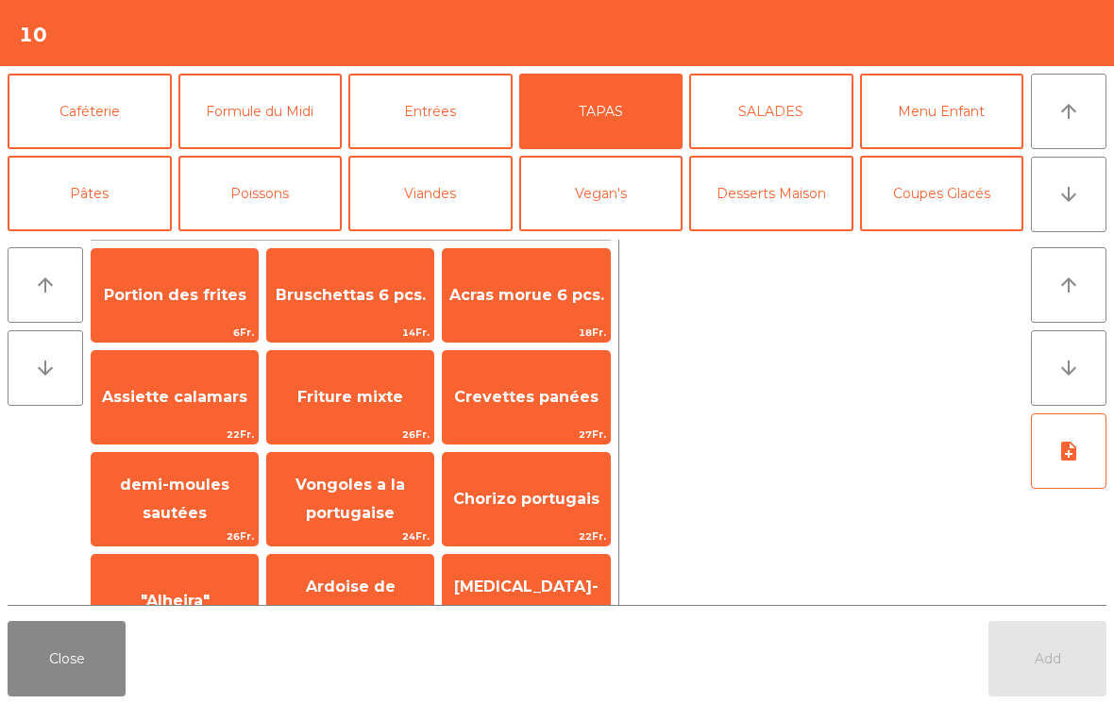
scroll to position [161, 0]
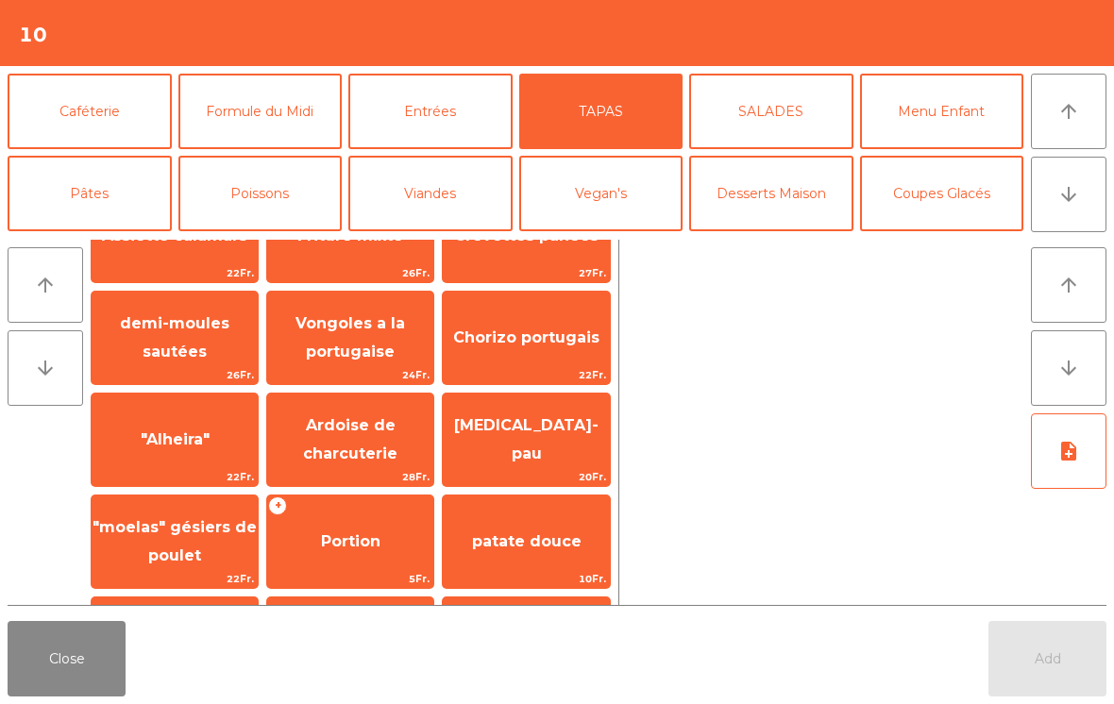
click at [533, 356] on span "Chorizo portugais" at bounding box center [526, 338] width 166 height 51
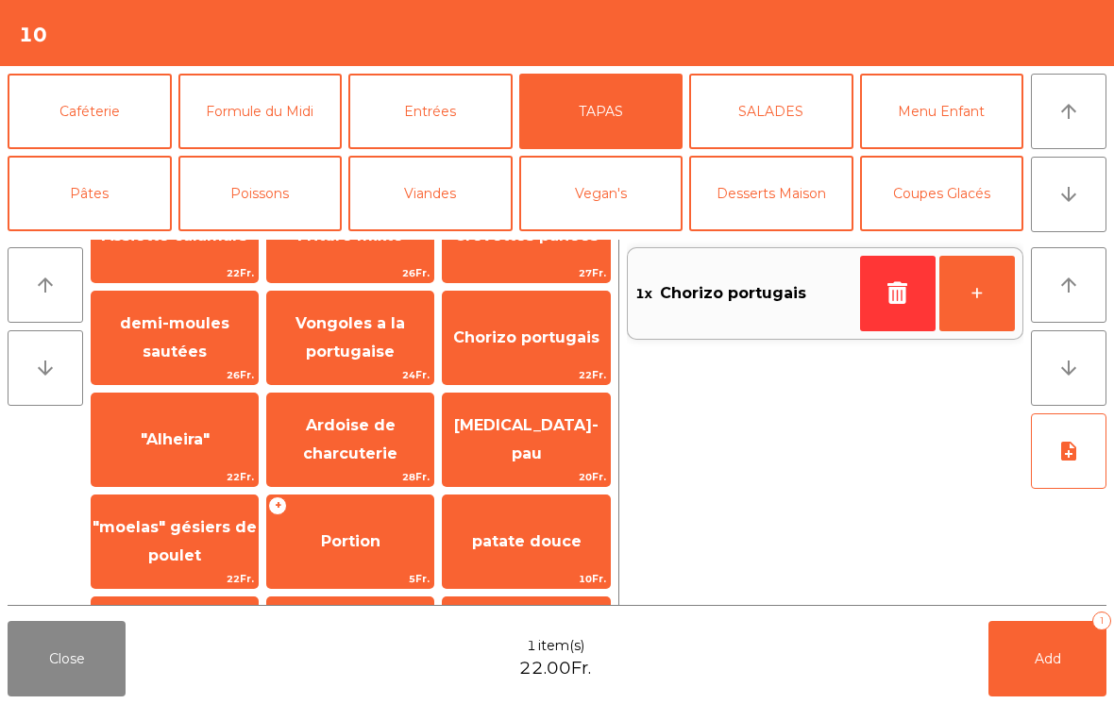
click at [161, 455] on span ""Alheira"" at bounding box center [175, 440] width 166 height 51
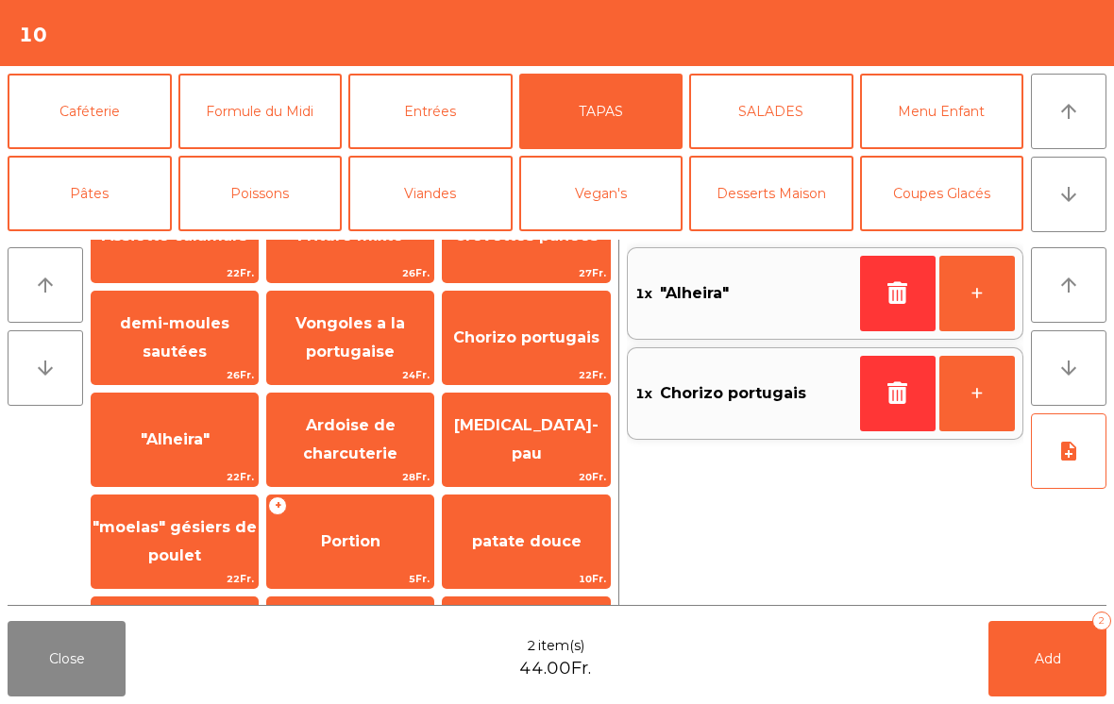
scroll to position [247, 0]
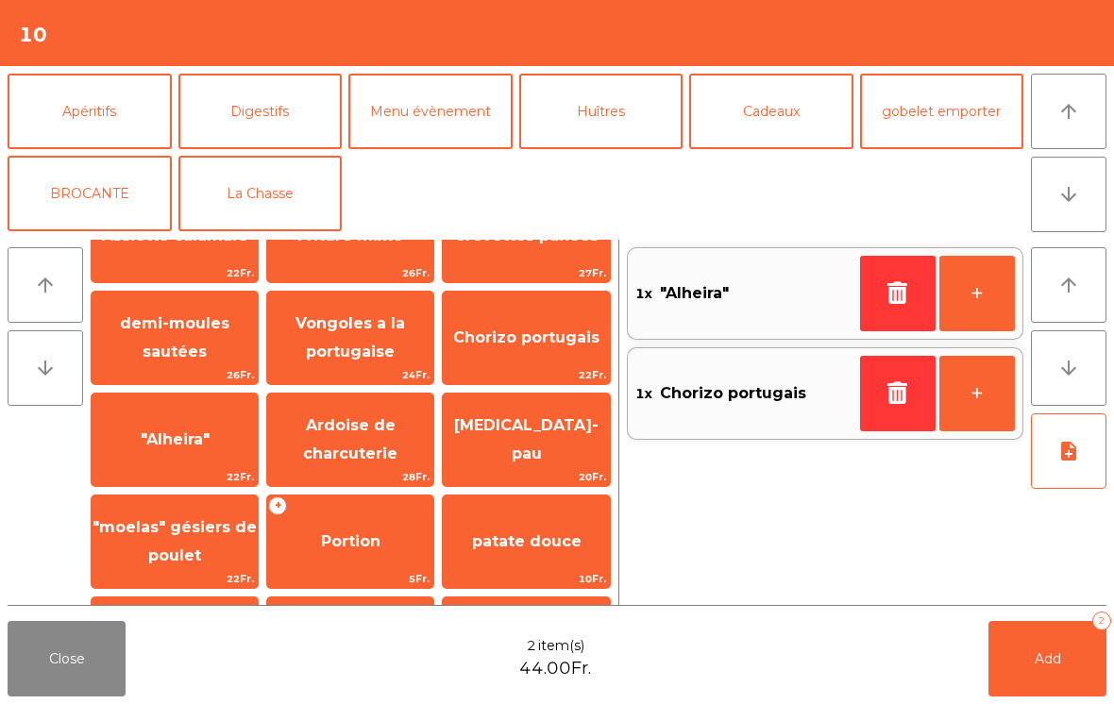
click at [232, 228] on button "La Chasse" at bounding box center [260, 194] width 164 height 76
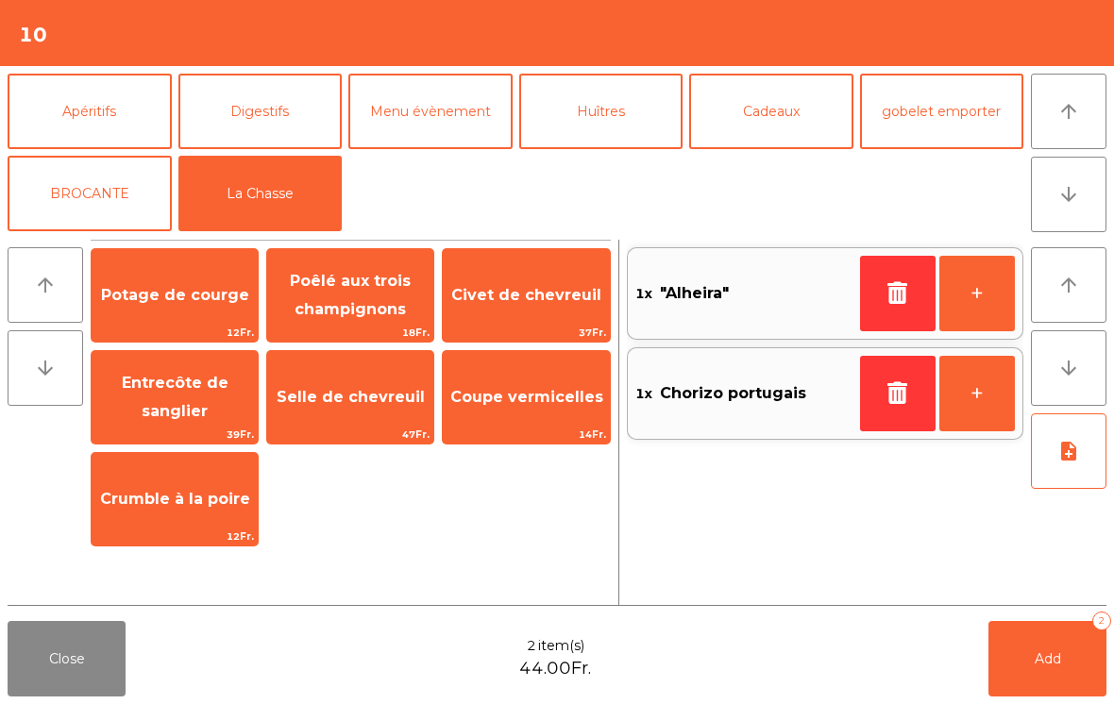
scroll to position [0, 0]
click at [147, 388] on span "Entrecôte de sanglier" at bounding box center [175, 397] width 107 height 46
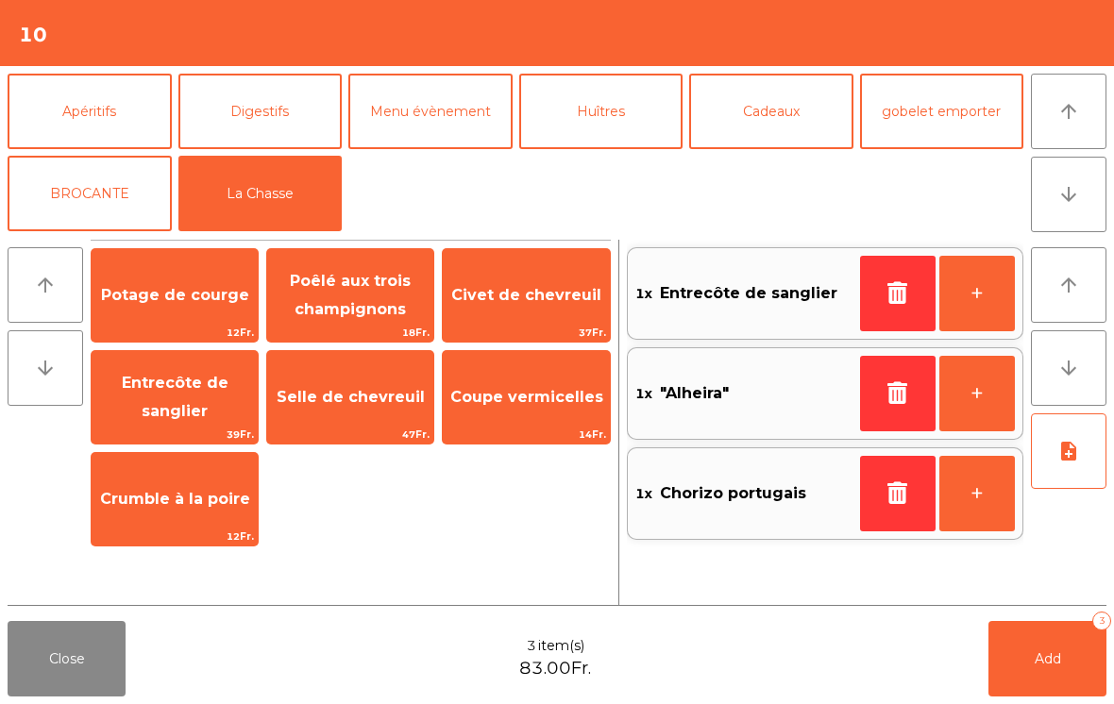
click at [977, 297] on button "+" at bounding box center [978, 294] width 76 height 76
click at [361, 425] on div "Selle de chevreuil 47Fr." at bounding box center [350, 397] width 168 height 94
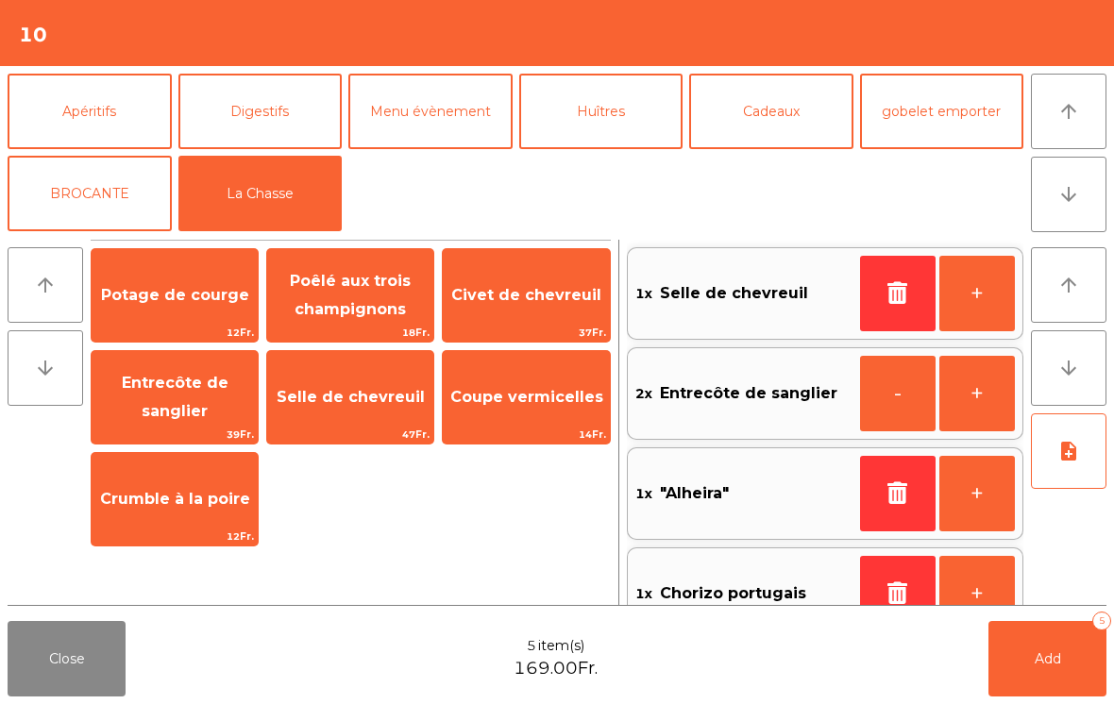
click at [996, 285] on button "+" at bounding box center [978, 294] width 76 height 76
click at [995, 284] on button "+" at bounding box center [978, 294] width 76 height 76
click at [976, 294] on button "+" at bounding box center [978, 294] width 76 height 76
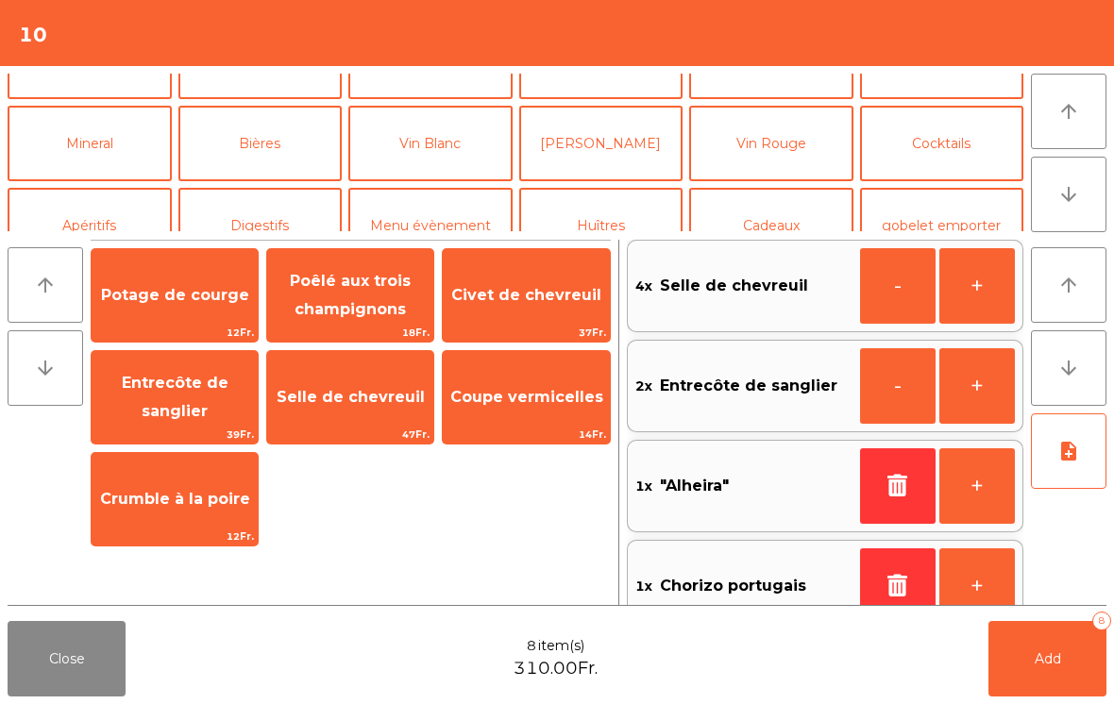
scroll to position [-2, 0]
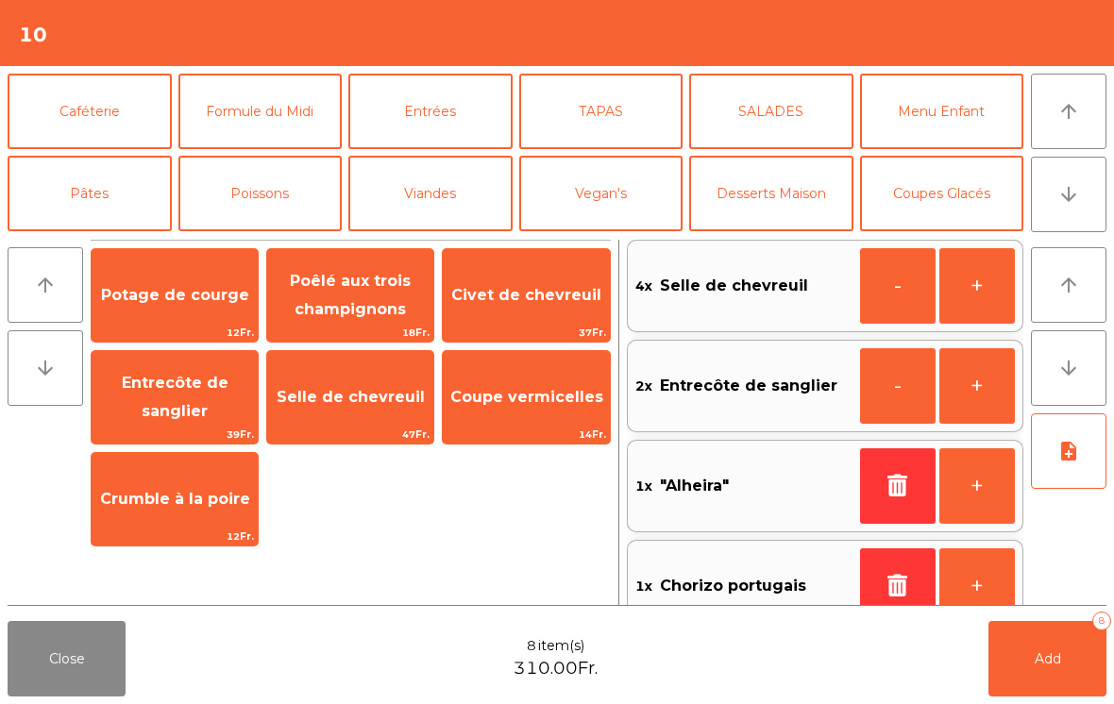
click at [978, 120] on button "Menu Enfant" at bounding box center [942, 112] width 164 height 76
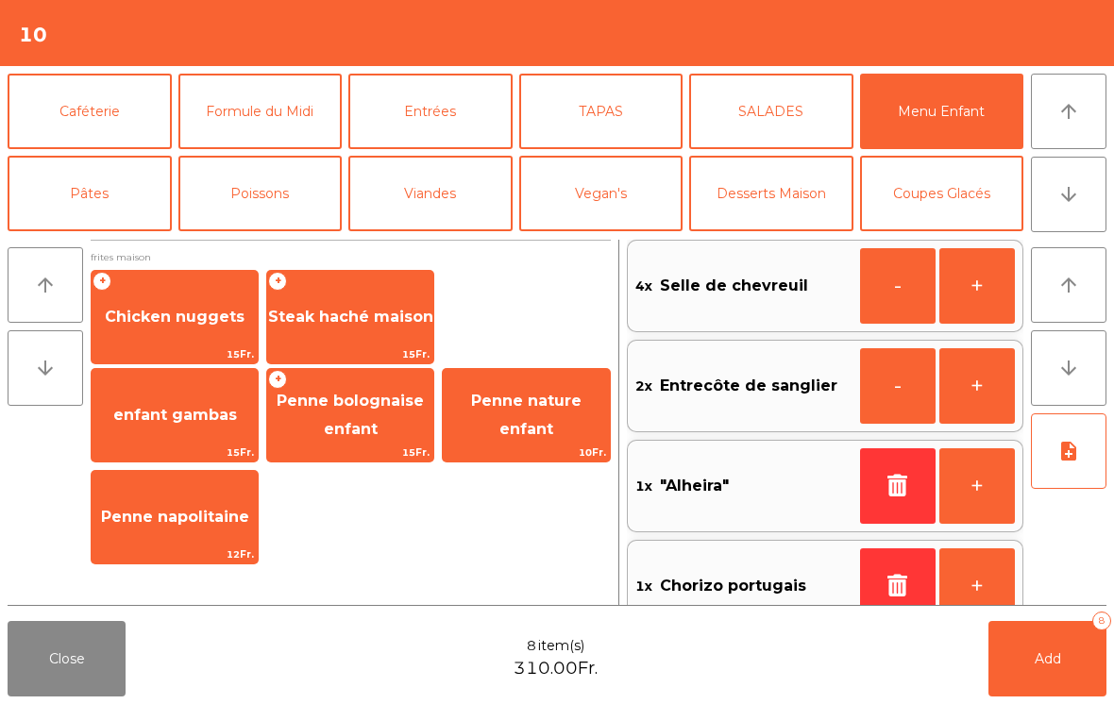
scroll to position [0, 0]
click at [202, 321] on span "Chicken nuggets" at bounding box center [175, 317] width 140 height 18
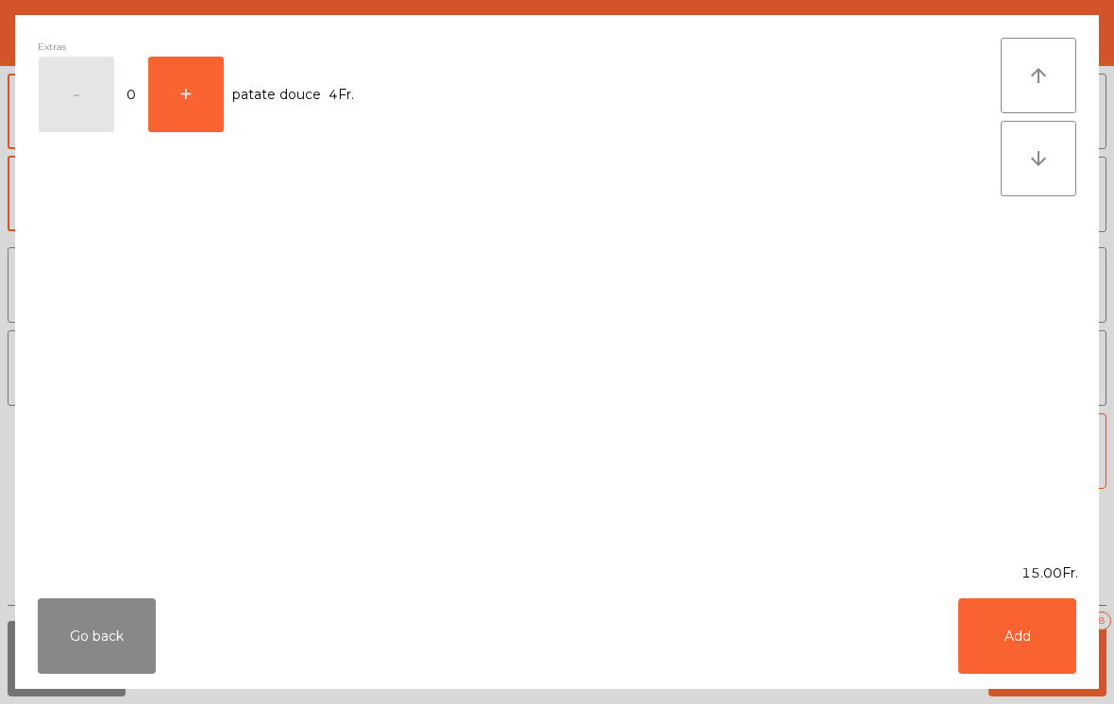
click at [1031, 647] on button "Add" at bounding box center [1017, 637] width 118 height 76
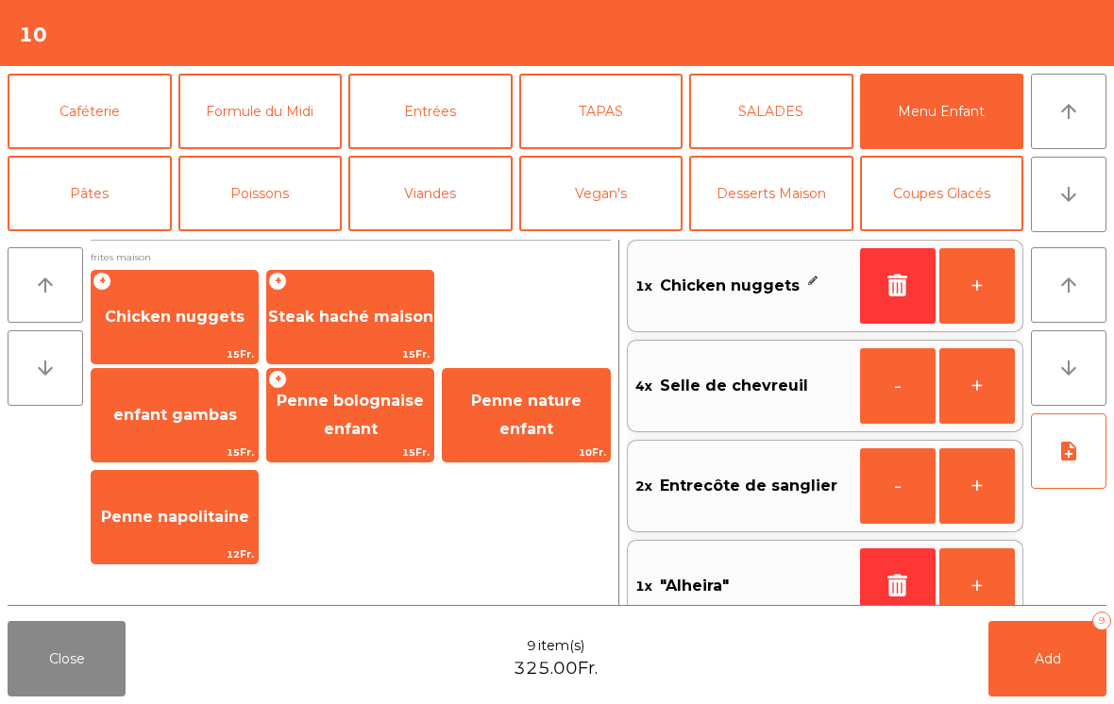
click at [357, 447] on span "15Fr." at bounding box center [350, 453] width 166 height 18
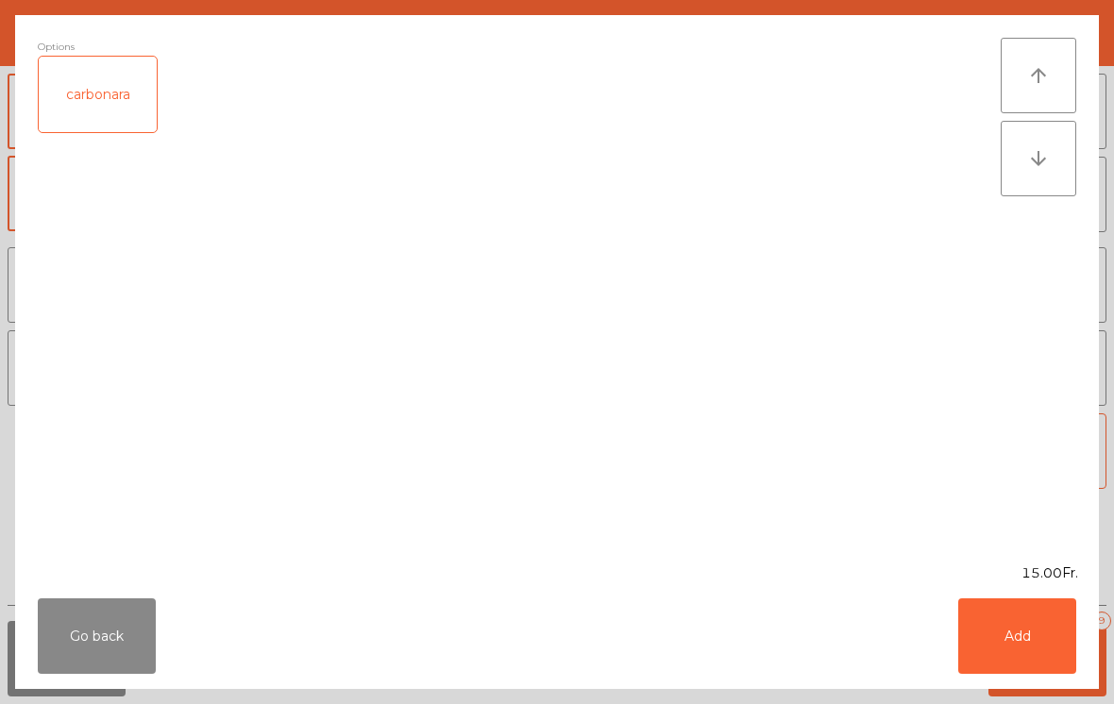
click at [1028, 637] on button "Add" at bounding box center [1017, 637] width 118 height 76
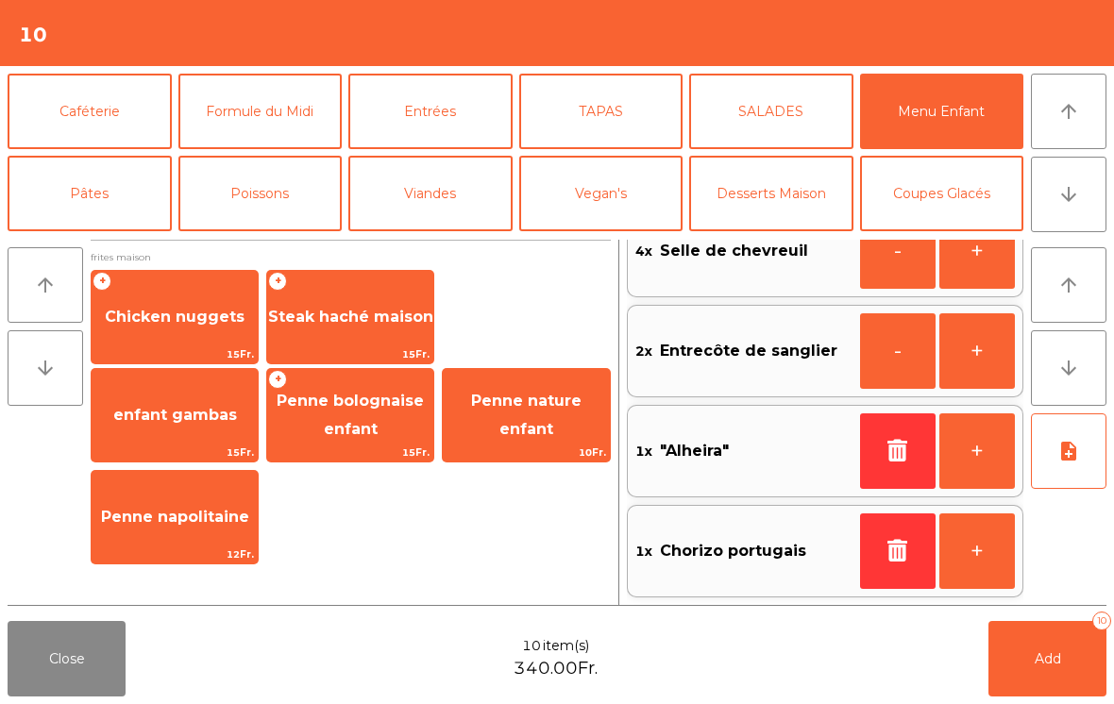
scroll to position [243, 0]
click at [1059, 473] on button "note_add" at bounding box center [1069, 452] width 76 height 76
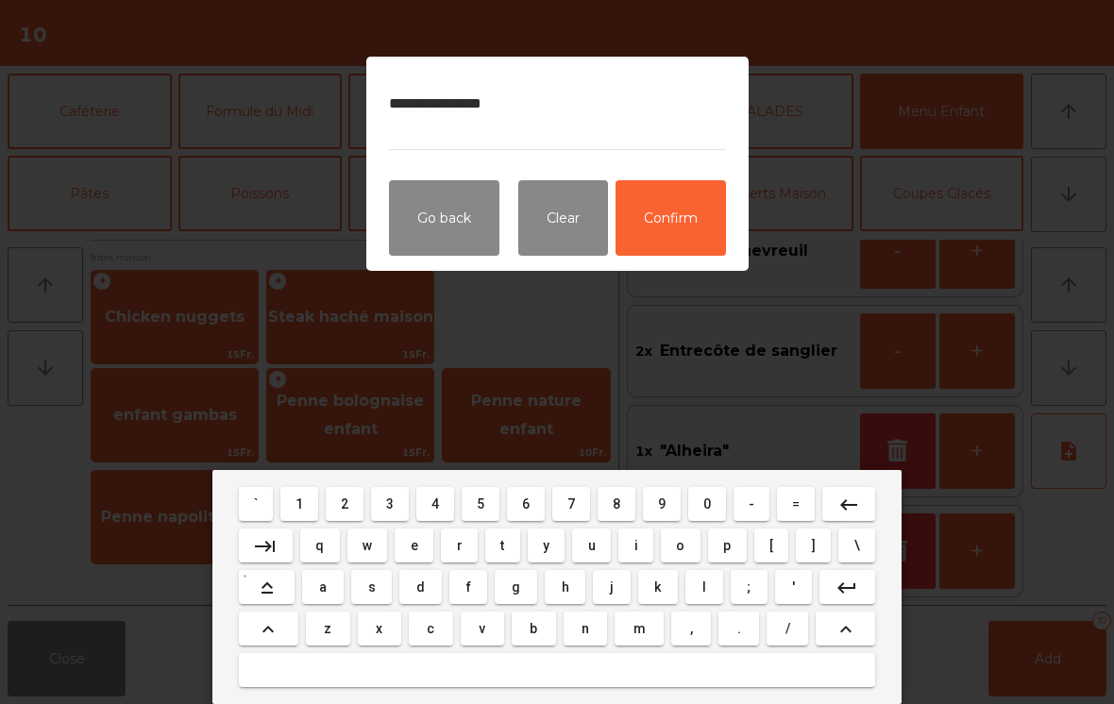
type textarea "**********"
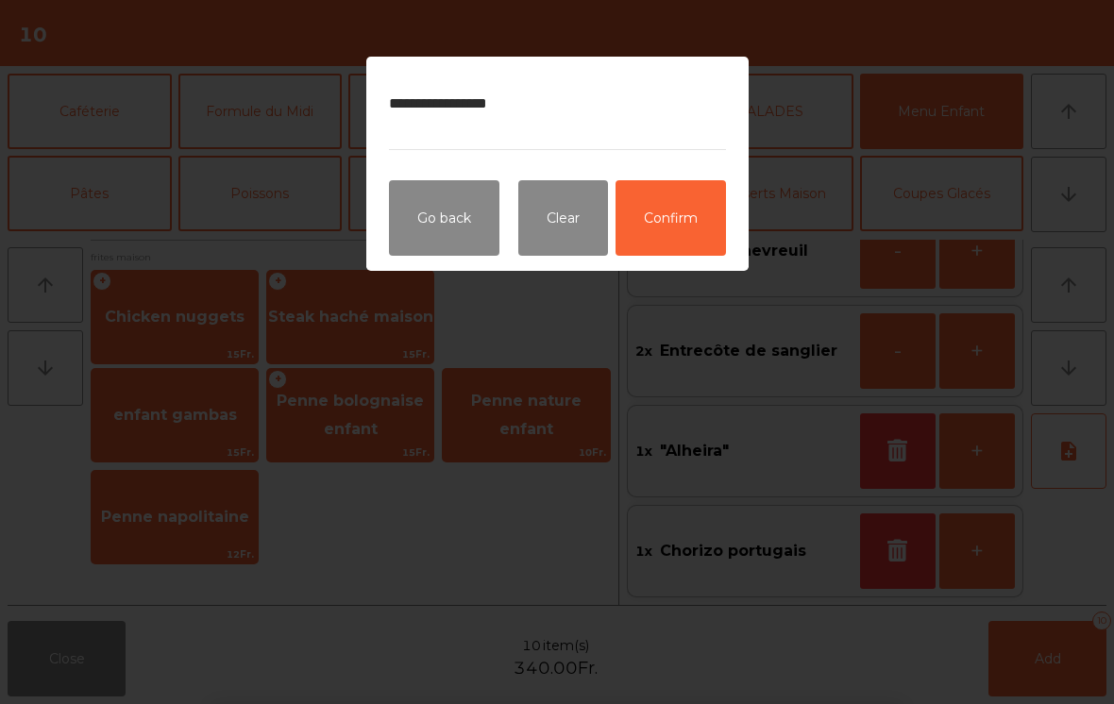
click at [688, 232] on button "Confirm" at bounding box center [671, 218] width 110 height 76
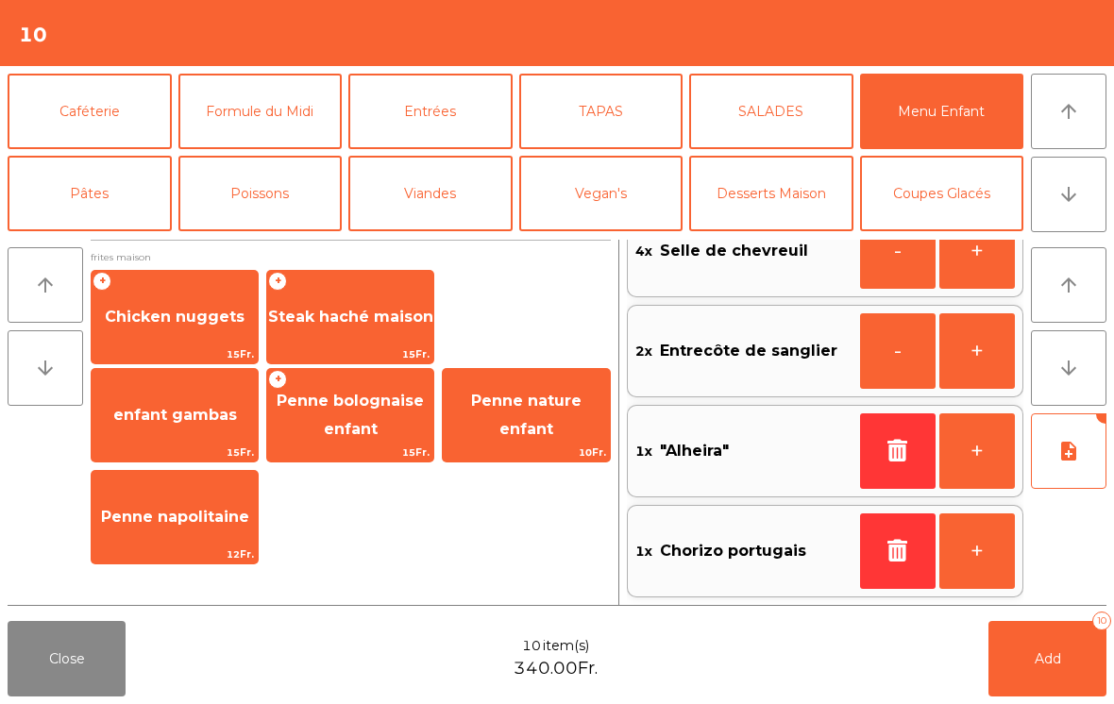
click at [1070, 451] on icon "note_add" at bounding box center [1069, 451] width 23 height 23
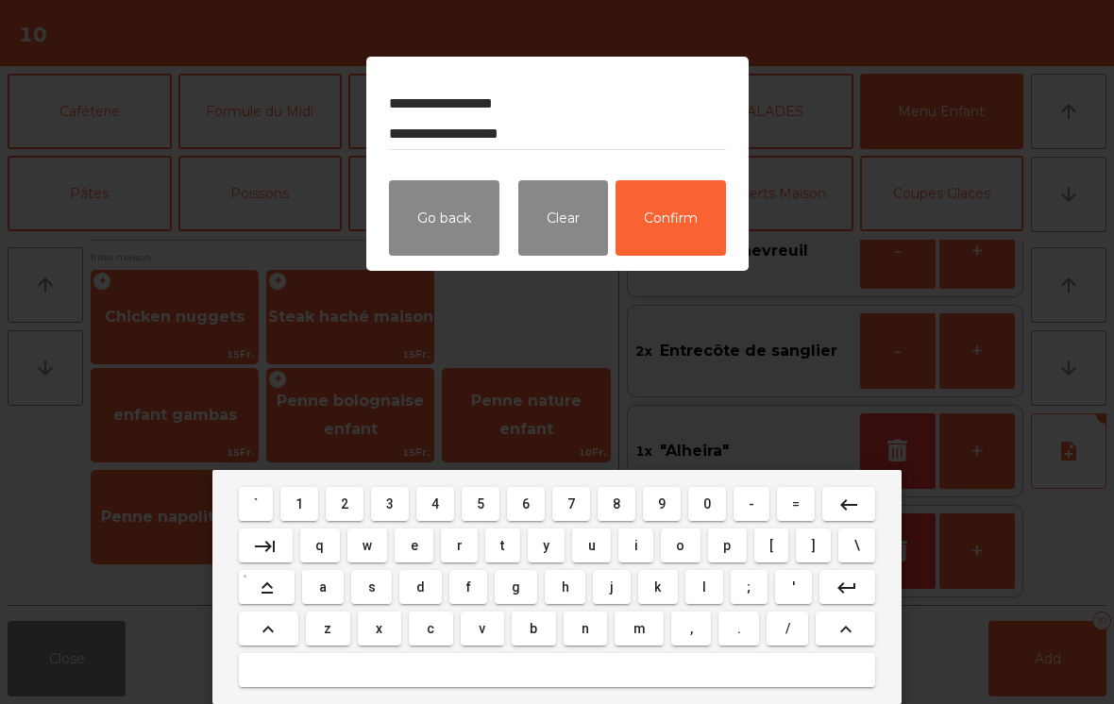
click at [399, 129] on textarea "**********" at bounding box center [557, 114] width 337 height 71
click at [570, 144] on textarea "**********" at bounding box center [557, 114] width 337 height 71
type textarea "**********"
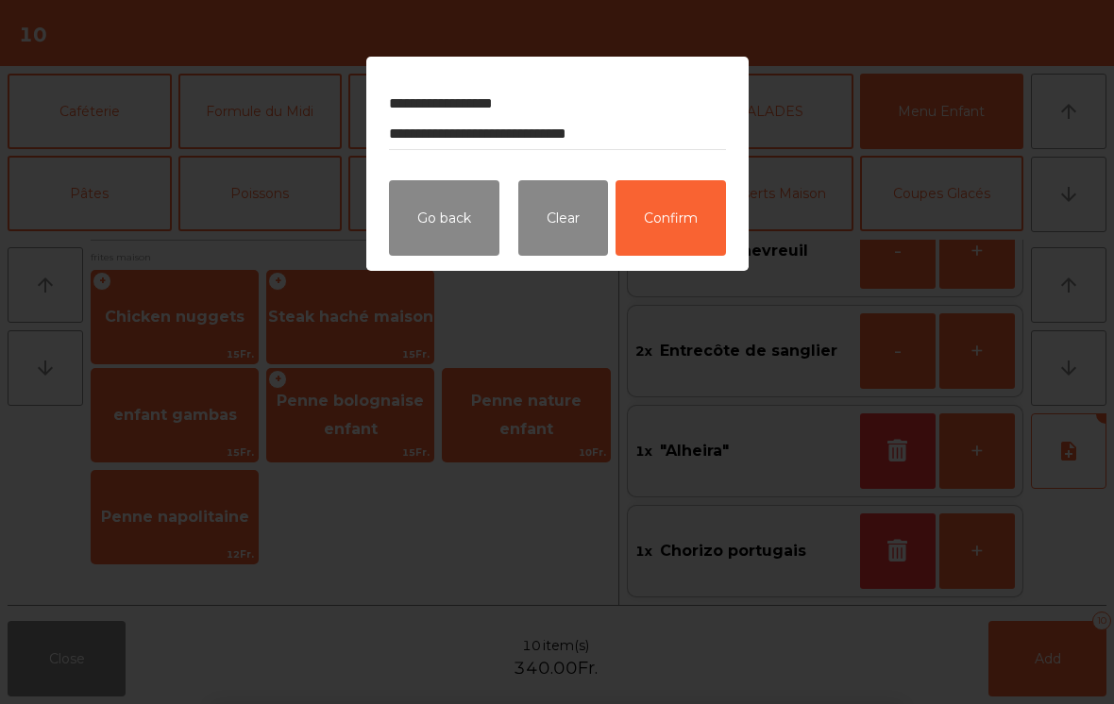
click at [705, 226] on button "Confirm" at bounding box center [671, 218] width 110 height 76
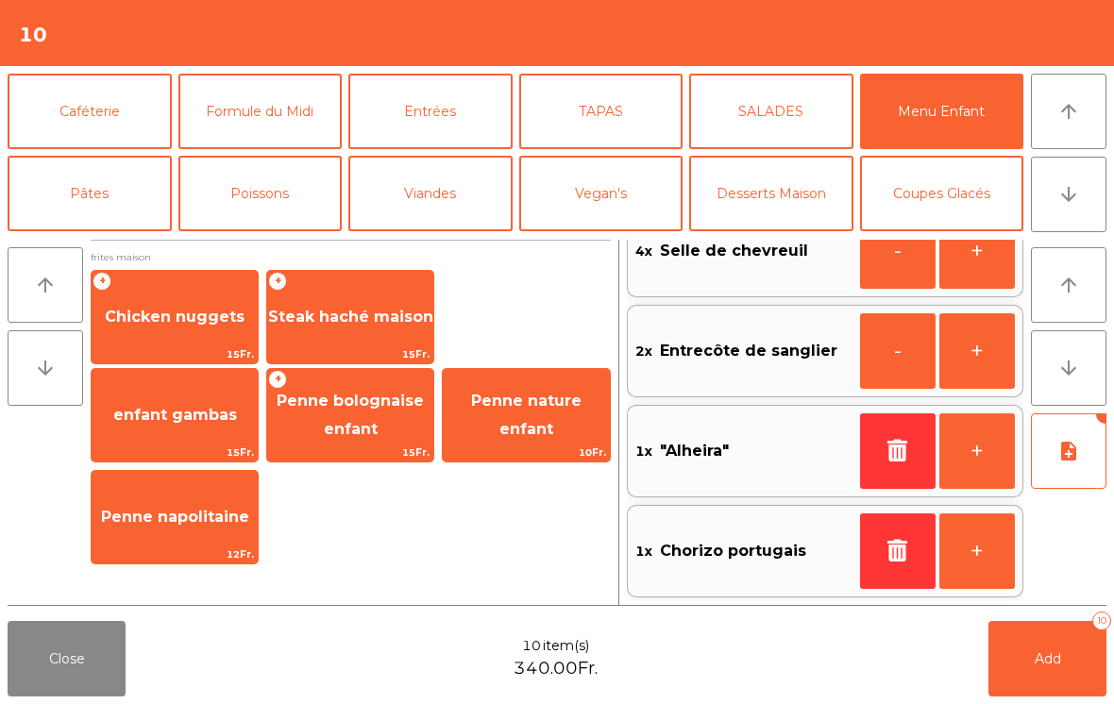
click at [1033, 674] on button "Add 10" at bounding box center [1048, 659] width 118 height 76
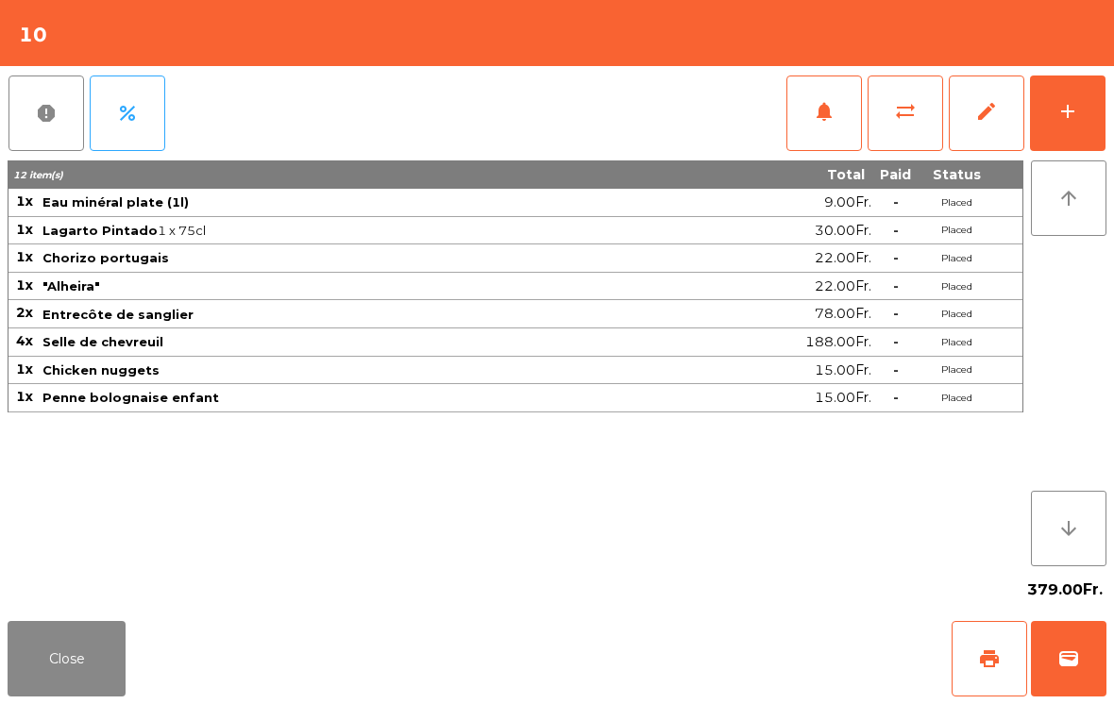
click at [46, 662] on button "Close" at bounding box center [67, 659] width 118 height 76
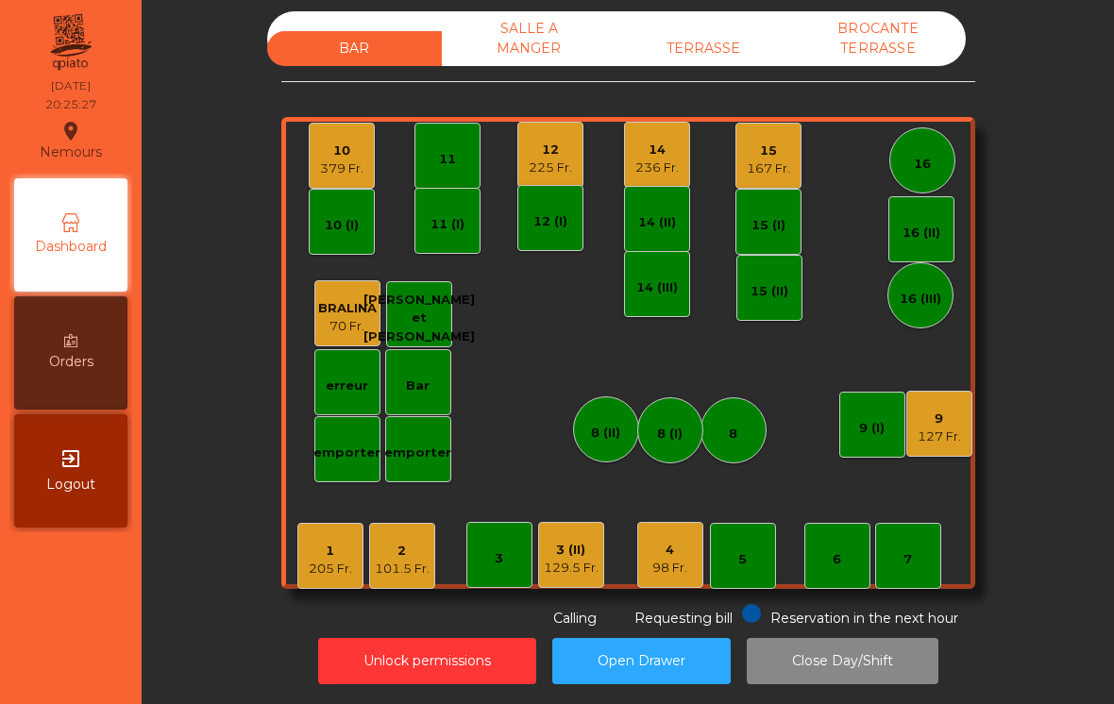
click at [944, 432] on div "127 Fr." at bounding box center [939, 437] width 43 height 19
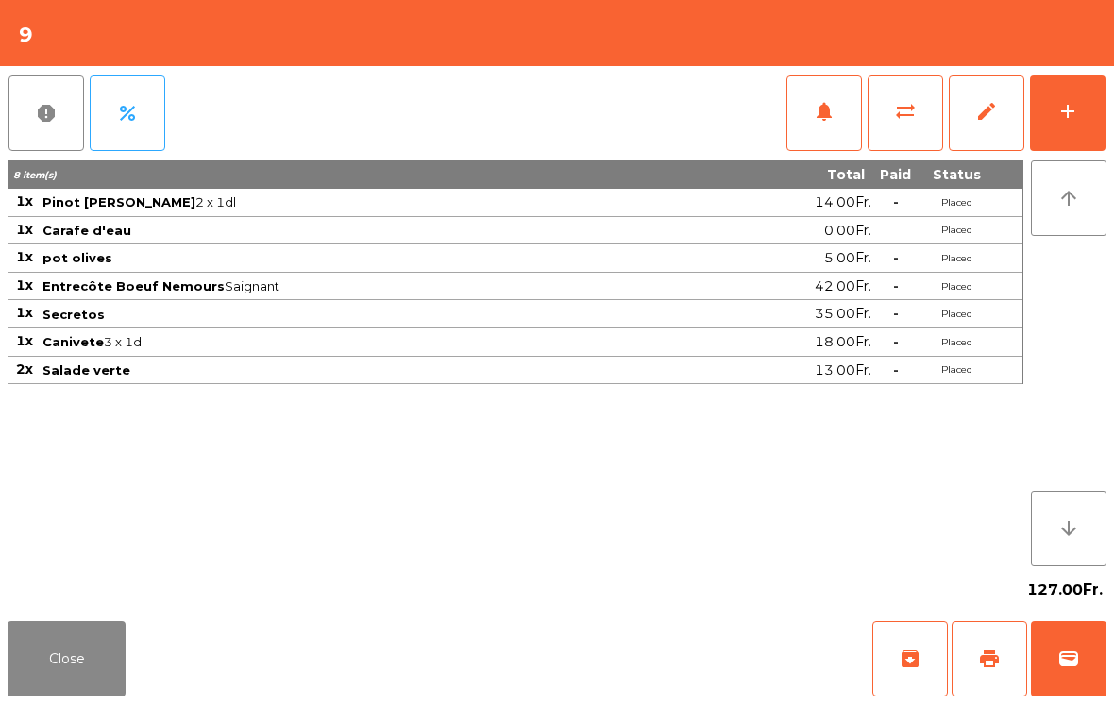
click at [1056, 115] on button "add" at bounding box center [1068, 114] width 76 height 76
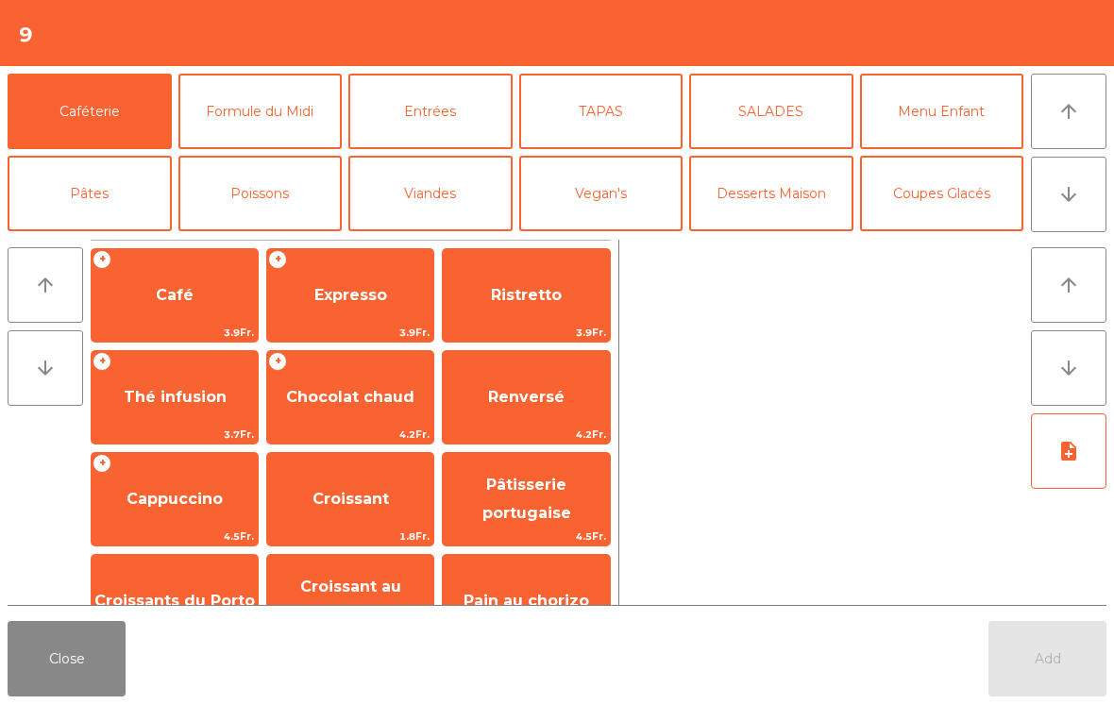
click at [964, 195] on button "Coupes Glacés" at bounding box center [942, 194] width 164 height 76
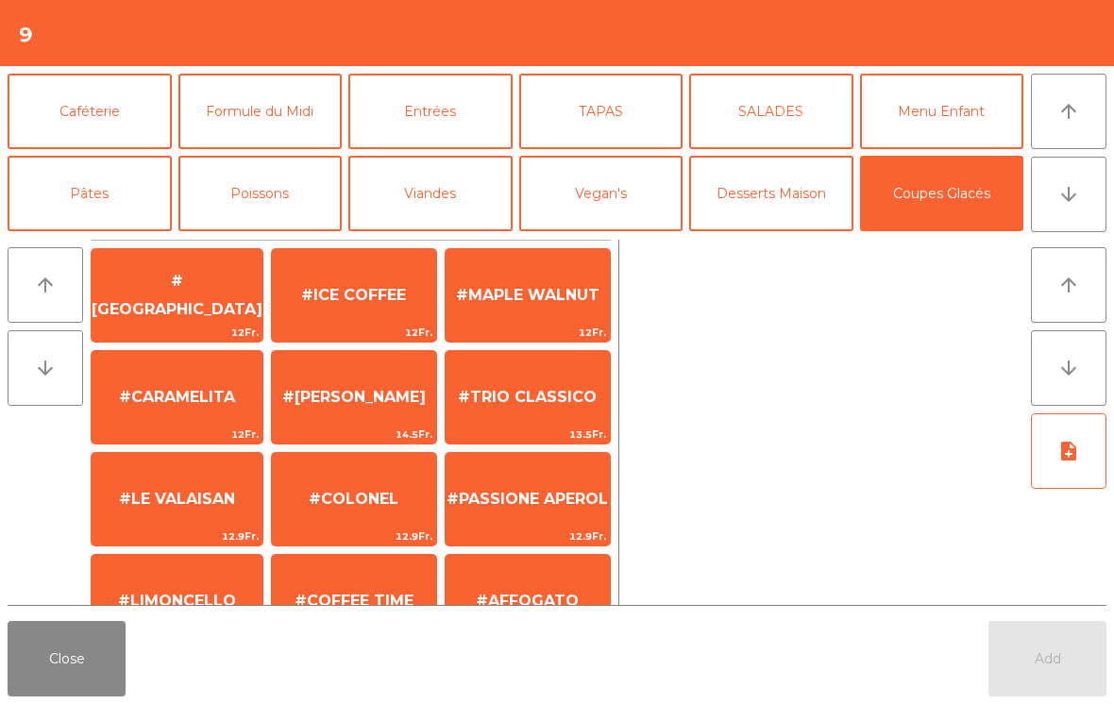
click at [164, 512] on span "#LE VALAISAN" at bounding box center [177, 499] width 171 height 51
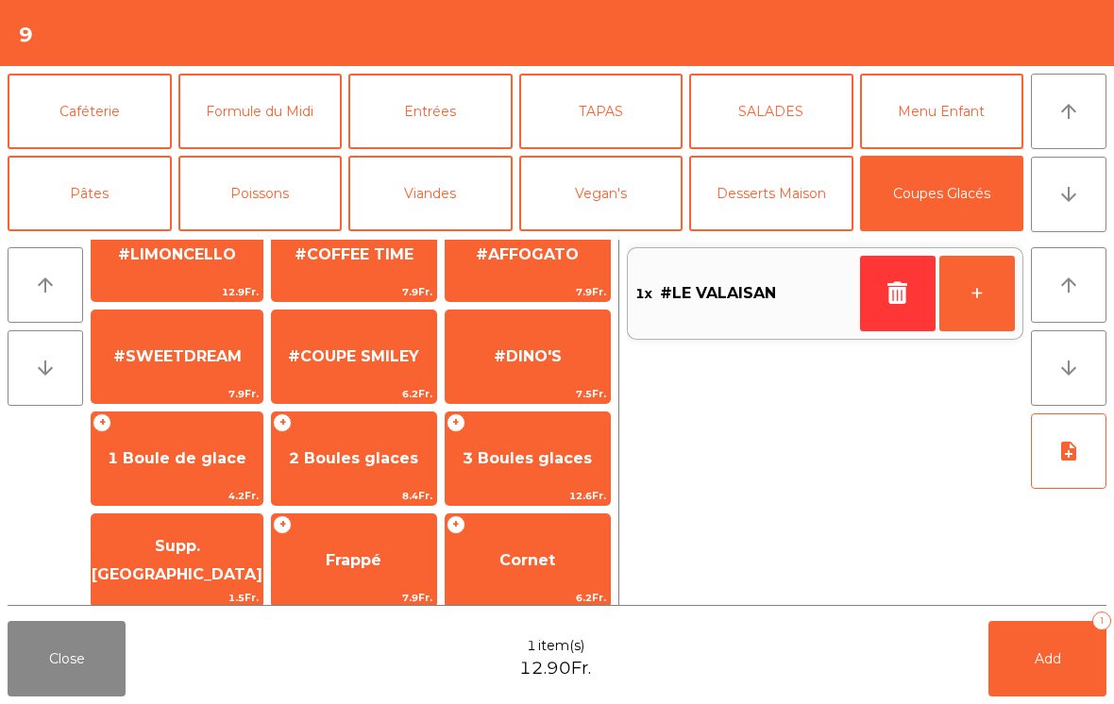
scroll to position [357, 0]
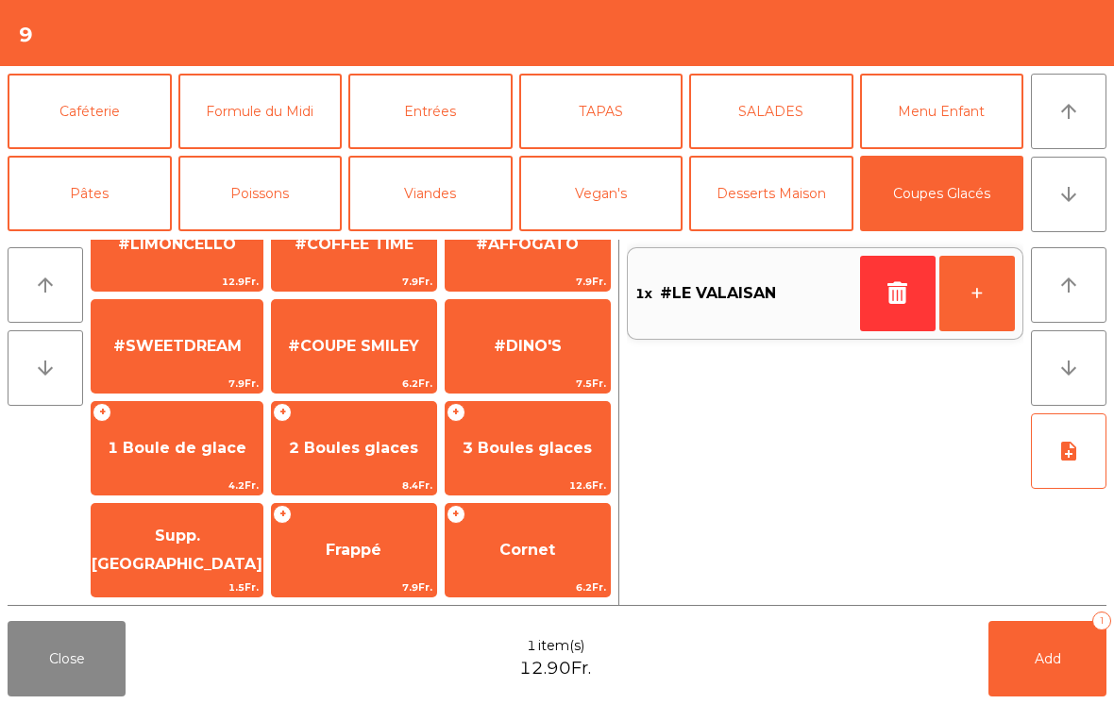
click at [170, 436] on span "1 Boule de glace" at bounding box center [177, 448] width 171 height 51
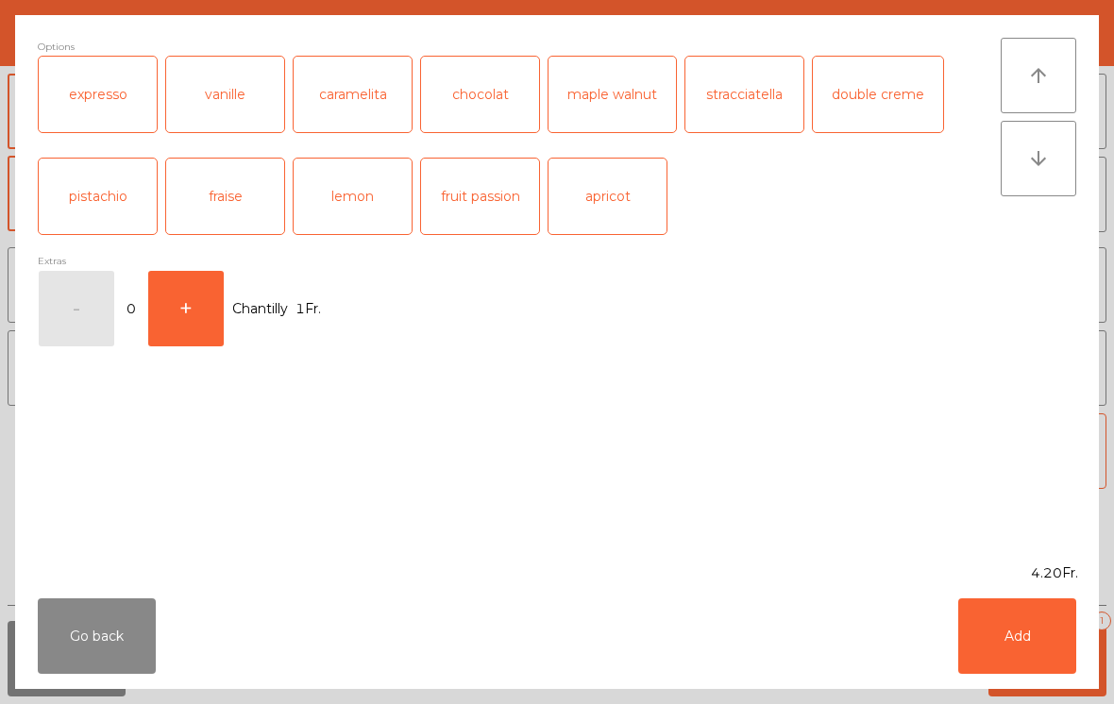
click at [110, 87] on div "expresso" at bounding box center [98, 95] width 118 height 76
click at [1037, 635] on button "Add" at bounding box center [1017, 637] width 118 height 76
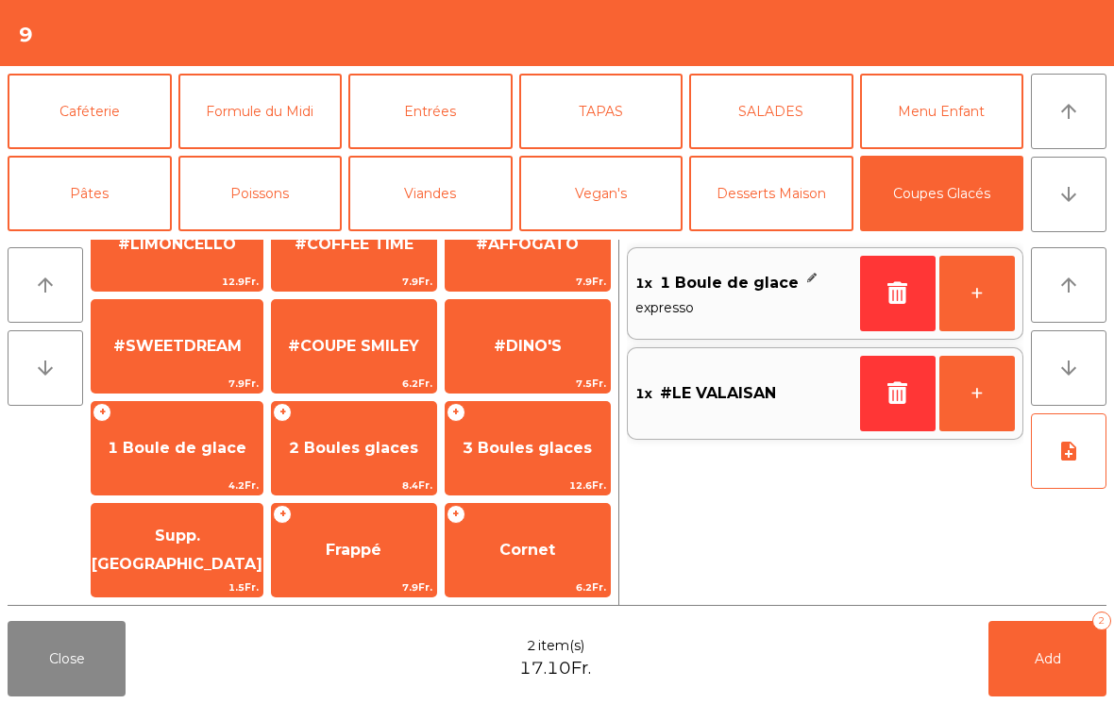
click at [178, 549] on span "Supp. [GEOGRAPHIC_DATA]" at bounding box center [177, 550] width 171 height 46
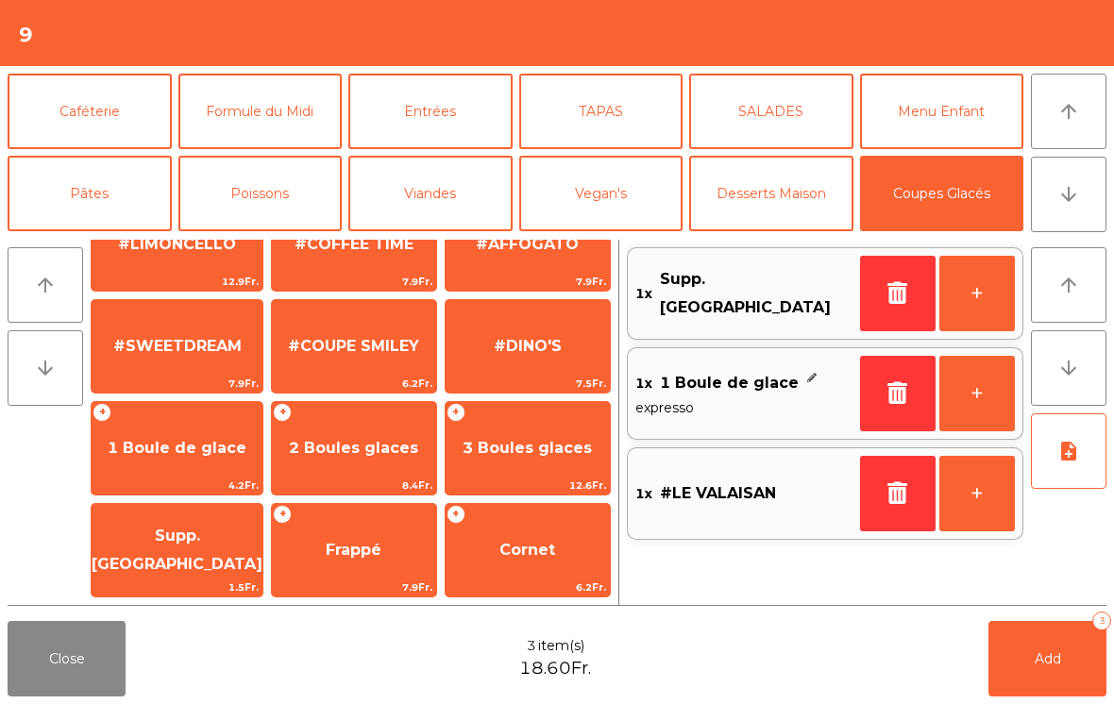
click at [1064, 652] on button "Add 3" at bounding box center [1048, 659] width 118 height 76
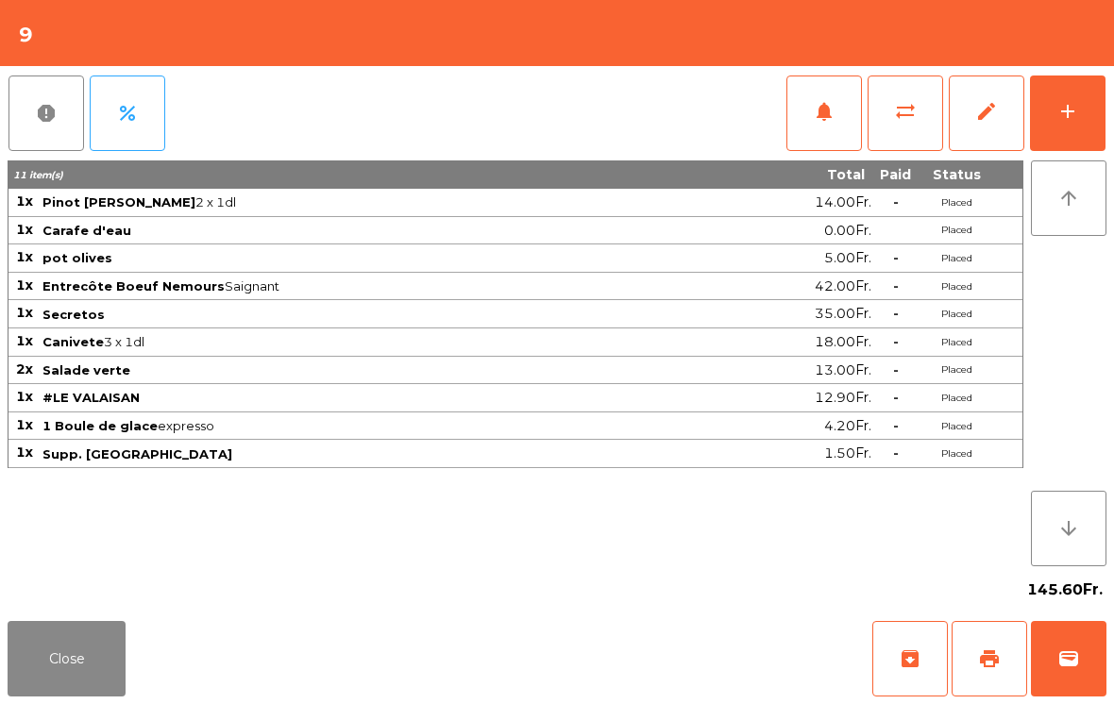
click at [97, 639] on button "Close" at bounding box center [67, 659] width 118 height 76
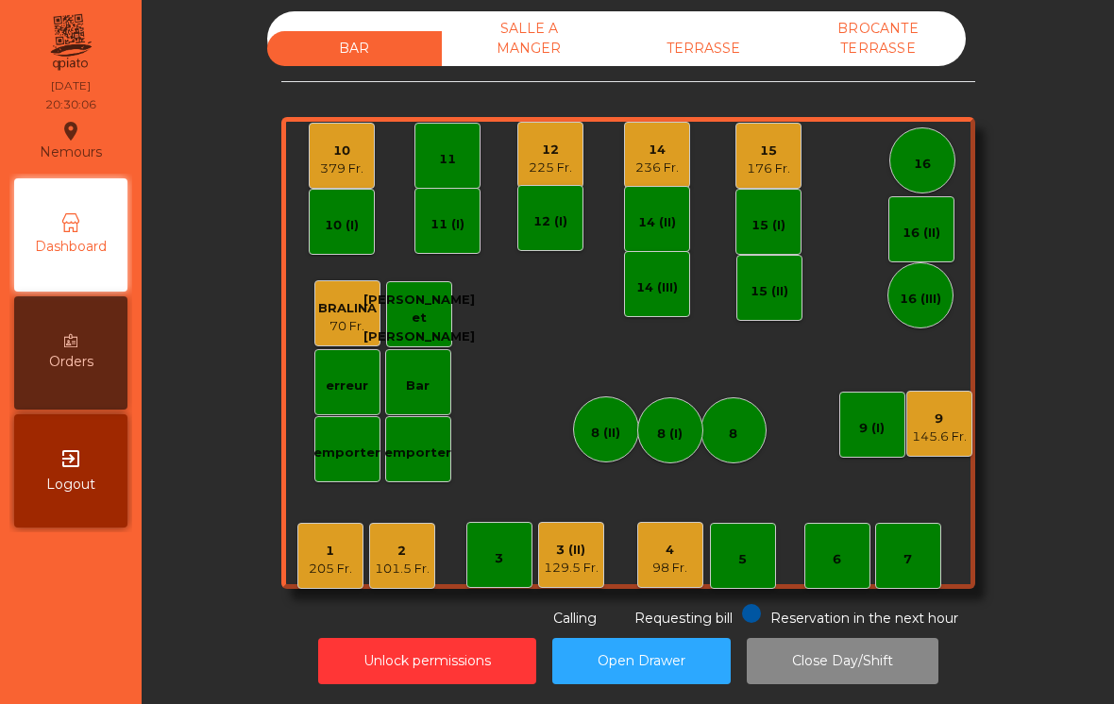
click at [667, 141] on div "14" at bounding box center [656, 150] width 43 height 19
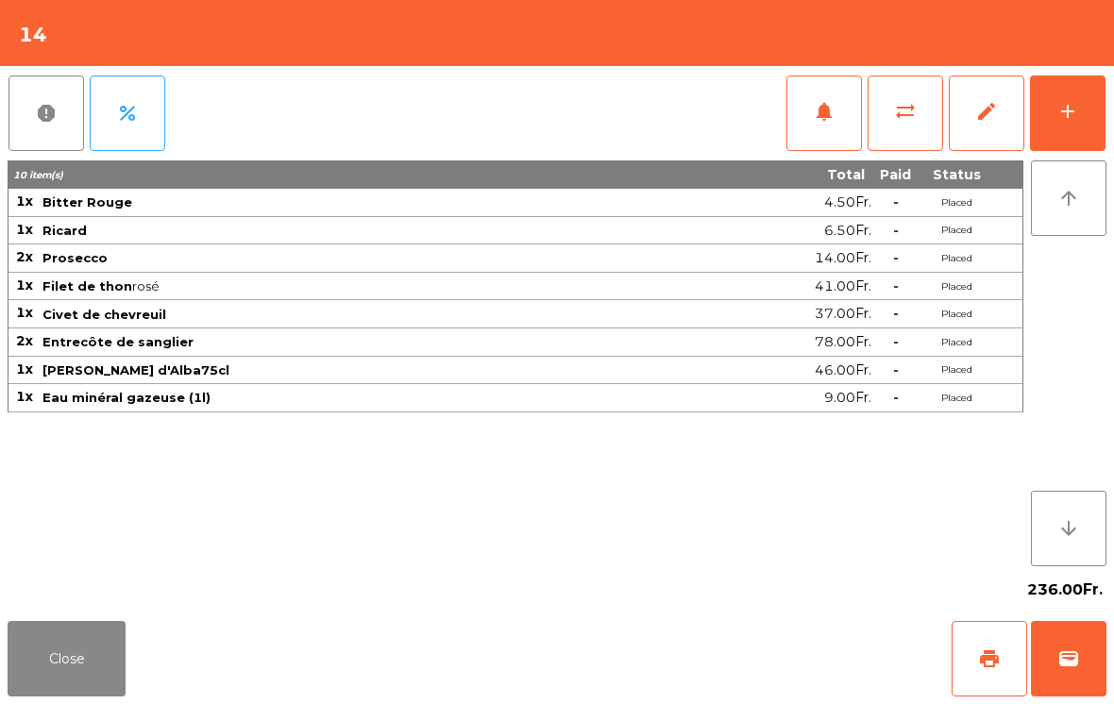
click at [1105, 110] on button "add" at bounding box center [1068, 114] width 76 height 76
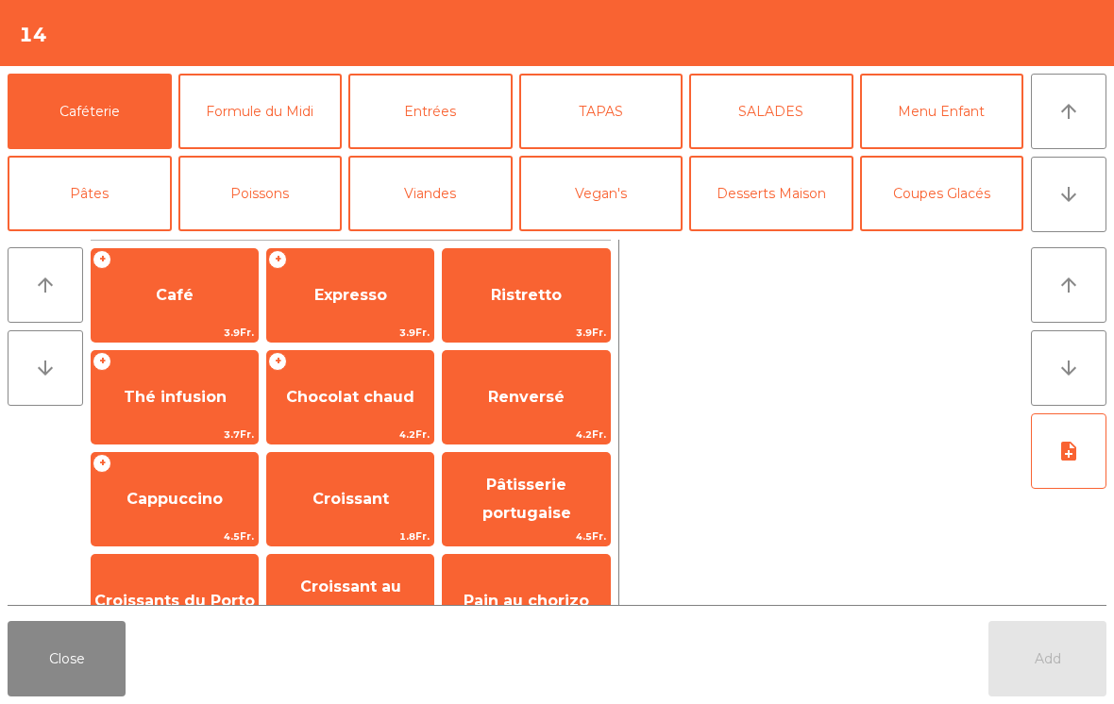
scroll to position [11, 0]
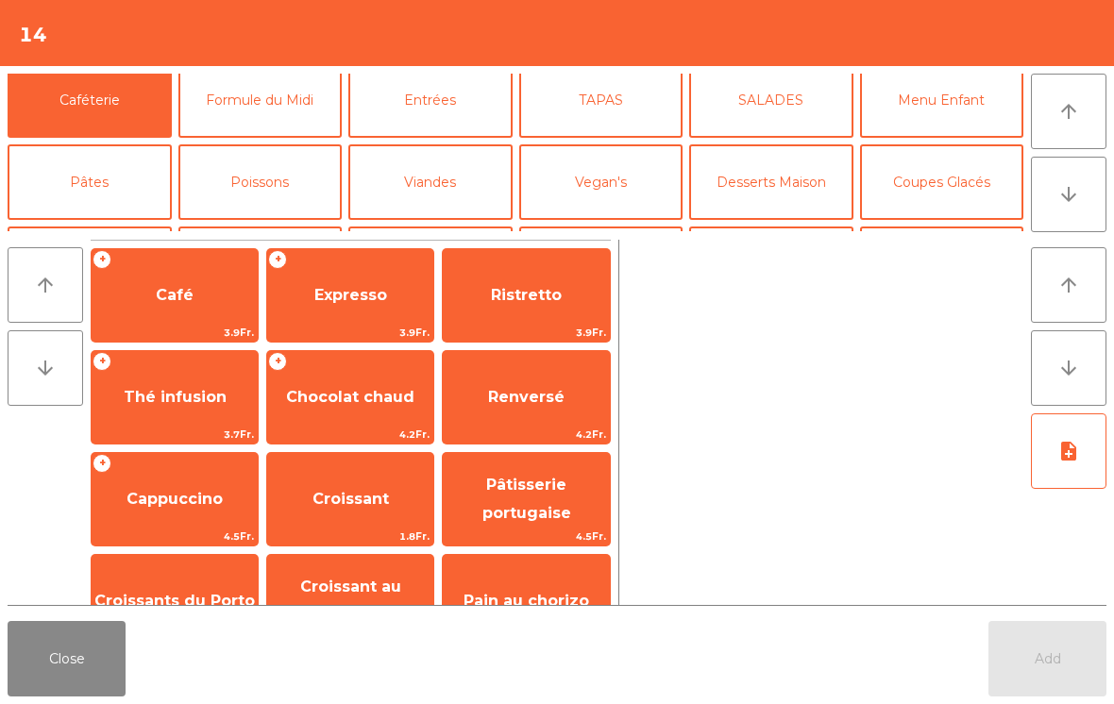
click at [945, 200] on button "Coupes Glacés" at bounding box center [942, 182] width 164 height 76
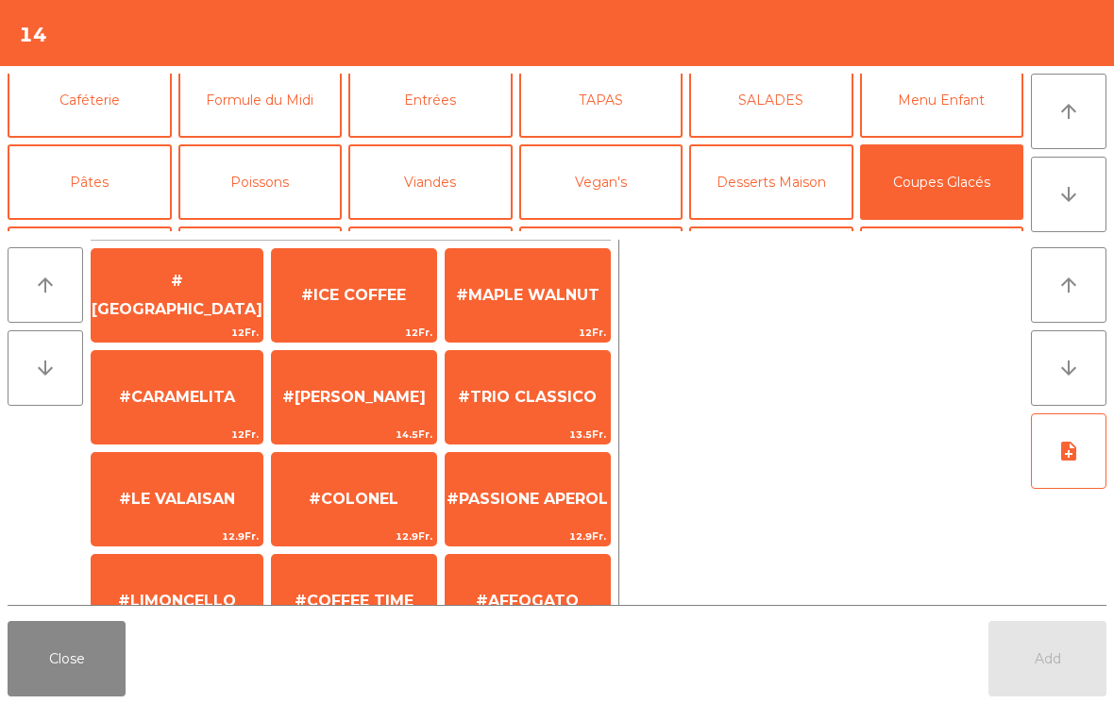
scroll to position [357, 0]
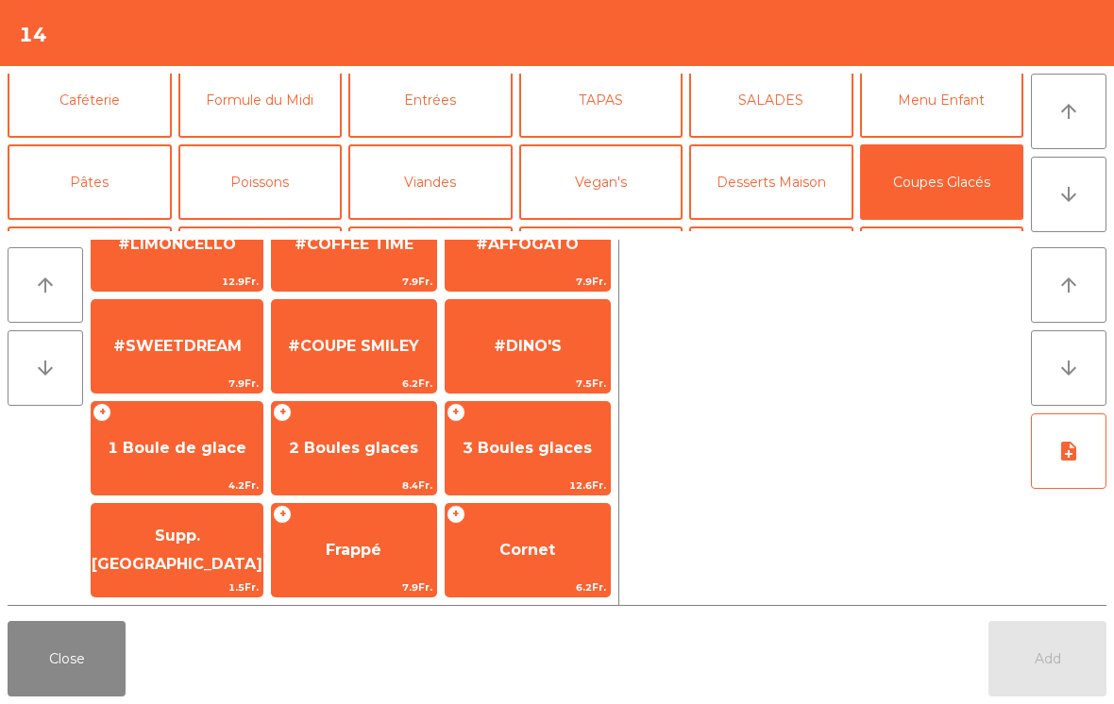
click at [151, 483] on span "4.2Fr." at bounding box center [177, 486] width 171 height 18
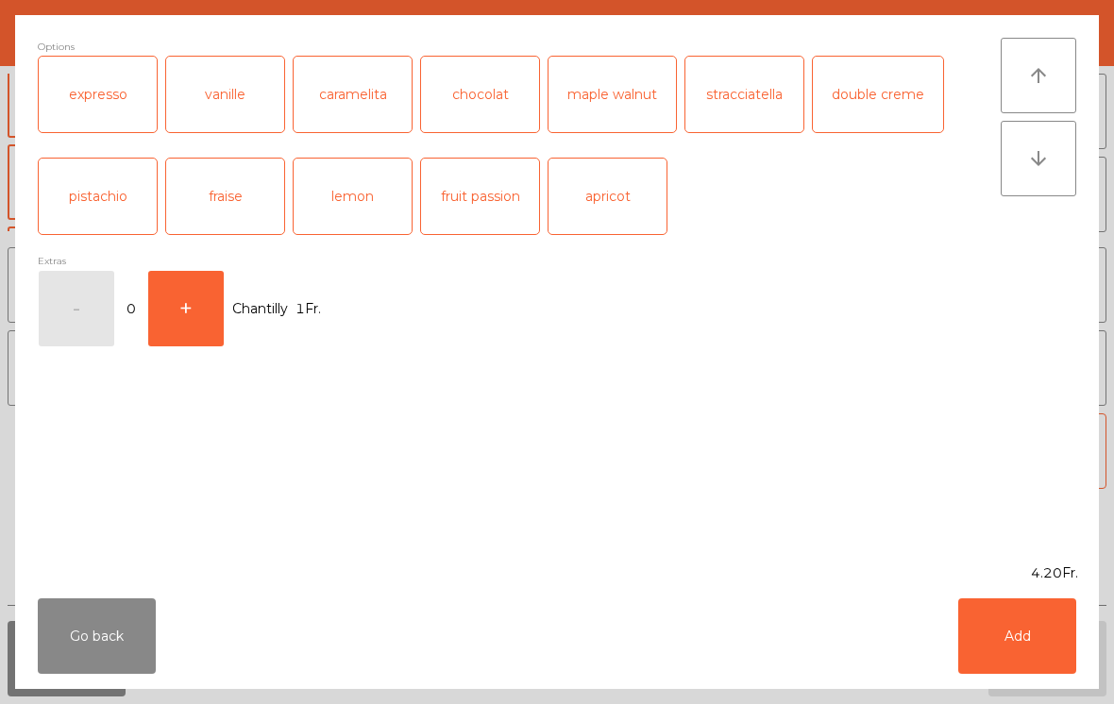
click at [752, 111] on div "stracciatella" at bounding box center [745, 95] width 118 height 76
click at [194, 317] on button "+" at bounding box center [186, 309] width 76 height 76
click at [1031, 618] on button "Add" at bounding box center [1017, 637] width 118 height 76
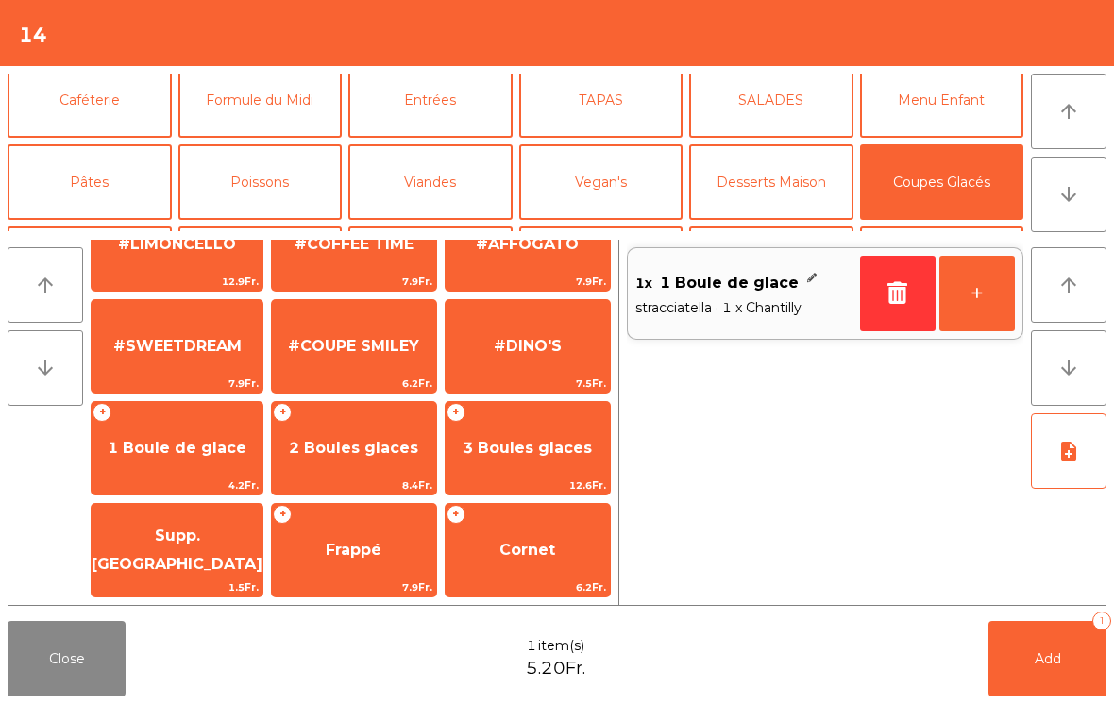
click at [790, 194] on button "Desserts Maison" at bounding box center [771, 182] width 164 height 76
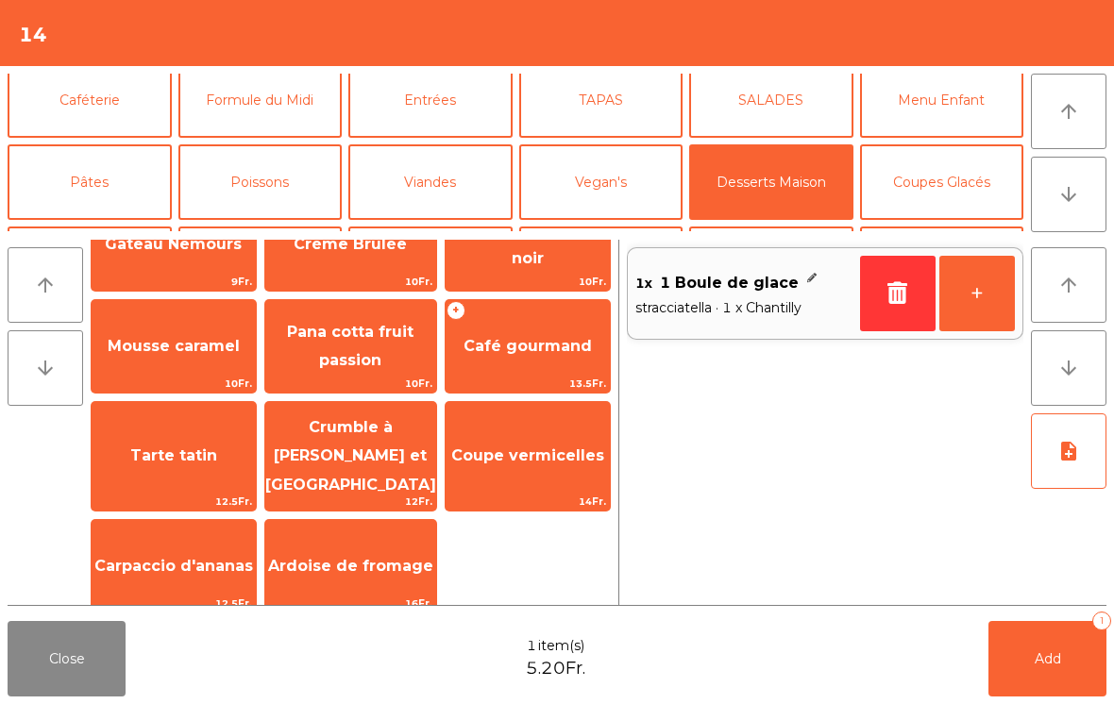
scroll to position [0, 0]
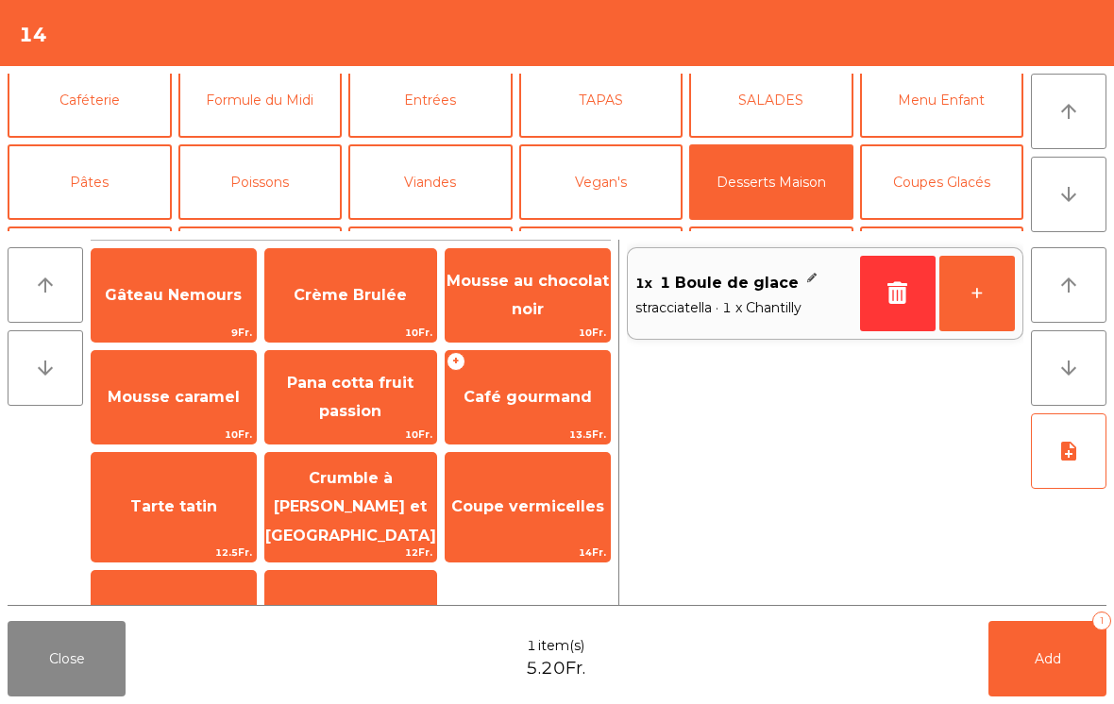
click at [538, 412] on span "Café gourmand" at bounding box center [528, 397] width 164 height 51
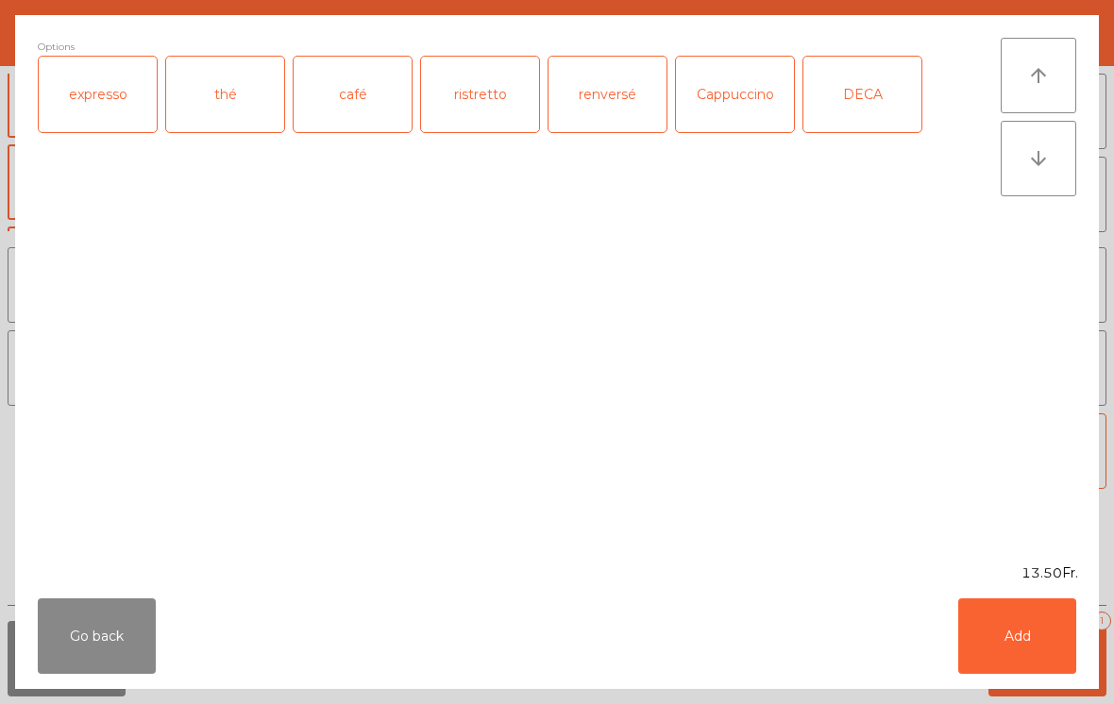
click at [154, 97] on div "expresso" at bounding box center [98, 95] width 118 height 76
click at [1006, 618] on button "Add" at bounding box center [1017, 637] width 118 height 76
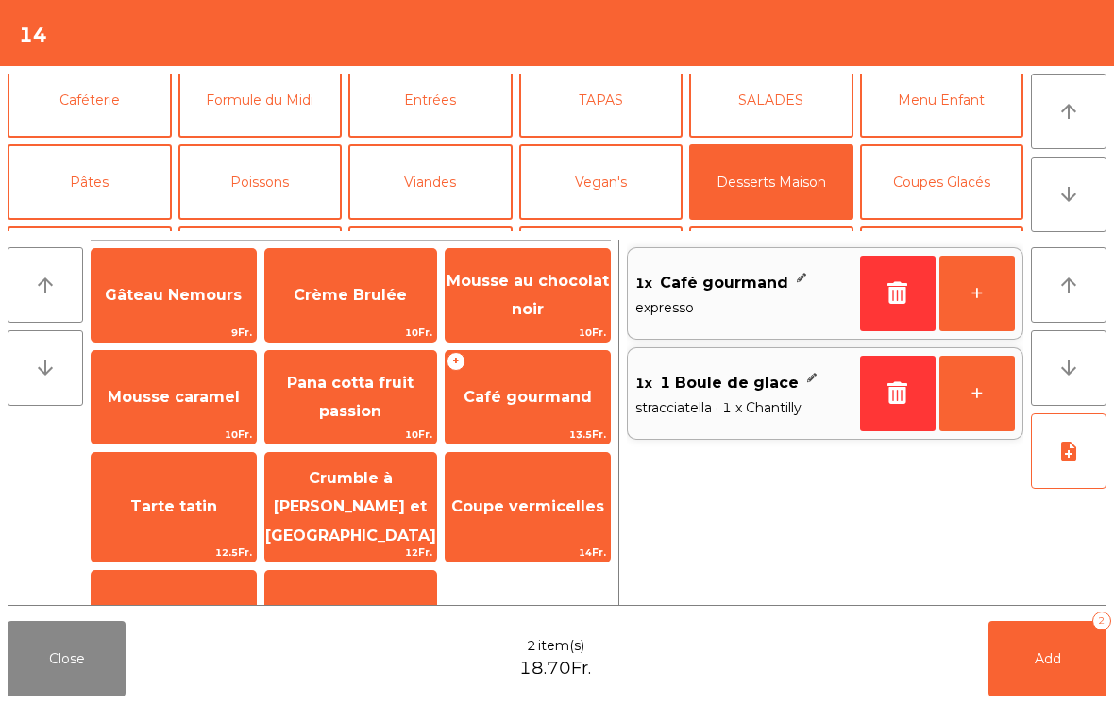
click at [1041, 652] on span "Add" at bounding box center [1048, 659] width 26 height 17
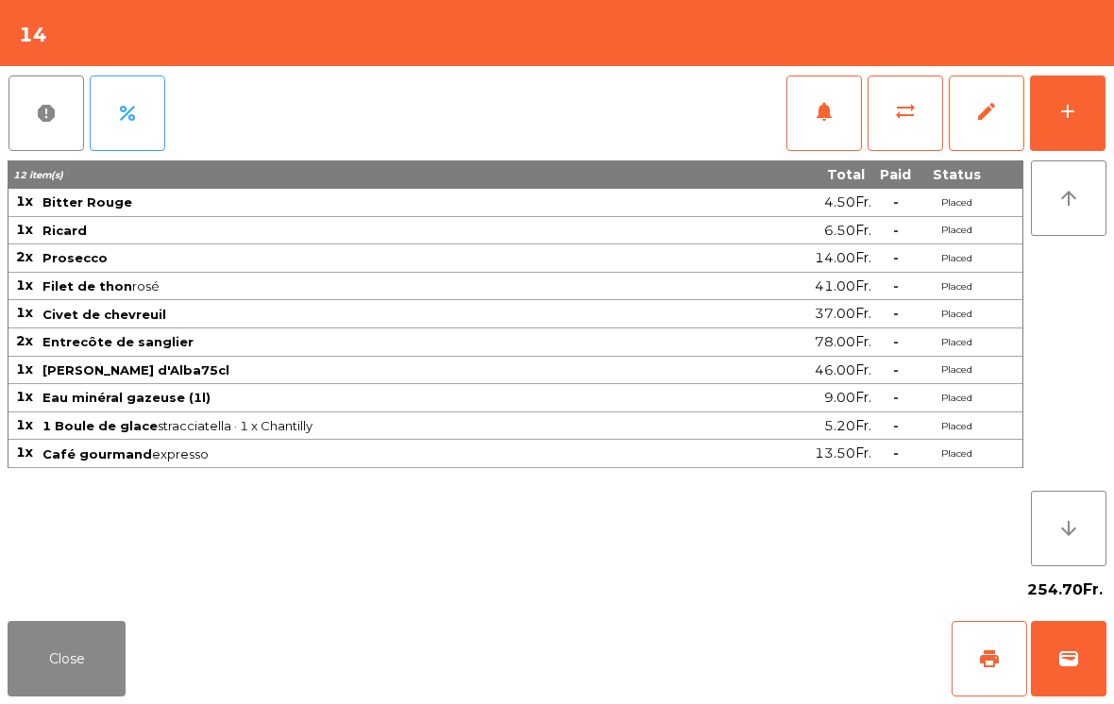
click at [86, 687] on button "Close" at bounding box center [67, 659] width 118 height 76
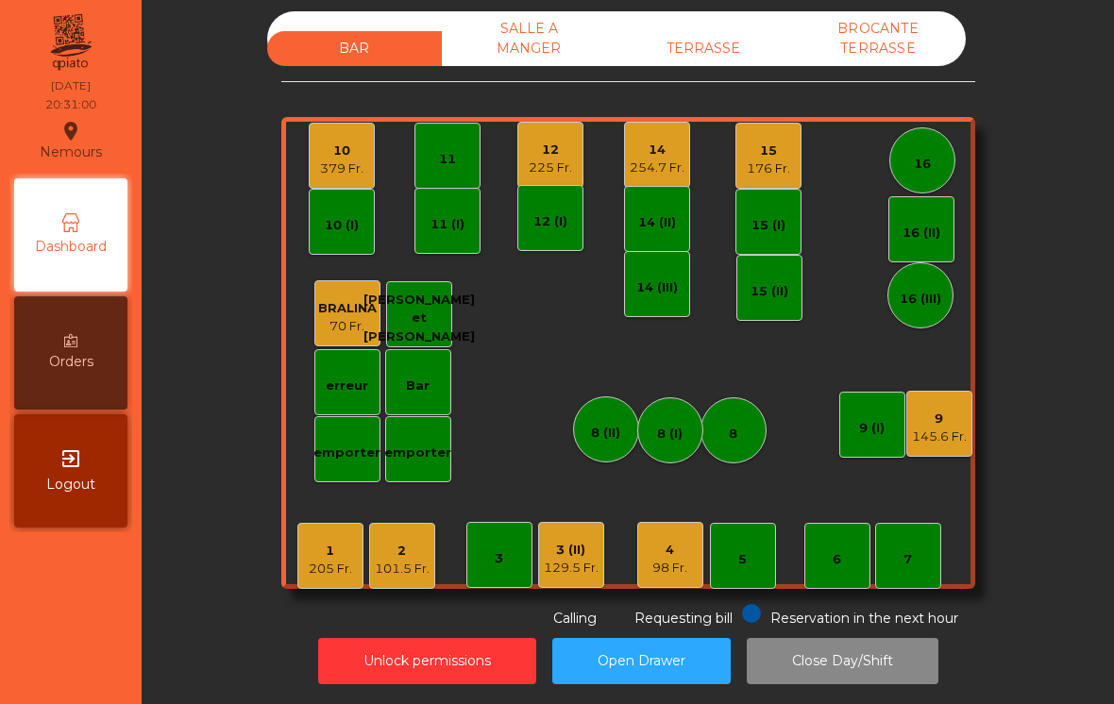
click at [418, 542] on div "2" at bounding box center [402, 551] width 55 height 19
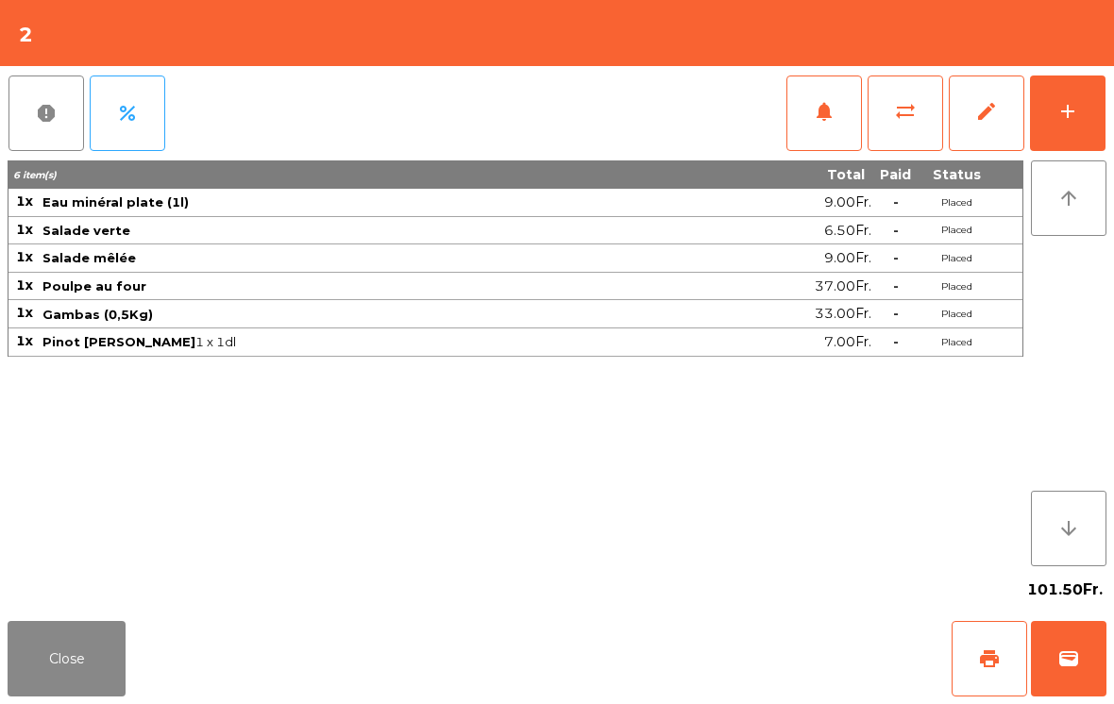
click at [836, 113] on button "notifications" at bounding box center [825, 114] width 76 height 76
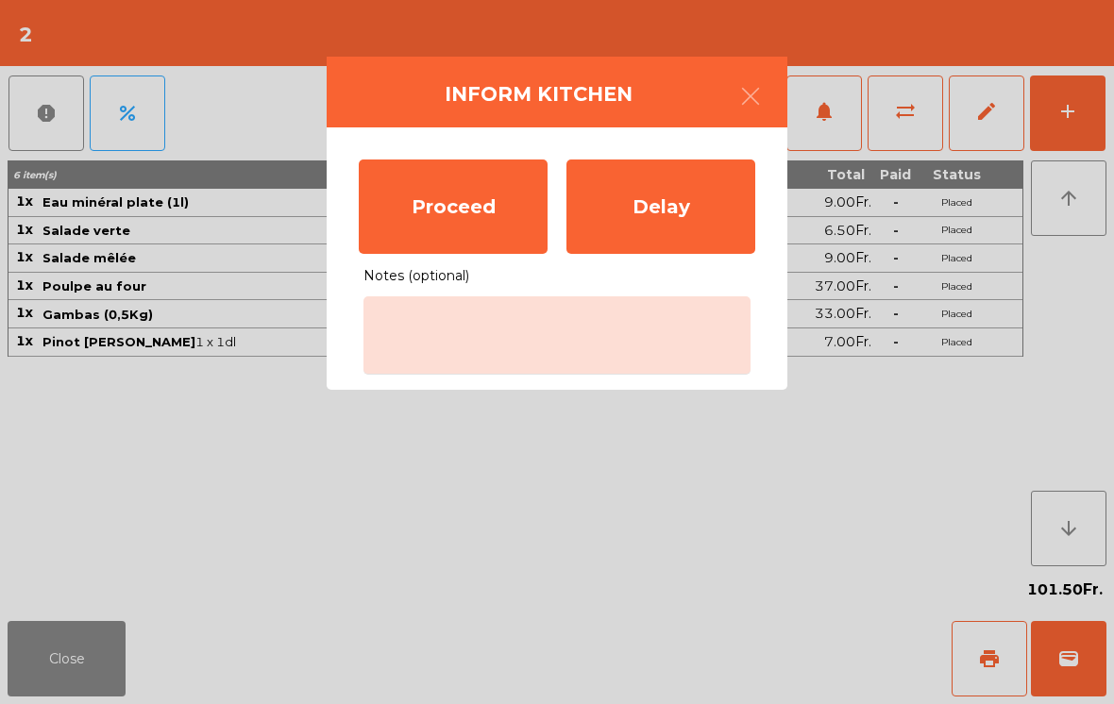
click at [454, 216] on div "Proceed" at bounding box center [453, 207] width 189 height 94
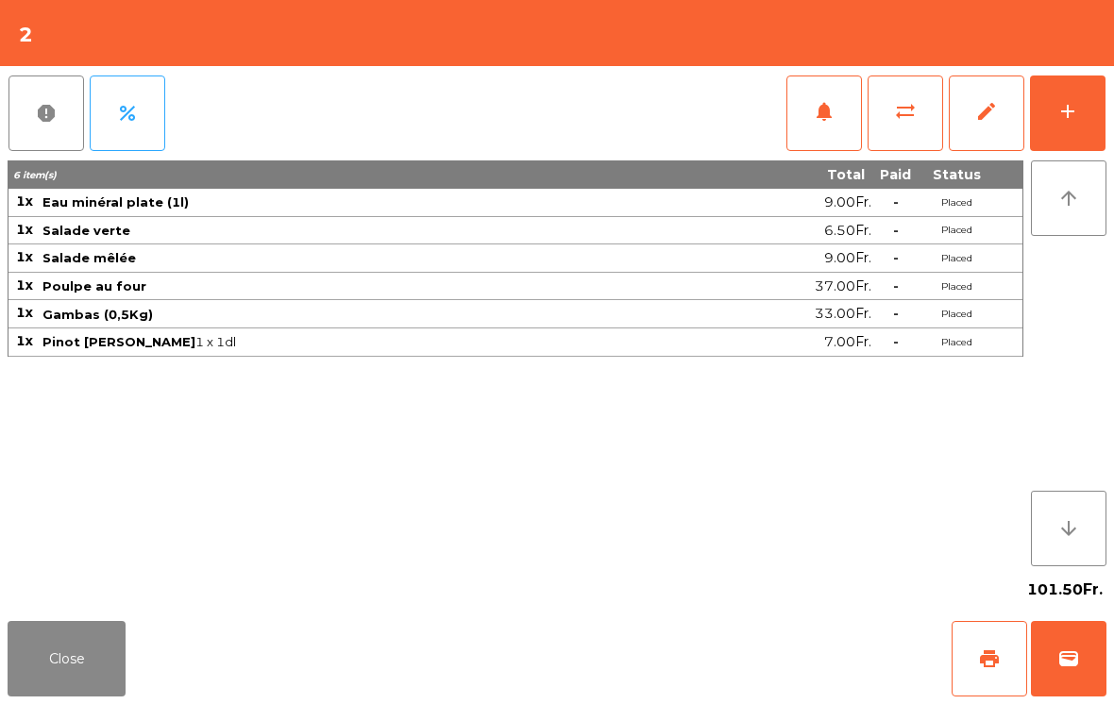
click at [28, 647] on button "Close" at bounding box center [67, 659] width 118 height 76
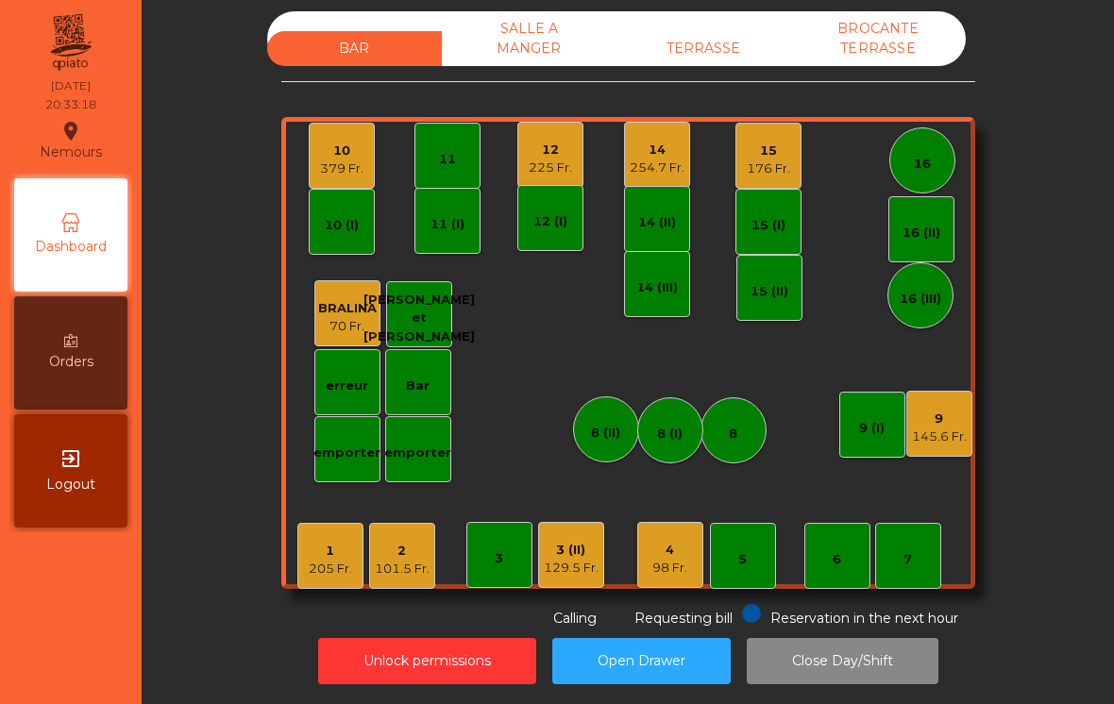
click at [916, 556] on div "7" at bounding box center [908, 556] width 66 height 66
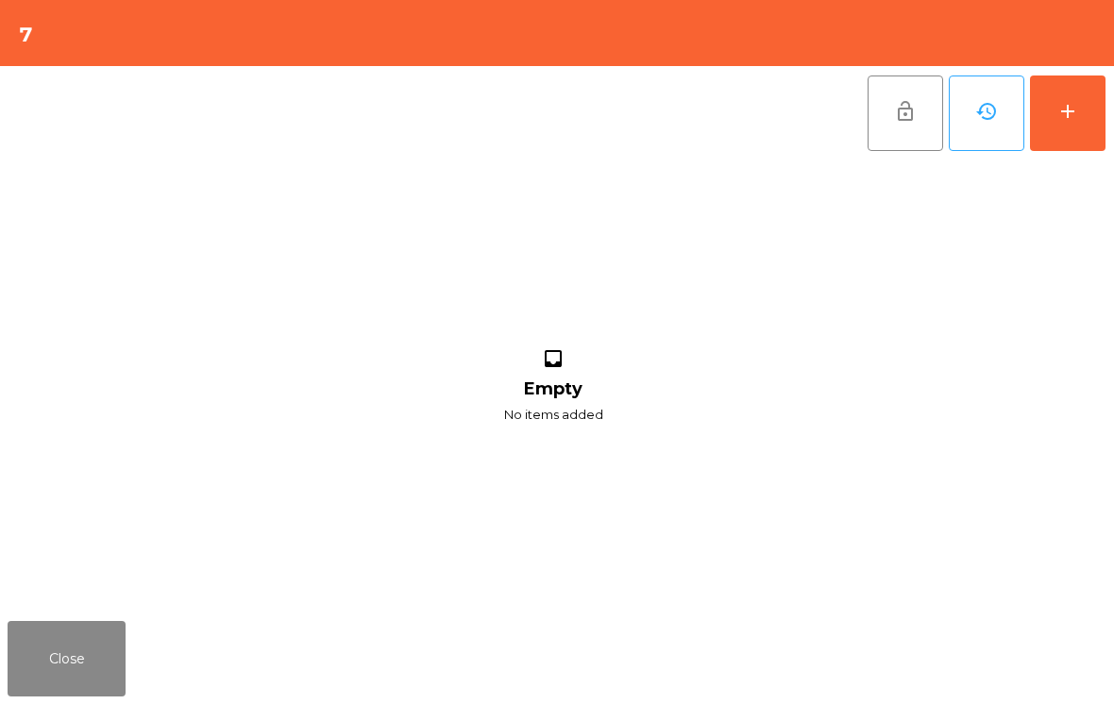
click at [1066, 97] on button "add" at bounding box center [1068, 114] width 76 height 76
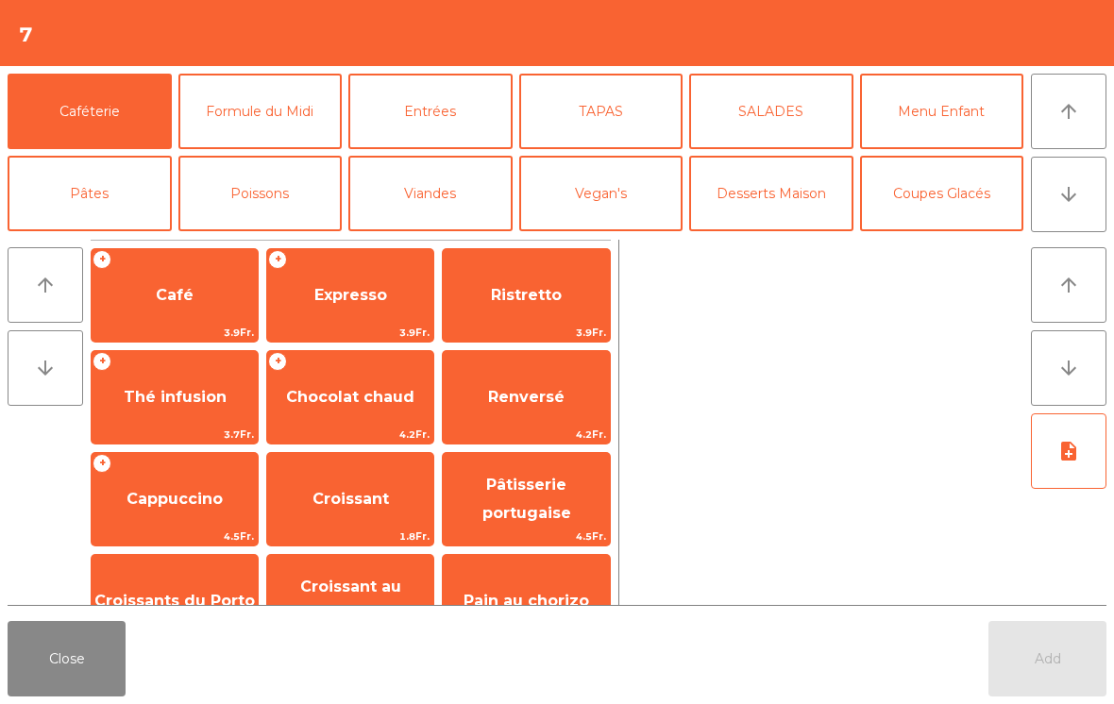
scroll to position [8, 0]
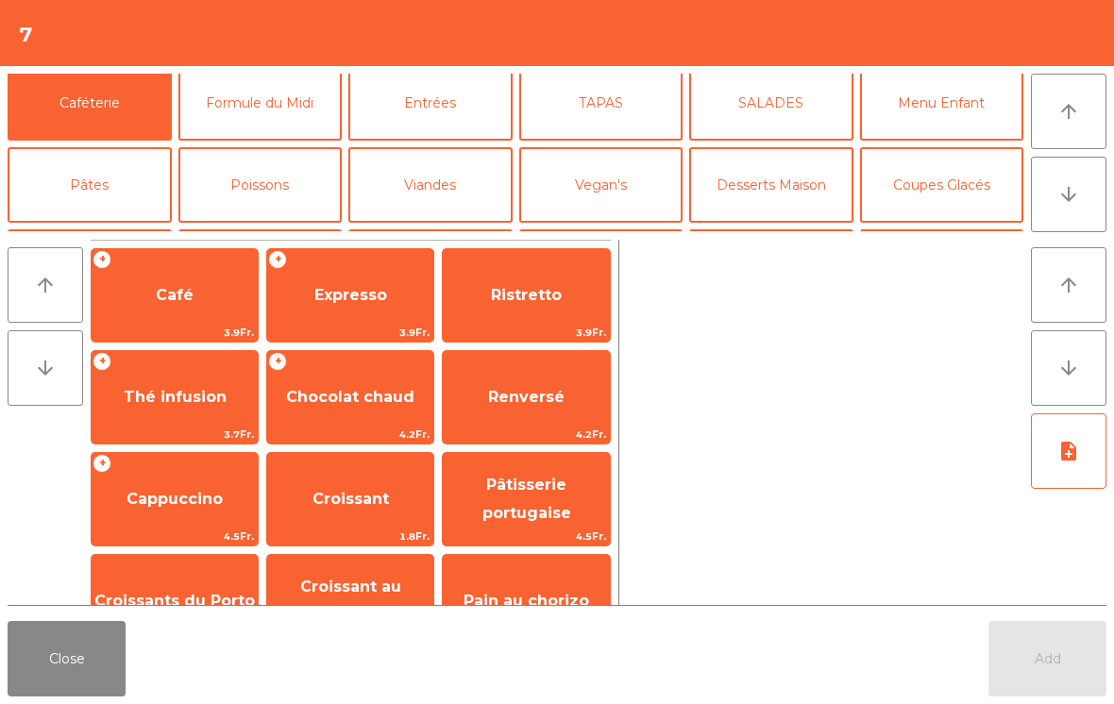
click at [114, 229] on button "Mineral" at bounding box center [90, 267] width 164 height 76
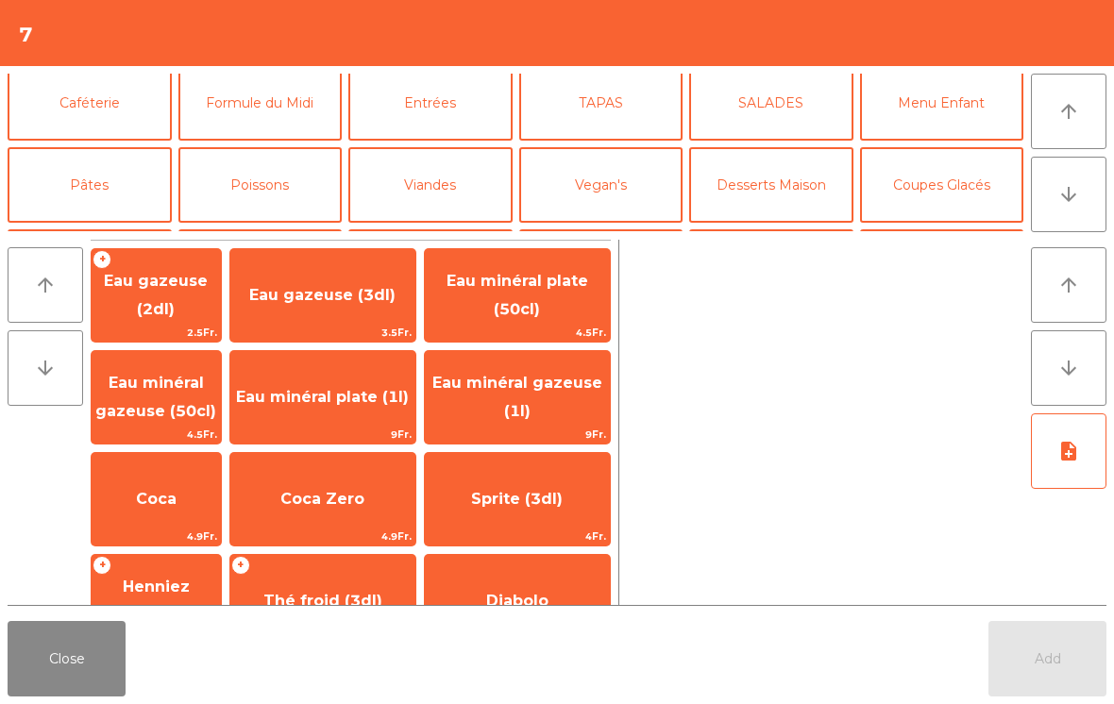
scroll to position [104, 0]
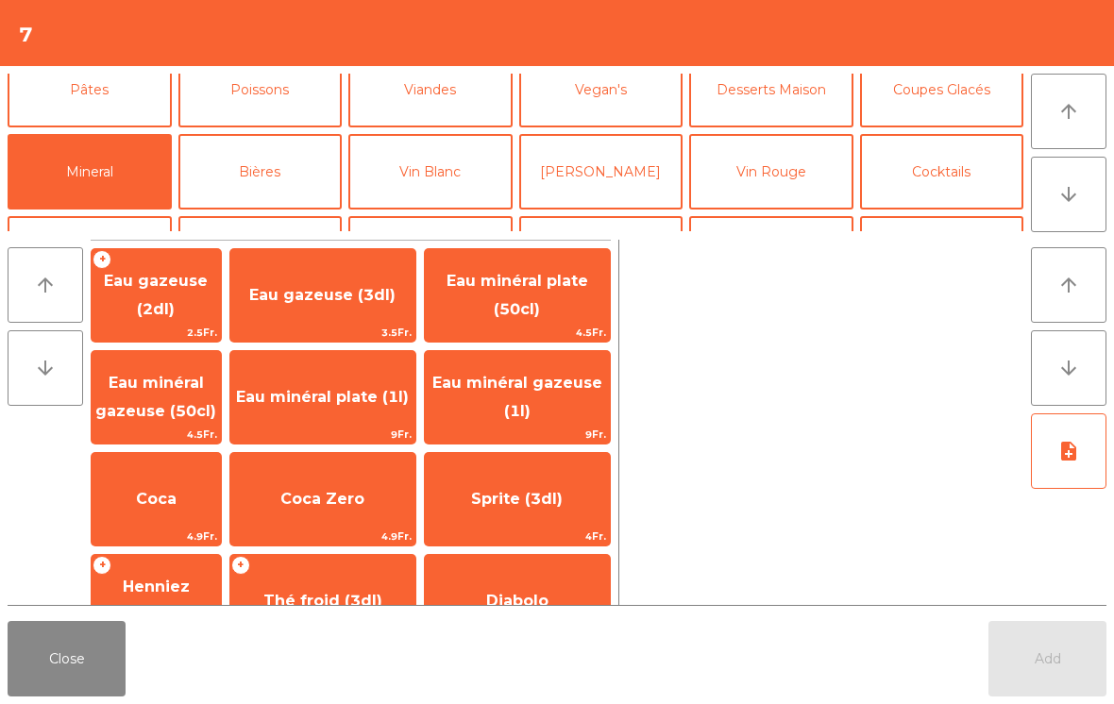
click at [195, 399] on span "Eau minéral gazeuse (50cl)" at bounding box center [156, 398] width 129 height 80
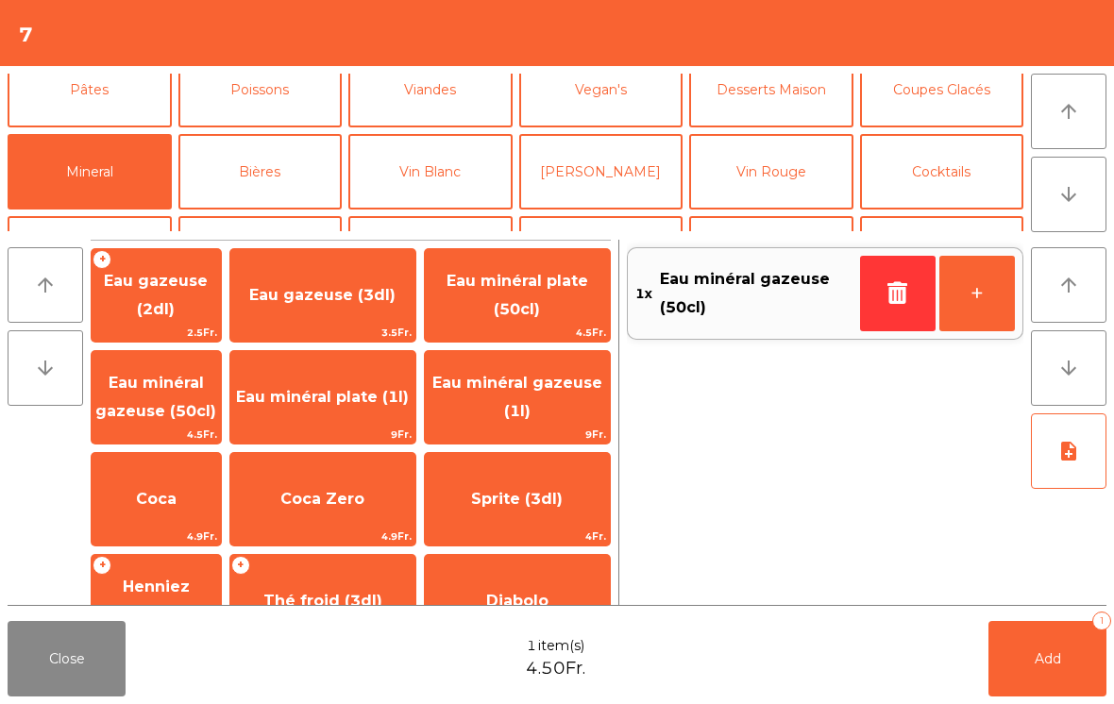
click at [1035, 648] on button "Add 1" at bounding box center [1048, 659] width 118 height 76
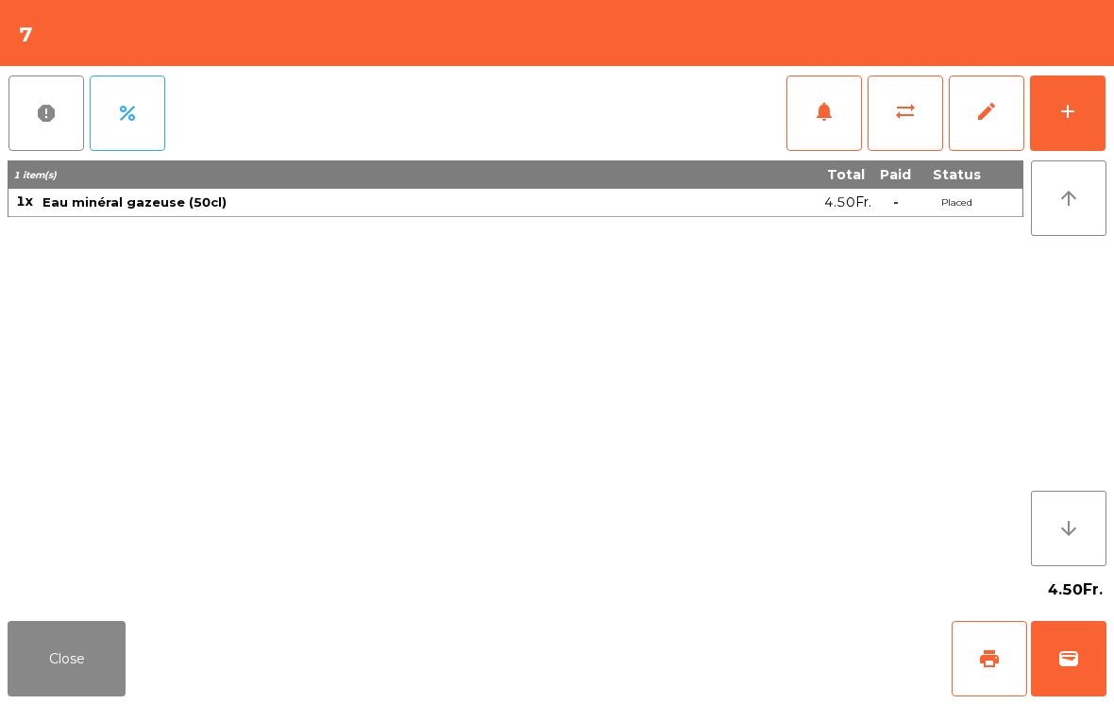
click at [88, 653] on button "Close" at bounding box center [67, 659] width 118 height 76
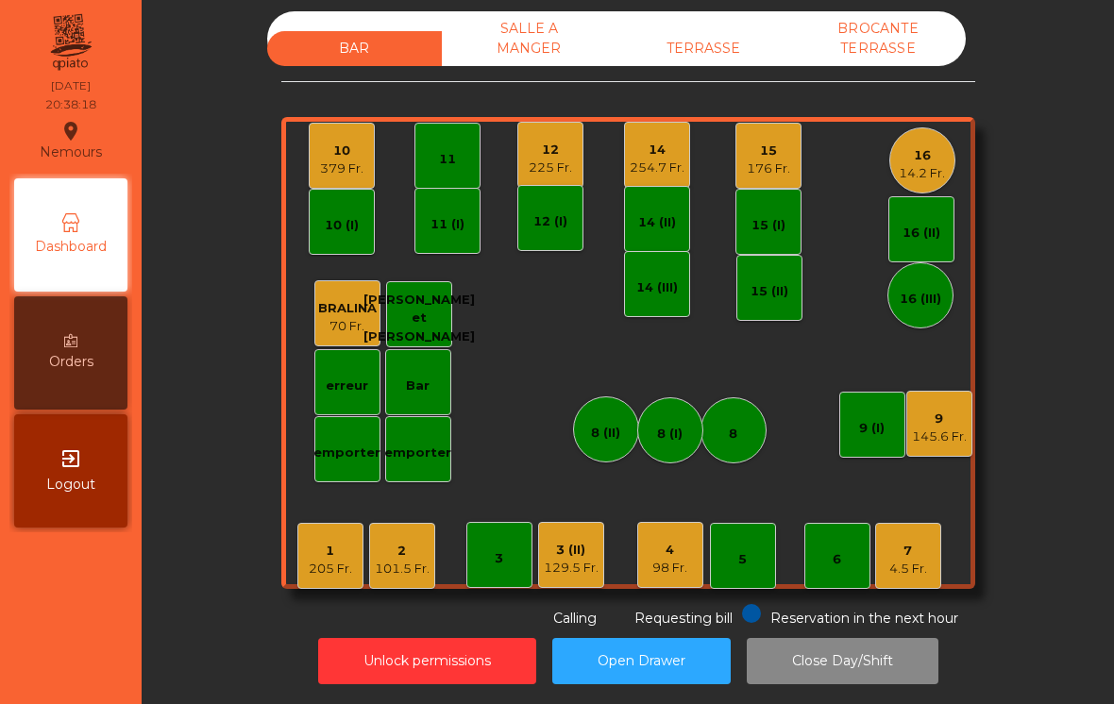
click at [927, 148] on div "16" at bounding box center [922, 155] width 46 height 19
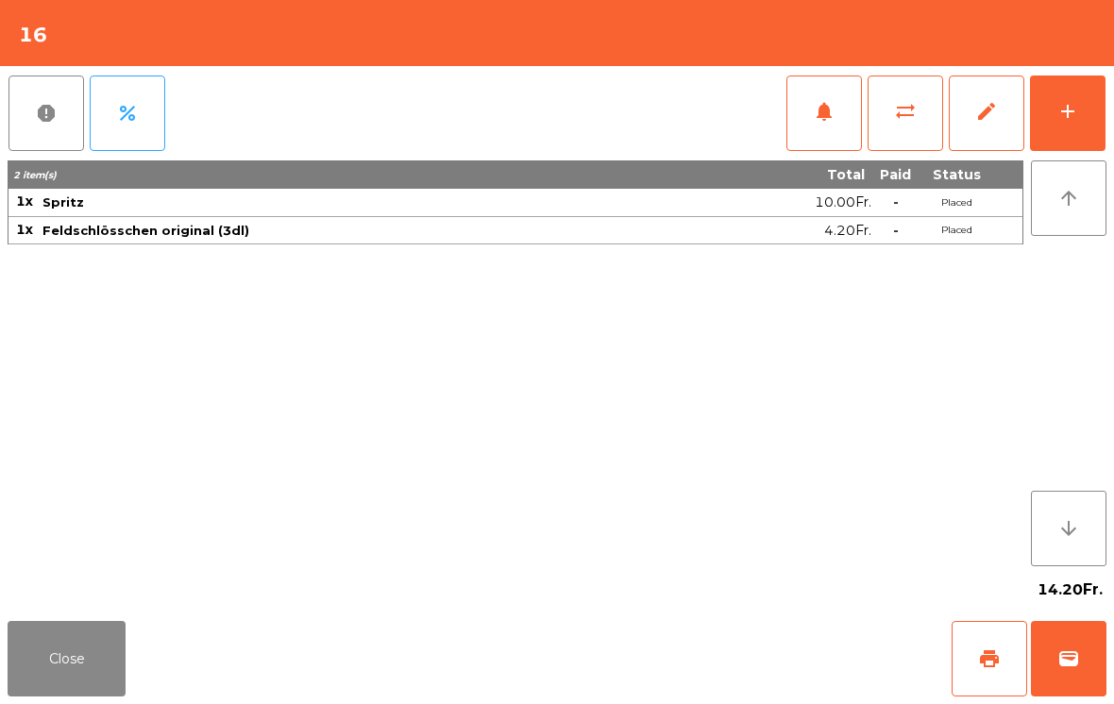
click at [1091, 106] on button "add" at bounding box center [1068, 114] width 76 height 76
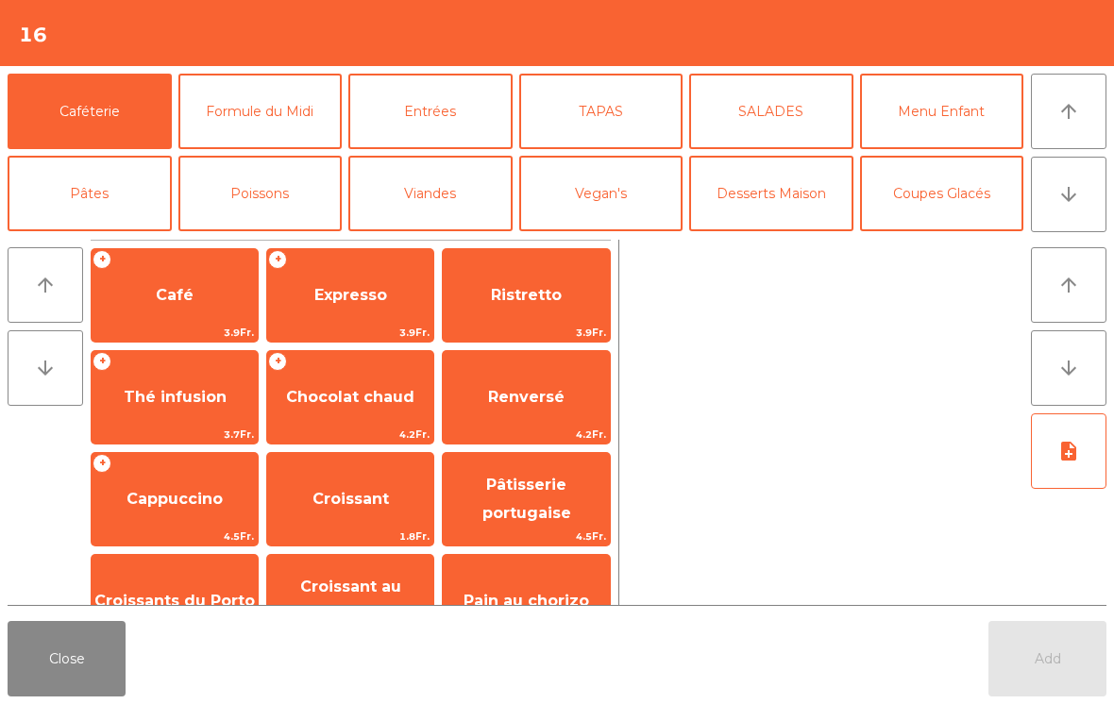
click at [1082, 178] on button "arrow_downward" at bounding box center [1069, 195] width 76 height 76
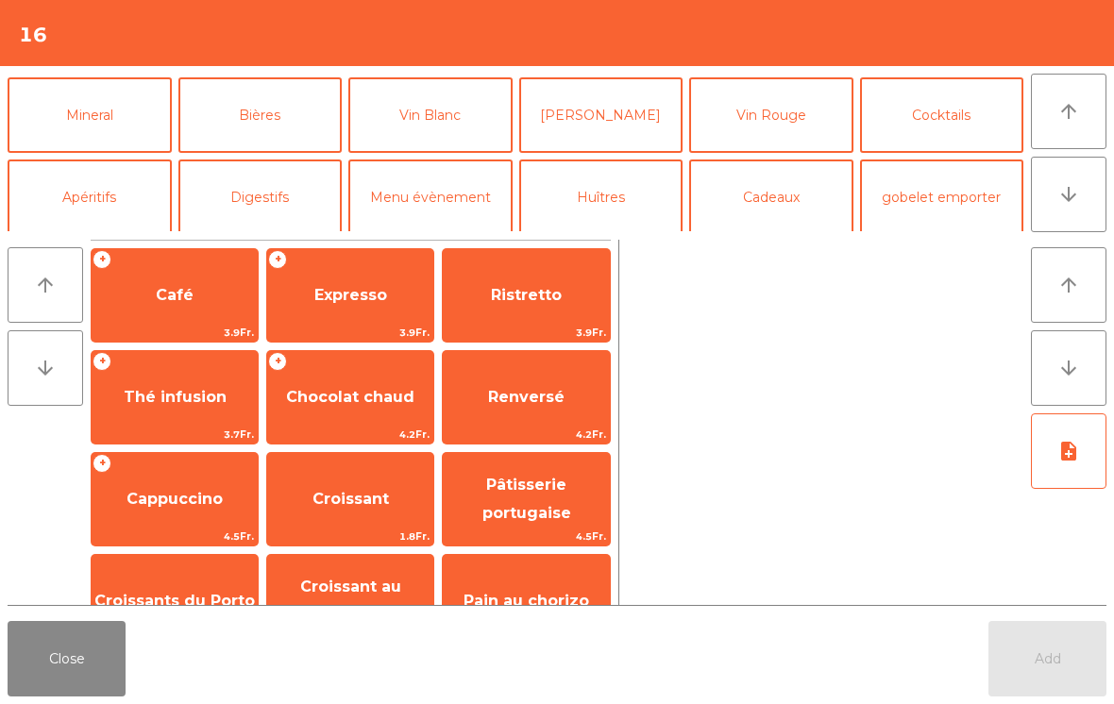
click at [282, 93] on button "Bières" at bounding box center [260, 115] width 164 height 76
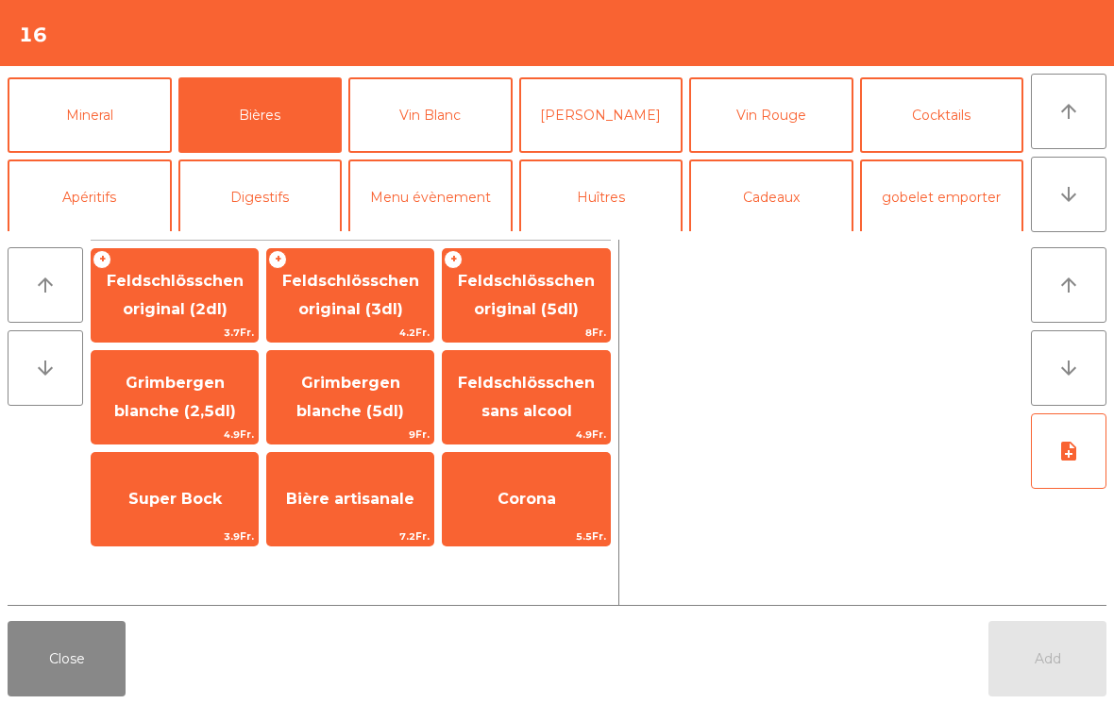
click at [559, 304] on span "Feldschlösschen original (5dl)" at bounding box center [526, 295] width 137 height 46
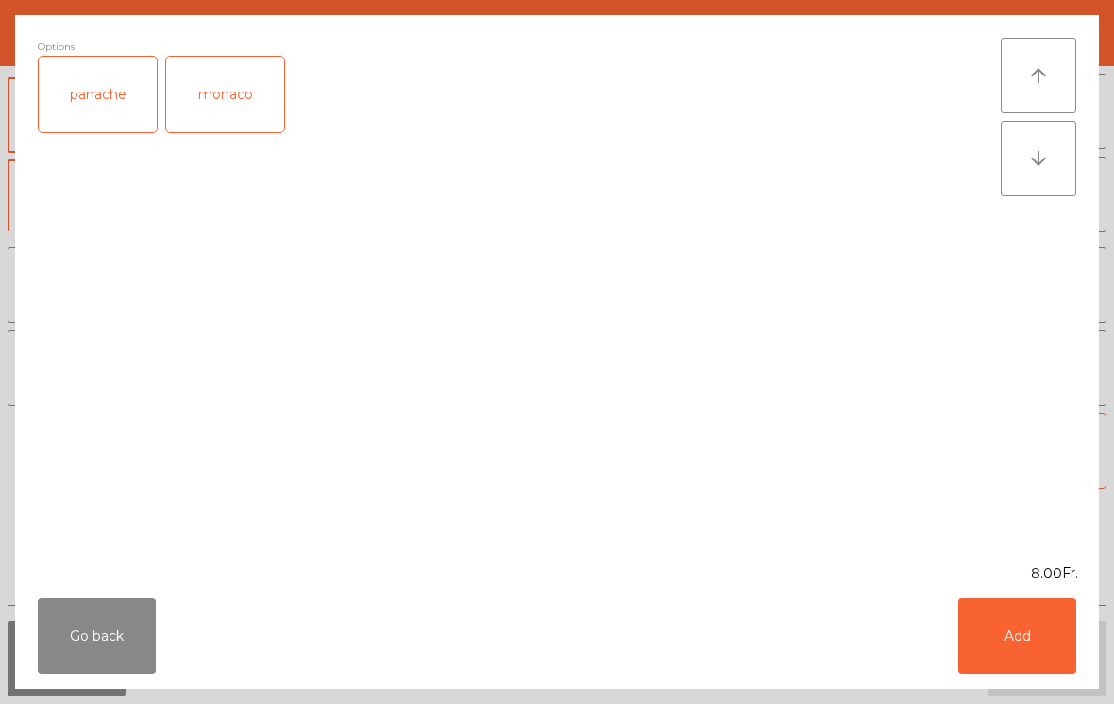
scroll to position [164, 0]
click at [147, 107] on div "panache" at bounding box center [98, 95] width 118 height 76
click at [1073, 659] on button "Add" at bounding box center [1017, 637] width 118 height 76
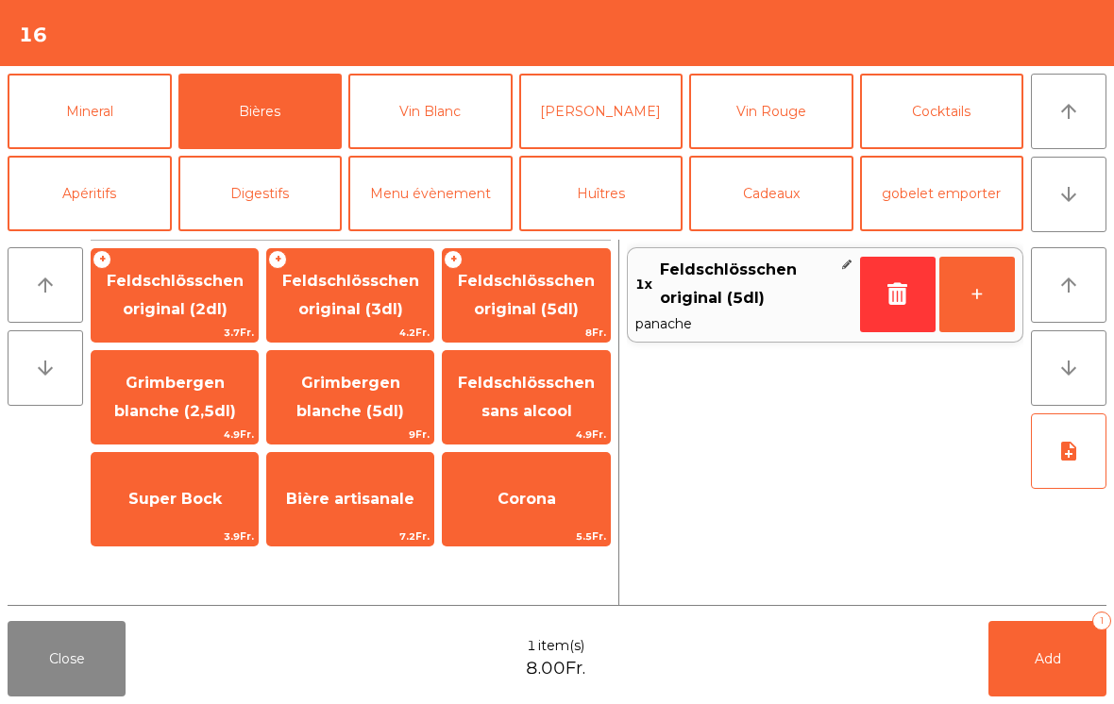
click at [1072, 659] on button "Add 1" at bounding box center [1048, 659] width 118 height 76
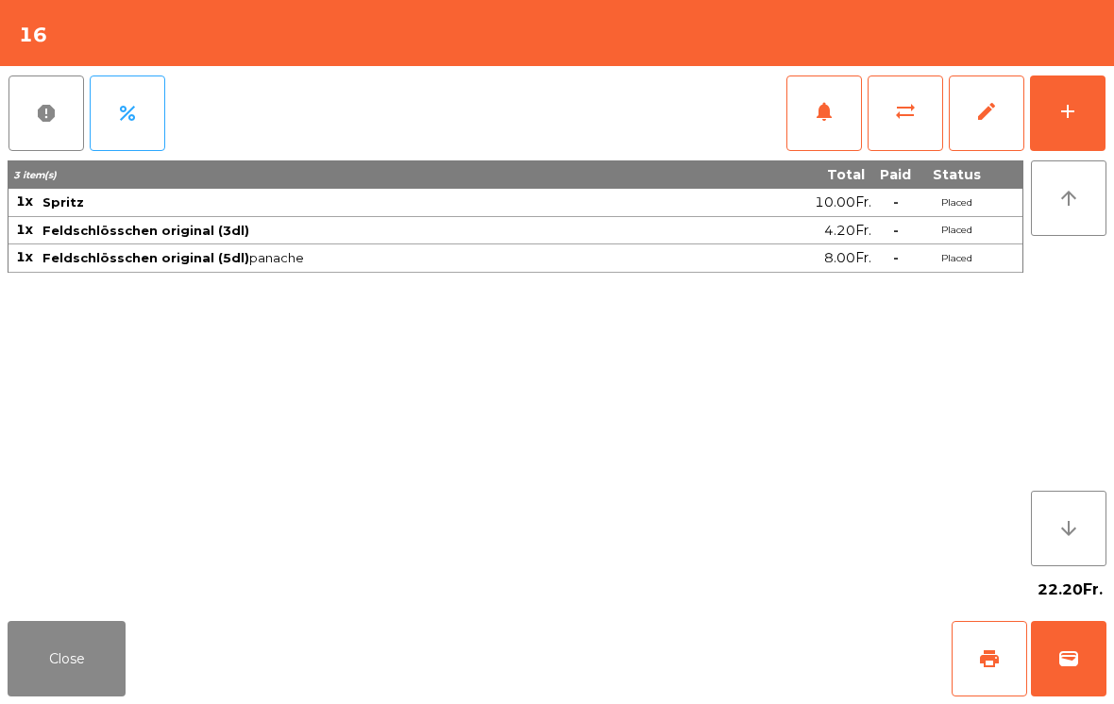
click at [45, 695] on button "Close" at bounding box center [67, 659] width 118 height 76
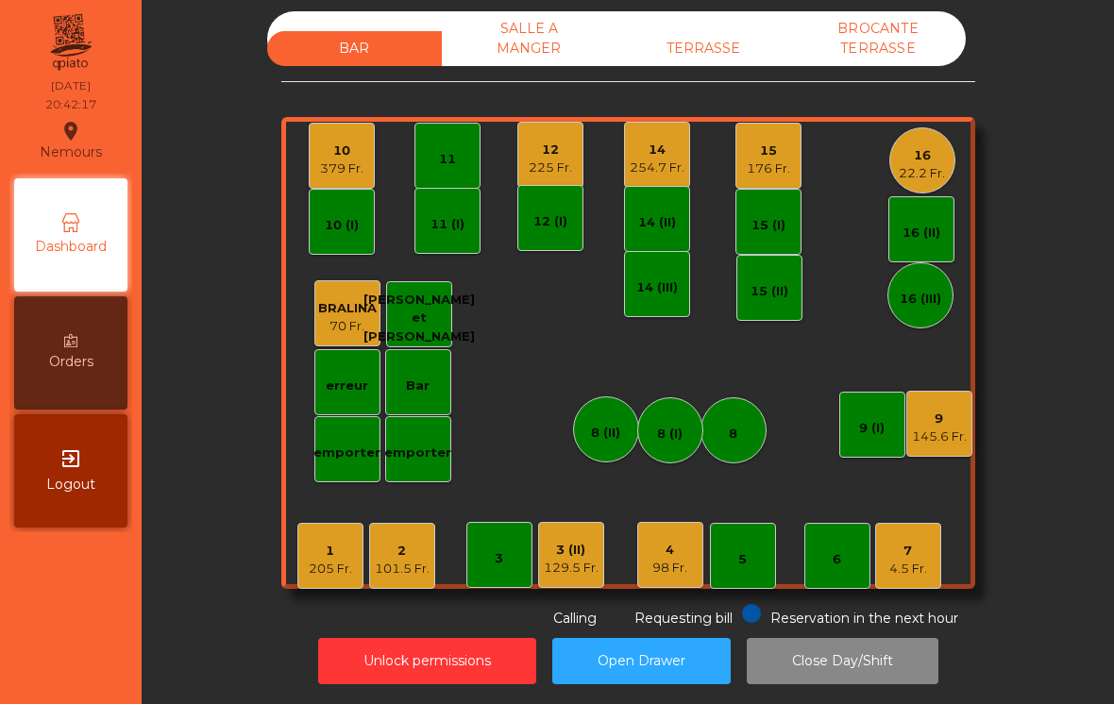
click at [354, 160] on div "379 Fr." at bounding box center [341, 169] width 43 height 19
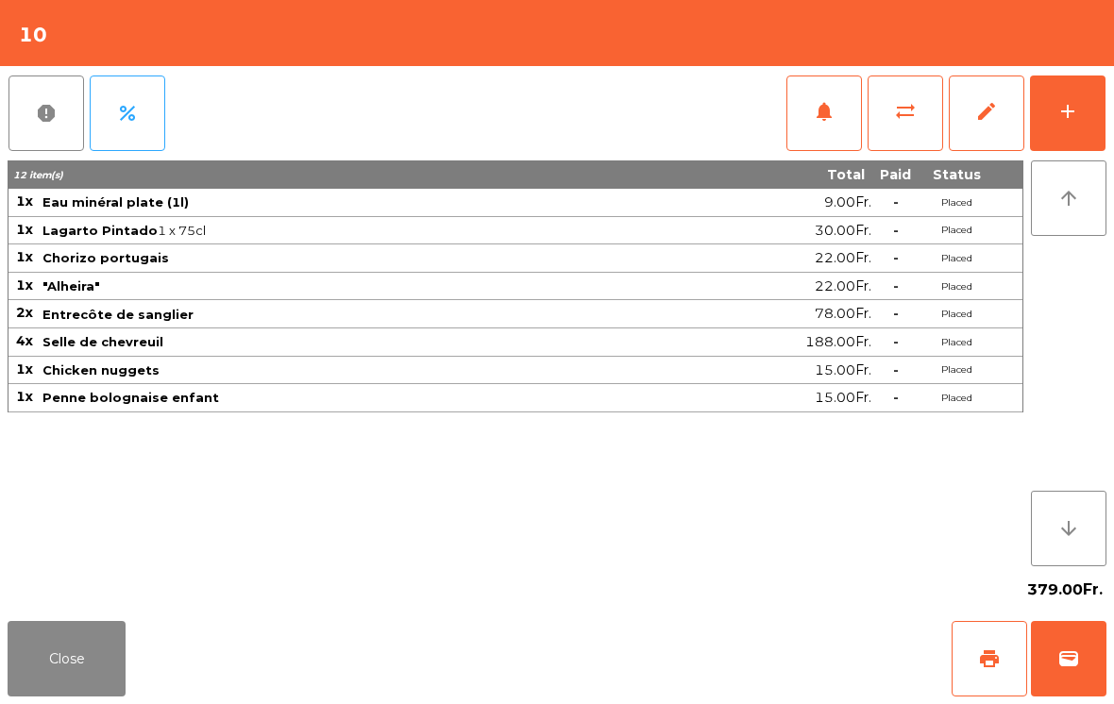
click at [1064, 122] on div "add" at bounding box center [1068, 111] width 23 height 23
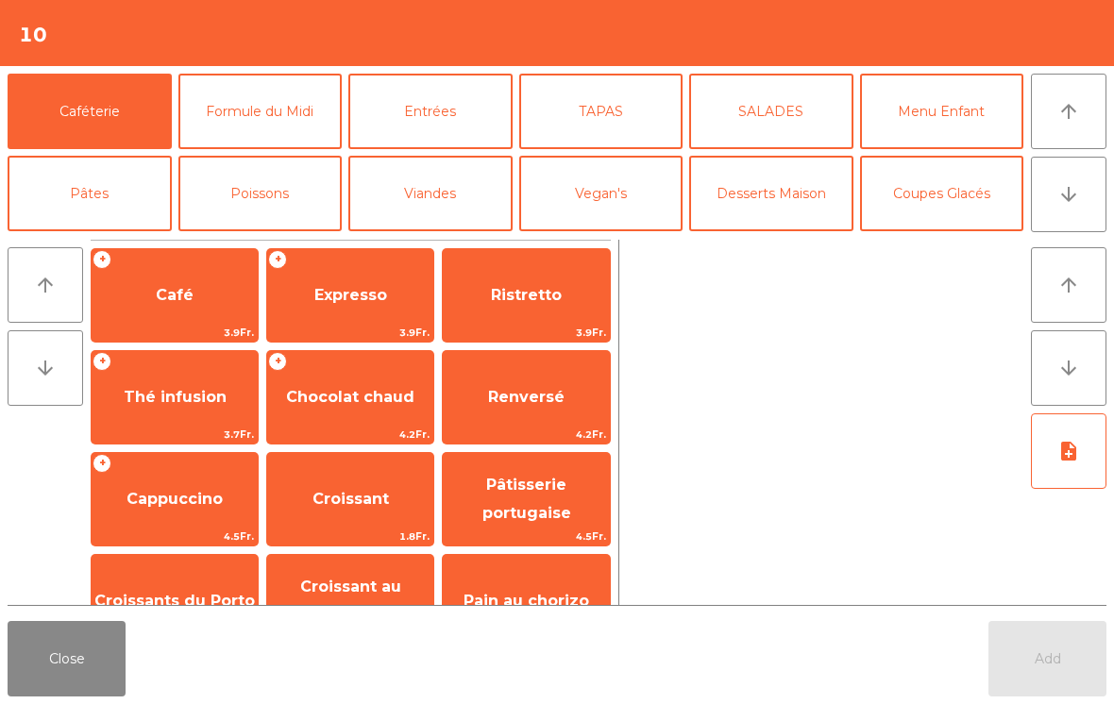
scroll to position [61, 0]
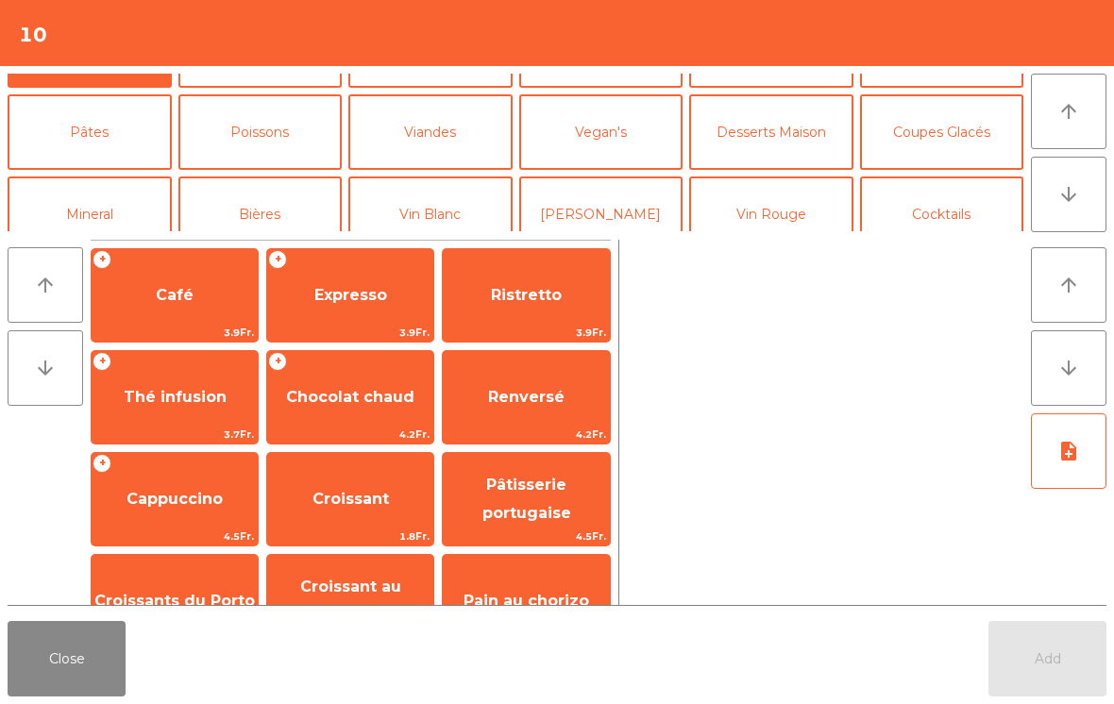
click at [117, 194] on button "Mineral" at bounding box center [90, 215] width 164 height 76
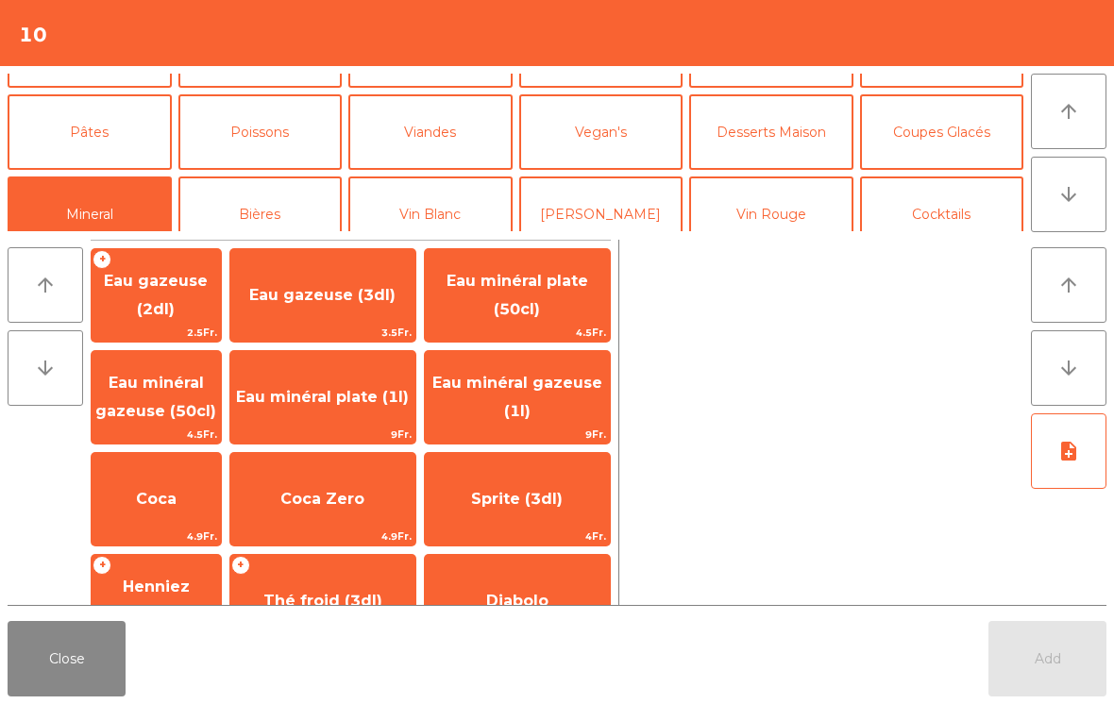
click at [210, 493] on span "Coca" at bounding box center [156, 499] width 129 height 51
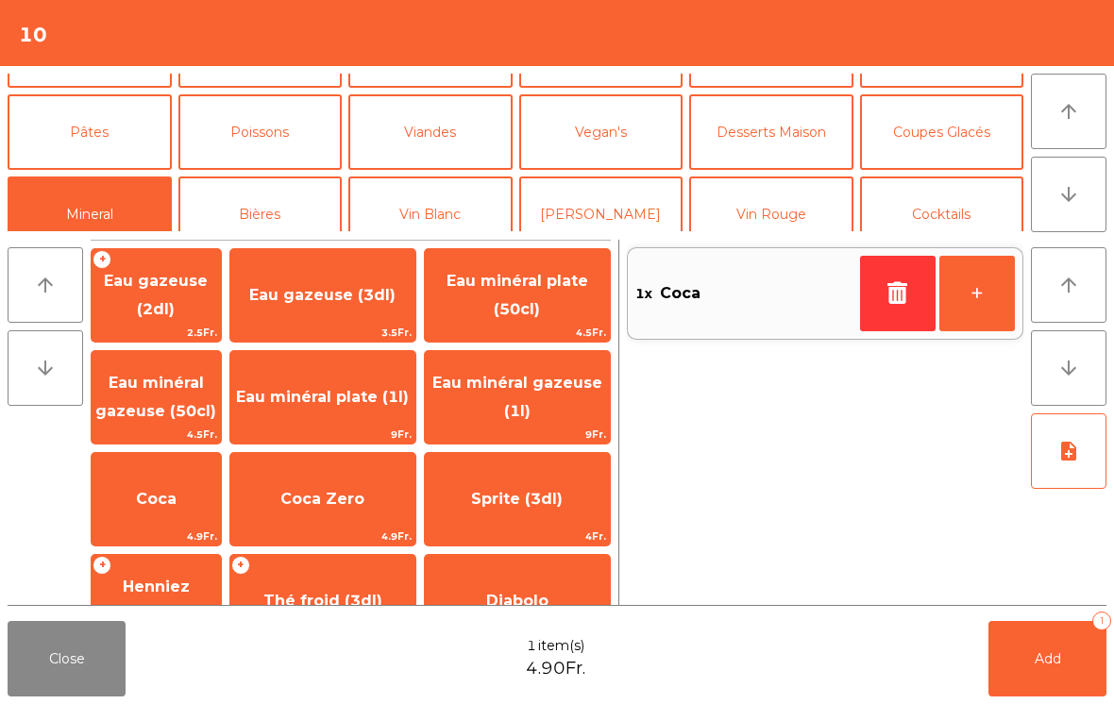
scroll to position [87, 0]
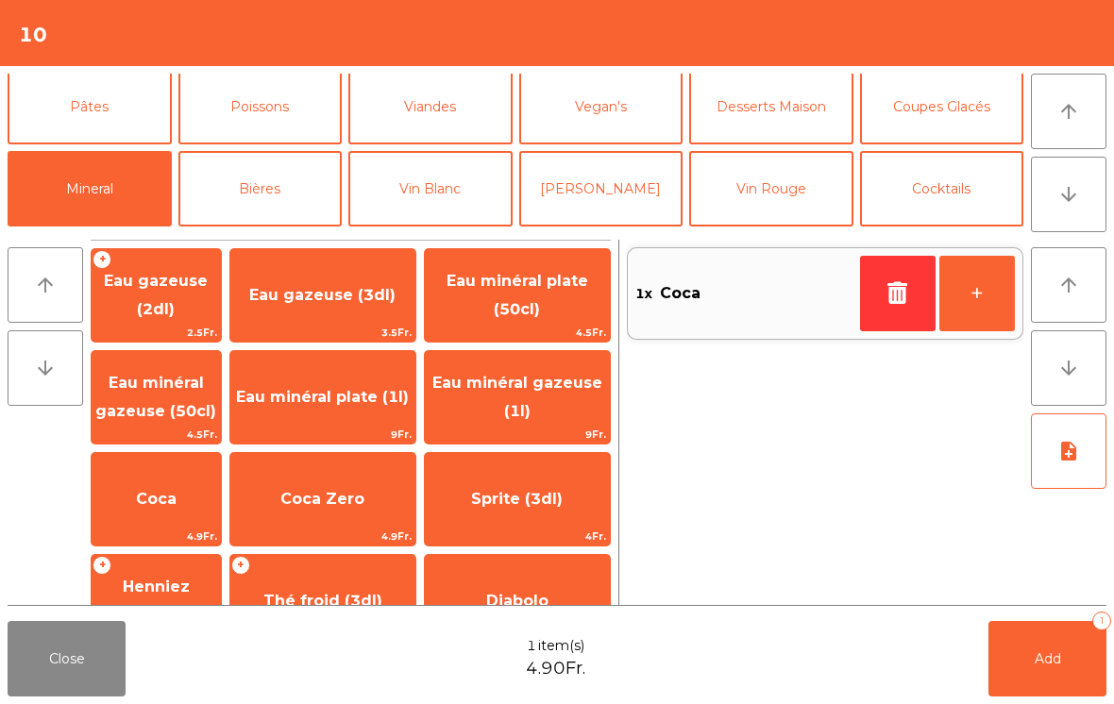
click at [898, 291] on icon "button" at bounding box center [898, 292] width 28 height 23
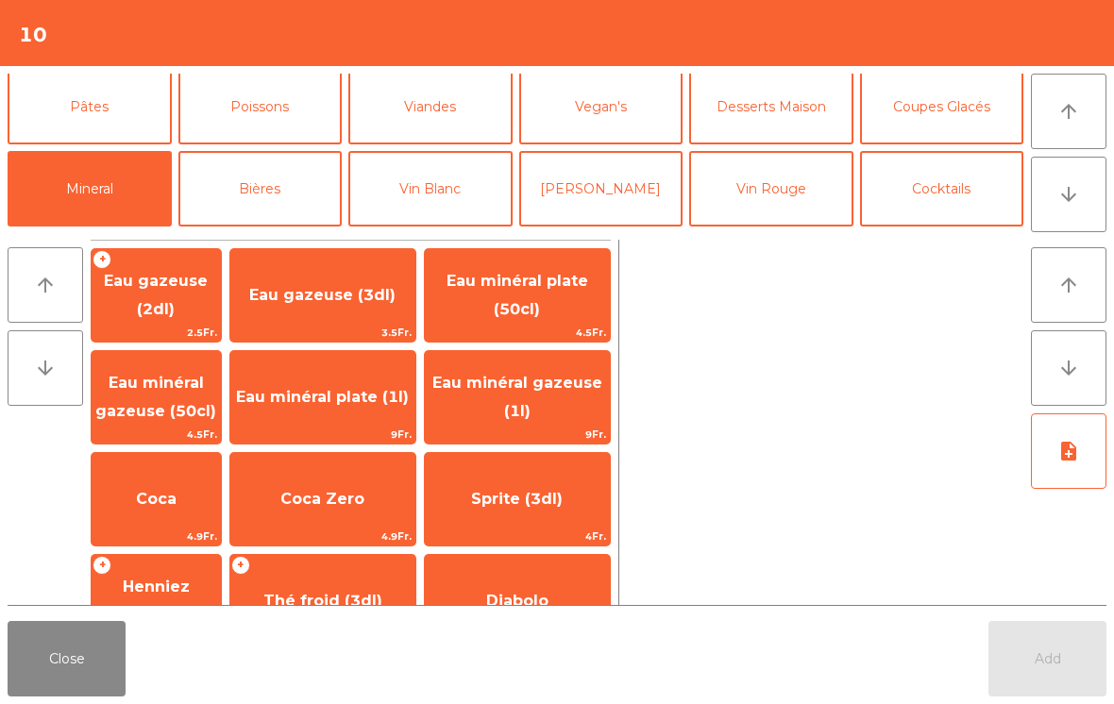
click at [317, 507] on span "Coca Zero" at bounding box center [322, 499] width 84 height 18
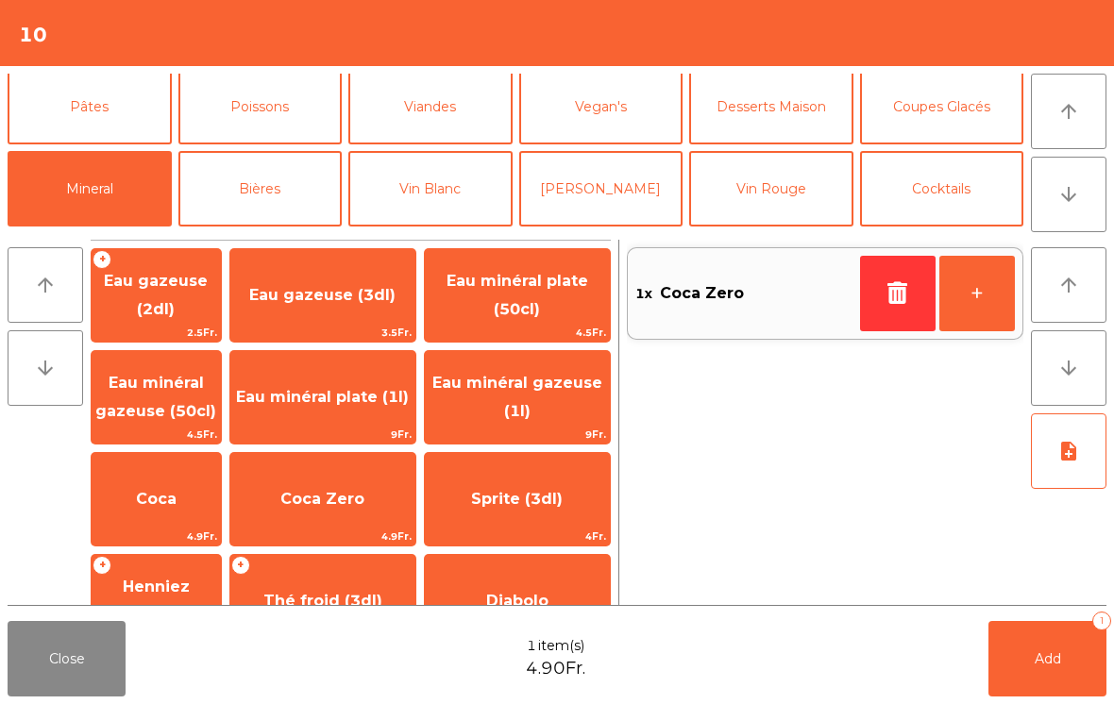
click at [1041, 666] on span "Add" at bounding box center [1048, 659] width 26 height 17
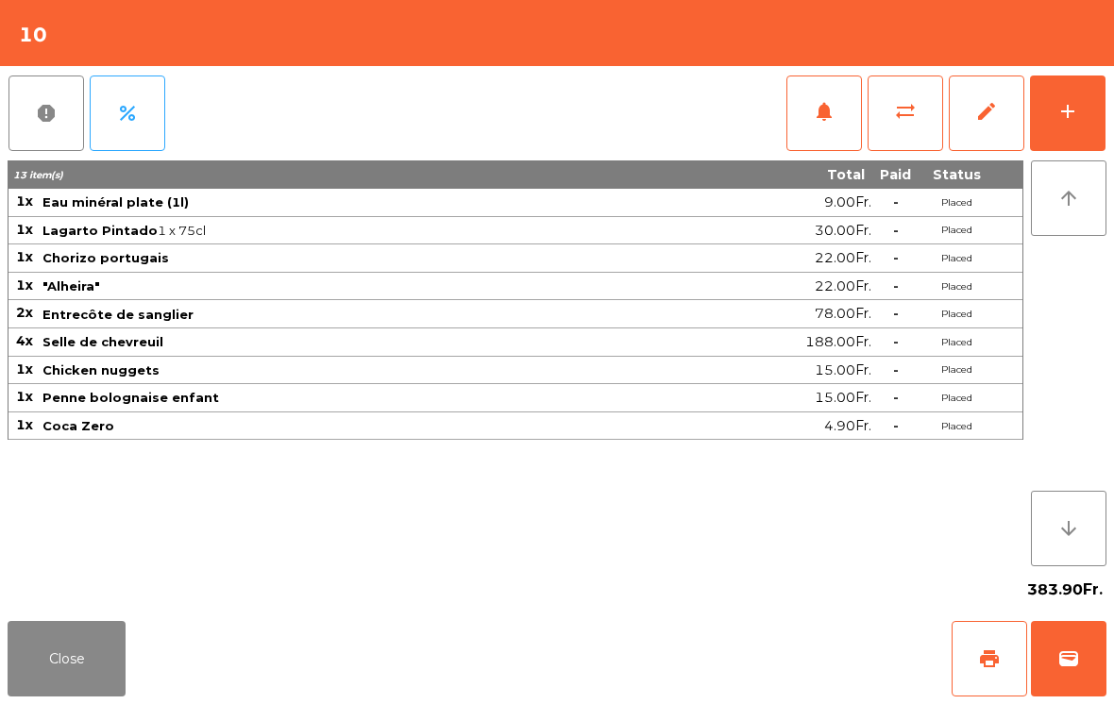
click at [79, 669] on button "Close" at bounding box center [67, 659] width 118 height 76
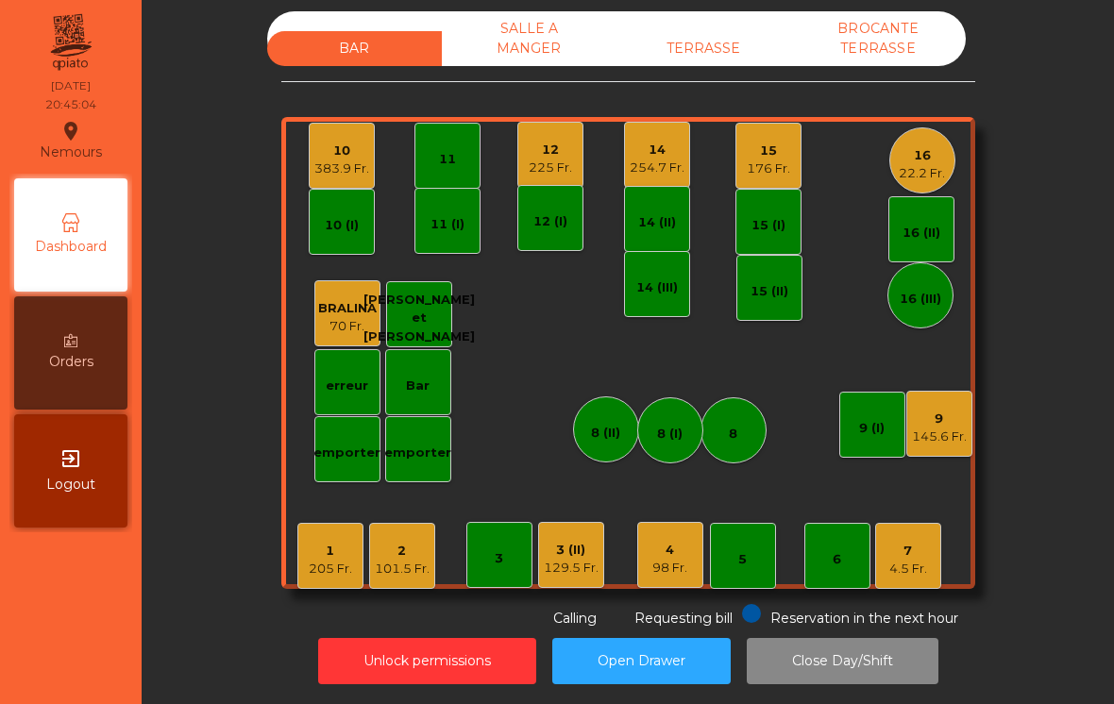
click at [922, 560] on div "4.5 Fr." at bounding box center [908, 569] width 38 height 19
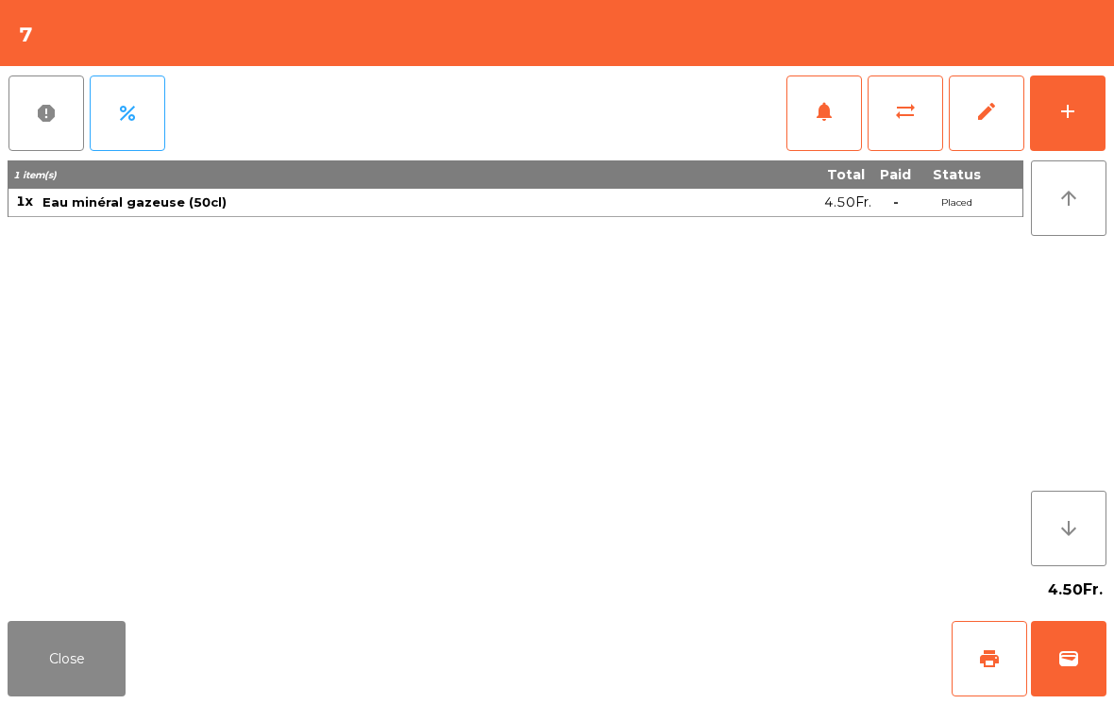
click at [1072, 125] on button "add" at bounding box center [1068, 114] width 76 height 76
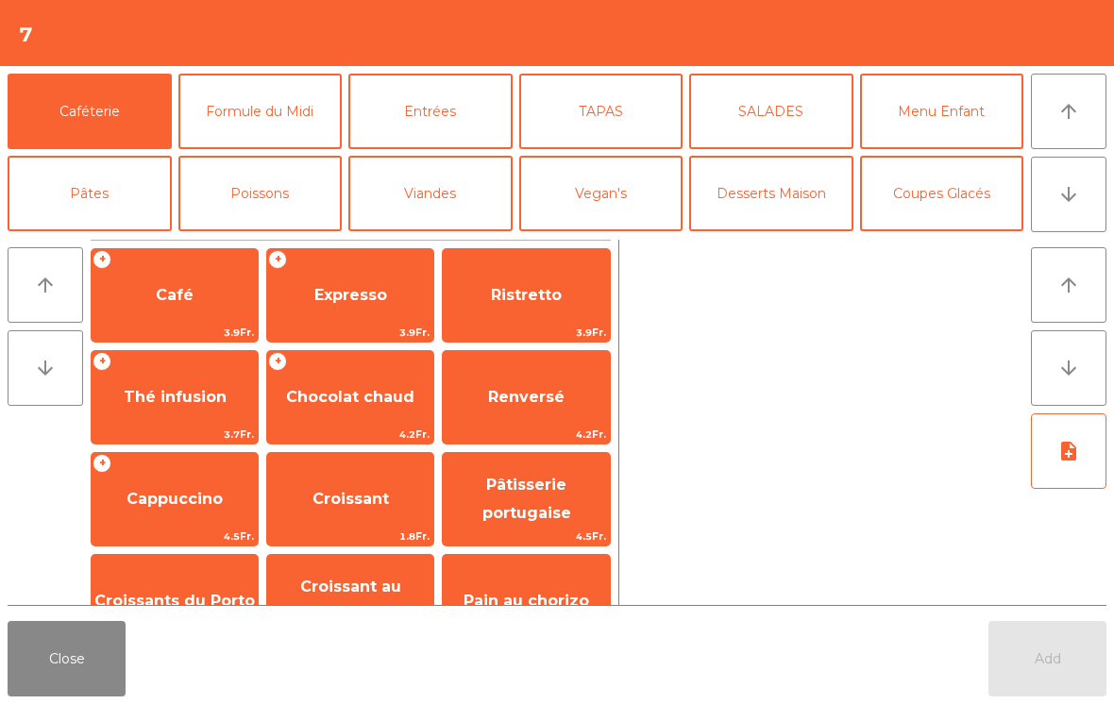
click at [269, 175] on button "Poissons" at bounding box center [260, 194] width 164 height 76
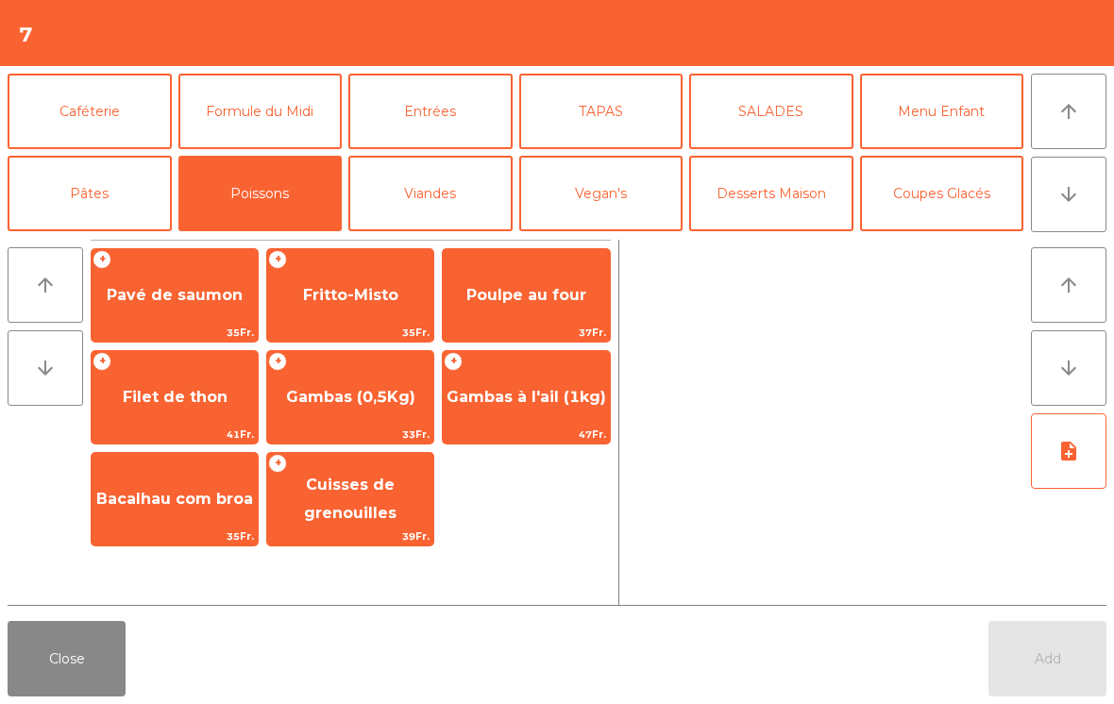
click at [351, 298] on span "Fritto-Misto" at bounding box center [350, 295] width 95 height 18
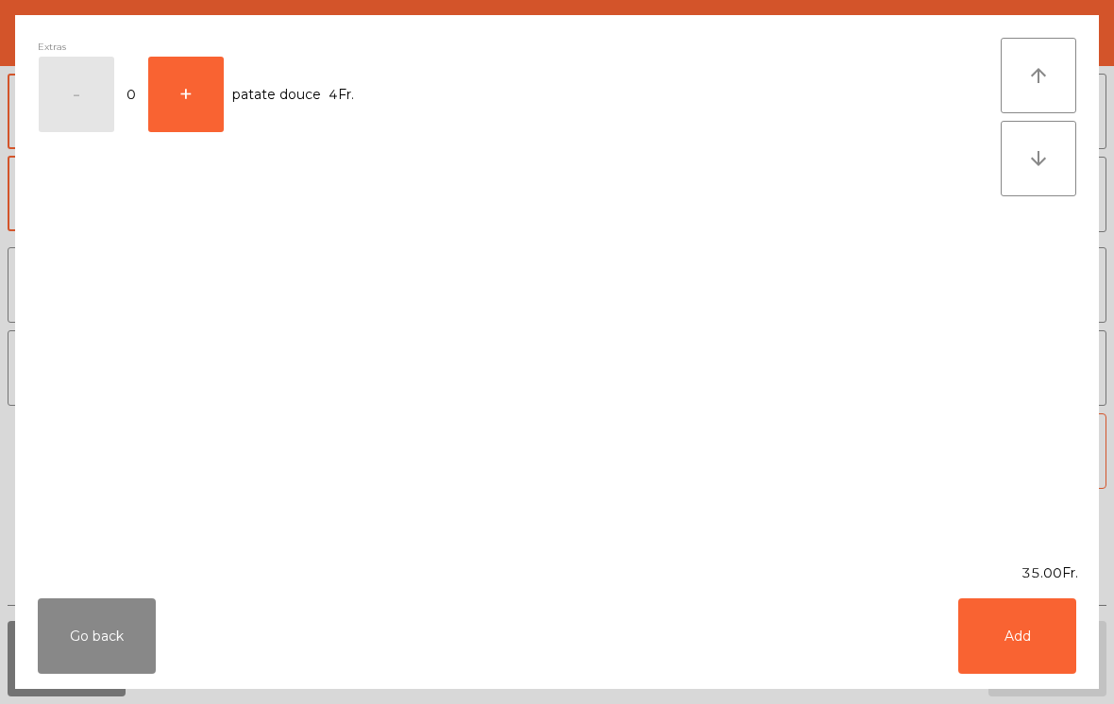
click at [1035, 634] on button "Add" at bounding box center [1017, 637] width 118 height 76
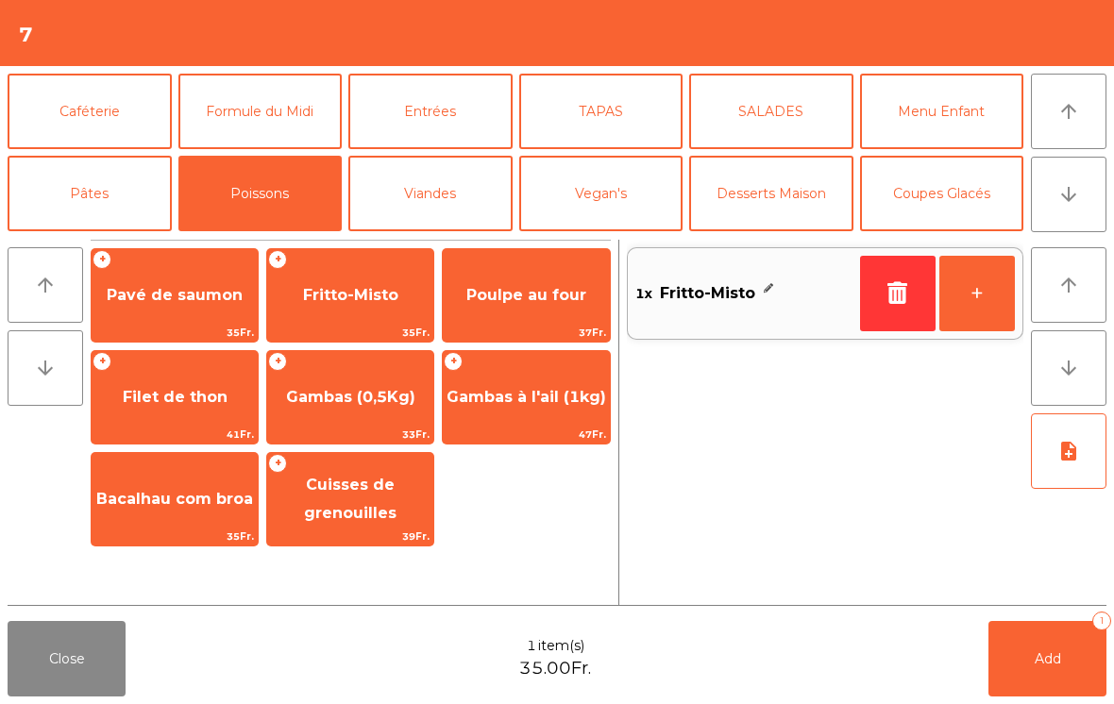
click at [439, 189] on button "Viandes" at bounding box center [430, 194] width 164 height 76
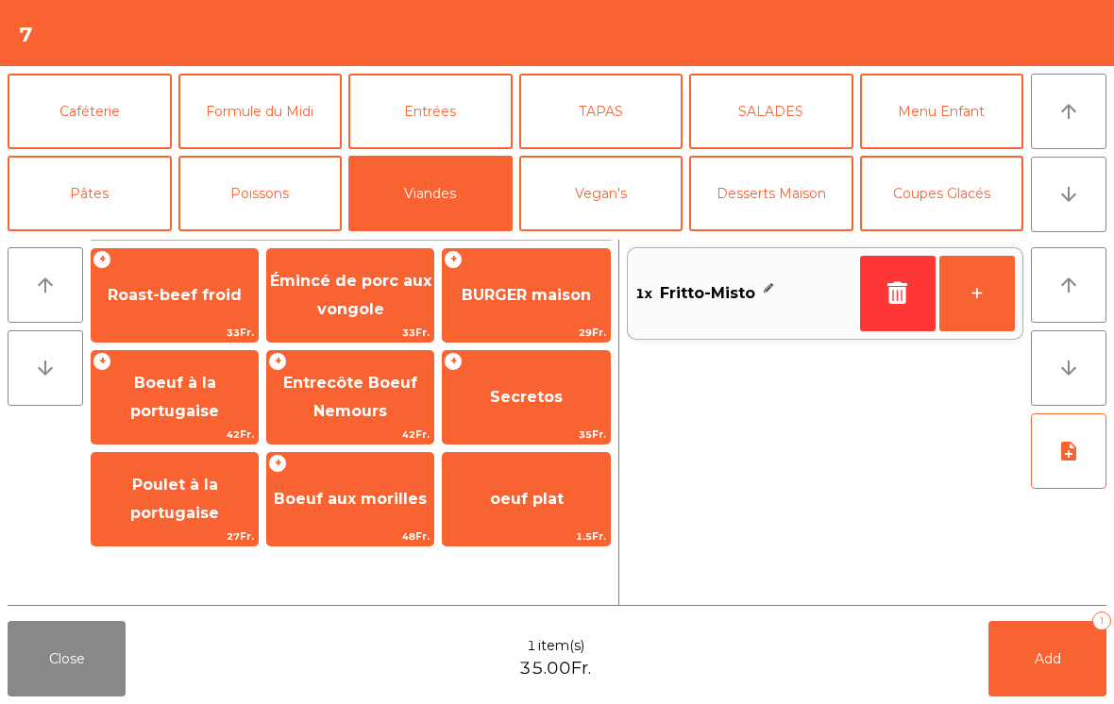
click at [165, 290] on span "Roast-beef froid" at bounding box center [175, 295] width 134 height 18
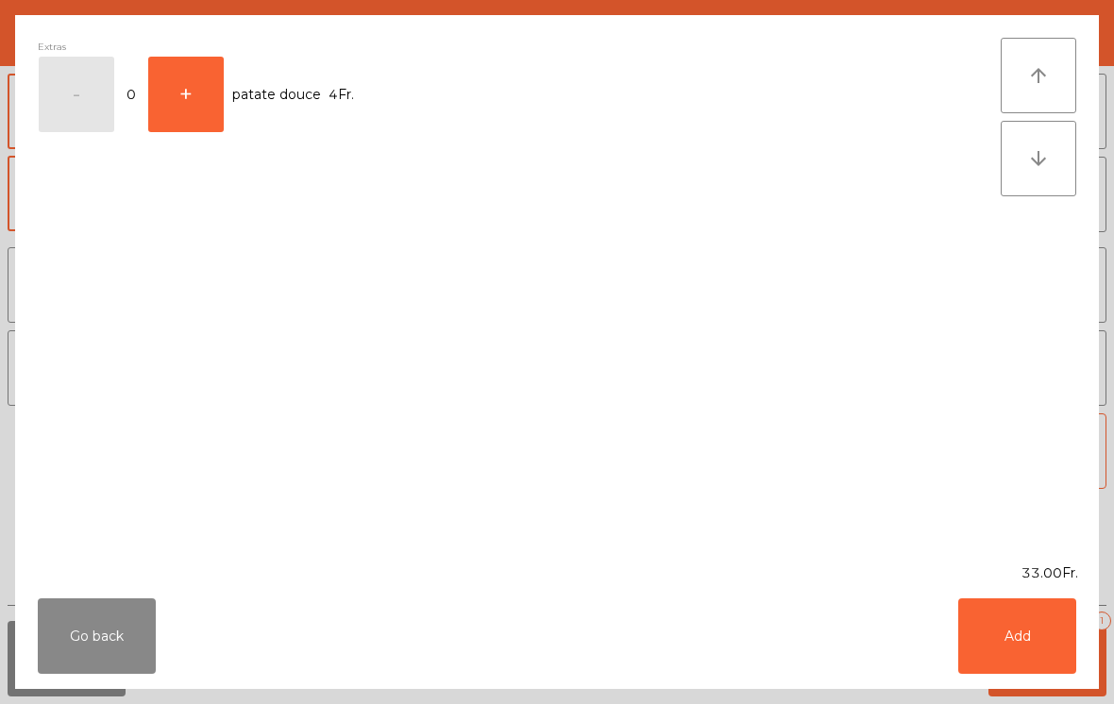
click at [1041, 629] on button "Add" at bounding box center [1017, 637] width 118 height 76
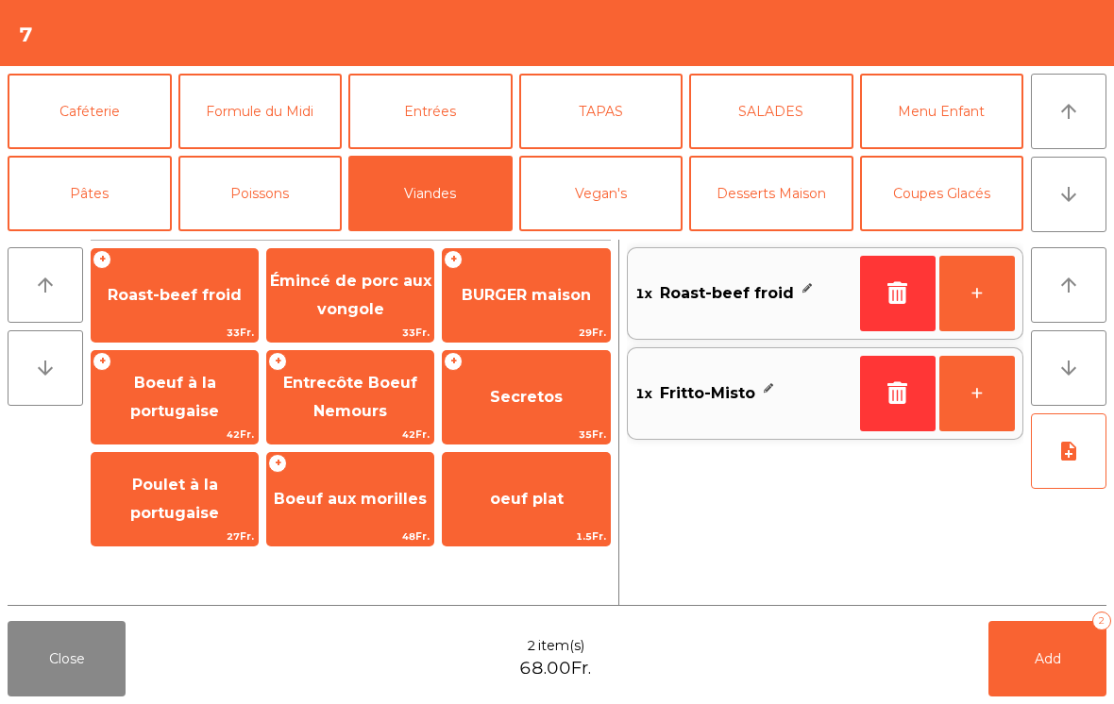
scroll to position [71, 0]
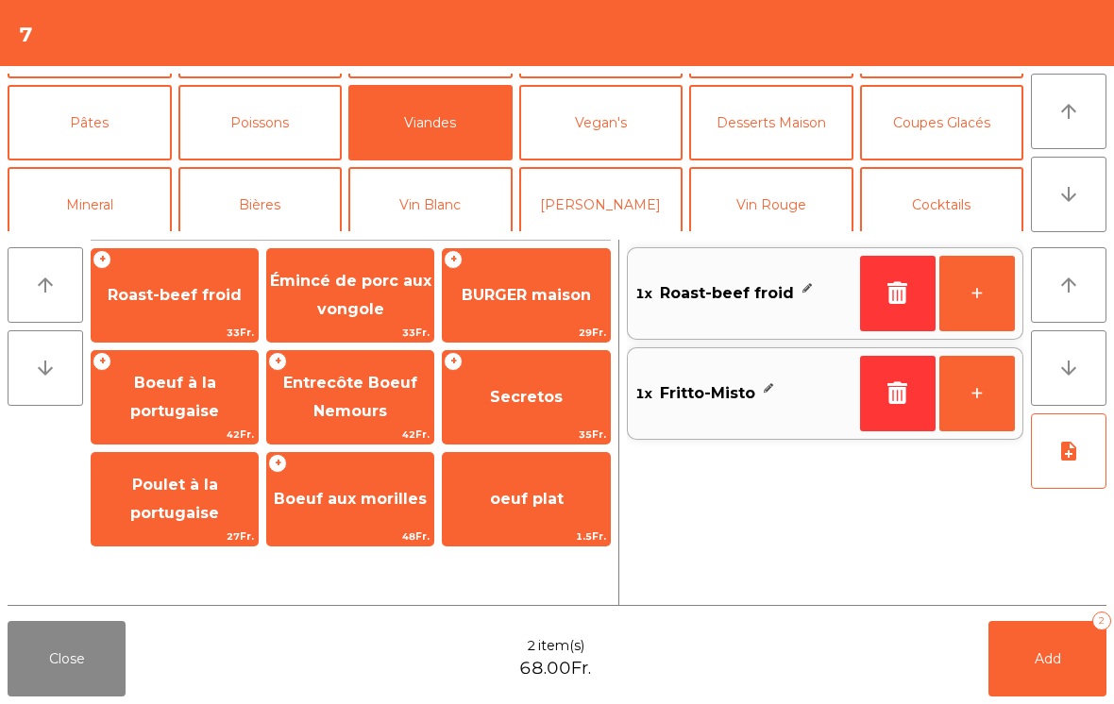
click at [427, 167] on button "Vin Blanc" at bounding box center [430, 205] width 164 height 76
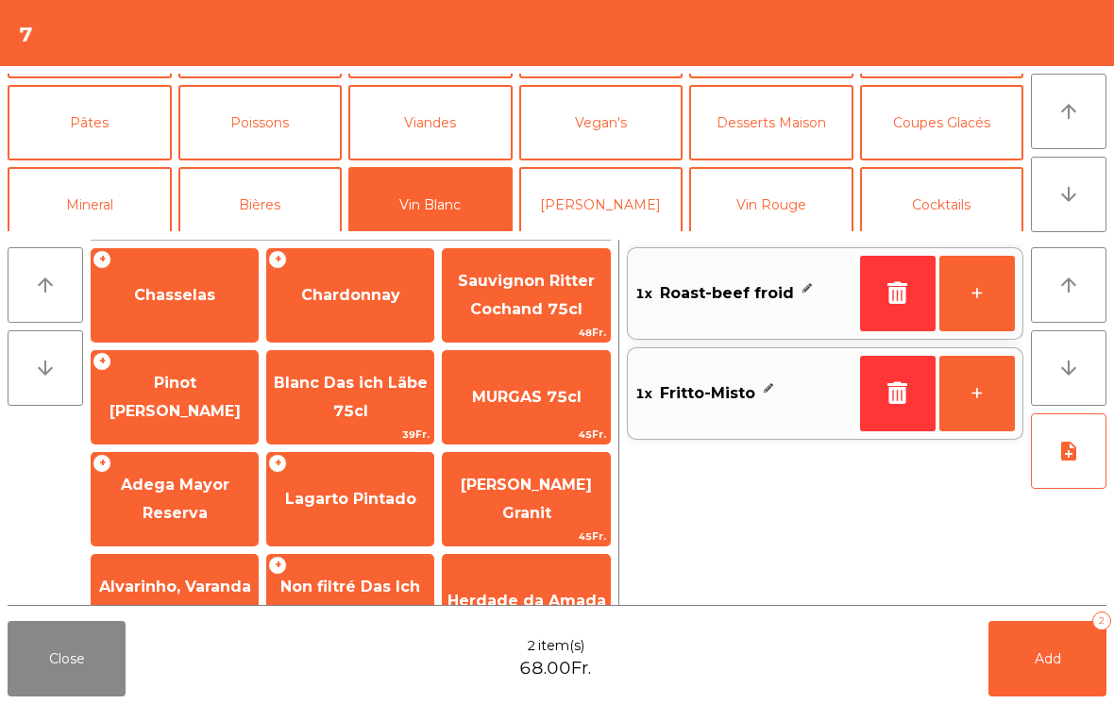
scroll to position [114, 0]
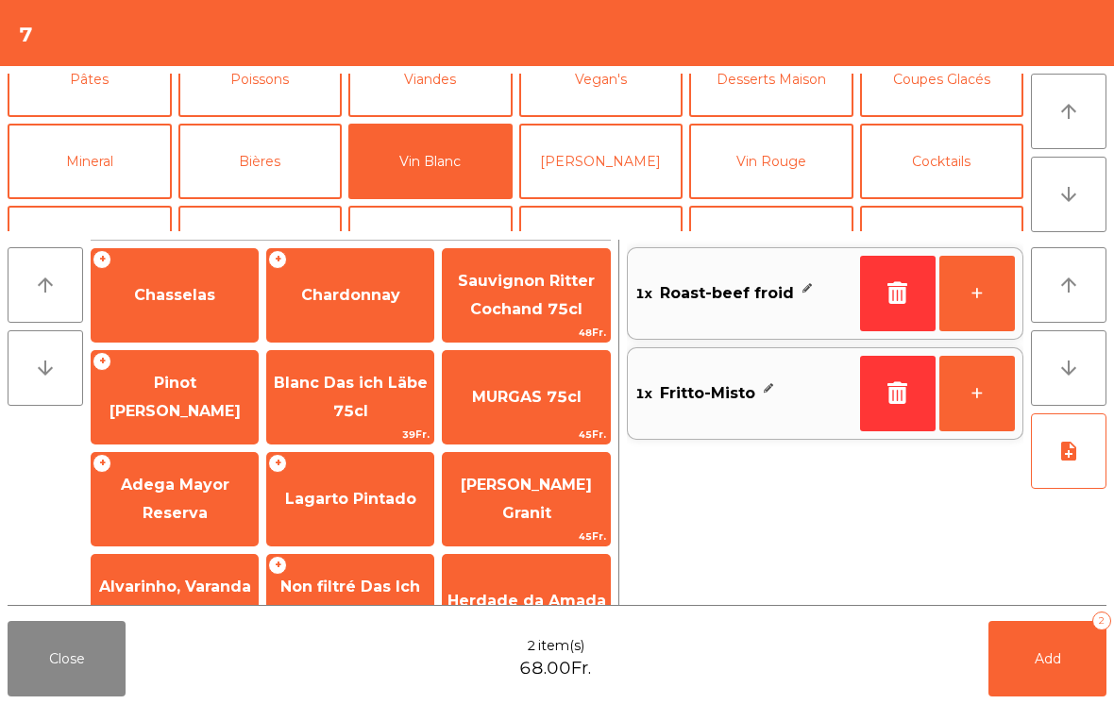
click at [168, 493] on span "Adega Mayor Reserva" at bounding box center [175, 499] width 109 height 46
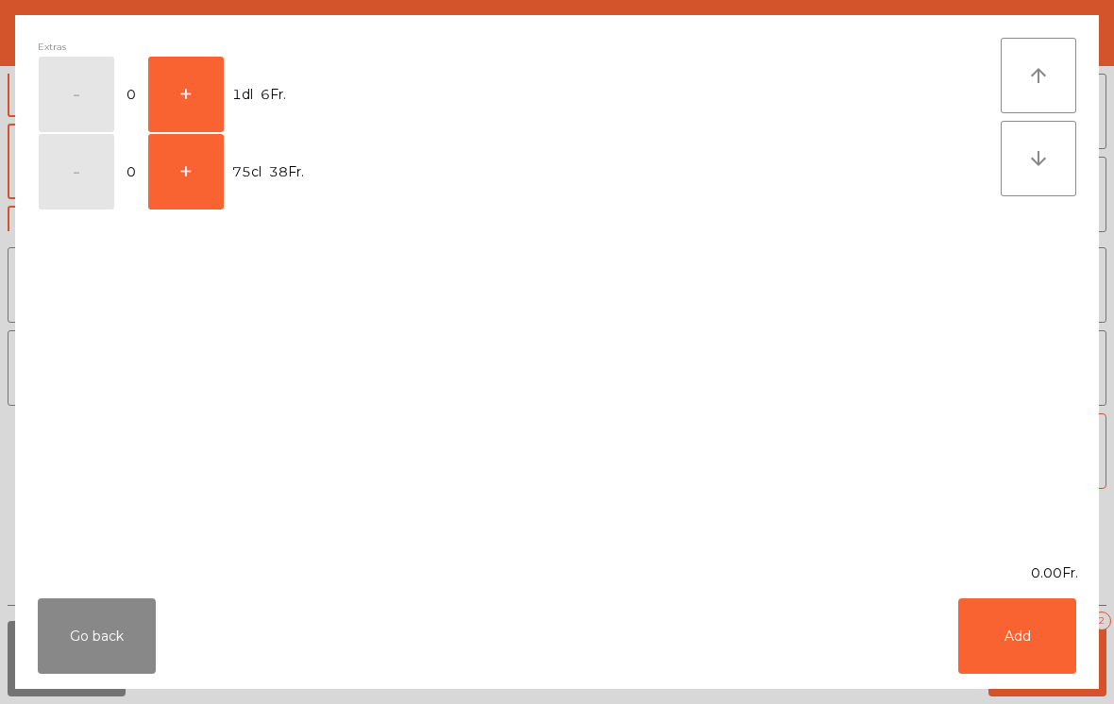
click at [175, 107] on button "+" at bounding box center [186, 95] width 76 height 76
click at [1026, 627] on button "Add" at bounding box center [1017, 637] width 118 height 76
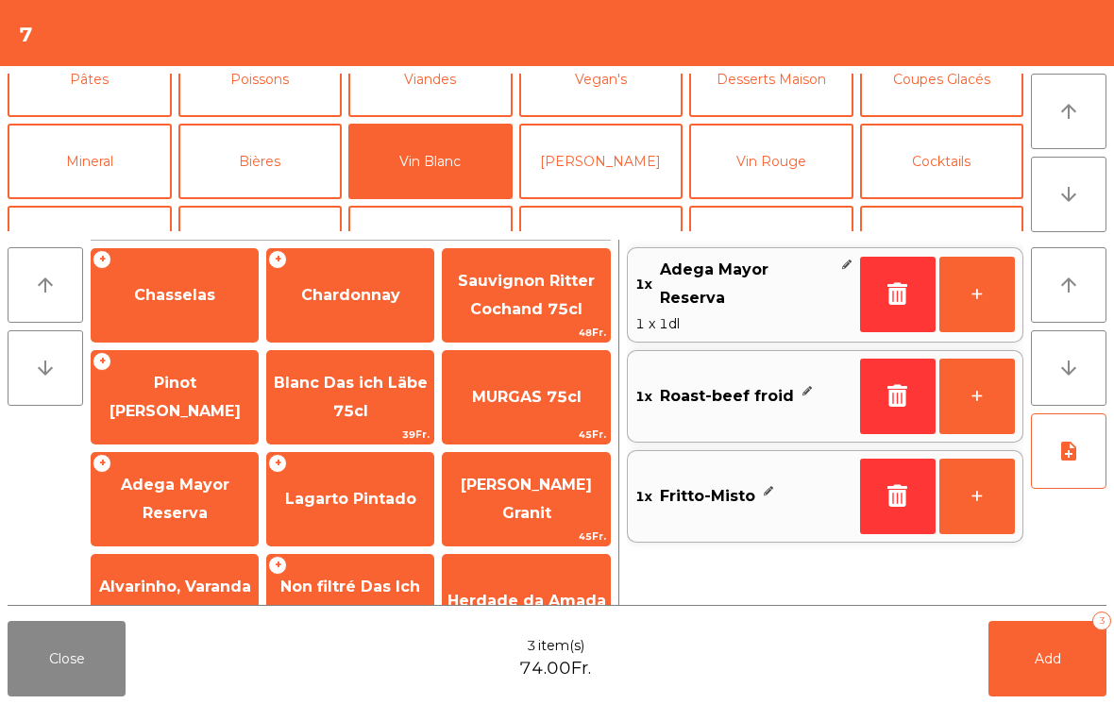
click at [1058, 666] on span "Add" at bounding box center [1048, 659] width 26 height 17
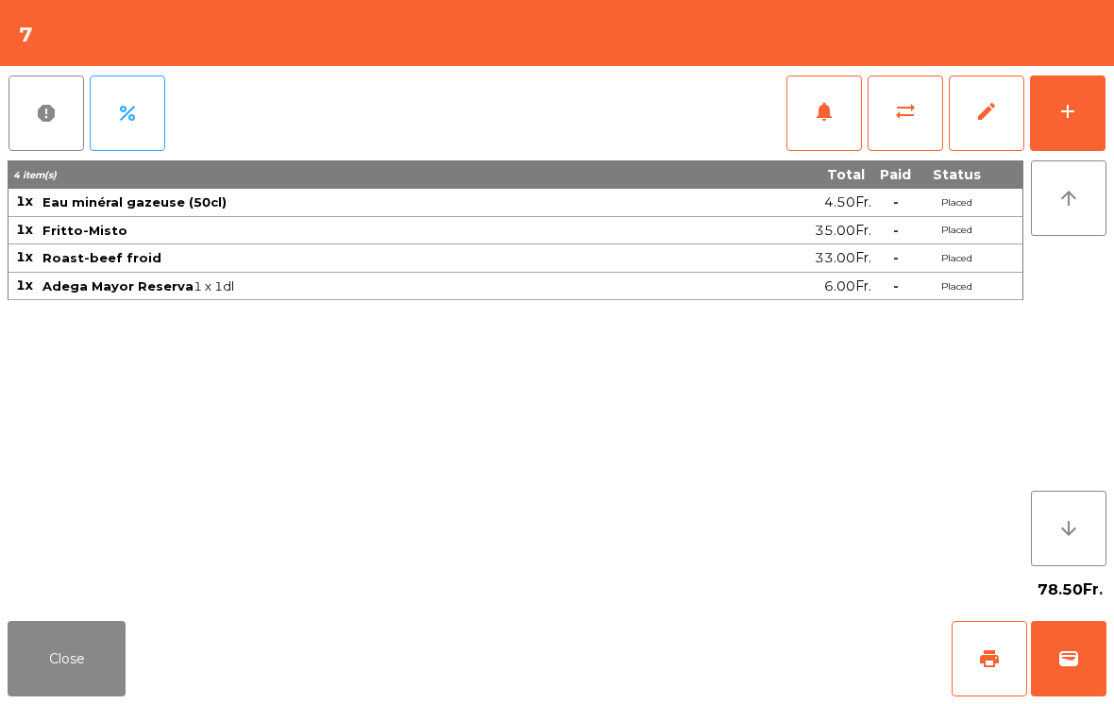
click at [75, 668] on button "Close" at bounding box center [67, 659] width 118 height 76
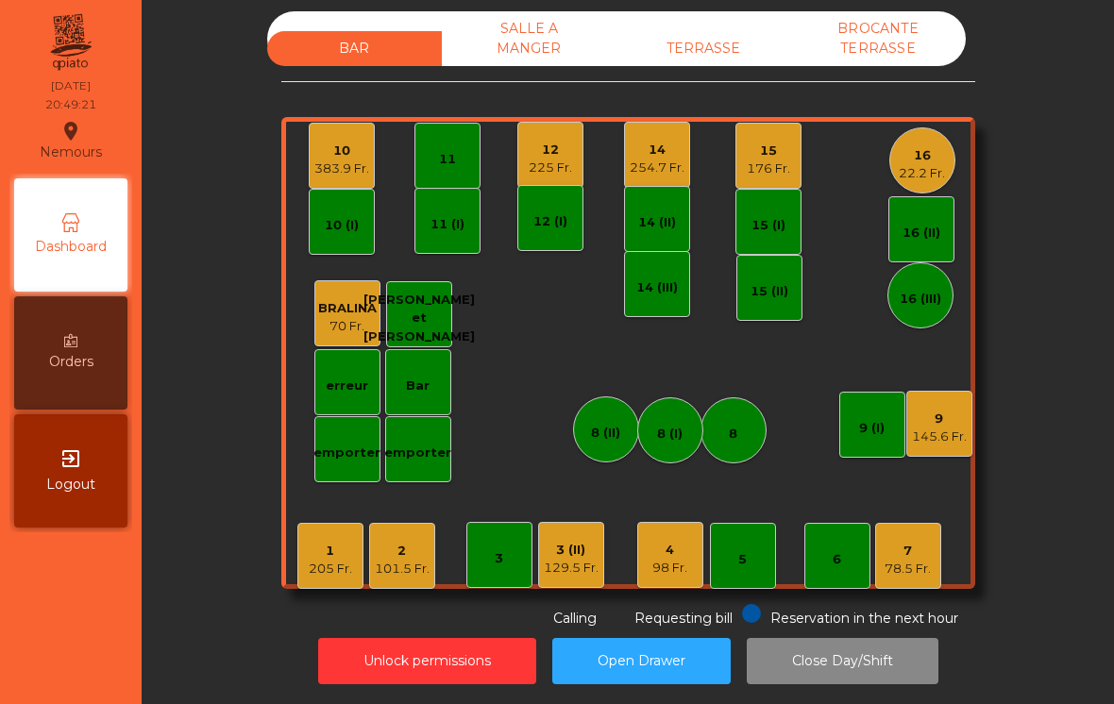
click at [946, 445] on div "9 145.6 Fr." at bounding box center [939, 424] width 66 height 66
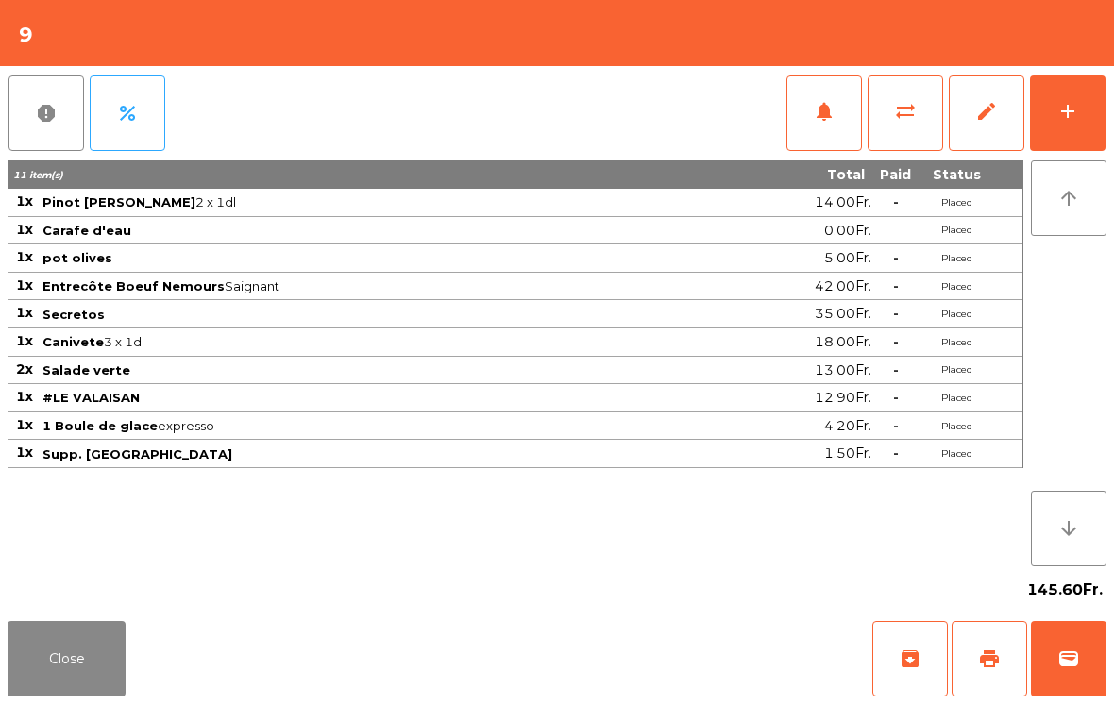
click at [990, 653] on span "print" at bounding box center [989, 659] width 23 height 23
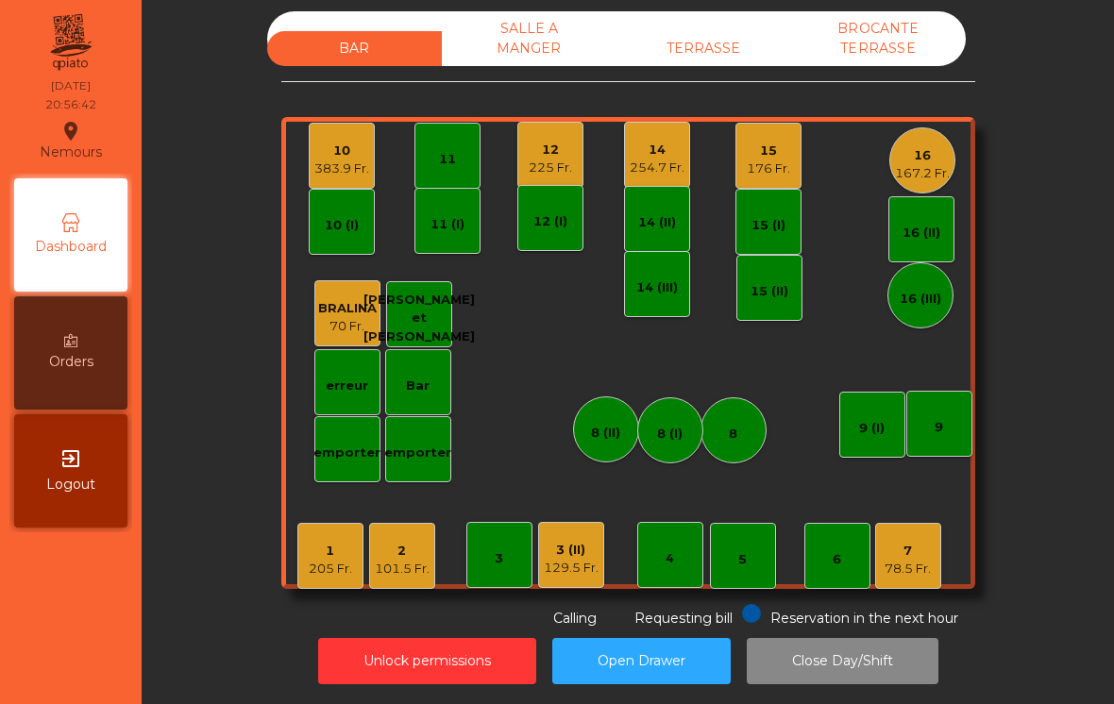
click at [781, 175] on div "15 176 Fr." at bounding box center [769, 156] width 66 height 66
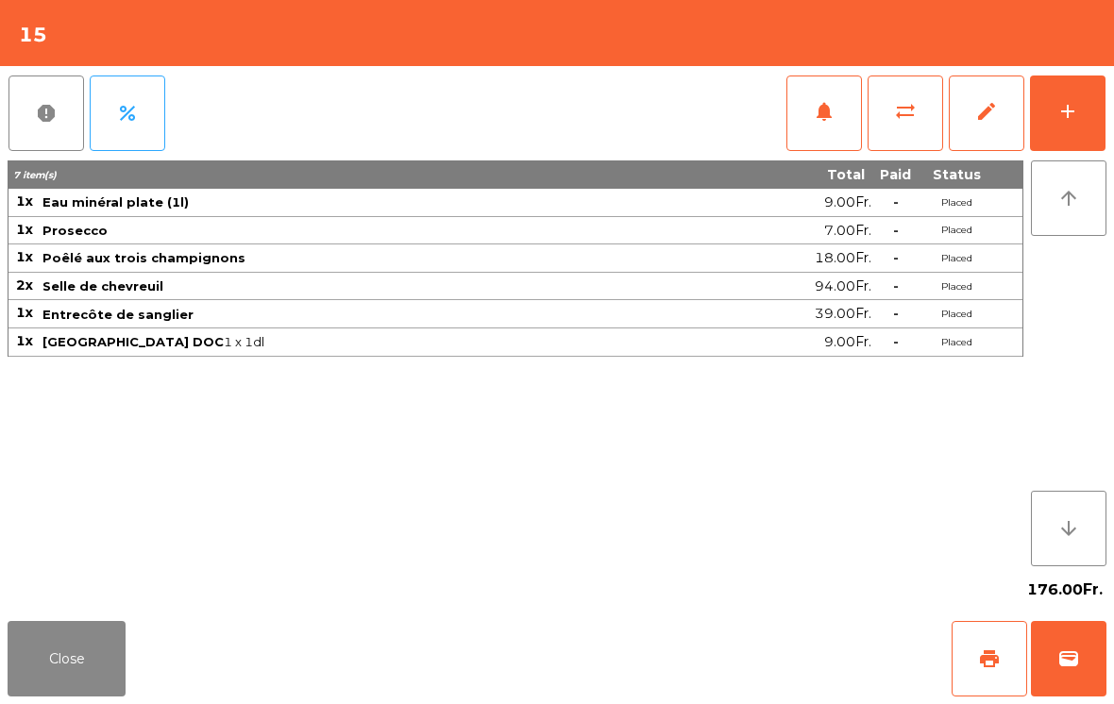
click at [1086, 93] on button "add" at bounding box center [1068, 114] width 76 height 76
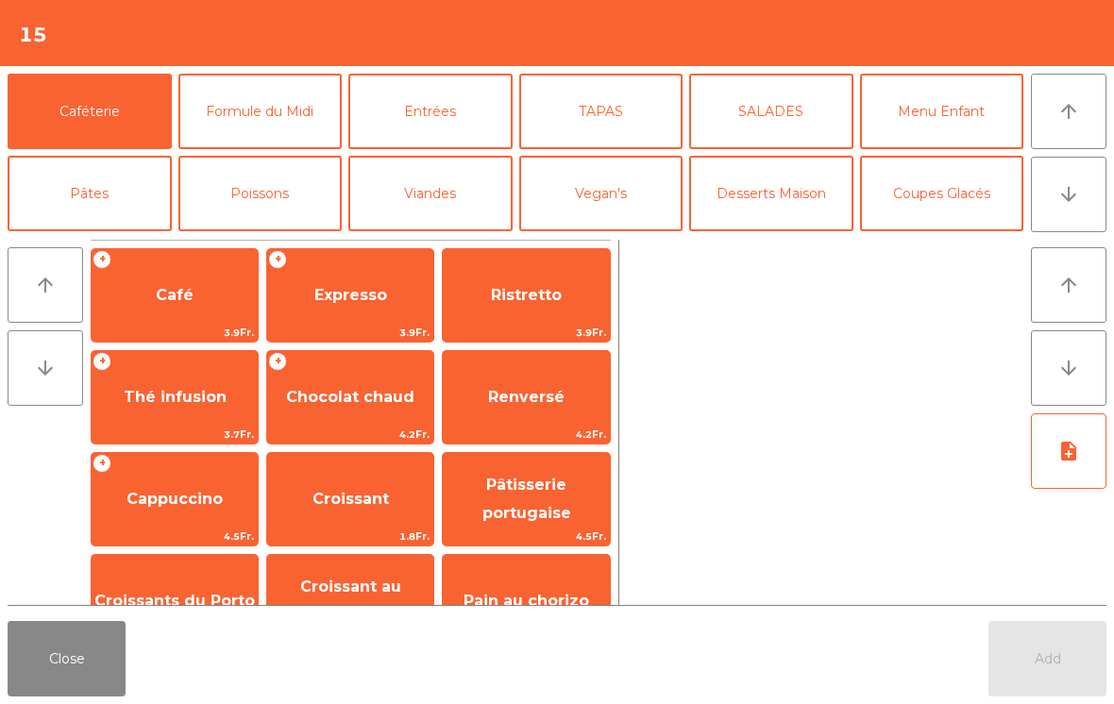
click at [274, 402] on button "La Chasse" at bounding box center [260, 440] width 164 height 76
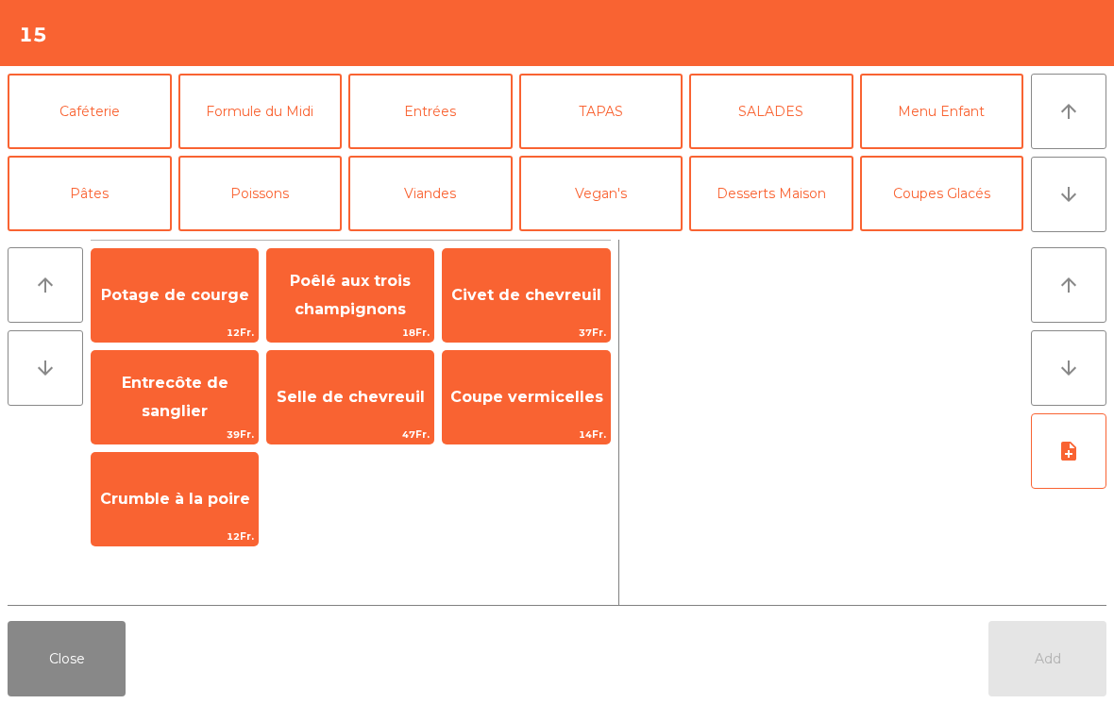
scroll to position [246, 0]
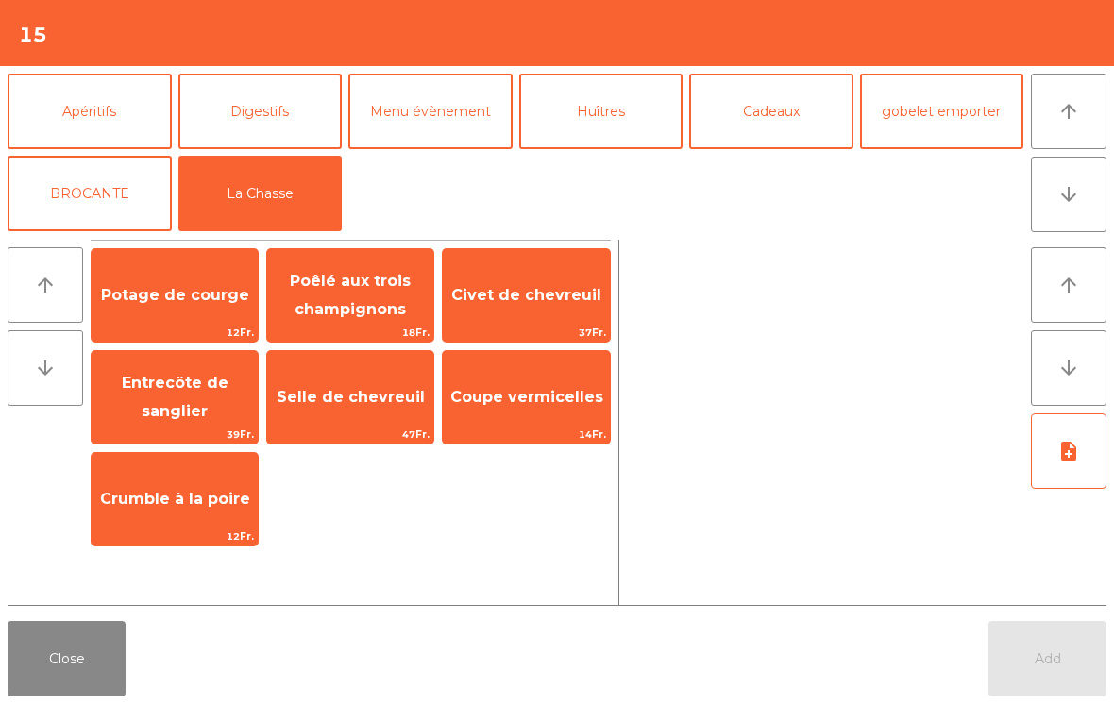
click at [589, 394] on span "Coupe vermicelles" at bounding box center [526, 397] width 153 height 18
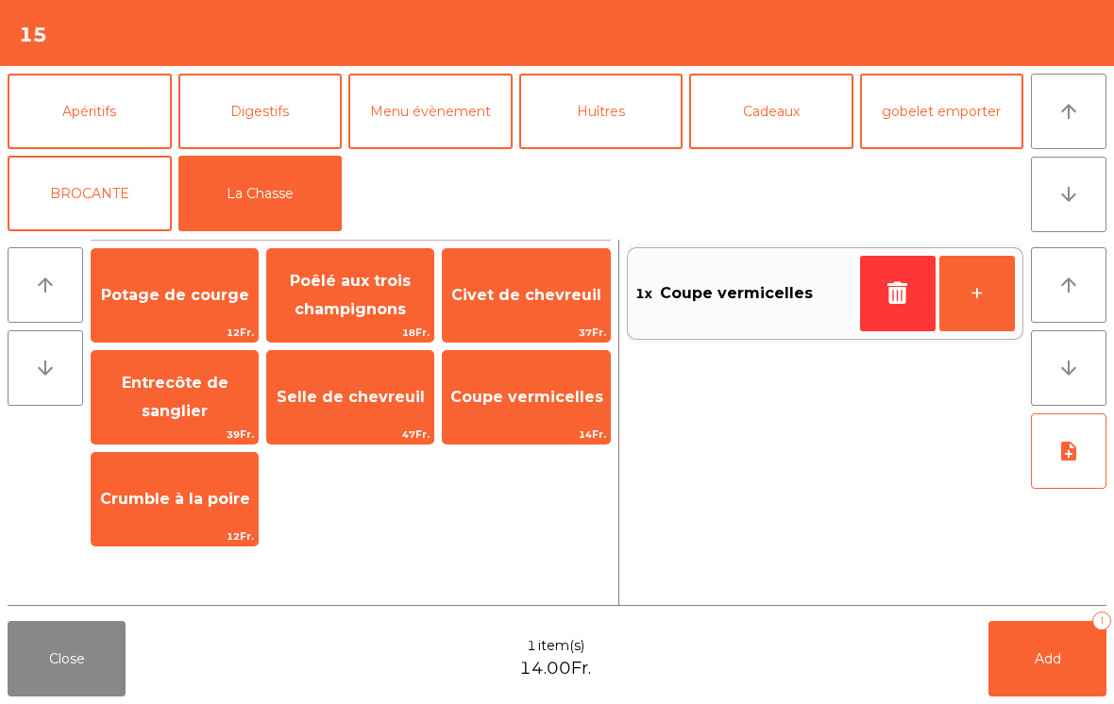
click at [1047, 657] on span "Add" at bounding box center [1048, 659] width 26 height 17
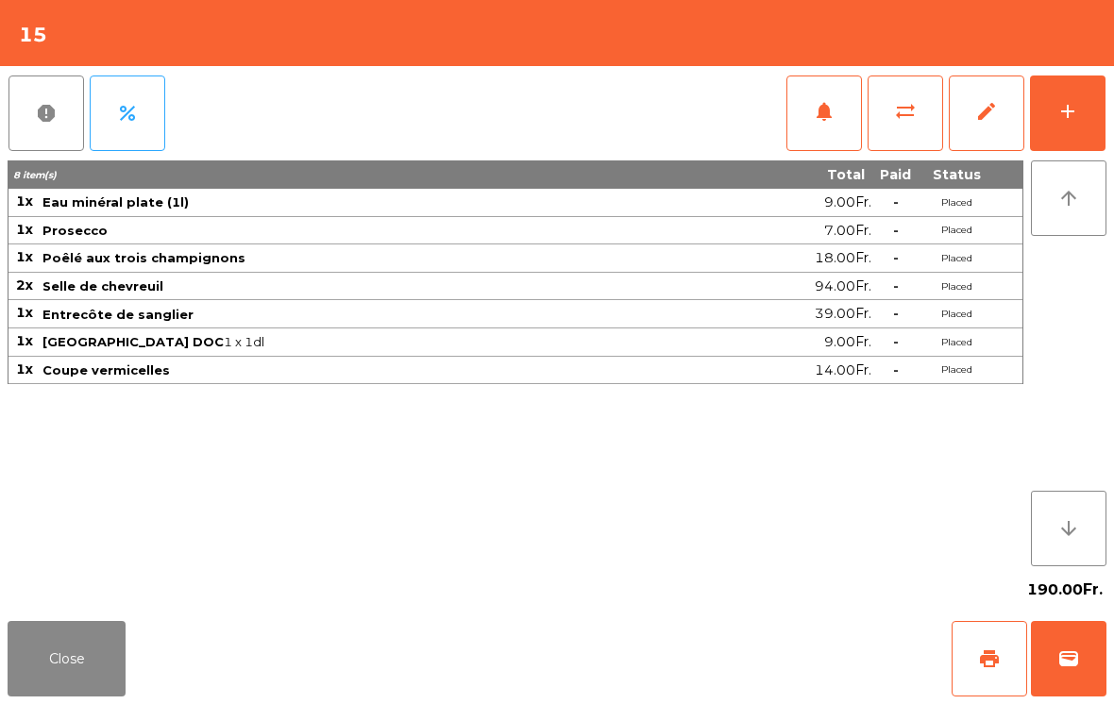
click at [66, 639] on button "Close" at bounding box center [67, 659] width 118 height 76
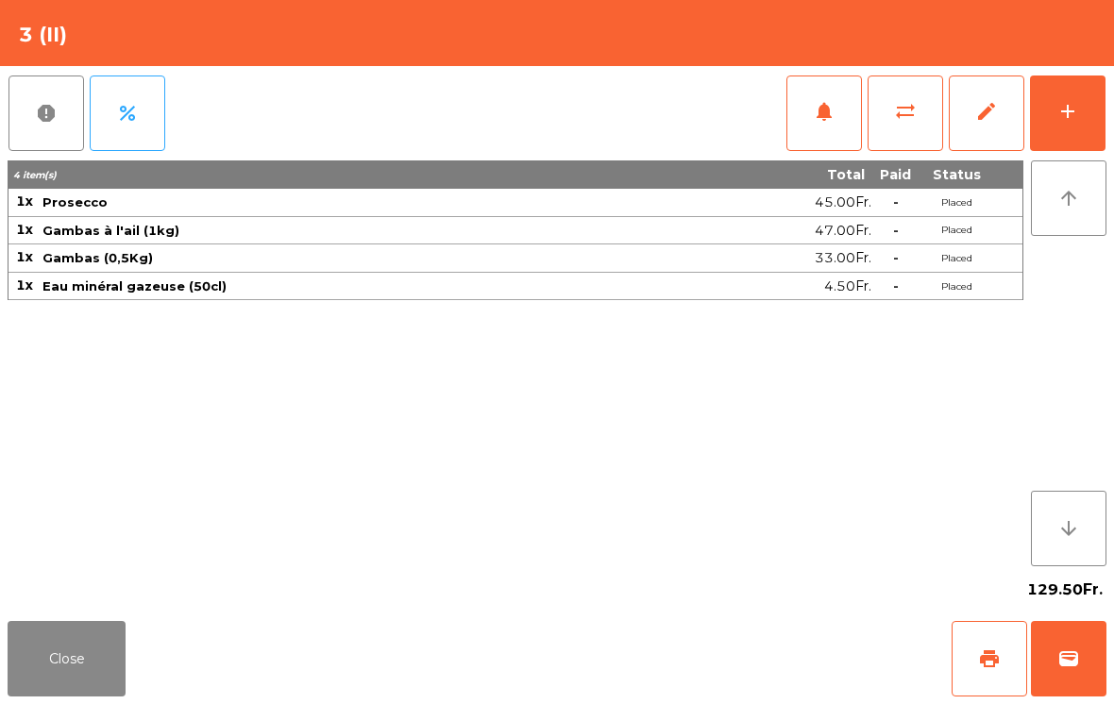
click at [115, 616] on div "Close print wallet" at bounding box center [557, 659] width 1114 height 91
click at [55, 653] on button "Close" at bounding box center [67, 659] width 118 height 76
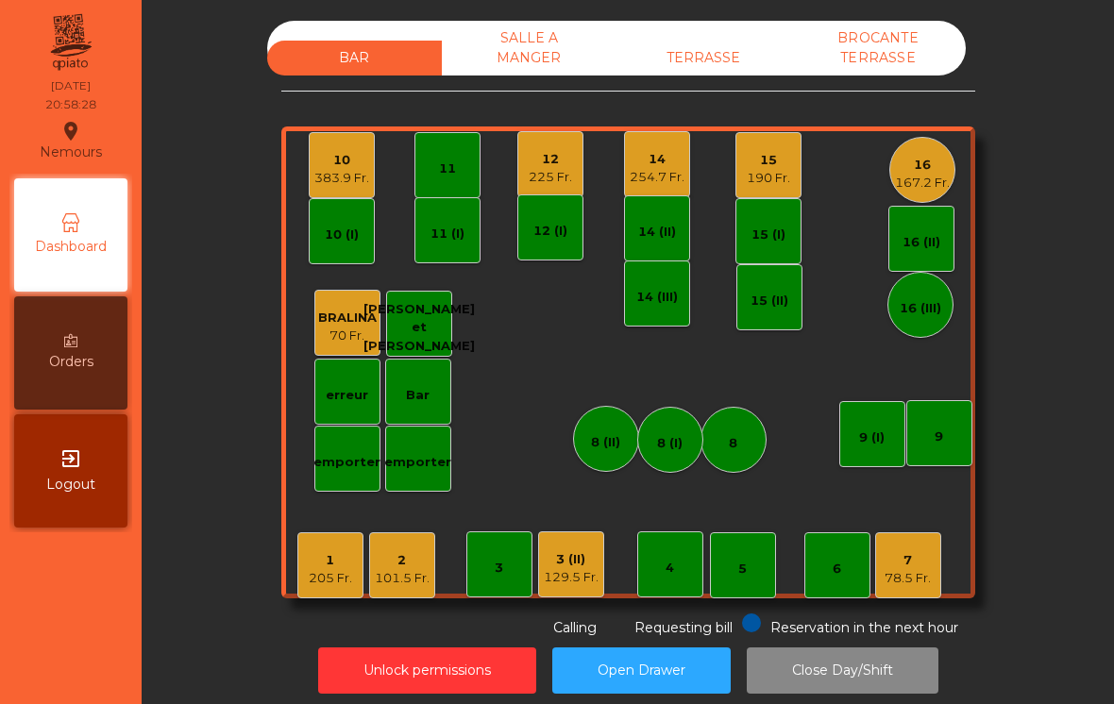
scroll to position [9, 0]
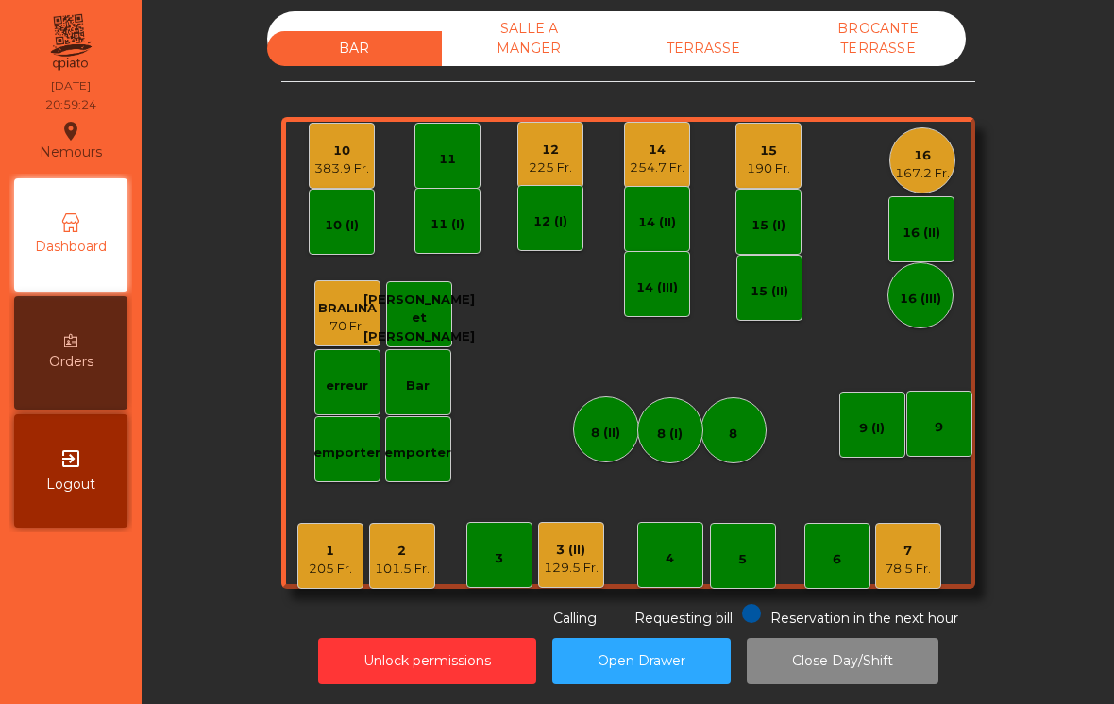
click at [342, 160] on div "383.9 Fr." at bounding box center [341, 169] width 55 height 19
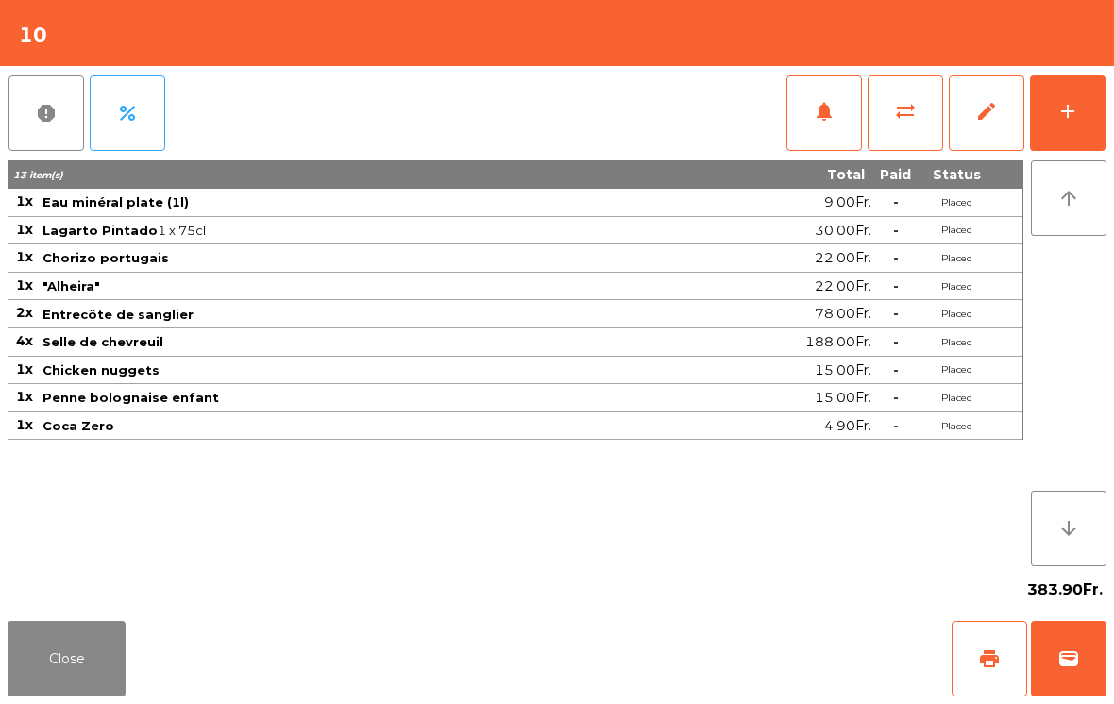
click at [802, 127] on button "notifications" at bounding box center [825, 114] width 76 height 76
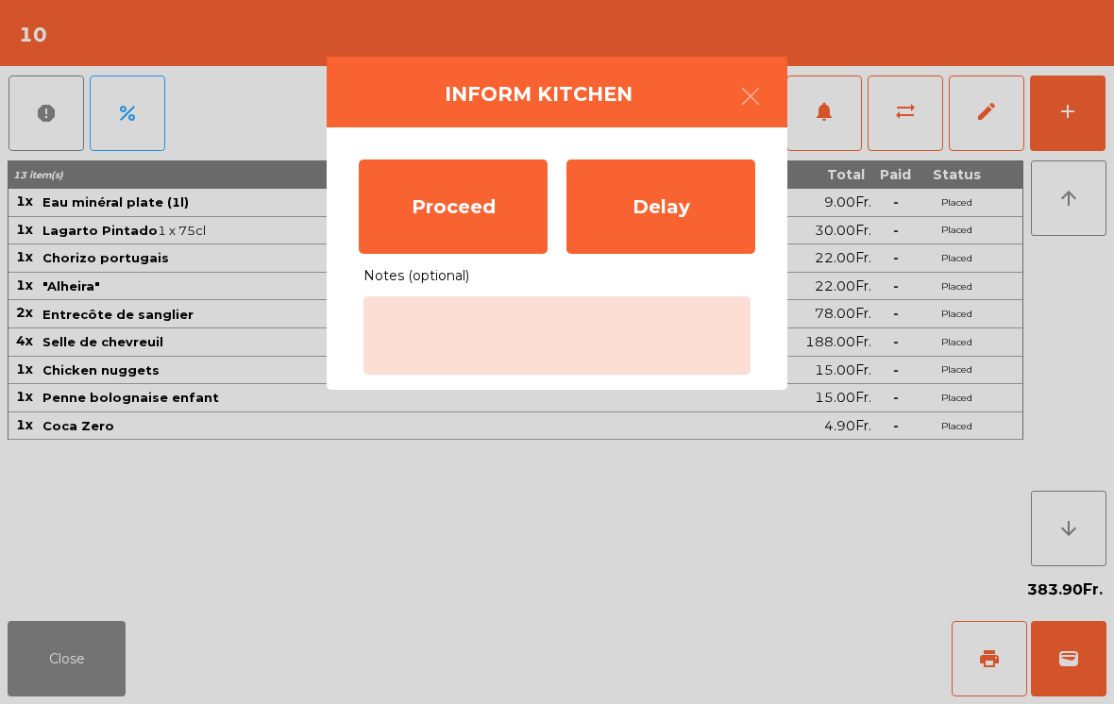
click at [460, 231] on div "Proceed" at bounding box center [453, 207] width 189 height 94
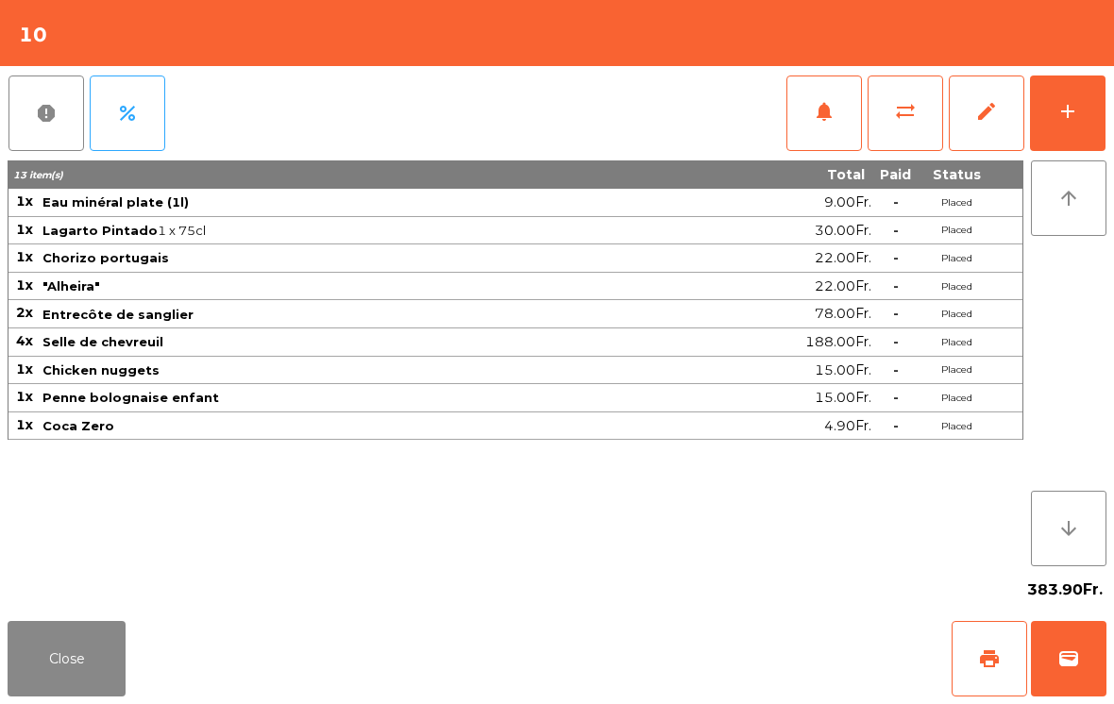
click at [30, 654] on button "Close" at bounding box center [67, 659] width 118 height 76
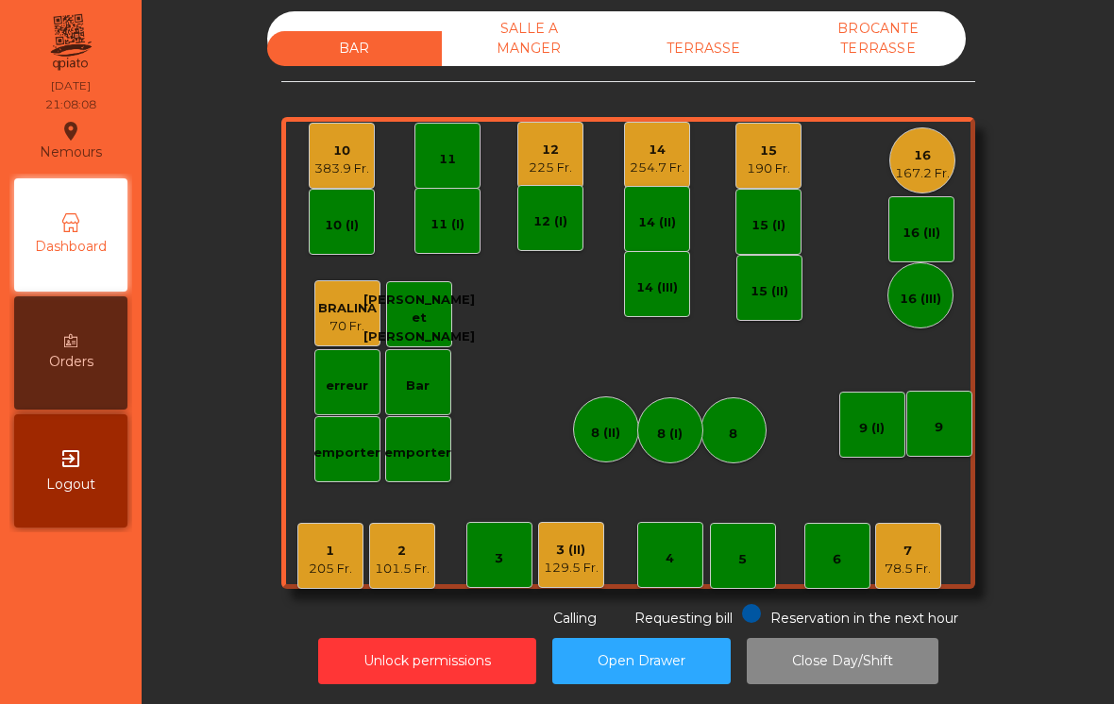
click at [569, 559] on div "129.5 Fr." at bounding box center [571, 568] width 55 height 19
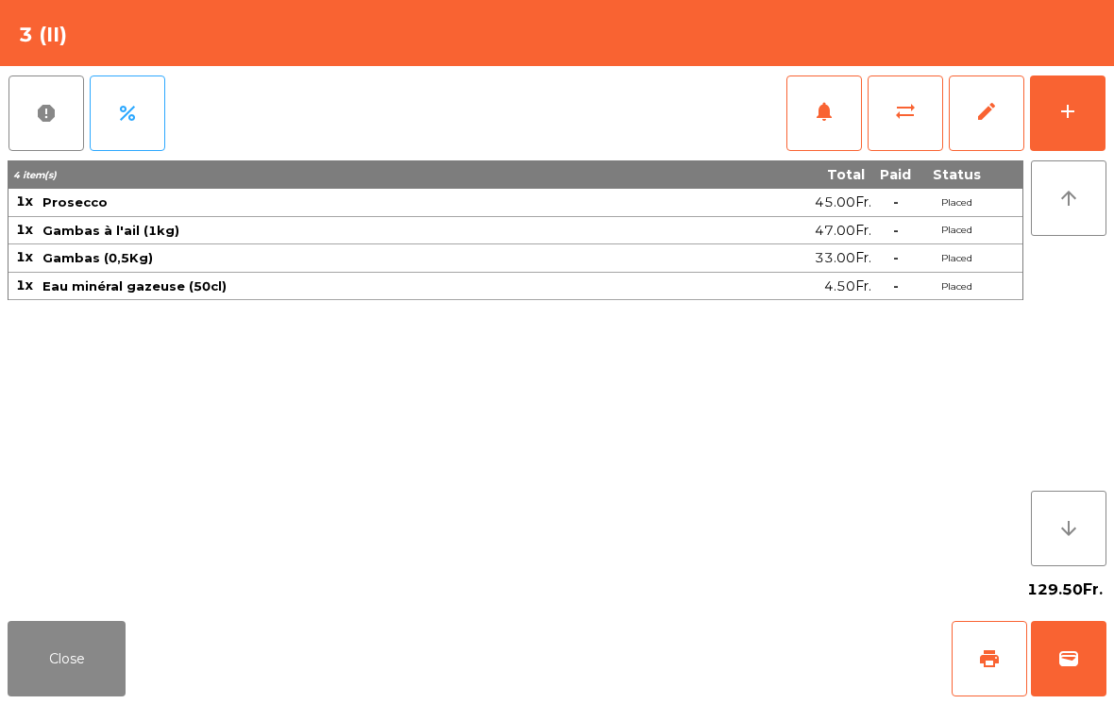
click at [1086, 141] on button "add" at bounding box center [1068, 114] width 76 height 76
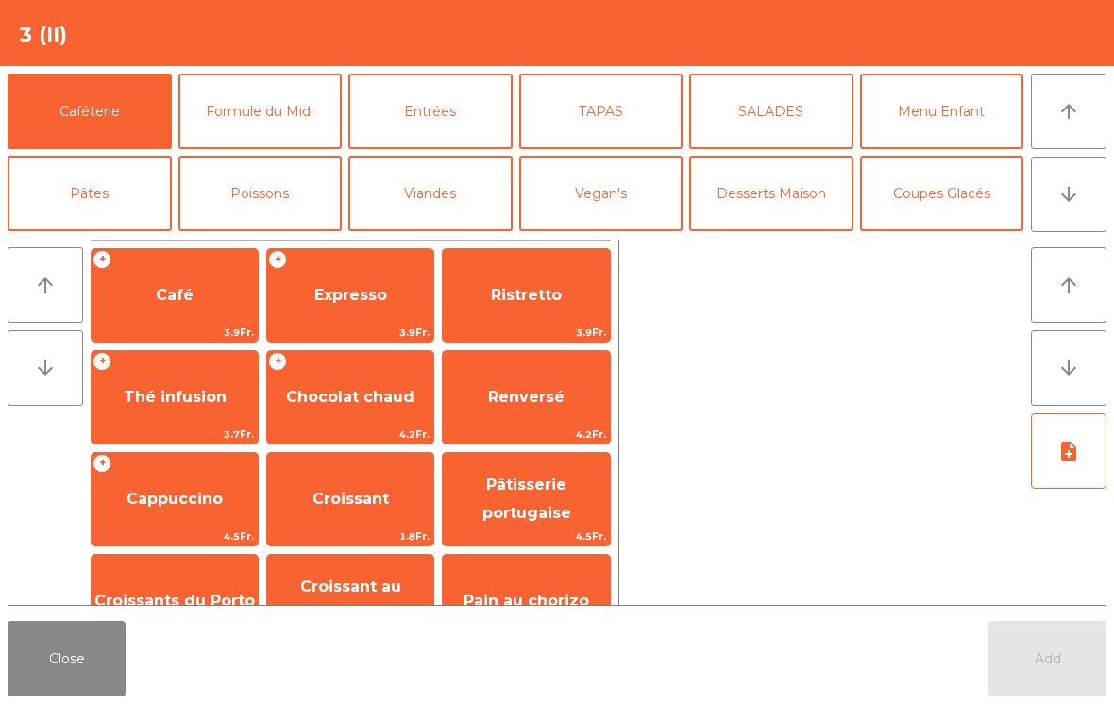
click at [967, 185] on button "Coupes Glacés" at bounding box center [942, 194] width 164 height 76
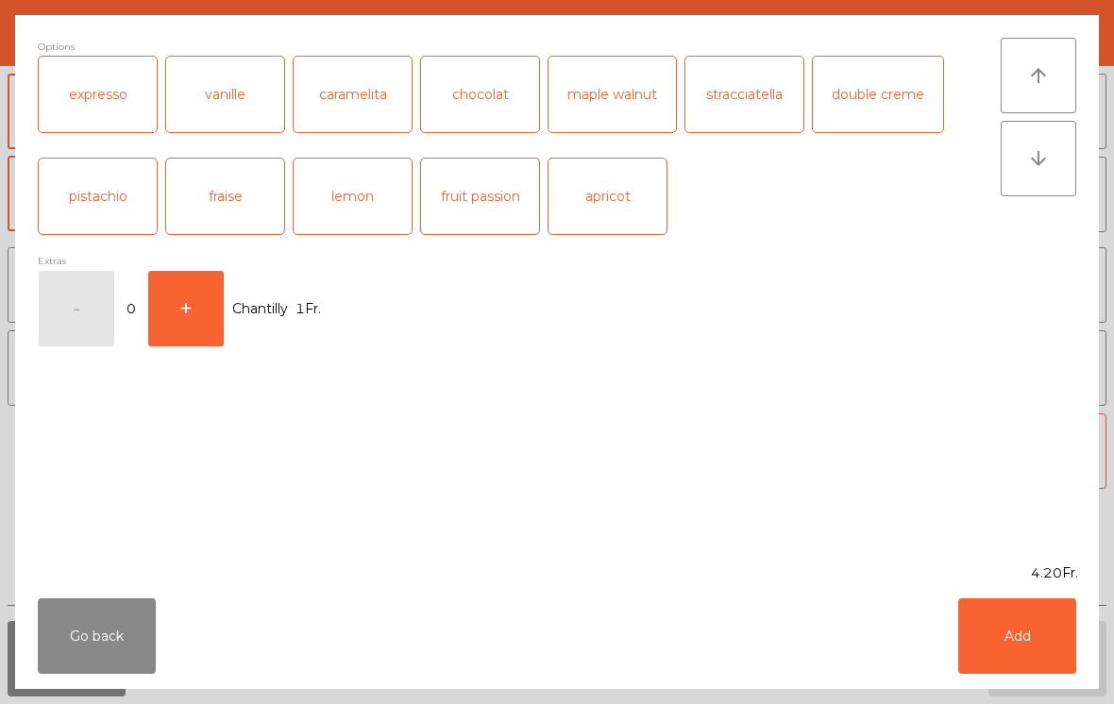
scroll to position [357, 0]
click at [360, 101] on div "caramelita" at bounding box center [353, 95] width 118 height 76
click at [1044, 621] on button "Add" at bounding box center [1017, 637] width 118 height 76
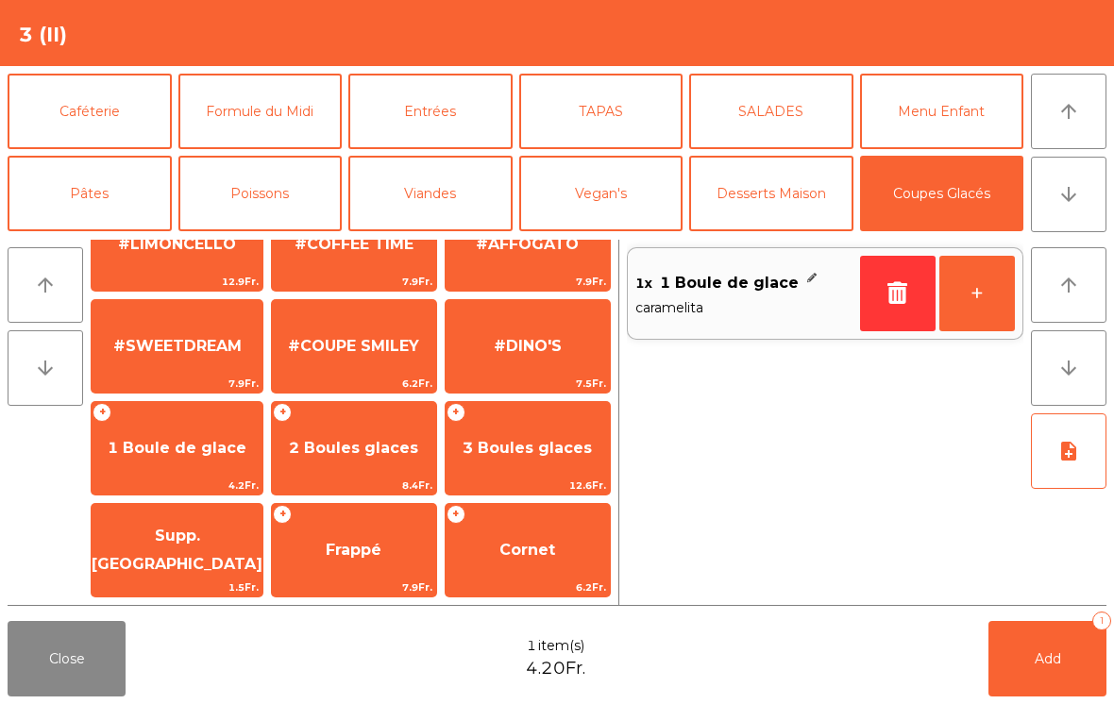
click at [166, 441] on span "1 Boule de glace" at bounding box center [177, 448] width 139 height 18
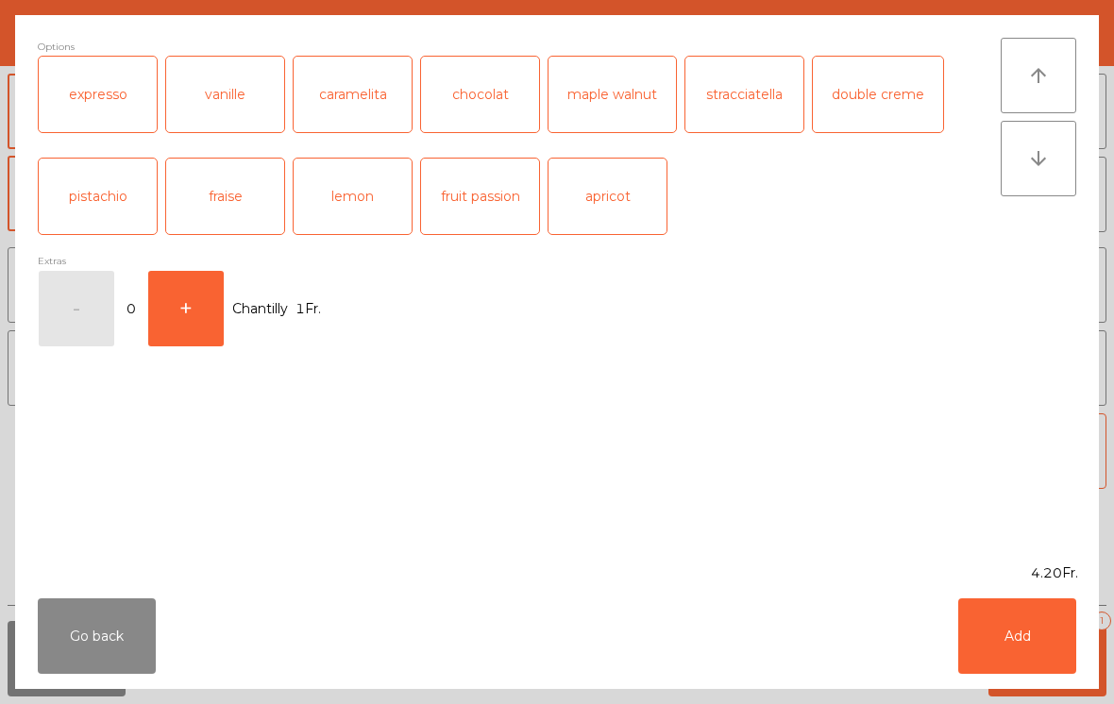
click at [379, 200] on div "lemon" at bounding box center [353, 197] width 118 height 76
click at [1035, 645] on button "Add" at bounding box center [1017, 637] width 118 height 76
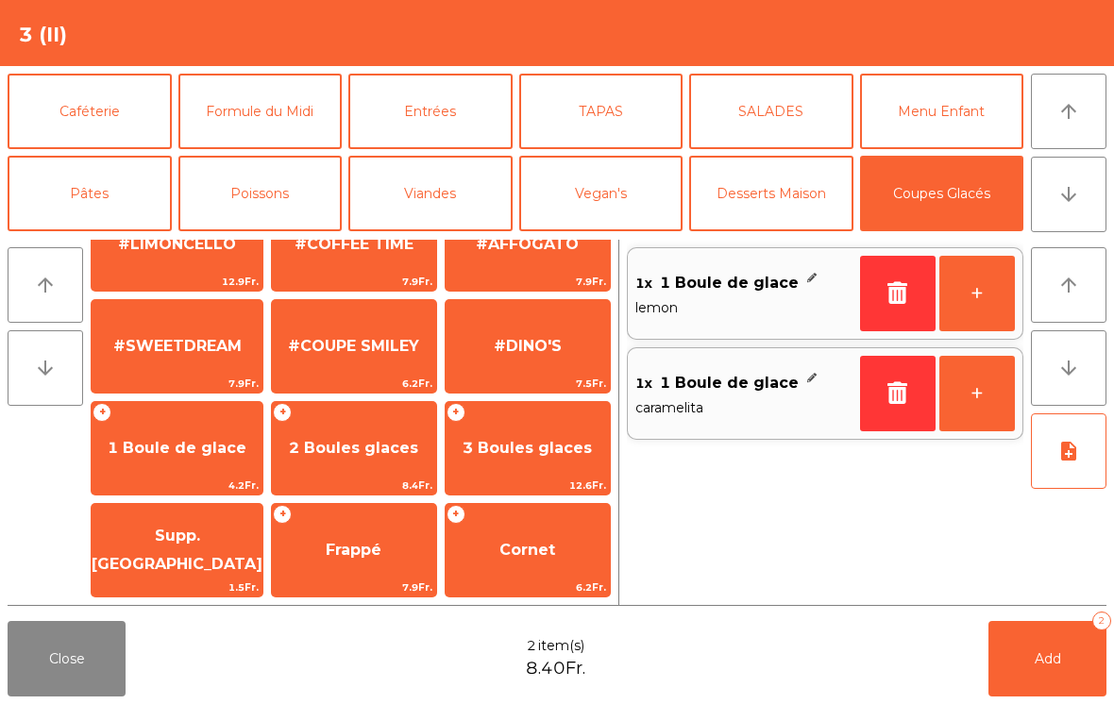
click at [1035, 644] on button "Add 2" at bounding box center [1048, 659] width 118 height 76
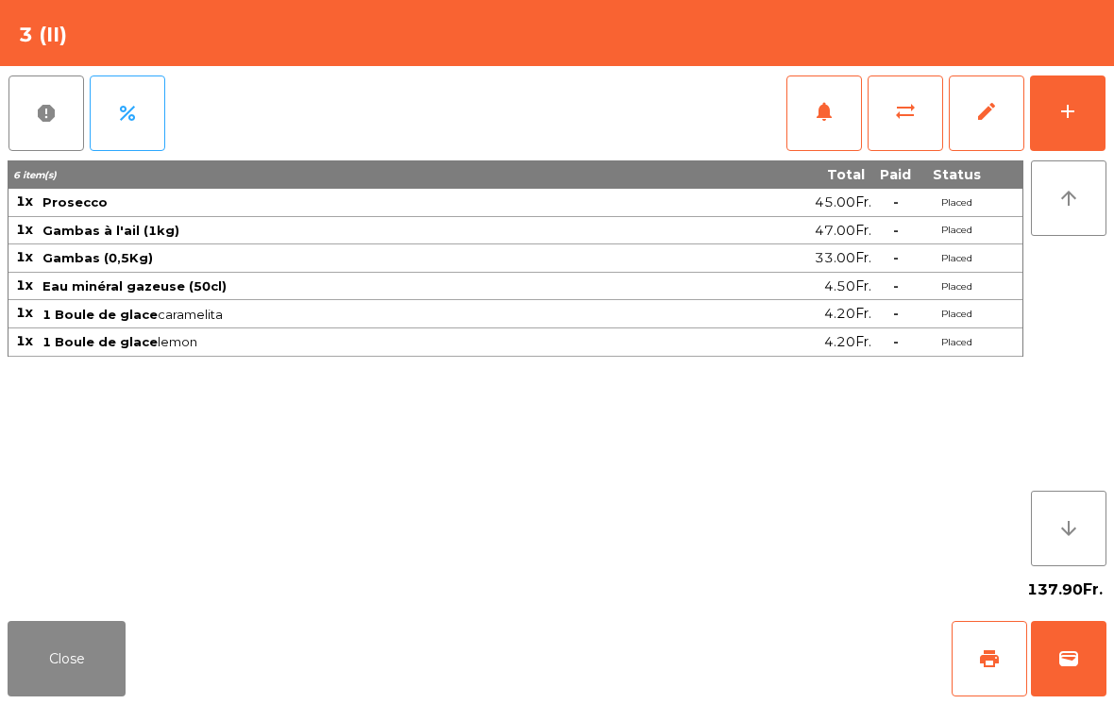
click at [70, 660] on button "Close" at bounding box center [67, 659] width 118 height 76
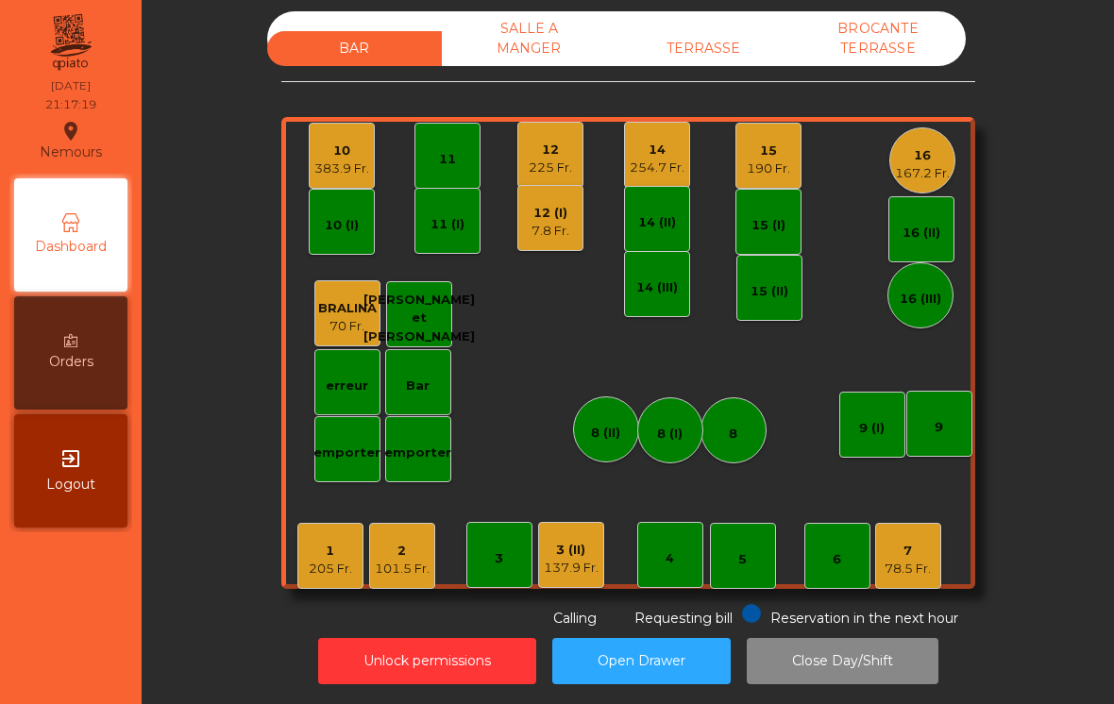
click at [914, 549] on div "7" at bounding box center [908, 551] width 46 height 19
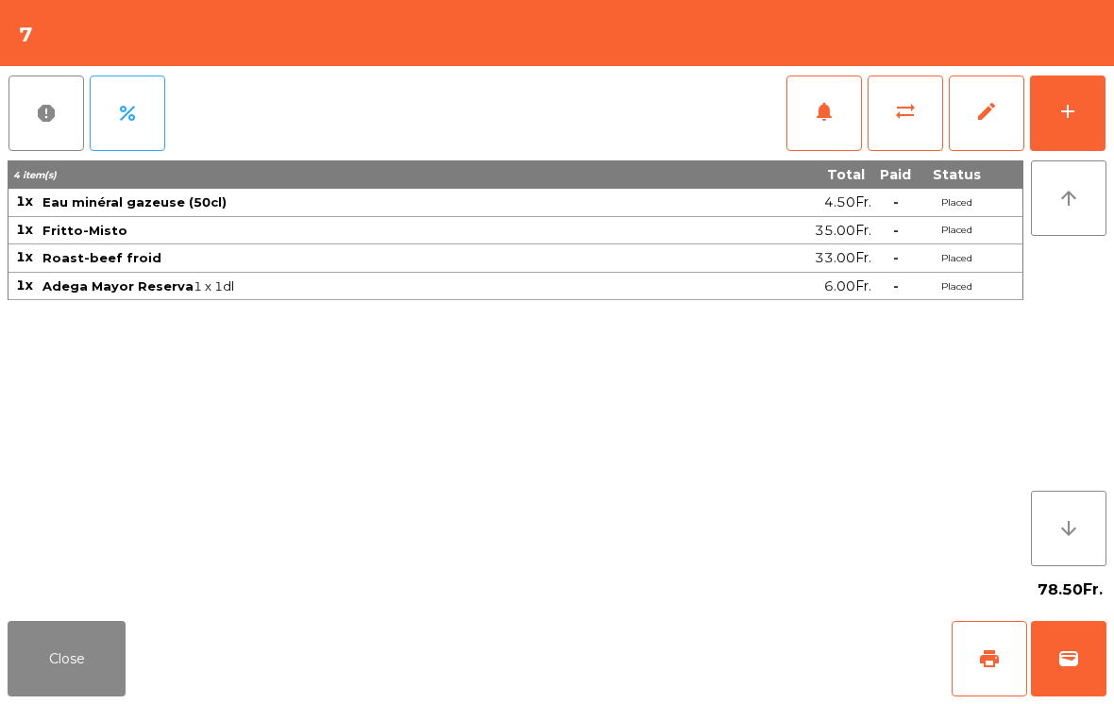
click at [1076, 129] on button "add" at bounding box center [1068, 114] width 76 height 76
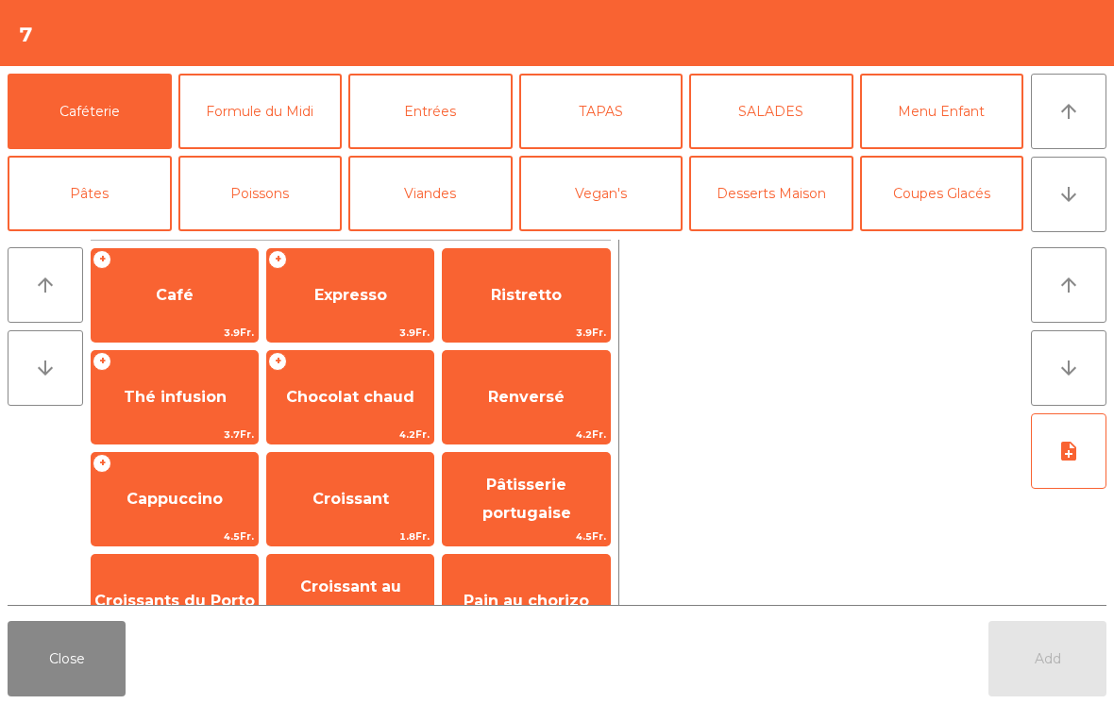
click at [169, 295] on span "Café" at bounding box center [175, 295] width 38 height 18
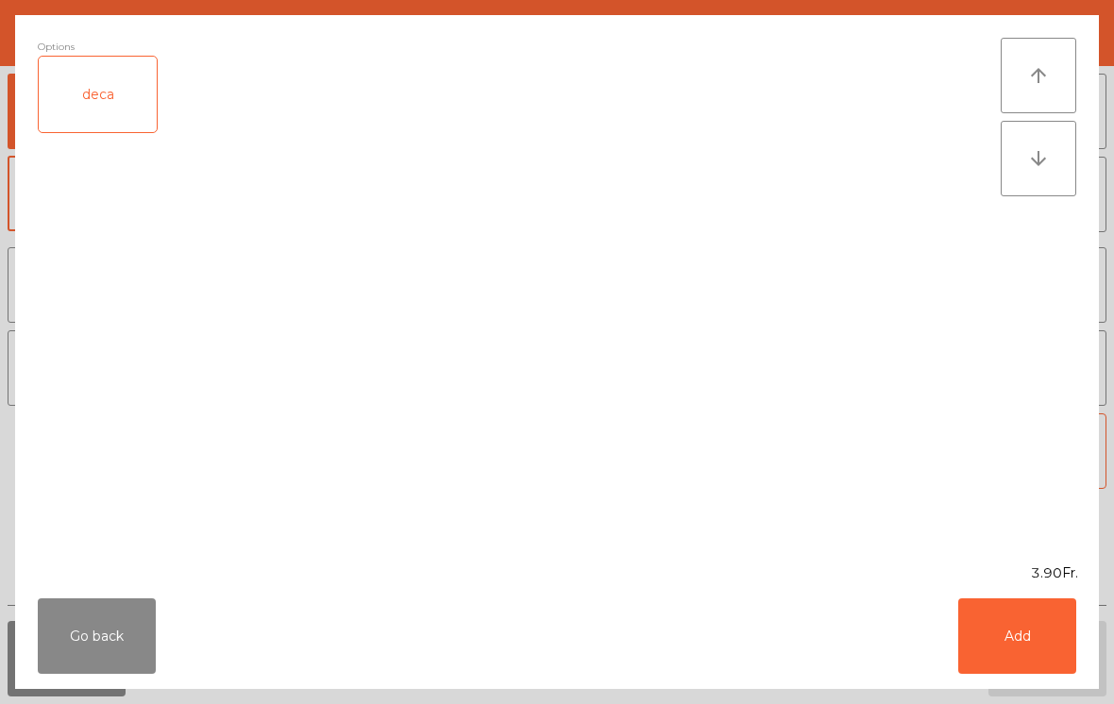
click at [1029, 640] on button "Add" at bounding box center [1017, 637] width 118 height 76
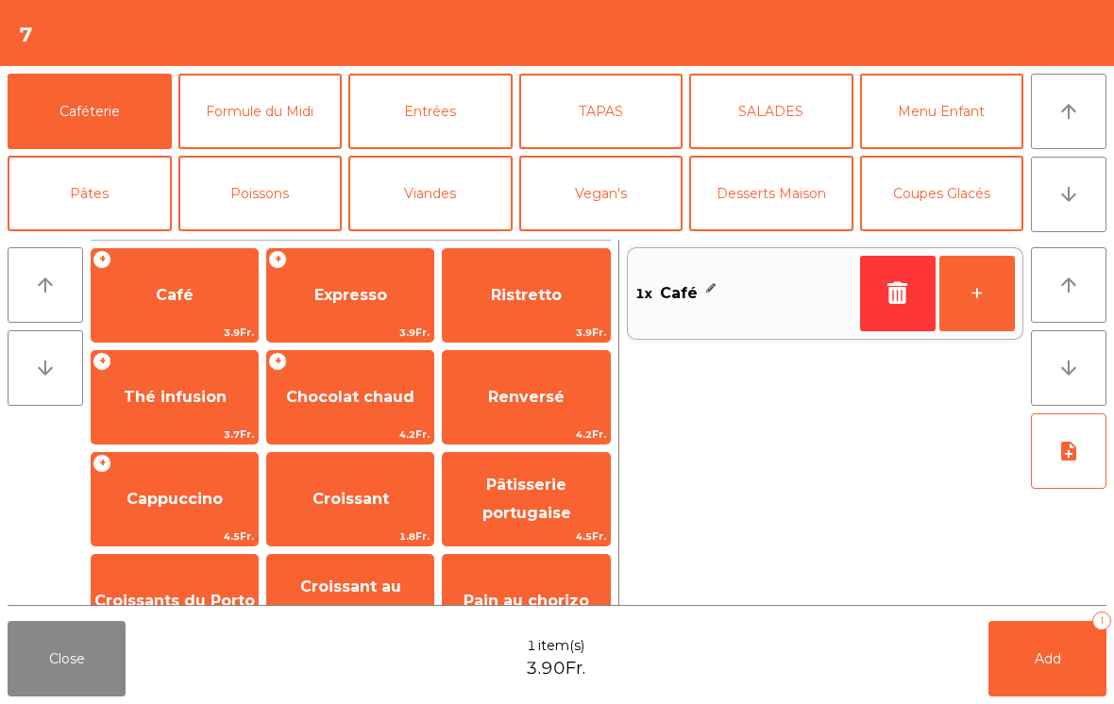
click at [1058, 653] on span "Add" at bounding box center [1048, 659] width 26 height 17
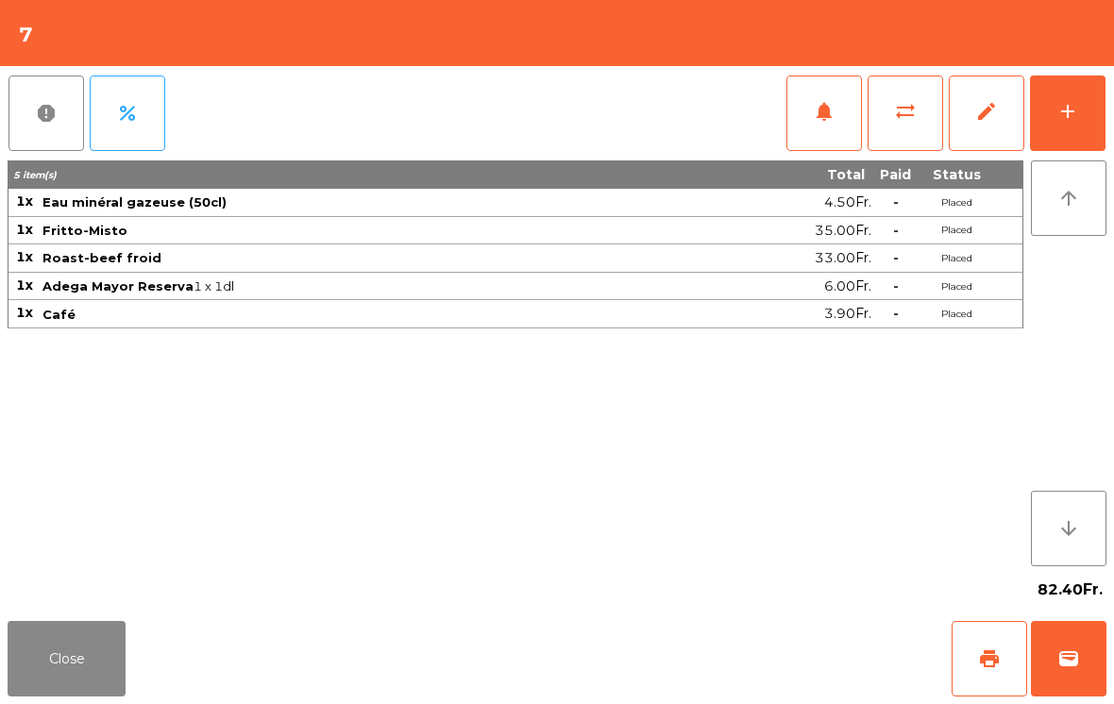
click at [51, 689] on button "Close" at bounding box center [67, 659] width 118 height 76
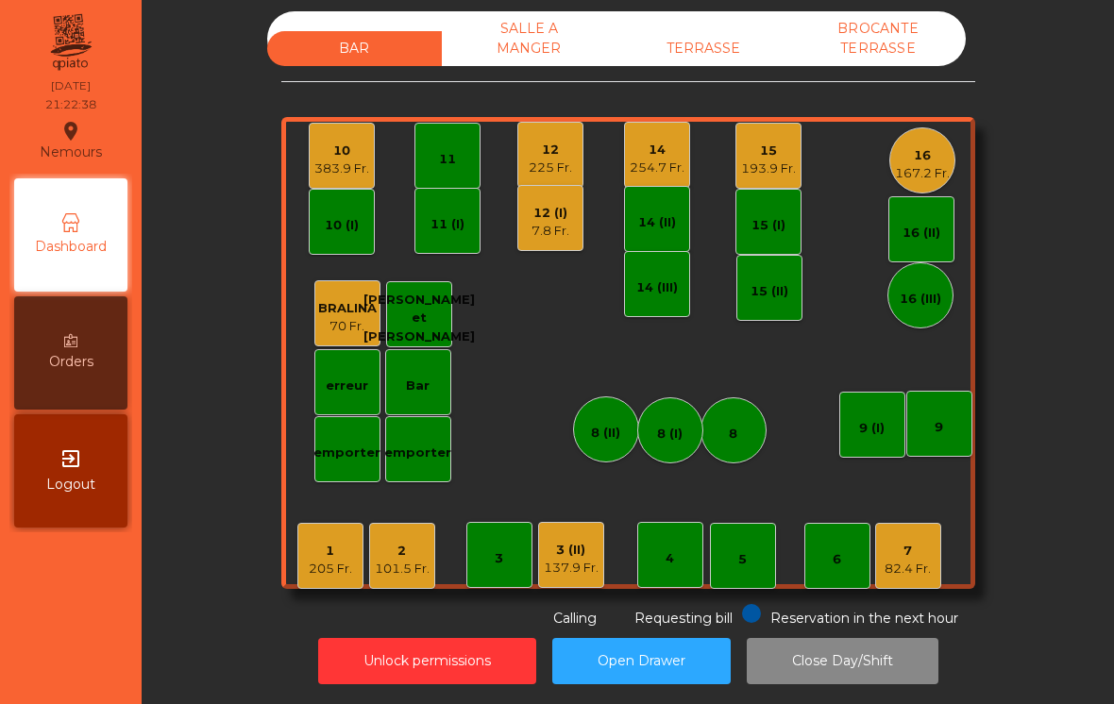
click at [328, 560] on div "205 Fr." at bounding box center [330, 569] width 43 height 19
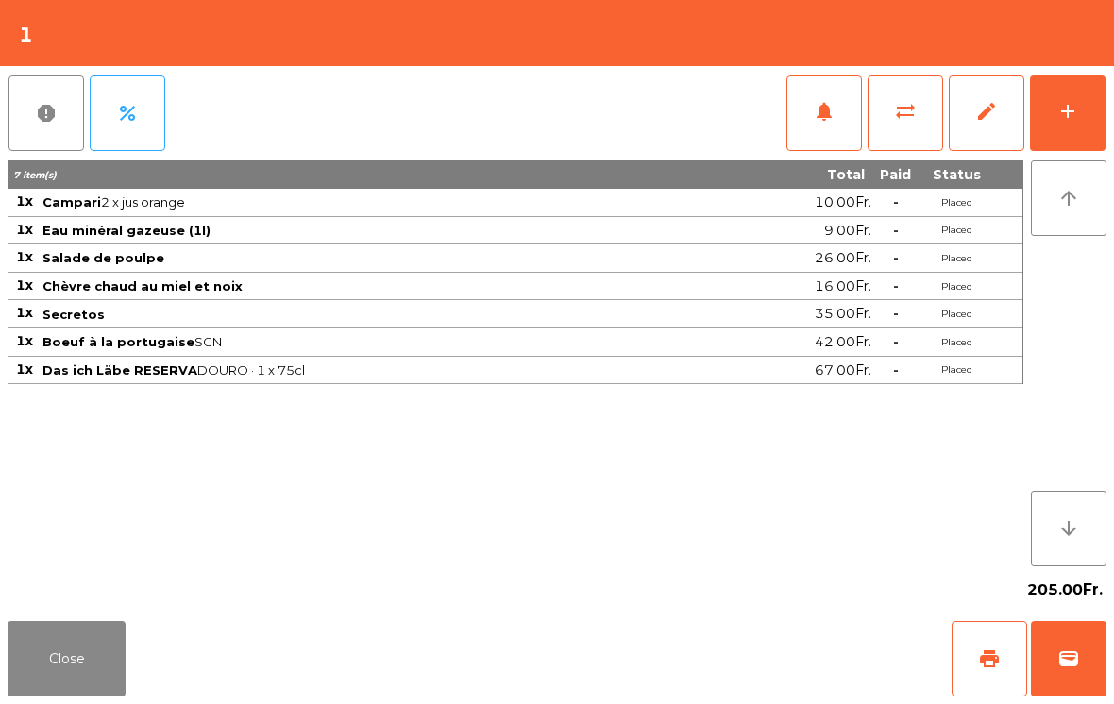
click at [1077, 104] on div "add" at bounding box center [1068, 111] width 23 height 23
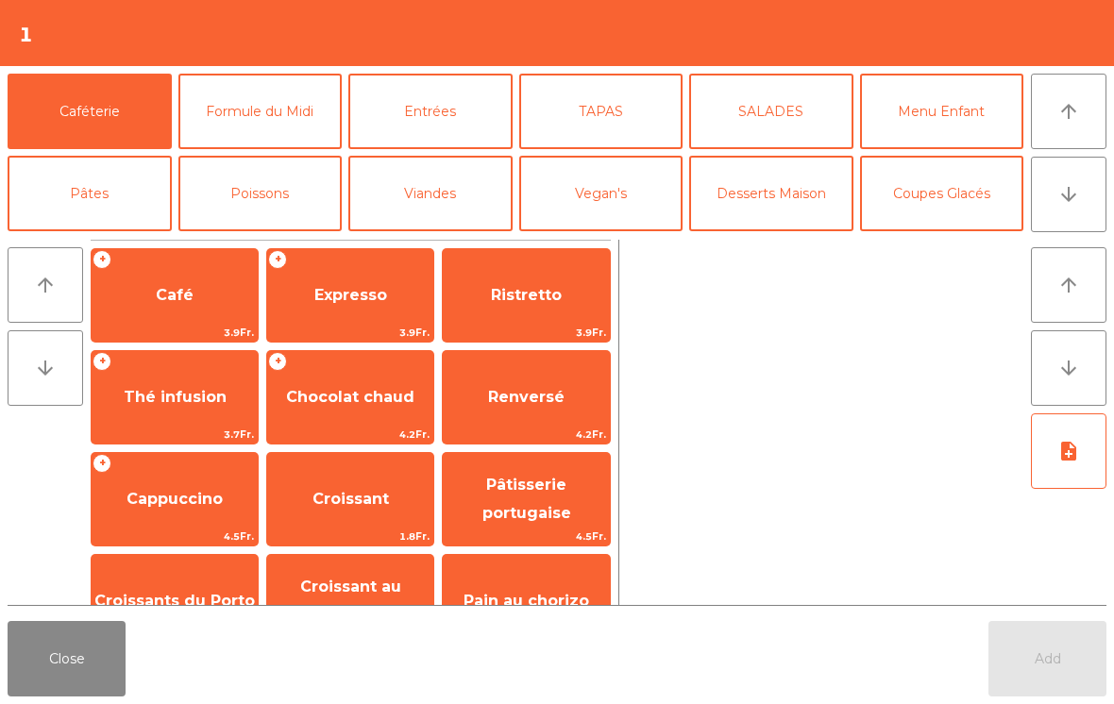
click at [170, 306] on span "Café" at bounding box center [175, 295] width 166 height 51
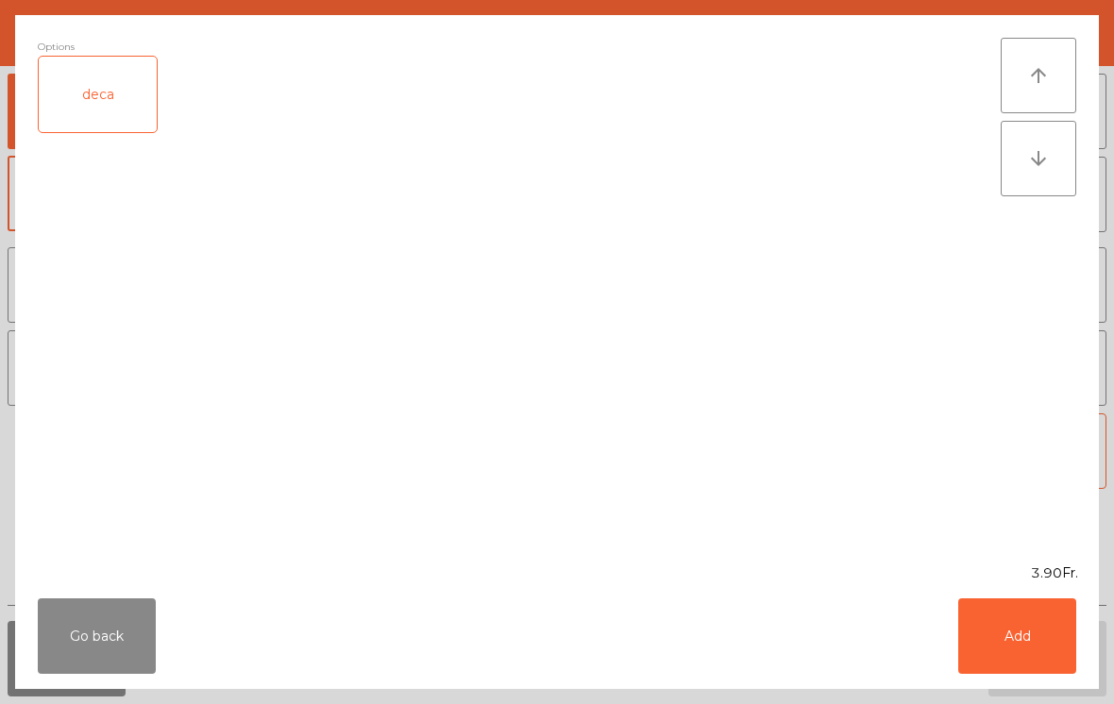
click at [1022, 647] on button "Add" at bounding box center [1017, 637] width 118 height 76
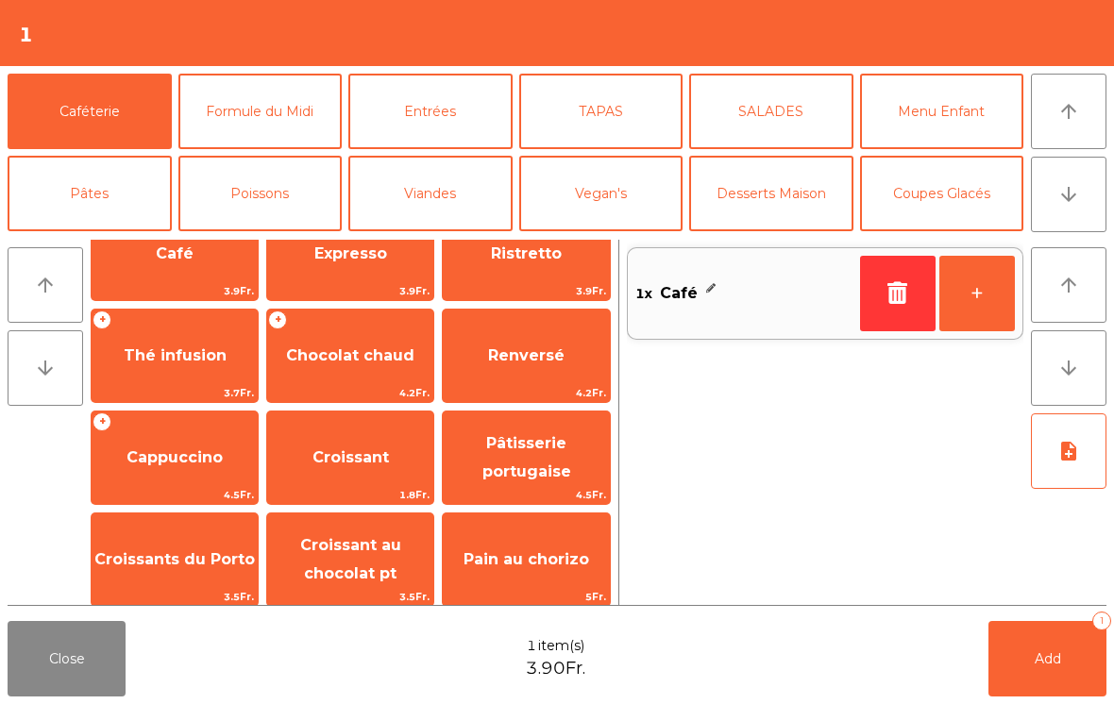
scroll to position [0, 0]
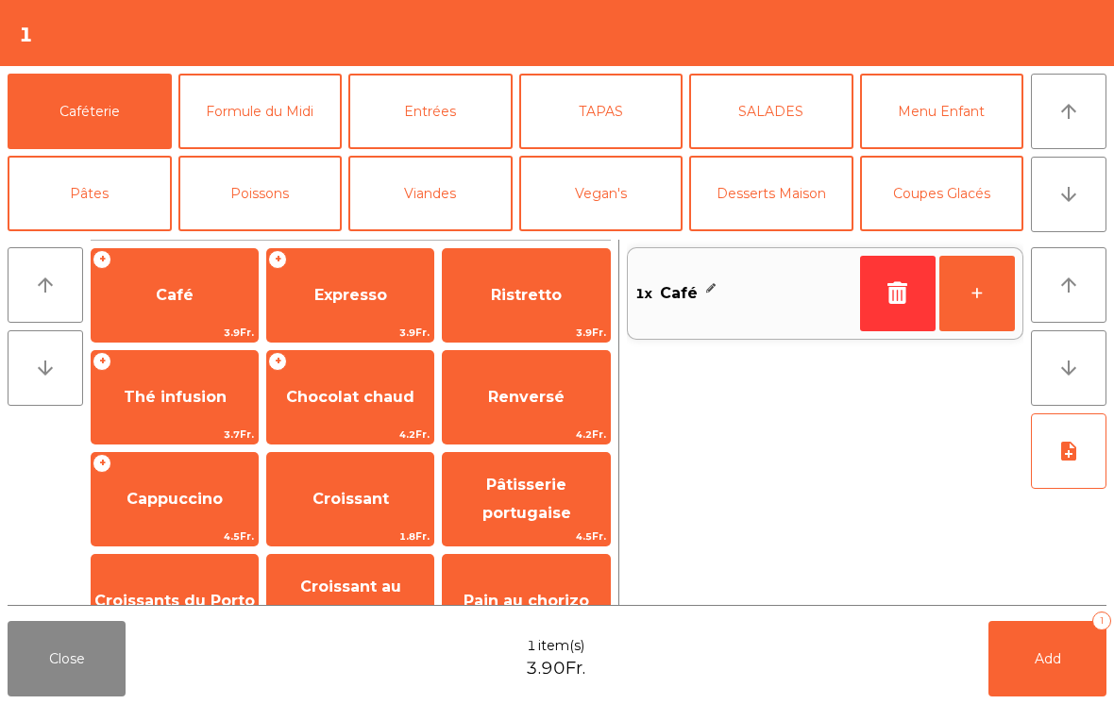
click at [364, 288] on span "Expresso" at bounding box center [350, 295] width 73 height 18
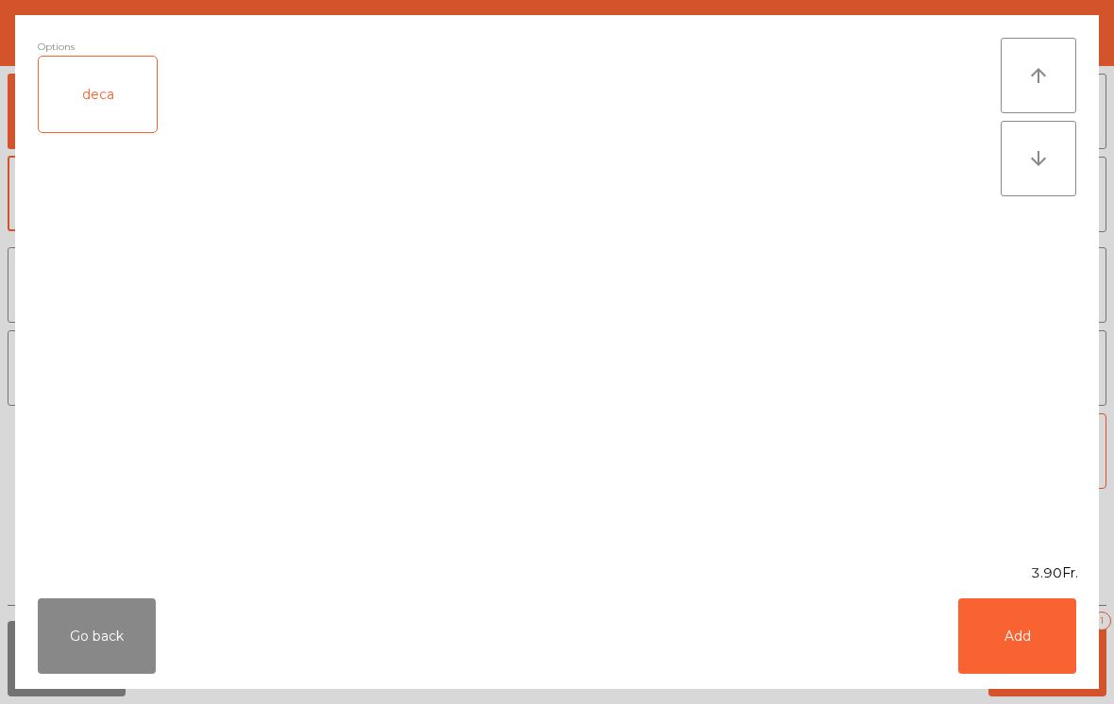
click at [1026, 618] on button "Add" at bounding box center [1017, 637] width 118 height 76
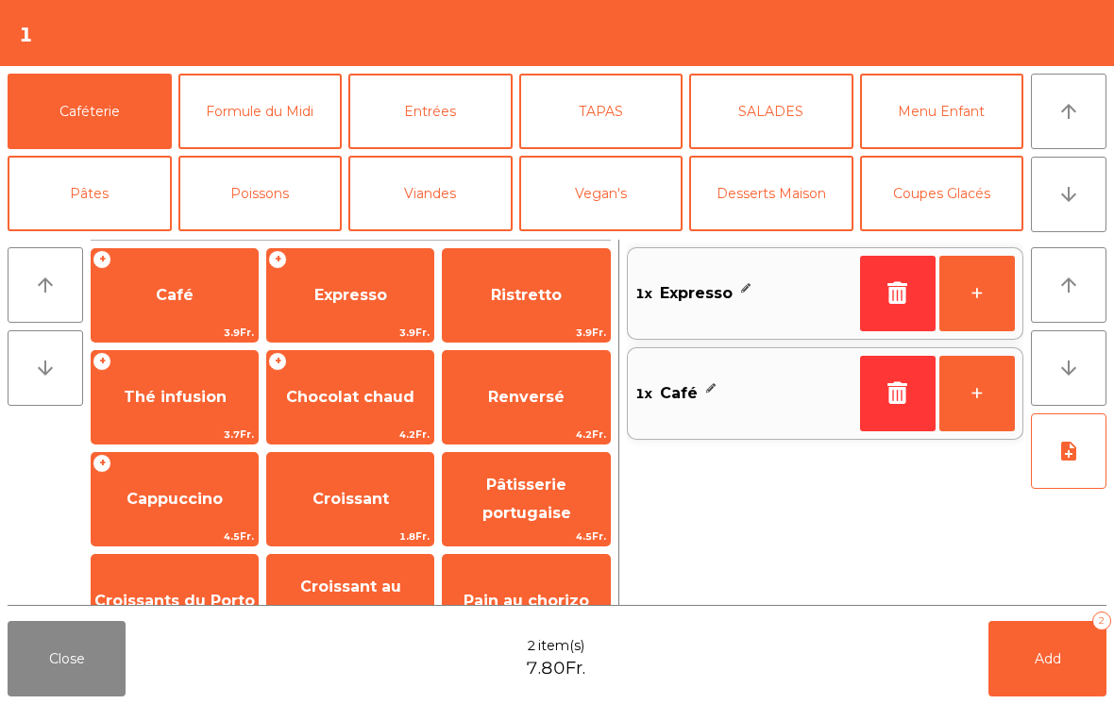
click at [1045, 666] on span "Add" at bounding box center [1048, 659] width 26 height 17
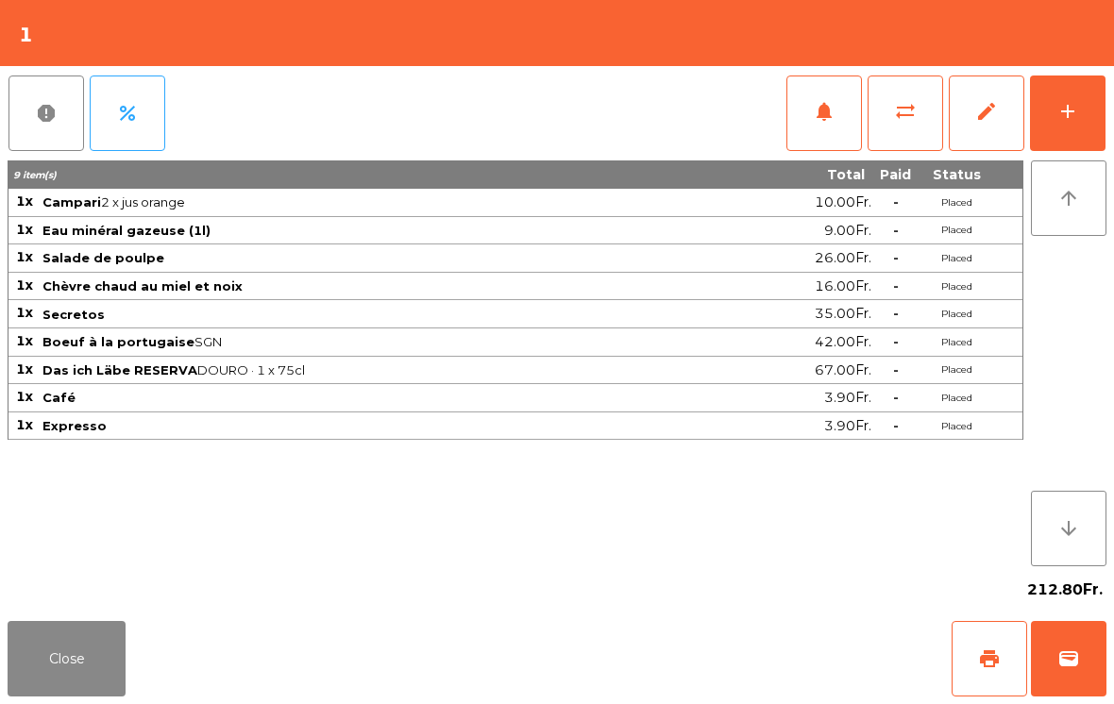
click at [102, 639] on button "Close" at bounding box center [67, 659] width 118 height 76
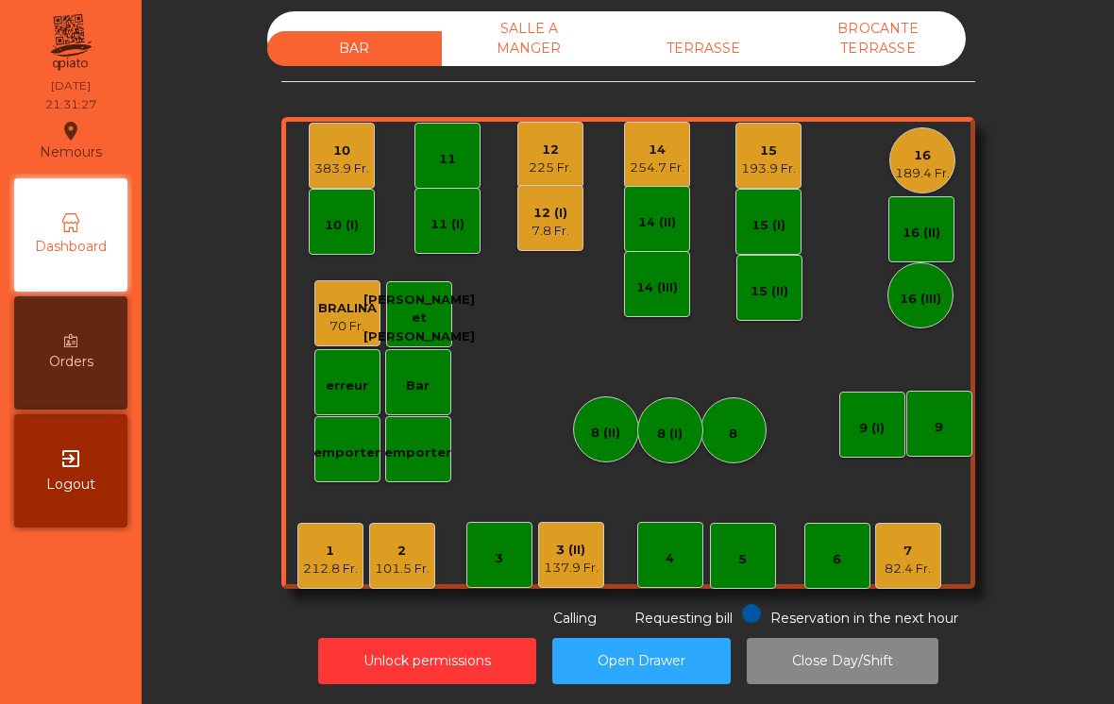
click at [751, 160] on div "193.9 Fr." at bounding box center [768, 169] width 55 height 19
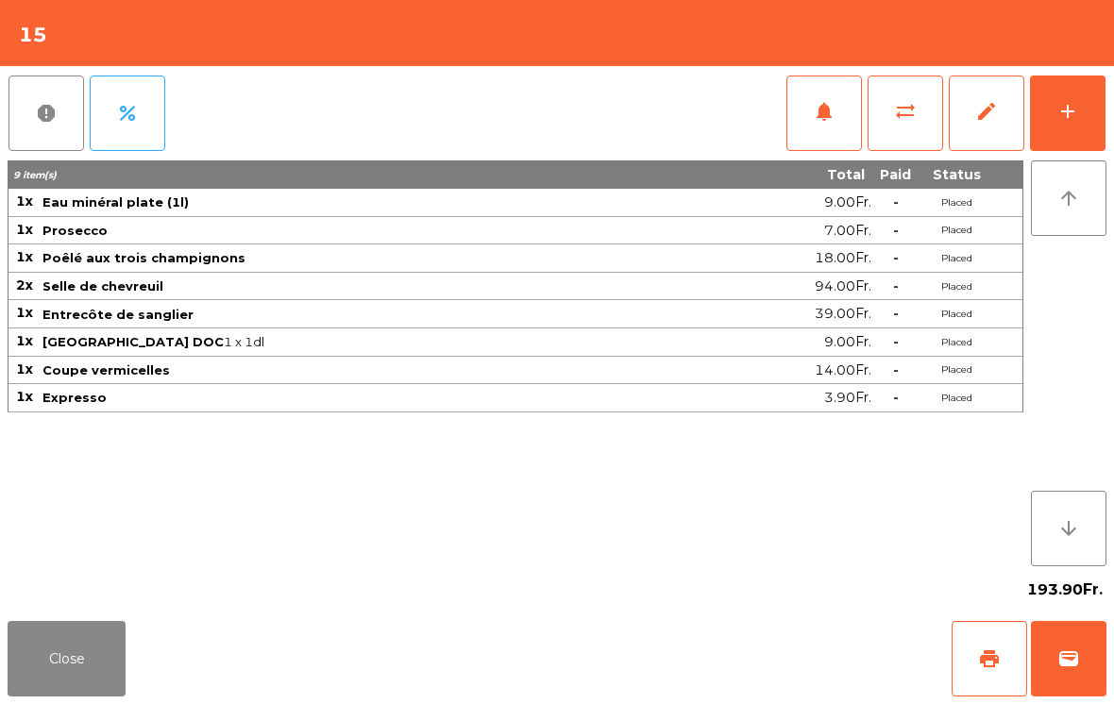
click at [998, 668] on span "print" at bounding box center [989, 659] width 23 height 23
click at [90, 669] on button "Close" at bounding box center [67, 659] width 118 height 76
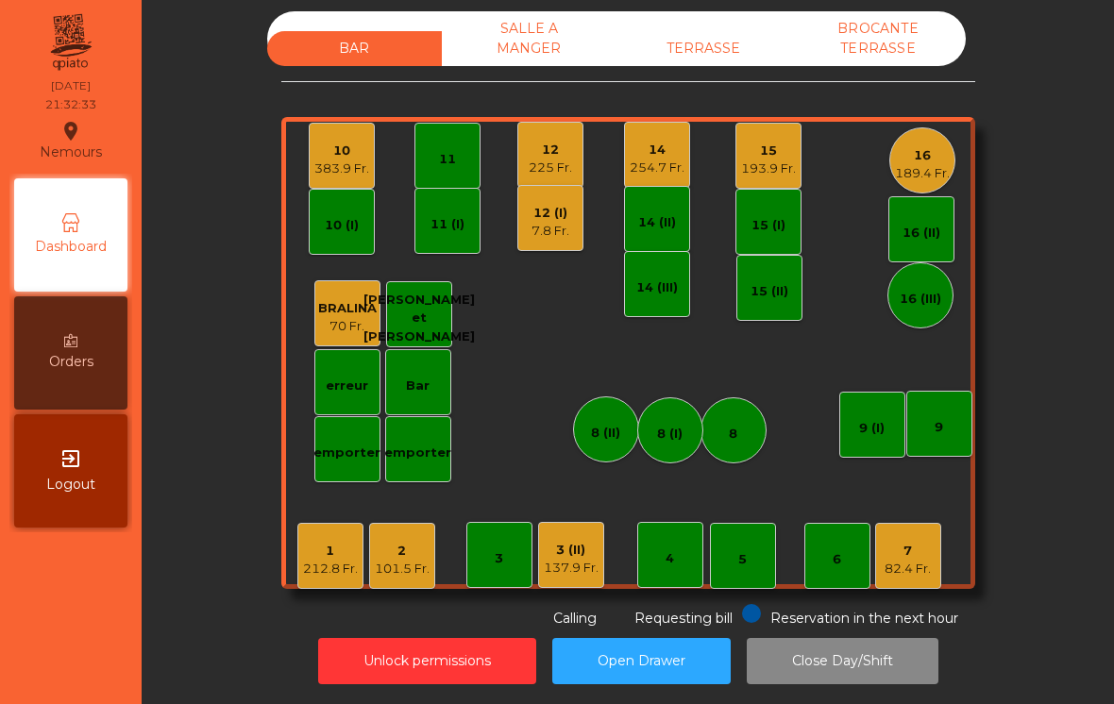
click at [393, 560] on div "101.5 Fr." at bounding box center [402, 569] width 55 height 19
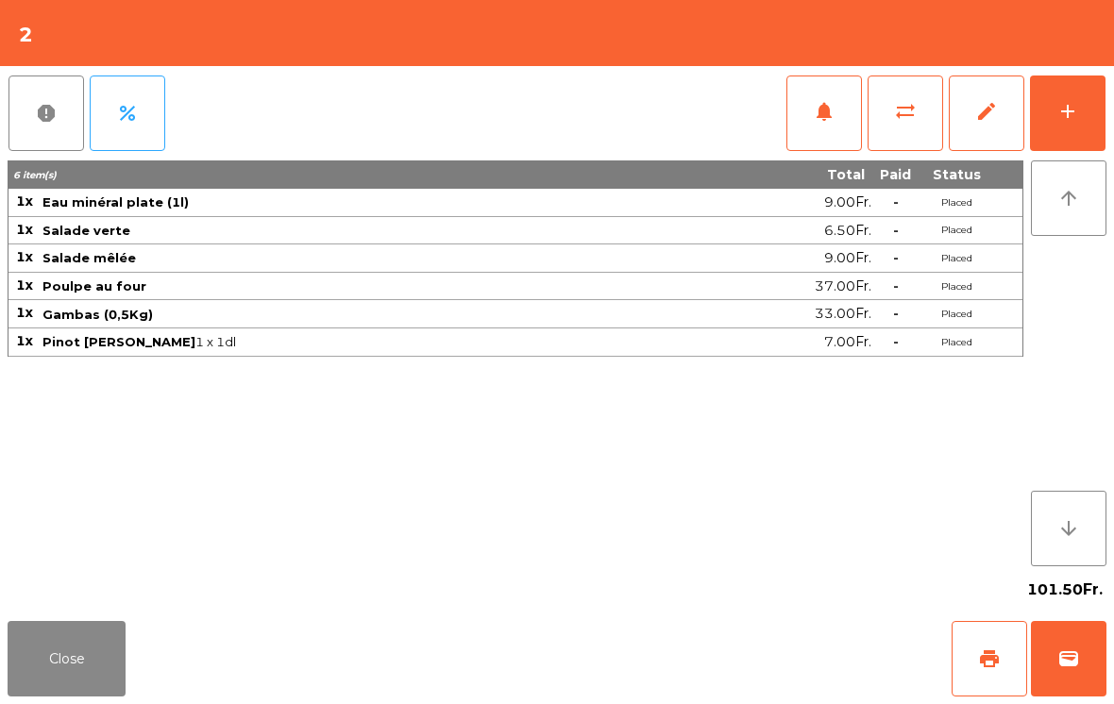
click at [1056, 114] on button "add" at bounding box center [1068, 114] width 76 height 76
click at [1080, 98] on button "add" at bounding box center [1068, 114] width 76 height 76
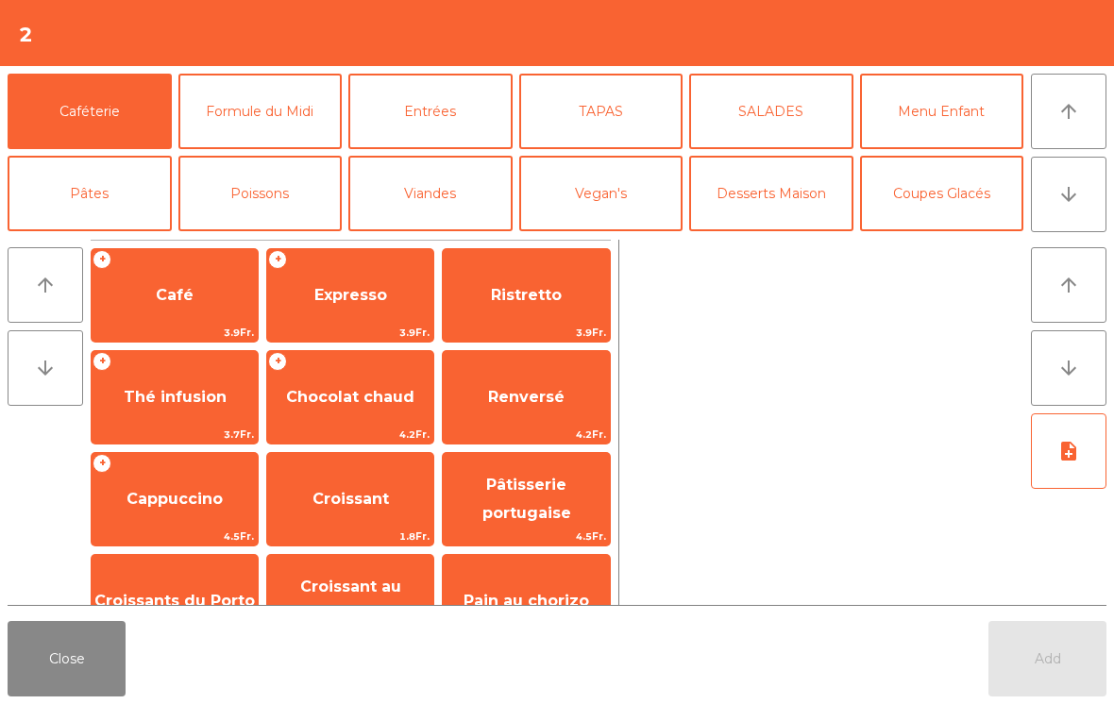
click at [178, 287] on span "Café" at bounding box center [175, 295] width 38 height 18
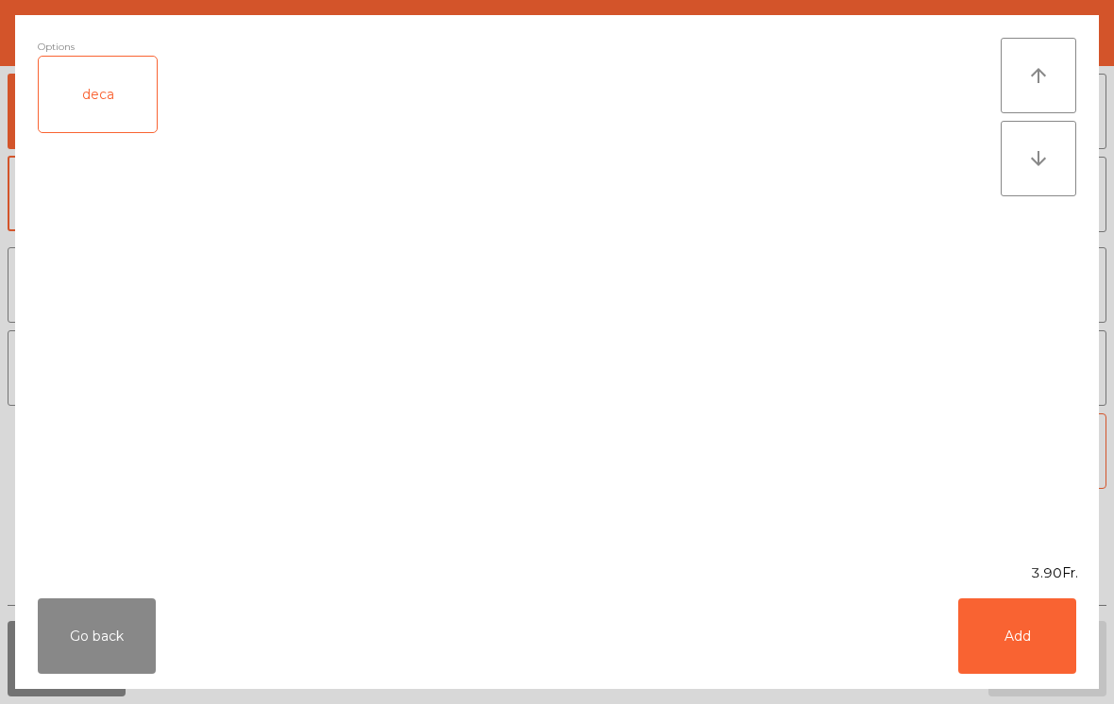
click at [1024, 661] on button "Add" at bounding box center [1017, 637] width 118 height 76
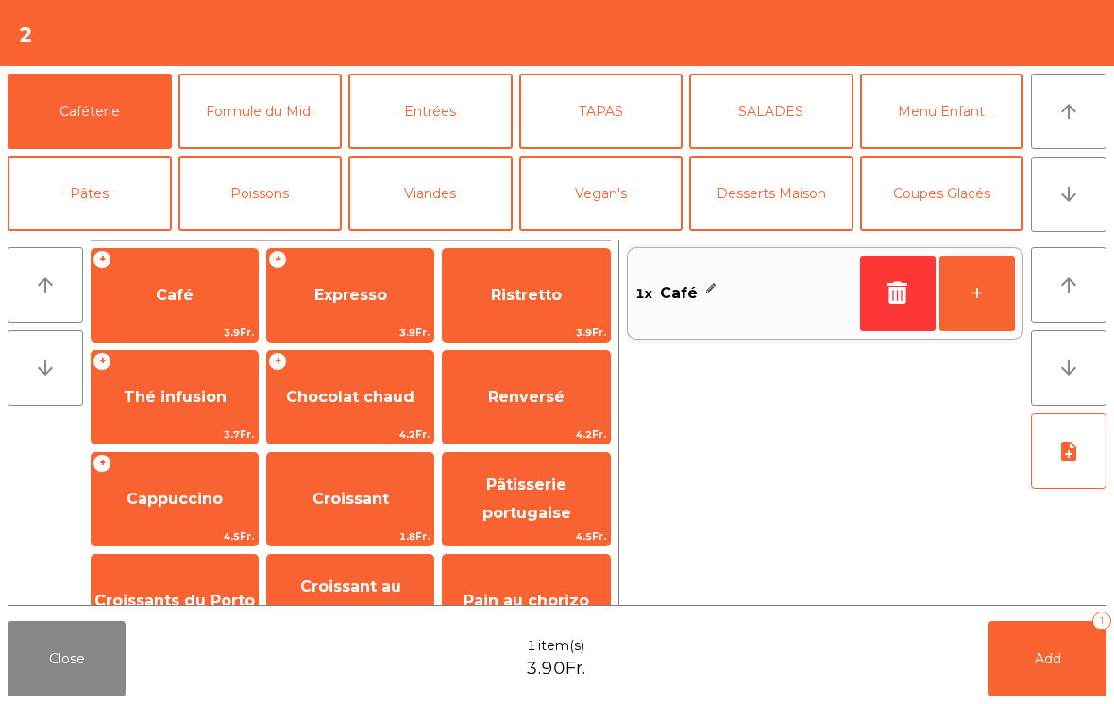
click at [192, 388] on span "Thé infusion" at bounding box center [175, 397] width 103 height 18
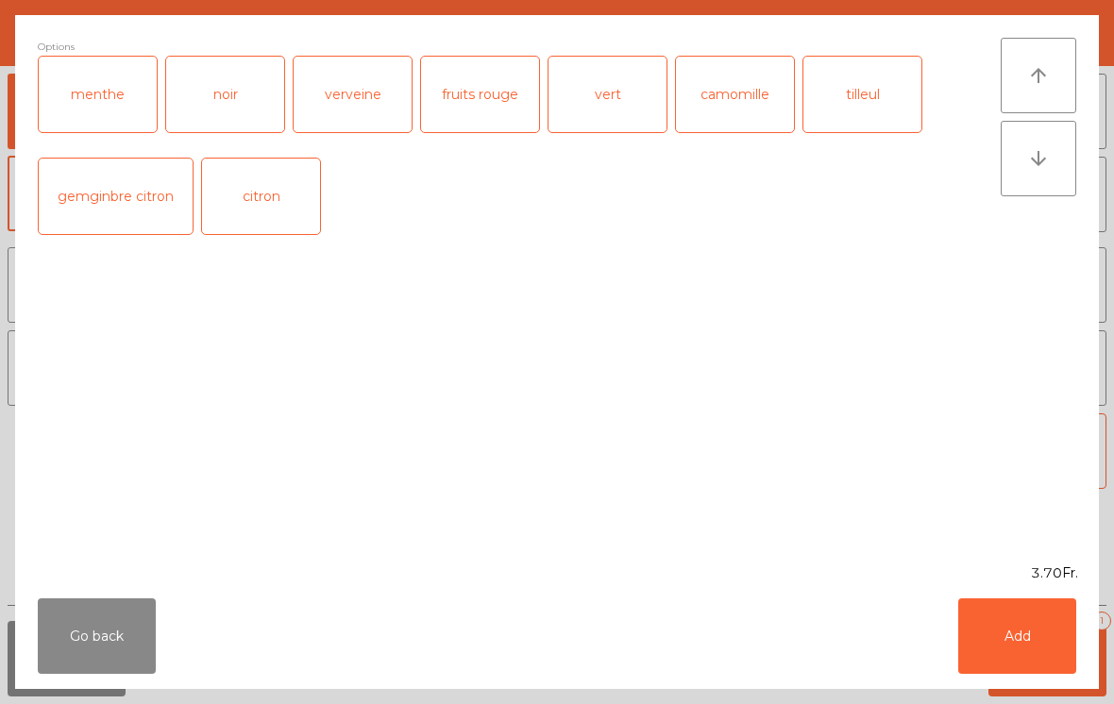
click at [1034, 628] on button "Add" at bounding box center [1017, 637] width 118 height 76
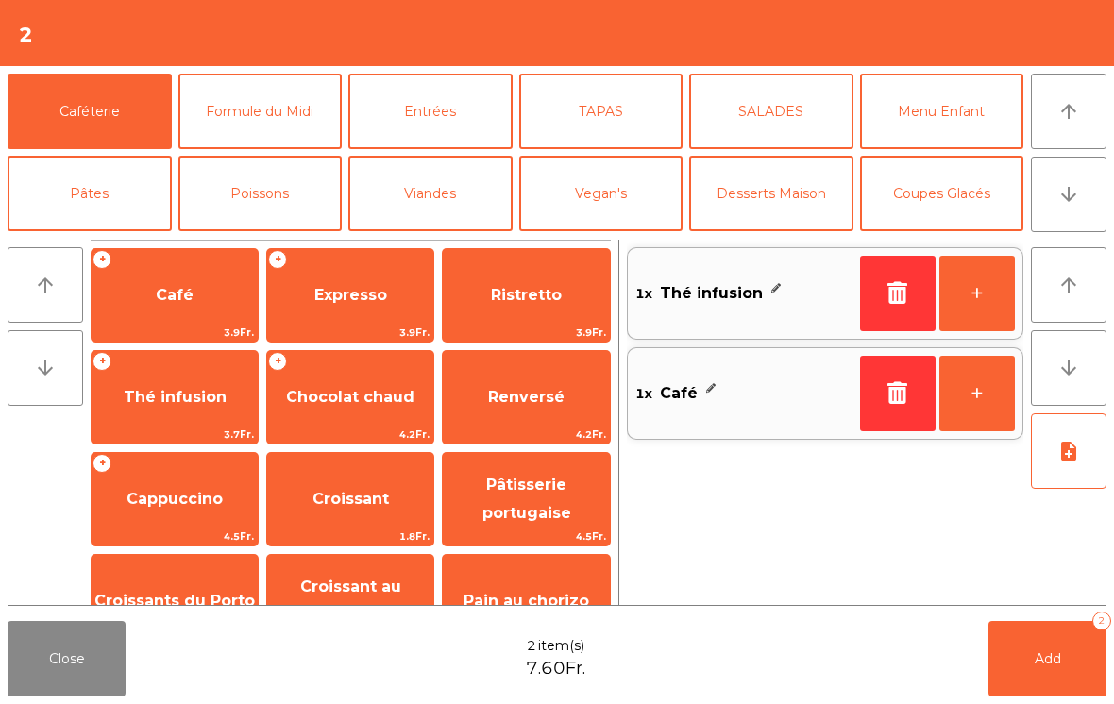
click at [1051, 634] on button "Add 2" at bounding box center [1048, 659] width 118 height 76
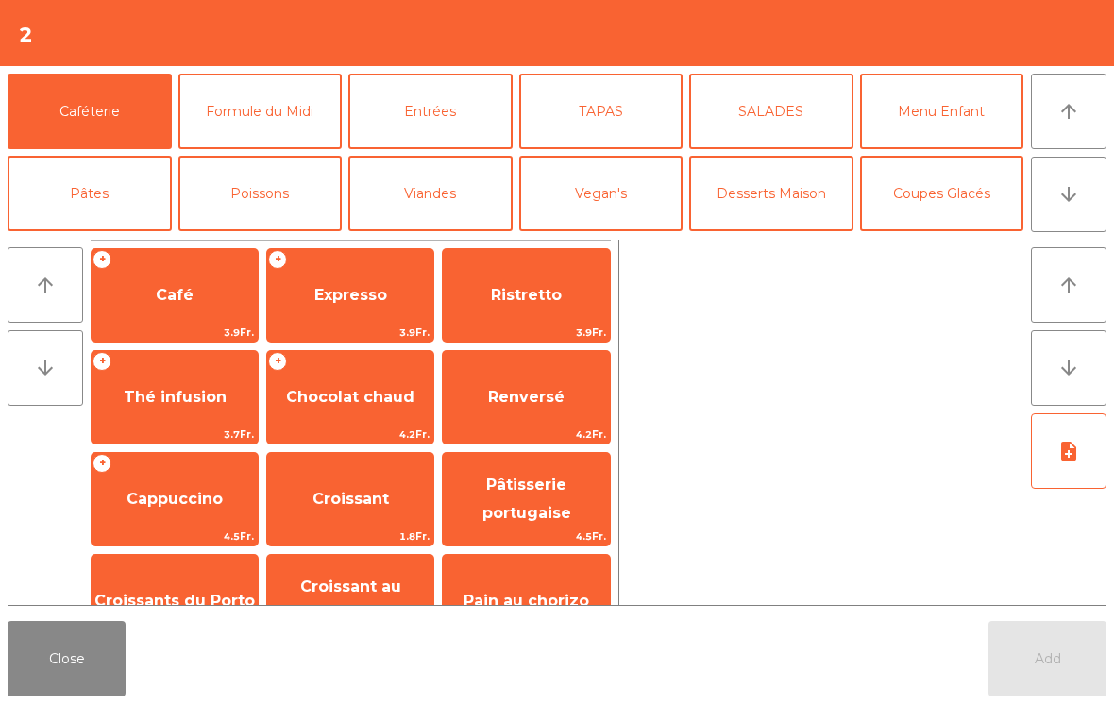
click at [76, 638] on button "Close" at bounding box center [67, 659] width 118 height 76
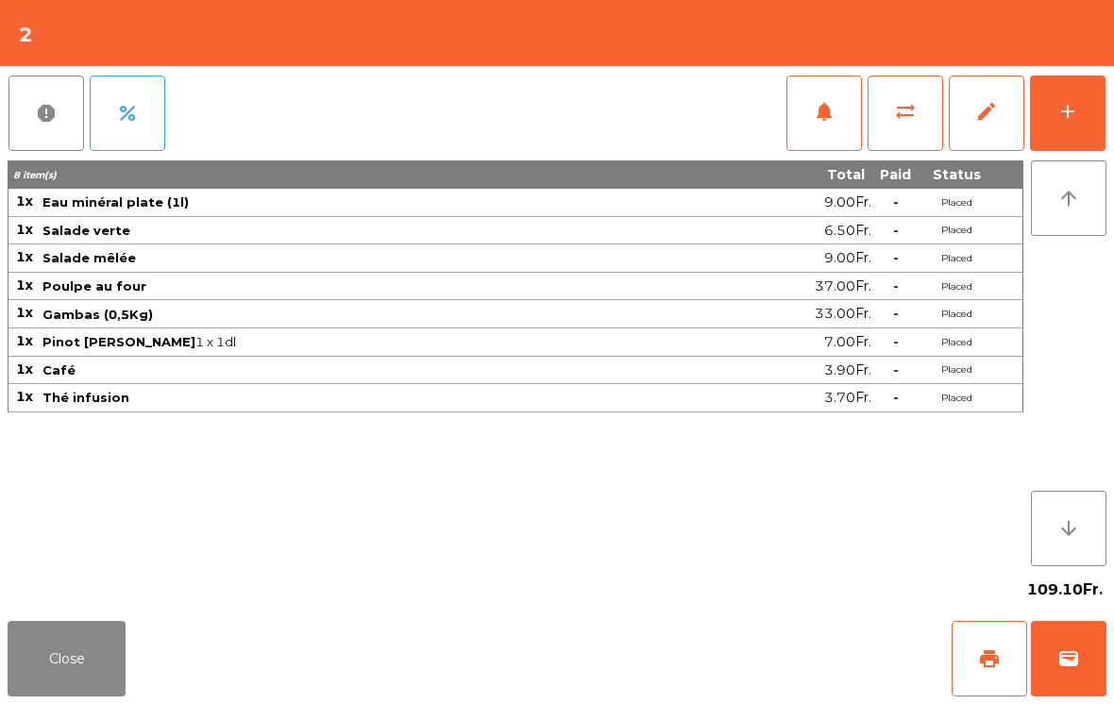
click at [68, 677] on button "Close" at bounding box center [67, 659] width 118 height 76
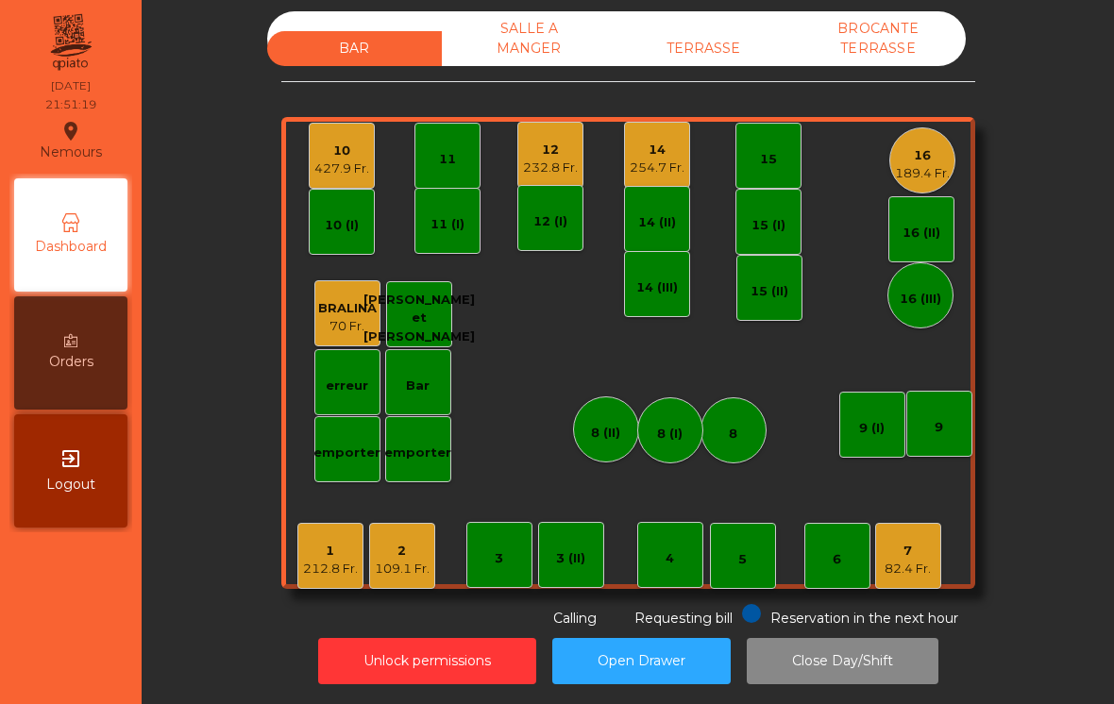
click at [353, 167] on div "427.9 Fr." at bounding box center [341, 169] width 55 height 19
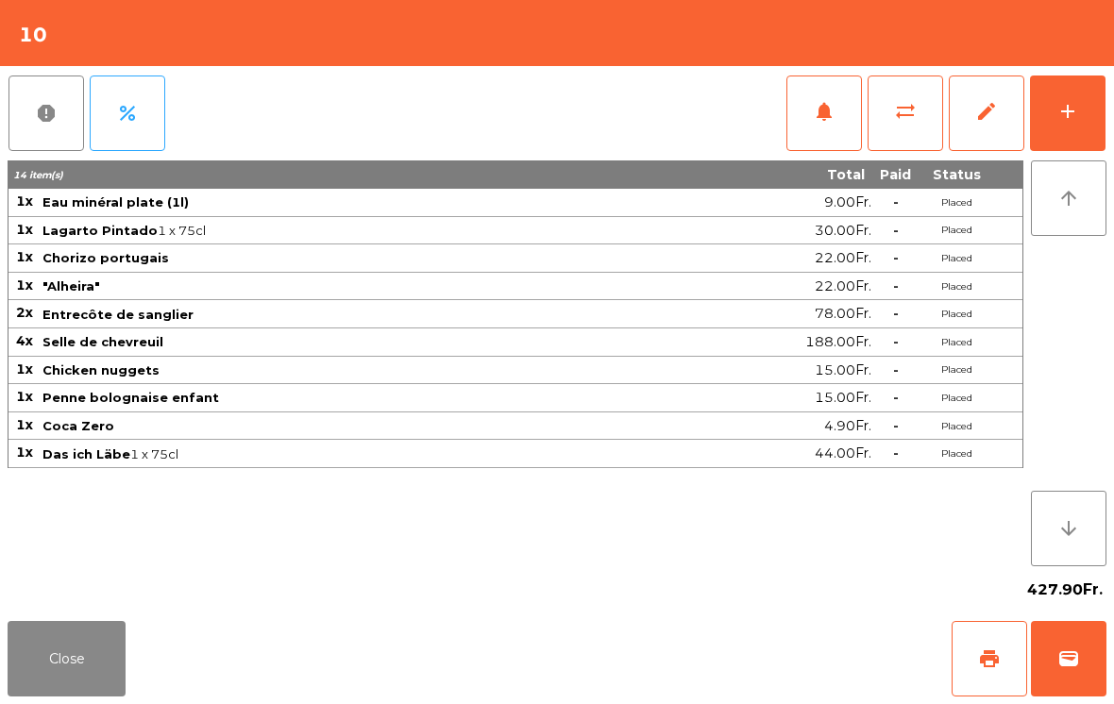
click at [69, 666] on button "Close" at bounding box center [67, 659] width 118 height 76
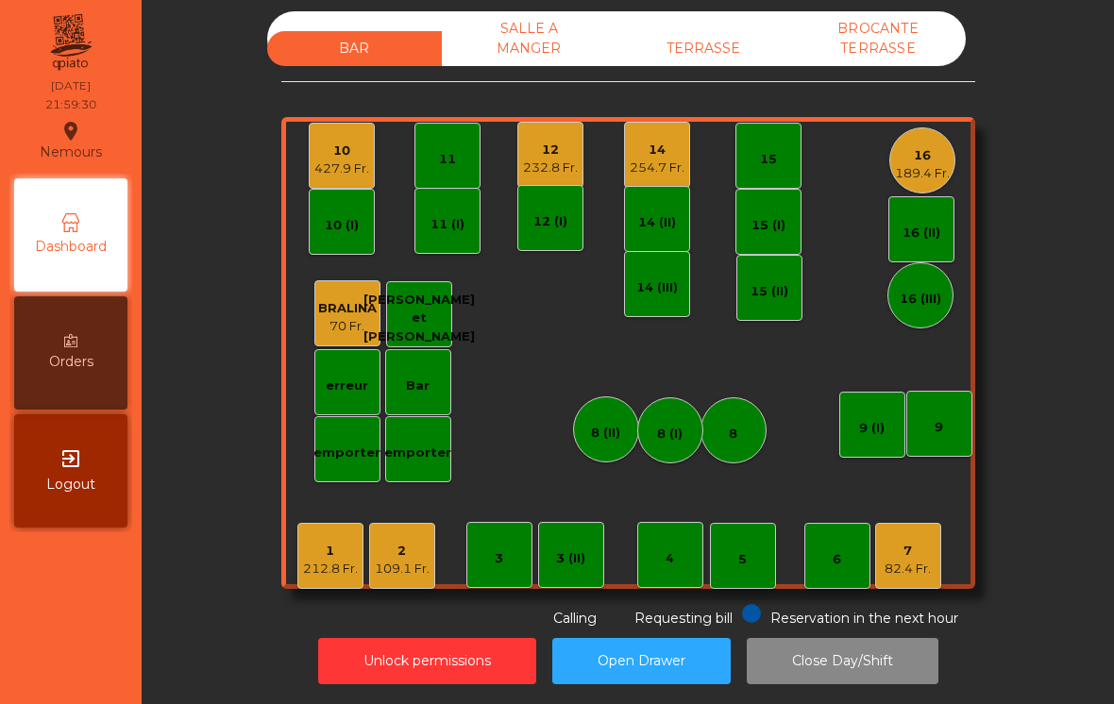
click at [357, 172] on div "10 427.9 Fr." at bounding box center [342, 156] width 66 height 66
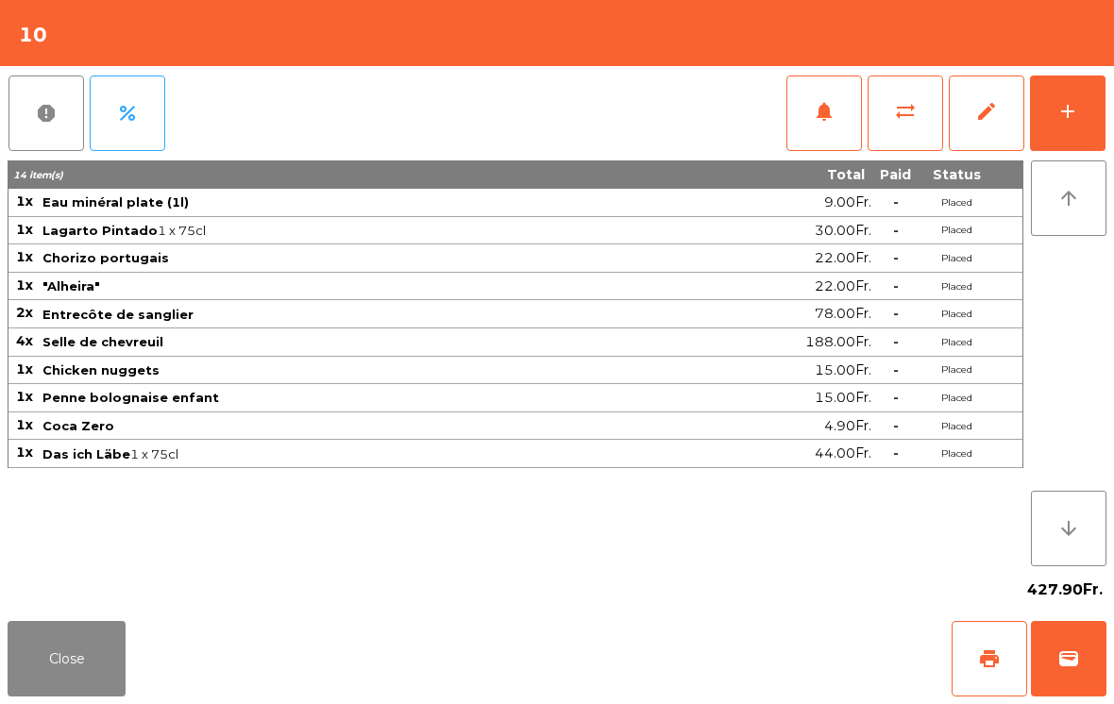
click at [1071, 139] on button "add" at bounding box center [1068, 114] width 76 height 76
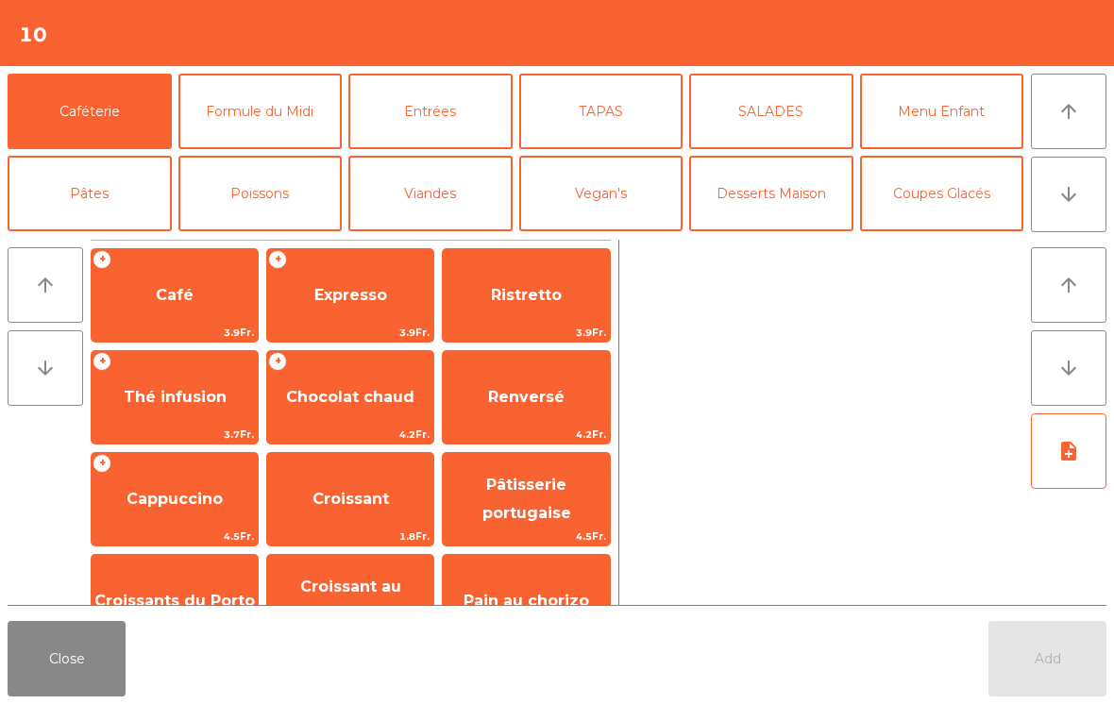
click at [790, 177] on button "Desserts Maison" at bounding box center [771, 194] width 164 height 76
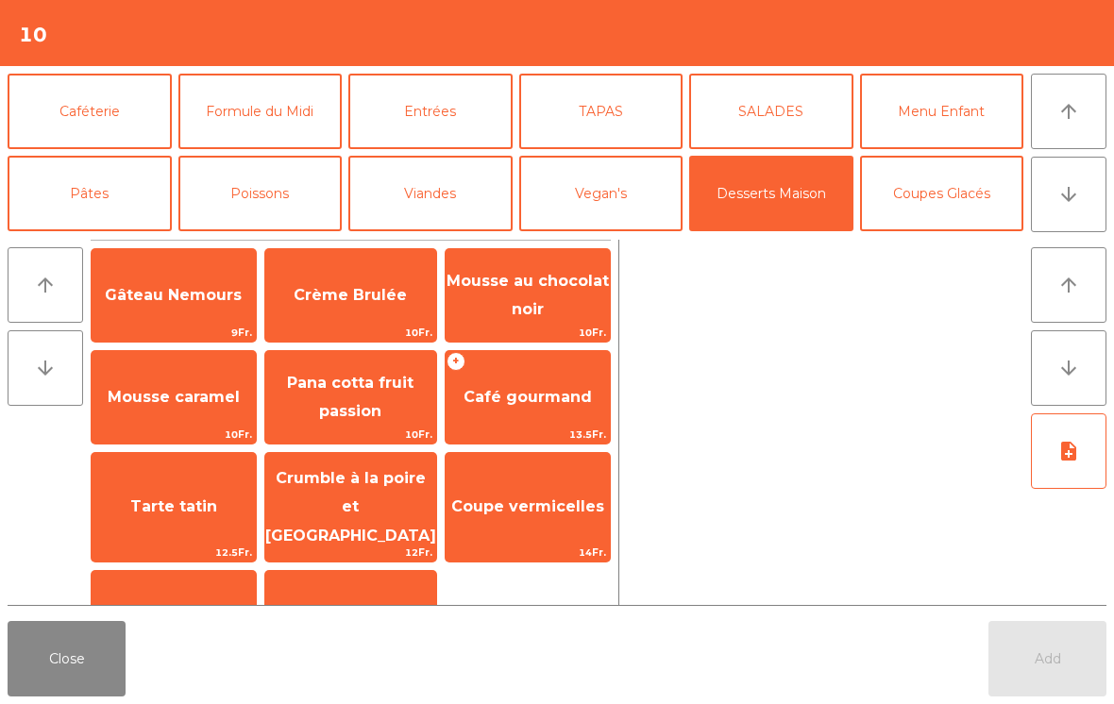
click at [163, 302] on span "Gâteau Nemours" at bounding box center [173, 295] width 137 height 18
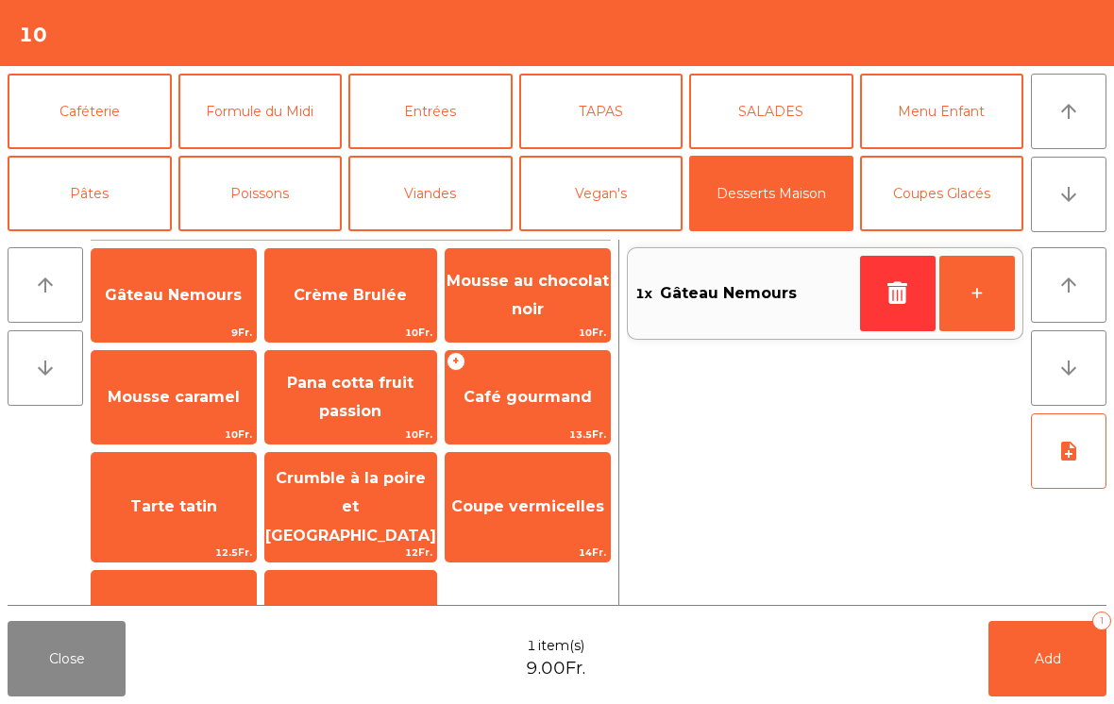
click at [560, 300] on span "Mousse au chocolat noir" at bounding box center [528, 296] width 164 height 80
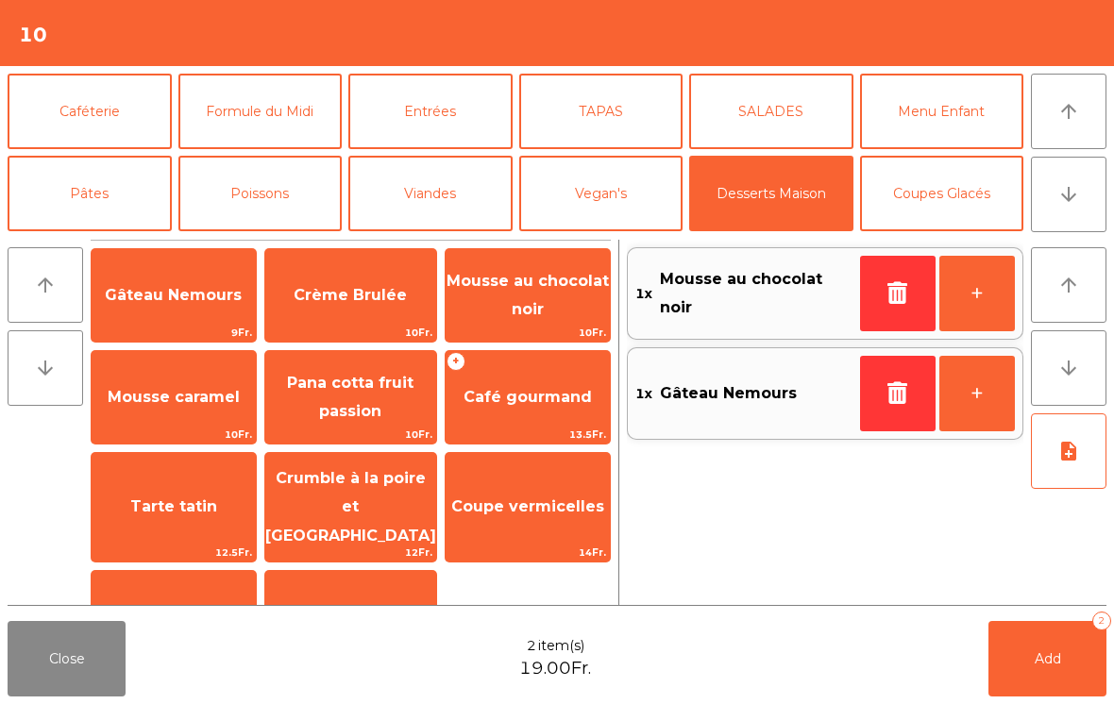
click at [543, 312] on span "Mousse au chocolat noir" at bounding box center [528, 296] width 164 height 80
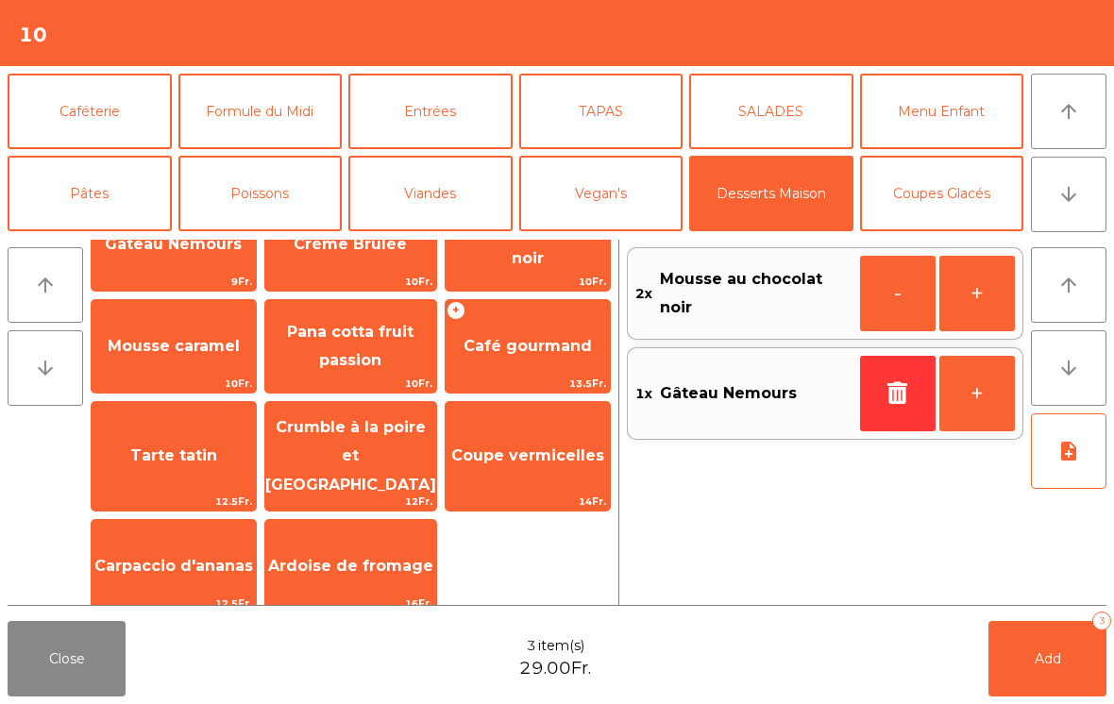
click at [399, 493] on span "12Fr." at bounding box center [350, 502] width 171 height 18
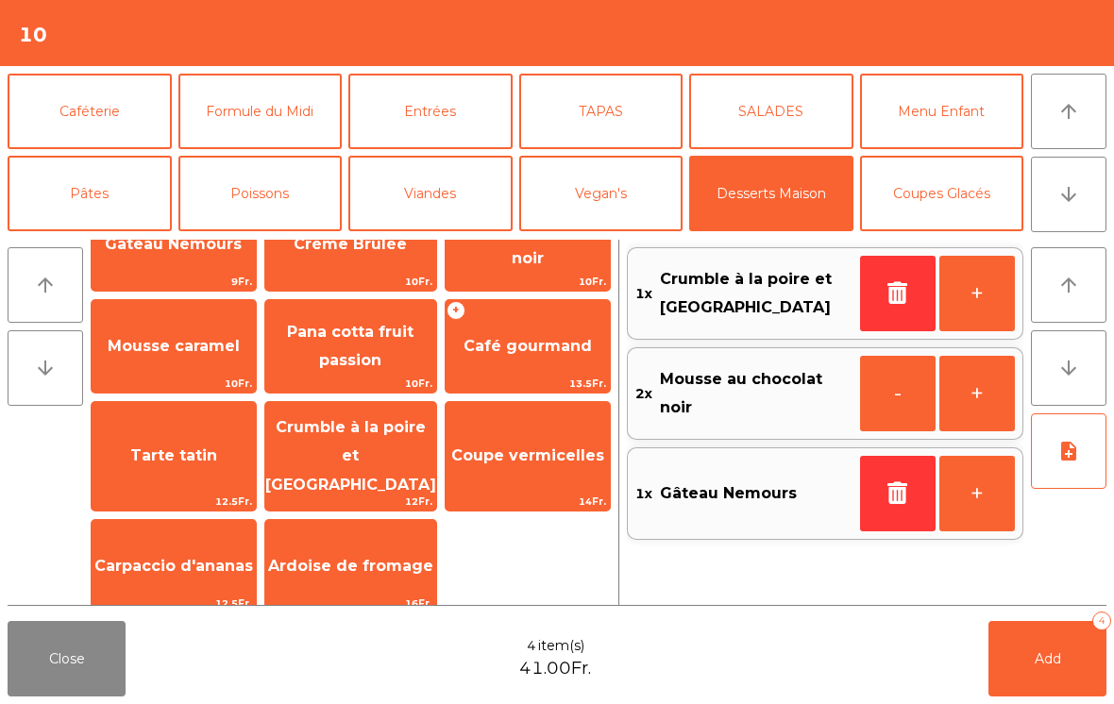
click at [555, 447] on span "Coupe vermicelles" at bounding box center [527, 456] width 153 height 18
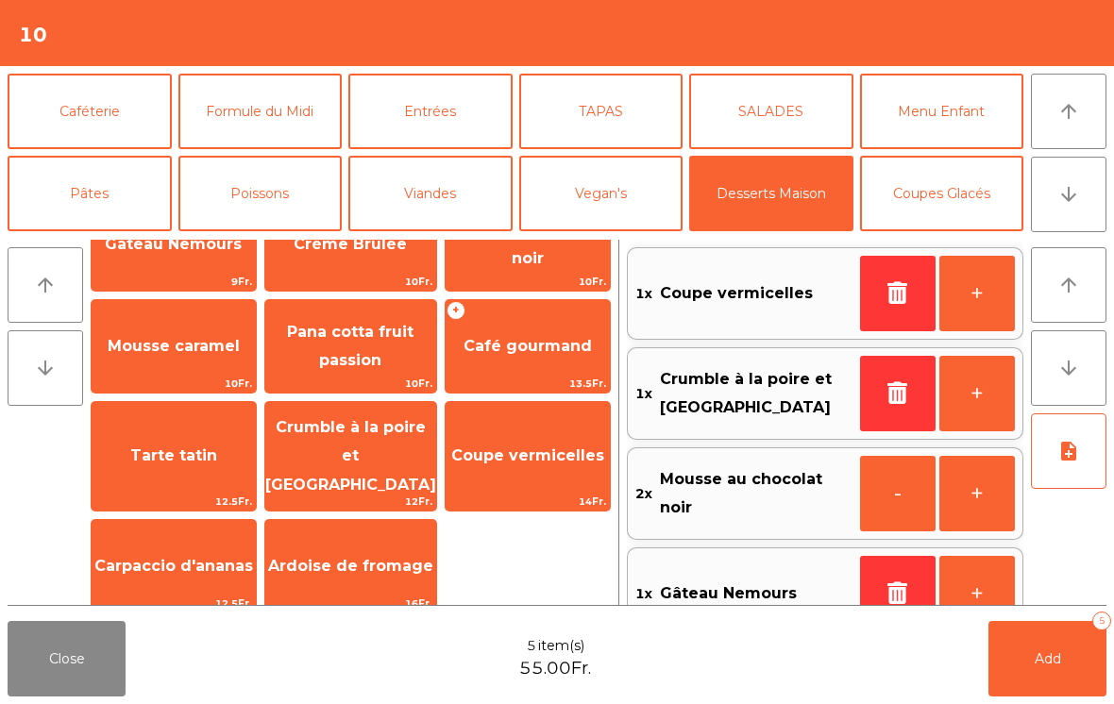
click at [98, 320] on button "Apéritifs" at bounding box center [90, 358] width 164 height 76
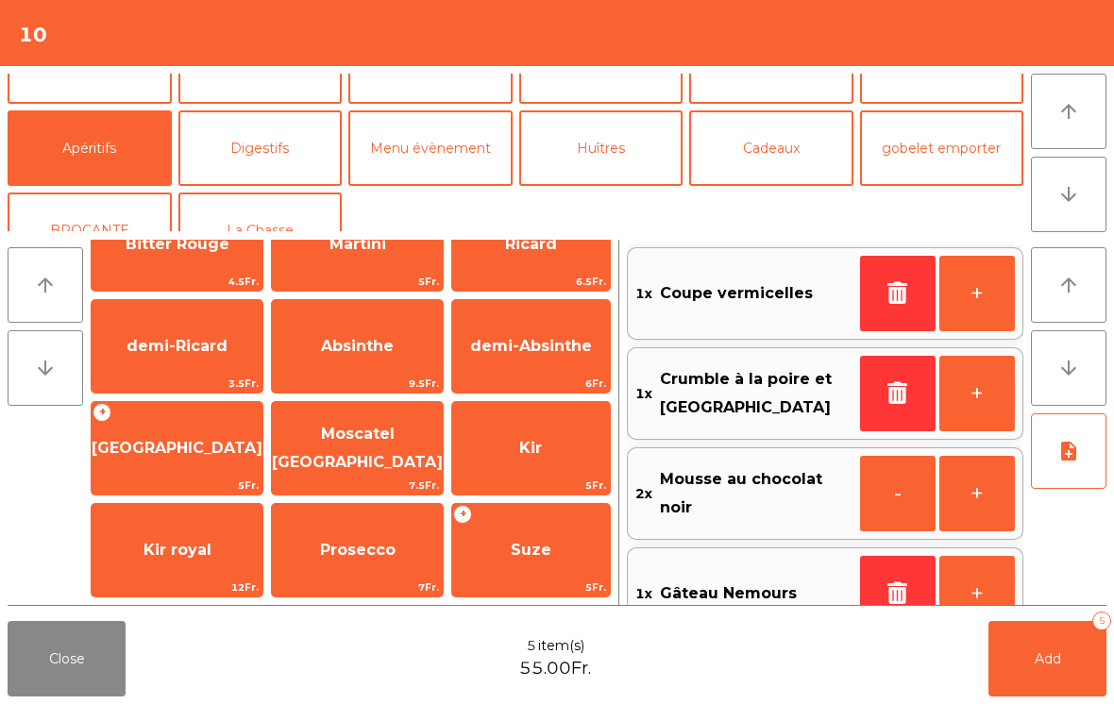
click at [169, 484] on span "5Fr." at bounding box center [177, 486] width 171 height 18
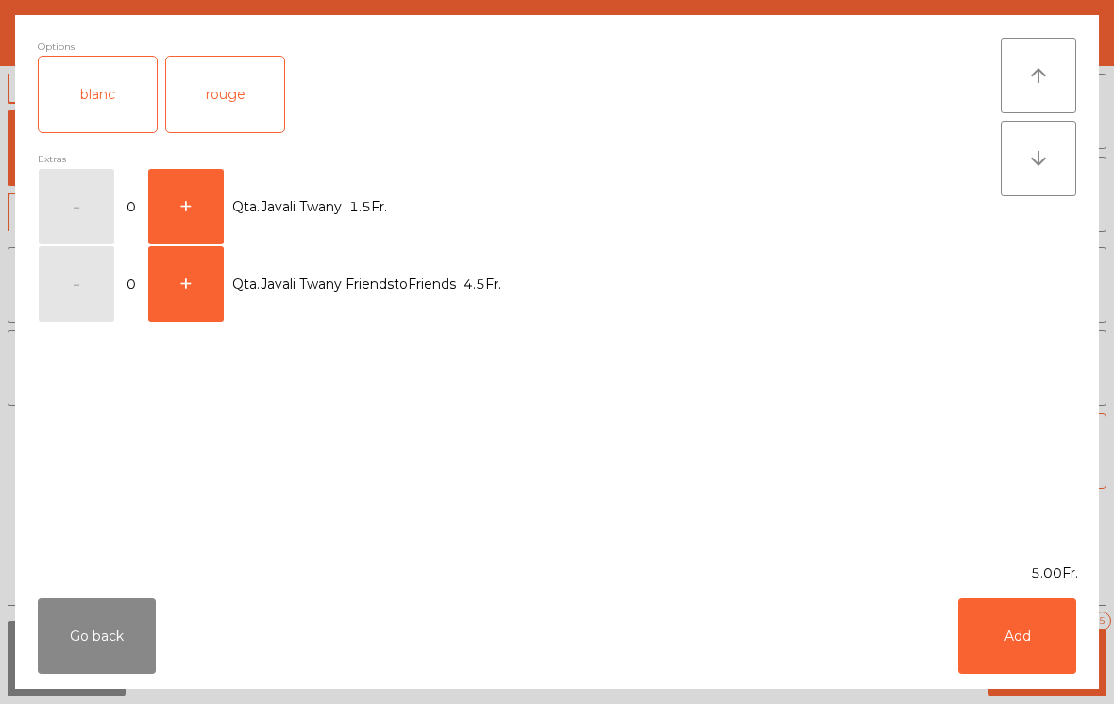
click at [221, 197] on button "+" at bounding box center [186, 207] width 76 height 76
click at [1022, 655] on button "Add" at bounding box center [1017, 637] width 118 height 76
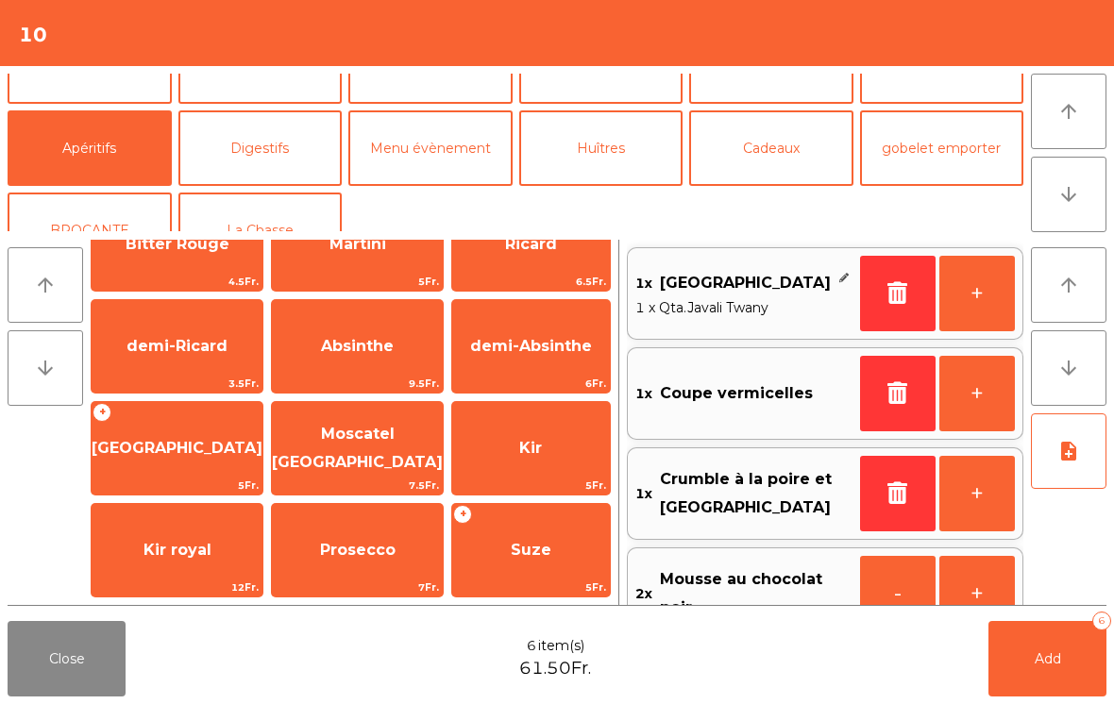
click at [974, 286] on button "+" at bounding box center [978, 294] width 76 height 76
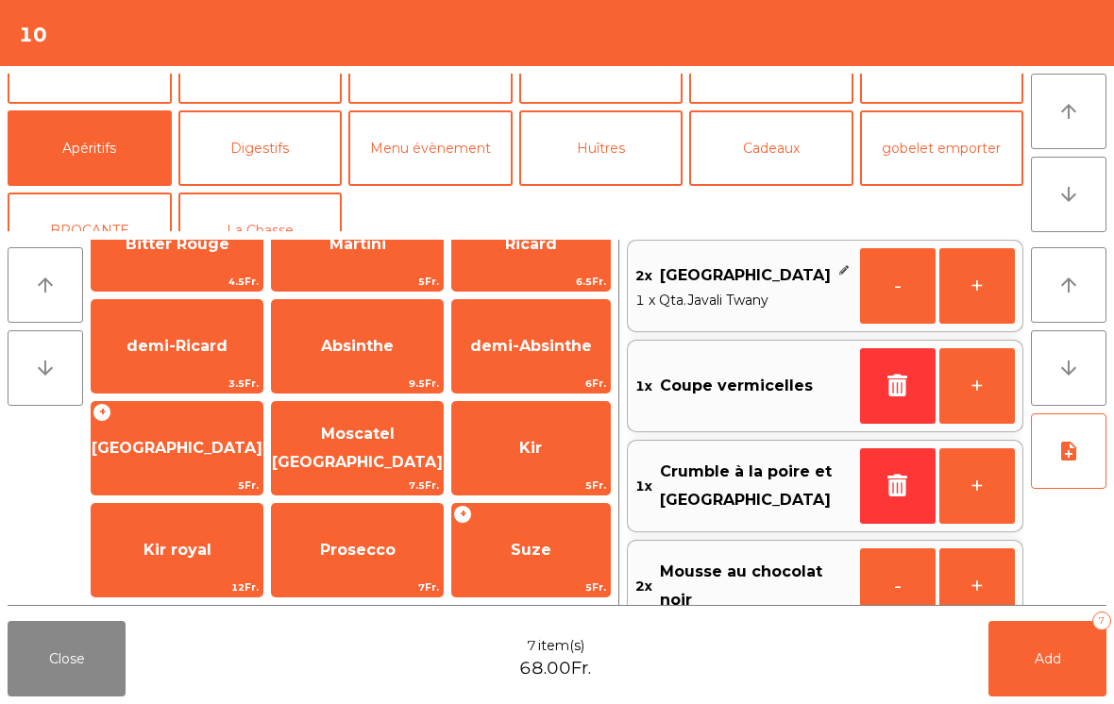
scroll to position [185, 0]
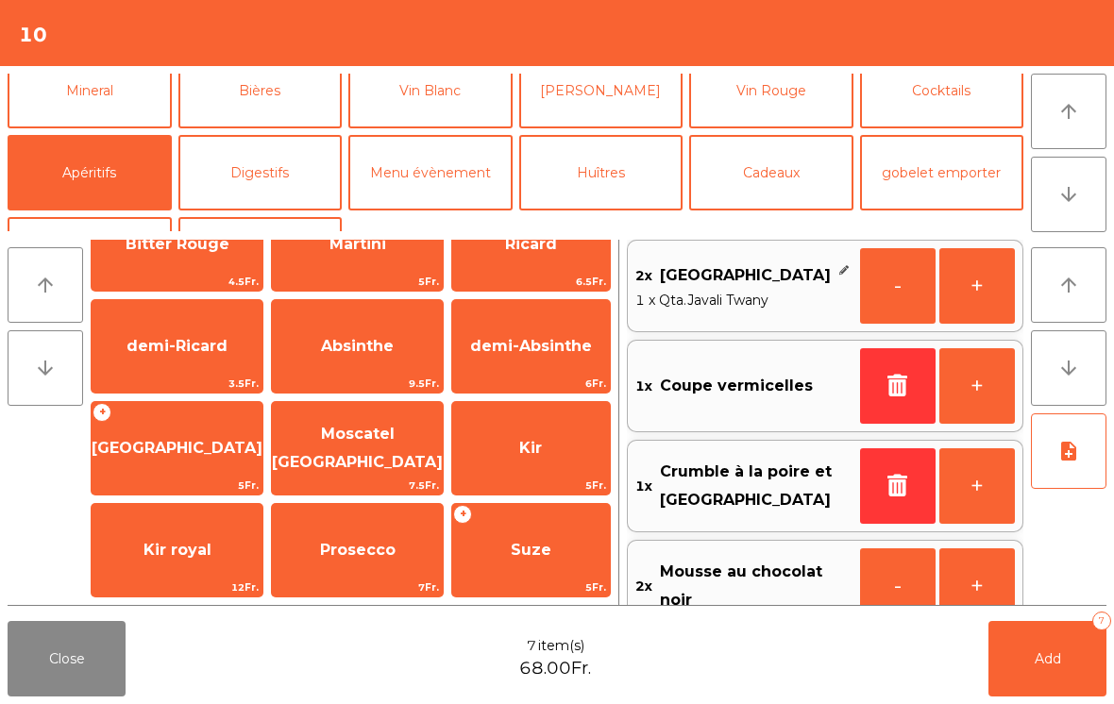
click at [957, 46] on button "Coupes Glacés" at bounding box center [942, 9] width 164 height 76
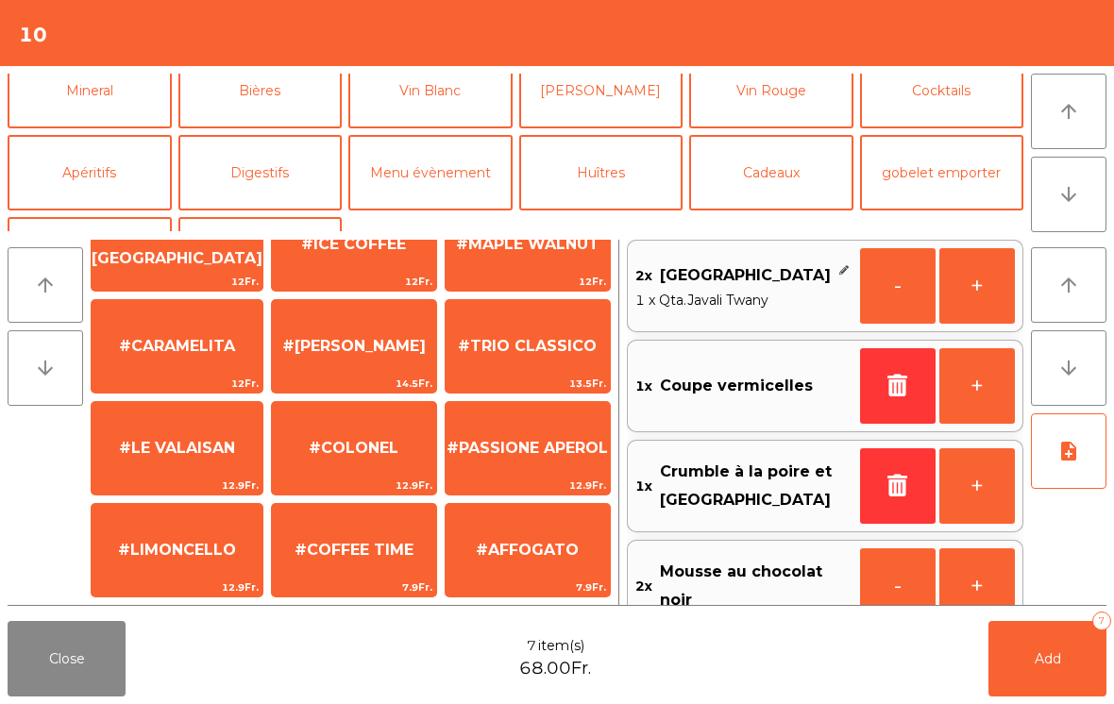
scroll to position [304, 0]
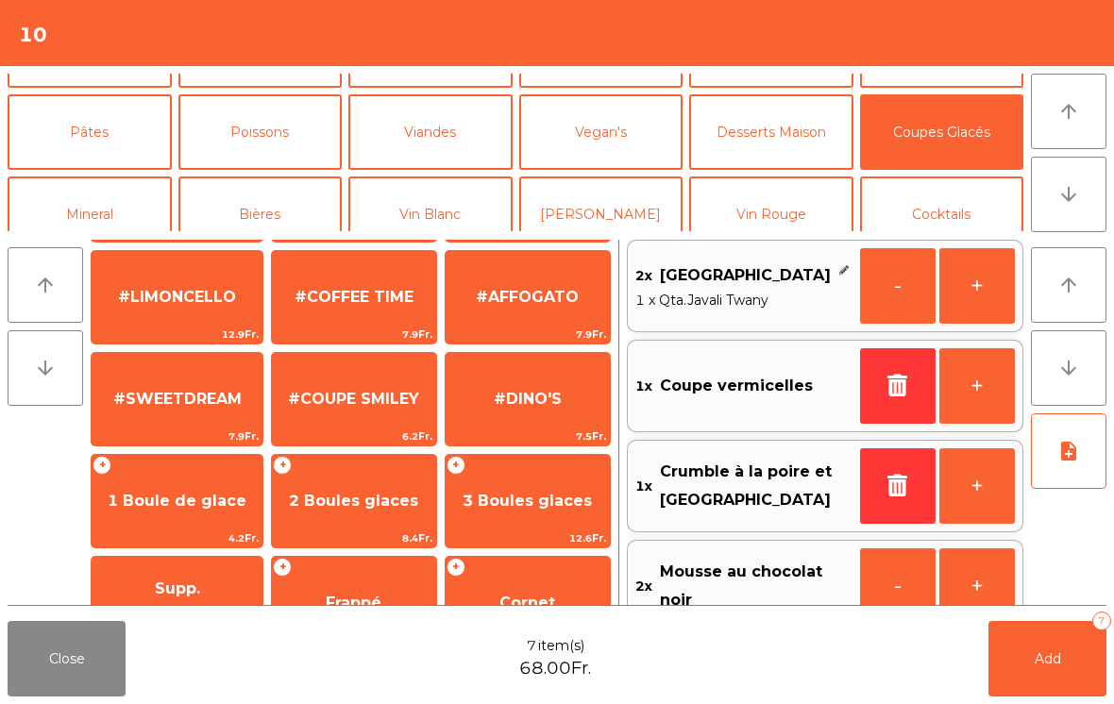
click at [542, 374] on span "#DINO'S" at bounding box center [528, 399] width 164 height 51
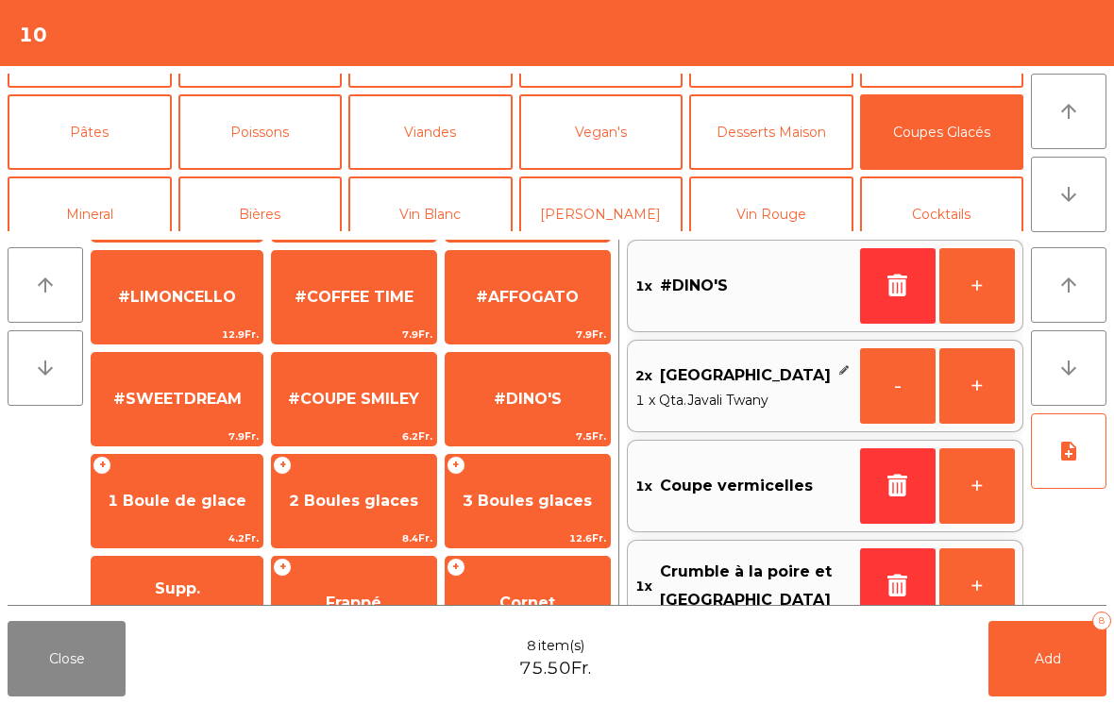
scroll to position [357, 0]
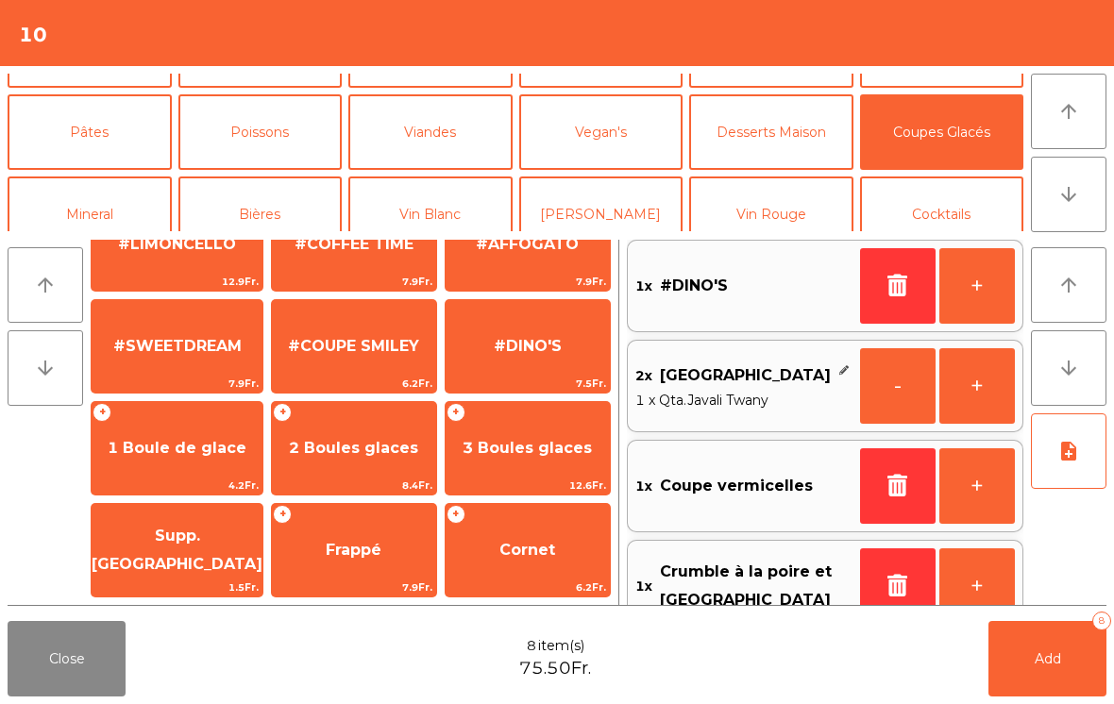
click at [526, 368] on span "#DINO'S" at bounding box center [528, 346] width 164 height 51
click at [1060, 661] on span "Add" at bounding box center [1048, 659] width 26 height 17
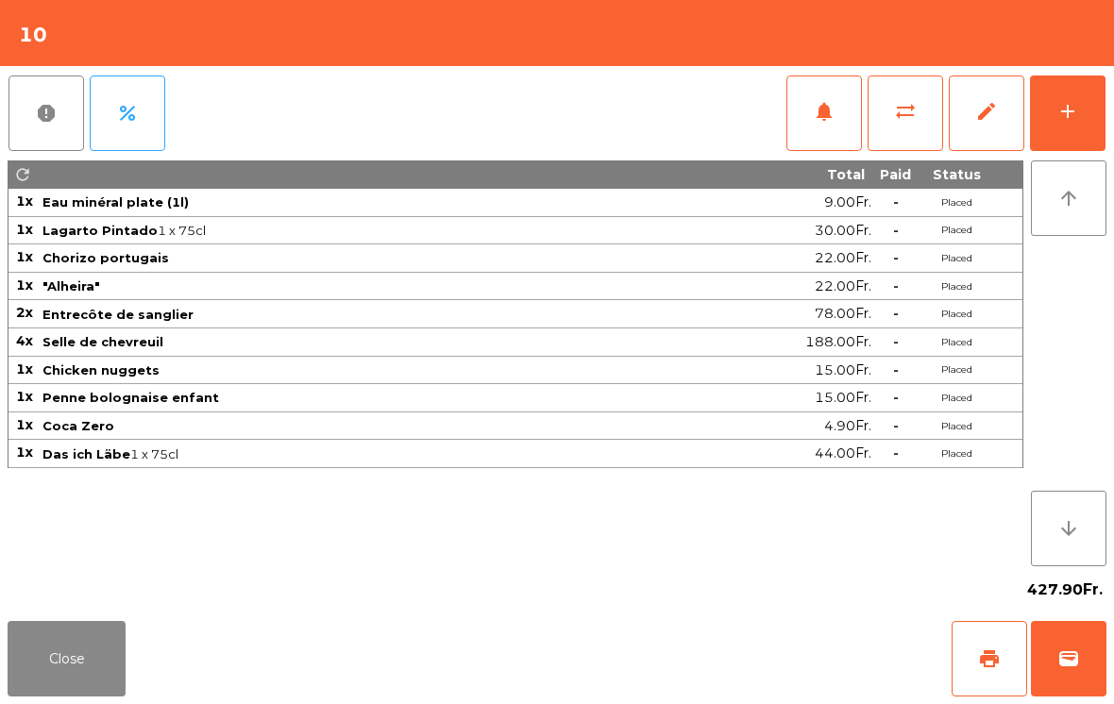
click at [118, 687] on button "Close" at bounding box center [67, 659] width 118 height 76
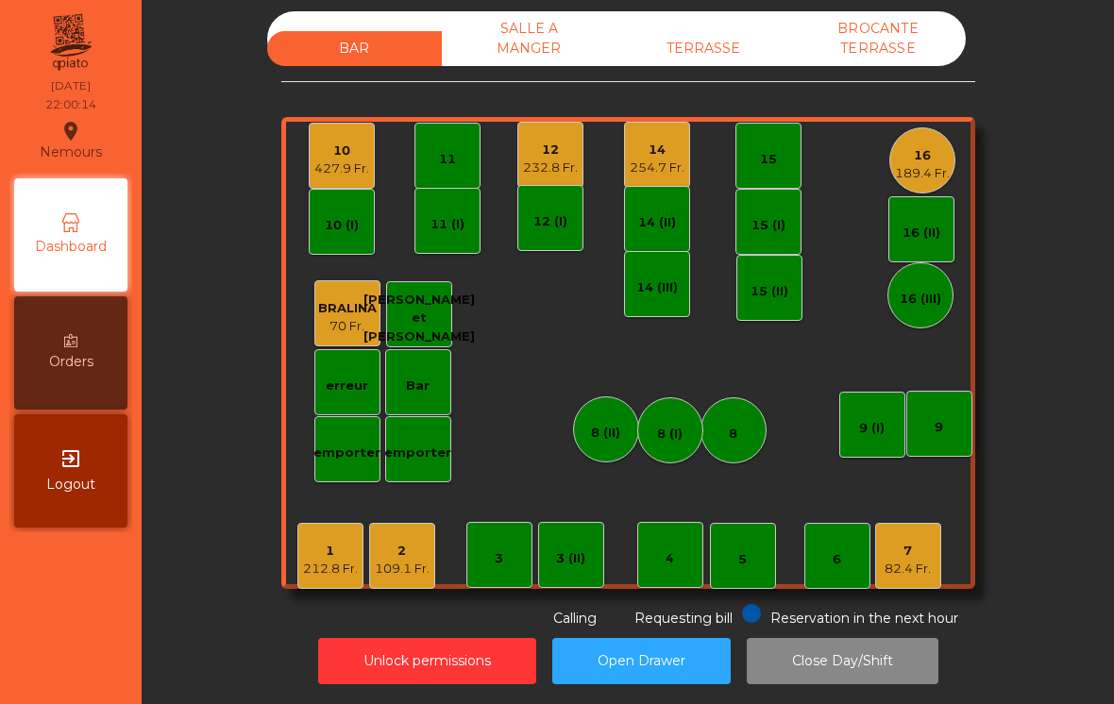
click at [319, 560] on div "212.8 Fr." at bounding box center [330, 569] width 55 height 19
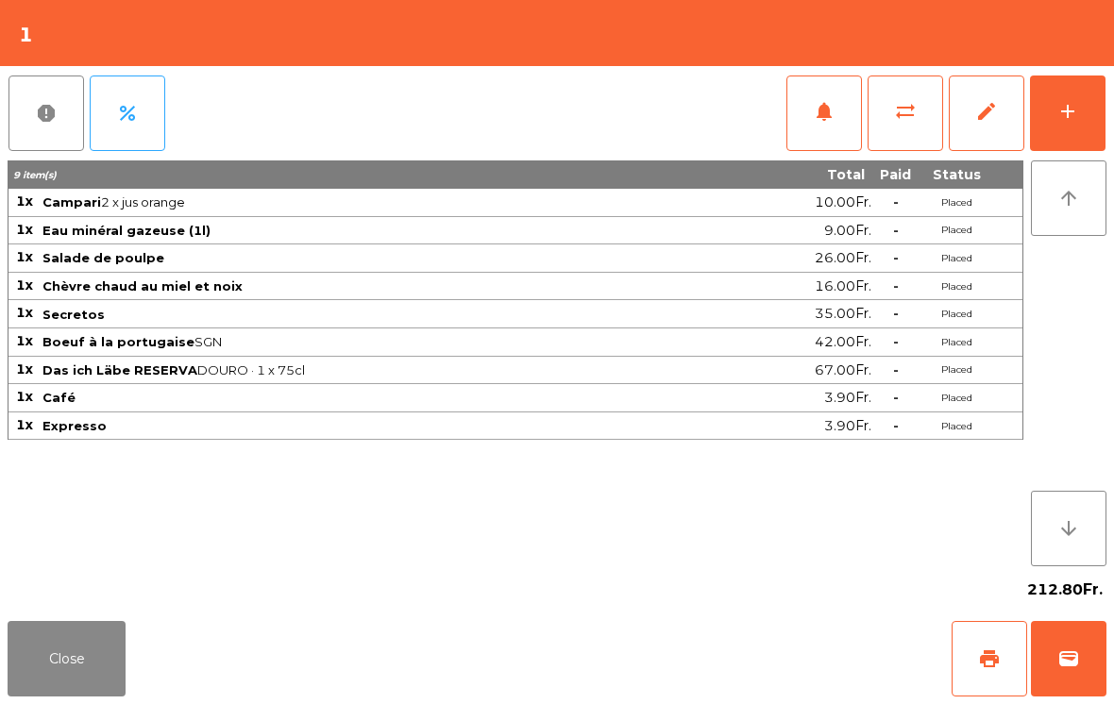
click at [988, 669] on span "print" at bounding box center [989, 659] width 23 height 23
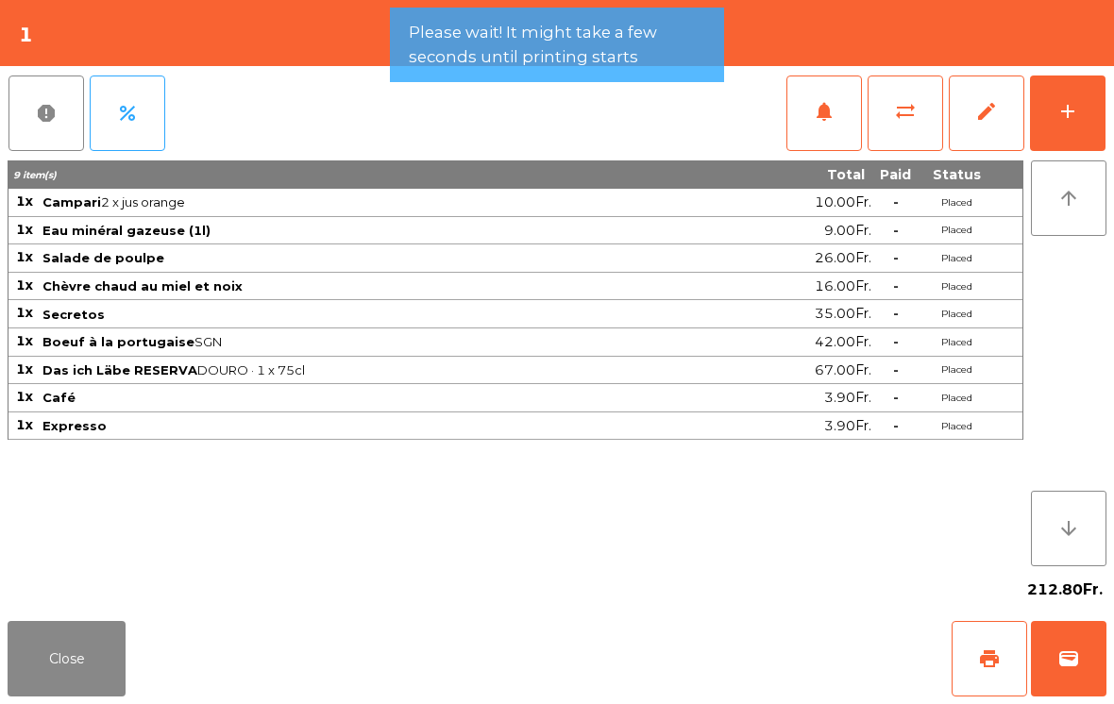
click at [73, 654] on button "Close" at bounding box center [67, 659] width 118 height 76
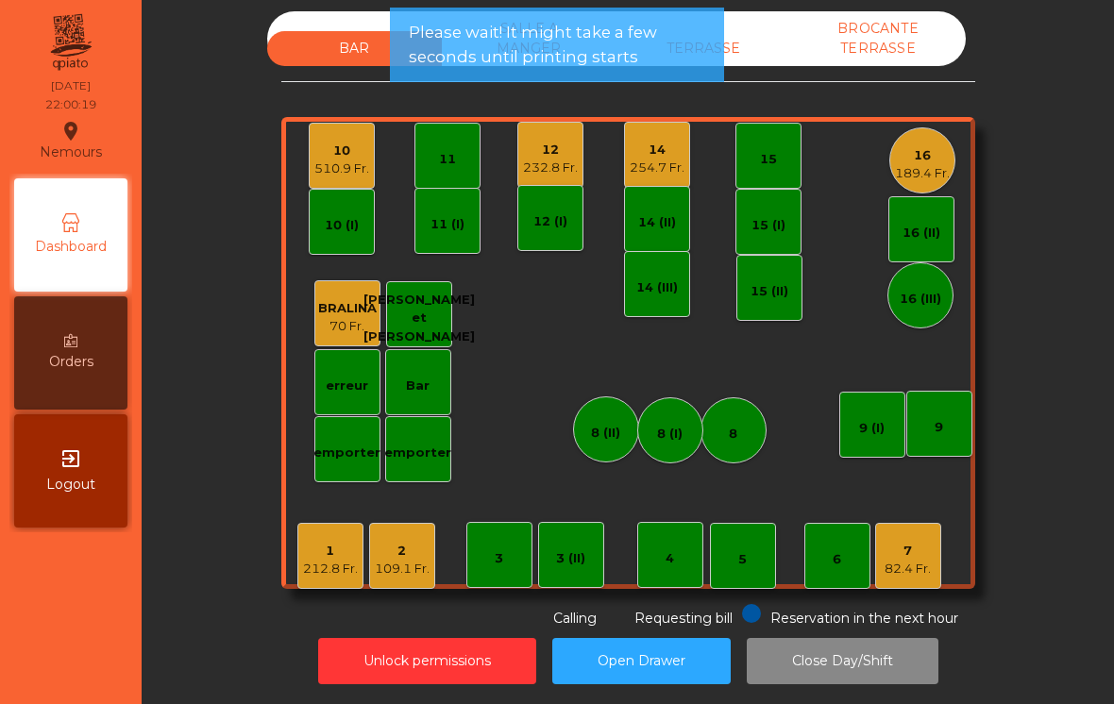
click at [655, 159] on div "254.7 Fr." at bounding box center [657, 168] width 55 height 19
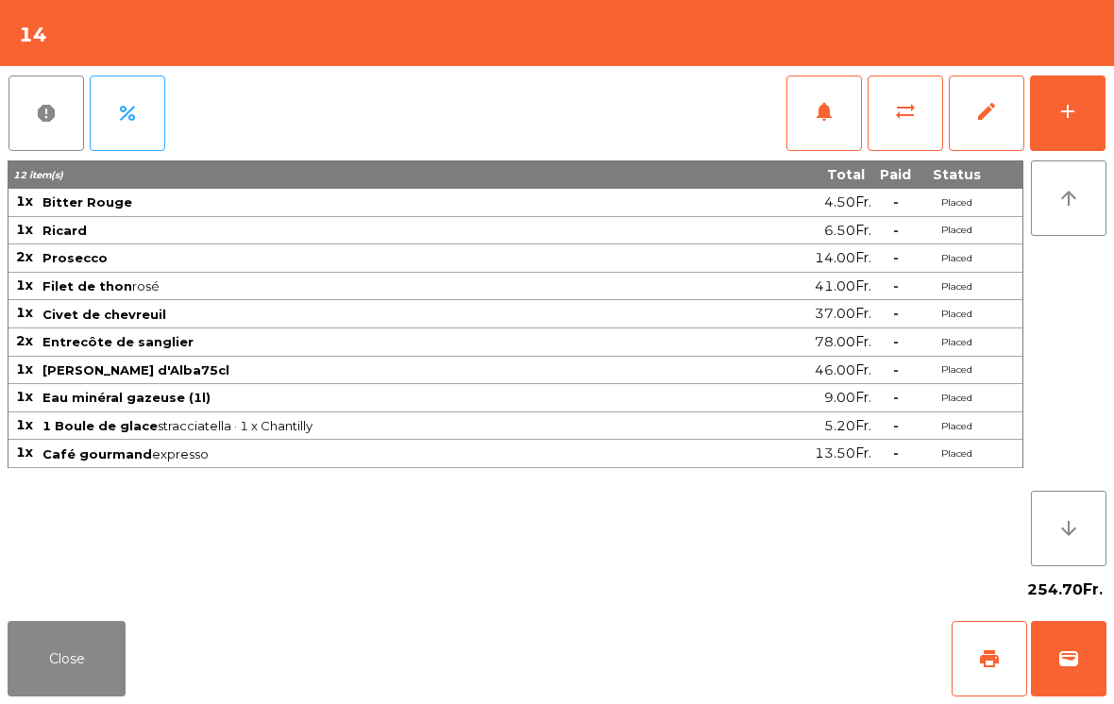
click at [988, 666] on span "print" at bounding box center [989, 659] width 23 height 23
click at [1096, 659] on button "wallet" at bounding box center [1069, 659] width 76 height 76
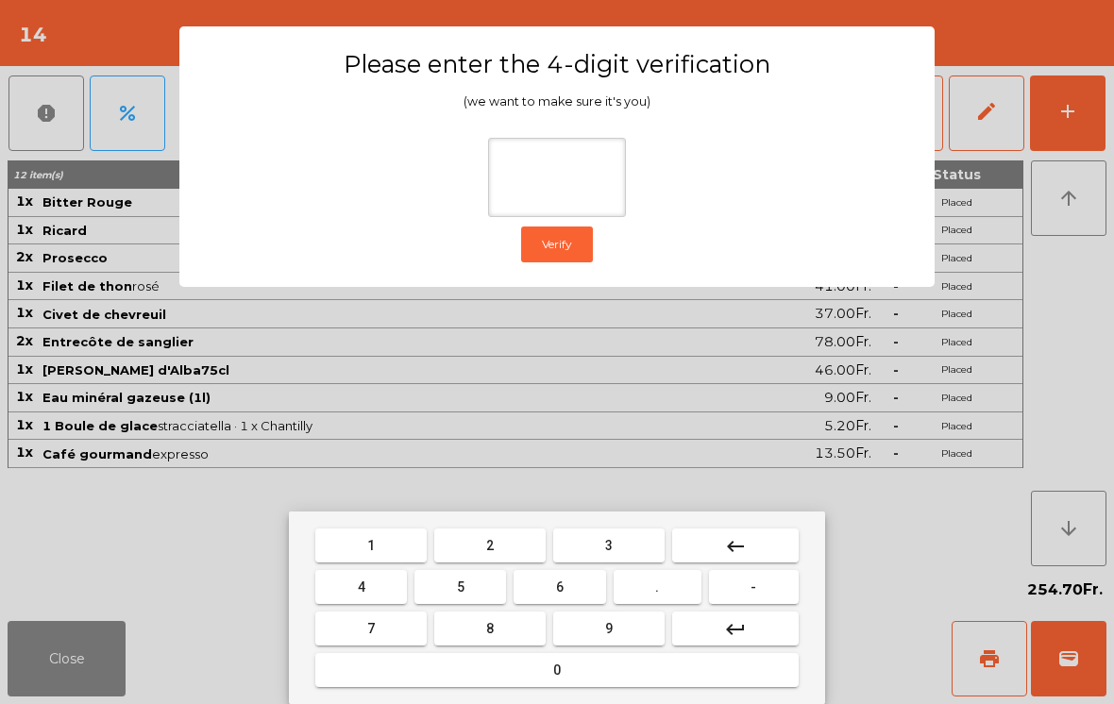
type input "*"
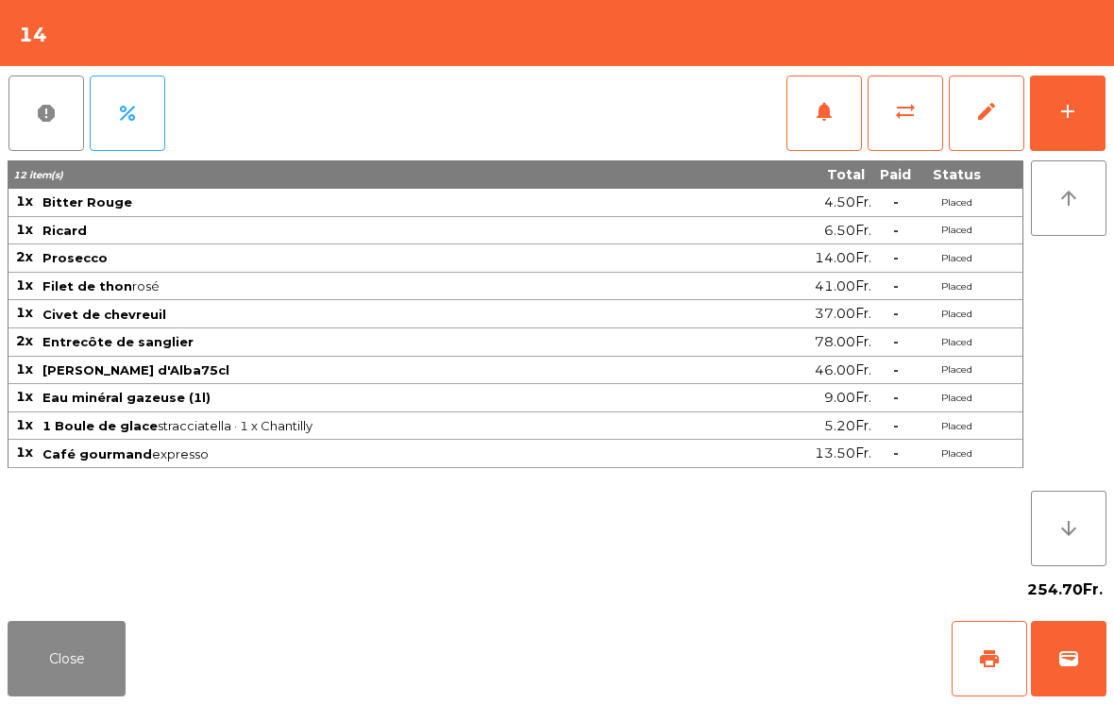
click at [664, 668] on div "Close print wallet" at bounding box center [557, 659] width 1114 height 91
click at [663, 668] on div "Close print wallet" at bounding box center [557, 659] width 1114 height 91
click at [654, 676] on div "Close print wallet" at bounding box center [557, 659] width 1114 height 91
click at [653, 676] on div "Close print wallet" at bounding box center [557, 659] width 1114 height 91
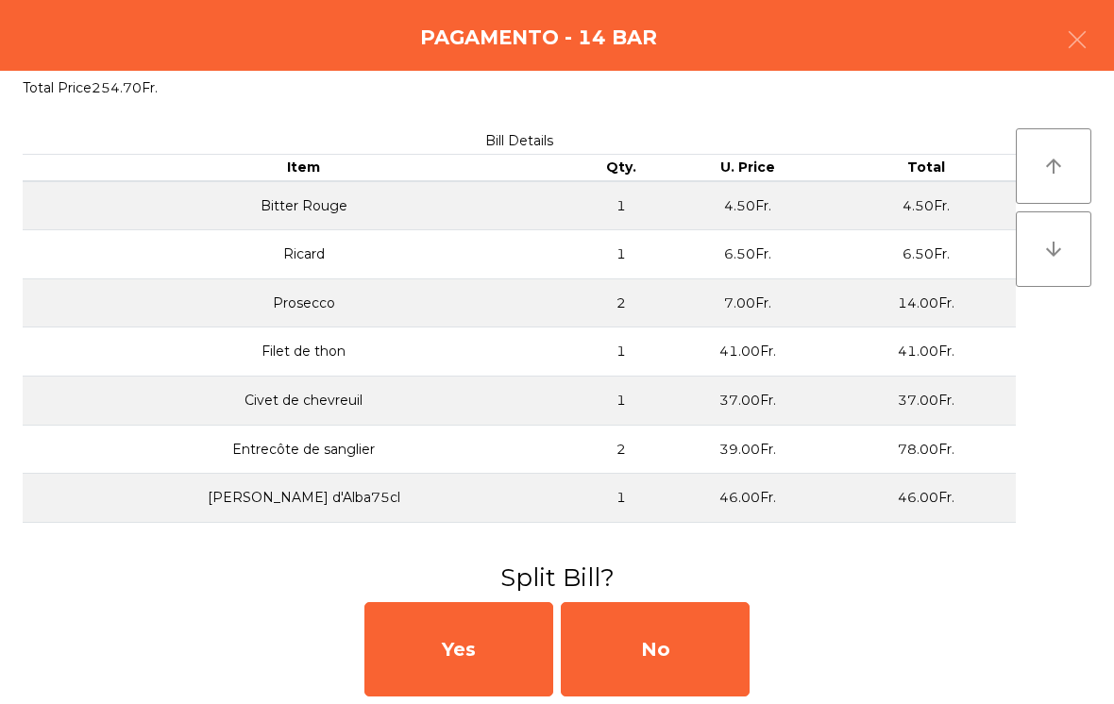
click at [661, 668] on div "No" at bounding box center [655, 649] width 189 height 94
click at [660, 655] on div "No" at bounding box center [655, 649] width 189 height 94
click at [660, 654] on div "No" at bounding box center [655, 649] width 189 height 94
click at [616, 667] on div "No" at bounding box center [655, 649] width 189 height 94
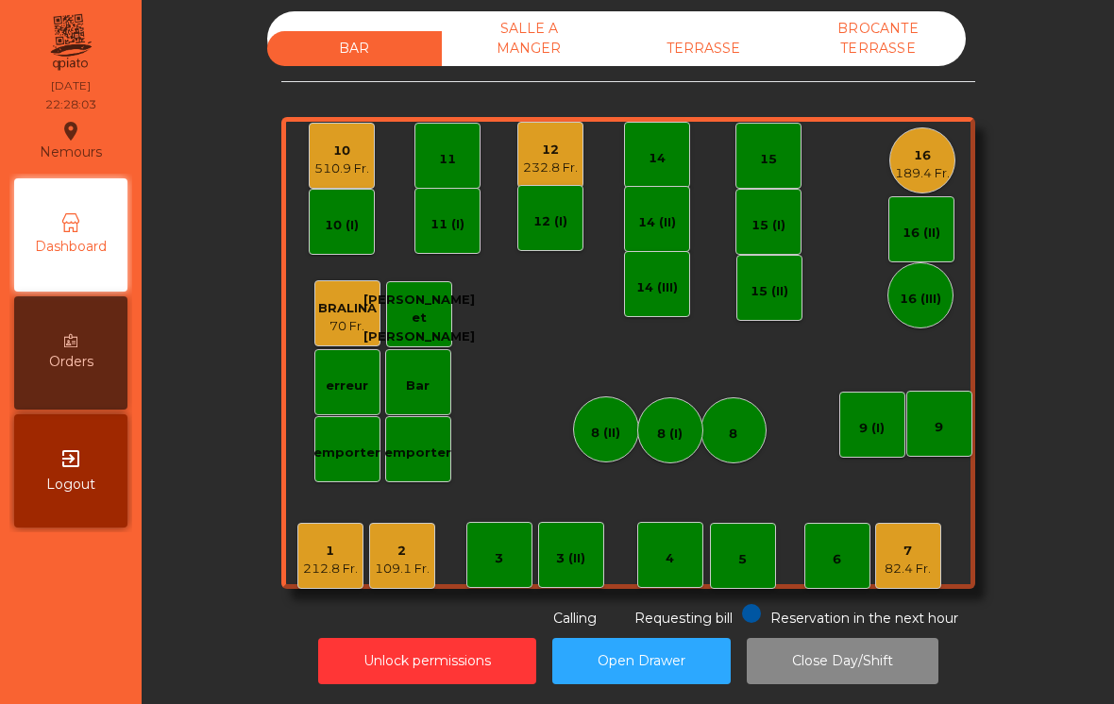
click at [945, 162] on div "16 189.4 Fr." at bounding box center [922, 160] width 66 height 66
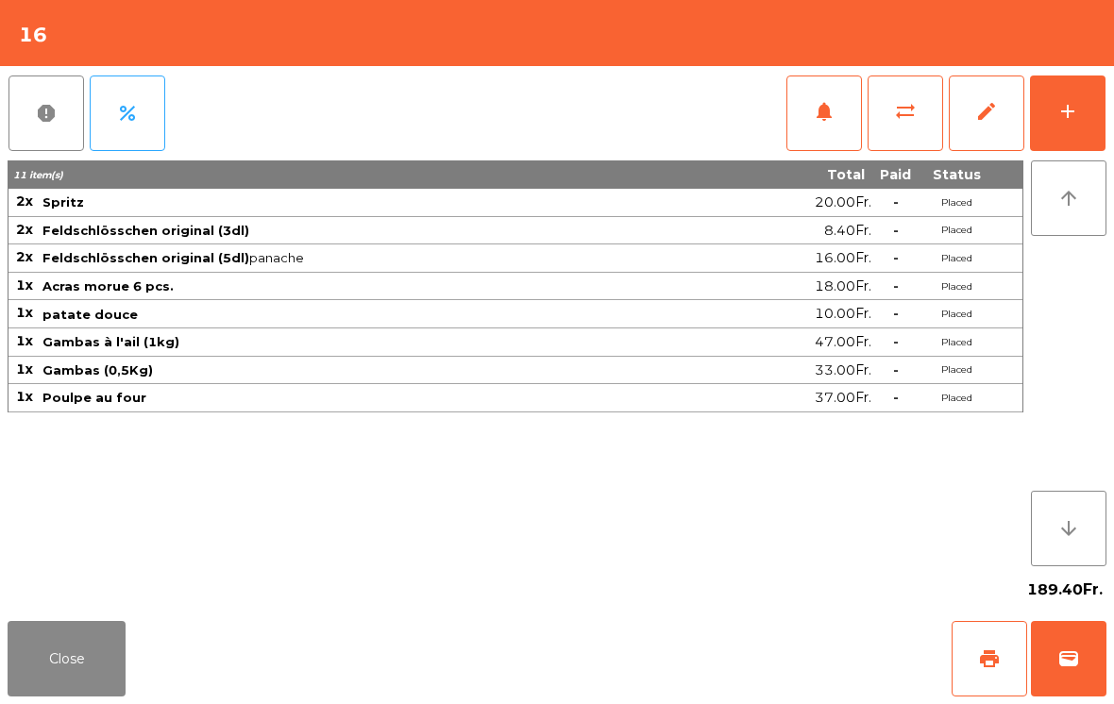
scroll to position [22, 0]
click at [1102, 138] on button "add" at bounding box center [1068, 114] width 76 height 76
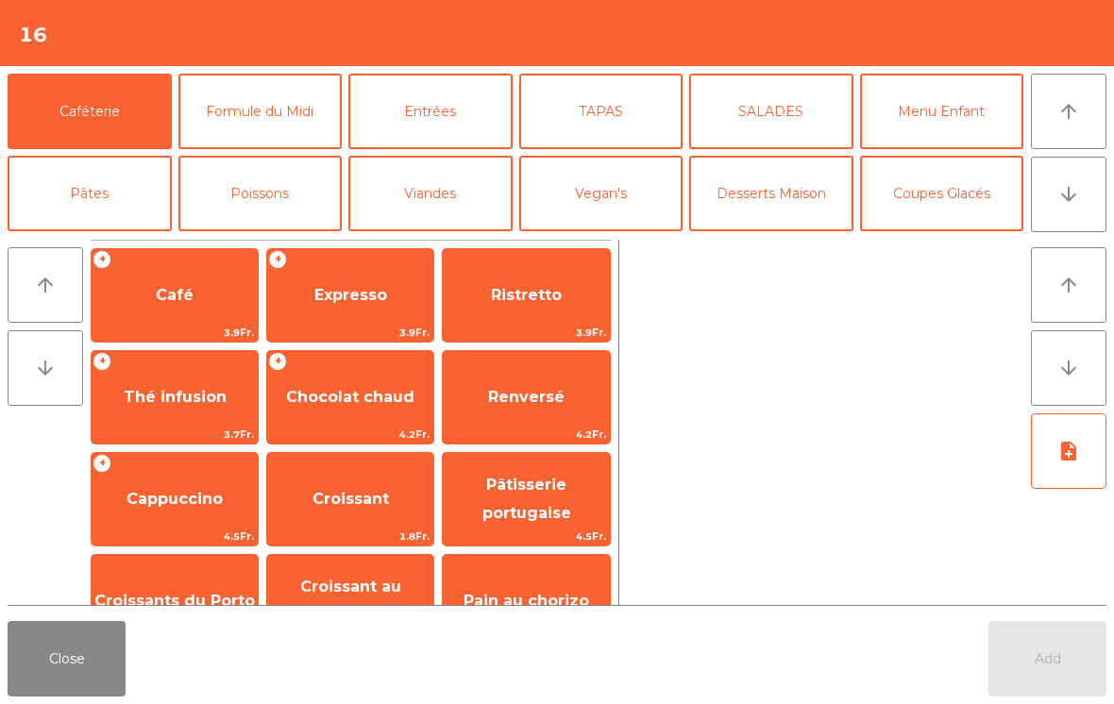
click at [1048, 205] on button "arrow_downward" at bounding box center [1069, 195] width 76 height 76
click at [802, 211] on button "Desserts Maison" at bounding box center [771, 194] width 164 height 76
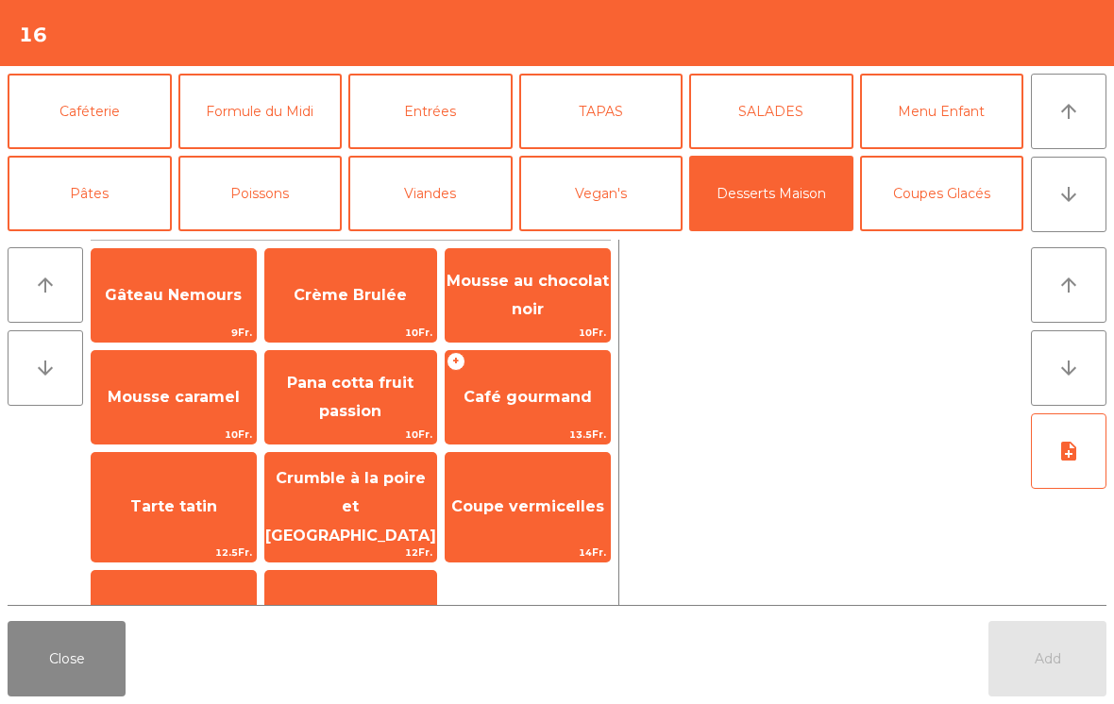
click at [210, 499] on span "Tarte tatin" at bounding box center [173, 507] width 87 height 18
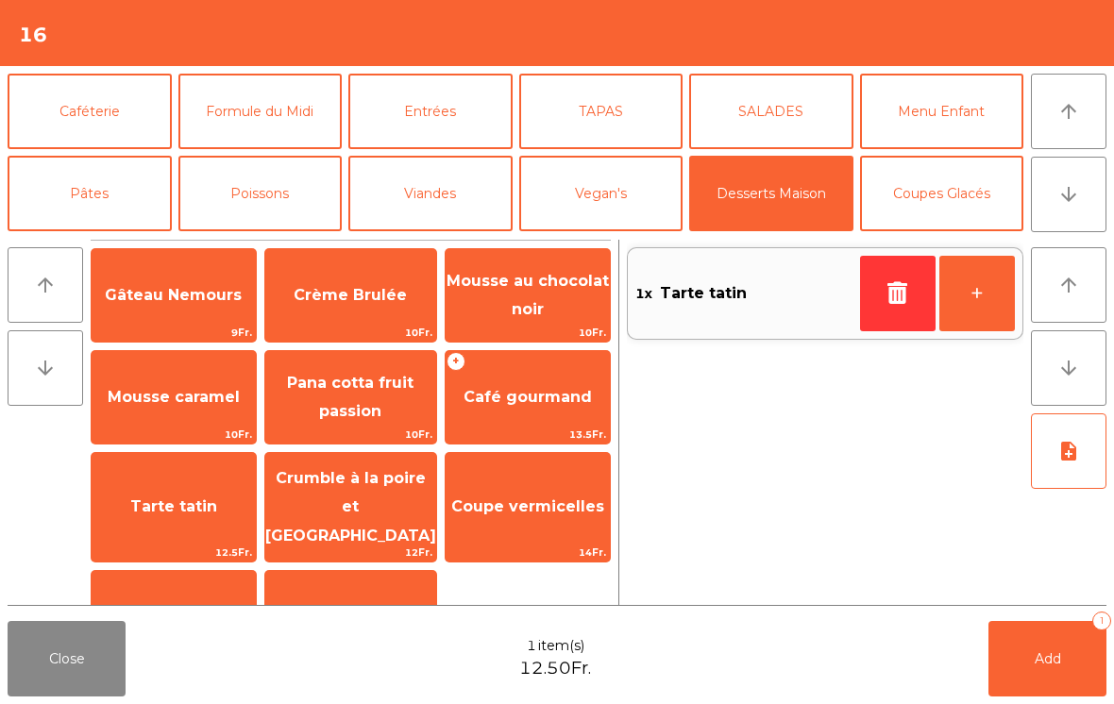
scroll to position [0, 0]
click at [522, 414] on span "Café gourmand" at bounding box center [528, 397] width 164 height 51
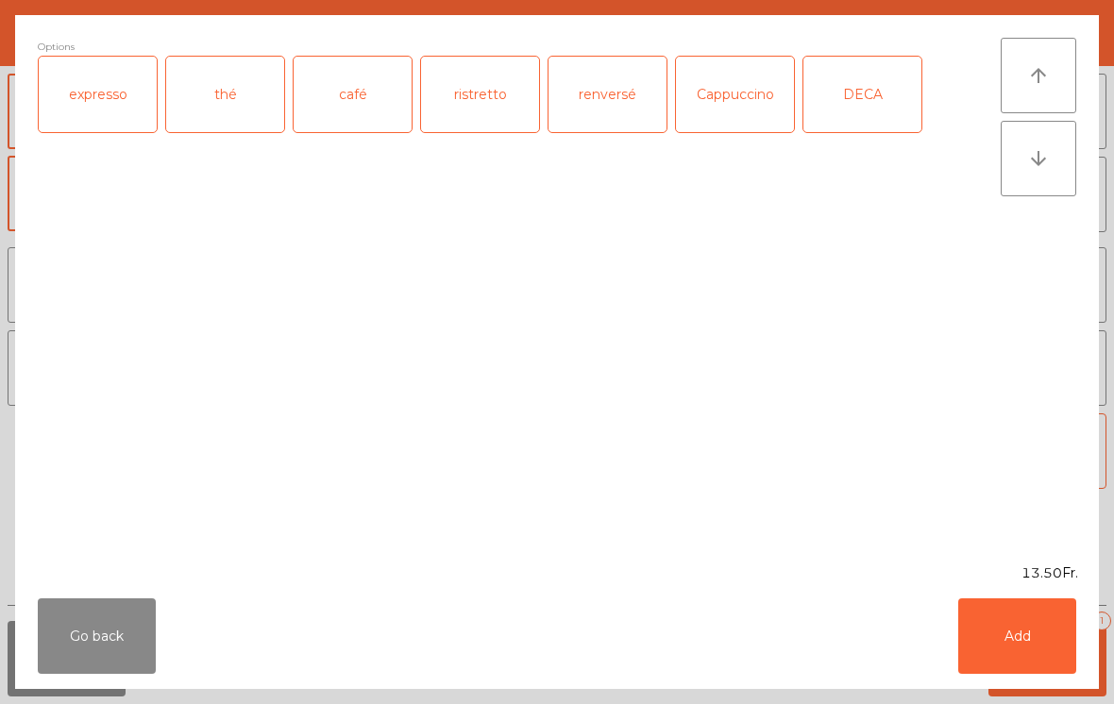
click at [82, 115] on div "expresso" at bounding box center [98, 95] width 118 height 76
click at [1022, 623] on button "Add" at bounding box center [1017, 637] width 118 height 76
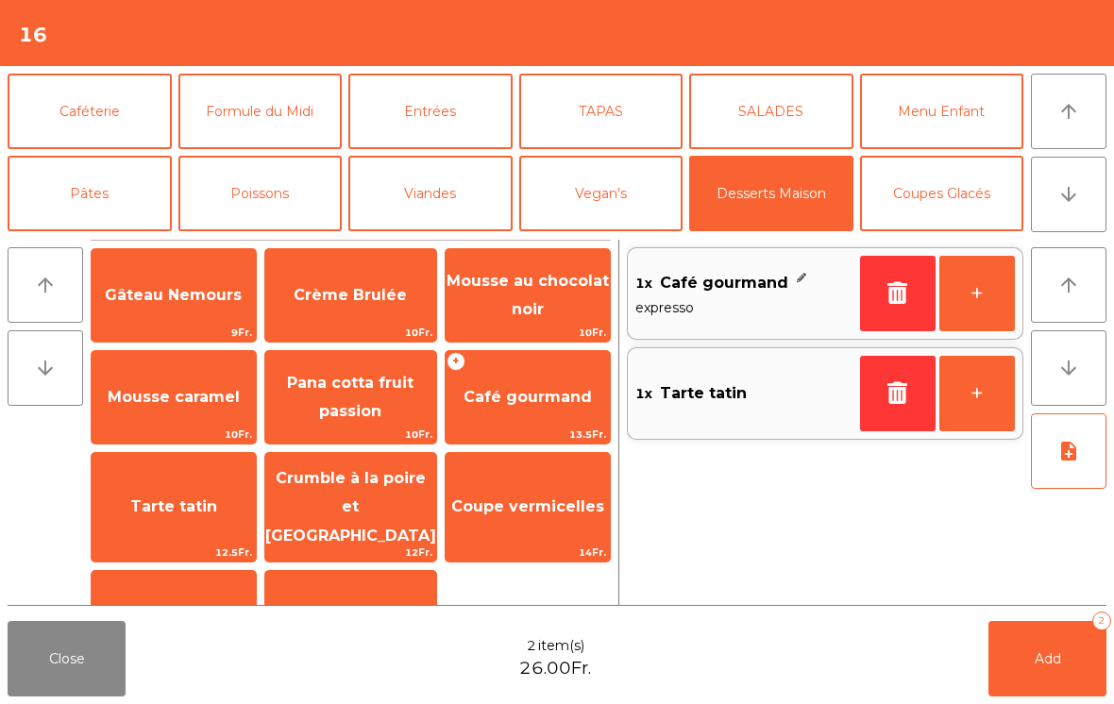
click at [991, 267] on button "+" at bounding box center [978, 294] width 76 height 76
click at [995, 279] on button "+" at bounding box center [978, 294] width 76 height 76
click at [1038, 682] on button "Add 4" at bounding box center [1048, 659] width 118 height 76
